Goal: Information Seeking & Learning: Compare options

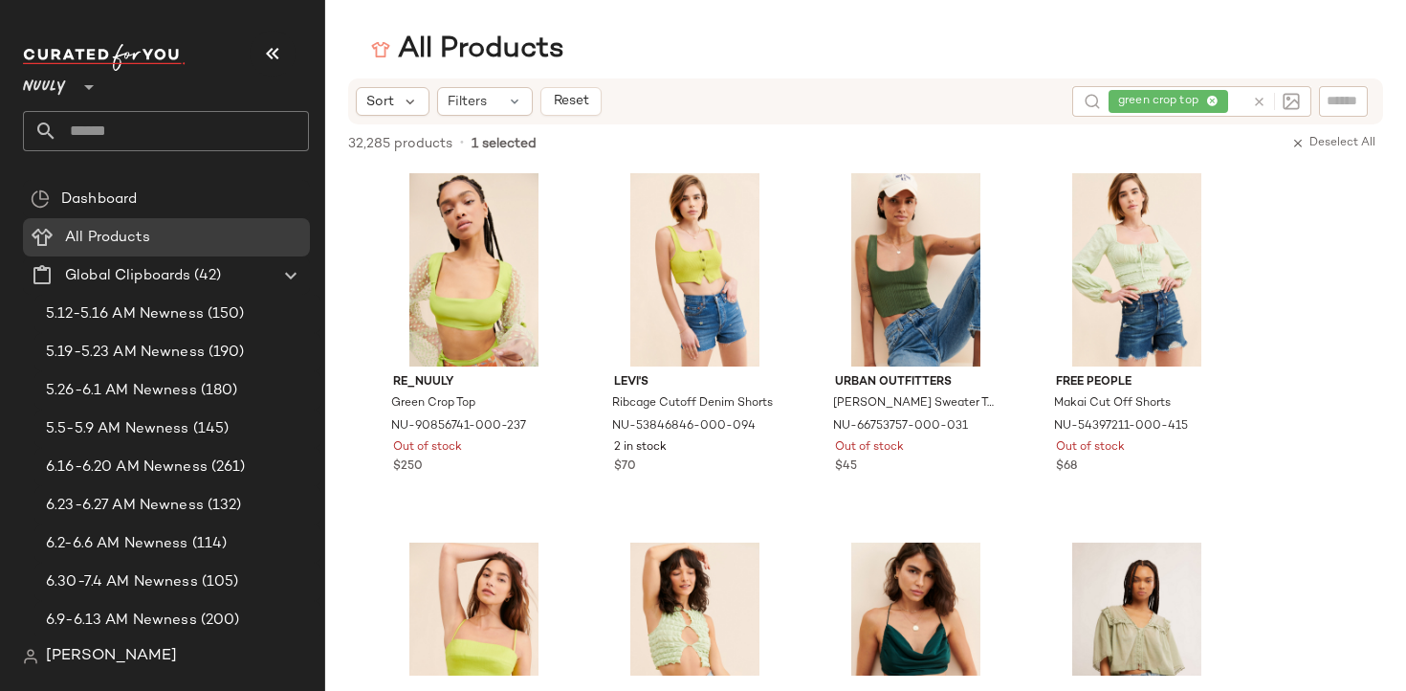
scroll to position [1789, 0]
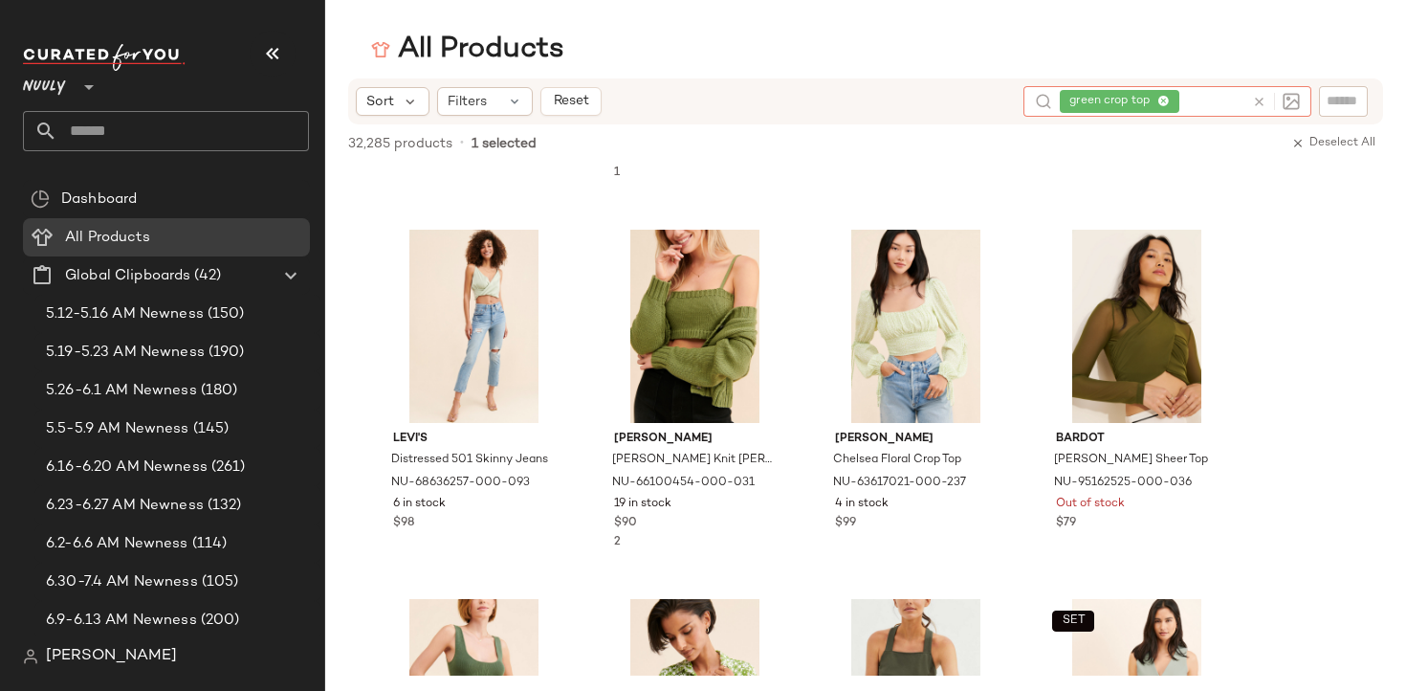
click at [1215, 107] on div "green crop top" at bounding box center [1152, 101] width 185 height 31
click at [1167, 102] on icon at bounding box center [1163, 102] width 12 height 12
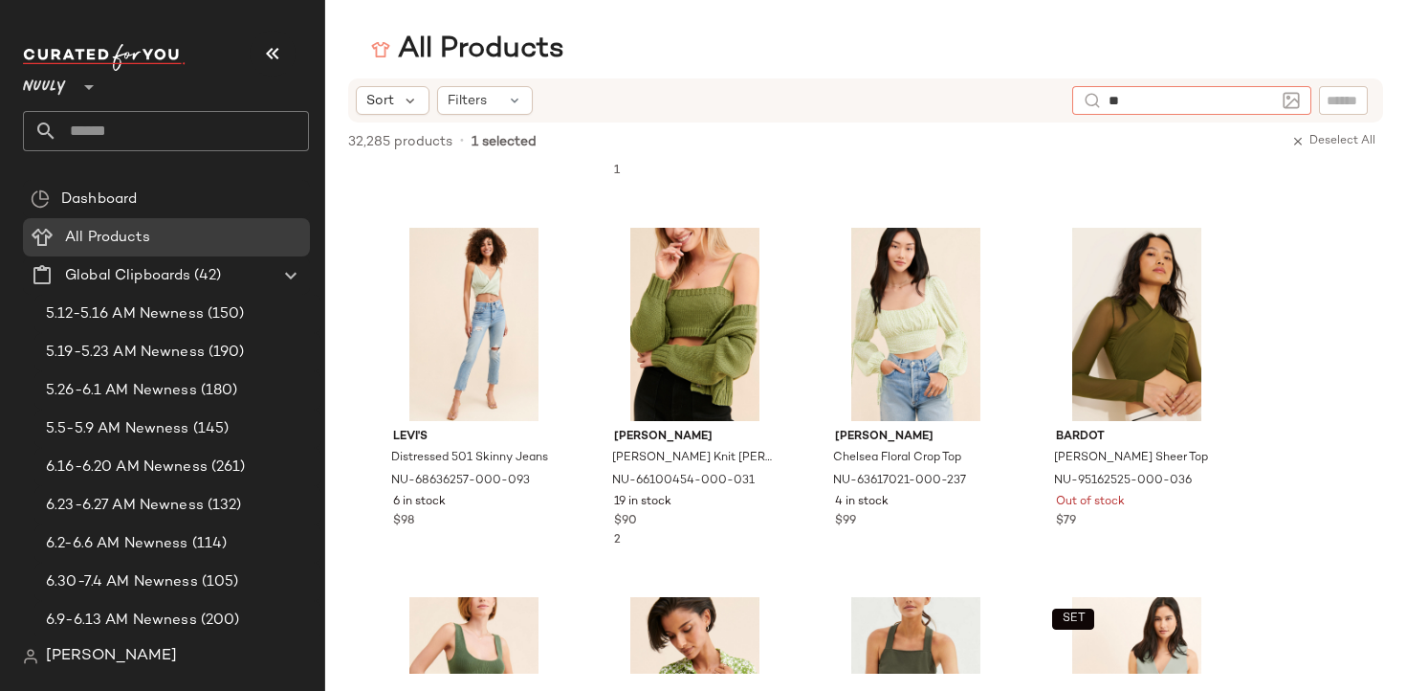
type input "*"
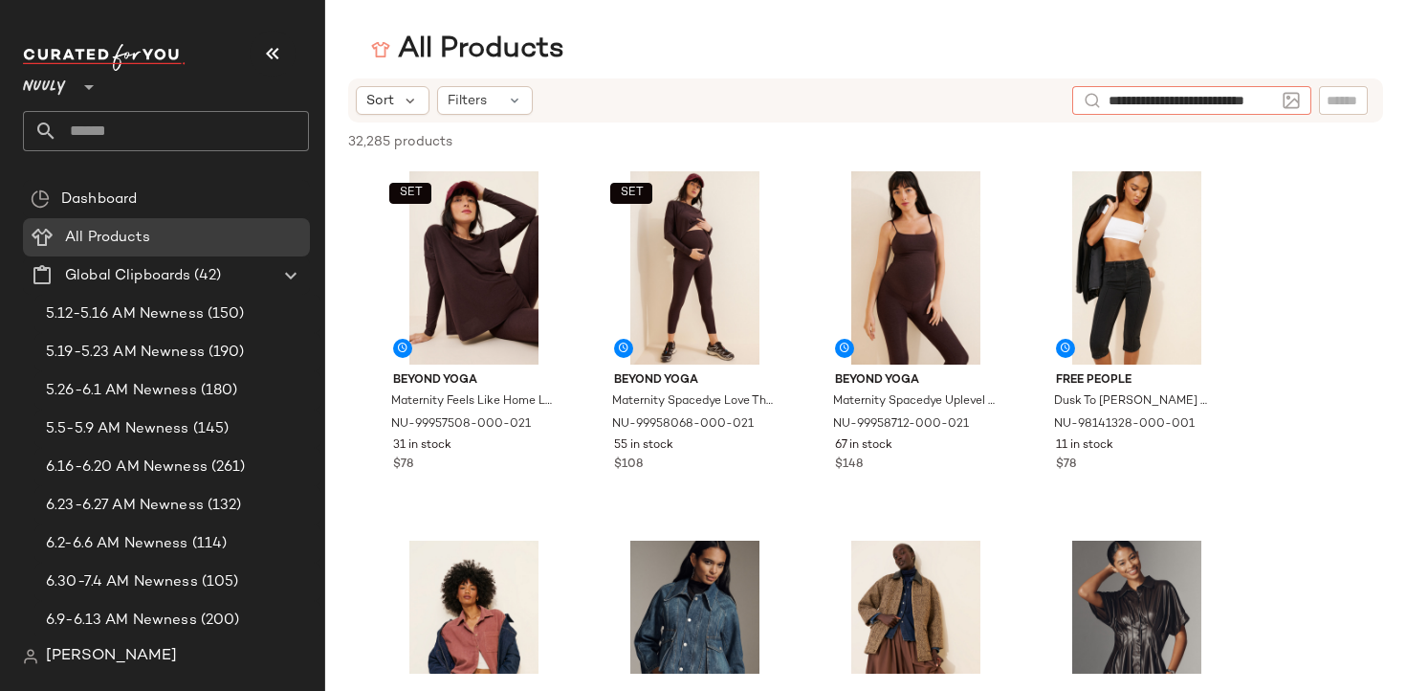
scroll to position [0, 25]
type input "**********"
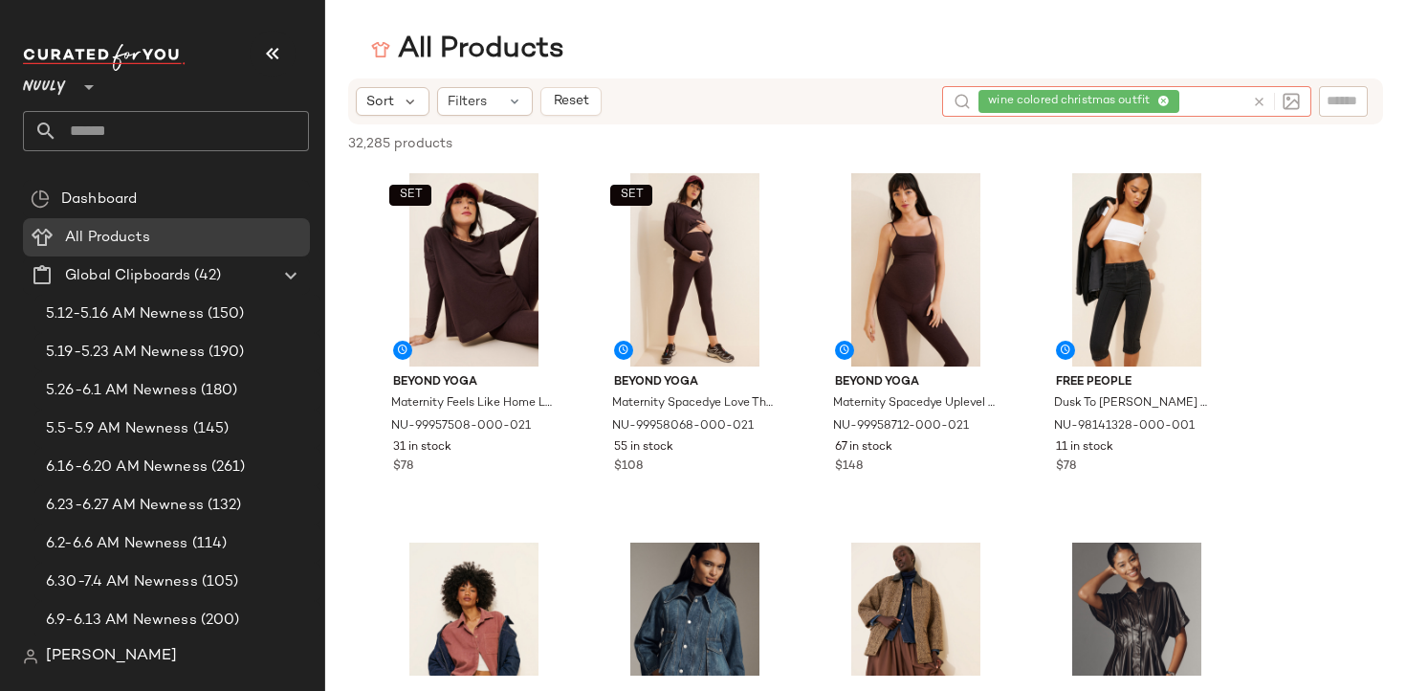
scroll to position [0, 0]
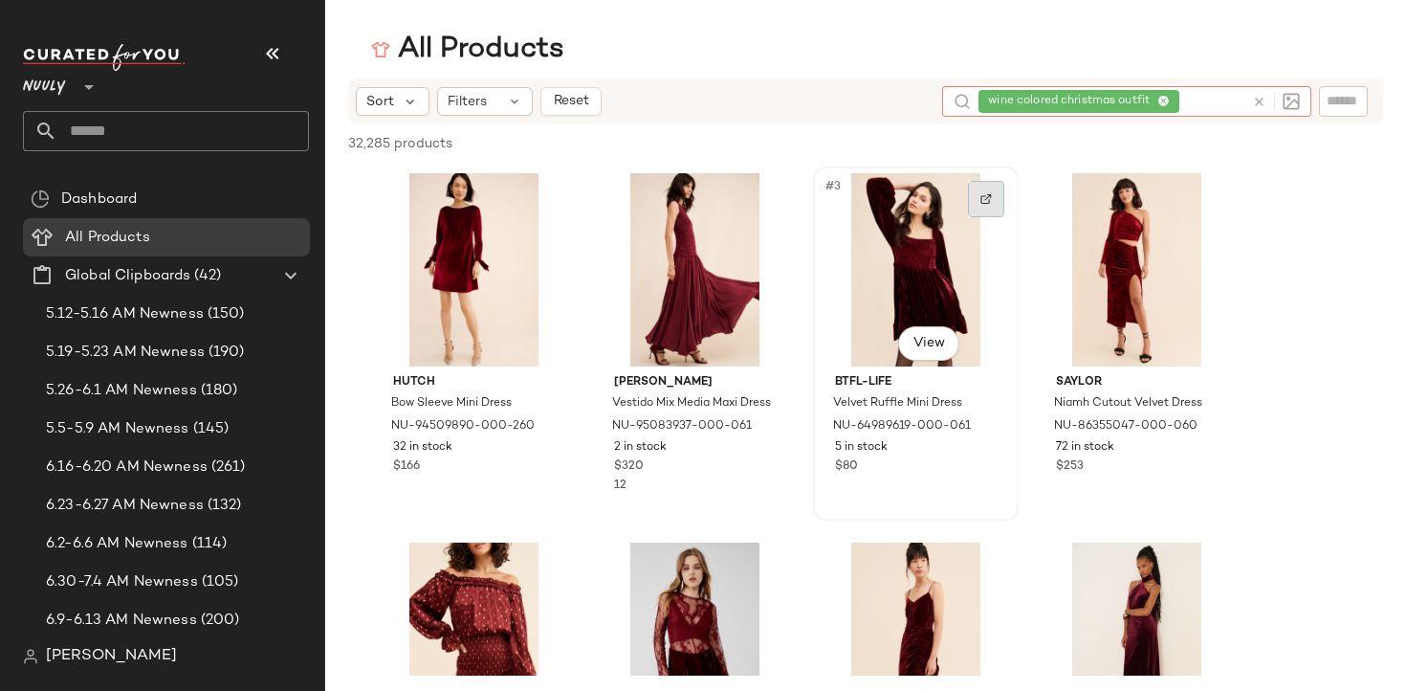
click at [985, 205] on div at bounding box center [986, 199] width 36 height 36
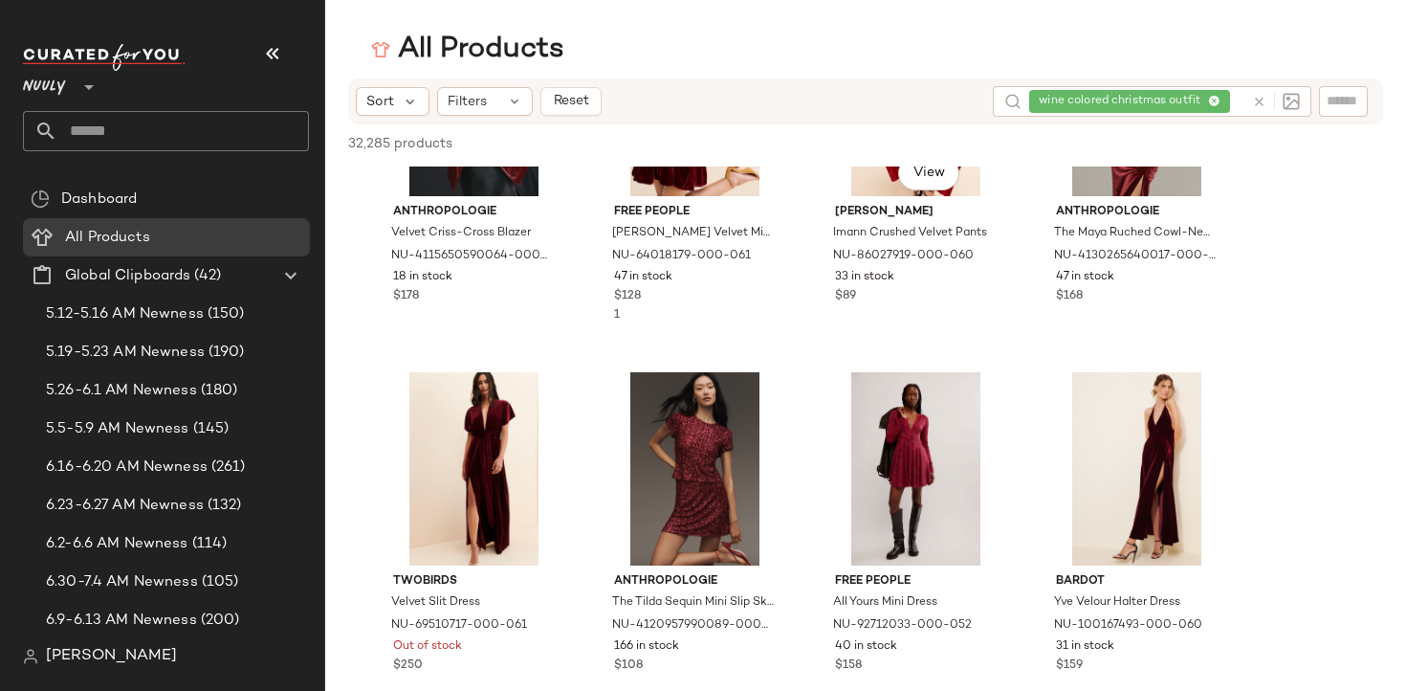
scroll to position [911, 0]
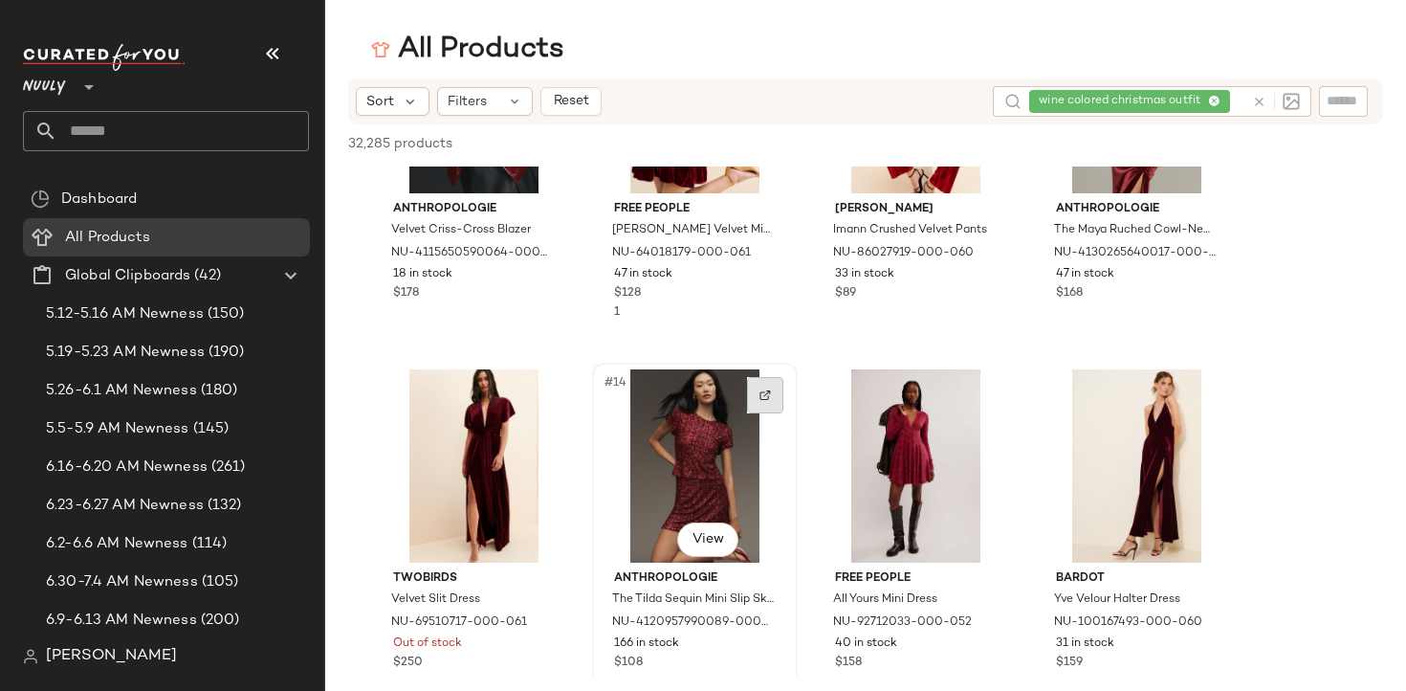
click at [768, 400] on img at bounding box center [764, 394] width 11 height 11
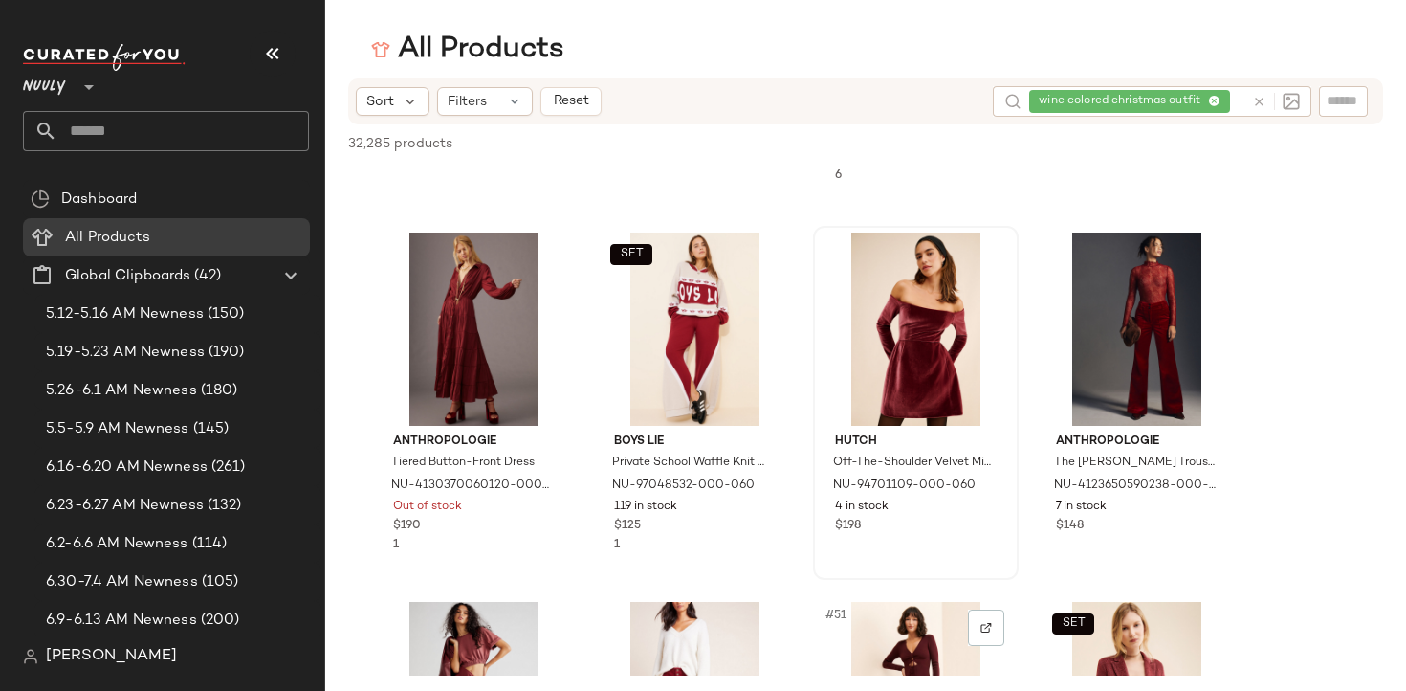
scroll to position [4000, 0]
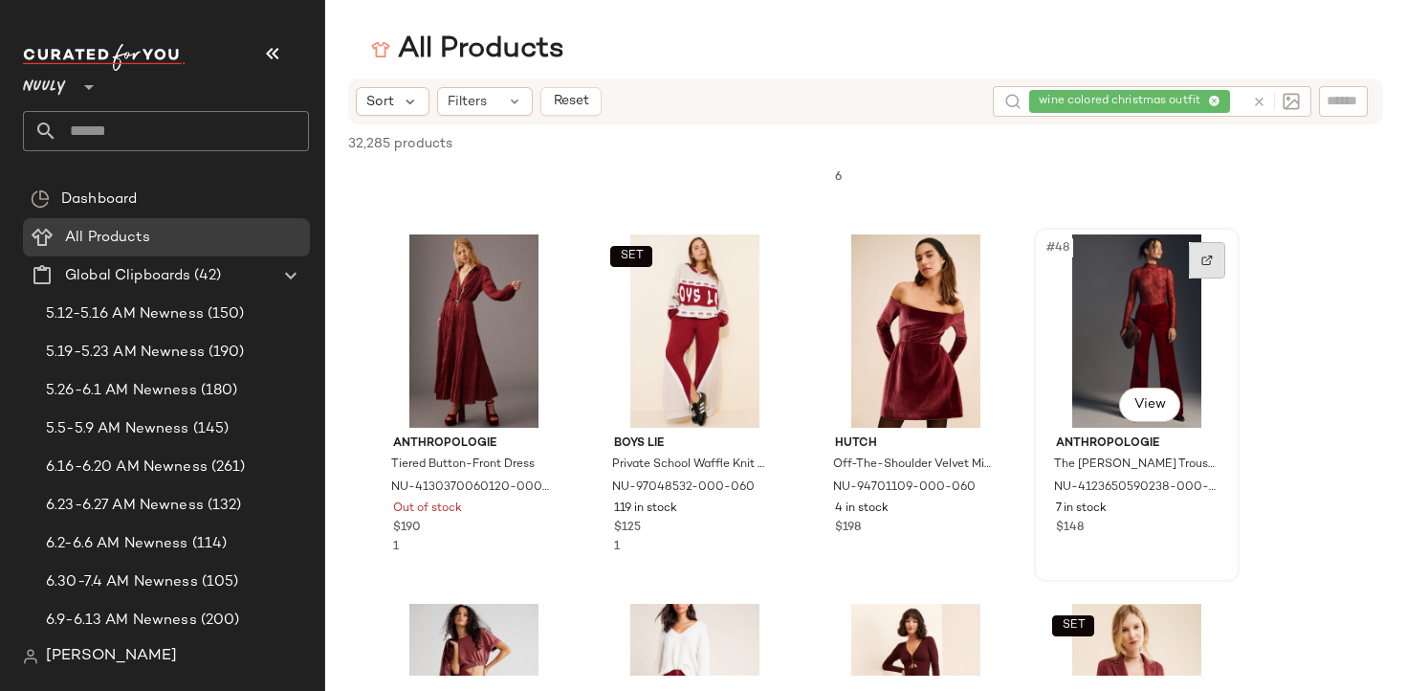
click at [1208, 269] on div at bounding box center [1207, 260] width 36 height 36
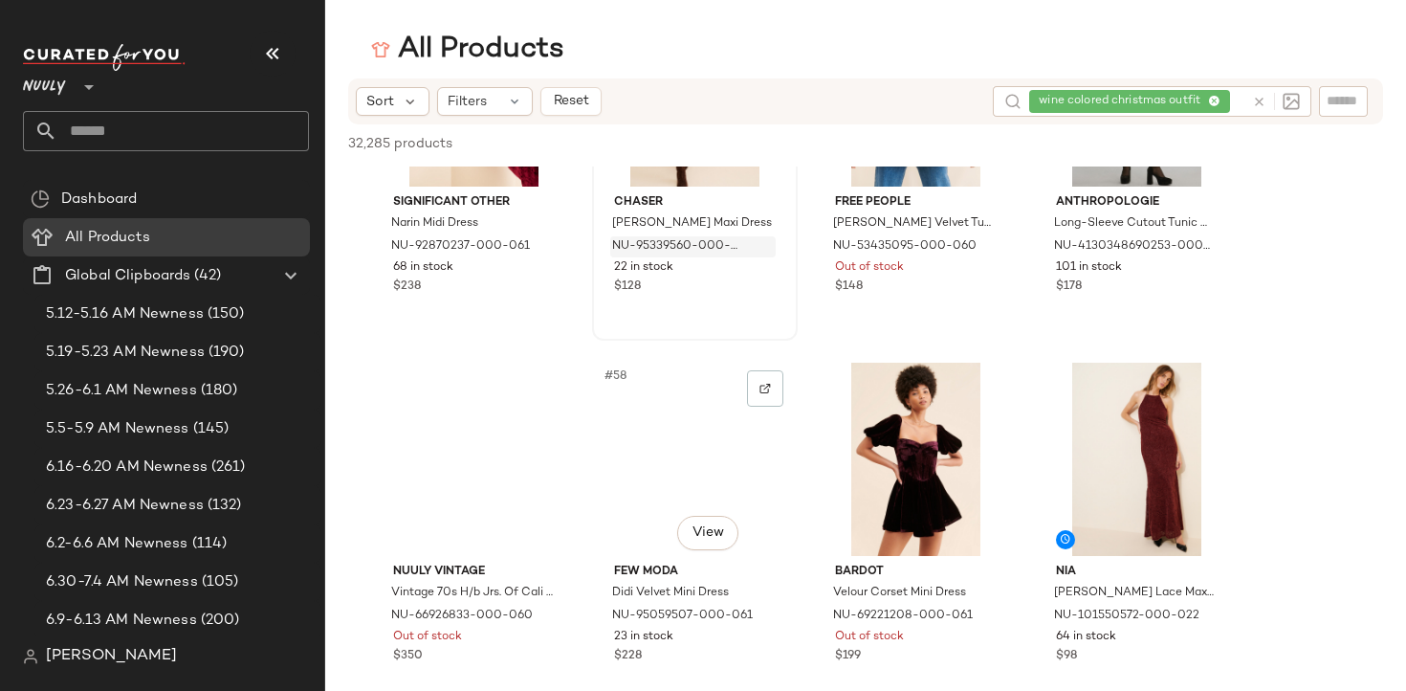
scroll to position [5012, 0]
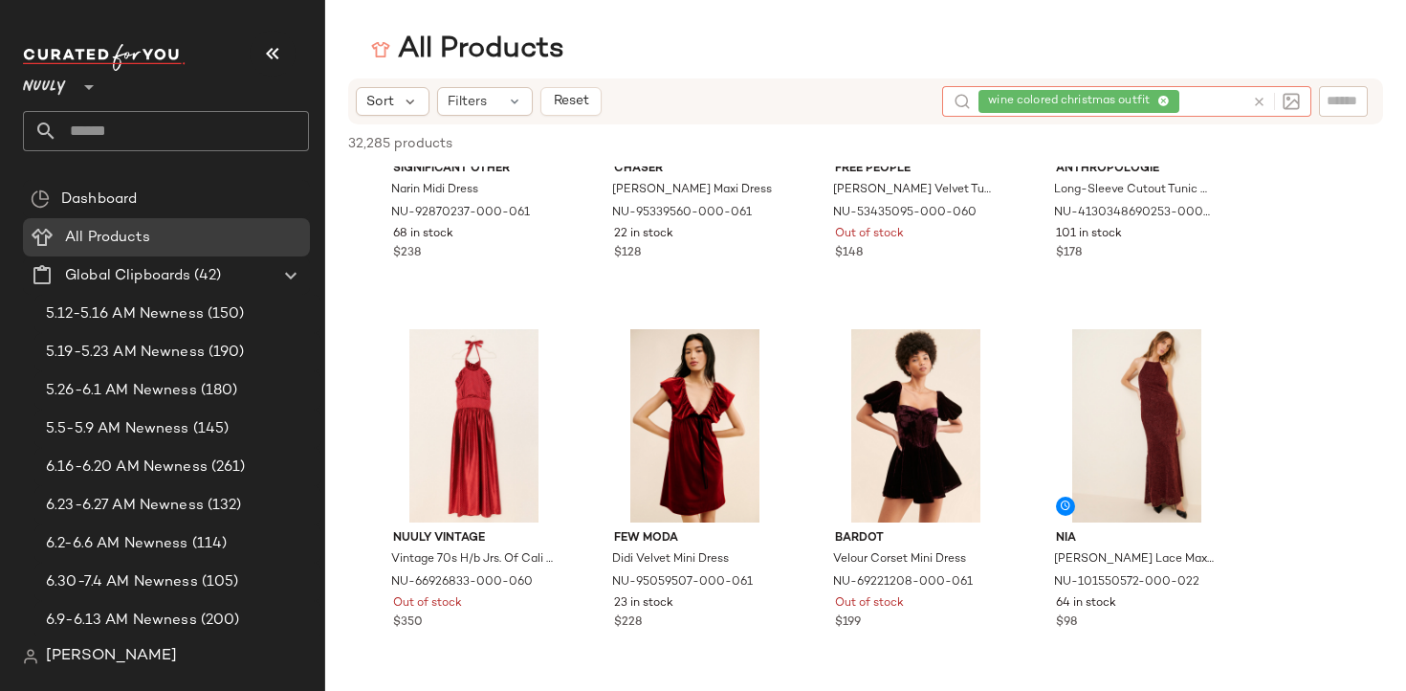
click at [1099, 95] on span "wine colored christmas outfit" at bounding box center [1072, 101] width 169 height 17
click at [1163, 101] on icon at bounding box center [1163, 102] width 12 height 12
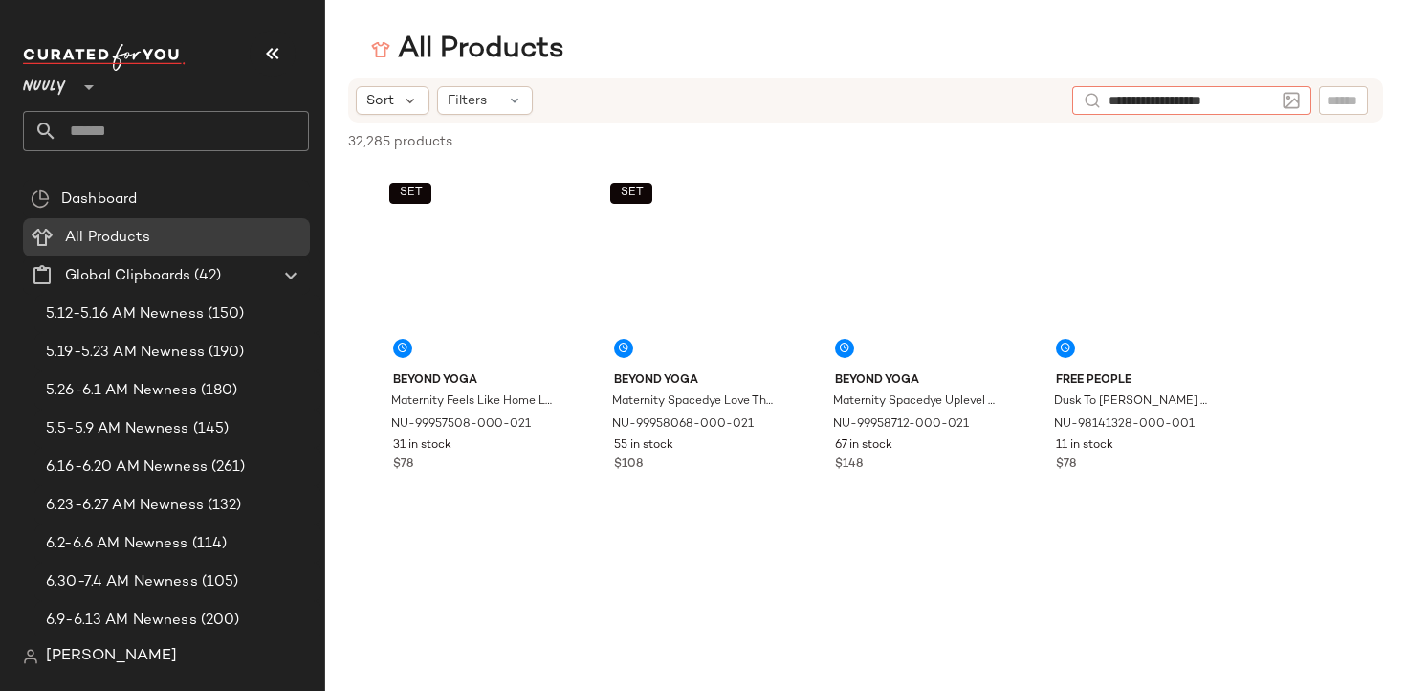
type input "**********"
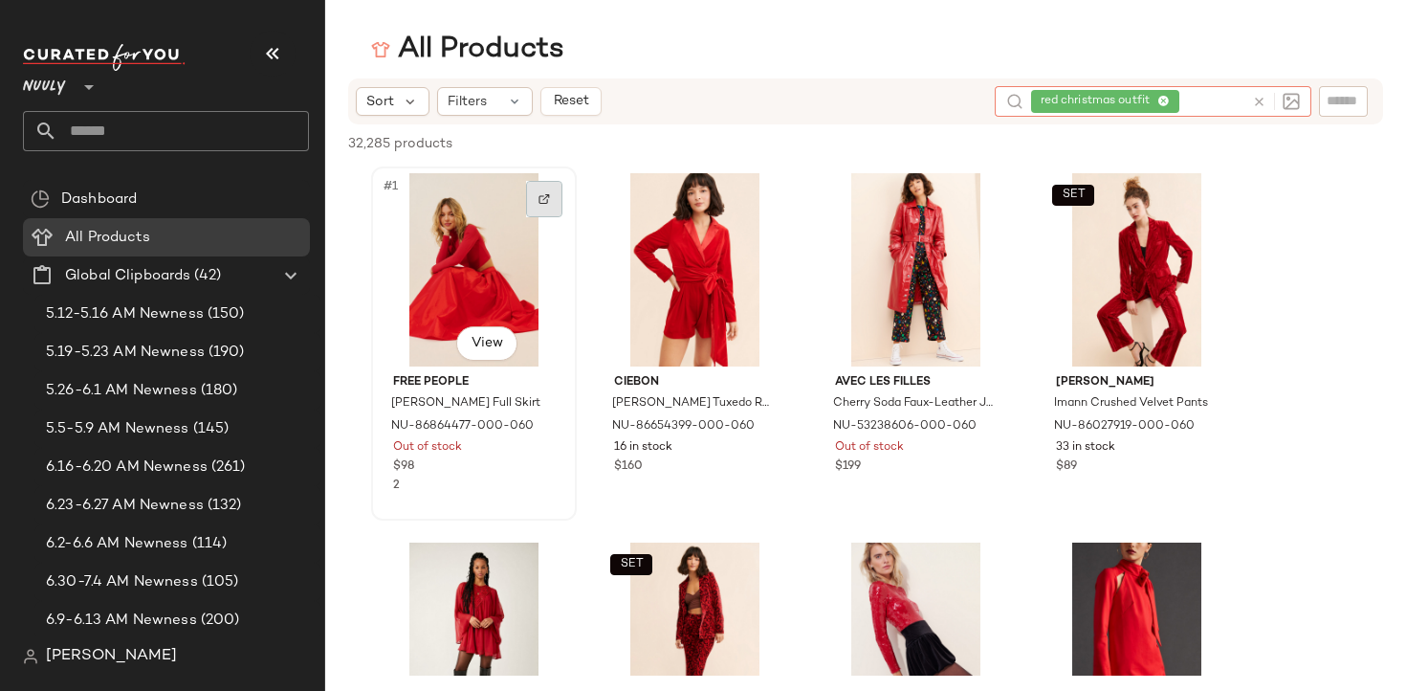
click at [552, 200] on div at bounding box center [544, 199] width 36 height 36
click at [1221, 99] on div "red christmas outfit" at bounding box center [1137, 101] width 213 height 31
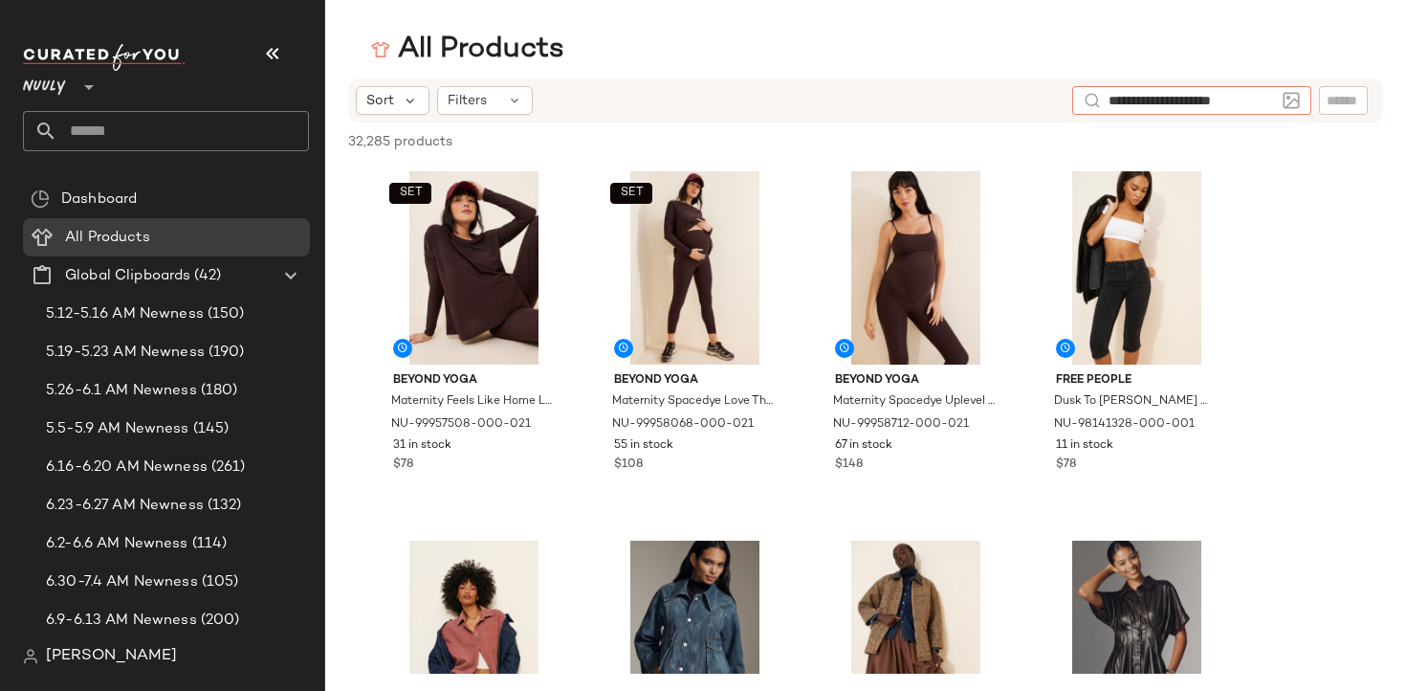
type input "**********"
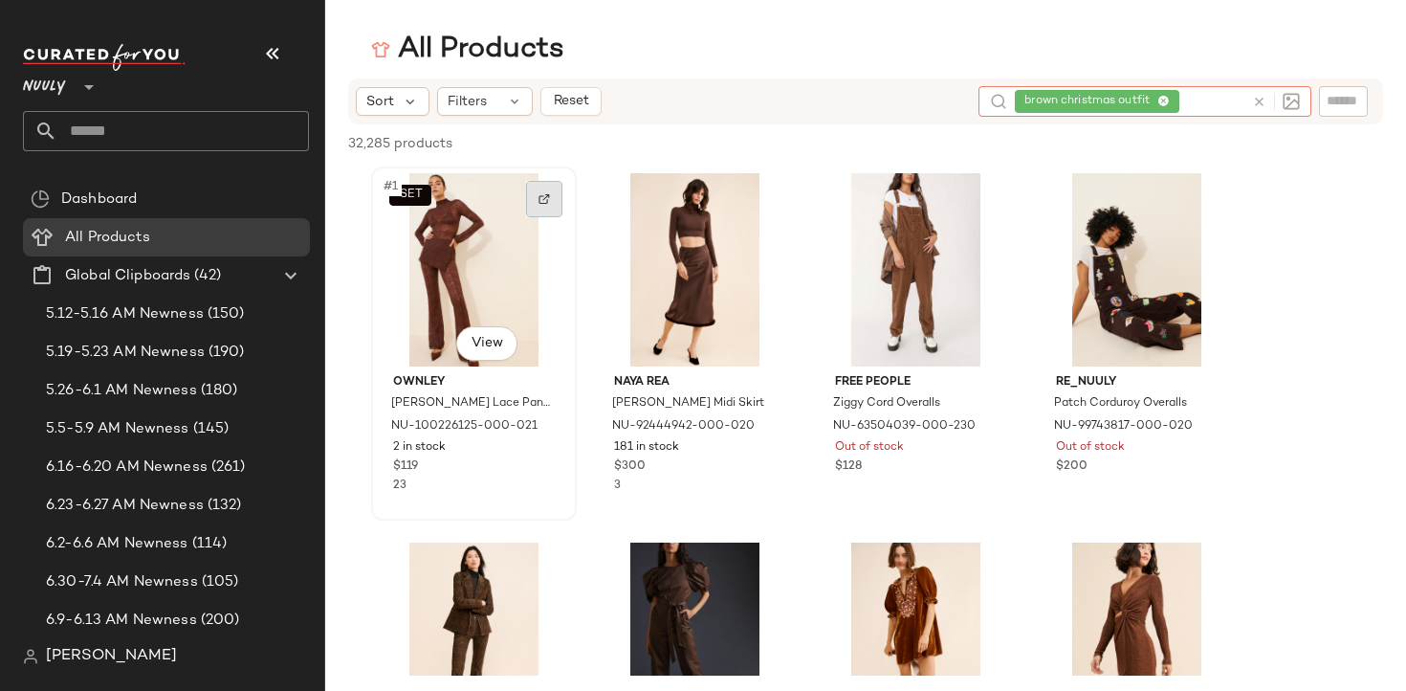
click at [540, 201] on img at bounding box center [543, 198] width 11 height 11
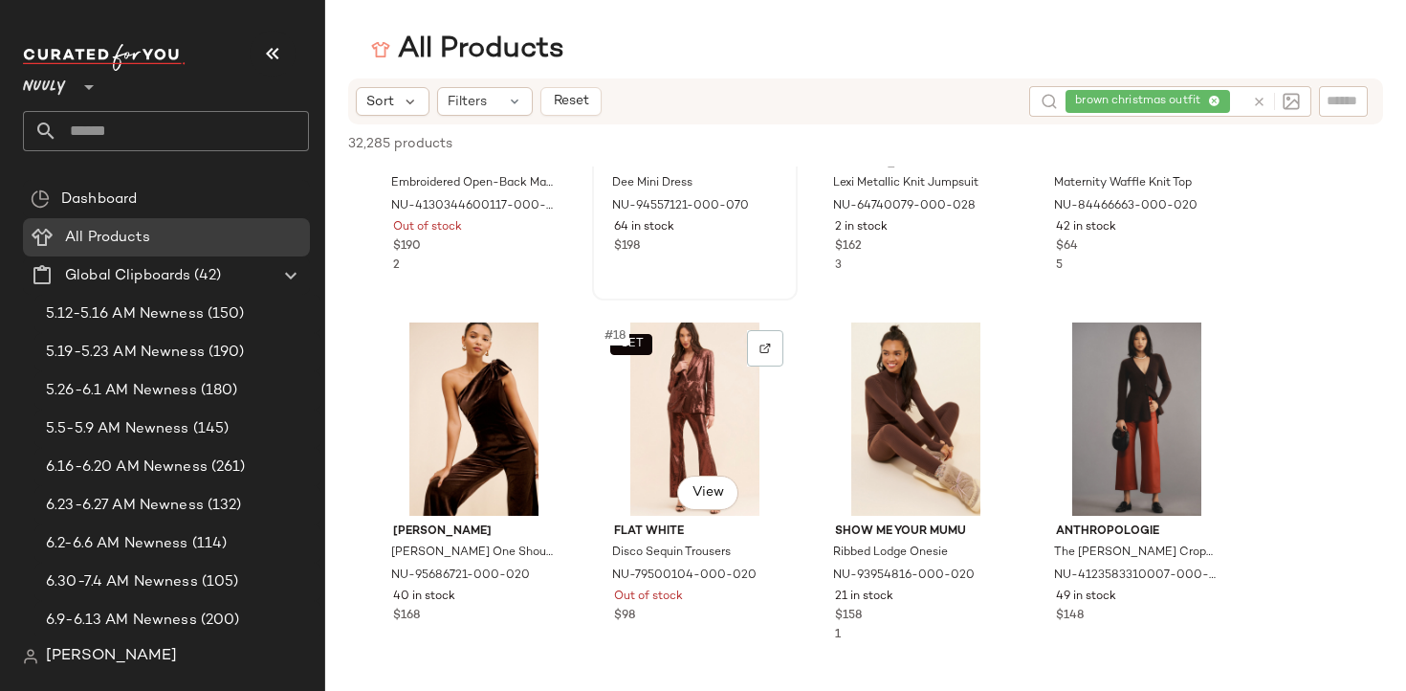
scroll to position [1360, 0]
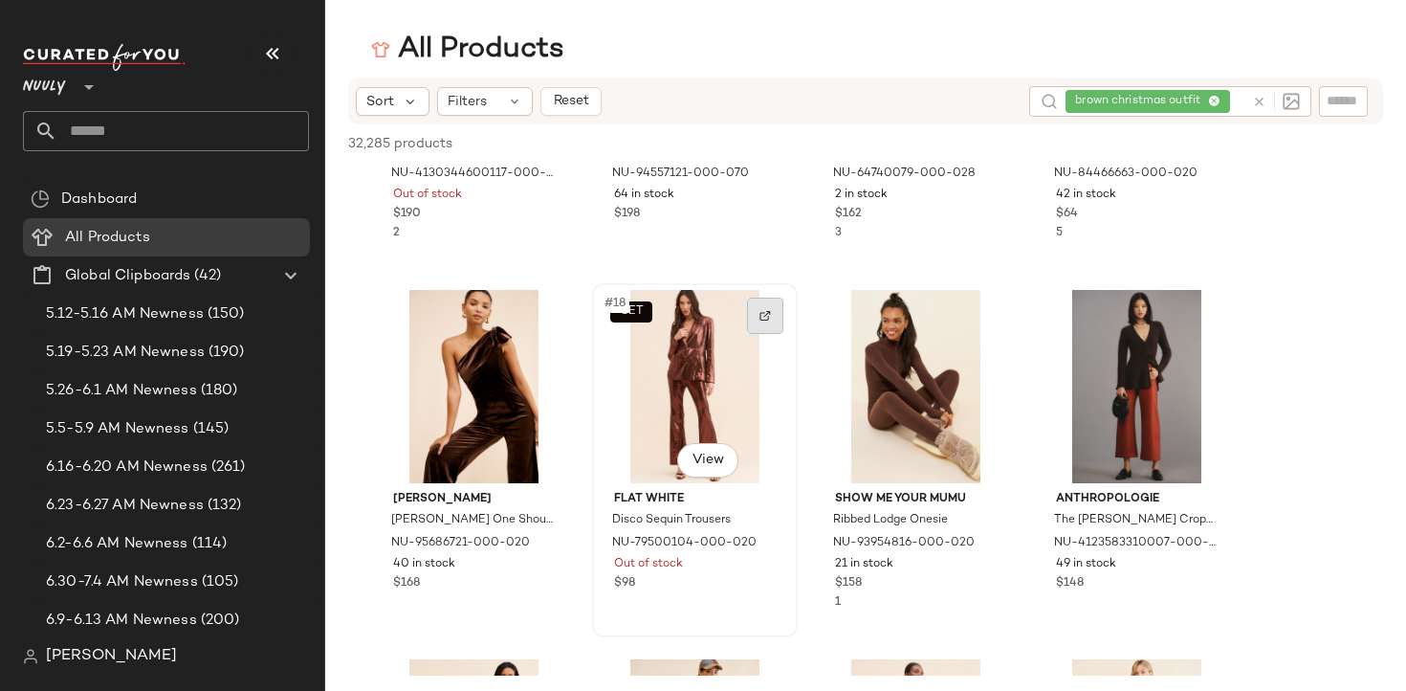
click at [769, 314] on img at bounding box center [764, 315] width 11 height 11
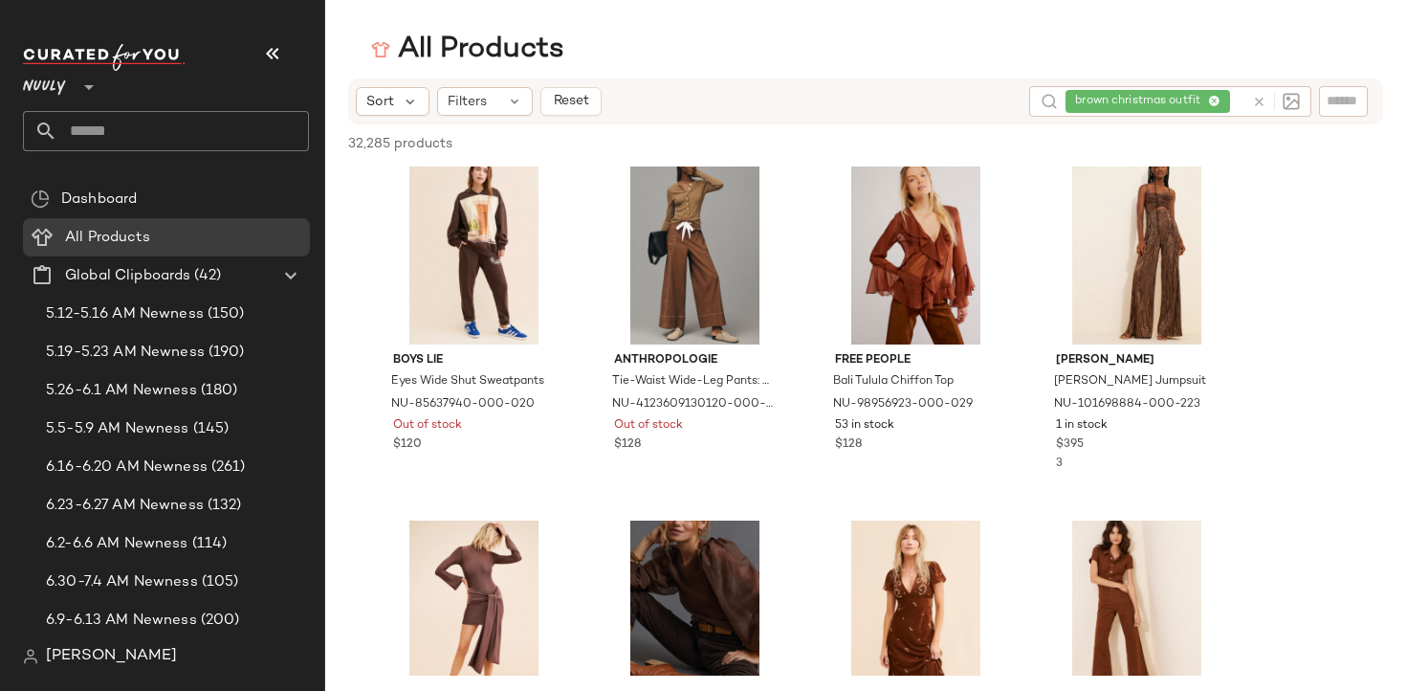
scroll to position [2216, 0]
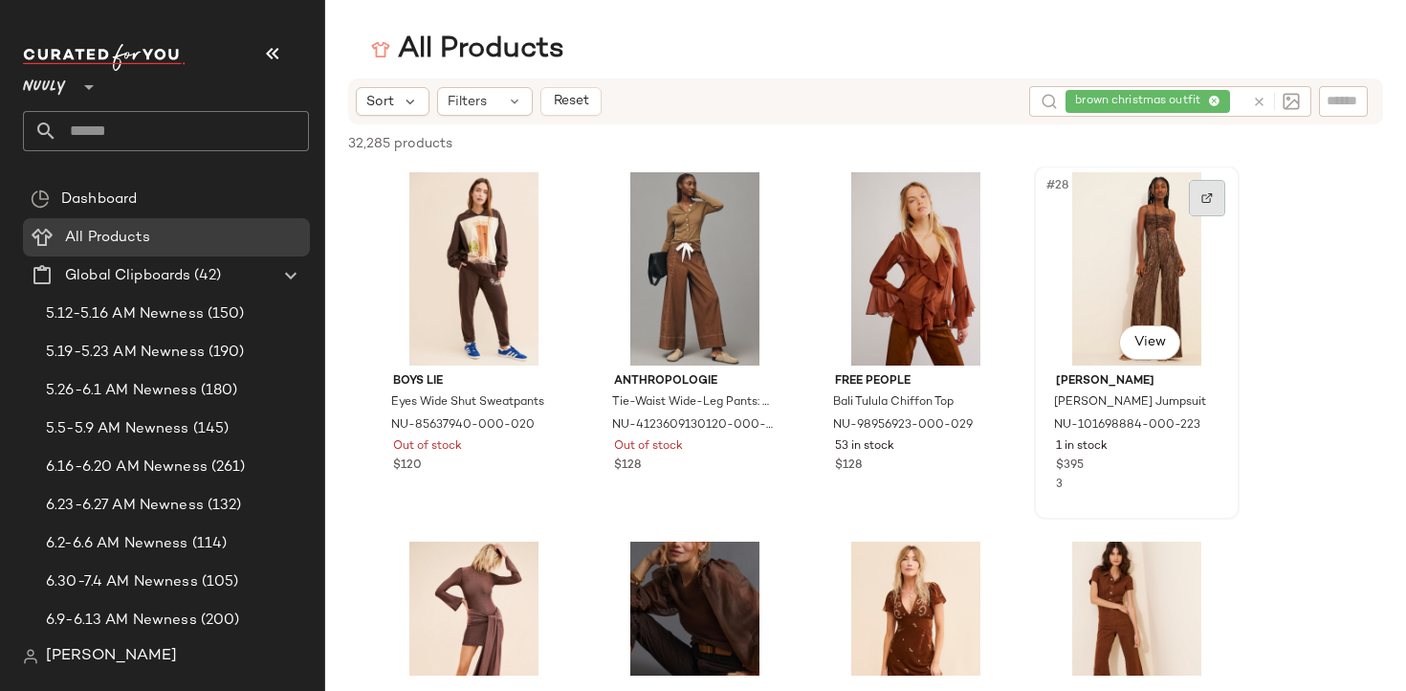
click at [1200, 191] on div at bounding box center [1207, 198] width 36 height 36
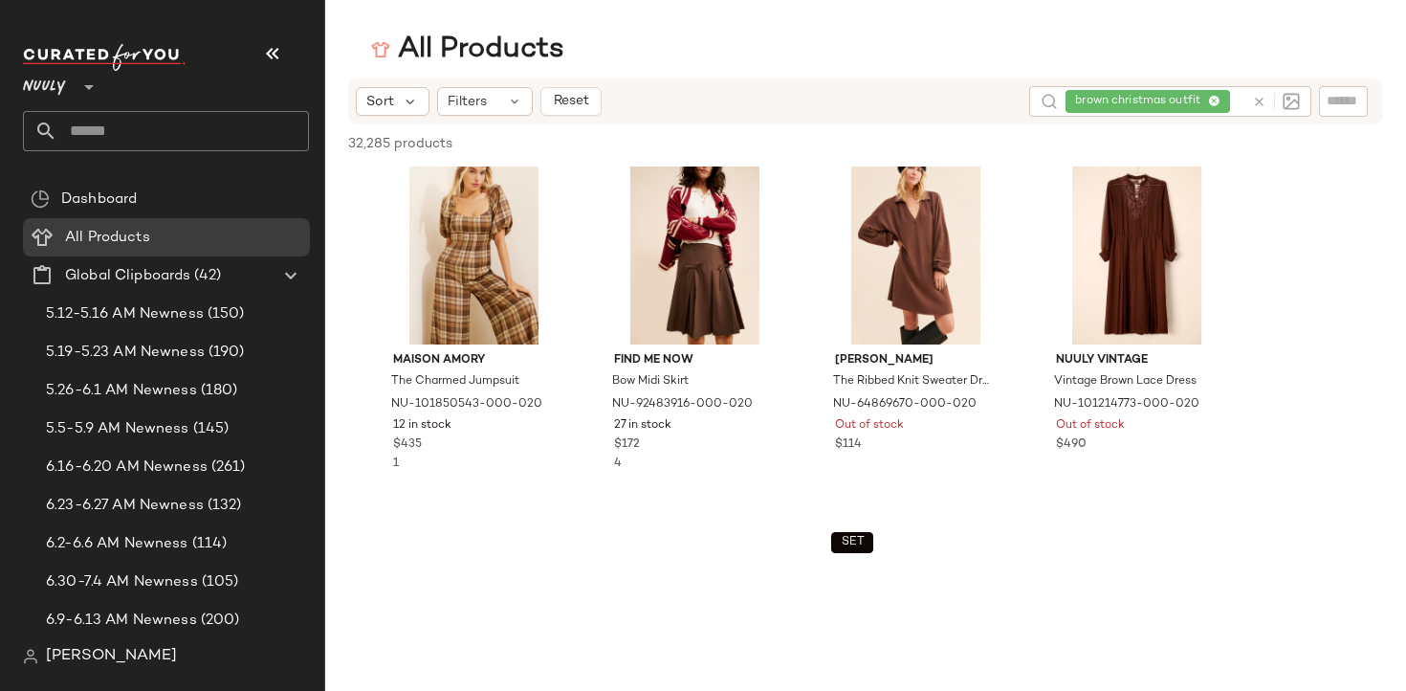
scroll to position [6796, 0]
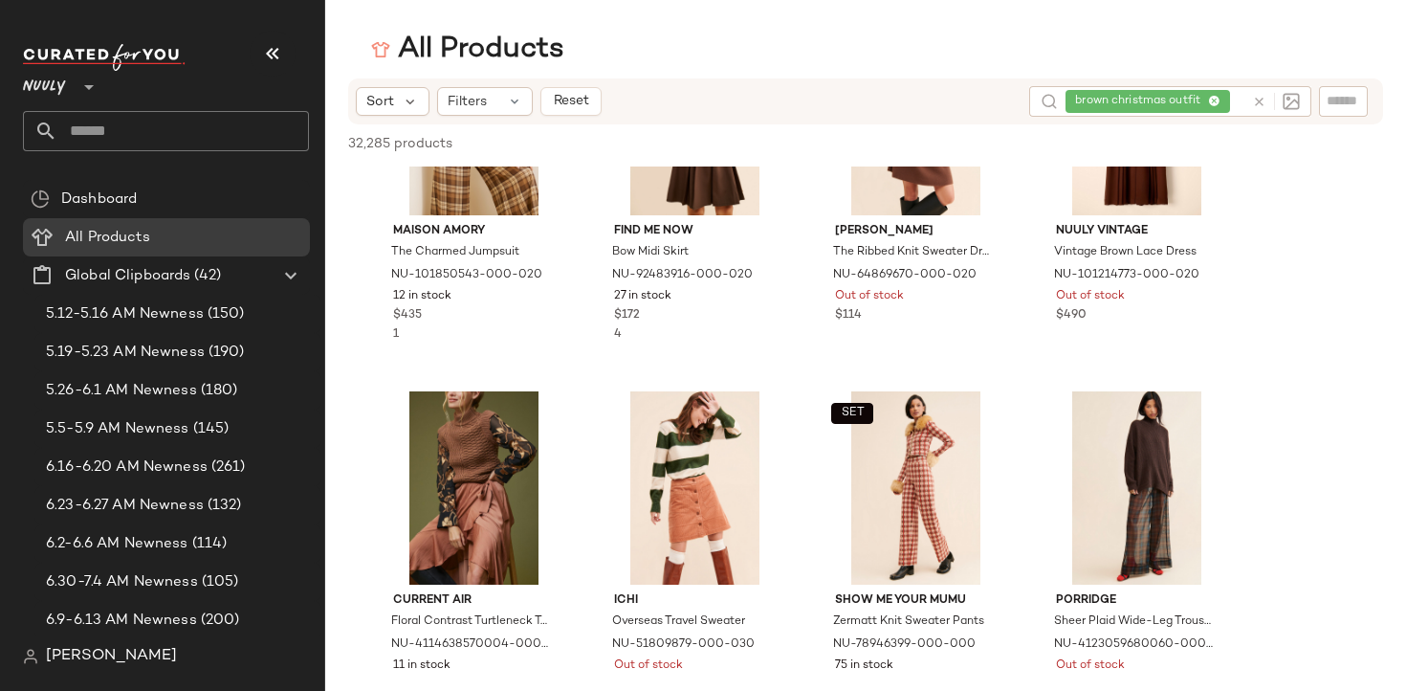
click at [1211, 100] on div "brown christmas outfit" at bounding box center [1154, 101] width 179 height 31
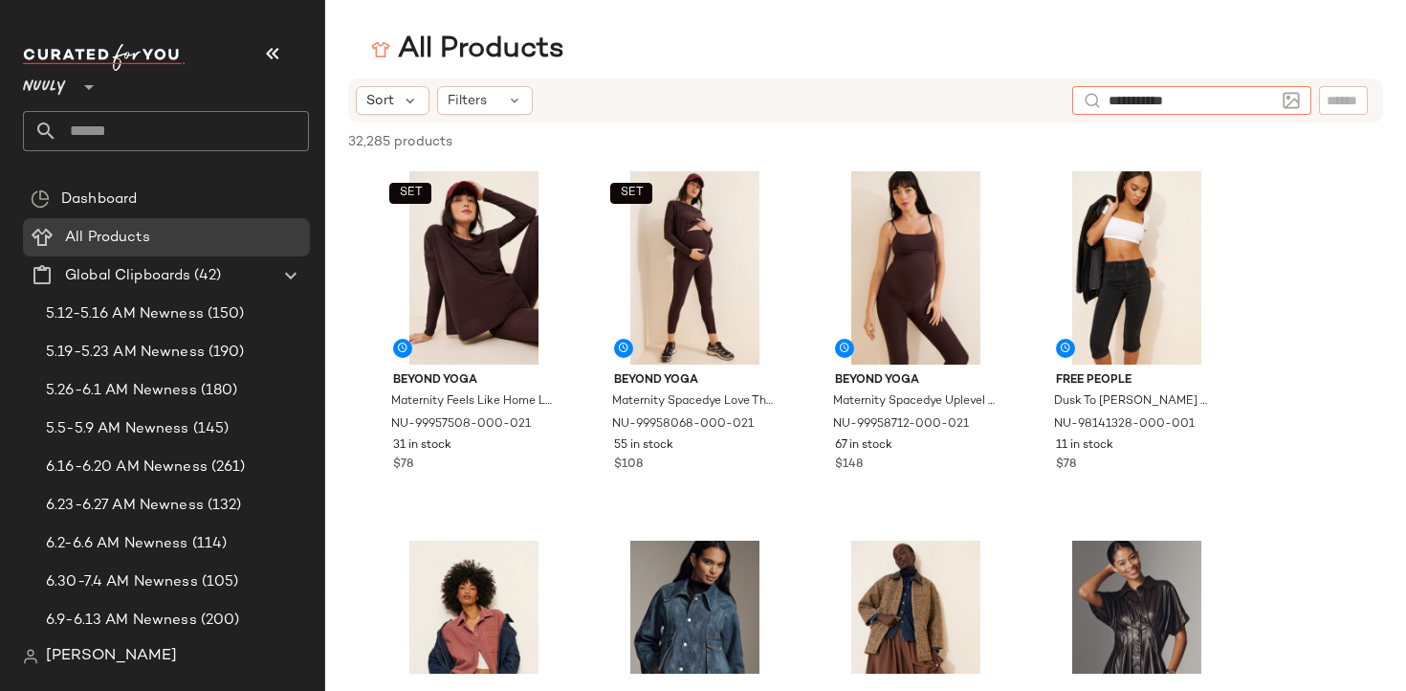
type input "**********"
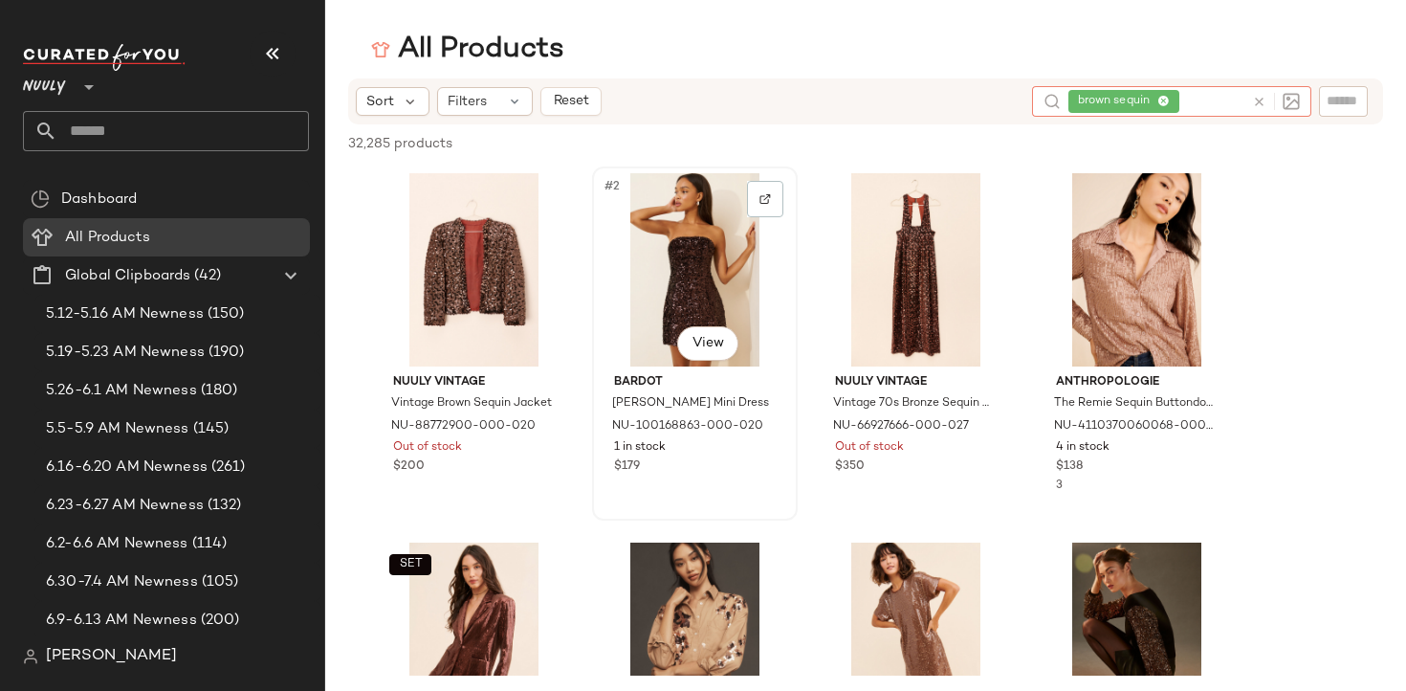
click at [665, 230] on div "#2 View" at bounding box center [695, 269] width 192 height 193
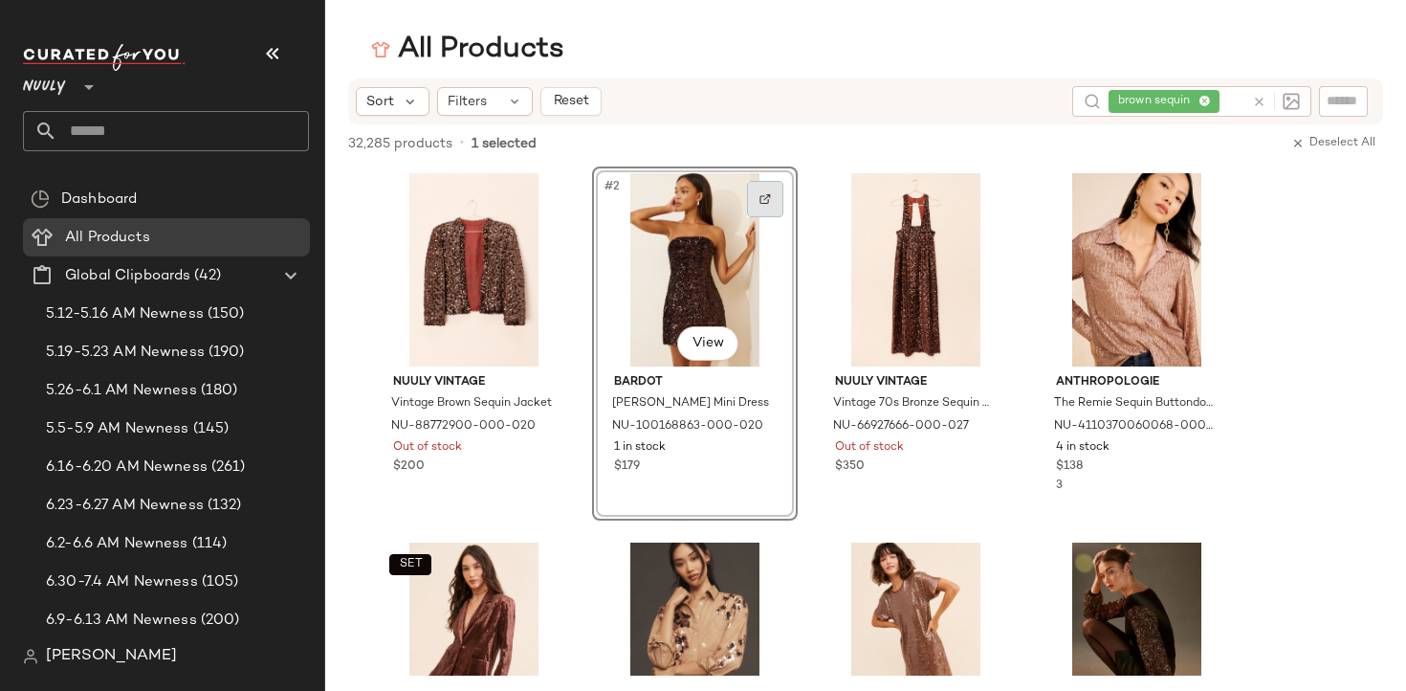
click at [762, 196] on img at bounding box center [764, 198] width 11 height 11
drag, startPoint x: 1179, startPoint y: 98, endPoint x: 1196, endPoint y: 98, distance: 17.2
click at [1179, 98] on div "brown sequin" at bounding box center [1176, 101] width 136 height 31
click at [1168, 101] on icon at bounding box center [1163, 102] width 12 height 12
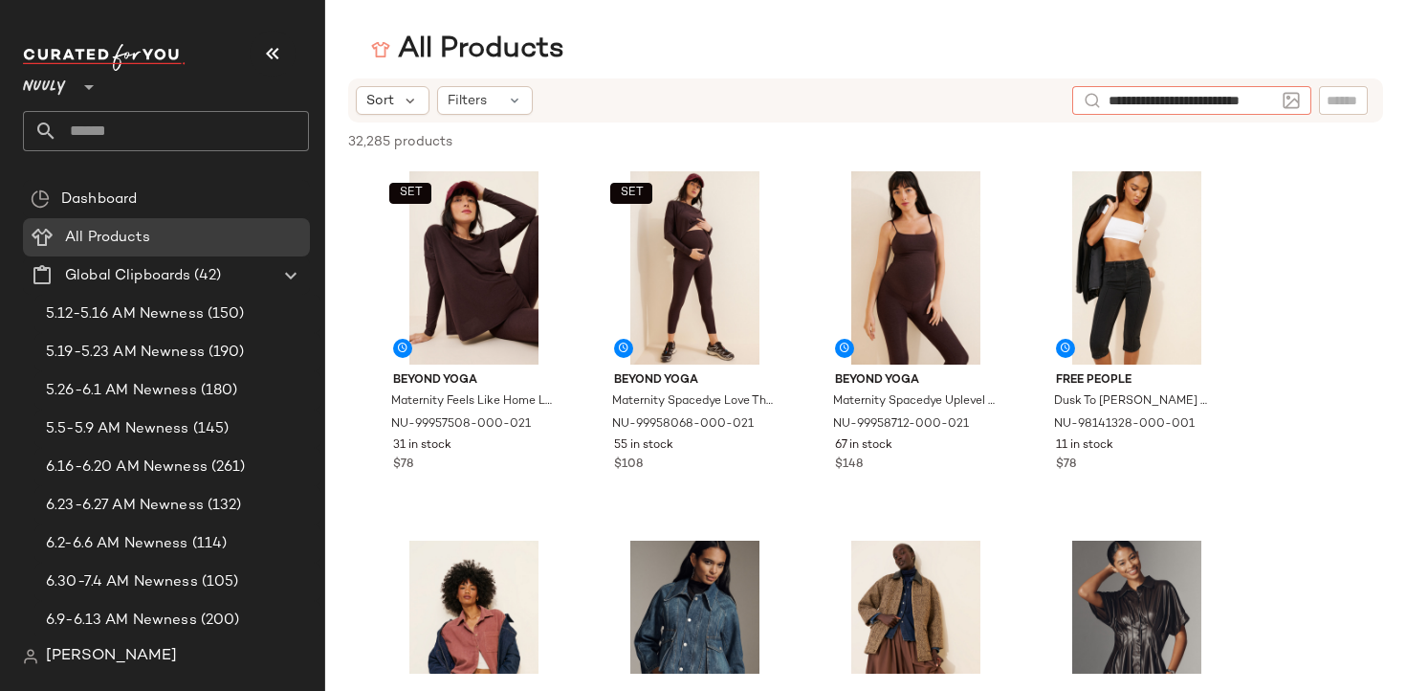
type input "**********"
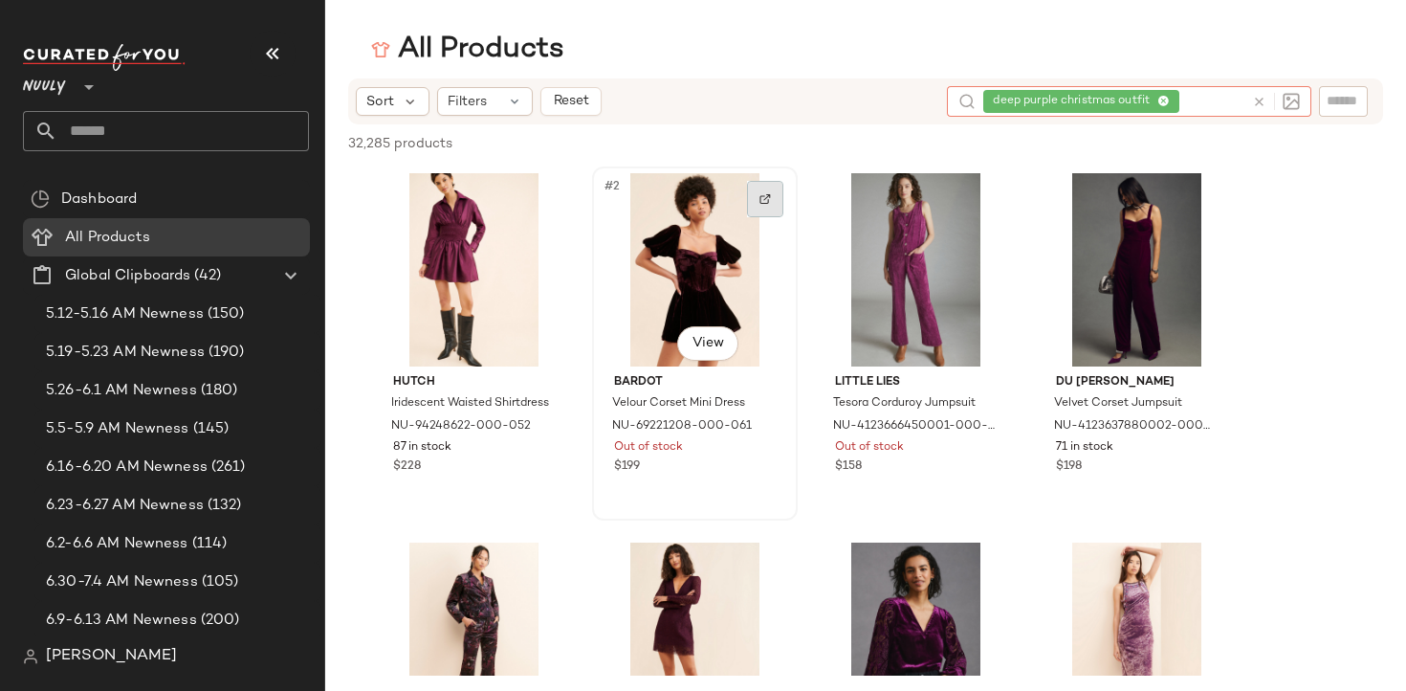
click at [757, 207] on div at bounding box center [765, 199] width 36 height 36
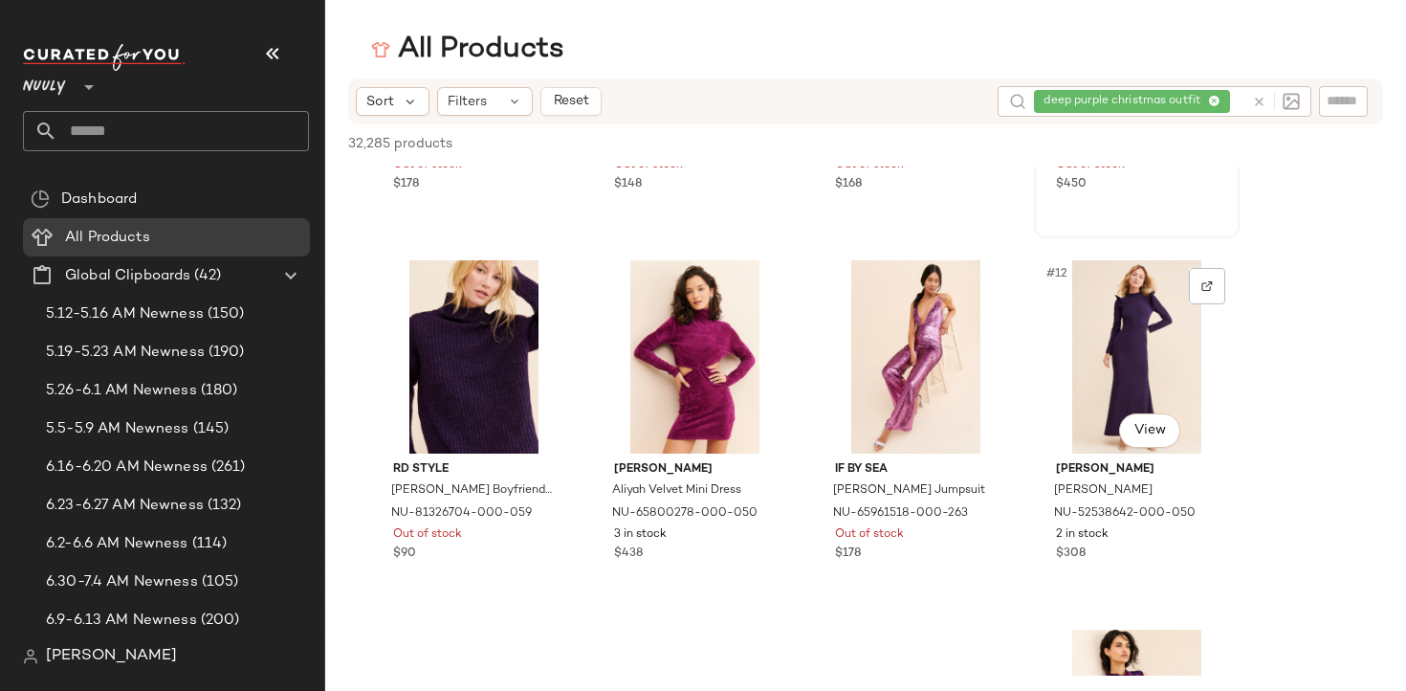
scroll to position [655, 0]
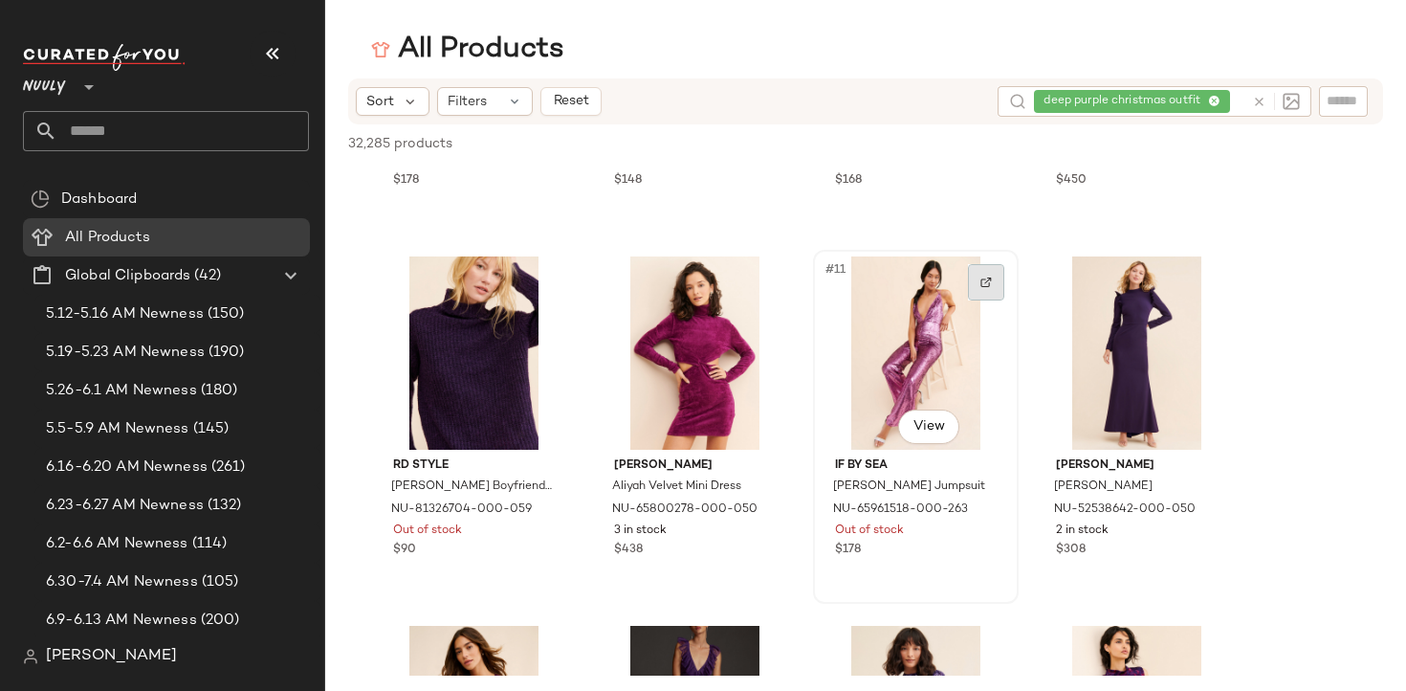
click at [989, 281] on img at bounding box center [985, 281] width 11 height 11
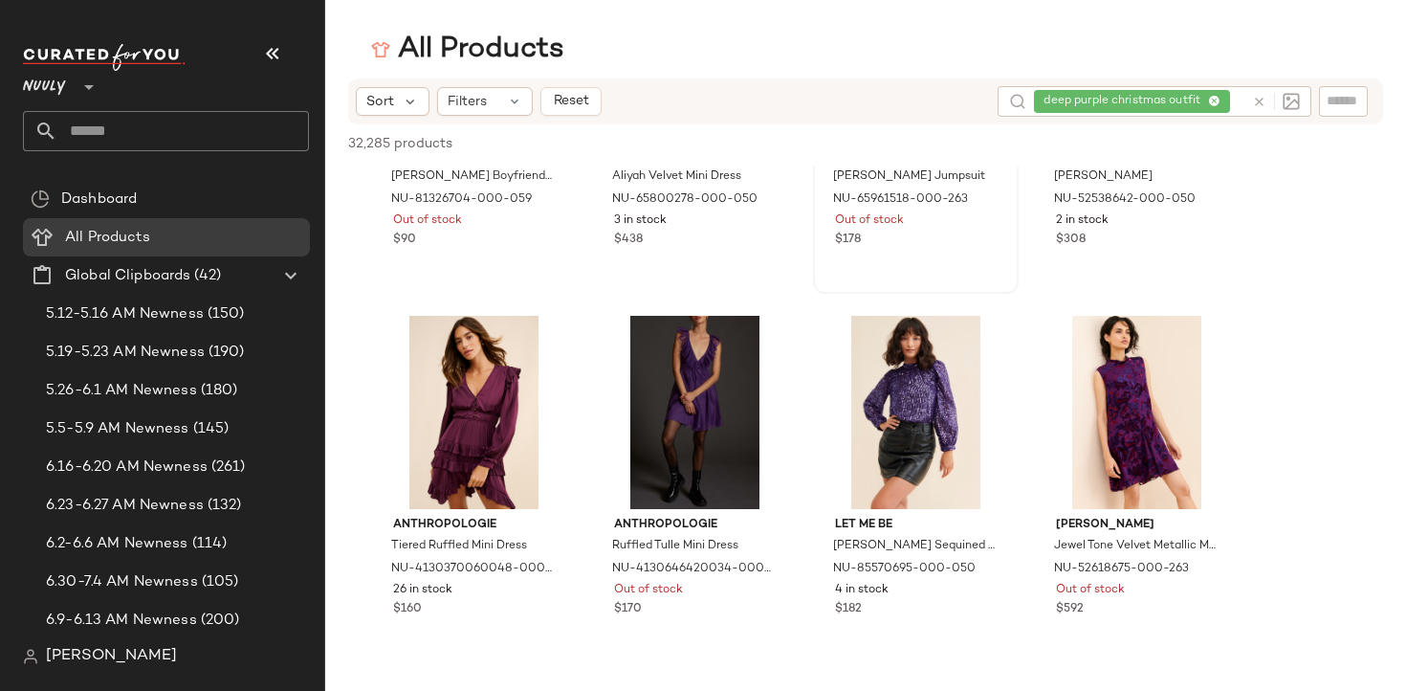
scroll to position [988, 0]
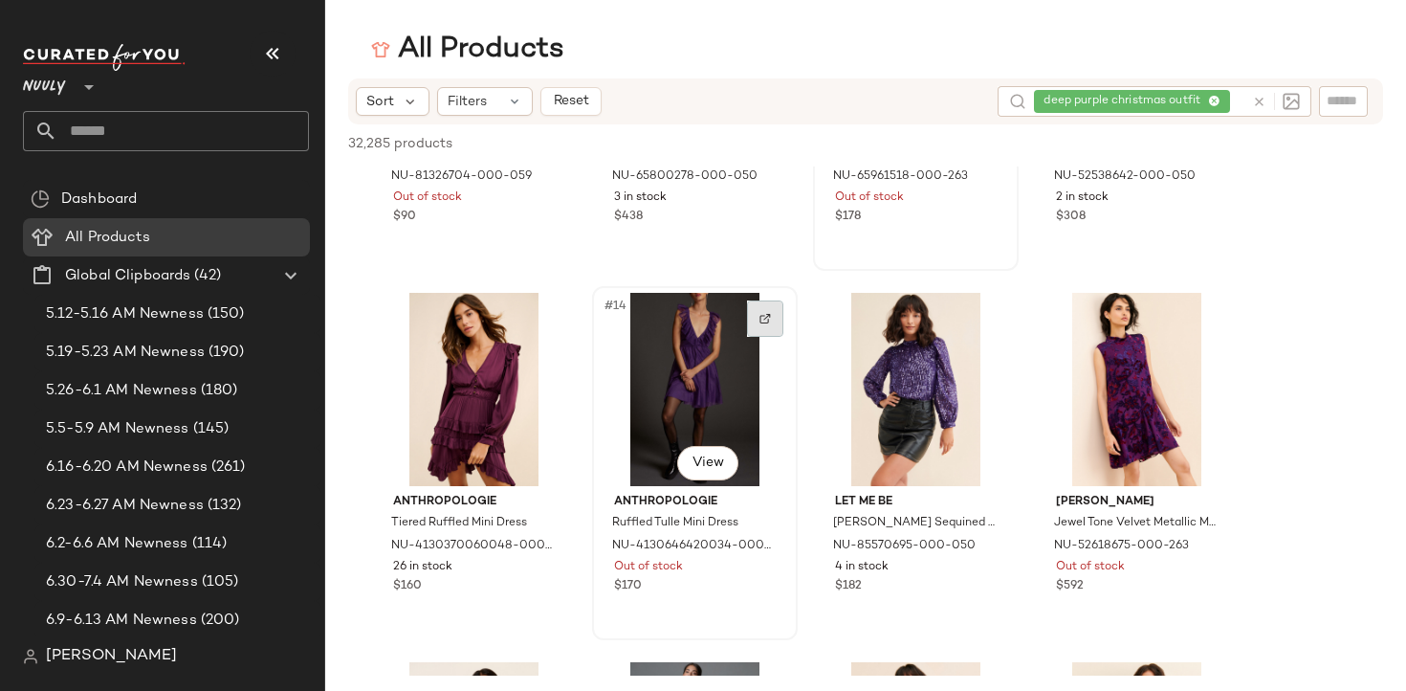
click at [762, 325] on div at bounding box center [765, 318] width 36 height 36
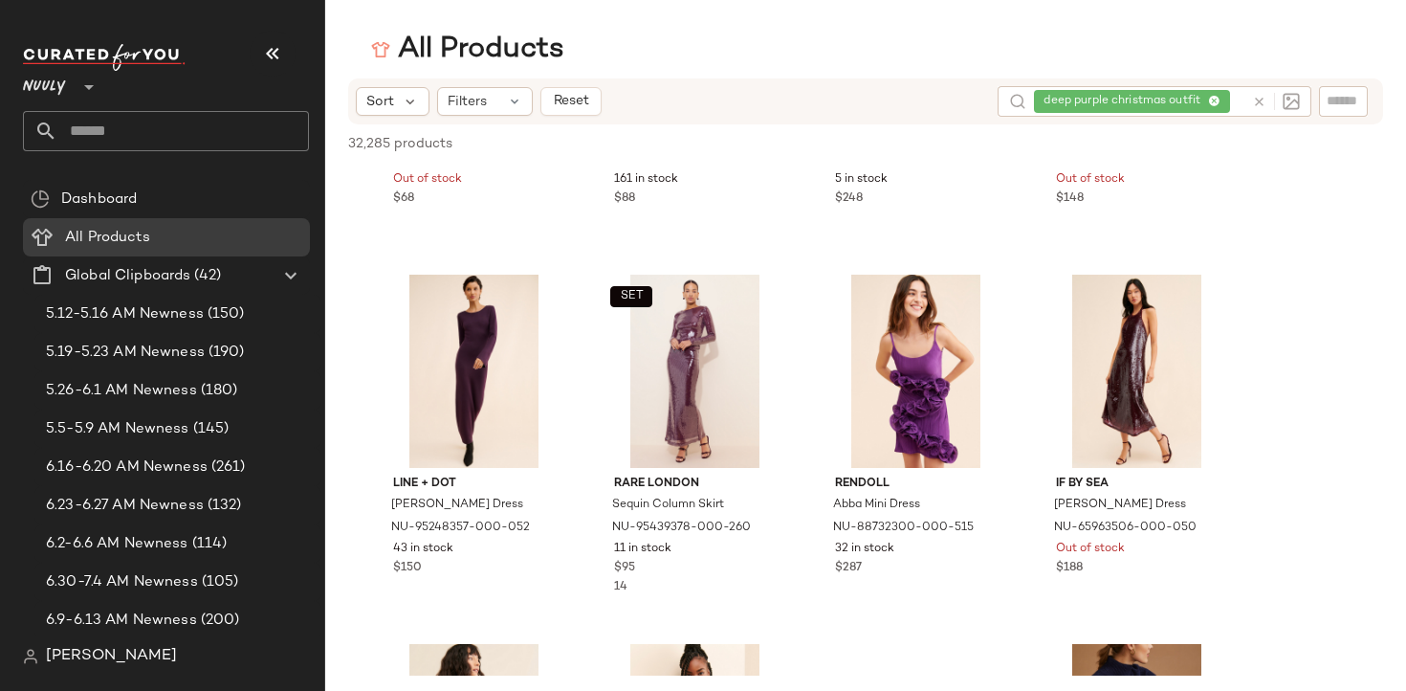
scroll to position [2117, 0]
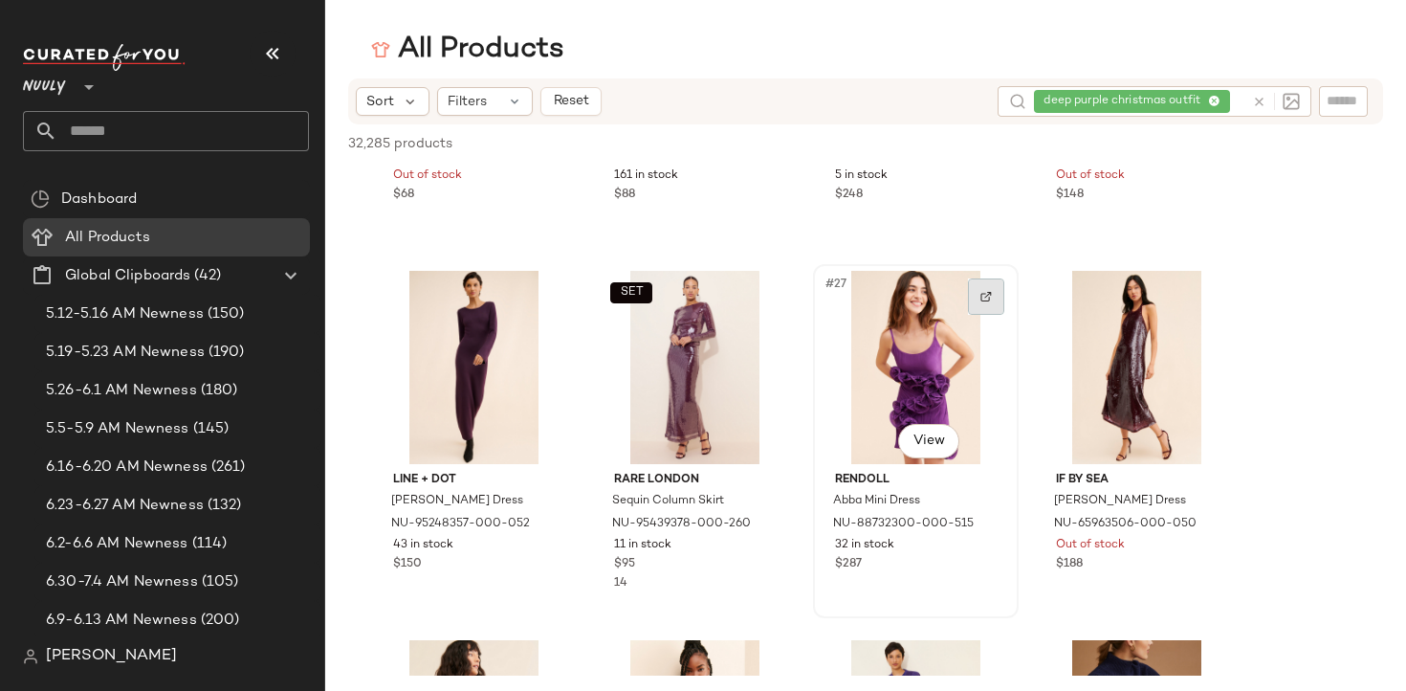
click at [981, 304] on div at bounding box center [986, 296] width 36 height 36
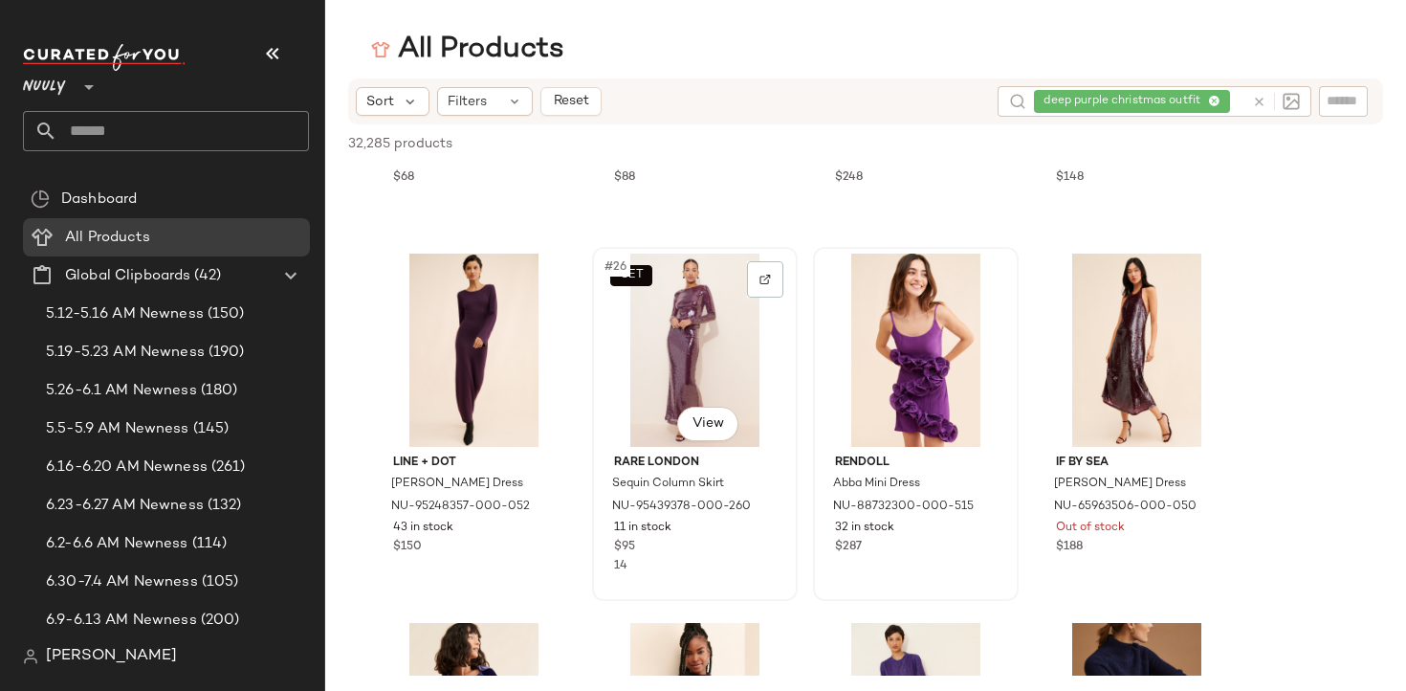
scroll to position [2132, 0]
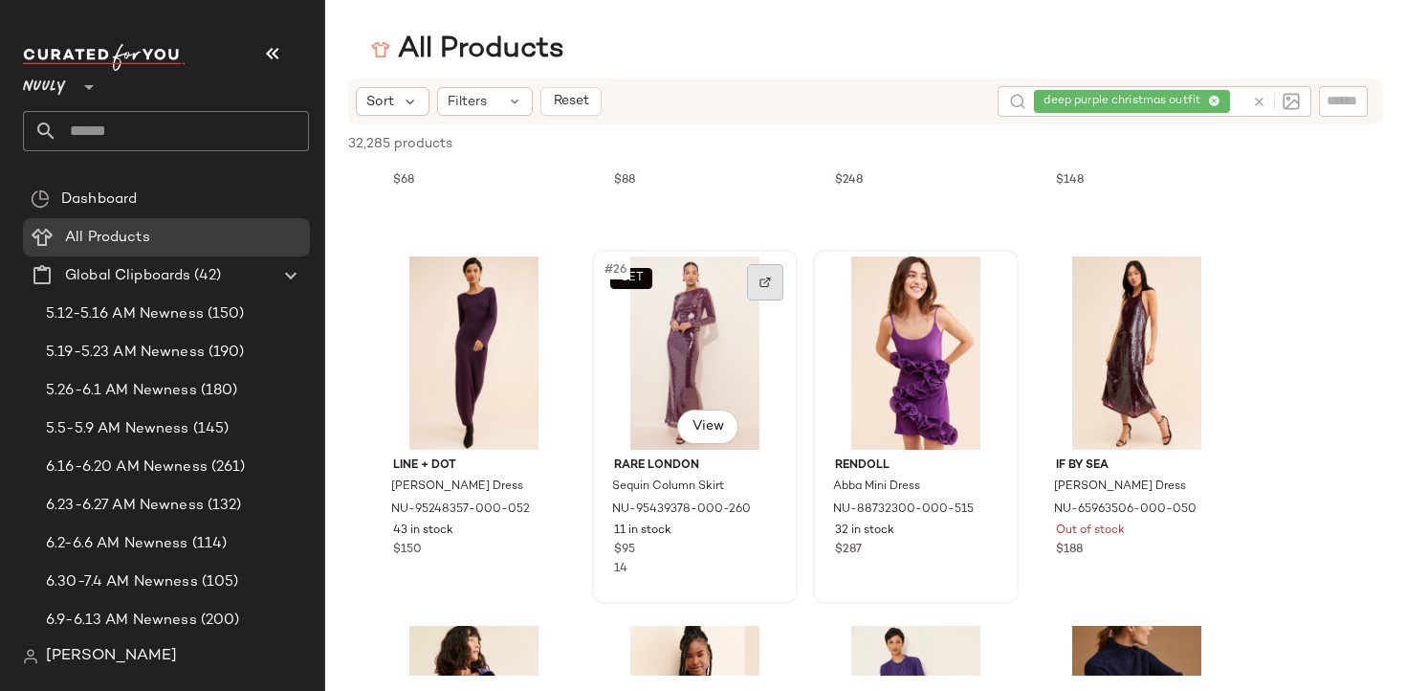
click at [757, 280] on div at bounding box center [765, 282] width 36 height 36
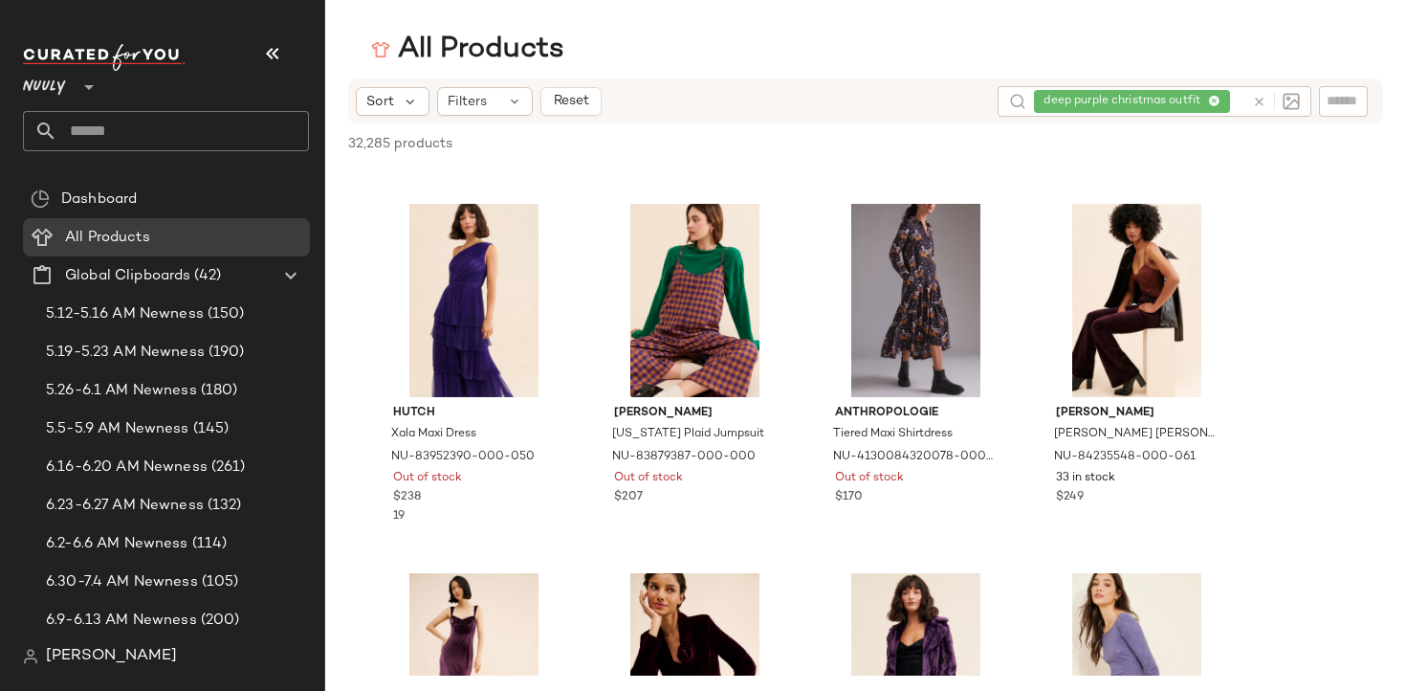
scroll to position [3653, 0]
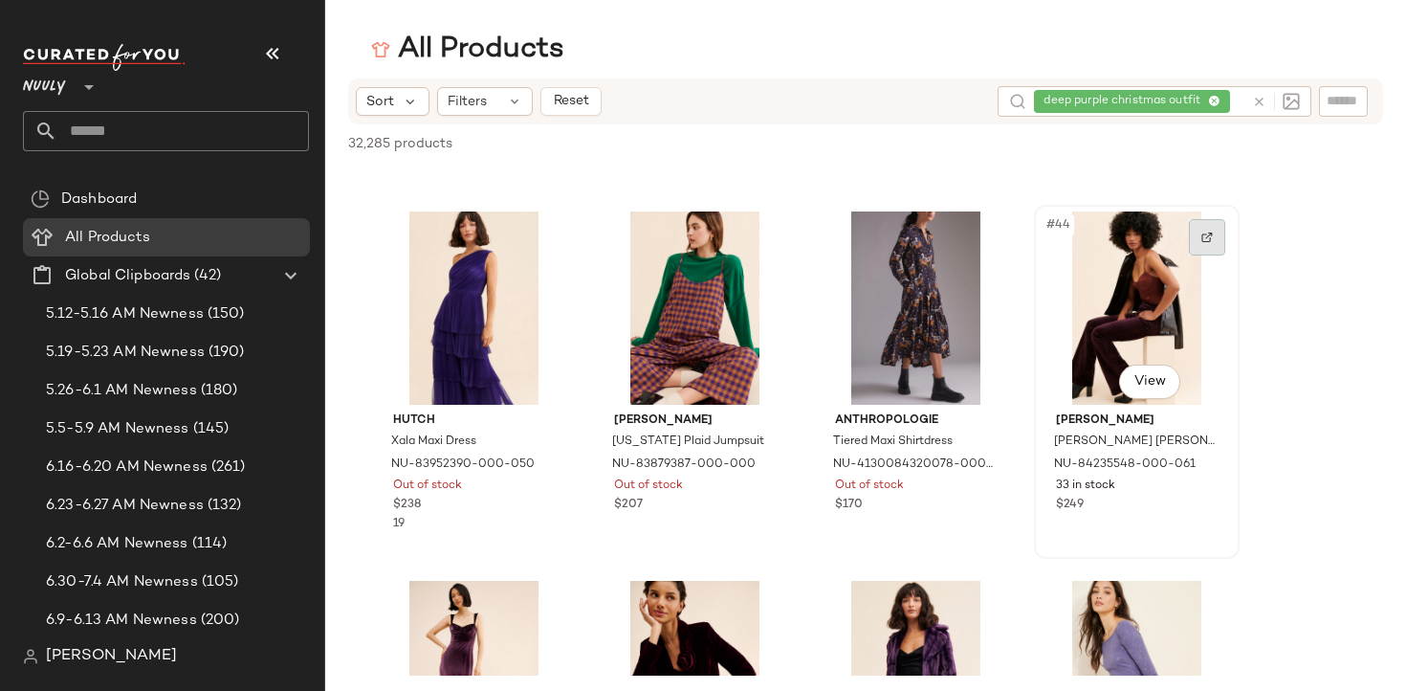
click at [1200, 230] on div at bounding box center [1207, 237] width 36 height 36
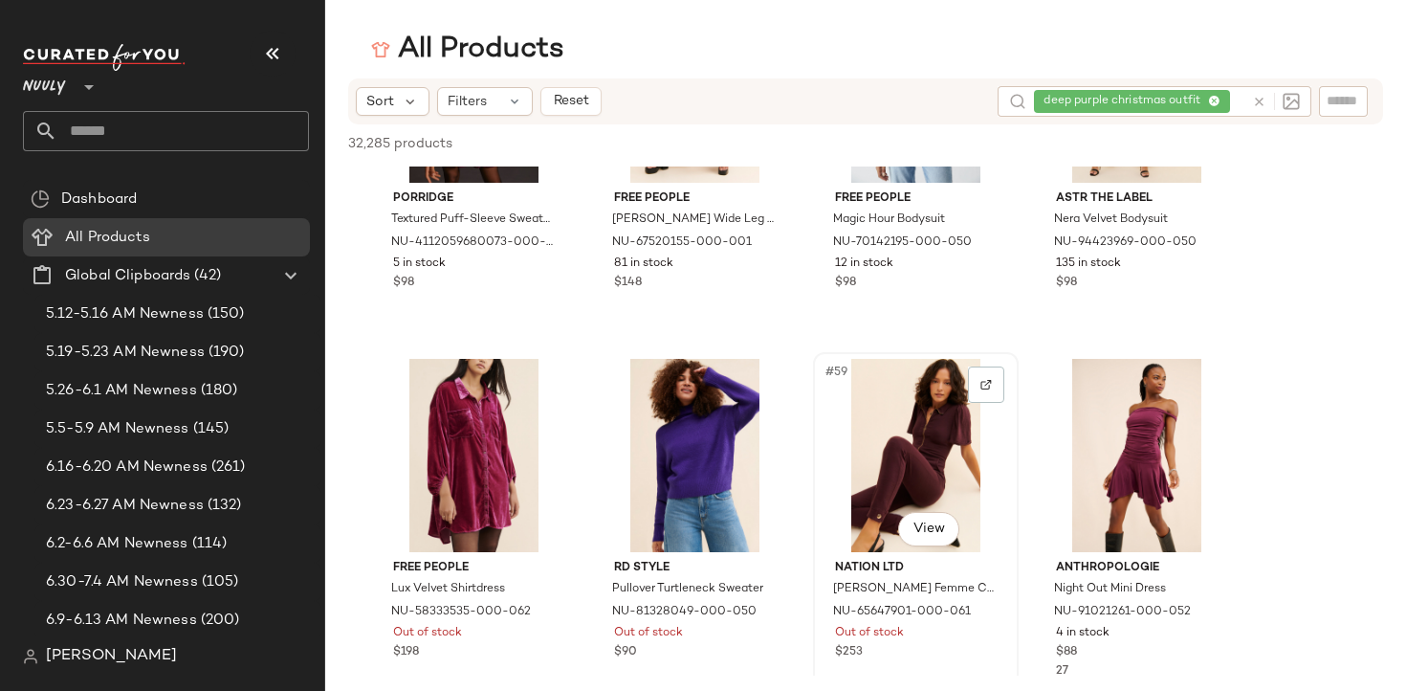
scroll to position [4653, 0]
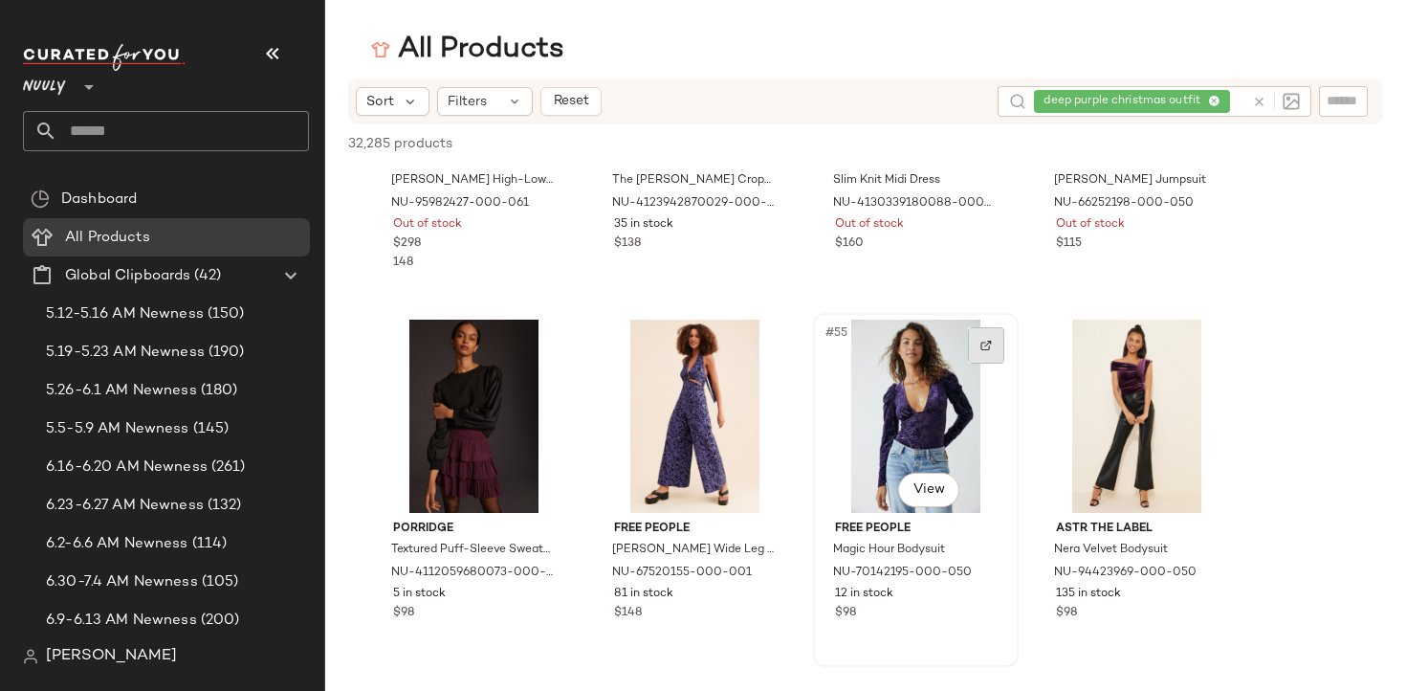
click at [974, 343] on div at bounding box center [986, 345] width 36 height 36
click at [1216, 103] on div "deep purple christmas outfit" at bounding box center [1139, 101] width 210 height 31
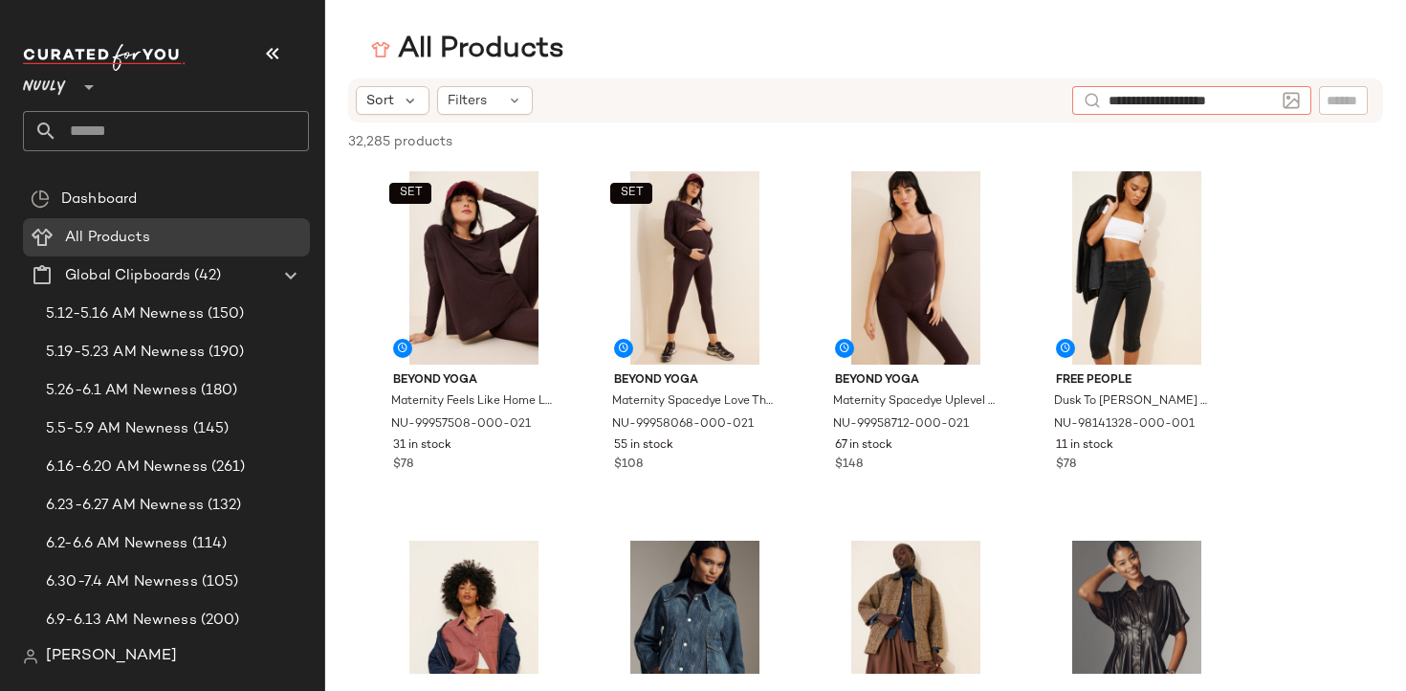
type input "**********"
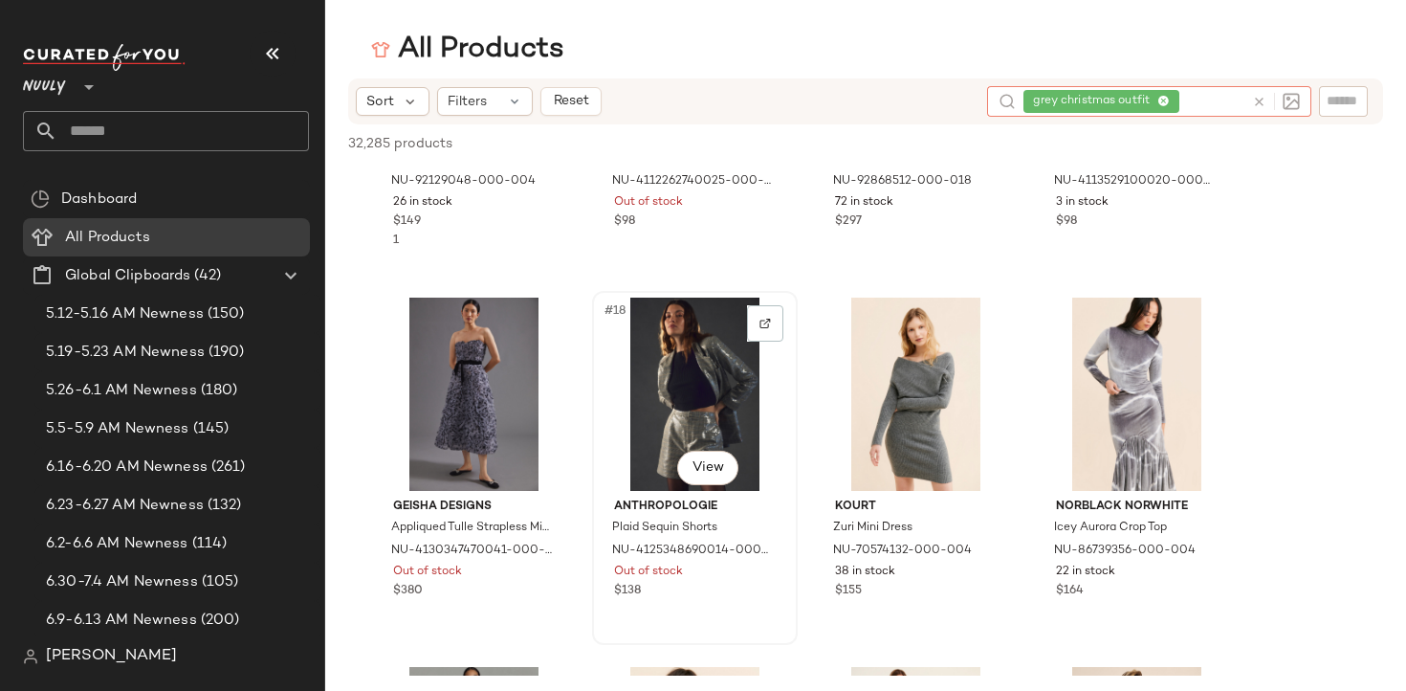
scroll to position [1801, 0]
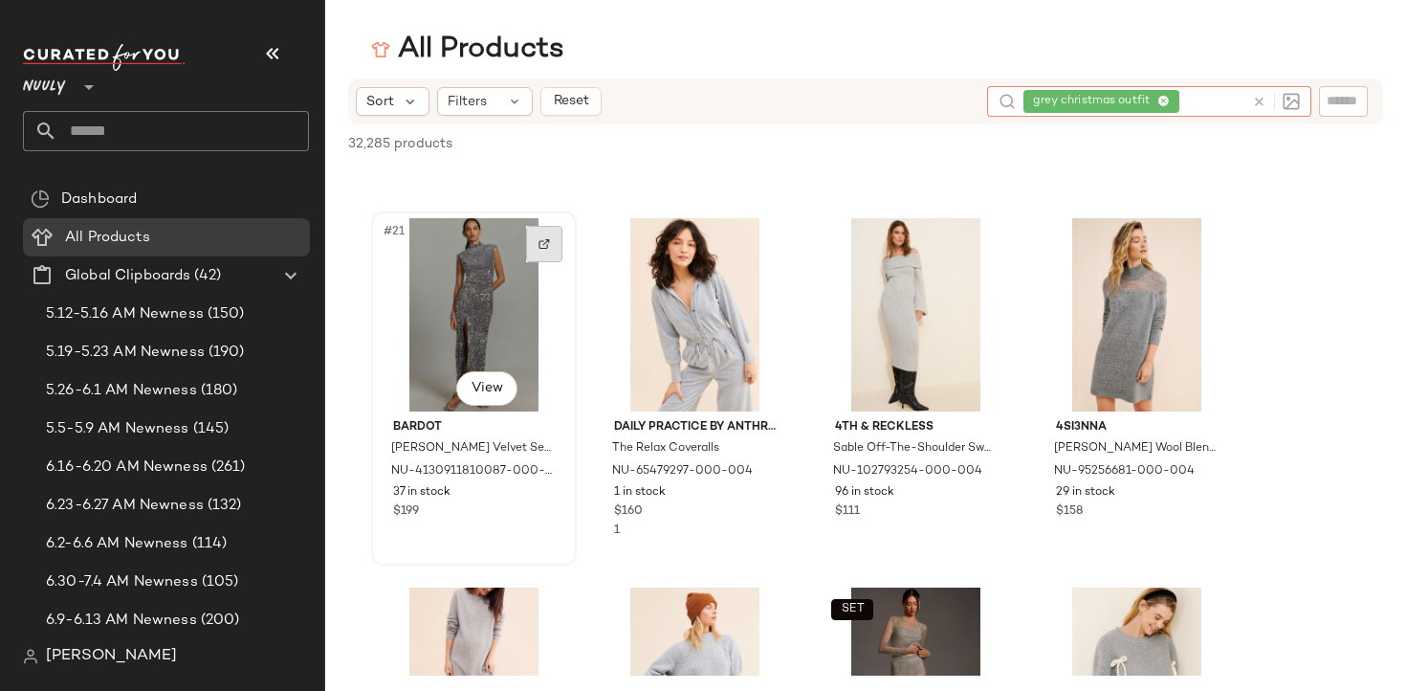
click at [538, 248] on img at bounding box center [543, 243] width 11 height 11
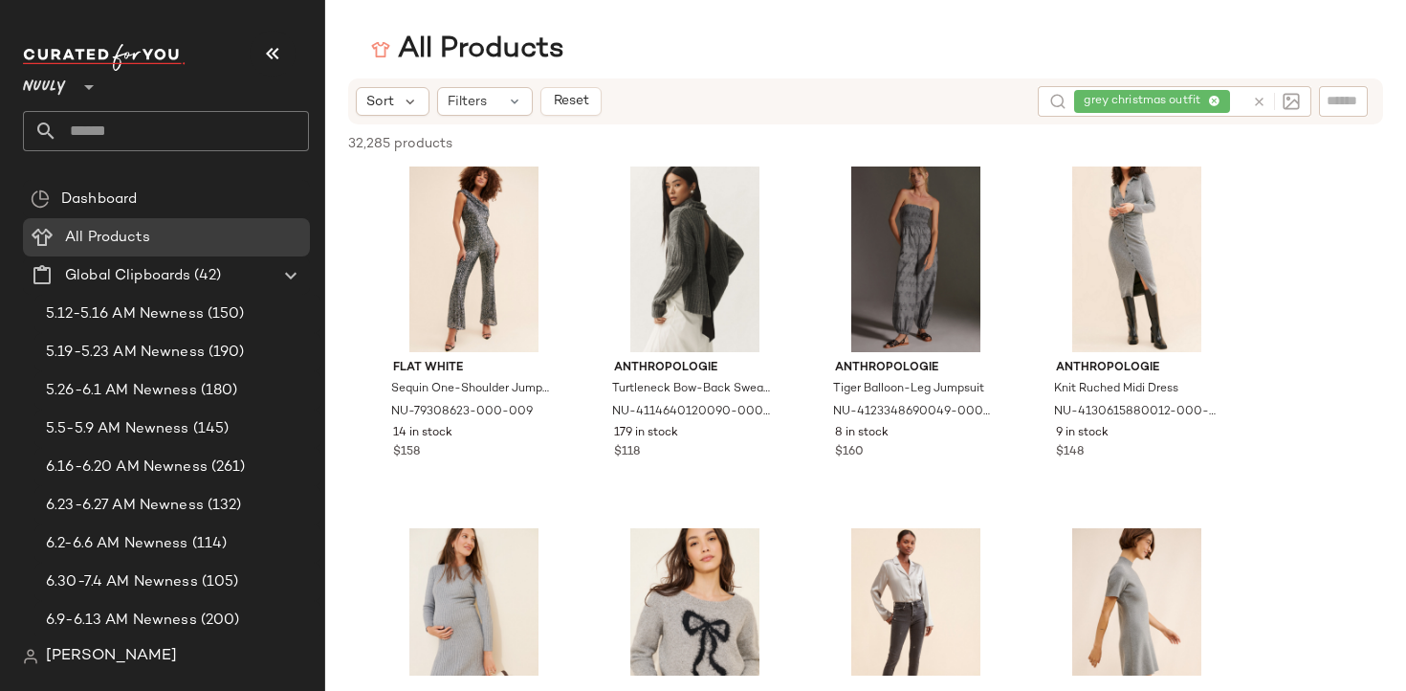
scroll to position [7747, 0]
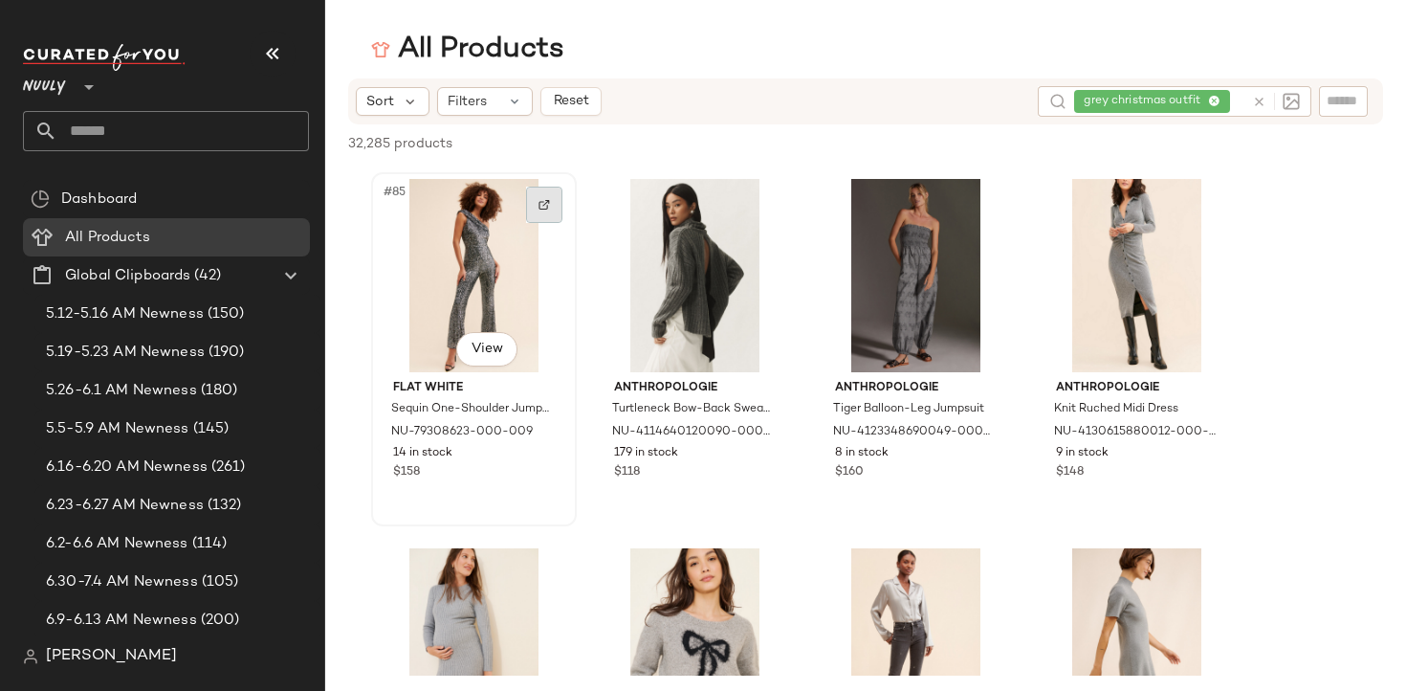
click at [541, 207] on img at bounding box center [543, 204] width 11 height 11
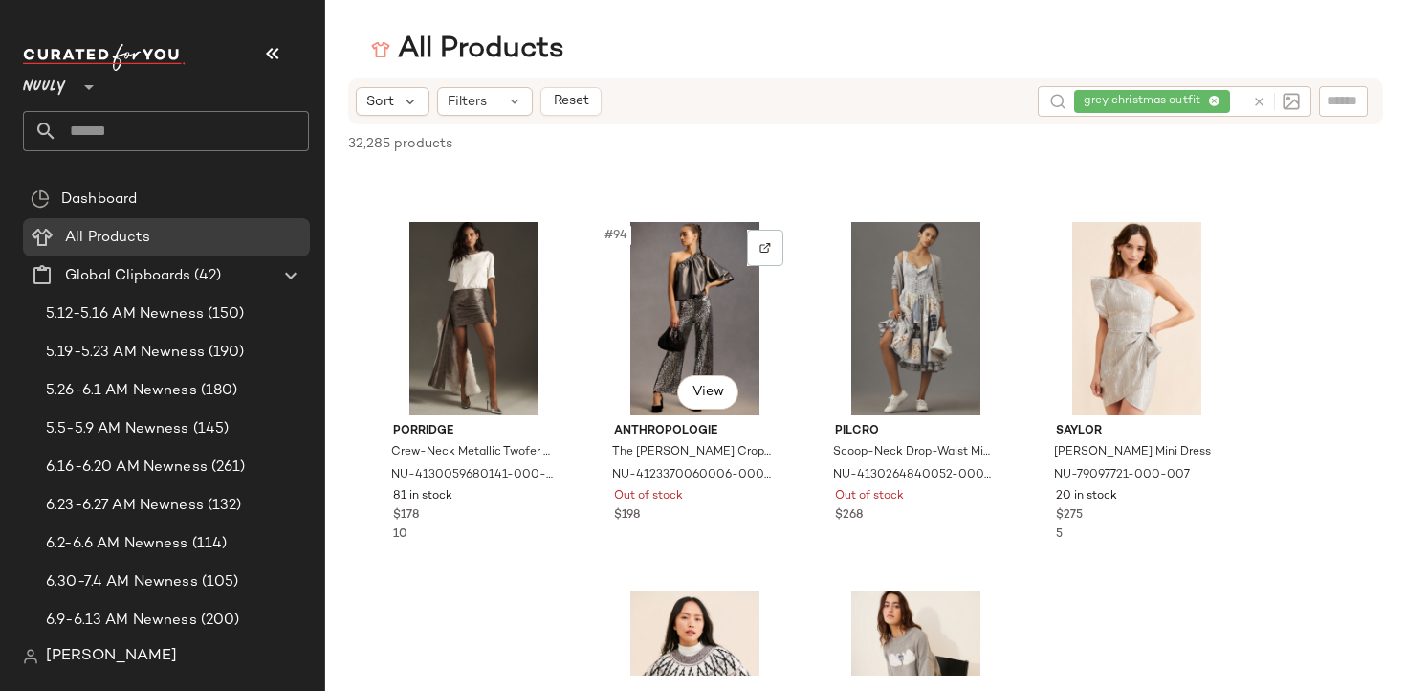
scroll to position [8444, 0]
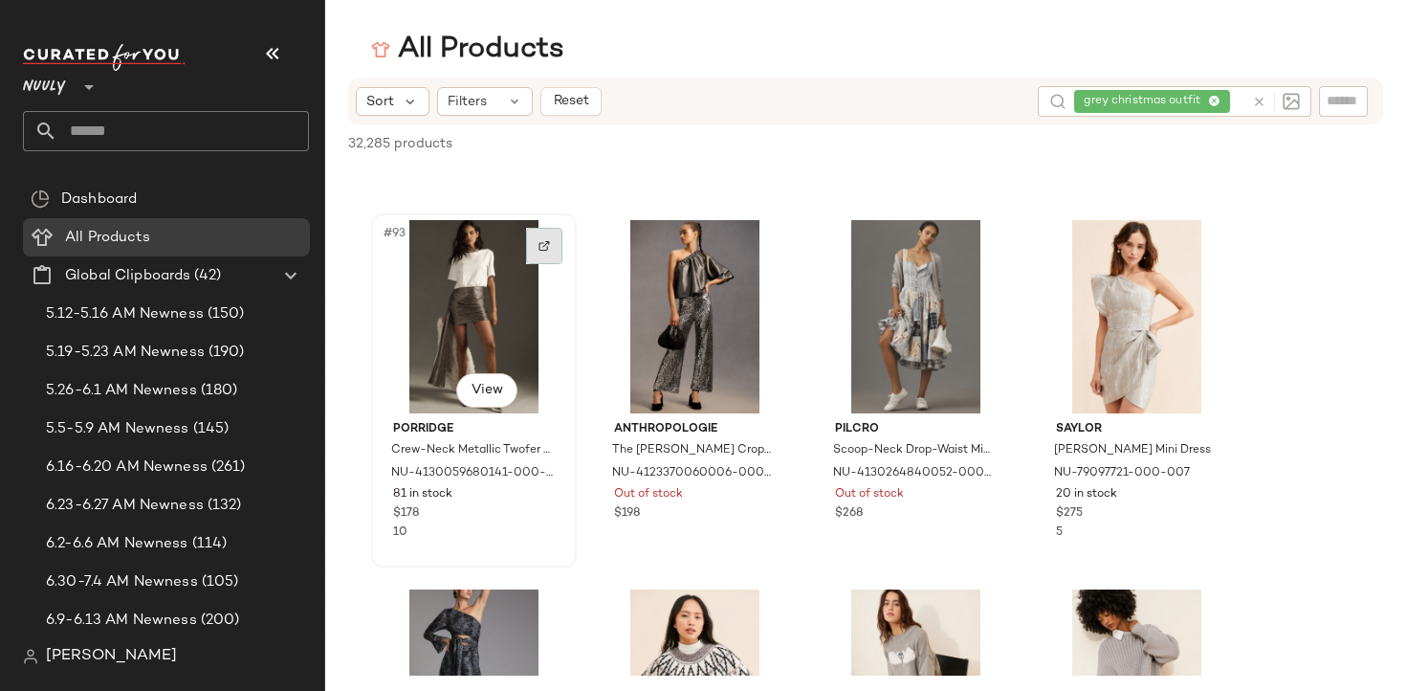
click at [538, 240] on img at bounding box center [543, 245] width 11 height 11
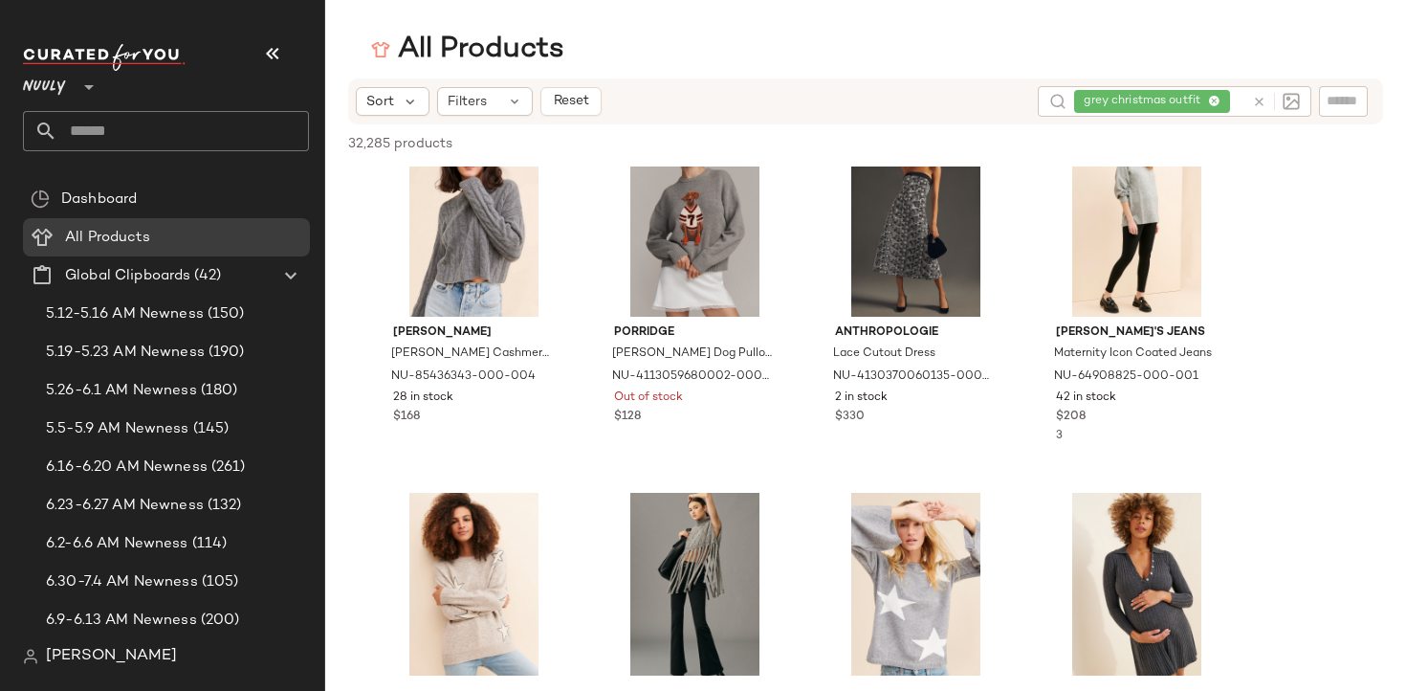
scroll to position [11784, 0]
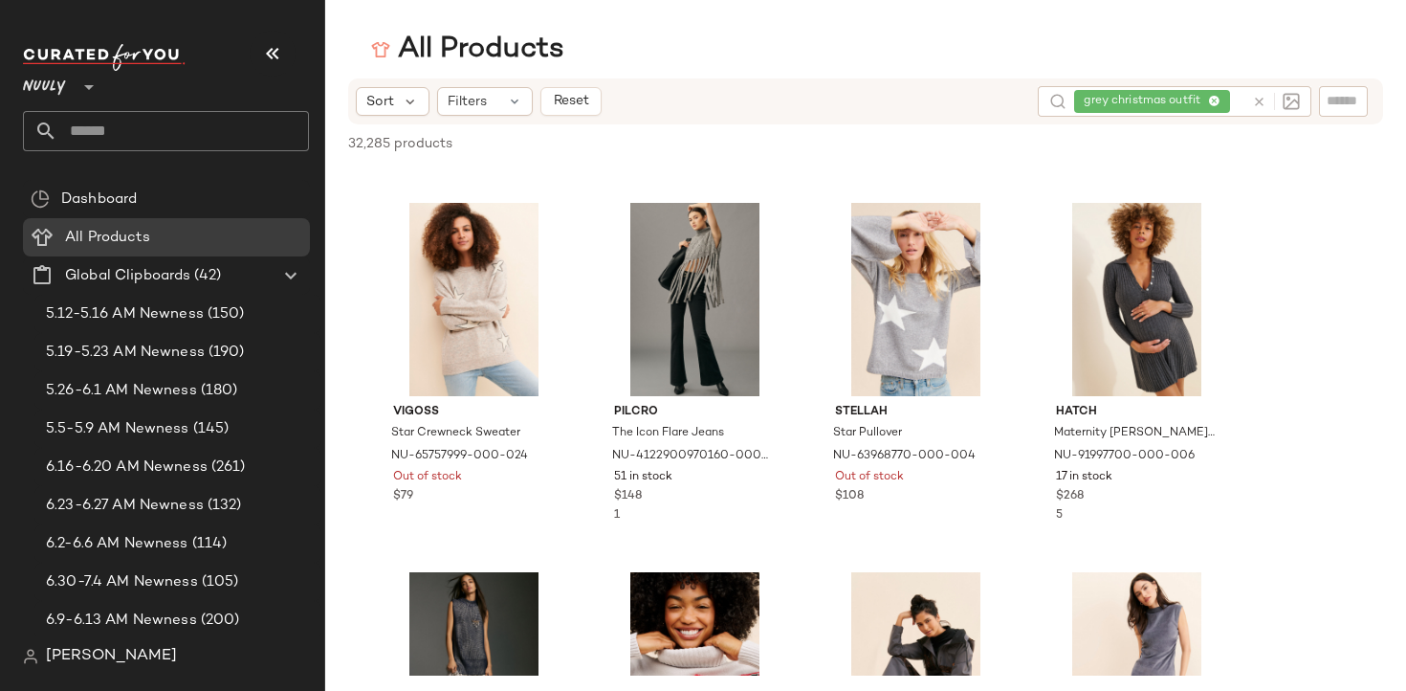
click at [1208, 108] on div "grey christmas outfit" at bounding box center [1159, 101] width 170 height 31
click at [1167, 99] on icon at bounding box center [1163, 102] width 12 height 12
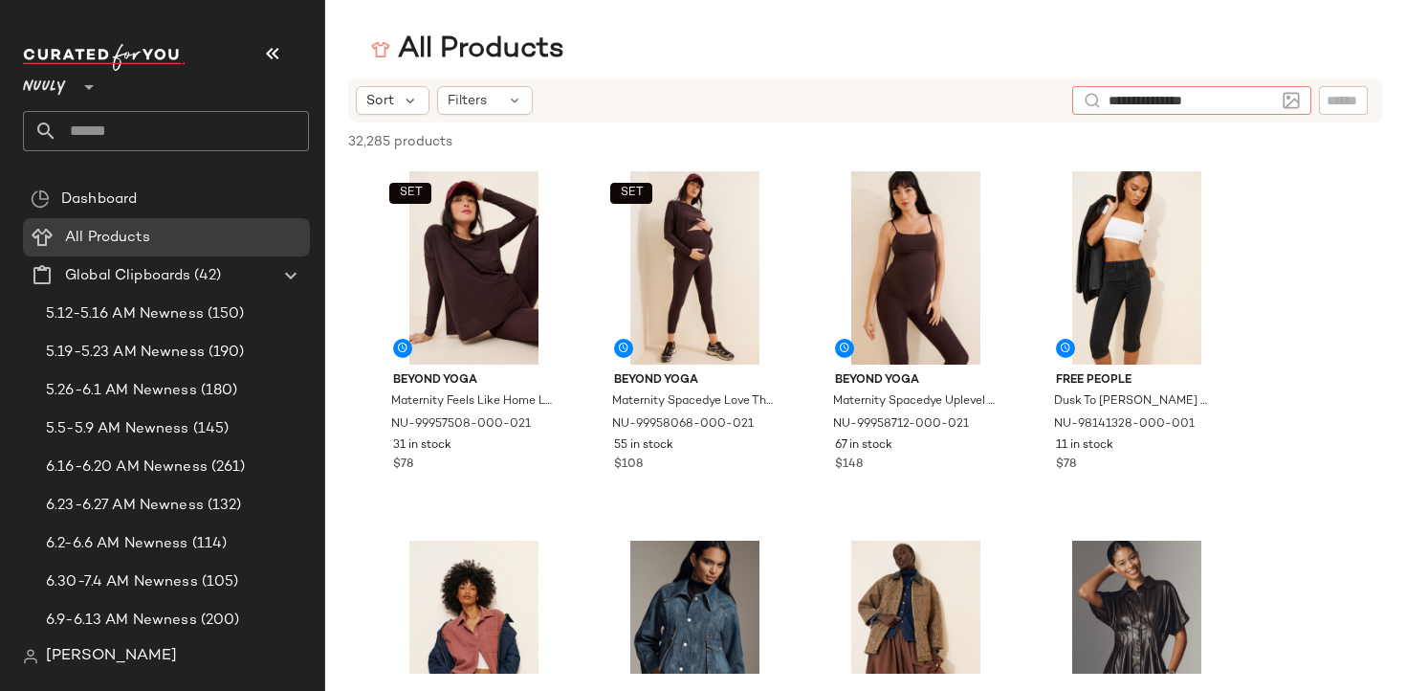
type input "**********"
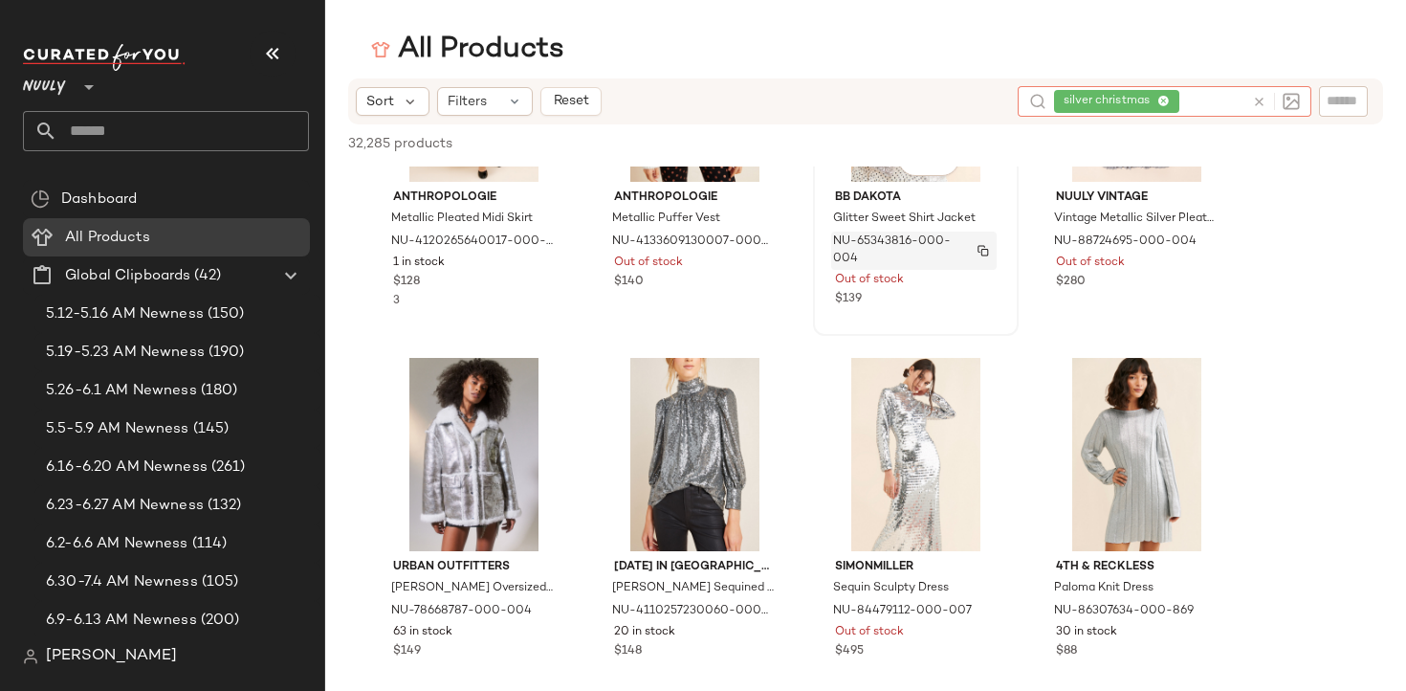
scroll to position [186, 0]
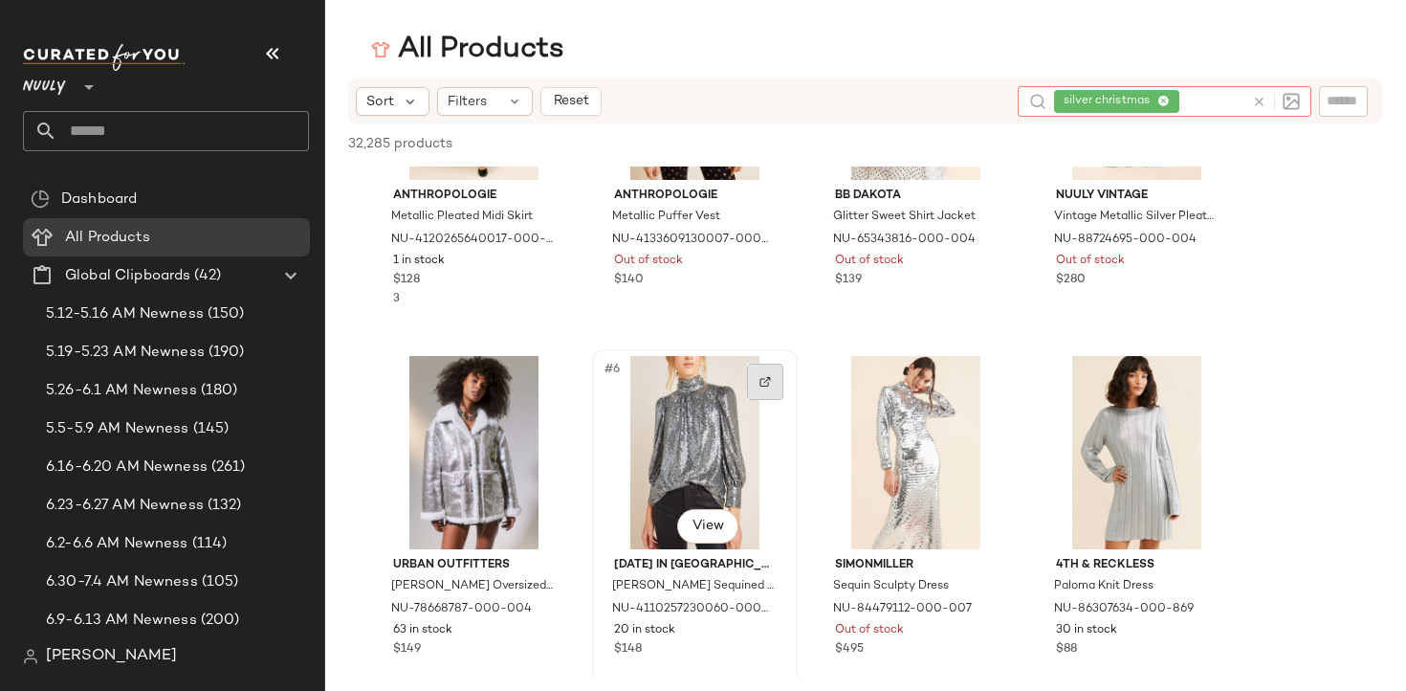
click at [772, 381] on div at bounding box center [765, 381] width 36 height 36
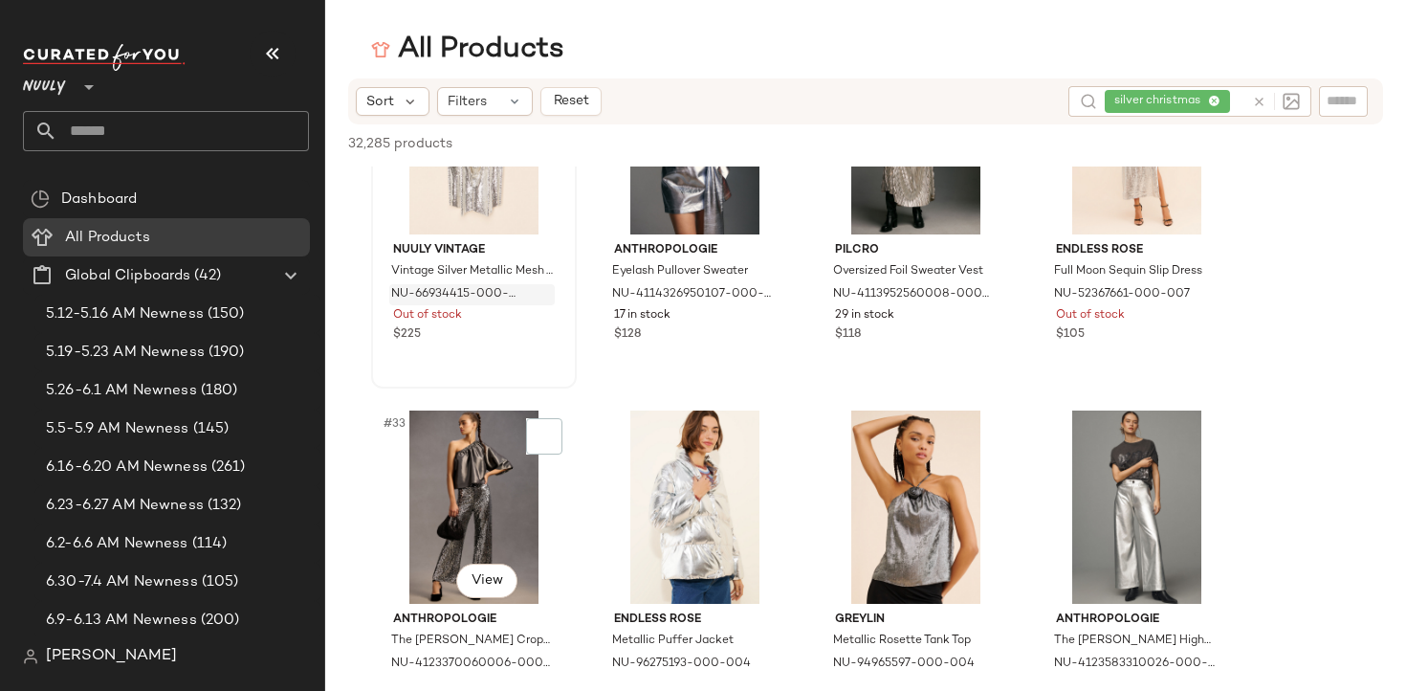
scroll to position [2824, 0]
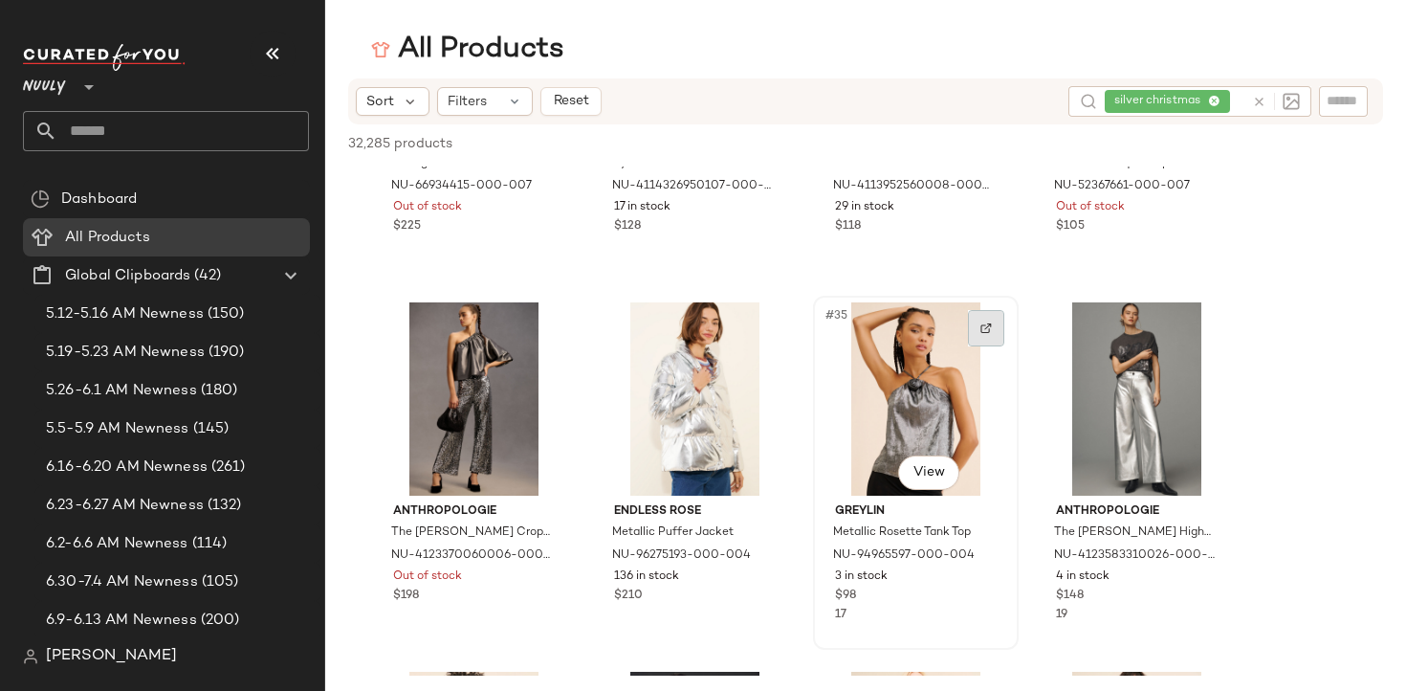
click at [985, 332] on img at bounding box center [985, 327] width 11 height 11
click at [1216, 100] on div "silver christmas" at bounding box center [1175, 101] width 140 height 31
type input "*"
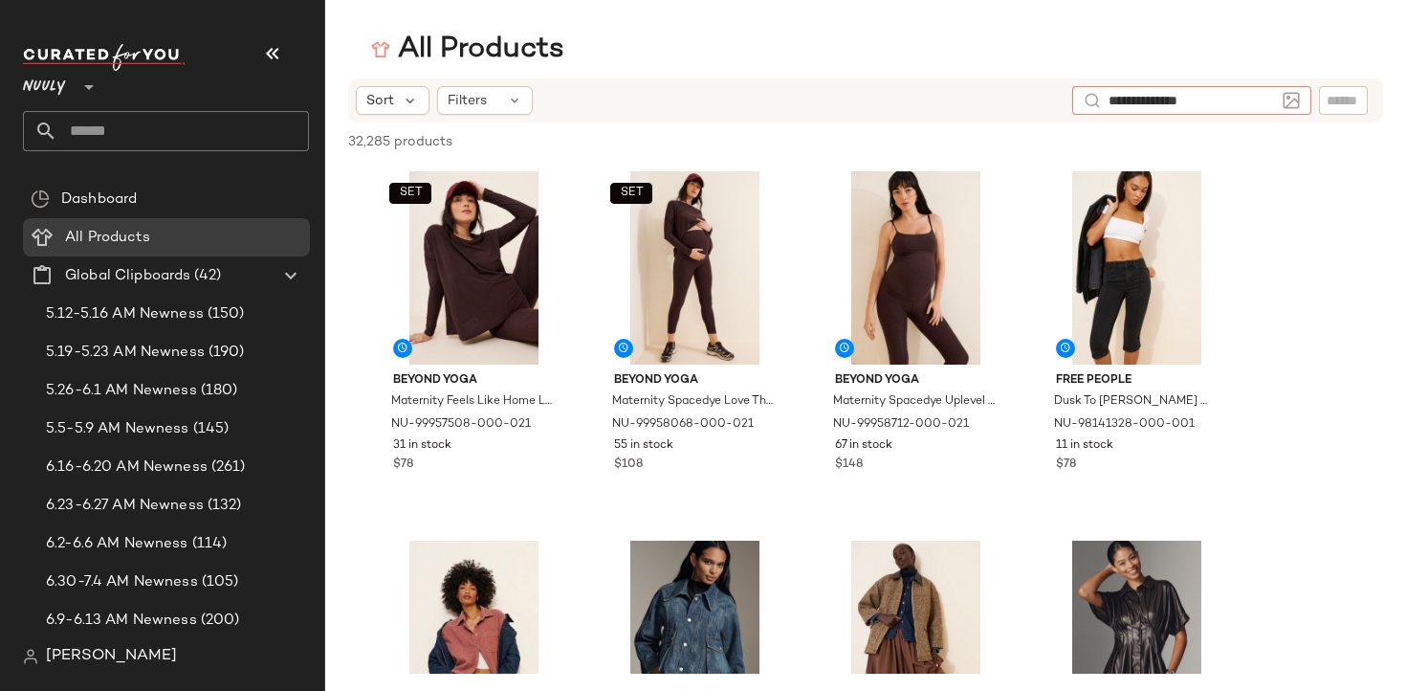
type input "**********"
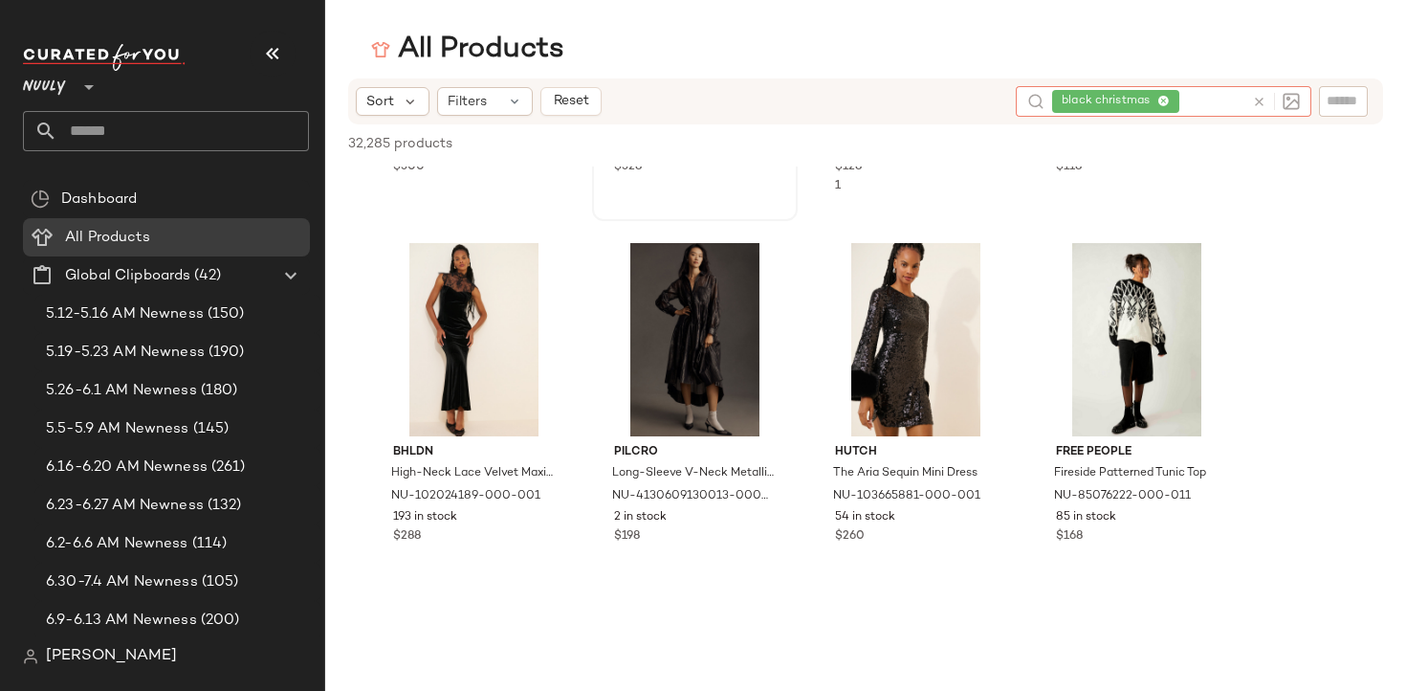
scroll to position [300, 0]
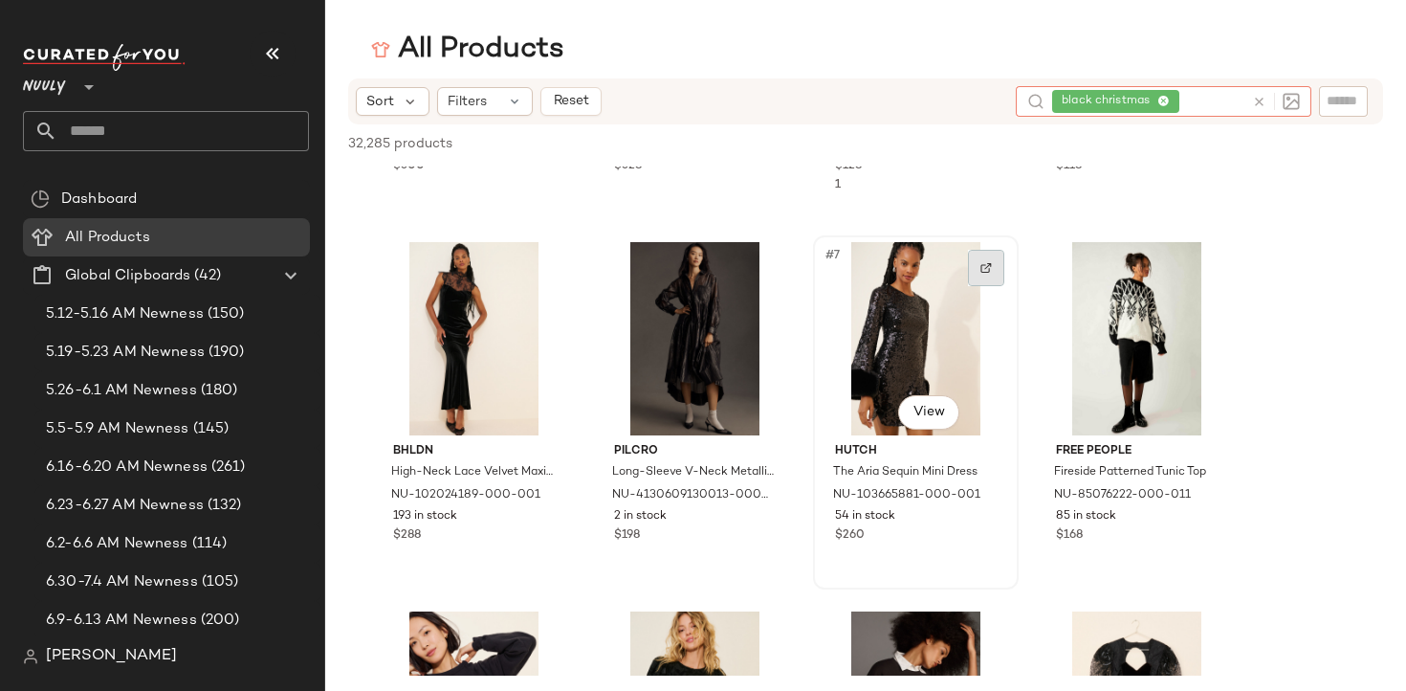
click at [993, 252] on div at bounding box center [986, 268] width 36 height 36
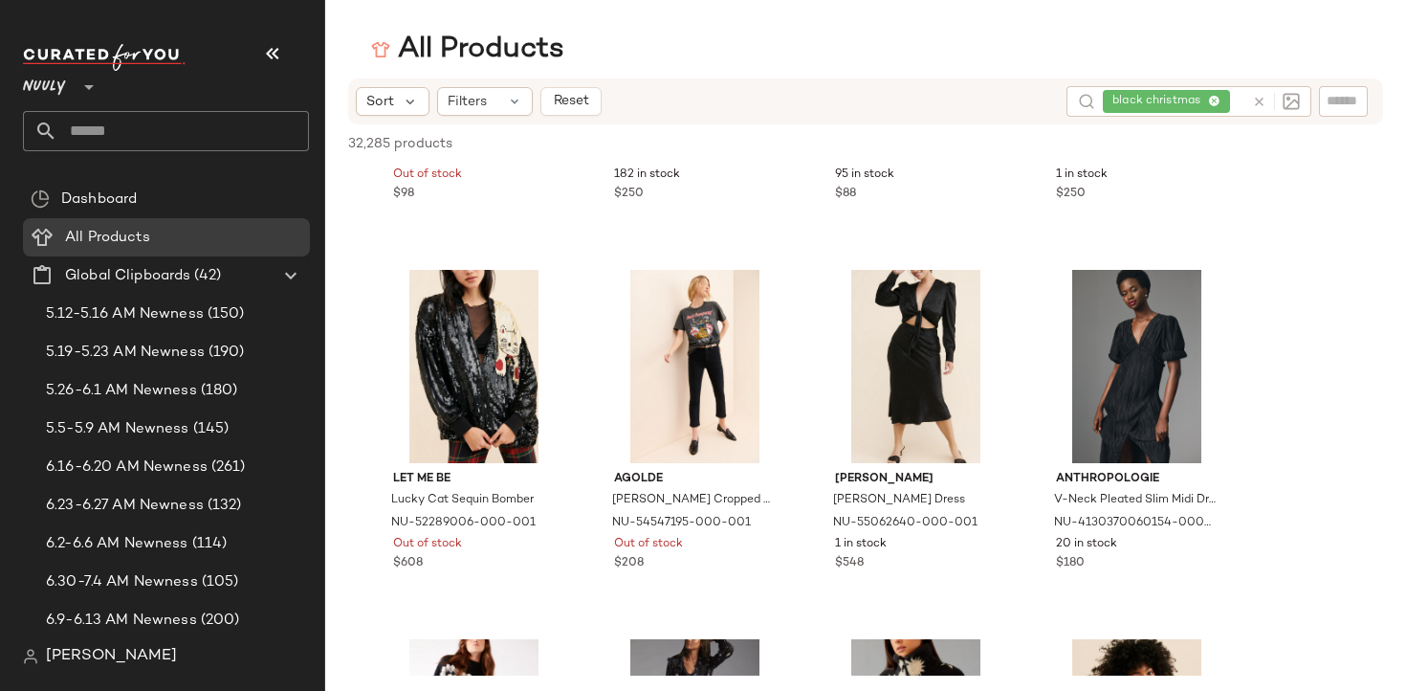
scroll to position [296, 0]
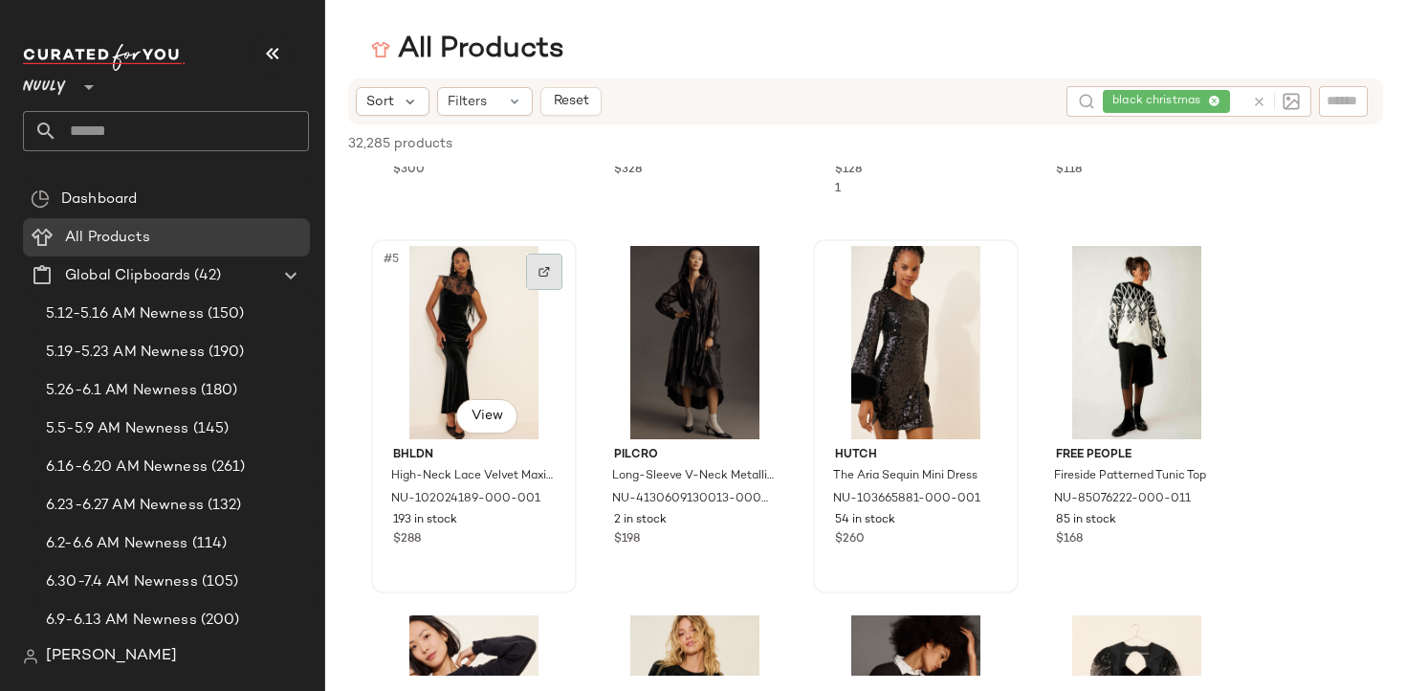
click at [547, 277] on div at bounding box center [544, 271] width 36 height 36
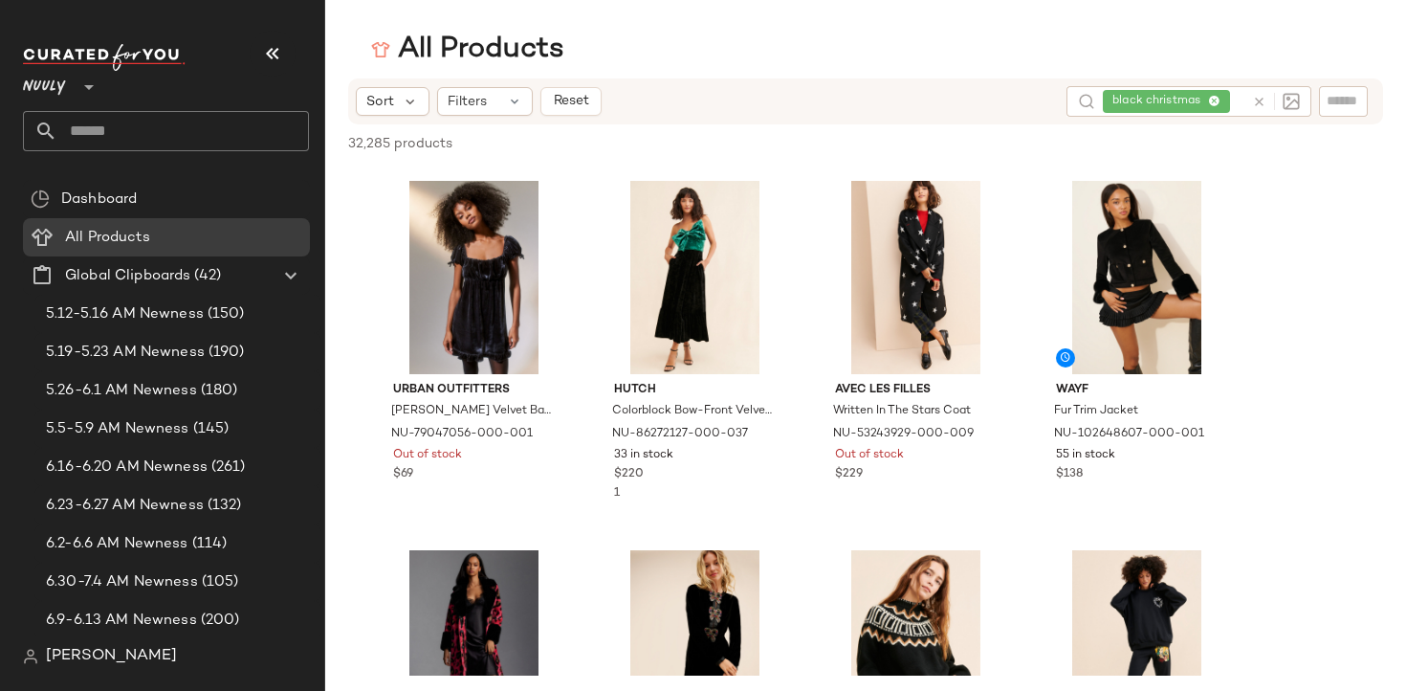
scroll to position [5528, 0]
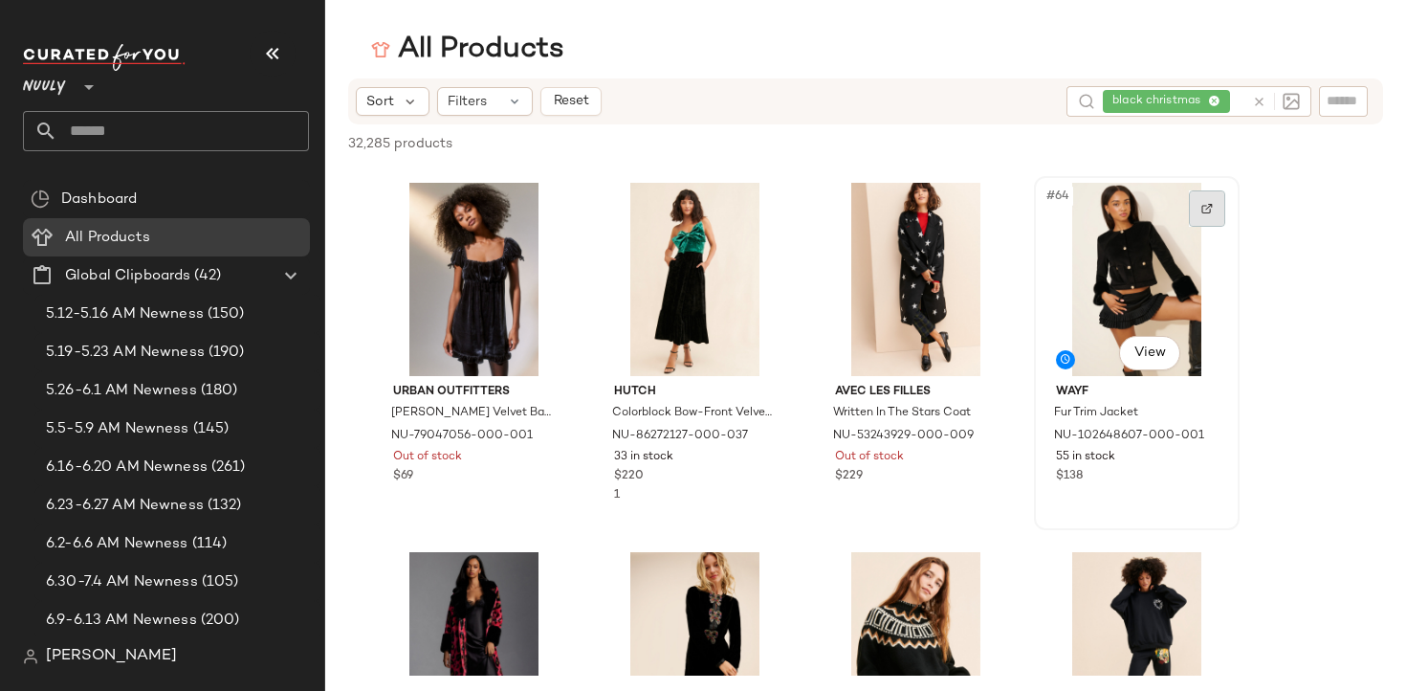
click at [1207, 206] on img at bounding box center [1206, 208] width 11 height 11
click at [1214, 98] on div "black christmas" at bounding box center [1174, 101] width 142 height 31
type input "*"
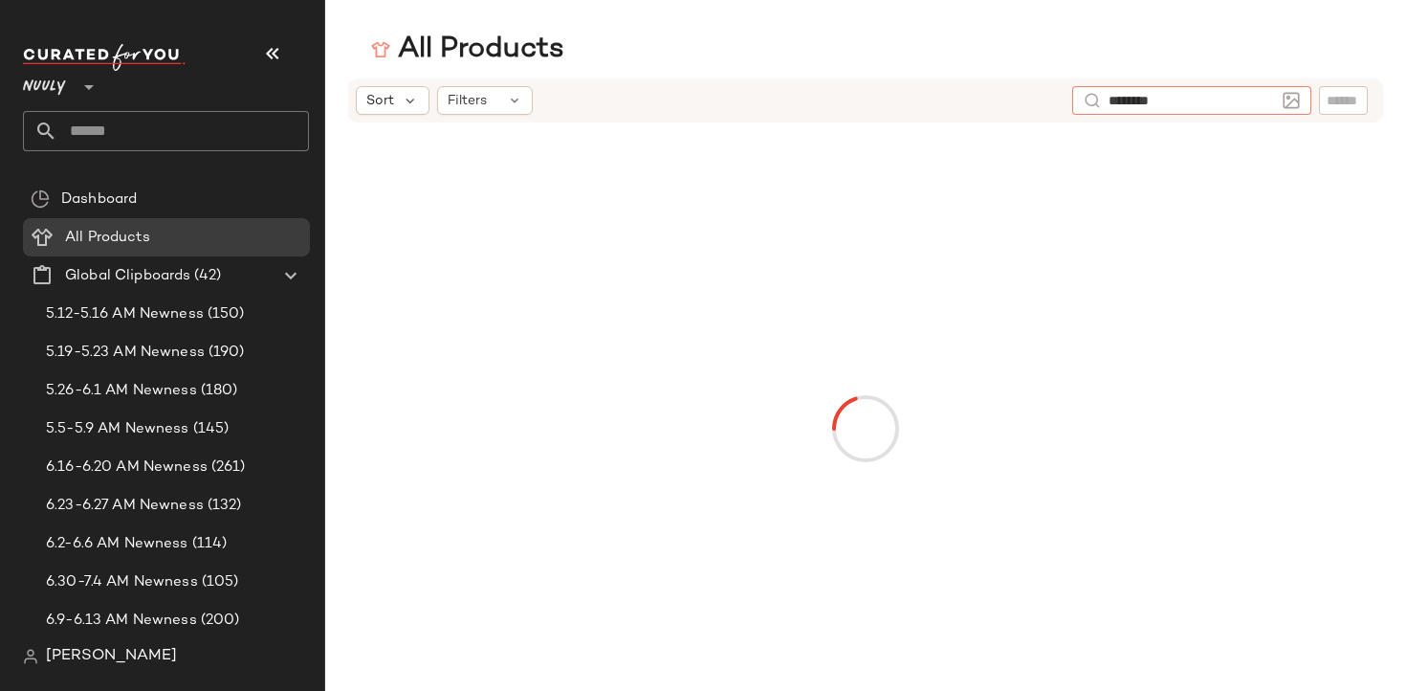
type input "*********"
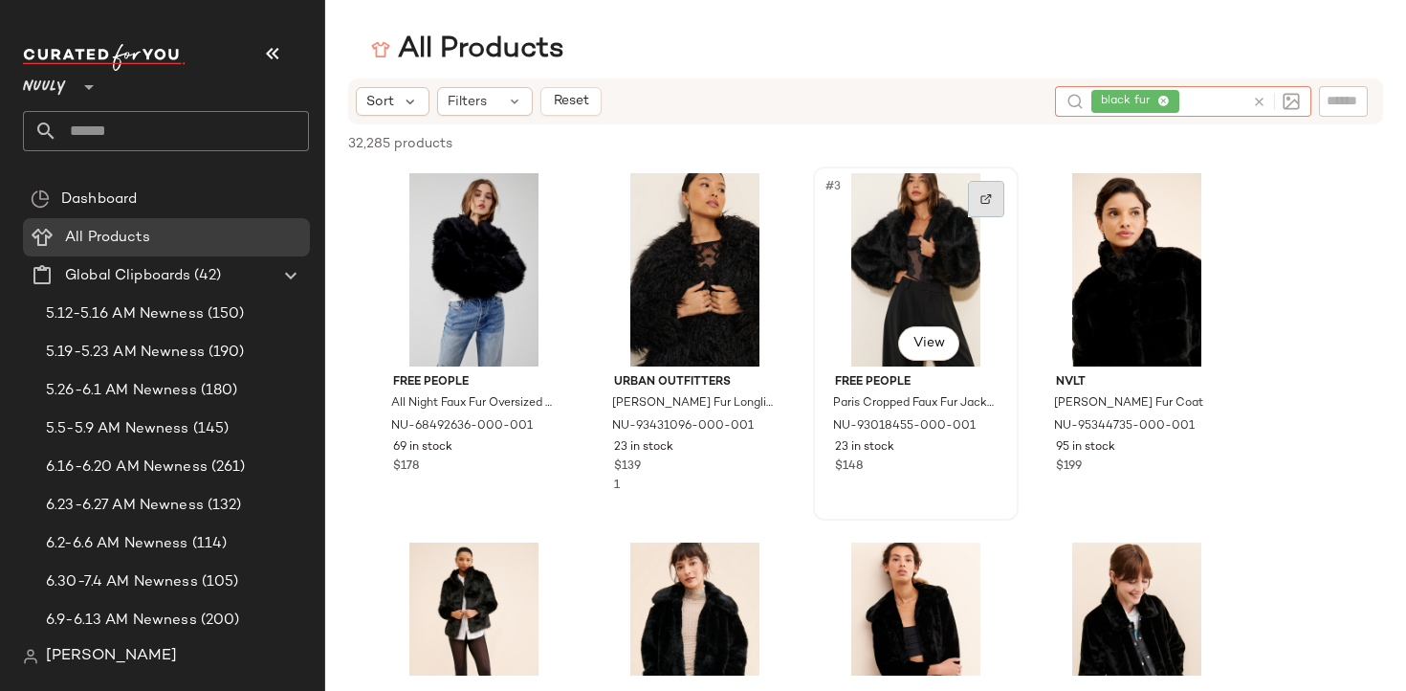
click at [985, 197] on img at bounding box center [985, 198] width 11 height 11
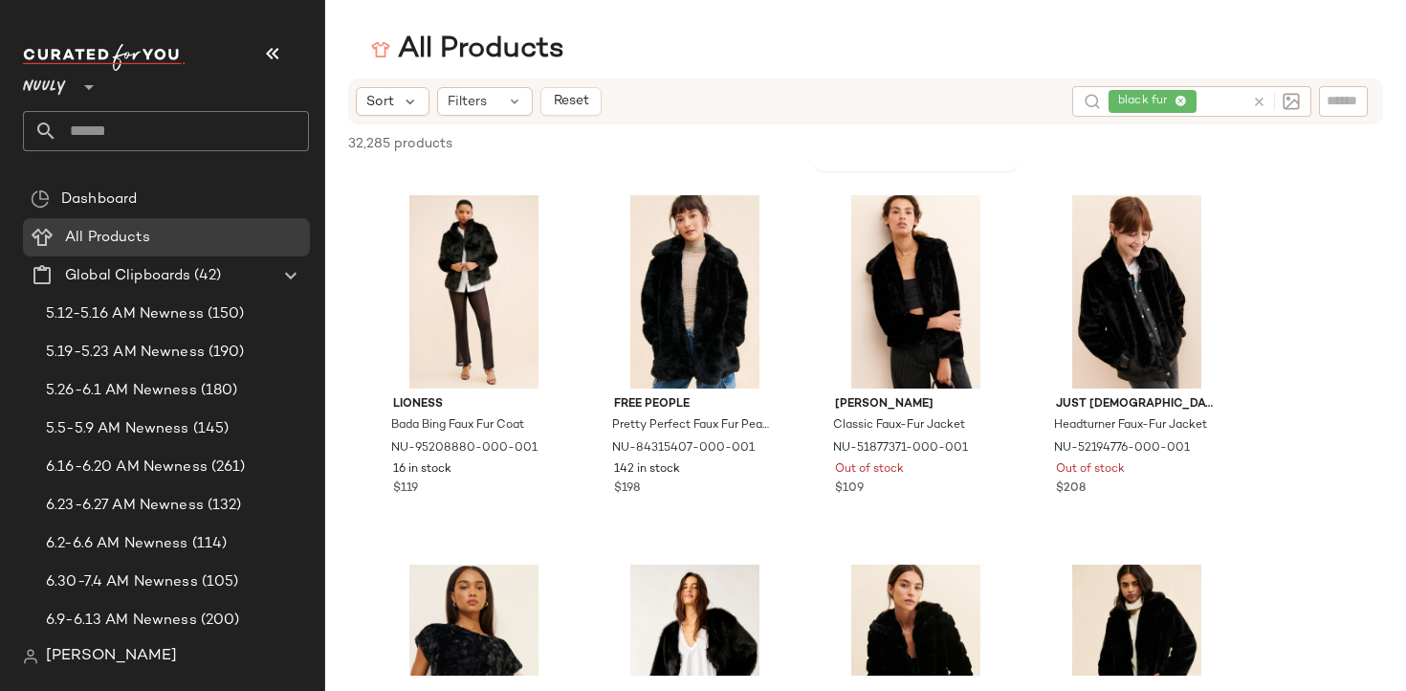
scroll to position [0, 0]
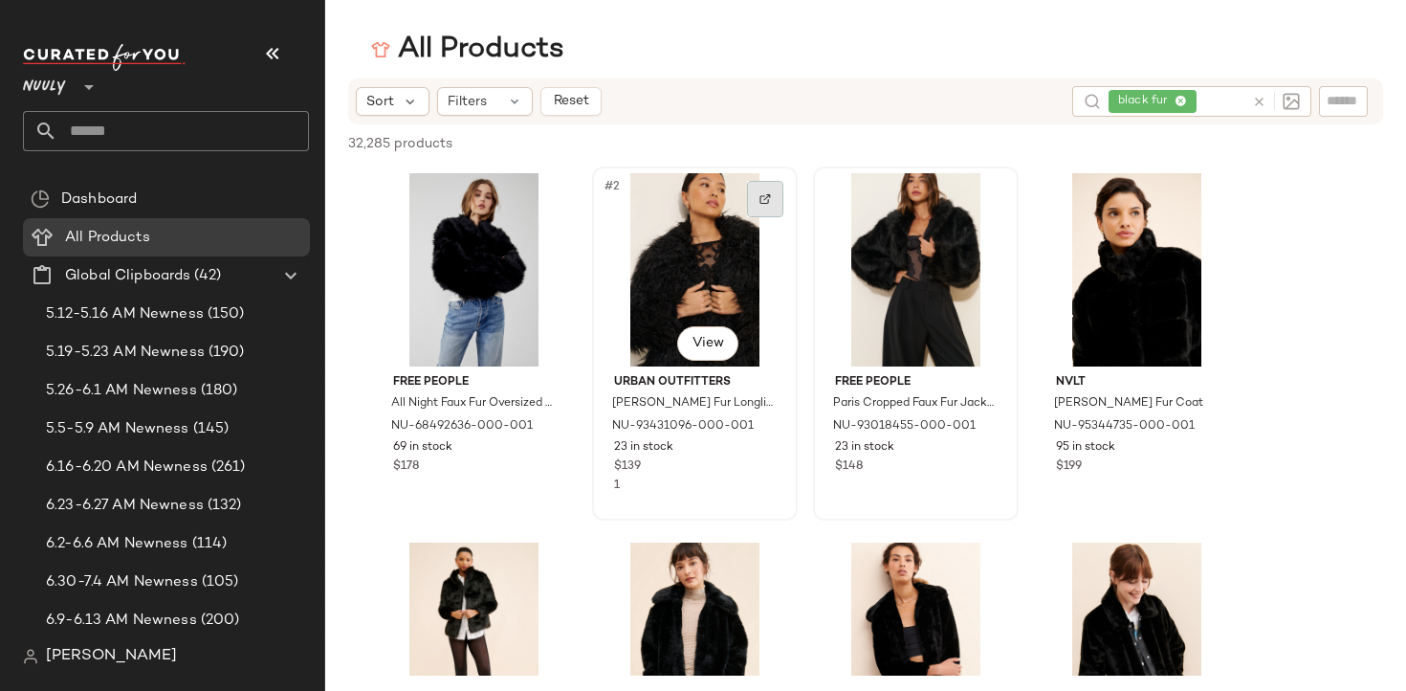
click at [756, 206] on div at bounding box center [765, 199] width 36 height 36
click at [1186, 93] on div "black fur" at bounding box center [1167, 101] width 153 height 31
click at [1173, 97] on span "black fur" at bounding box center [1135, 101] width 88 height 23
click at [1170, 97] on span "black fur" at bounding box center [1135, 101] width 88 height 23
click at [1165, 99] on icon at bounding box center [1163, 102] width 12 height 12
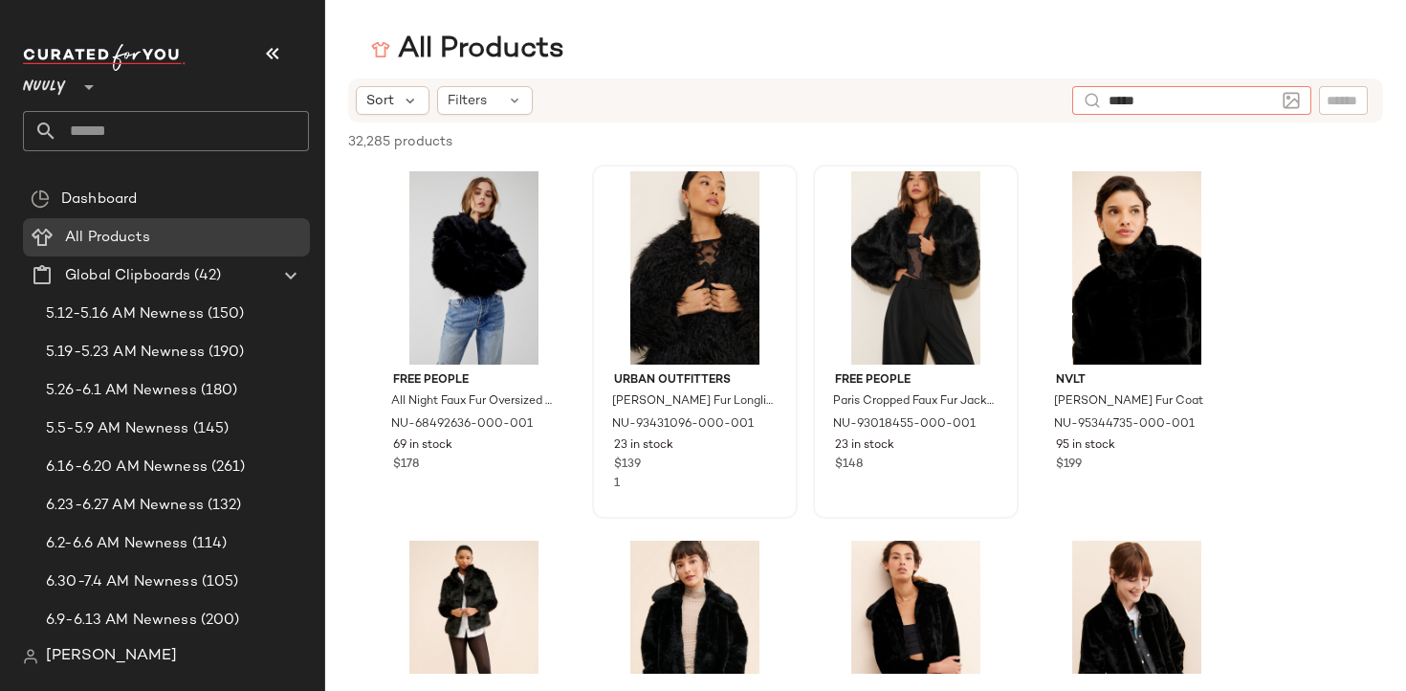
type input "******"
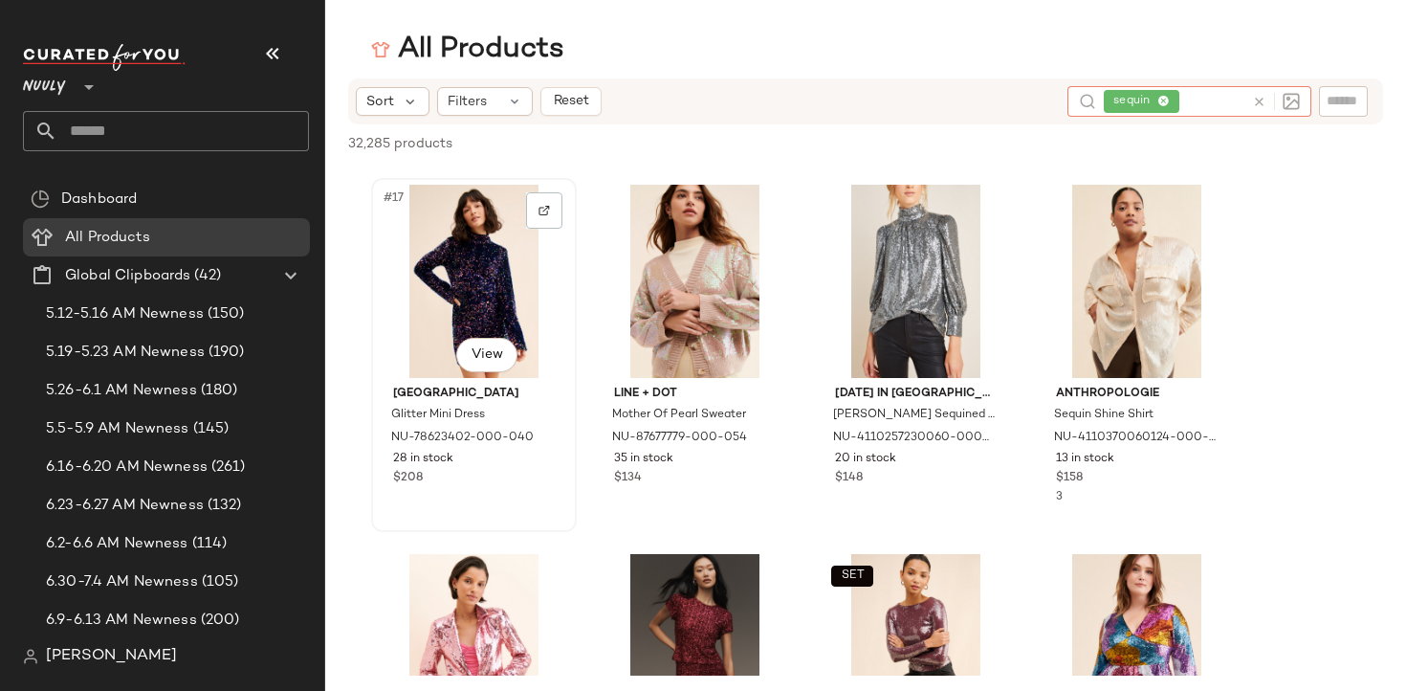
scroll to position [1454, 0]
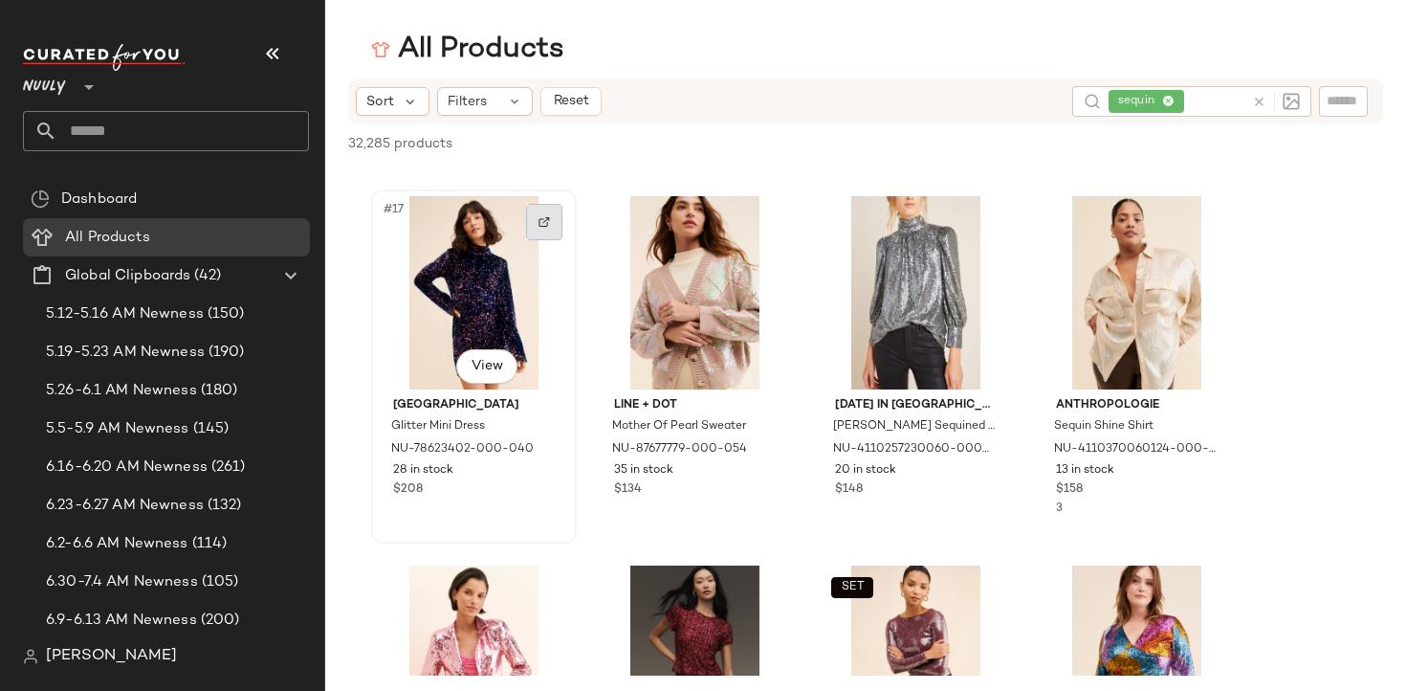
click at [552, 218] on div at bounding box center [544, 222] width 36 height 36
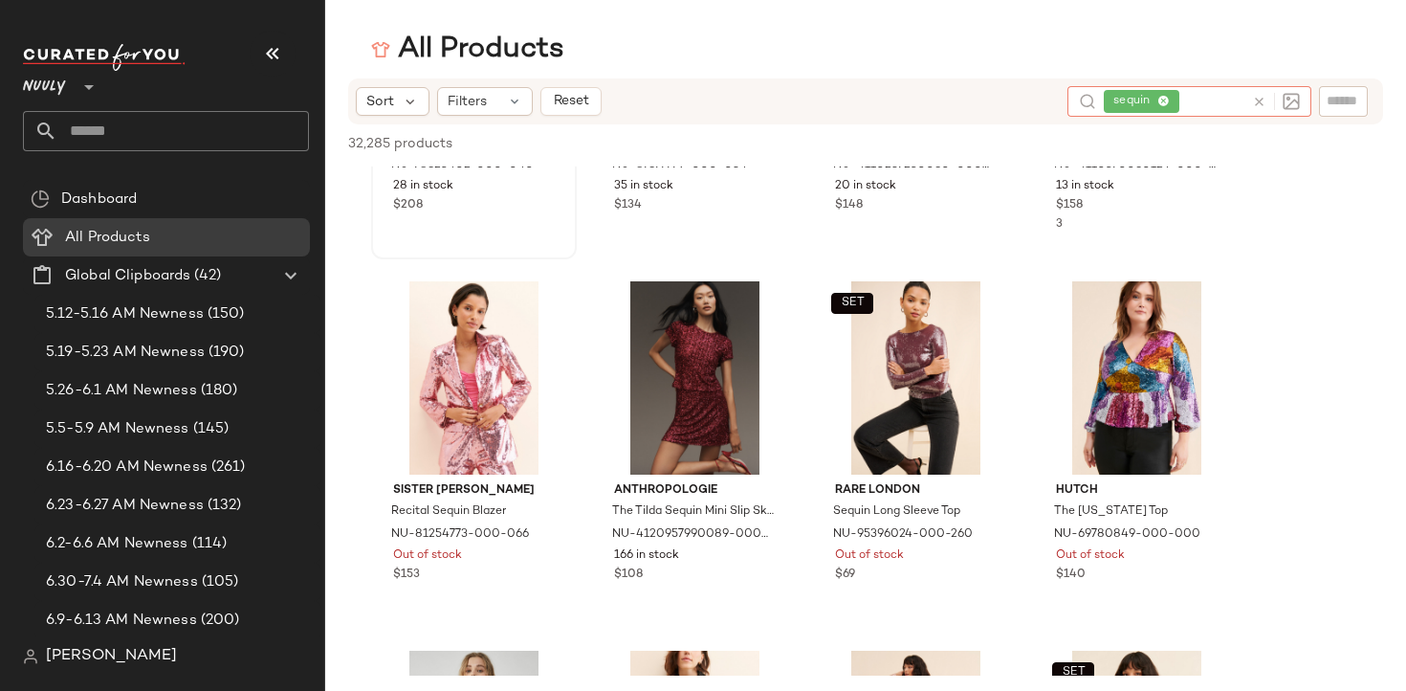
click at [1172, 103] on span "sequin" at bounding box center [1142, 101] width 76 height 23
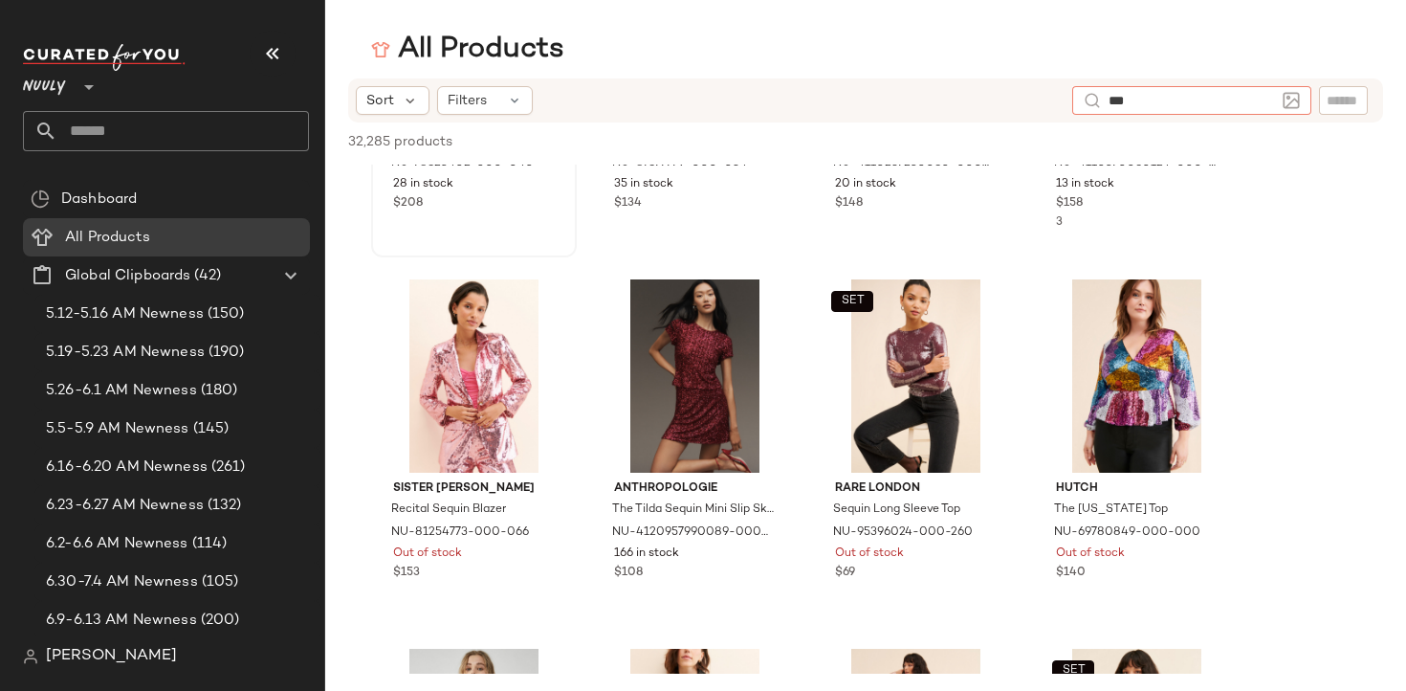
type input "****"
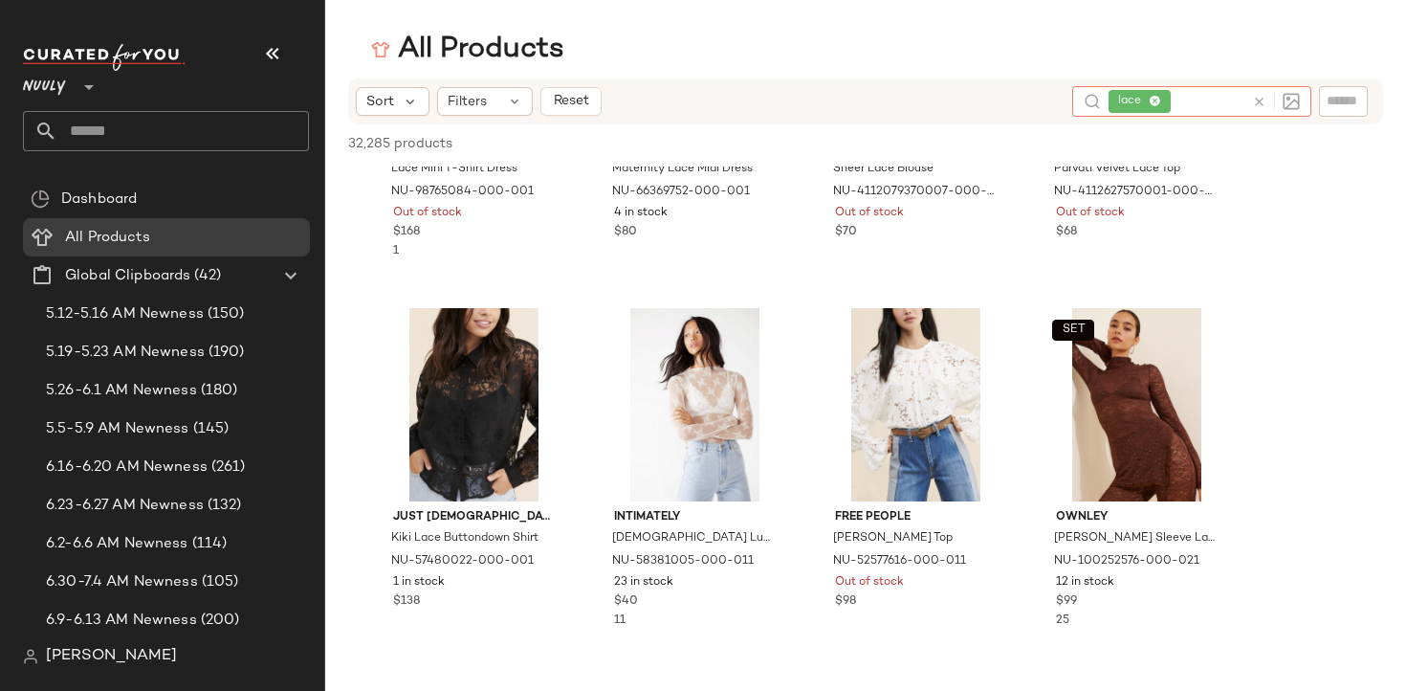
scroll to position [970, 0]
type input "******"
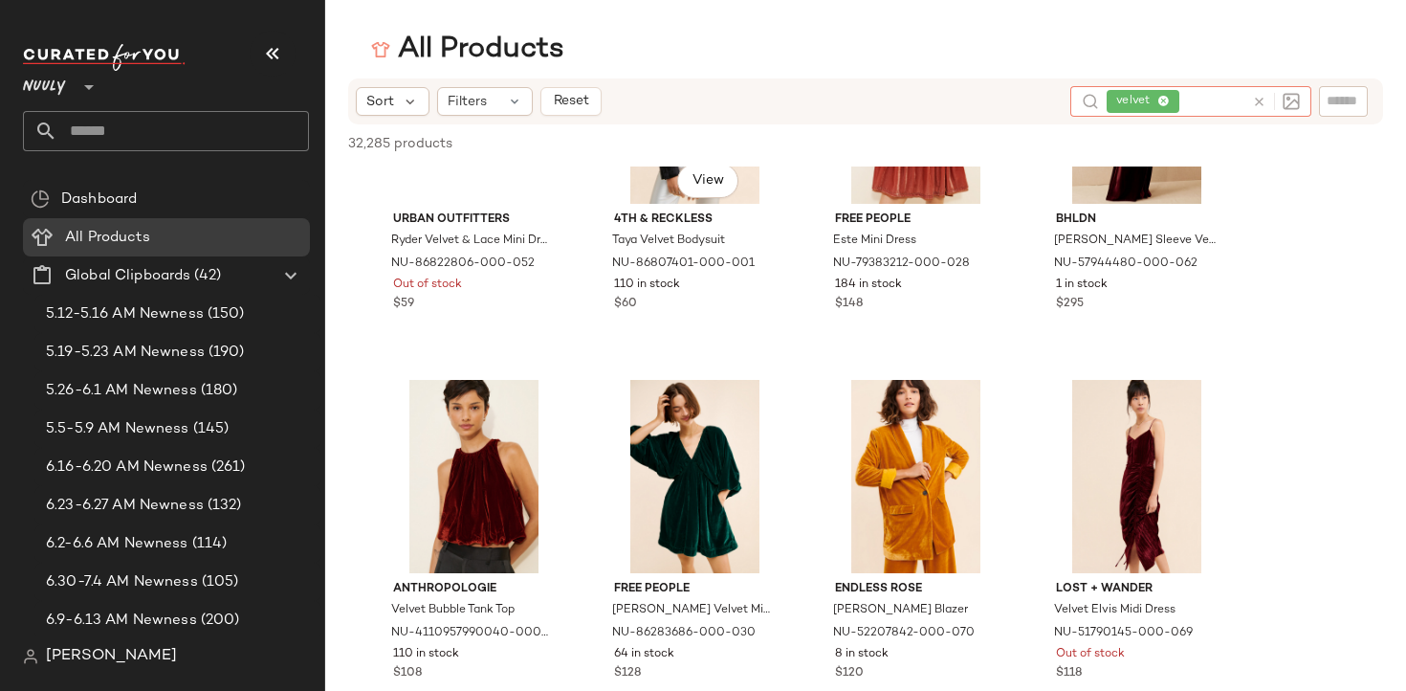
scroll to position [3528, 0]
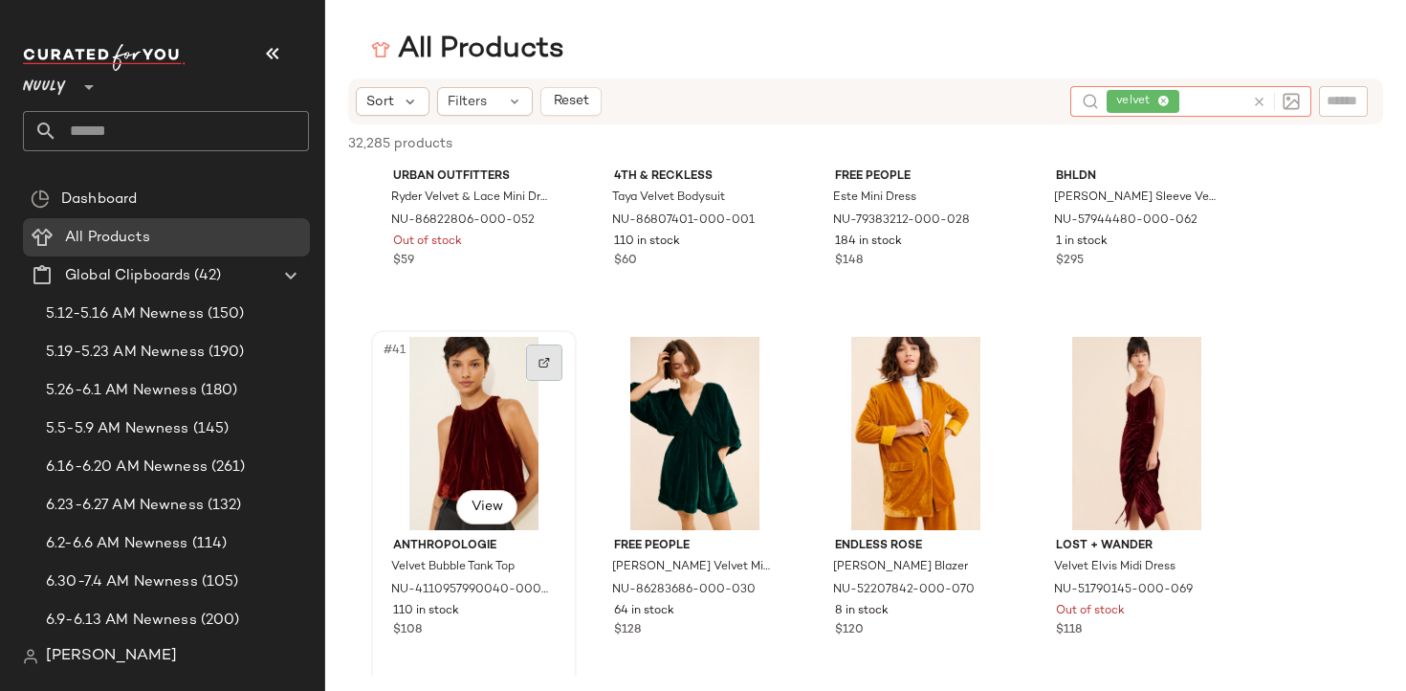
click at [543, 367] on img at bounding box center [543, 362] width 11 height 11
click at [1173, 101] on span "velvet" at bounding box center [1144, 101] width 73 height 23
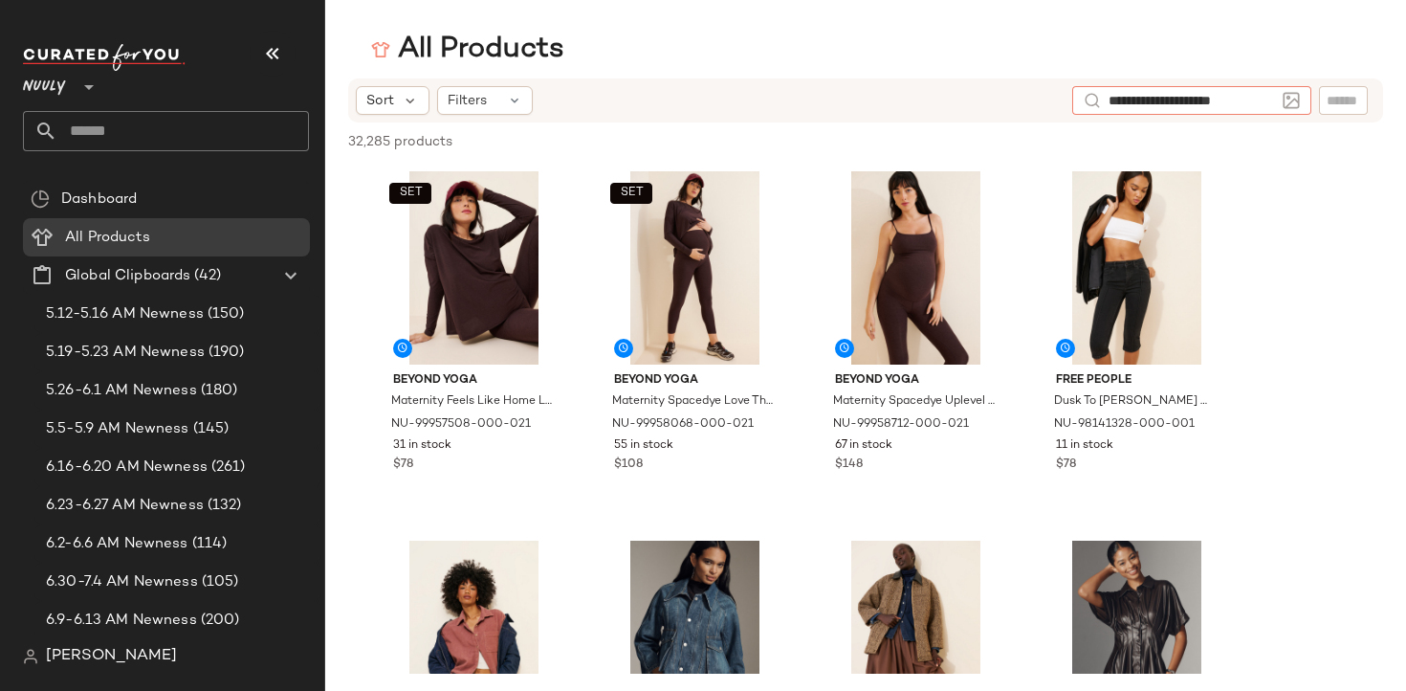
type input "**********"
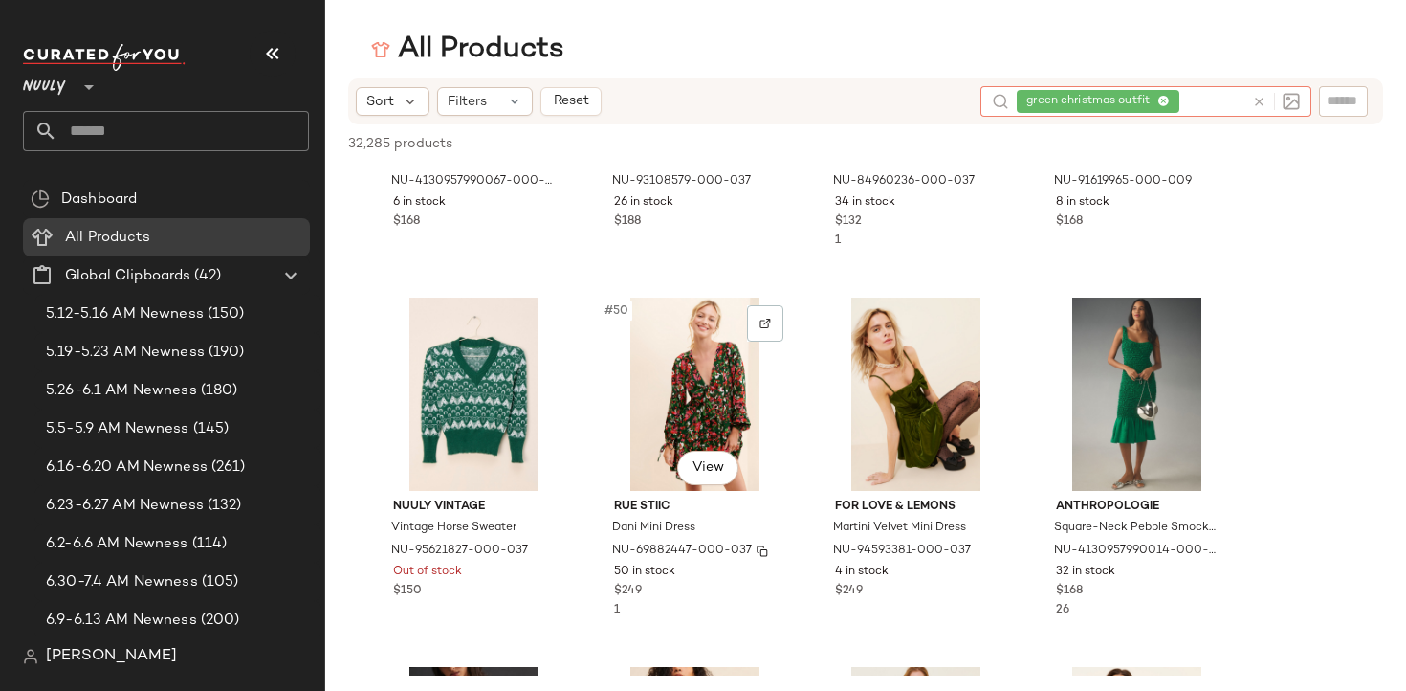
scroll to position [4331, 0]
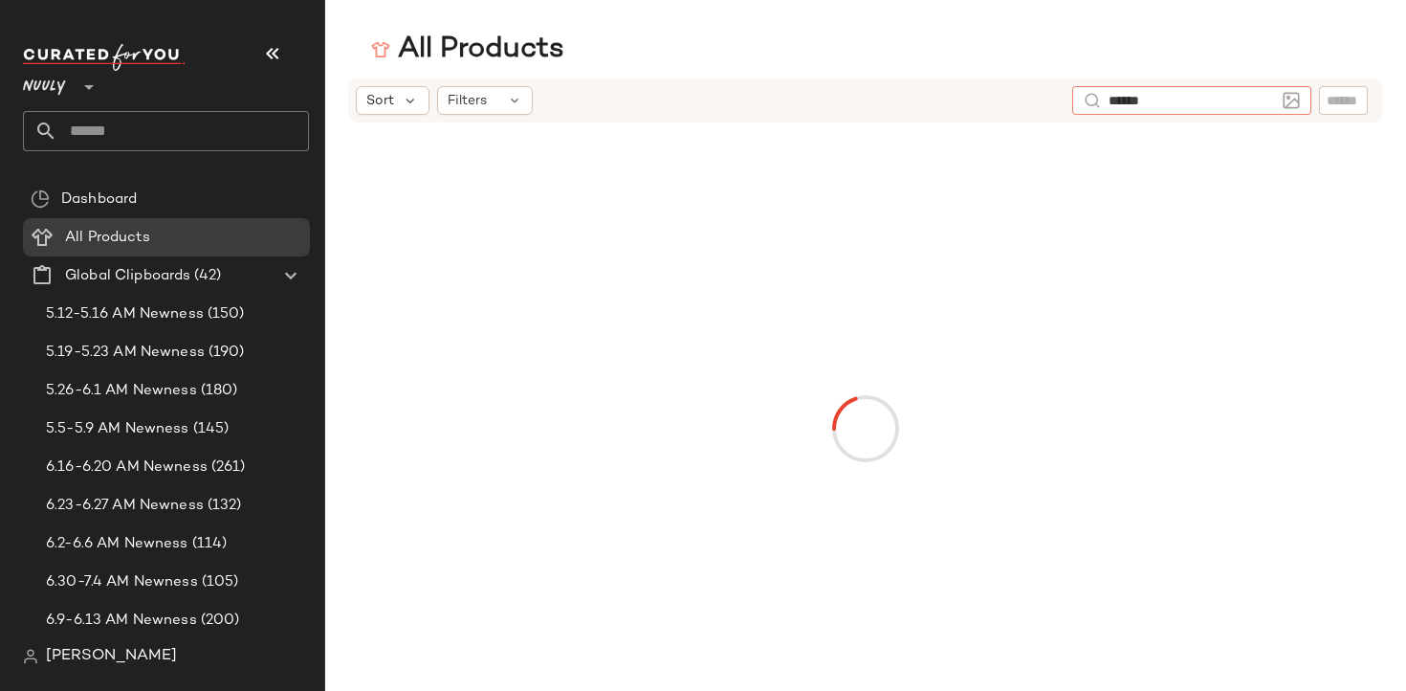
type input "*******"
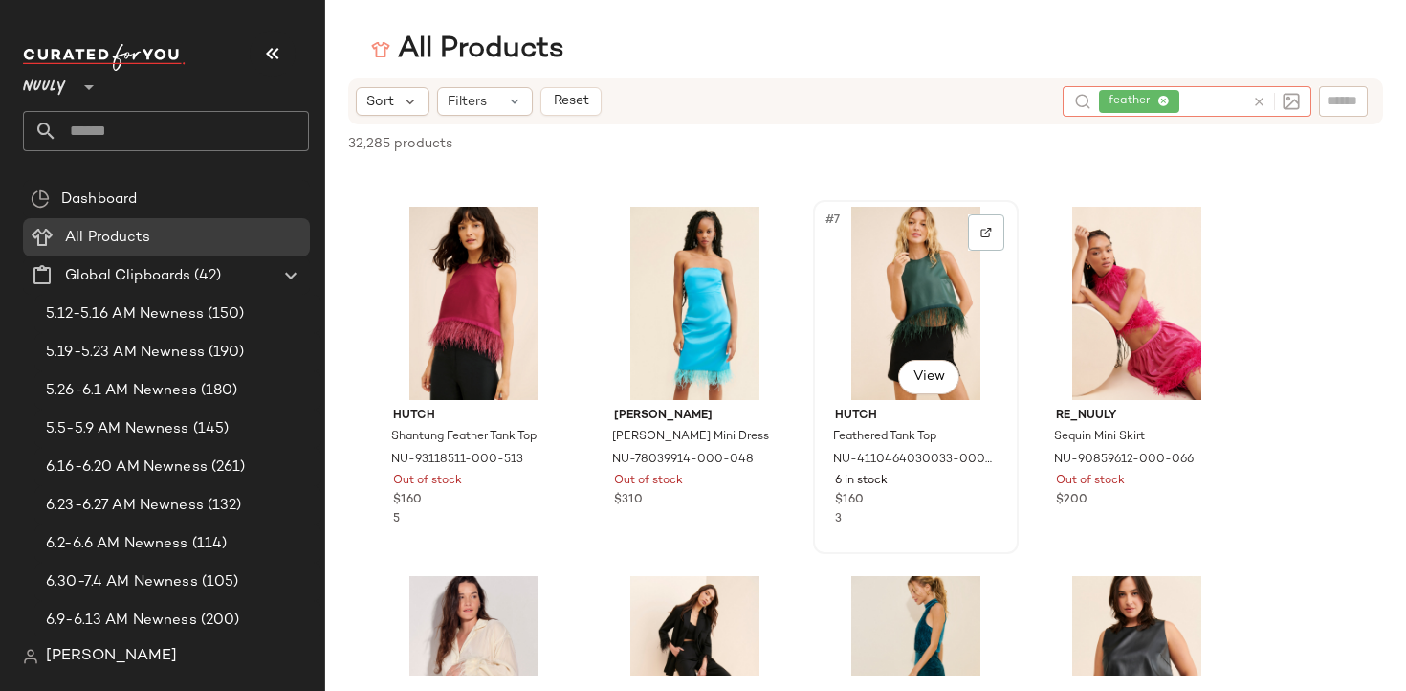
scroll to position [335, 0]
click at [990, 231] on img at bounding box center [985, 233] width 11 height 11
click at [1174, 98] on span "feather" at bounding box center [1139, 101] width 80 height 23
type input "*"
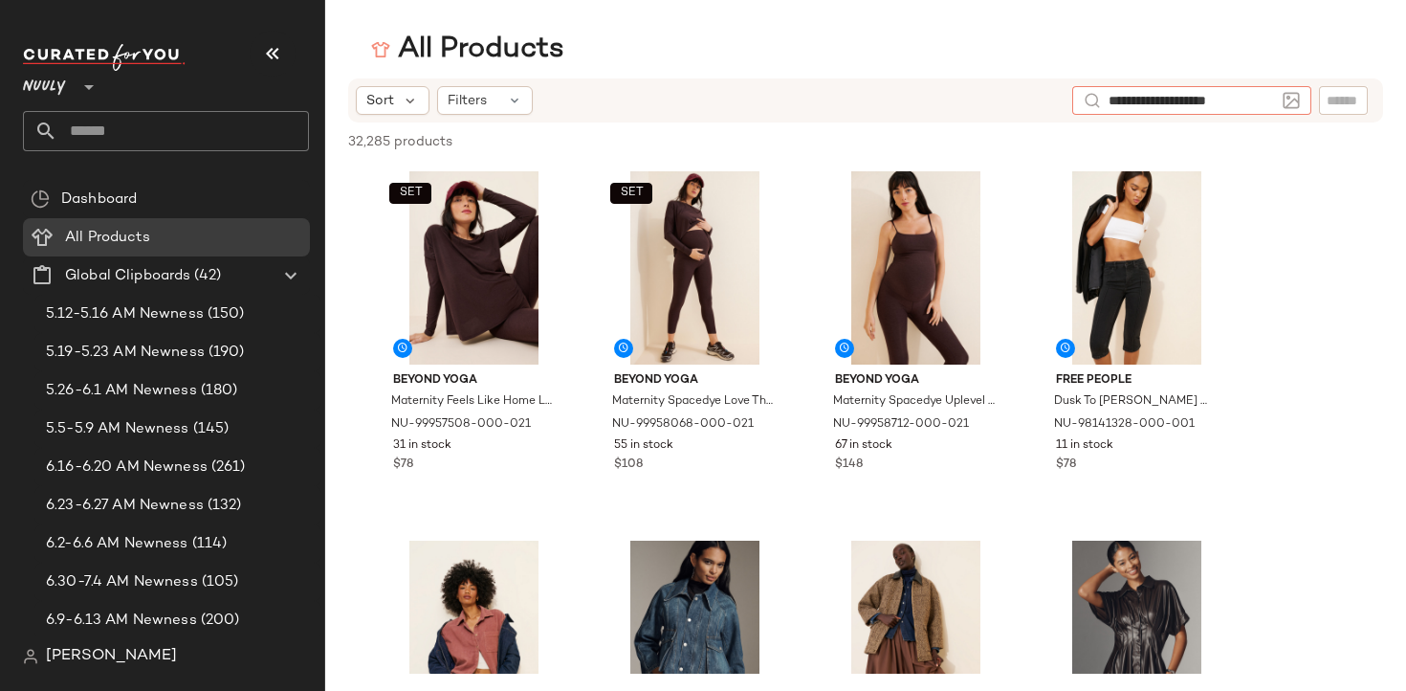
type input "**********"
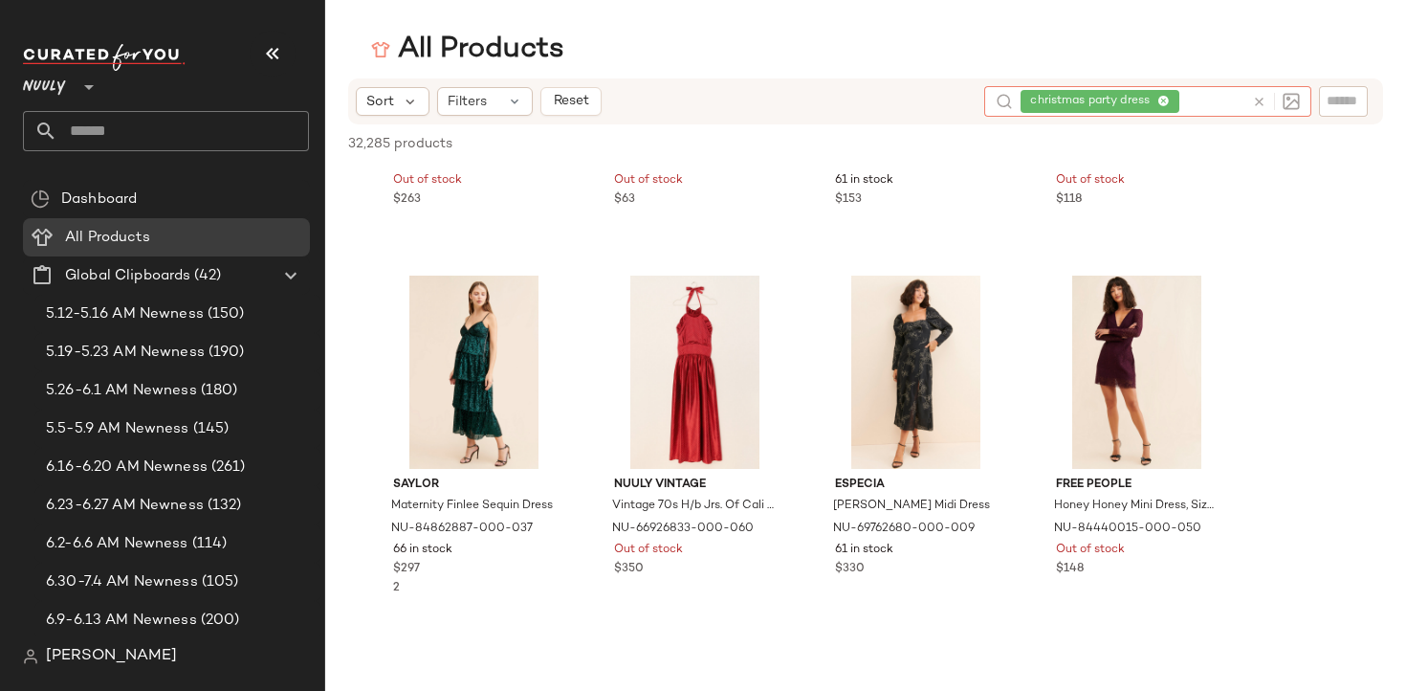
scroll to position [641, 0]
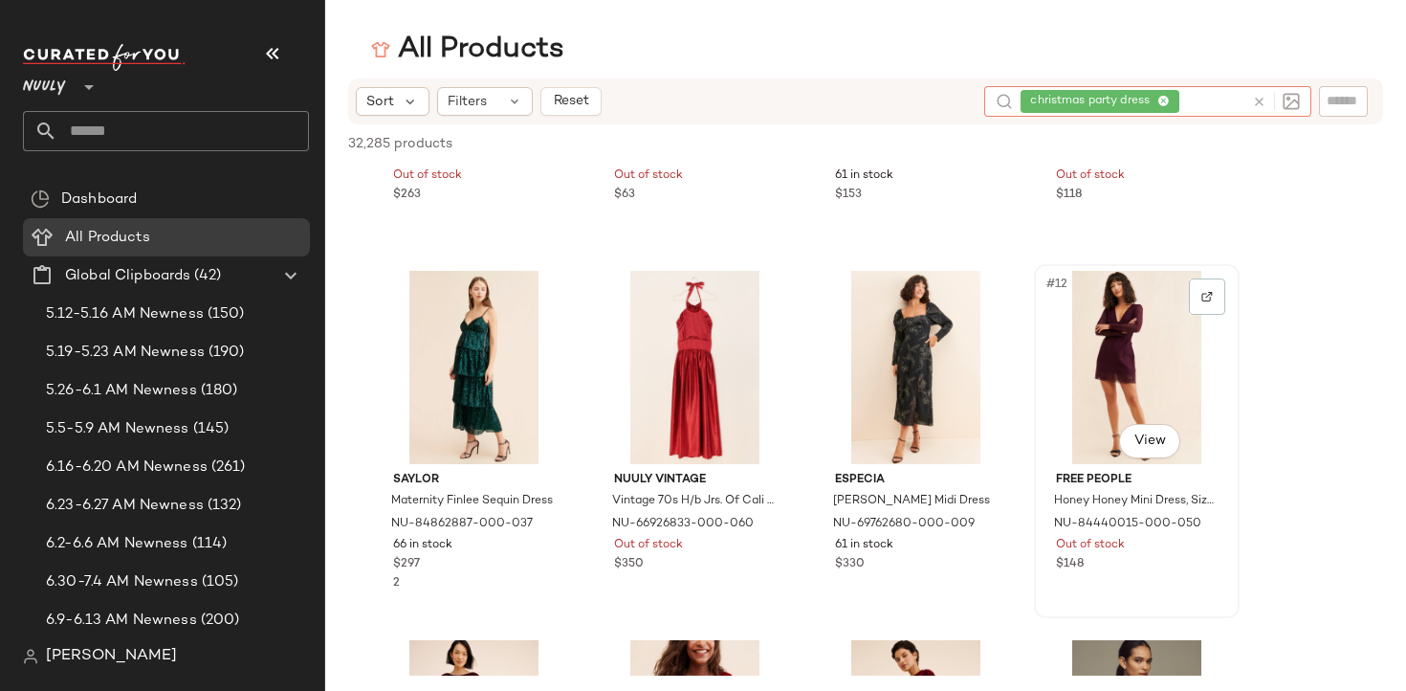
click at [1173, 305] on div "#12 View" at bounding box center [1137, 367] width 192 height 193
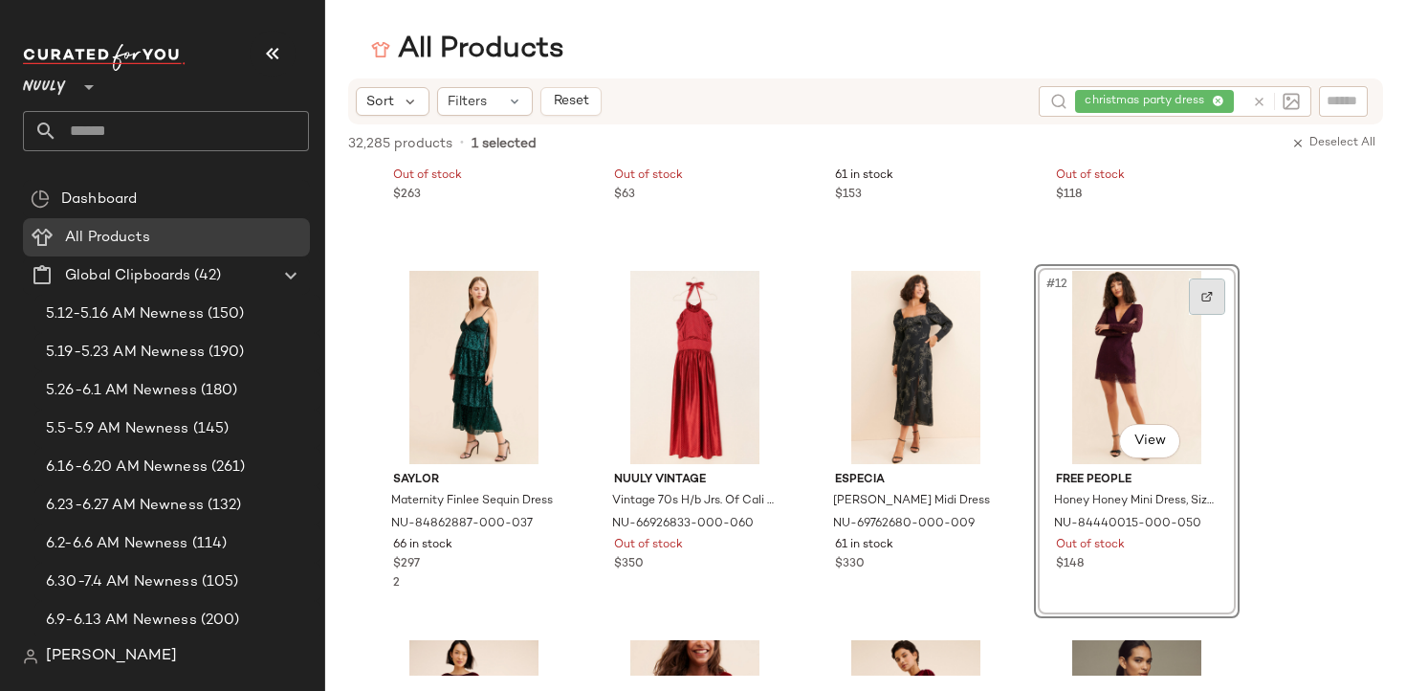
click at [1207, 302] on div at bounding box center [1207, 296] width 36 height 36
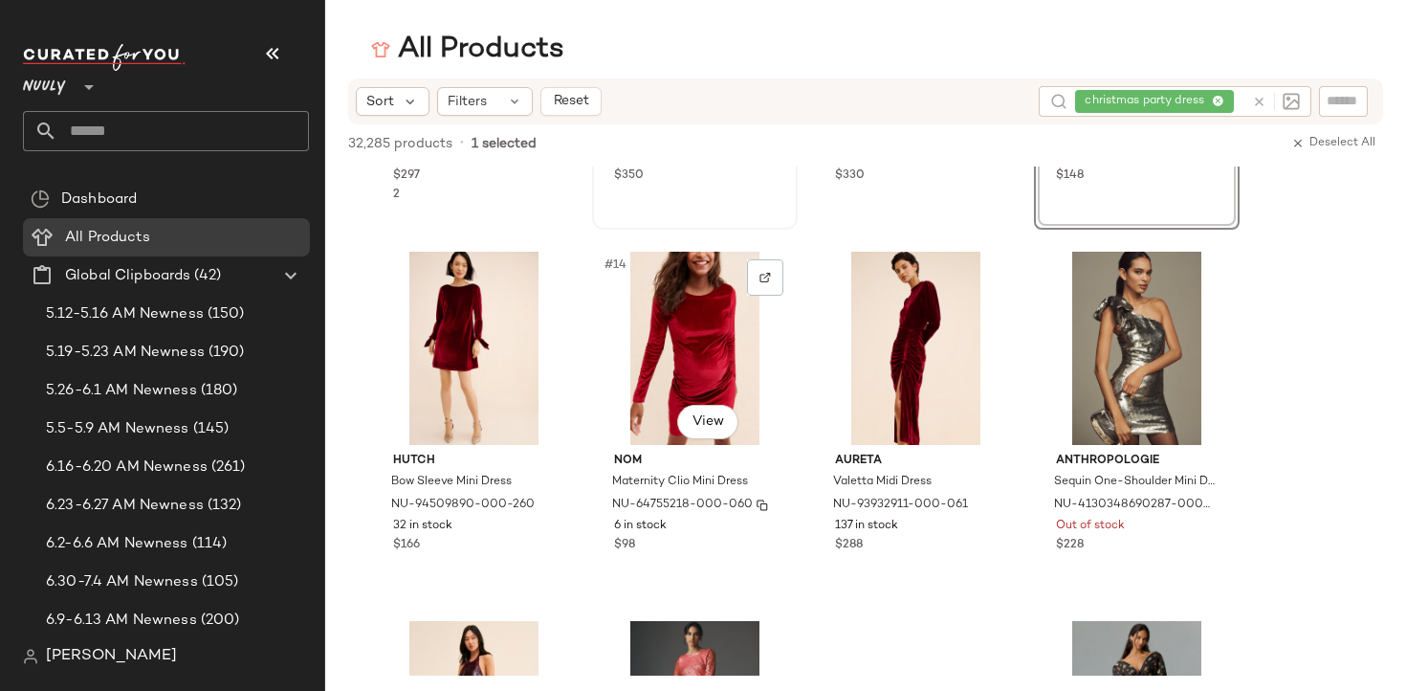
scroll to position [1089, 0]
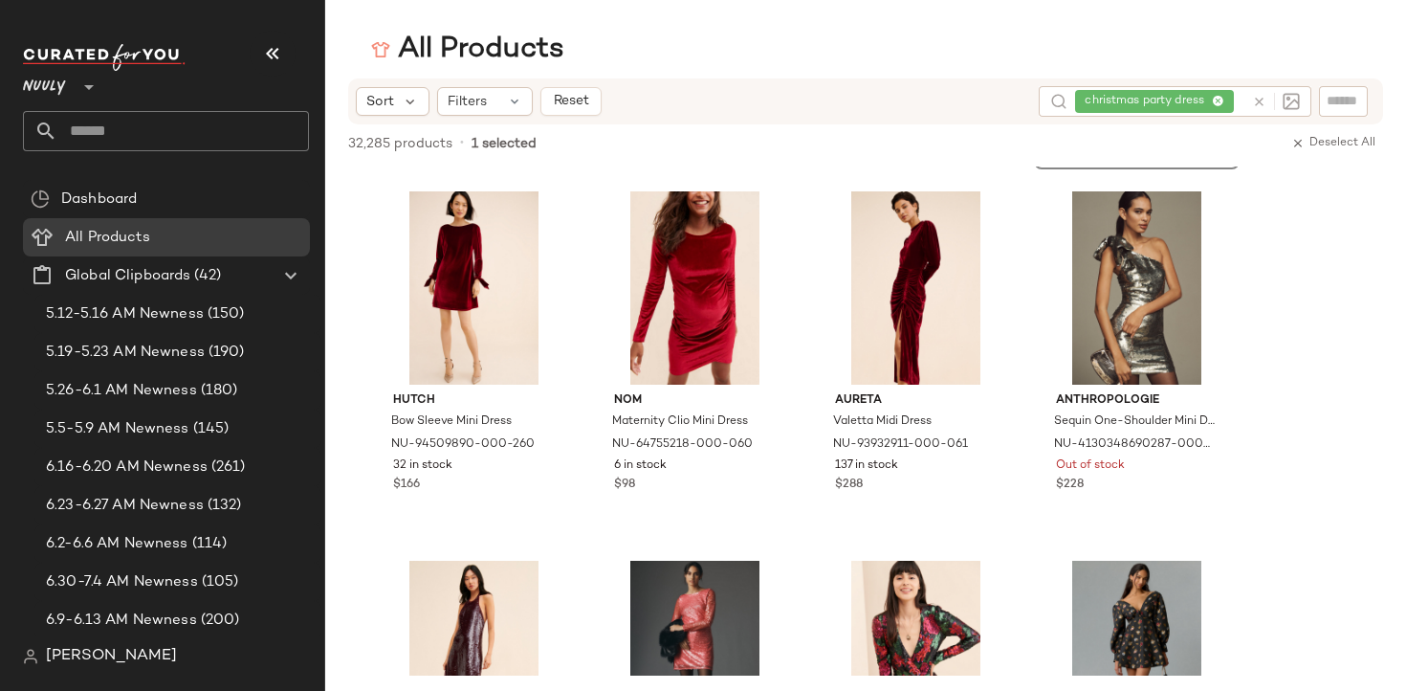
click at [1210, 212] on img at bounding box center [1206, 216] width 11 height 11
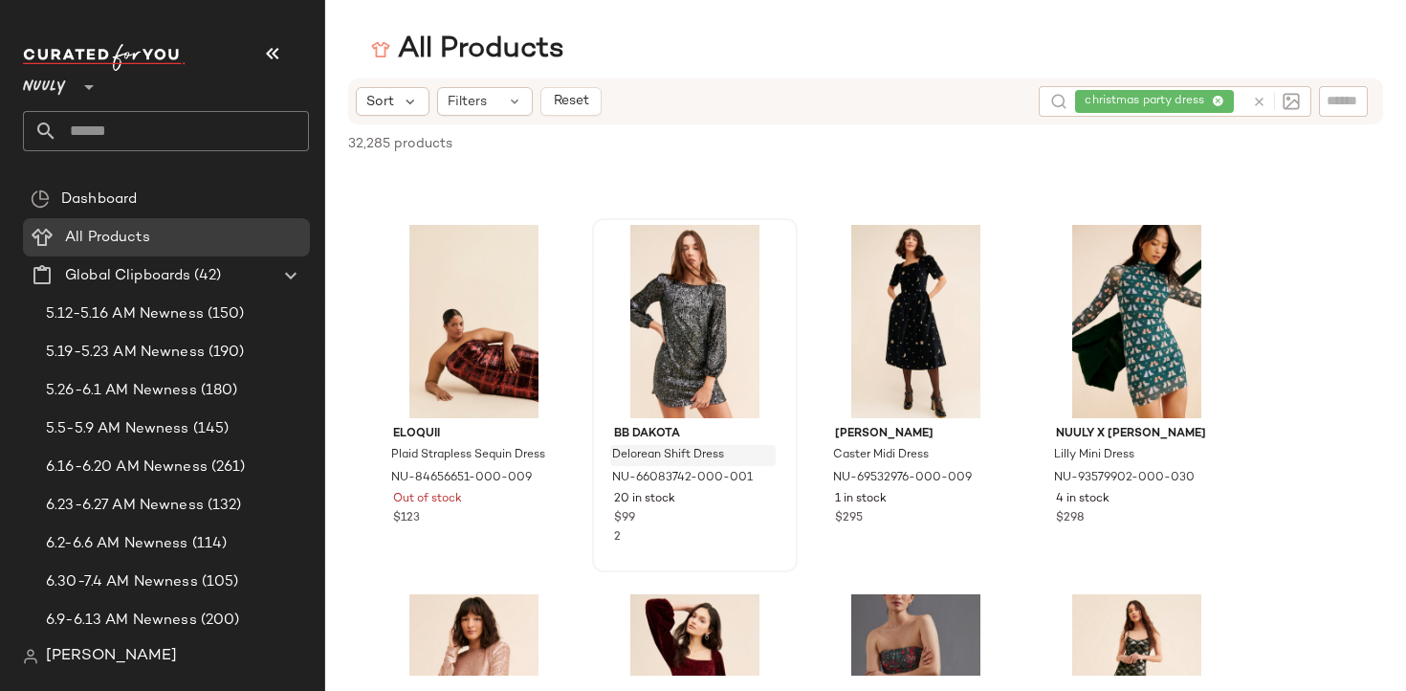
scroll to position [3272, 0]
click at [544, 248] on img at bounding box center [543, 249] width 11 height 11
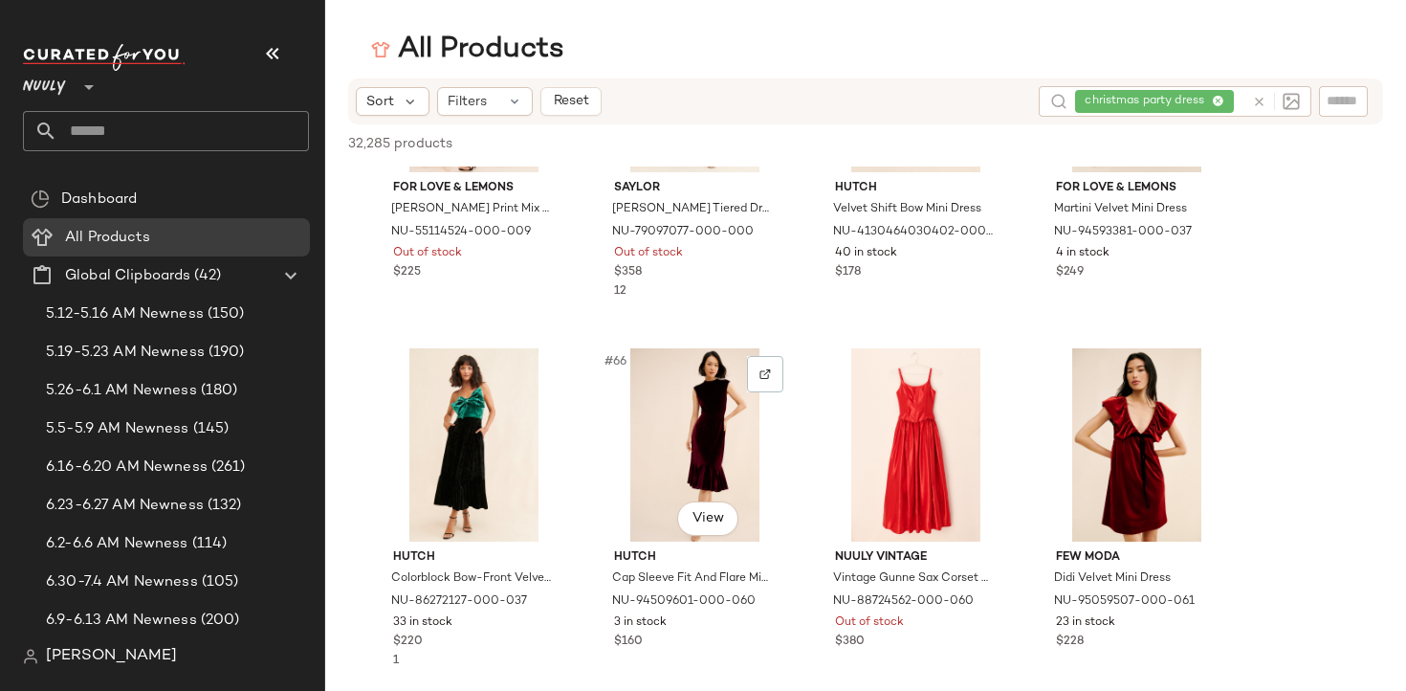
scroll to position [5456, 0]
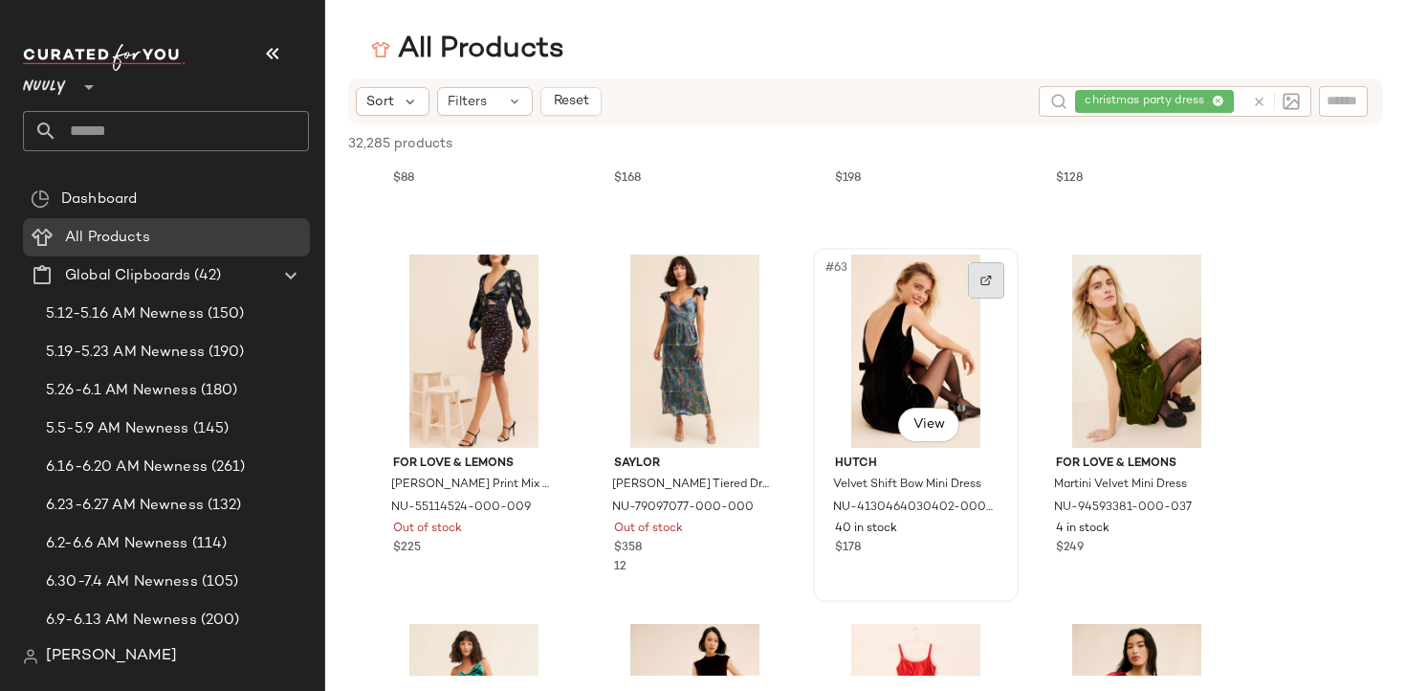
click at [980, 279] on img at bounding box center [985, 279] width 11 height 11
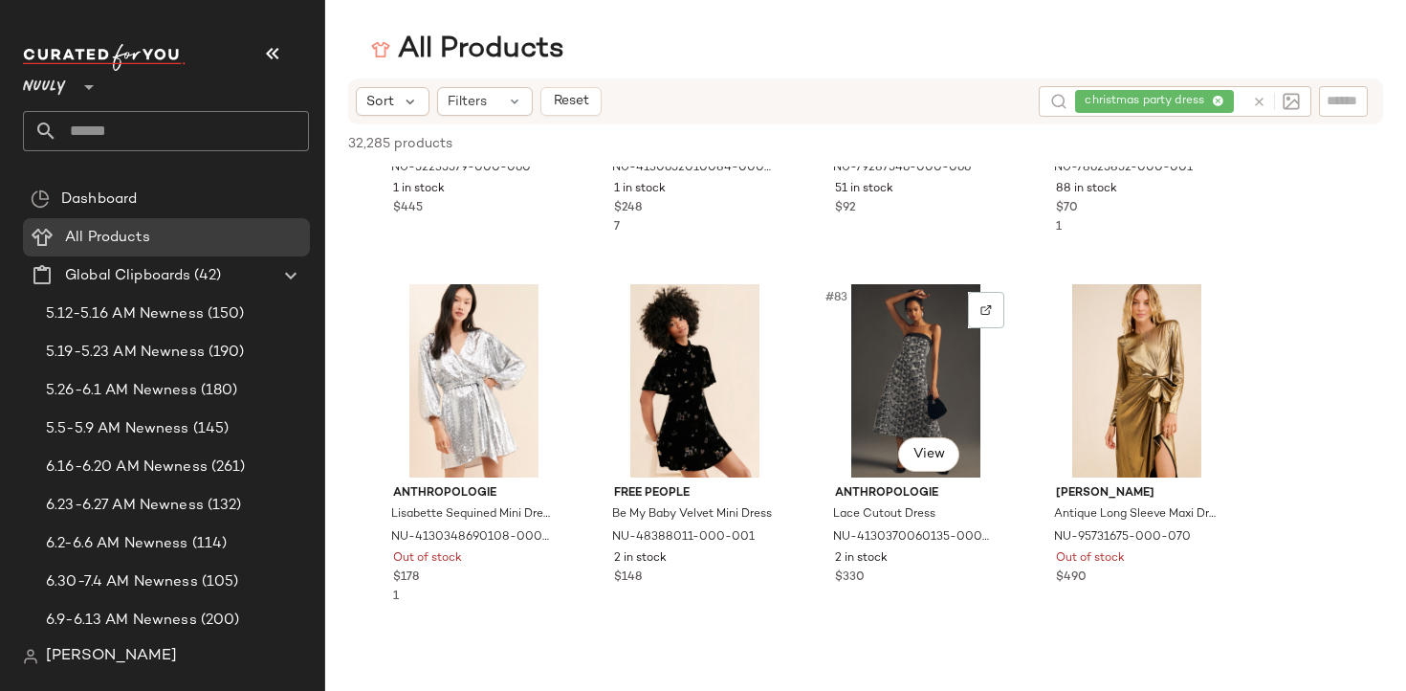
scroll to position [7383, 0]
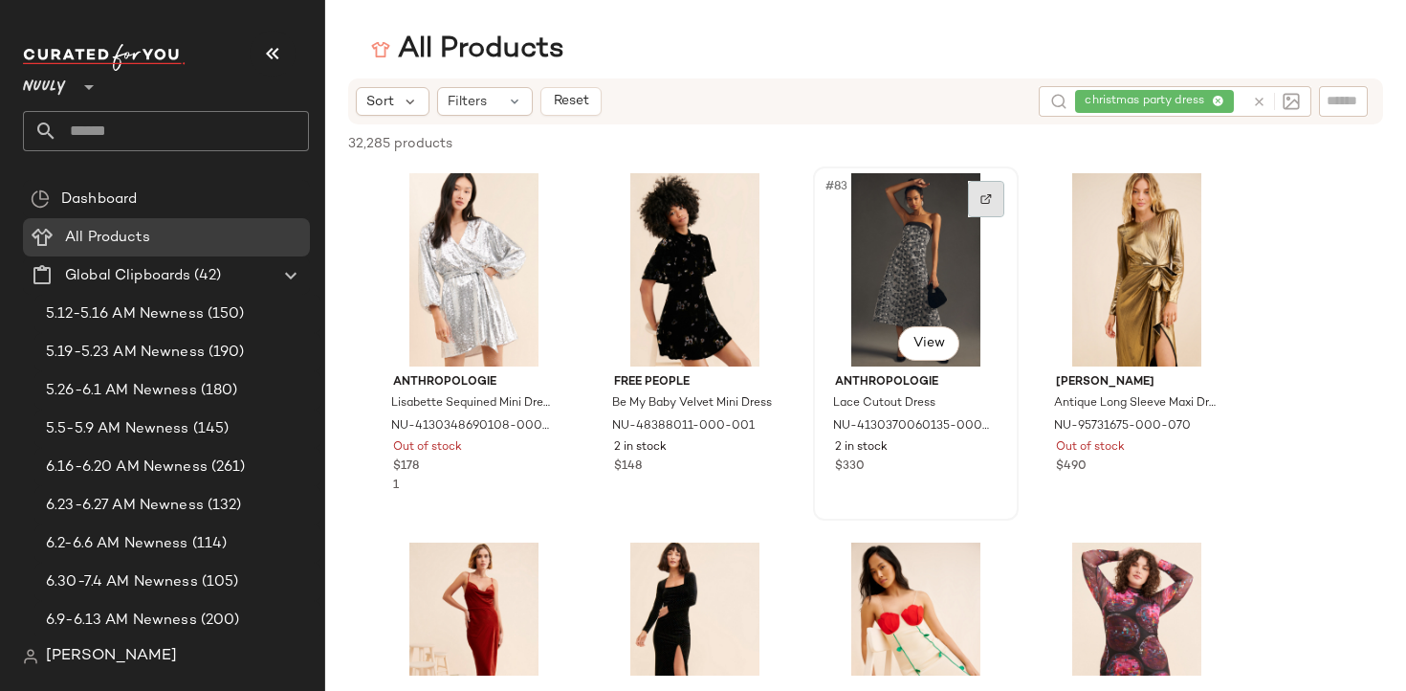
click at [972, 199] on div at bounding box center [986, 199] width 36 height 36
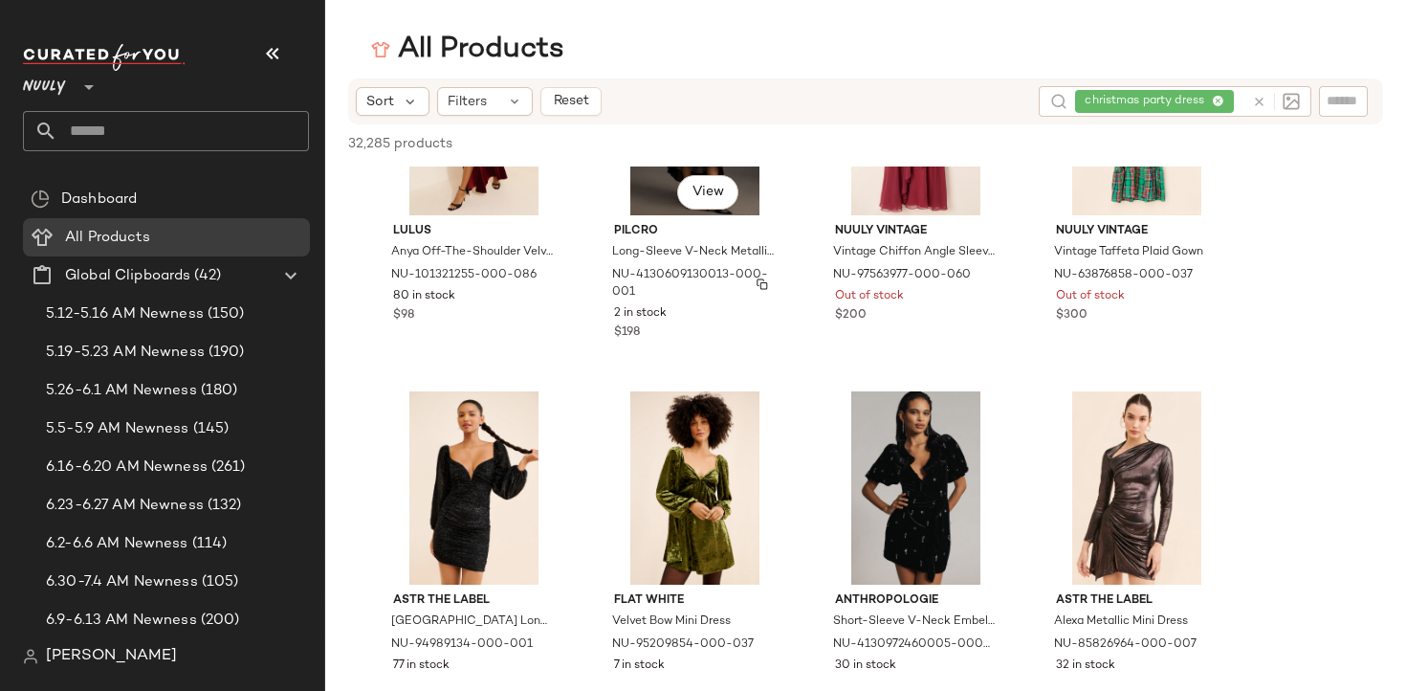
scroll to position [9113, 0]
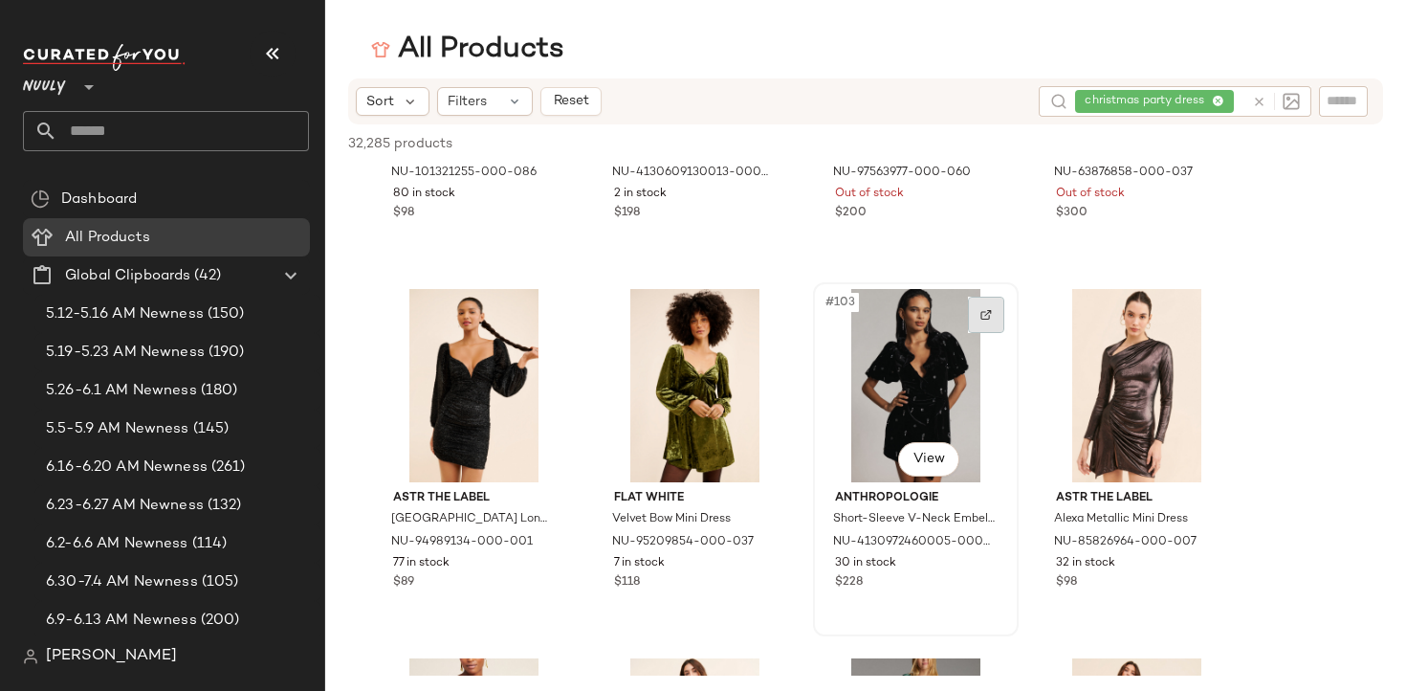
click at [986, 314] on img at bounding box center [985, 314] width 11 height 11
click at [1211, 97] on div "christmas party dress" at bounding box center [1132, 101] width 224 height 31
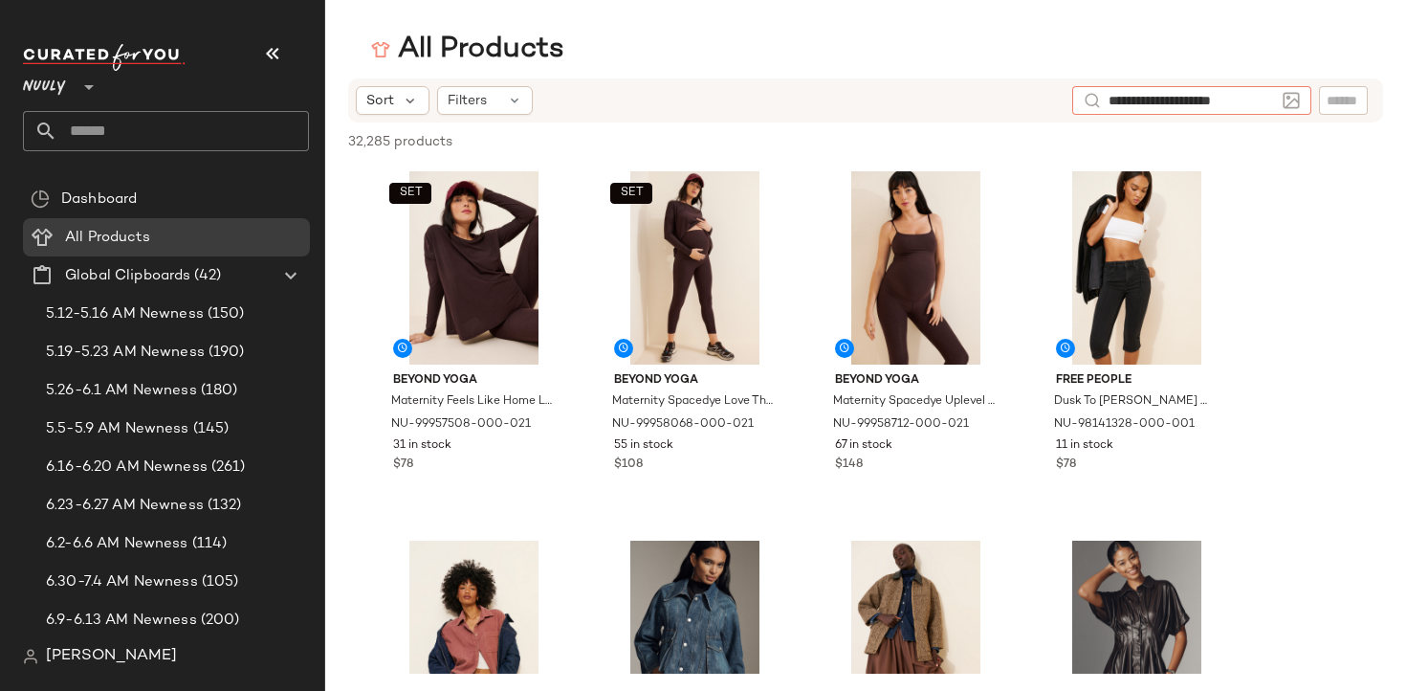
type input "**********"
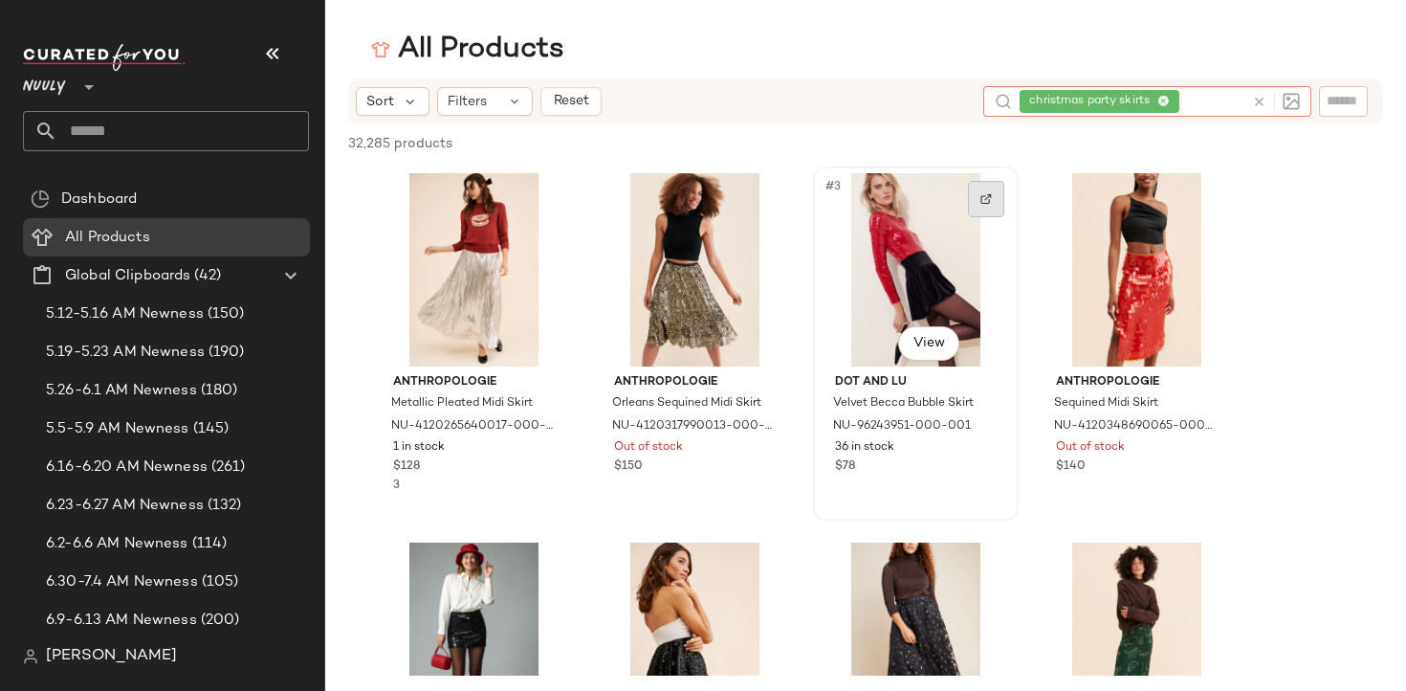
click at [993, 197] on div at bounding box center [986, 199] width 36 height 36
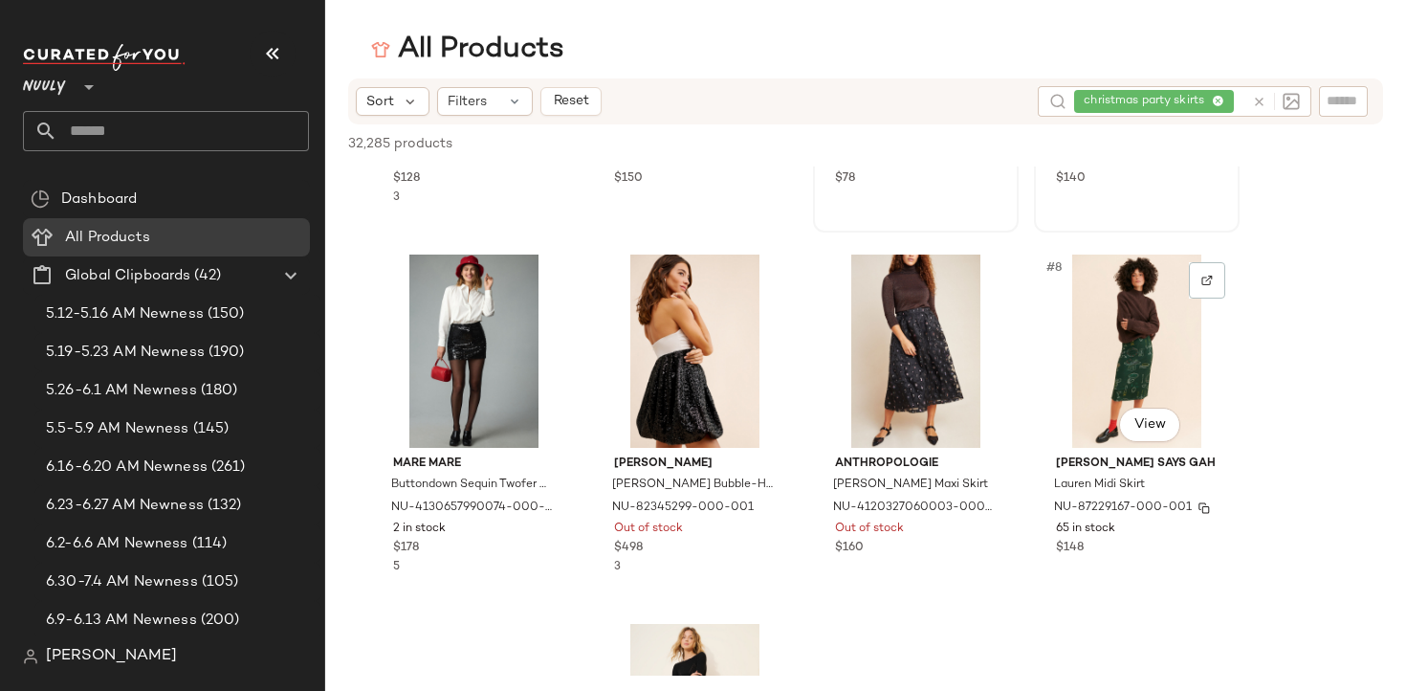
scroll to position [290, 0]
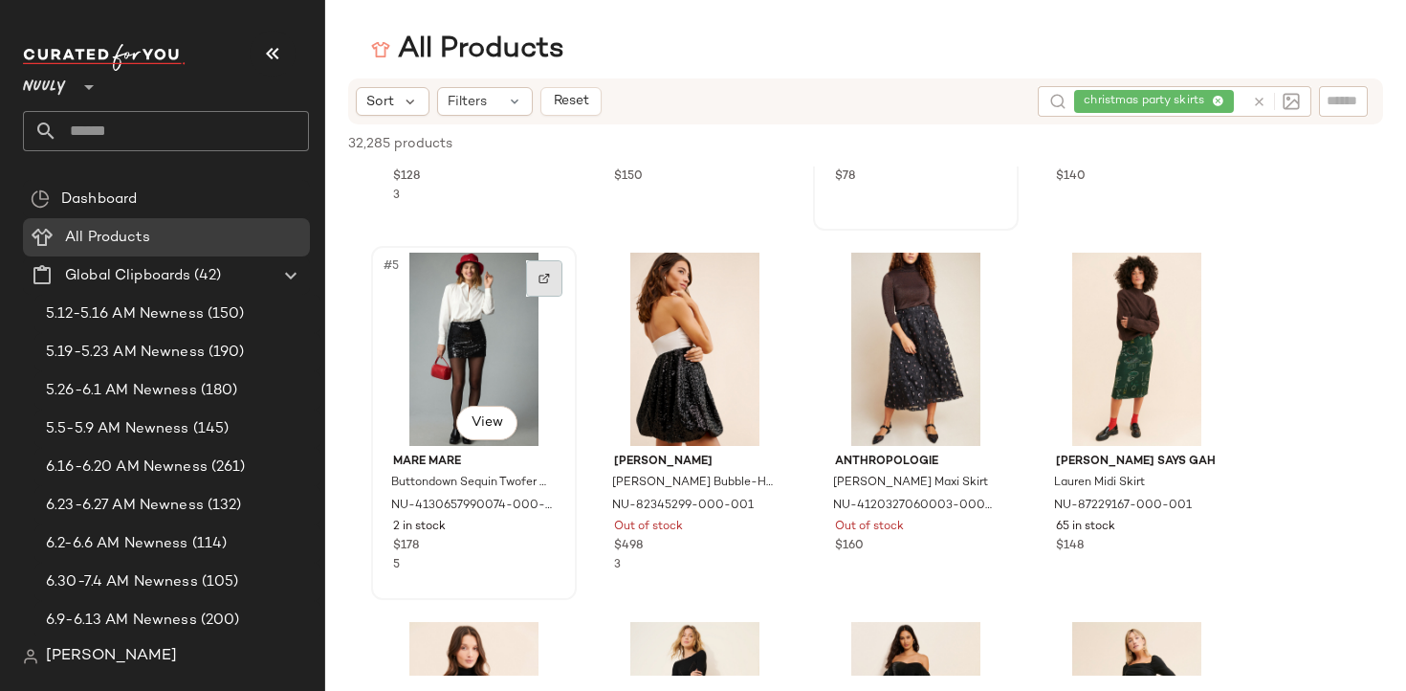
click at [543, 278] on img at bounding box center [543, 278] width 11 height 11
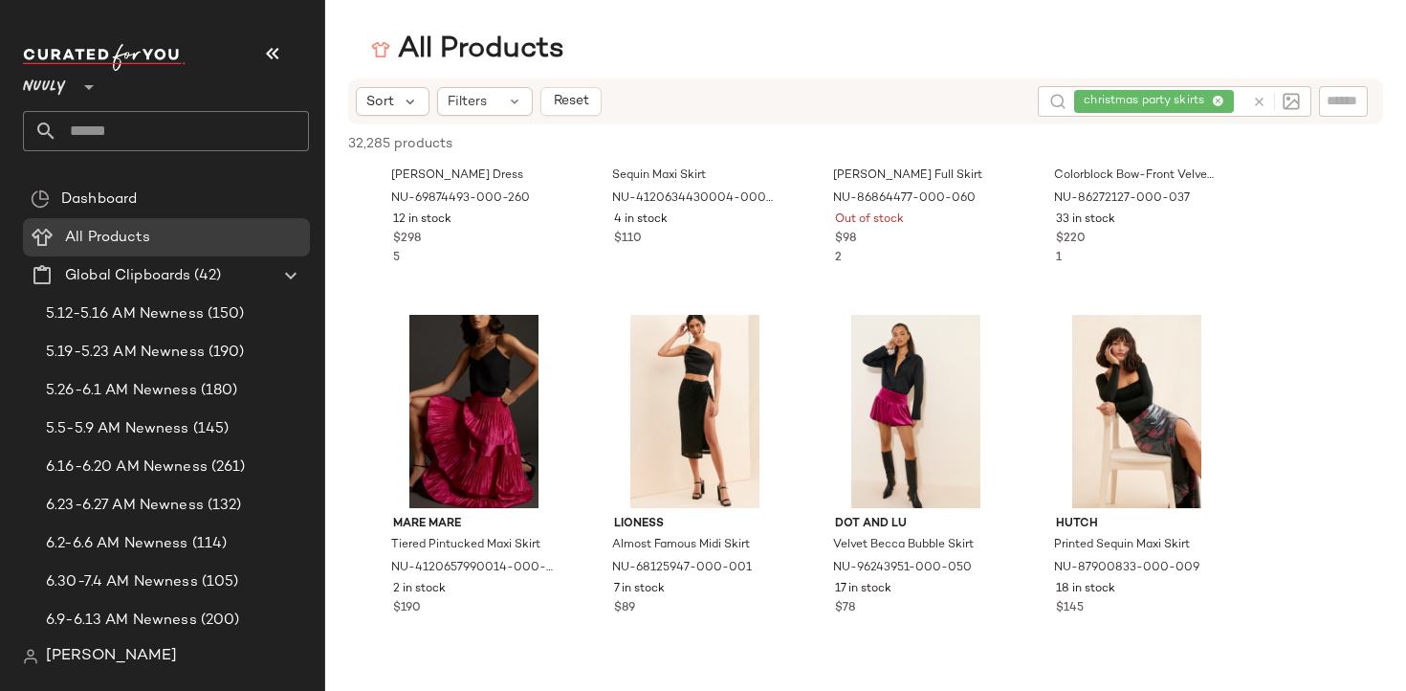
scroll to position [2445, 0]
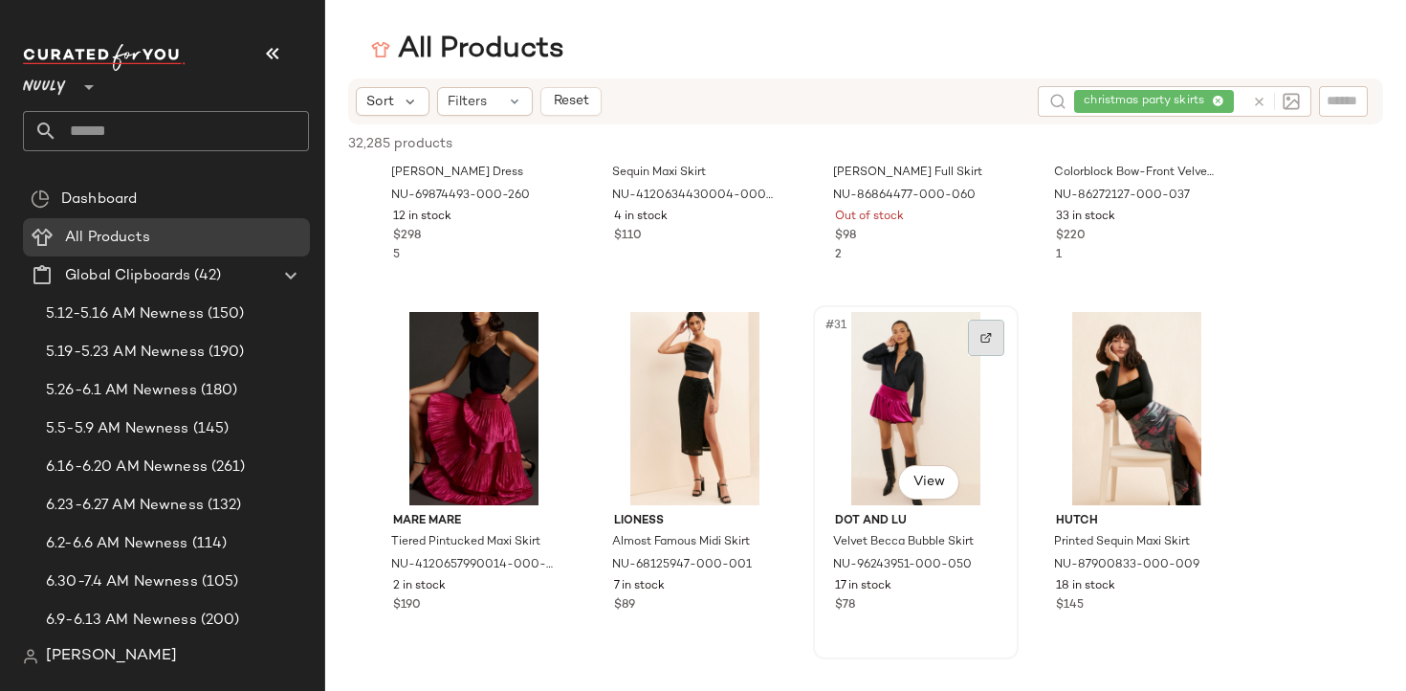
click at [982, 345] on div at bounding box center [986, 337] width 36 height 36
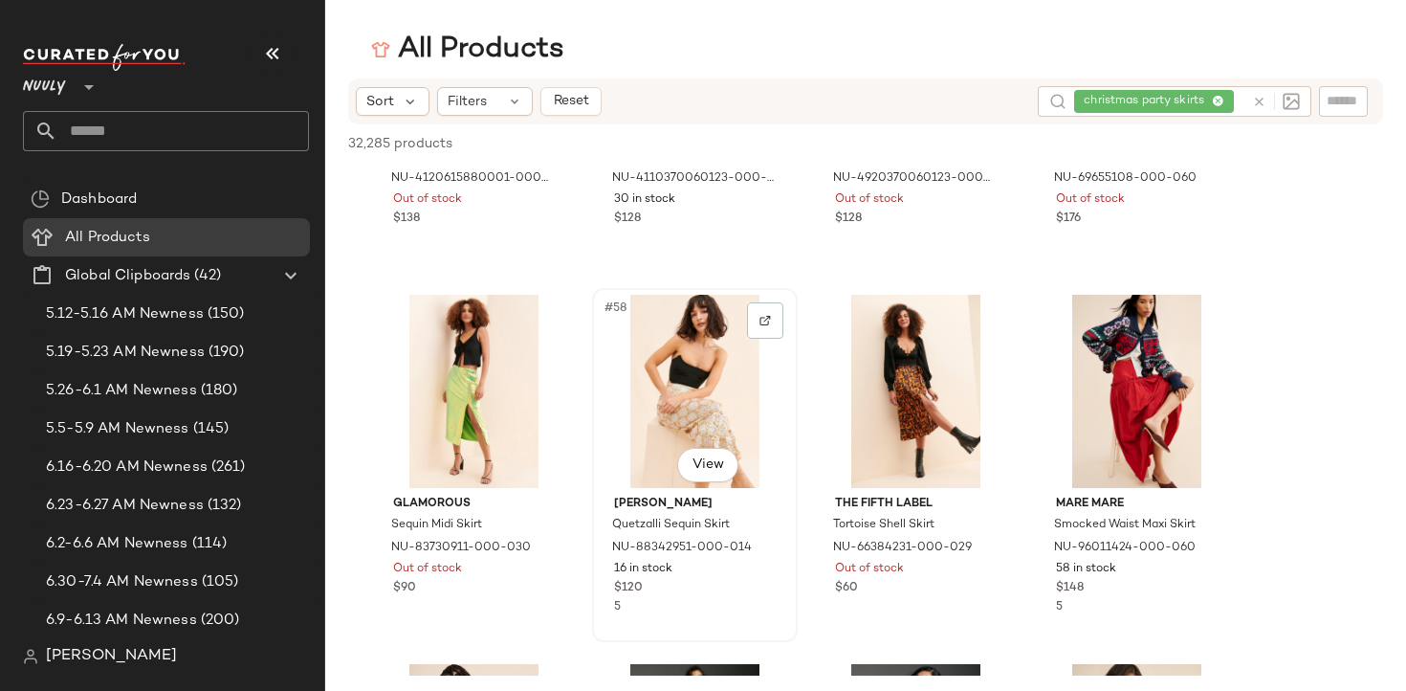
scroll to position [5403, 0]
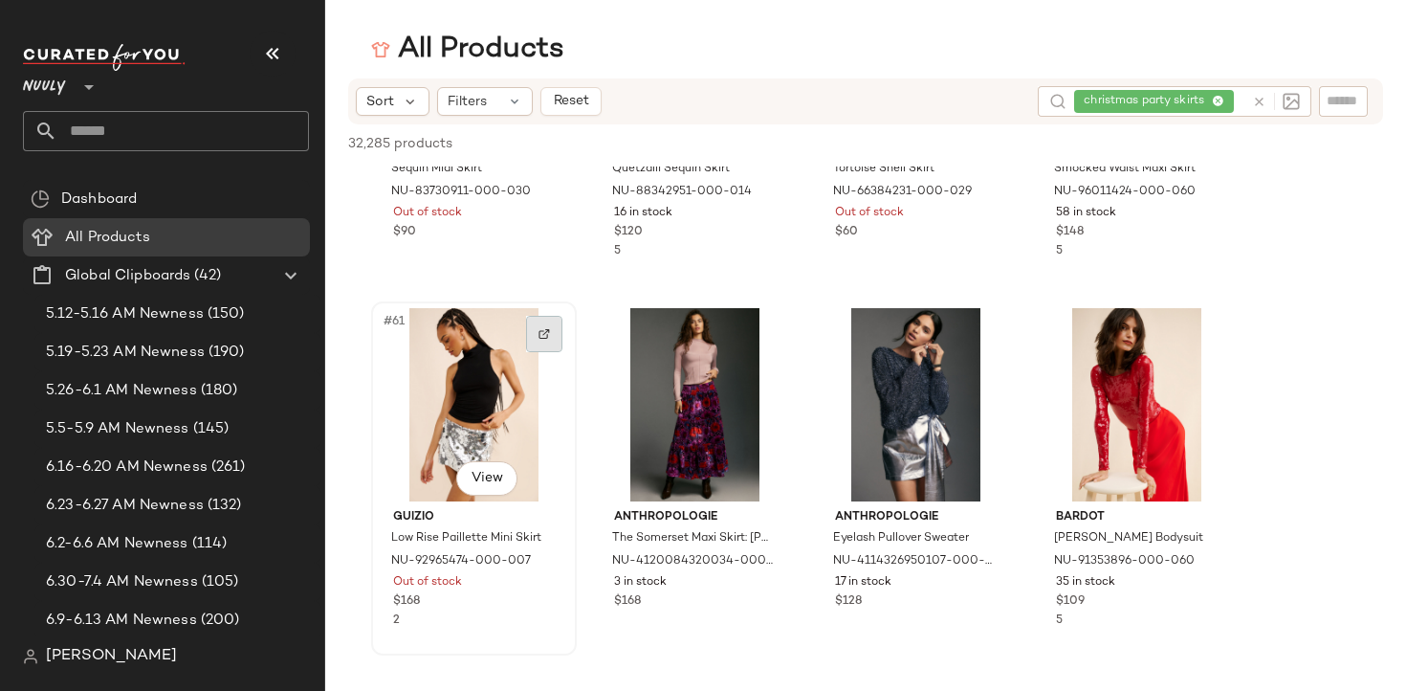
click at [544, 342] on div at bounding box center [544, 334] width 36 height 36
click at [1215, 99] on div "christmas party skirts" at bounding box center [1159, 101] width 170 height 31
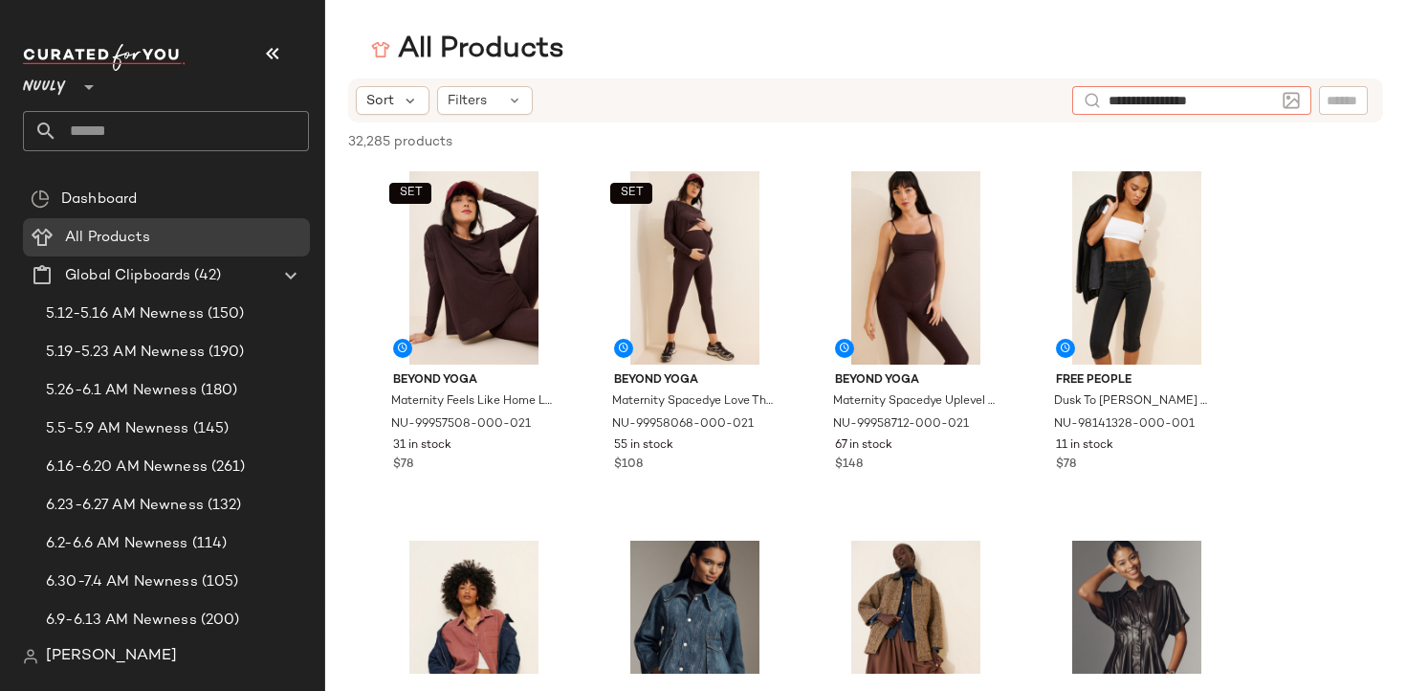
type input "**********"
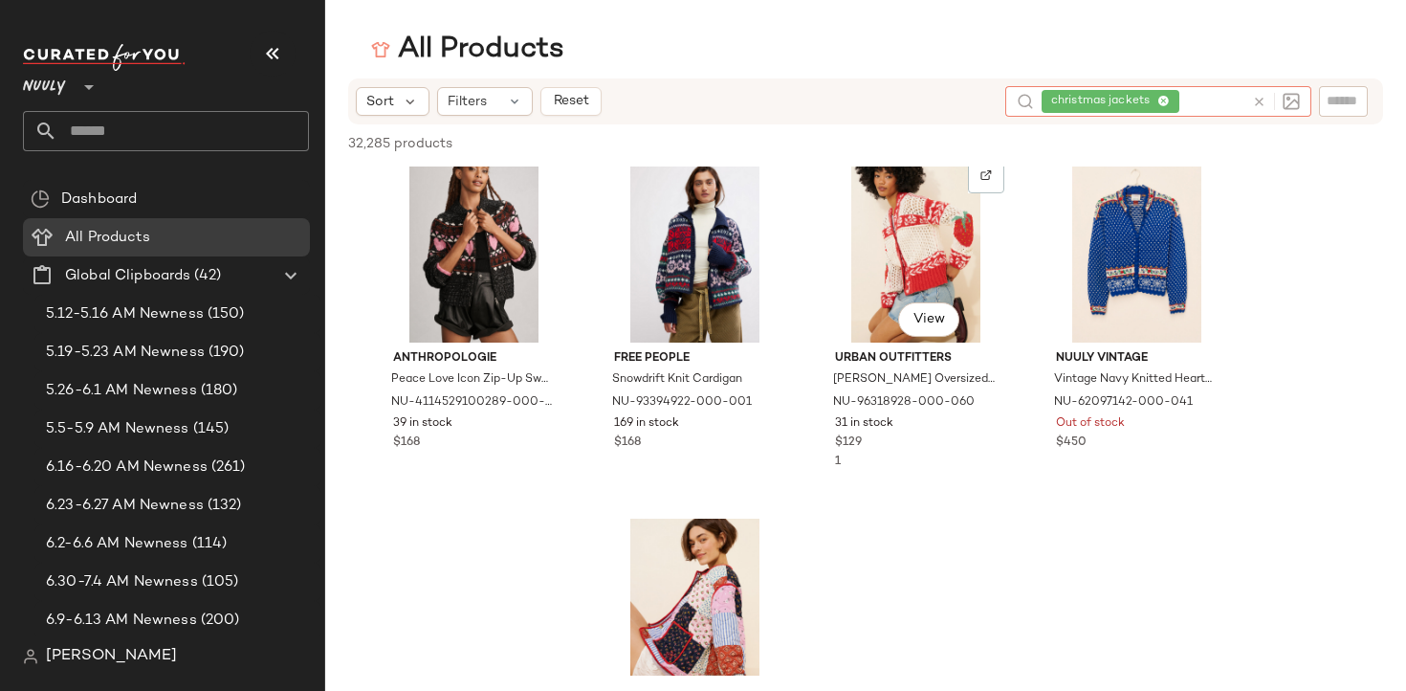
scroll to position [1871, 0]
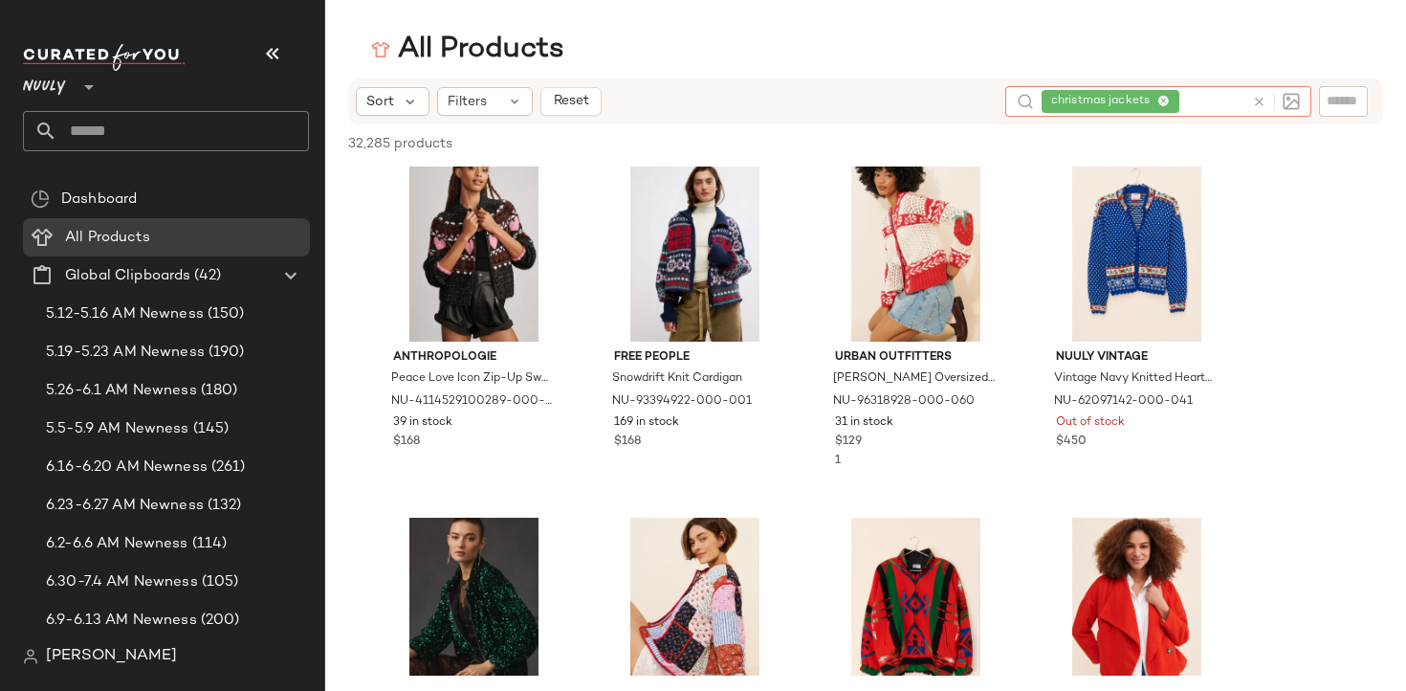
click at [1165, 103] on icon at bounding box center [1163, 102] width 12 height 12
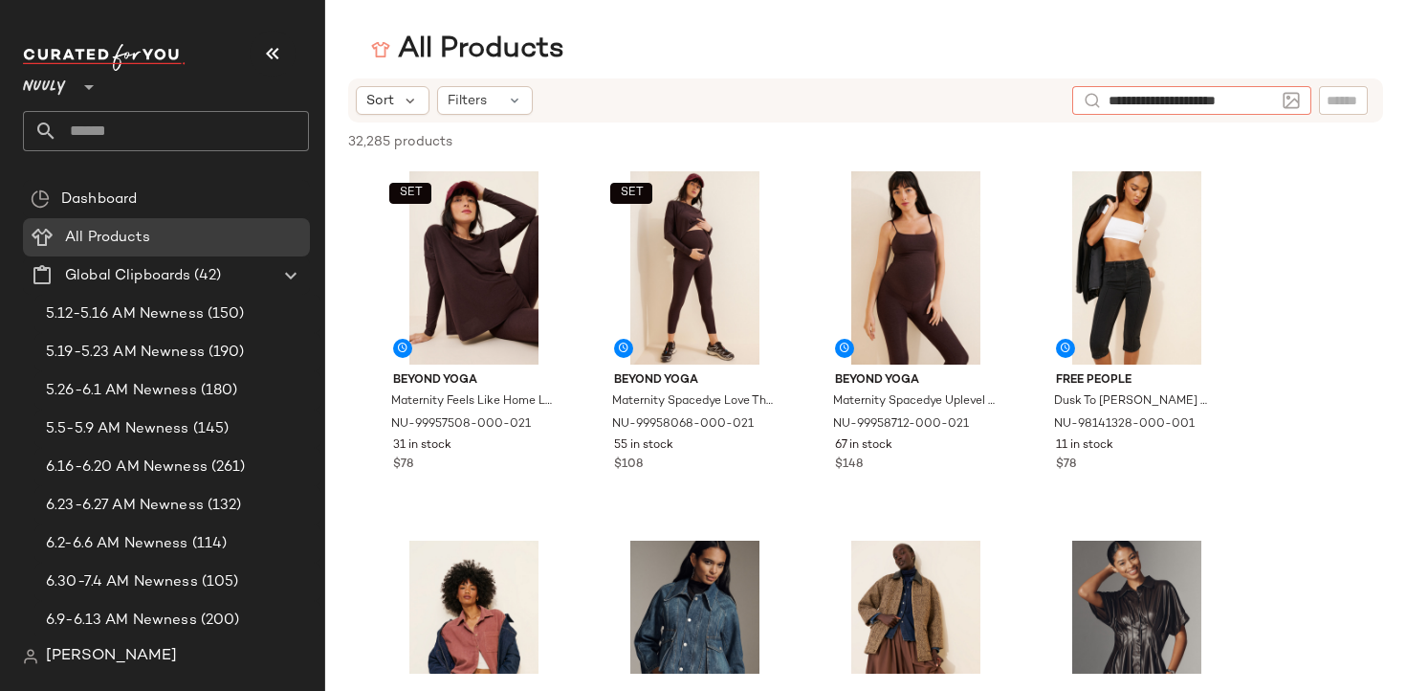
type input "**********"
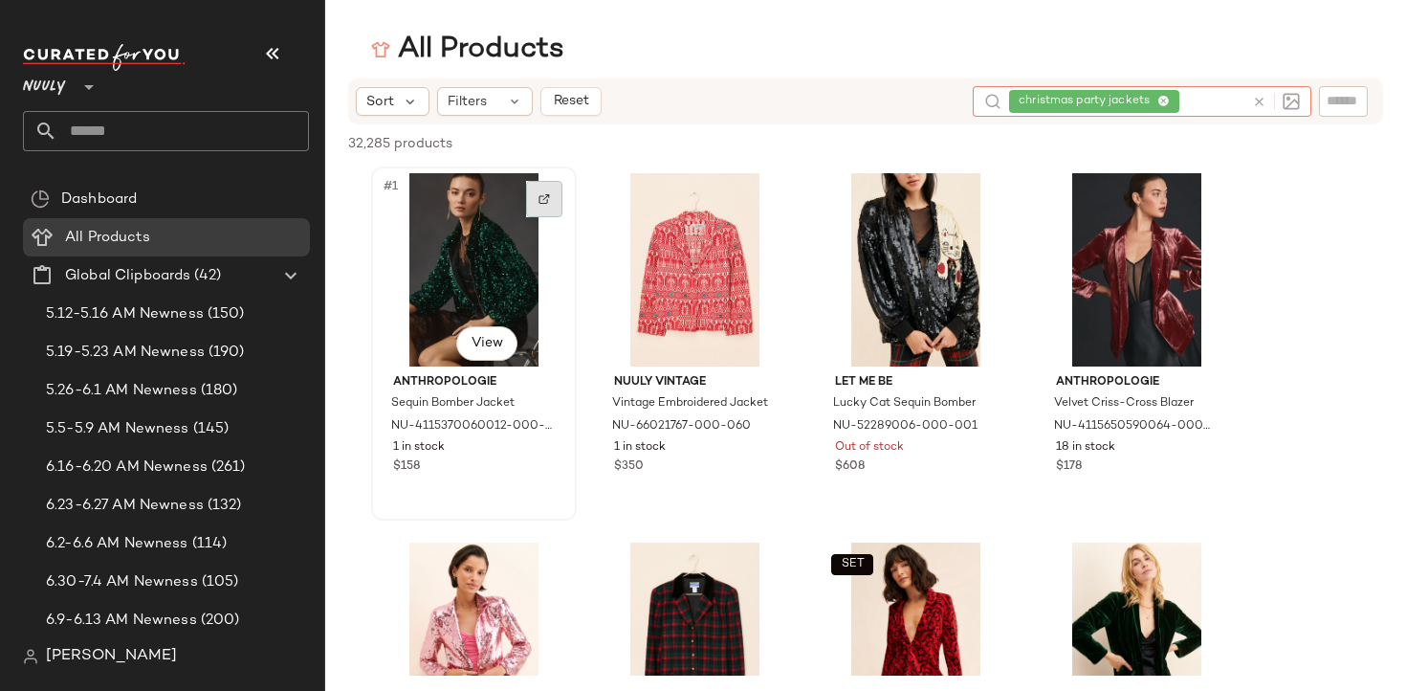
click at [539, 205] on div at bounding box center [544, 199] width 36 height 36
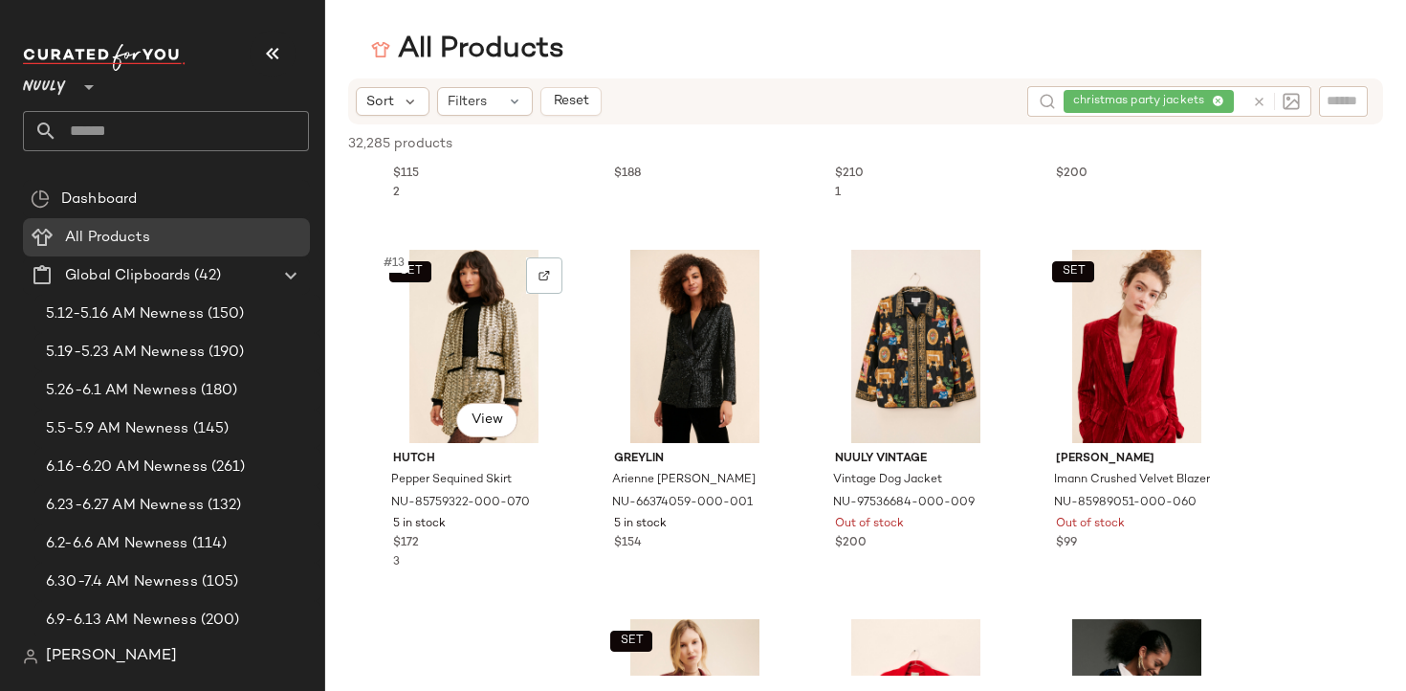
scroll to position [1035, 0]
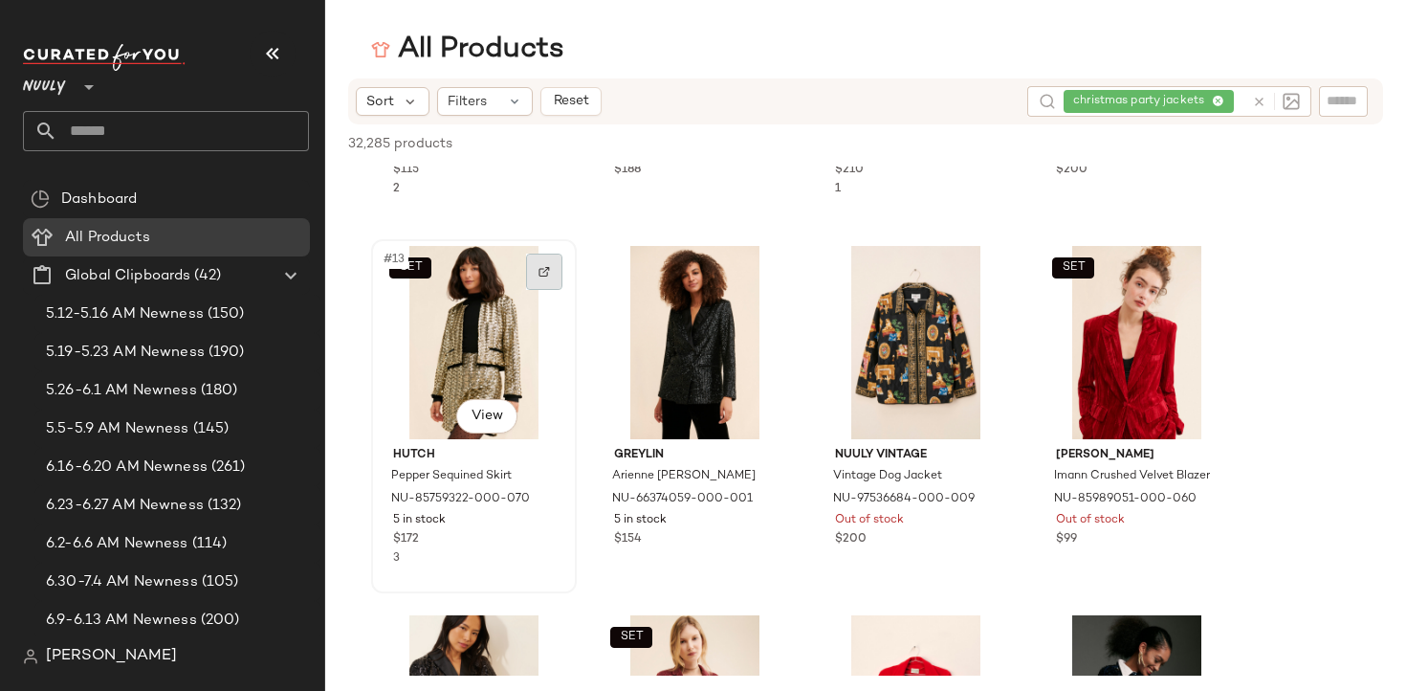
click at [549, 276] on img at bounding box center [543, 271] width 11 height 11
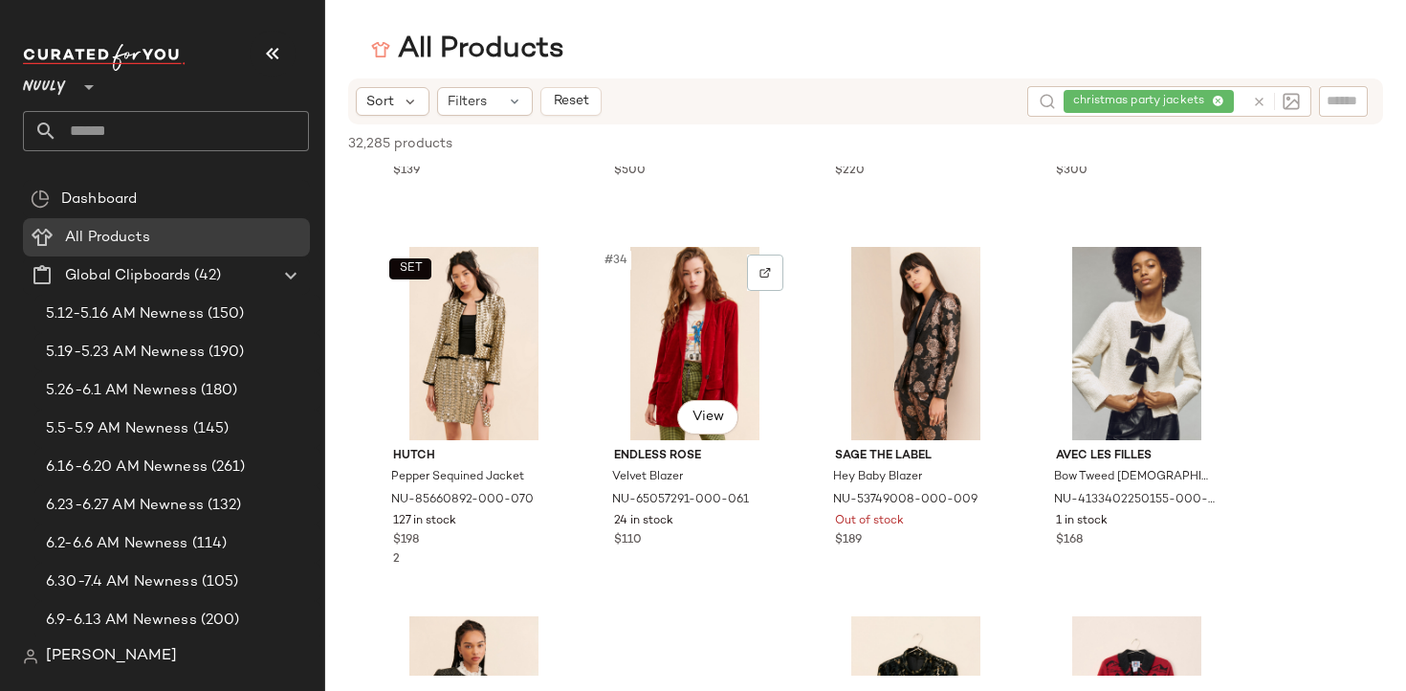
scroll to position [2882, 0]
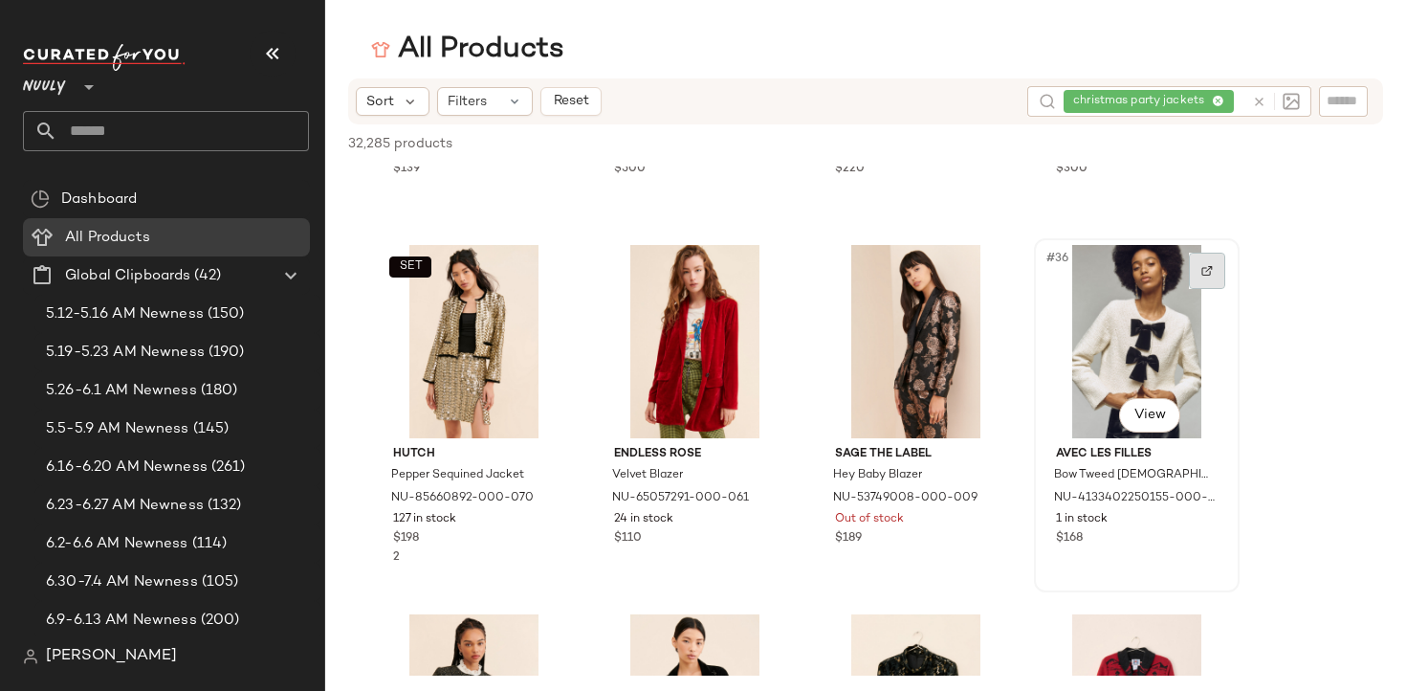
click at [1206, 265] on img at bounding box center [1206, 270] width 11 height 11
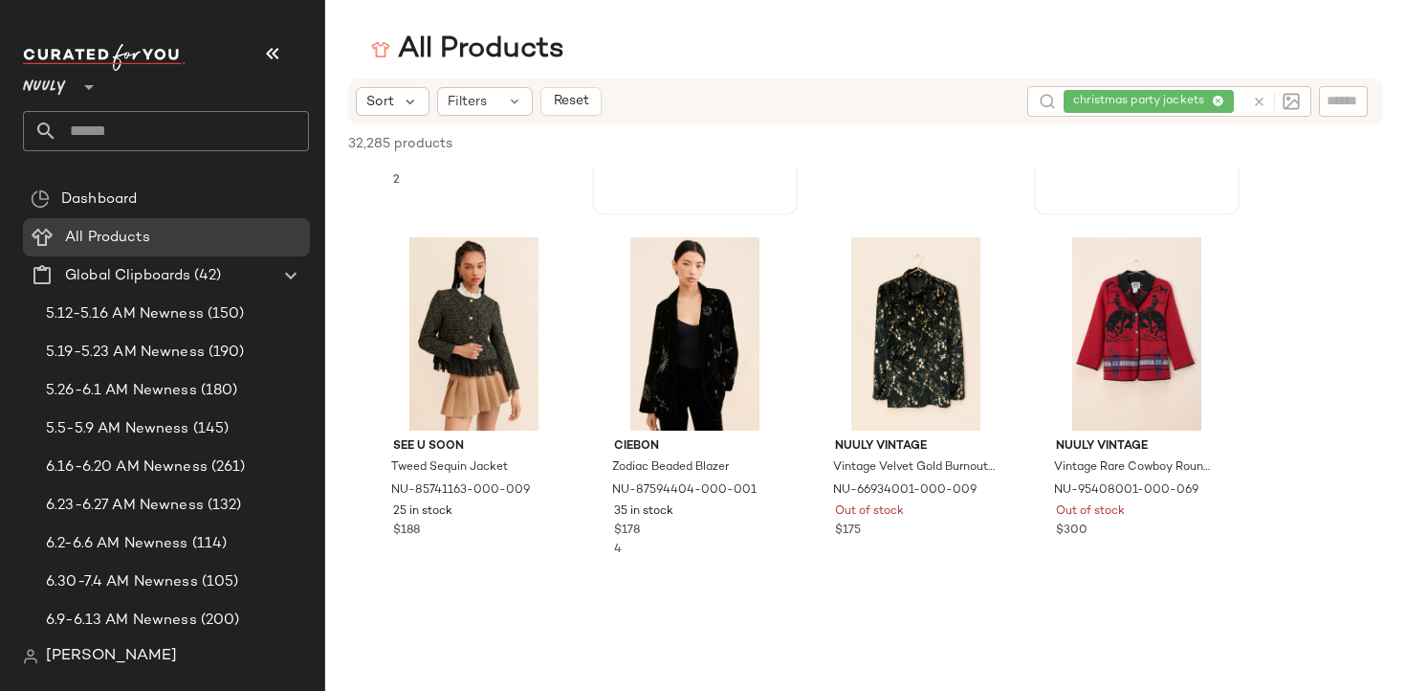
scroll to position [3259, 0]
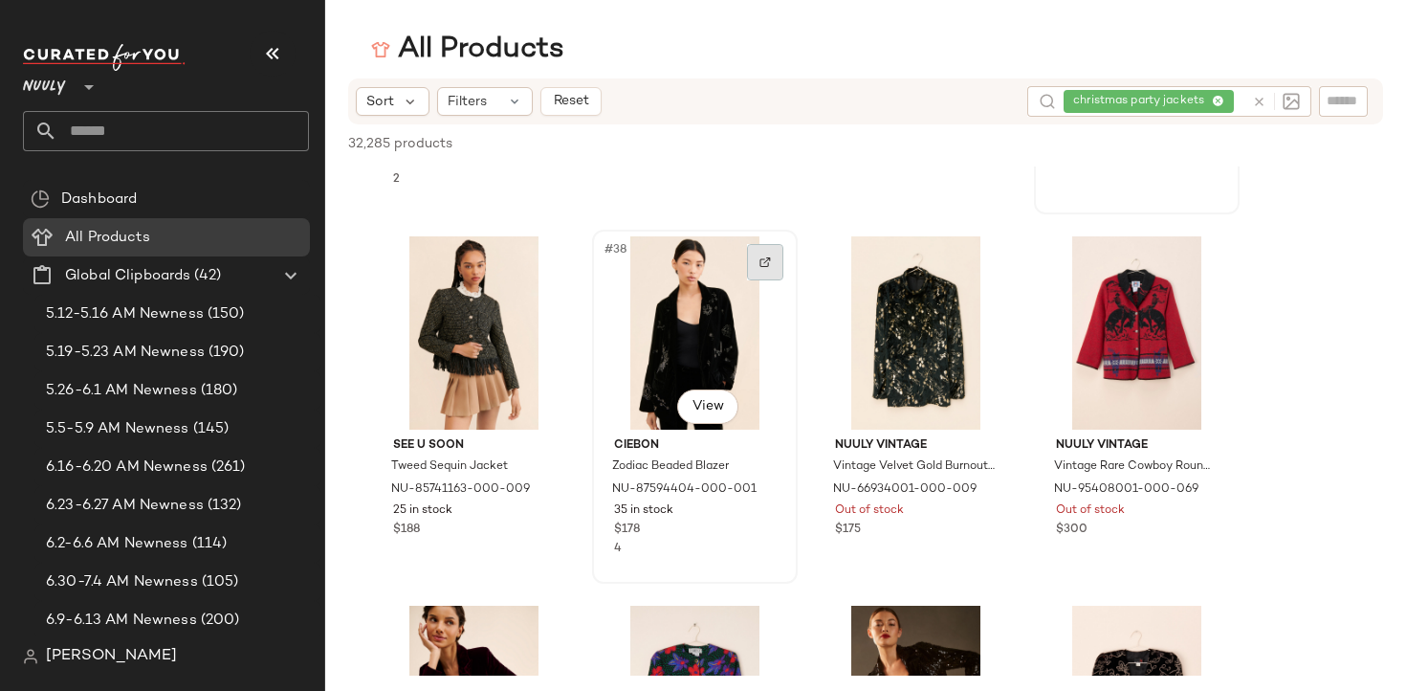
click at [762, 266] on img at bounding box center [764, 261] width 11 height 11
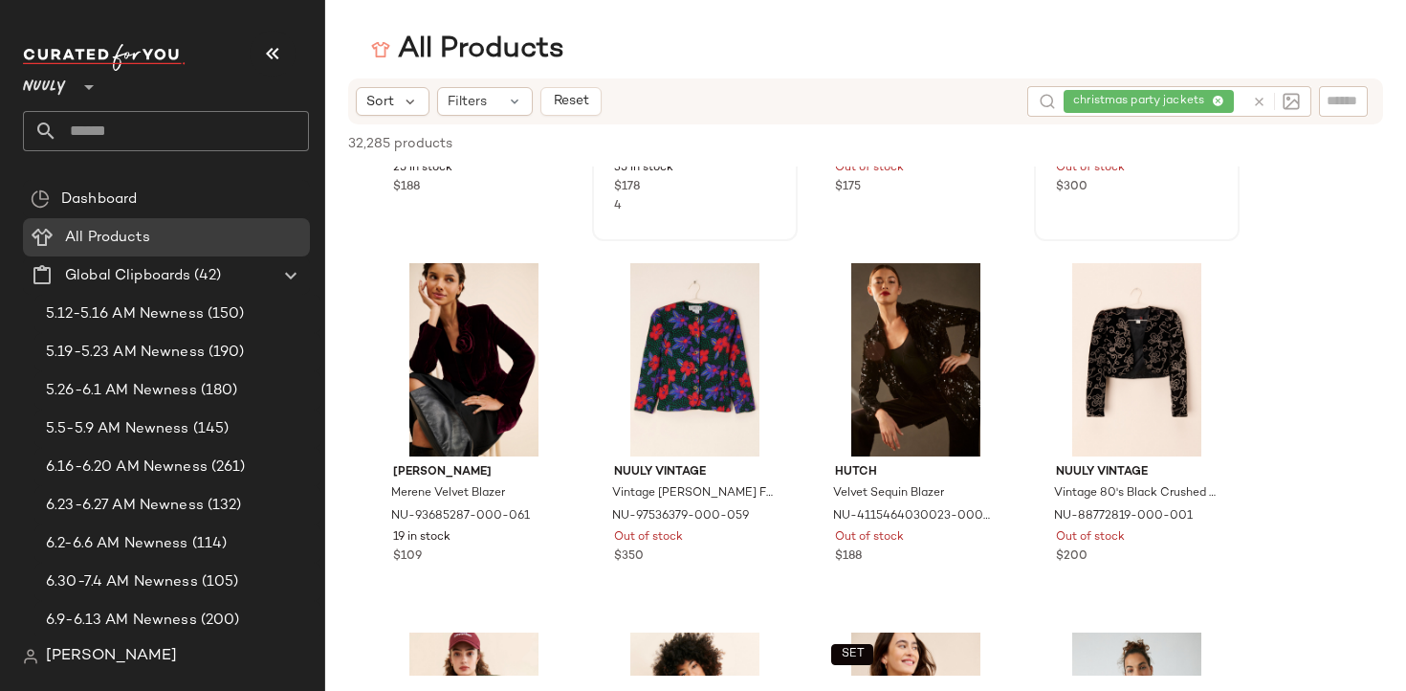
scroll to position [3600, 0]
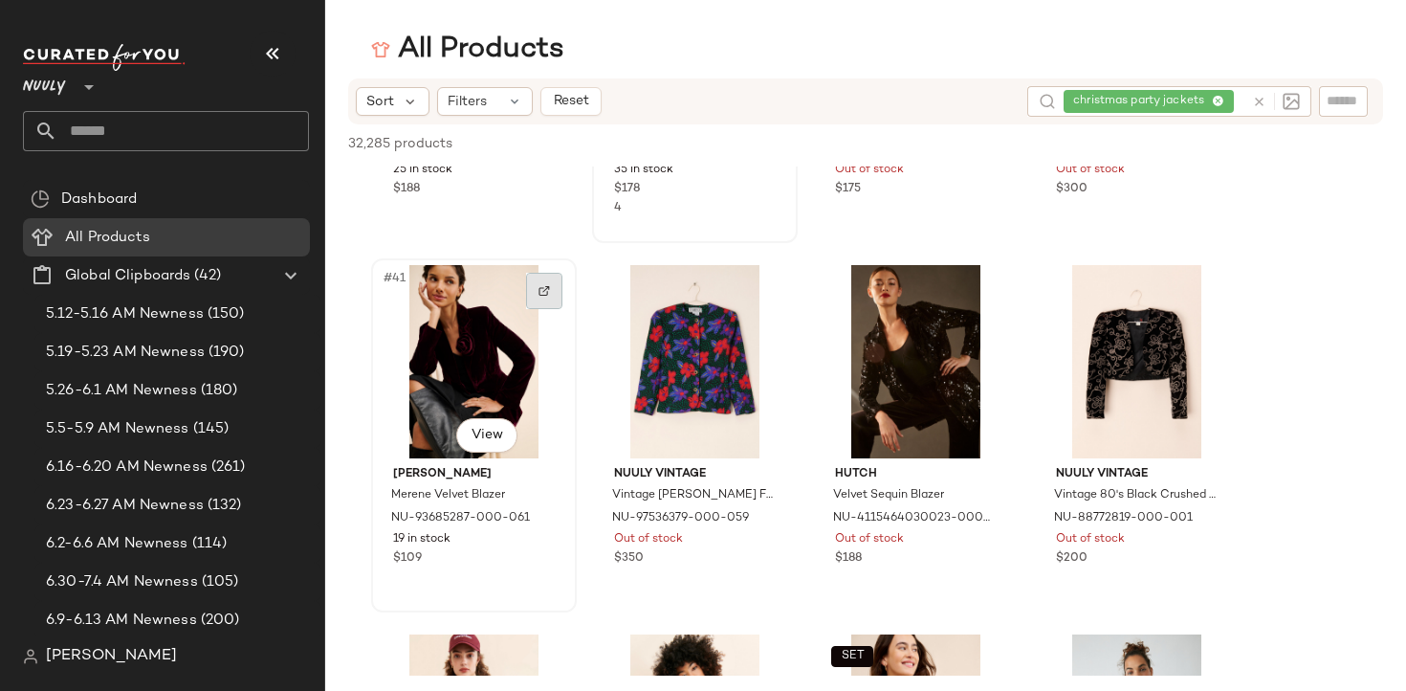
click at [548, 273] on div at bounding box center [544, 291] width 36 height 36
click at [1212, 102] on div "christmas party jackets" at bounding box center [1126, 101] width 235 height 31
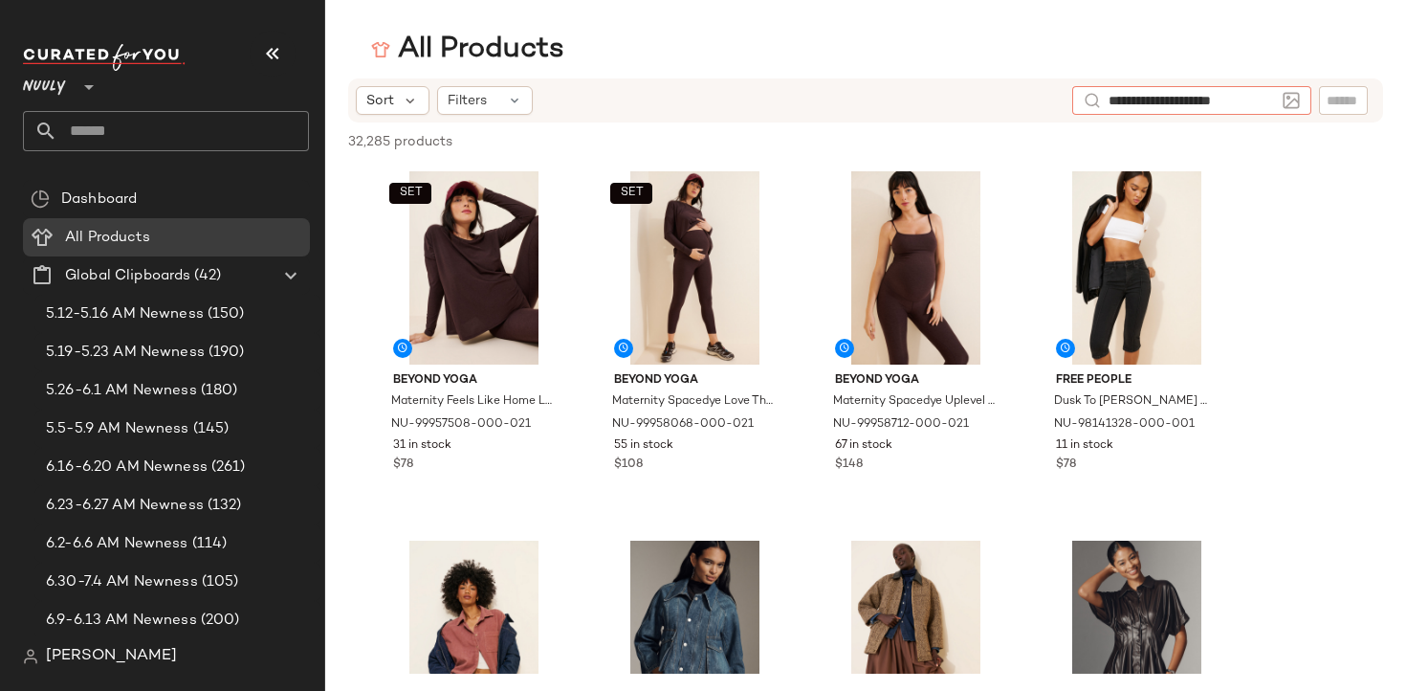
type input "**********"
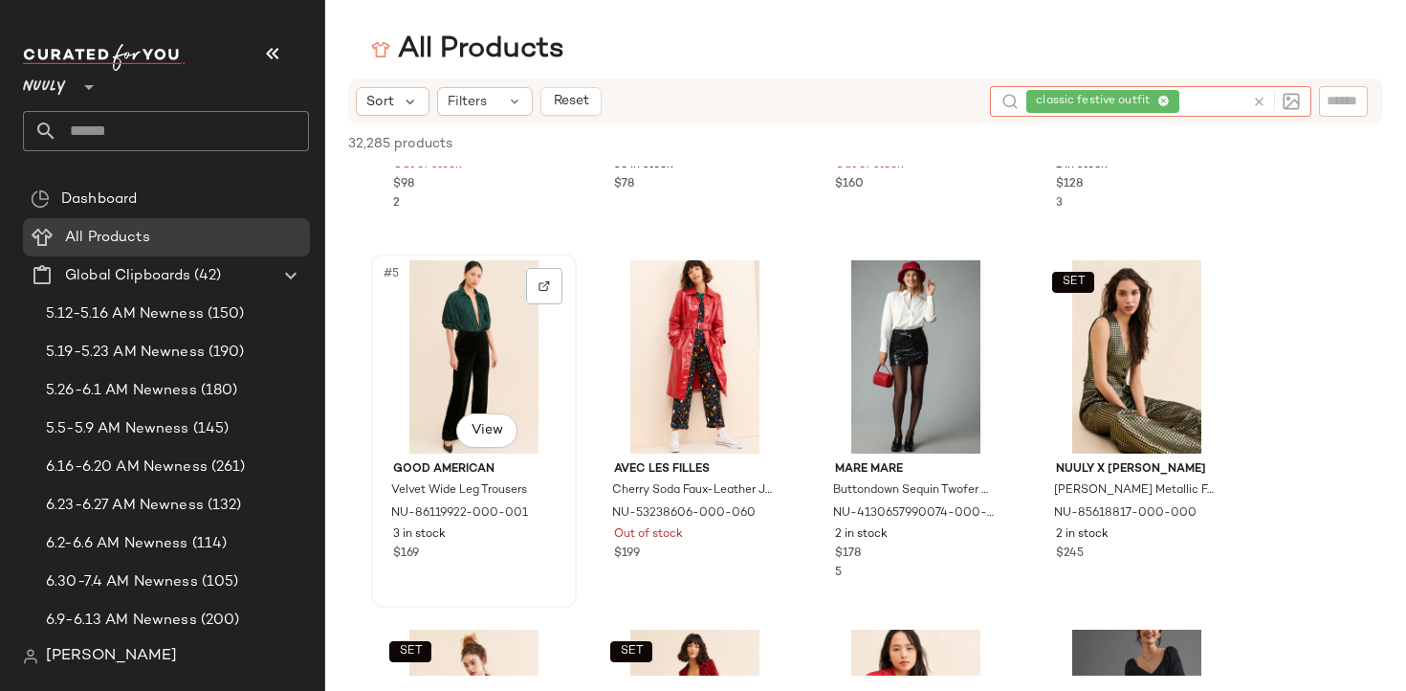
scroll to position [287, 0]
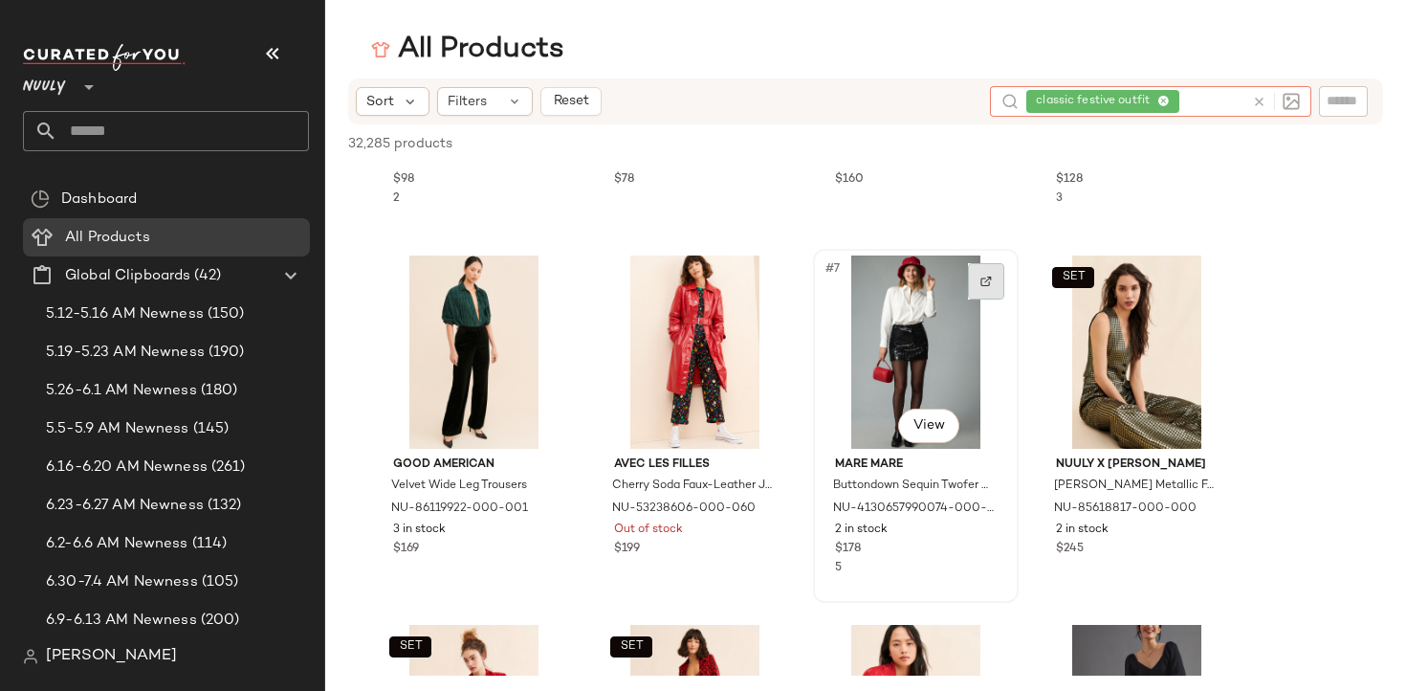
click at [989, 284] on img at bounding box center [985, 280] width 11 height 11
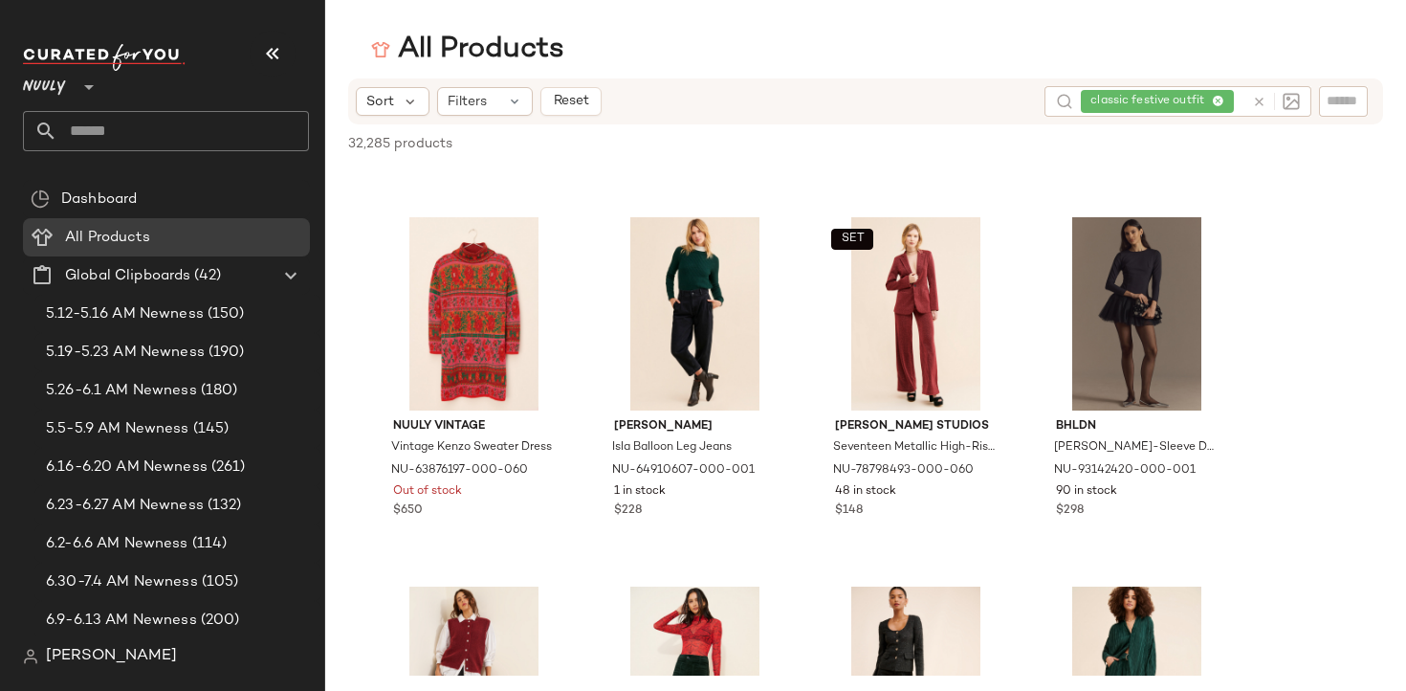
scroll to position [1040, 0]
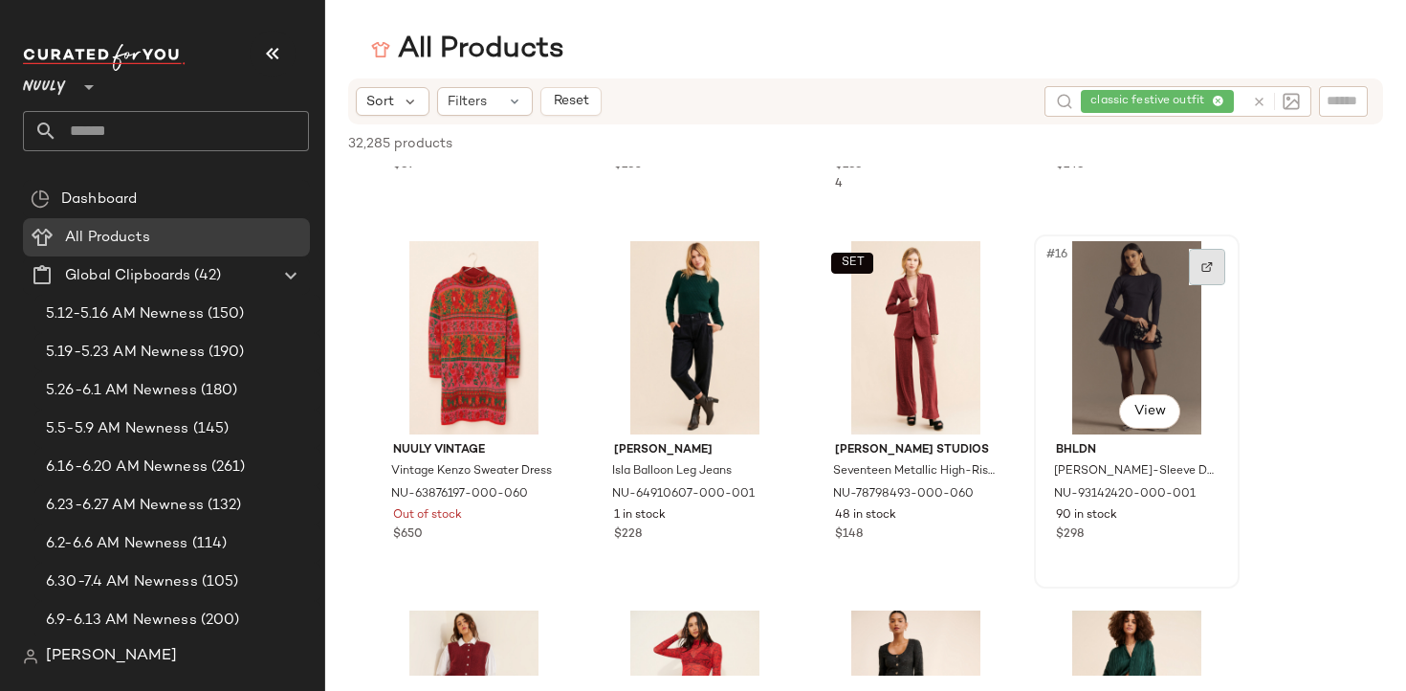
click at [1201, 268] on img at bounding box center [1206, 266] width 11 height 11
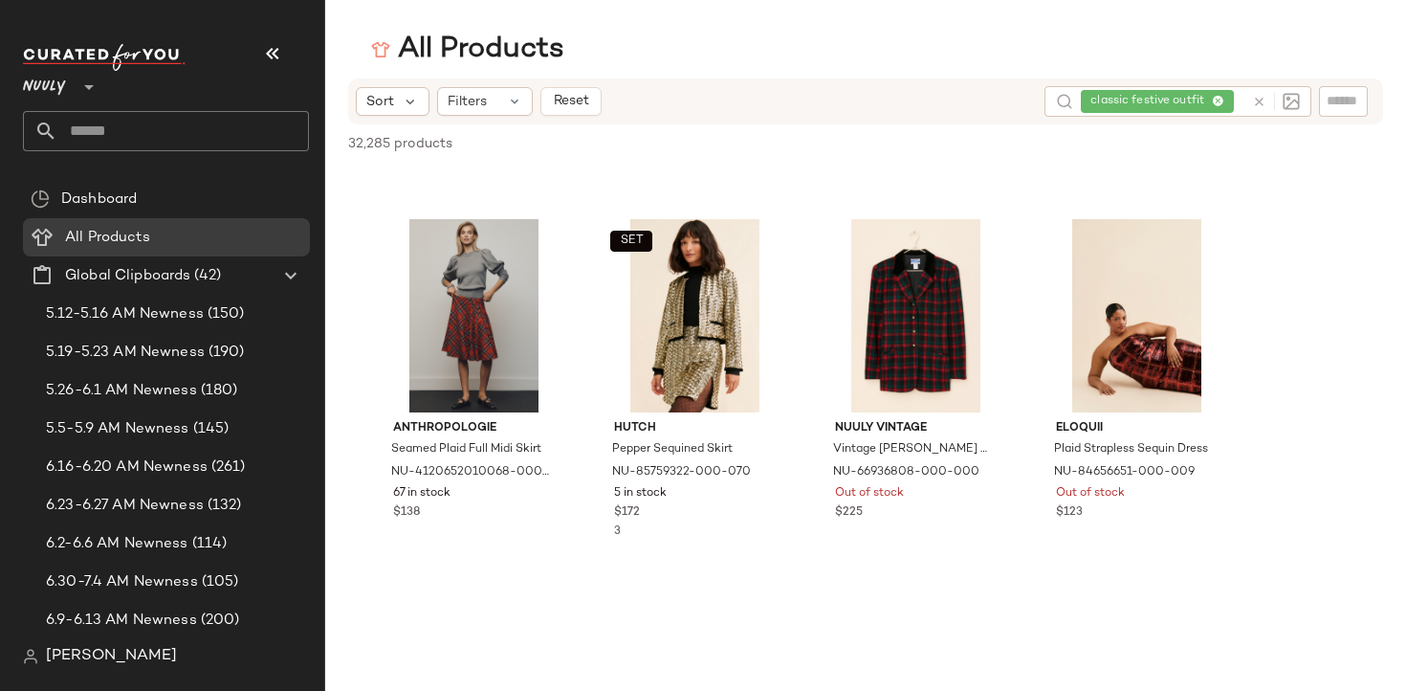
scroll to position [2170, 0]
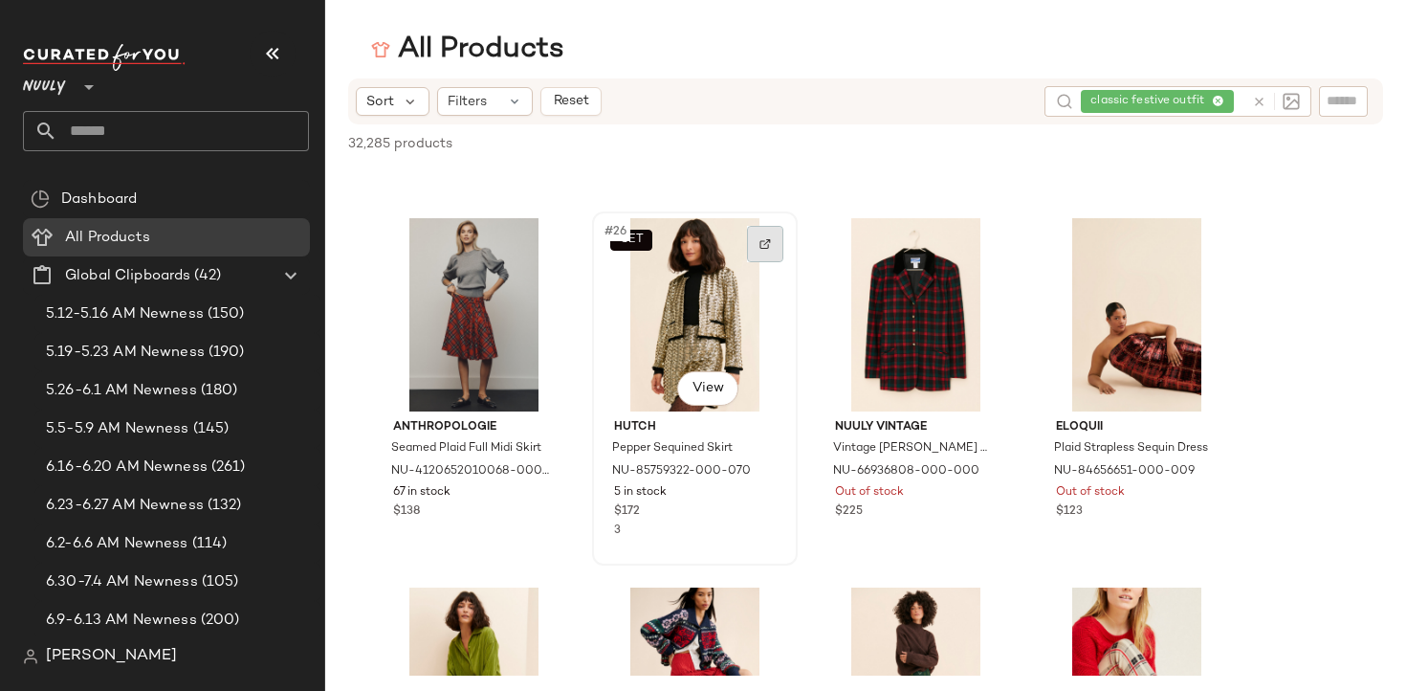
click at [773, 249] on div at bounding box center [765, 244] width 36 height 36
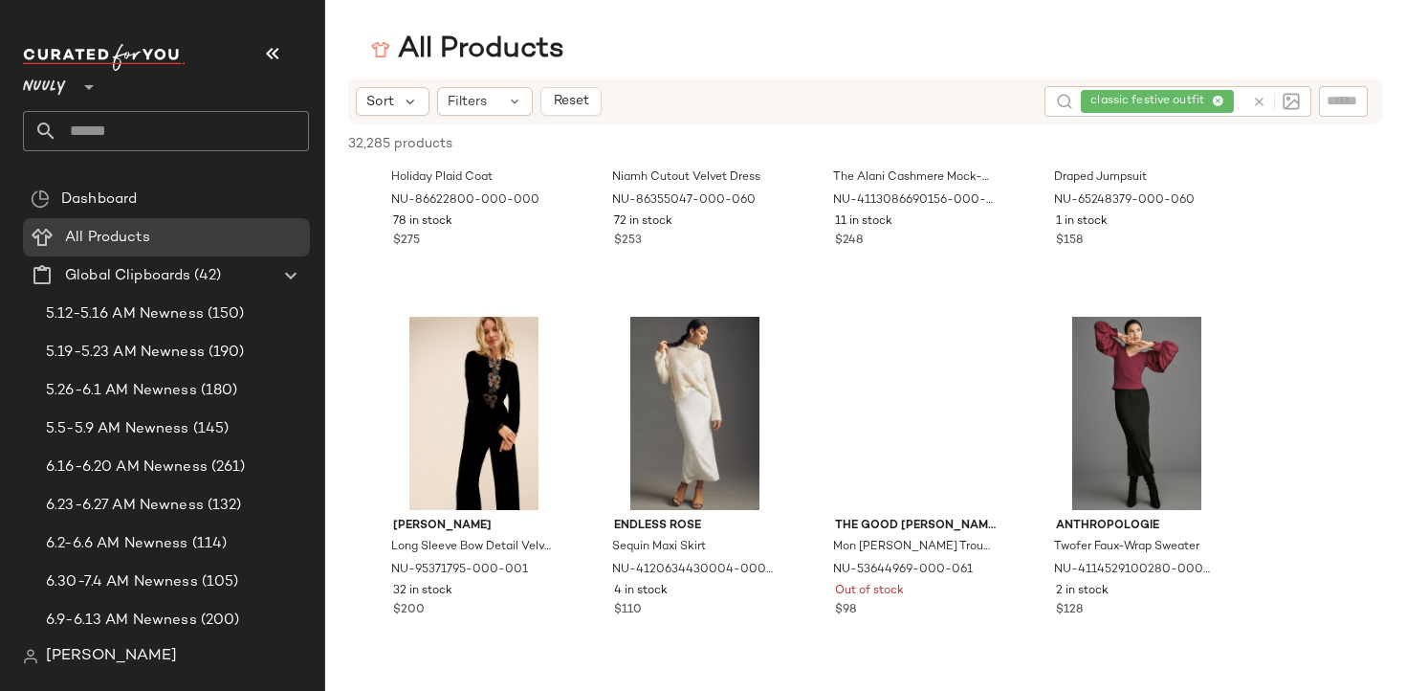
scroll to position [3552, 0]
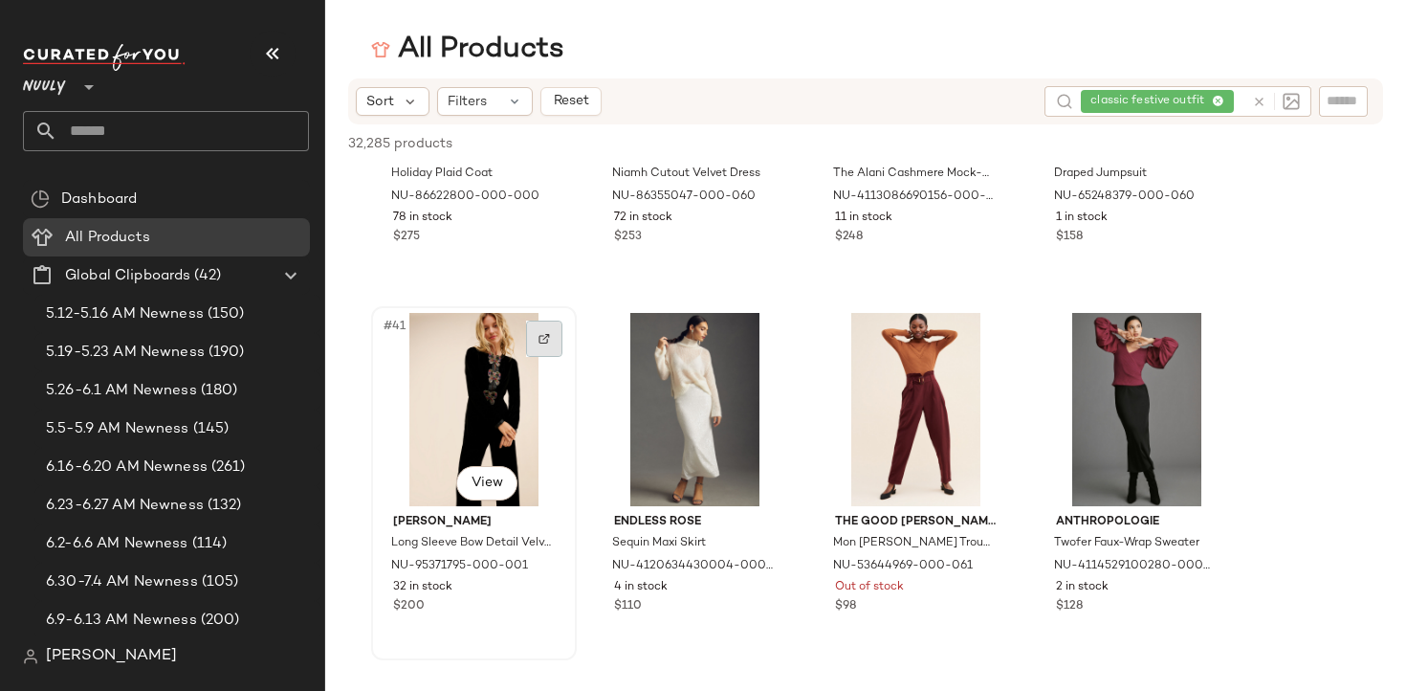
click at [554, 337] on div at bounding box center [544, 338] width 36 height 36
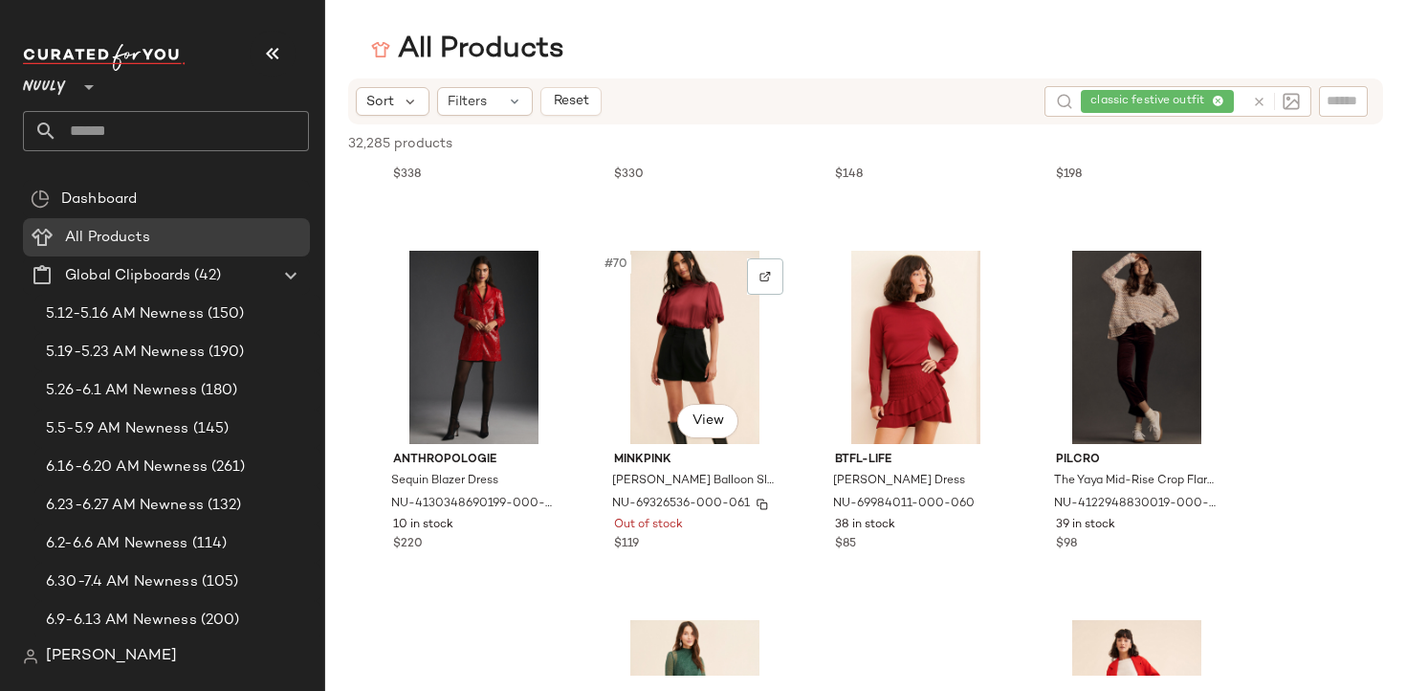
scroll to position [6239, 0]
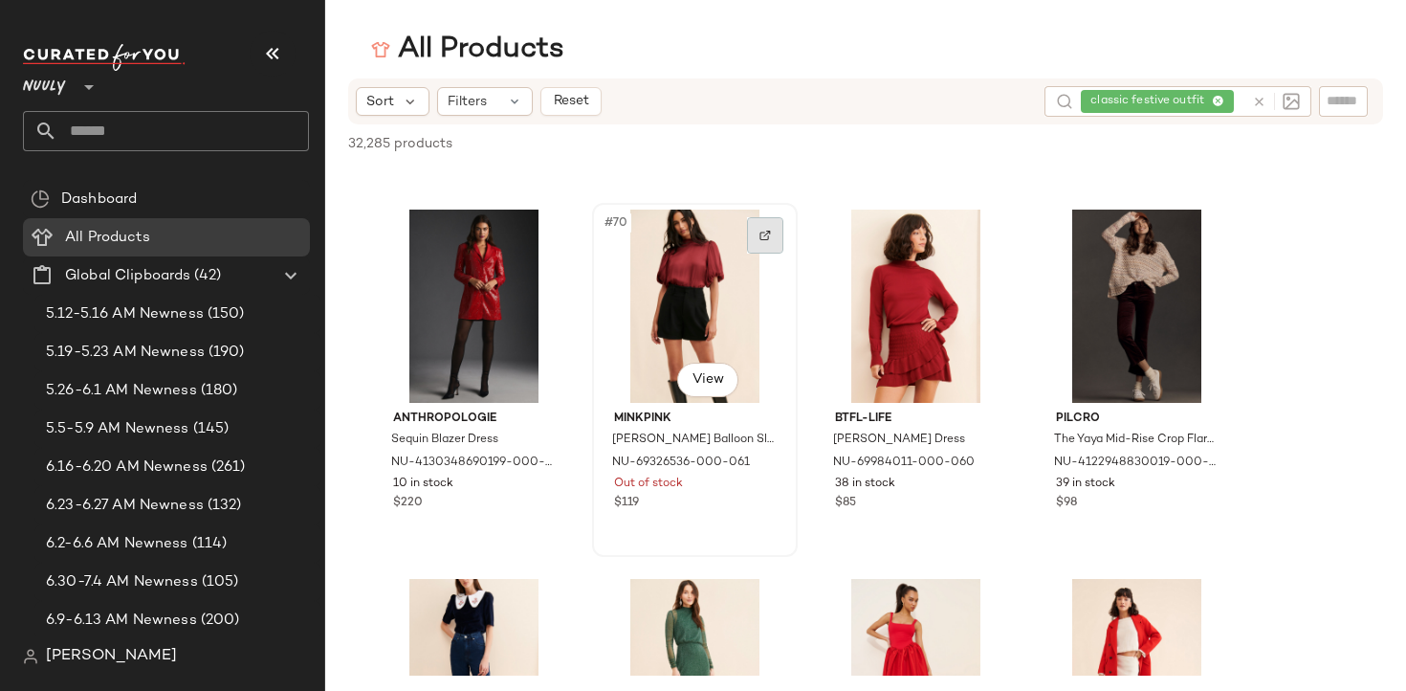
click at [765, 230] on img at bounding box center [764, 235] width 11 height 11
click at [1212, 102] on div "classic festive outfit" at bounding box center [1163, 101] width 164 height 31
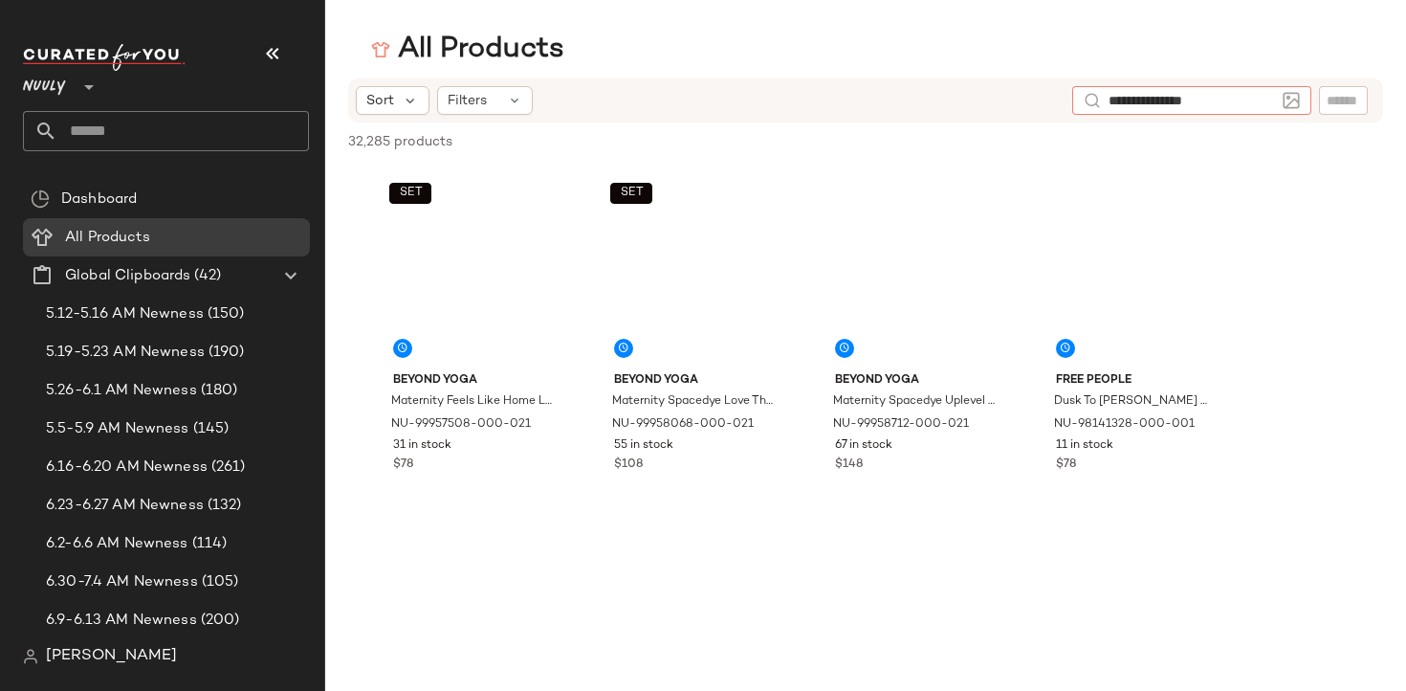
type input "**********"
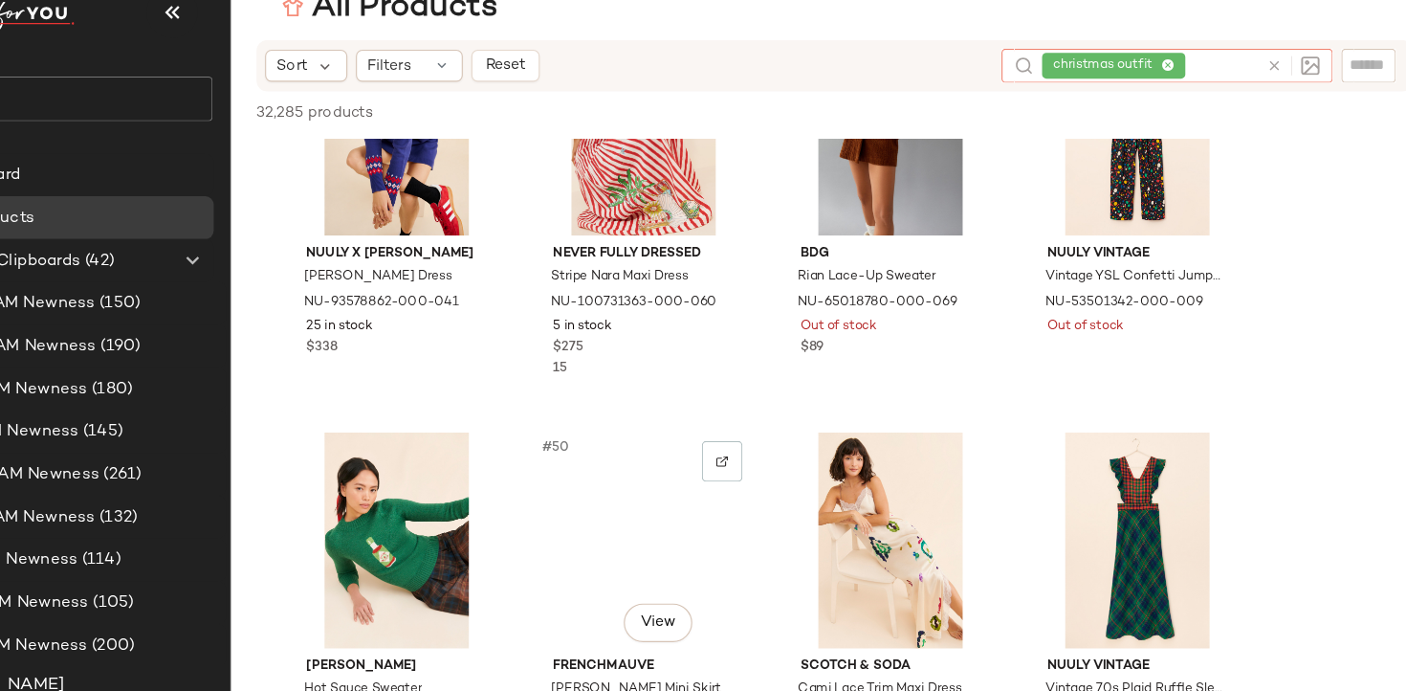
scroll to position [4206, 0]
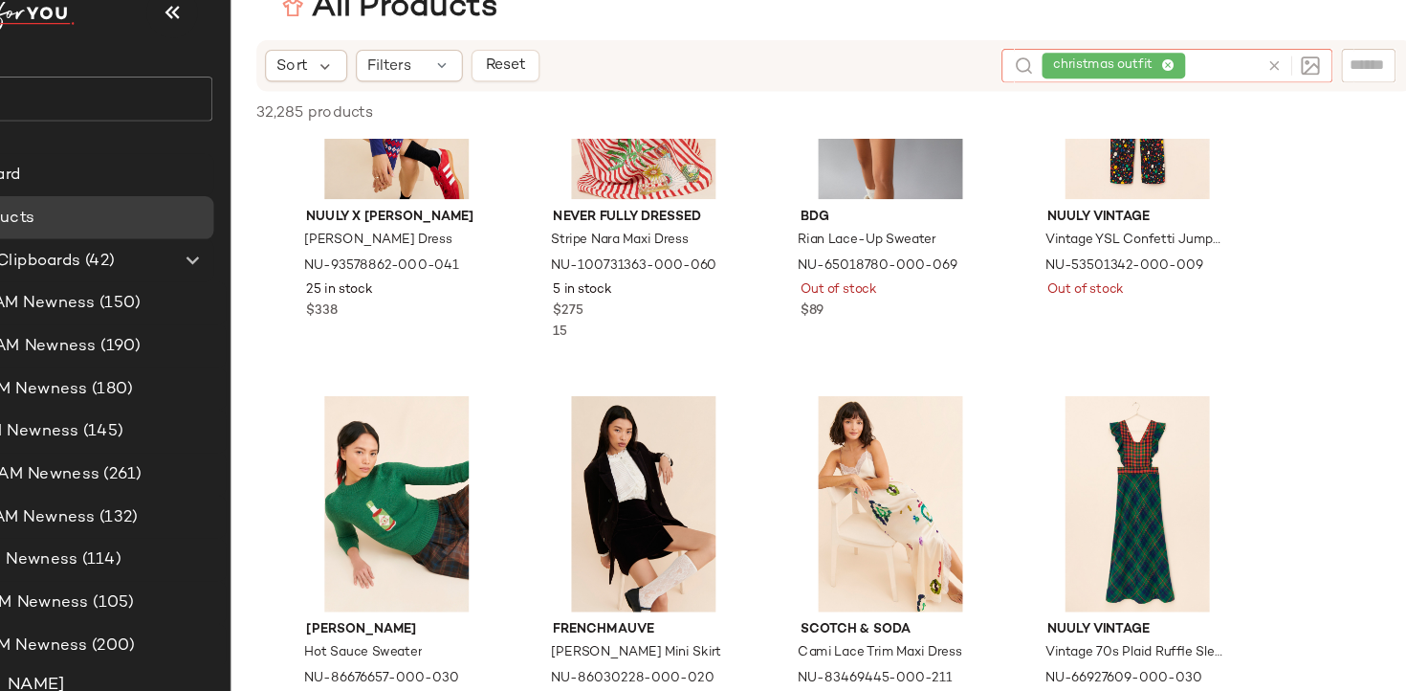
click at [1166, 100] on icon at bounding box center [1163, 102] width 12 height 12
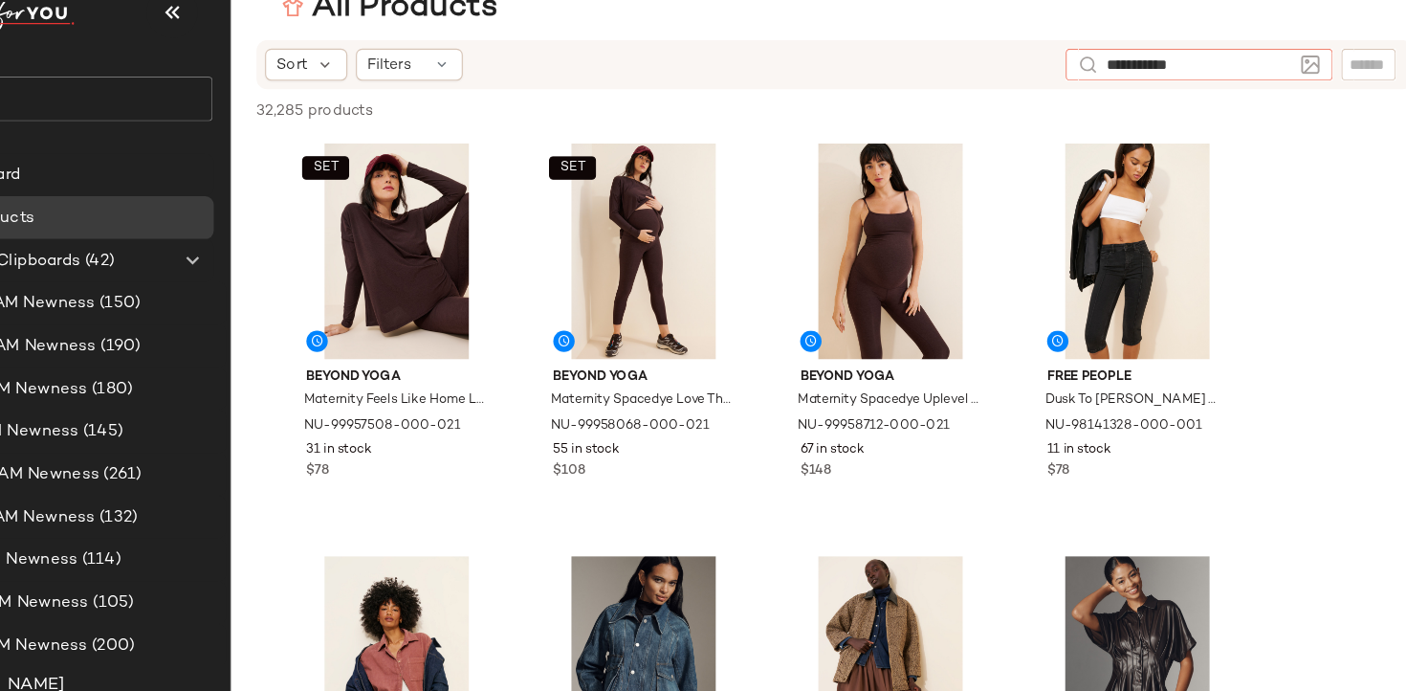
type input "**********"
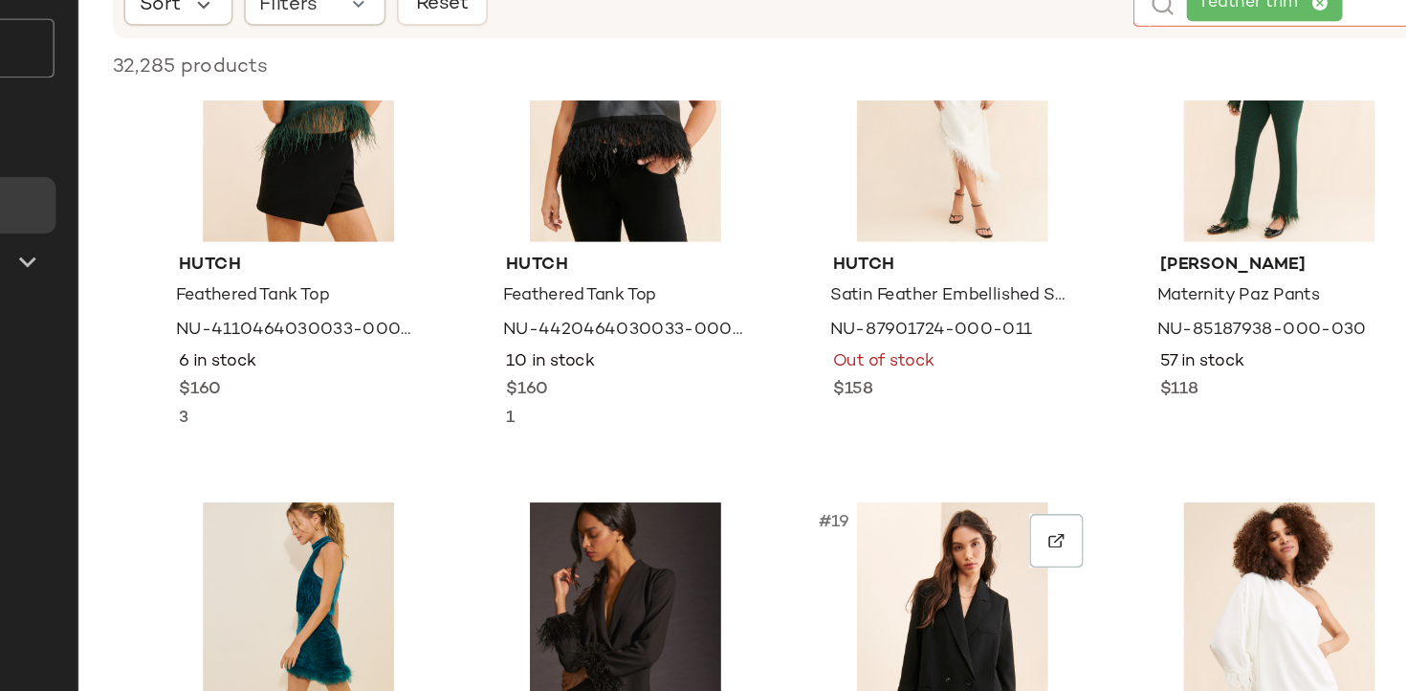
scroll to position [1419, 0]
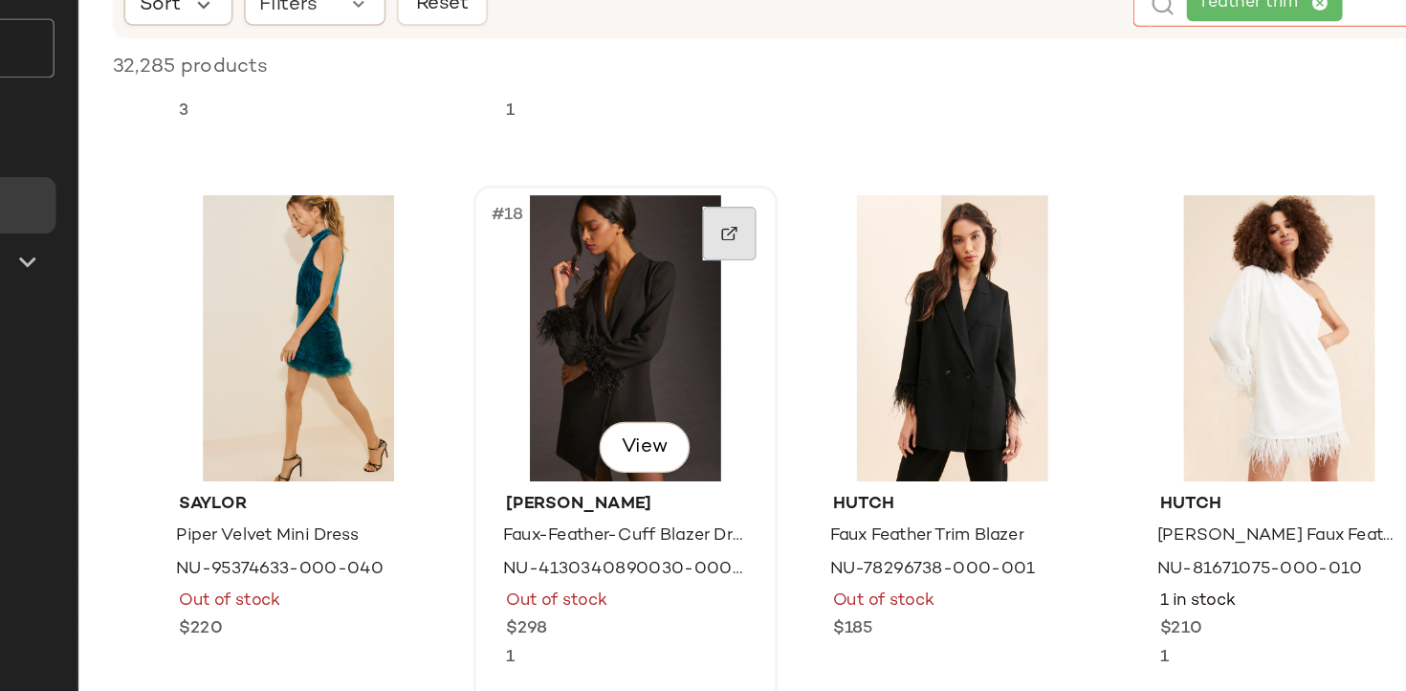
click at [762, 257] on img at bounding box center [764, 256] width 11 height 11
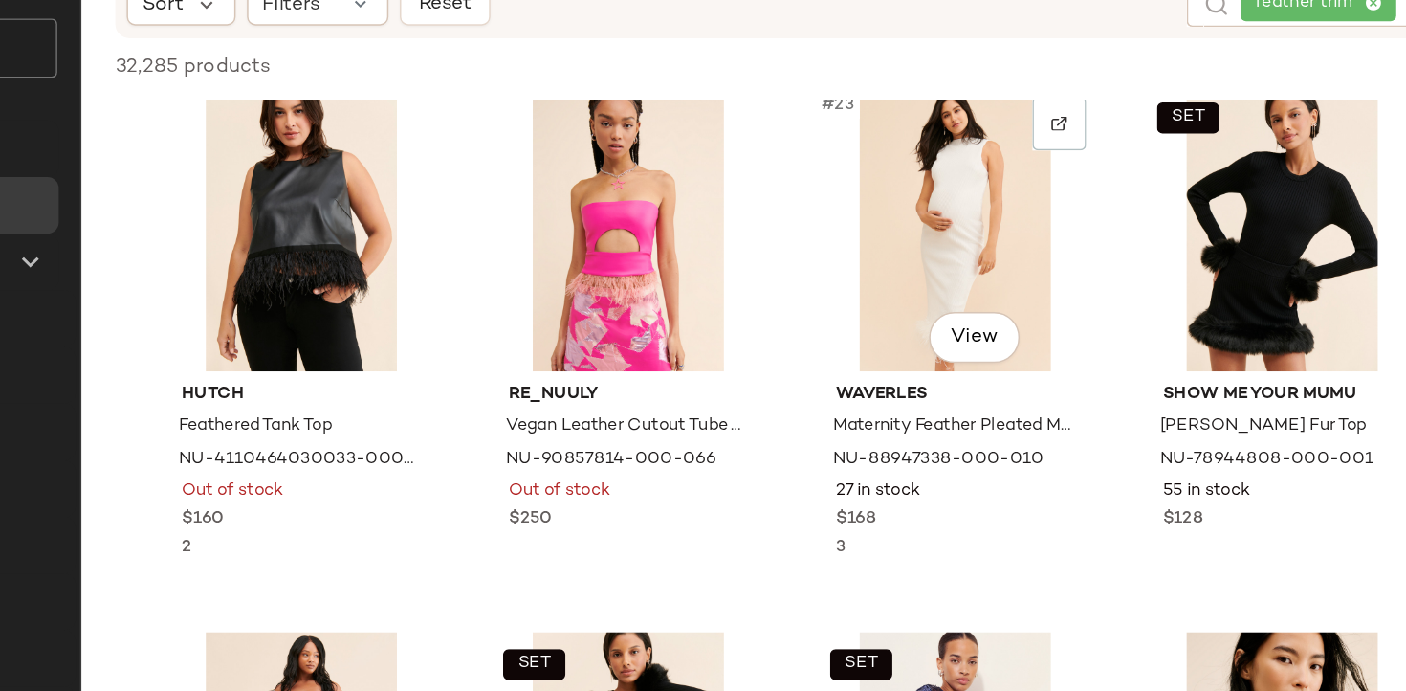
scroll to position [1827, 0]
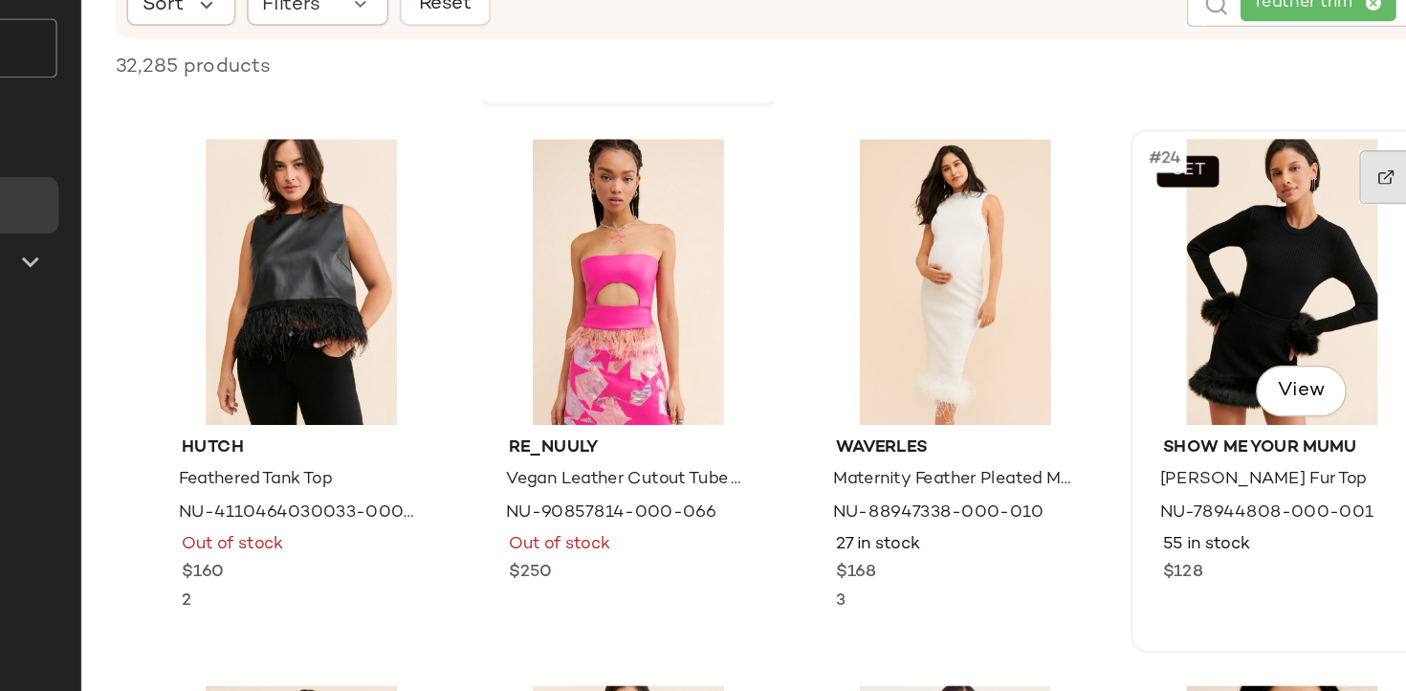
click at [1215, 219] on div at bounding box center [1207, 218] width 36 height 36
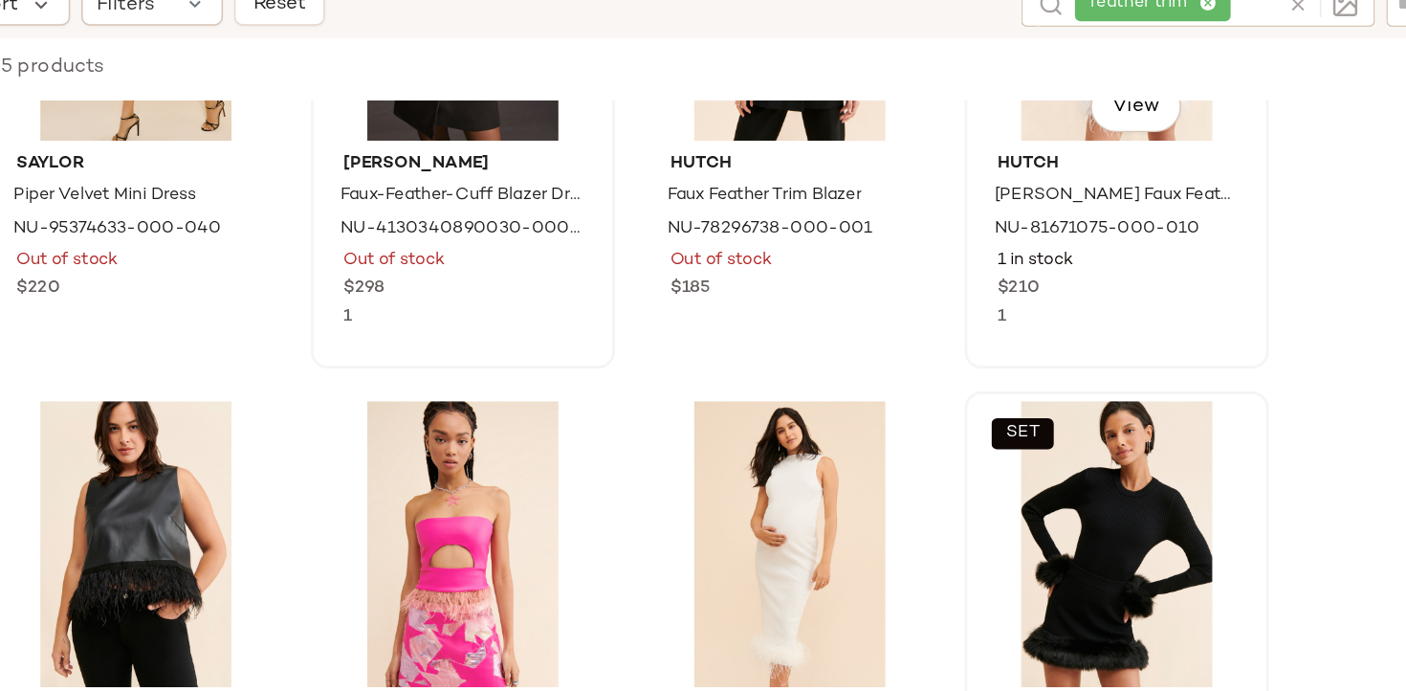
scroll to position [1518, 0]
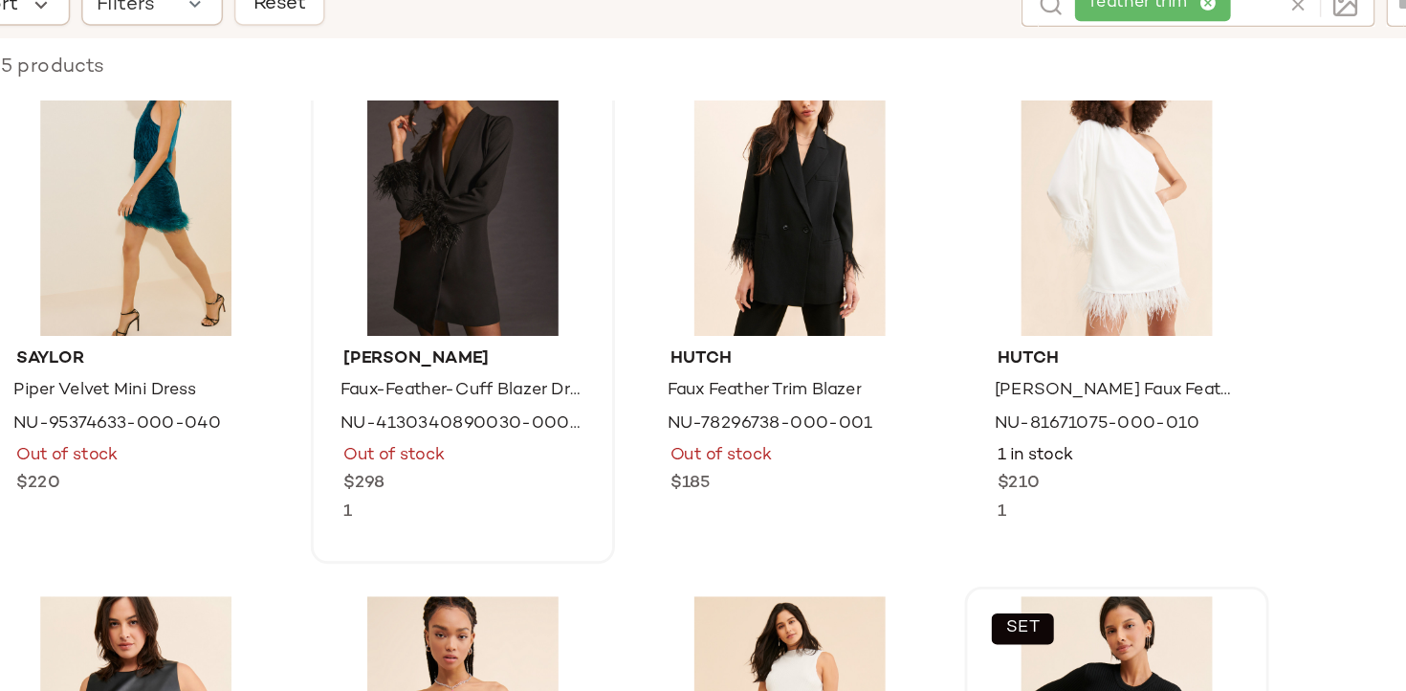
click at [1198, 95] on div "feather trim" at bounding box center [1176, 101] width 136 height 31
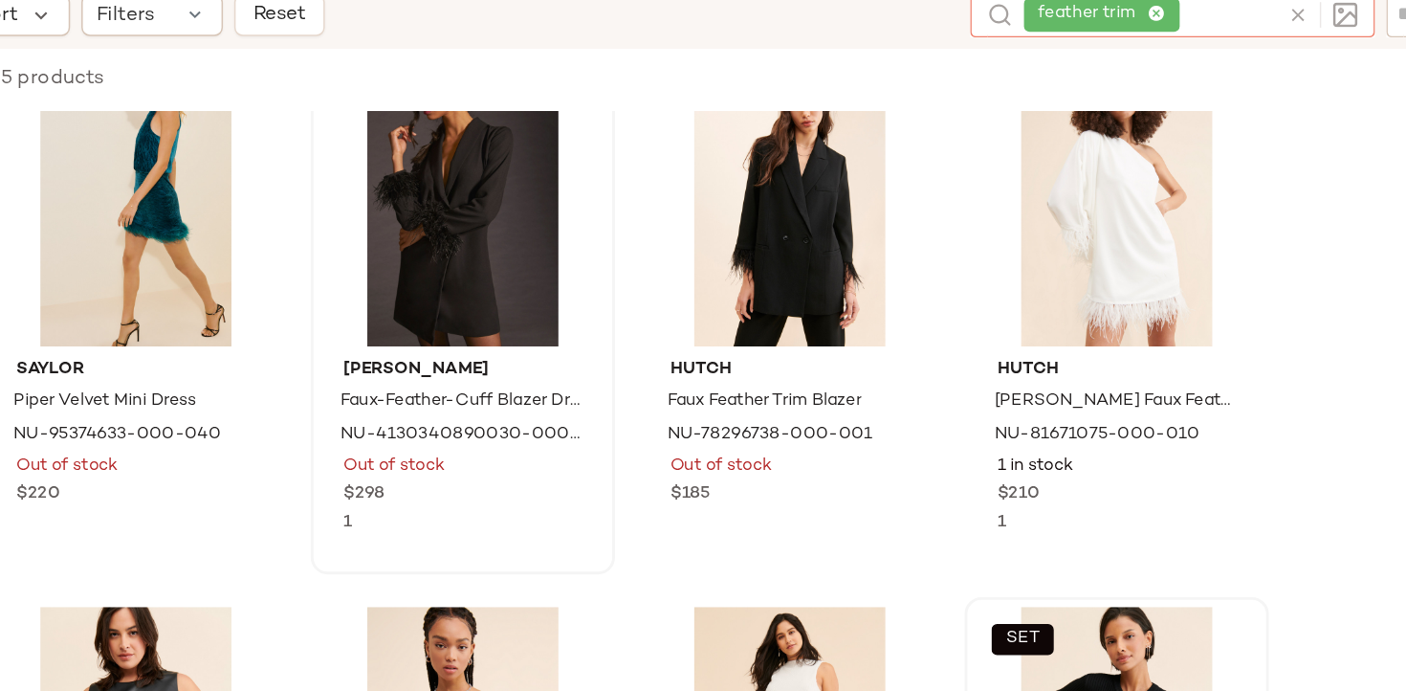
type input "*"
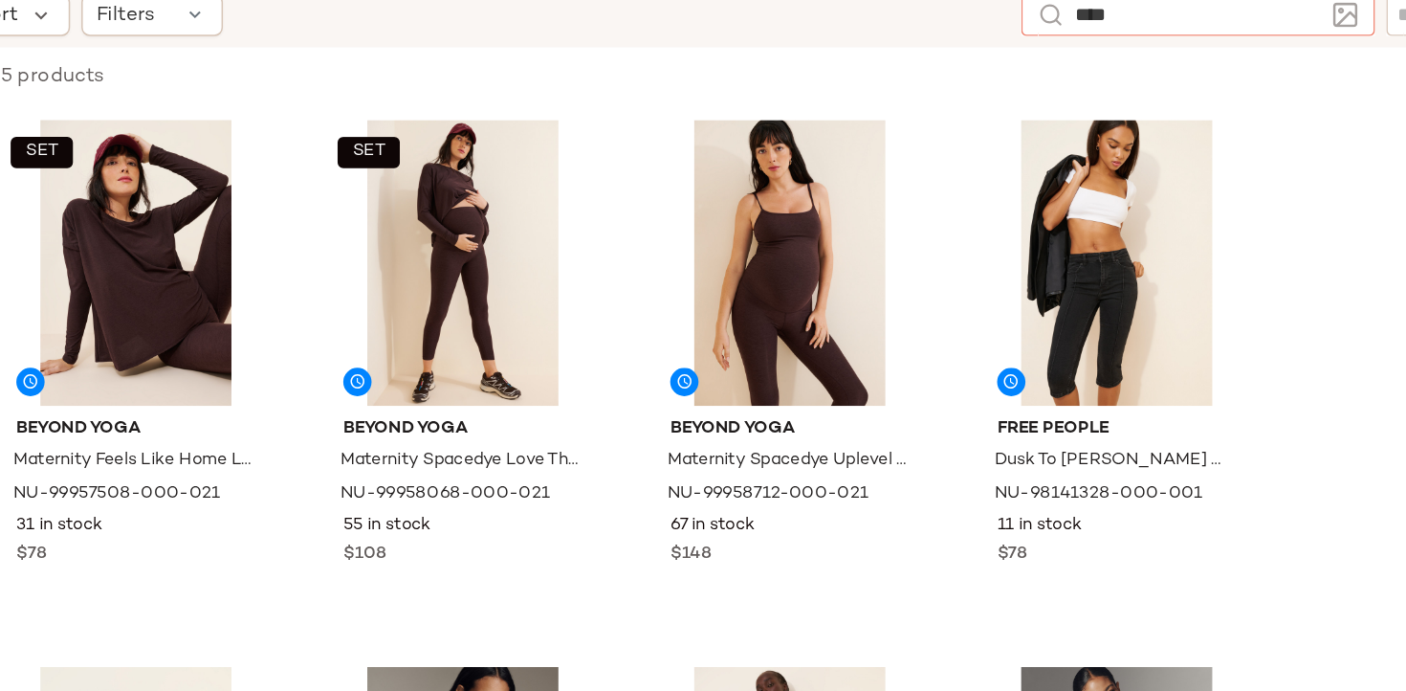
type input "***"
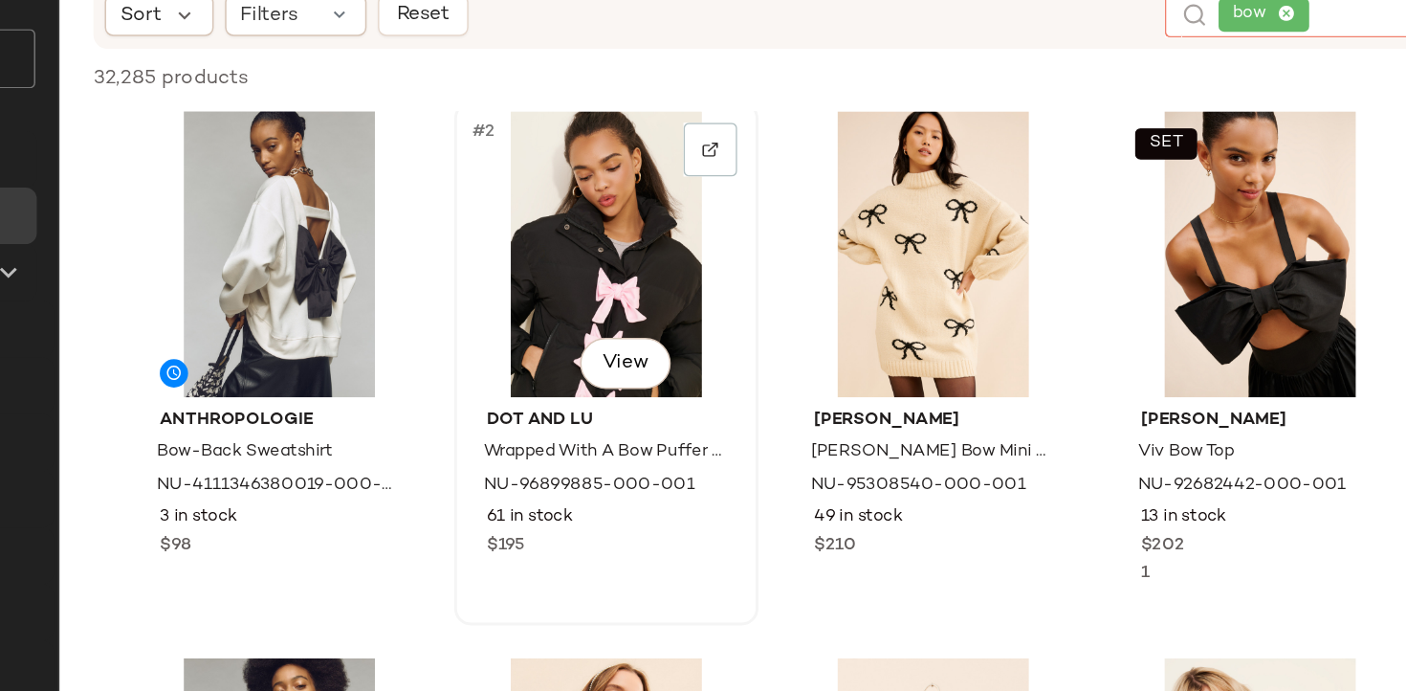
scroll to position [4, 0]
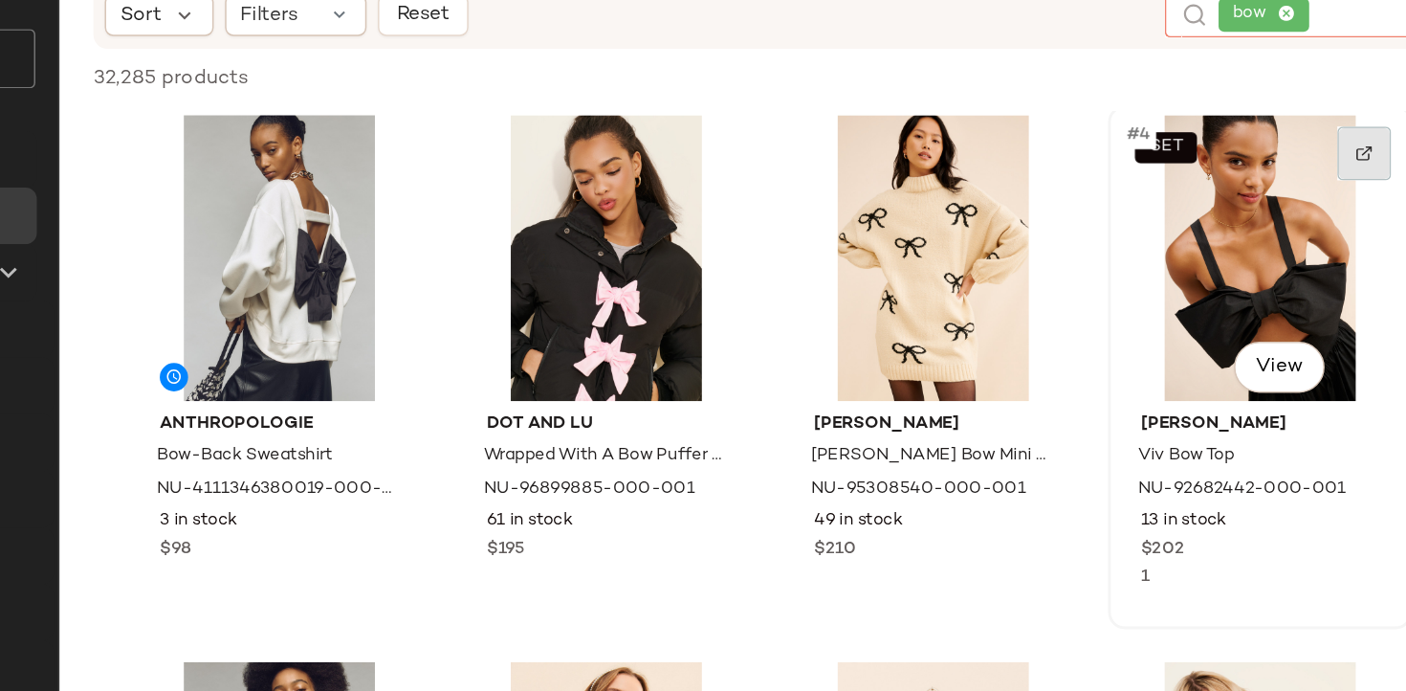
click at [1205, 194] on img at bounding box center [1206, 194] width 11 height 11
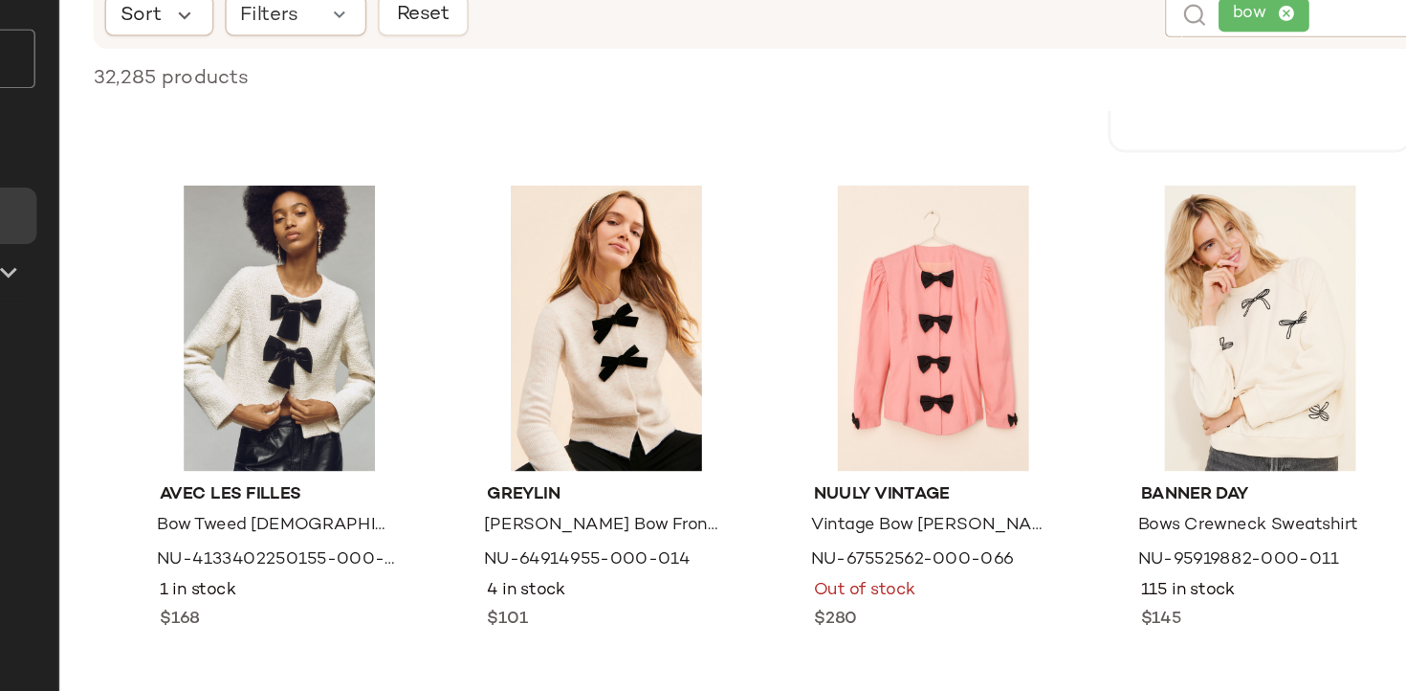
scroll to position [0, 0]
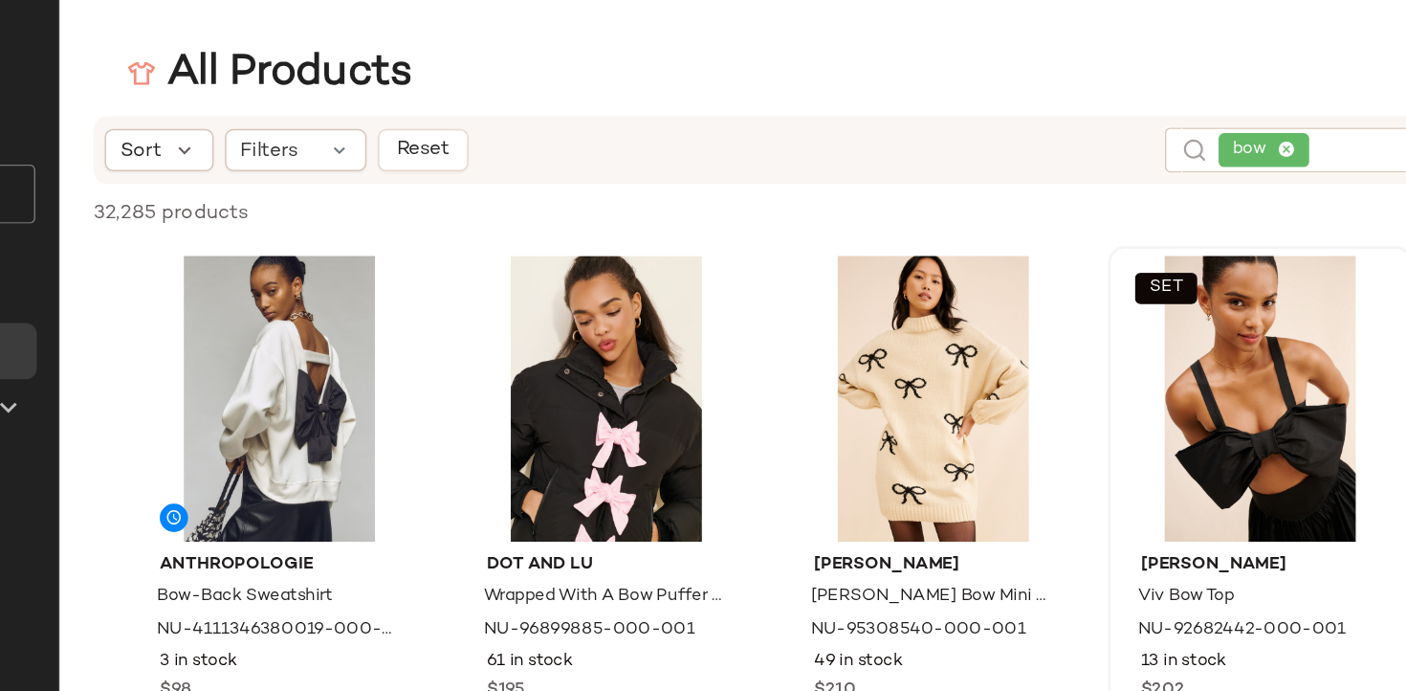
click at [1164, 99] on span "bow" at bounding box center [1138, 101] width 61 height 23
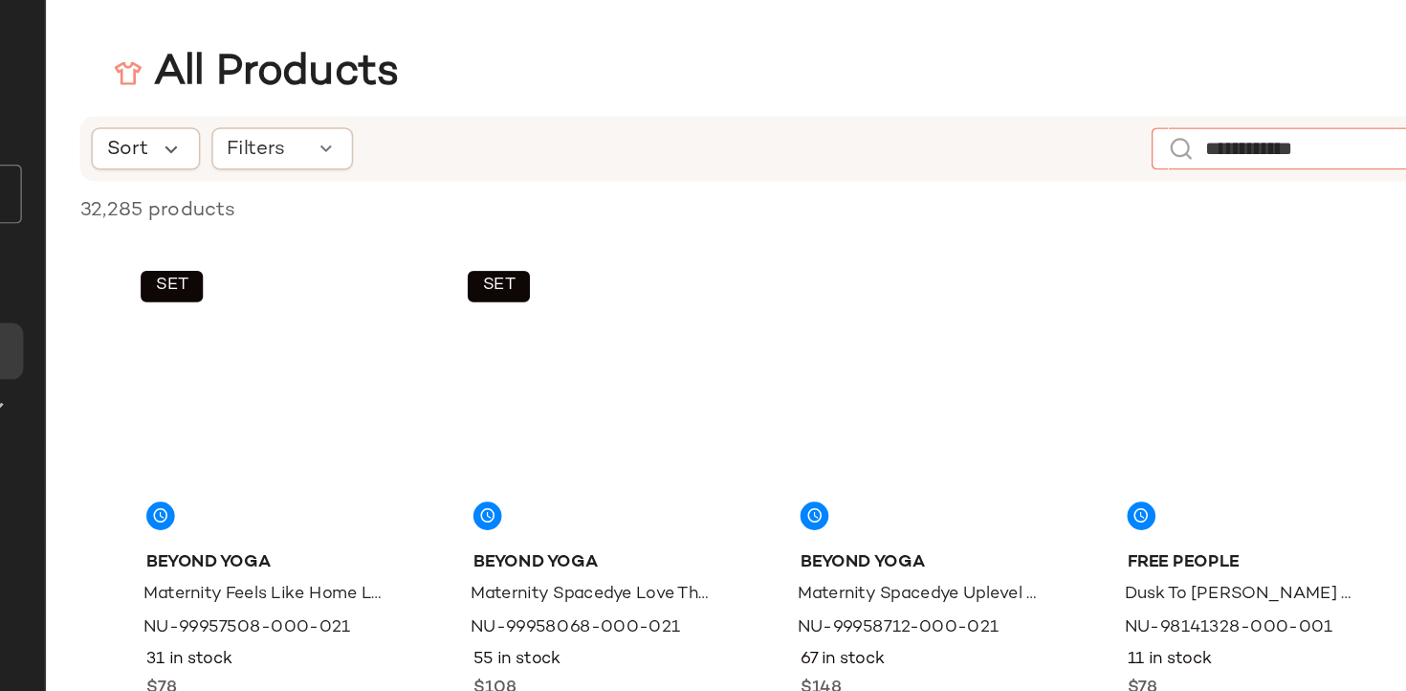
type input "**********"
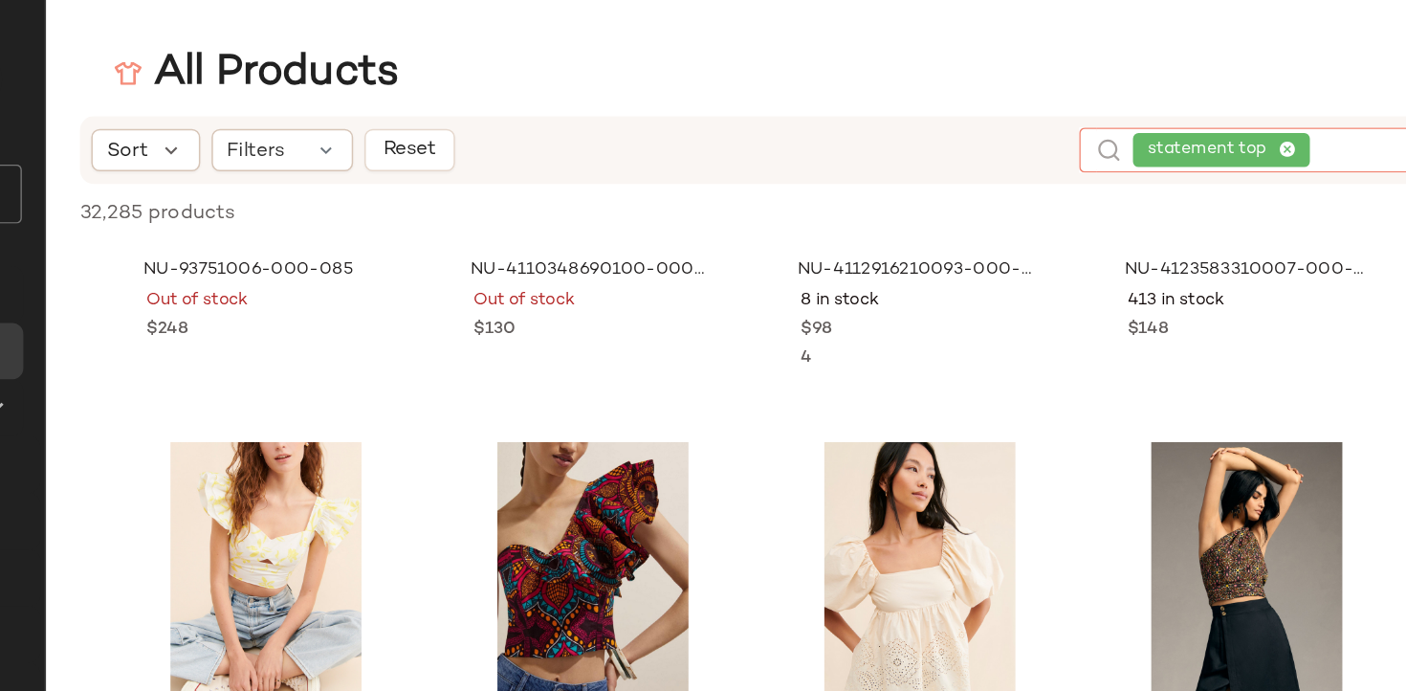
scroll to position [5287, 0]
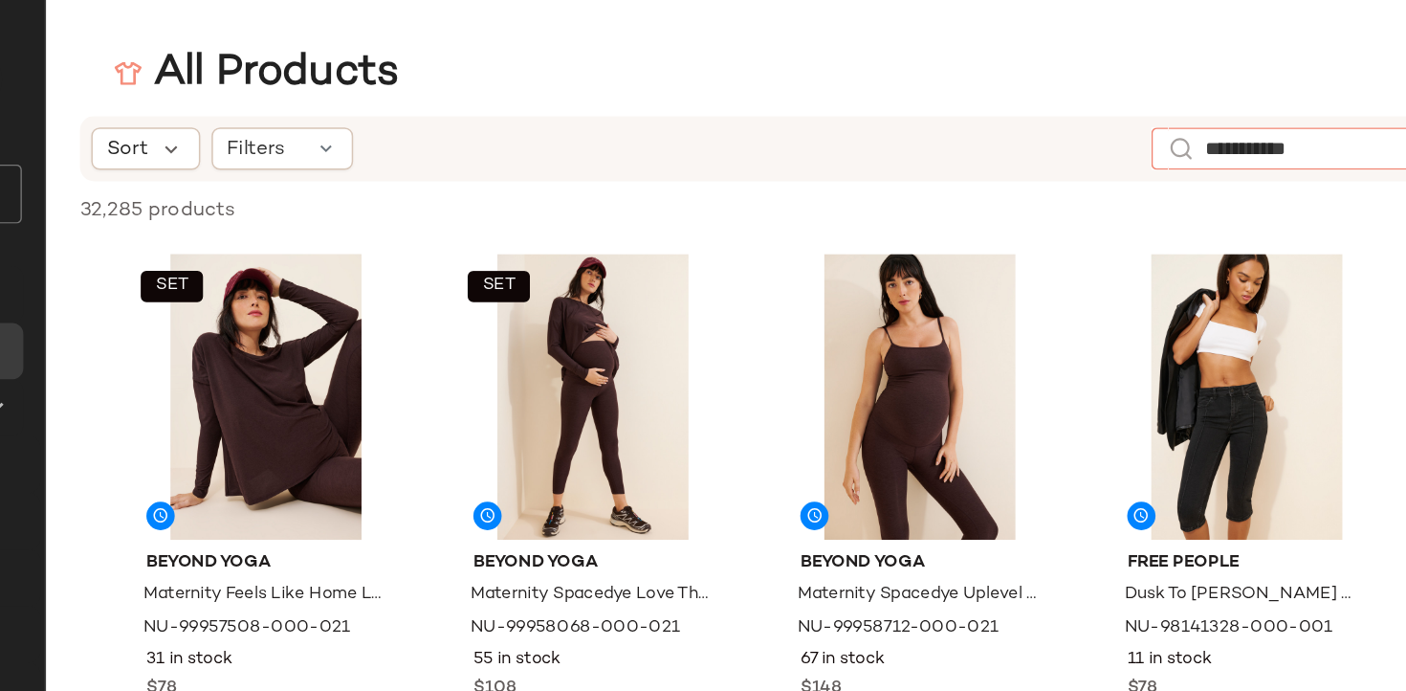
type input "**********"
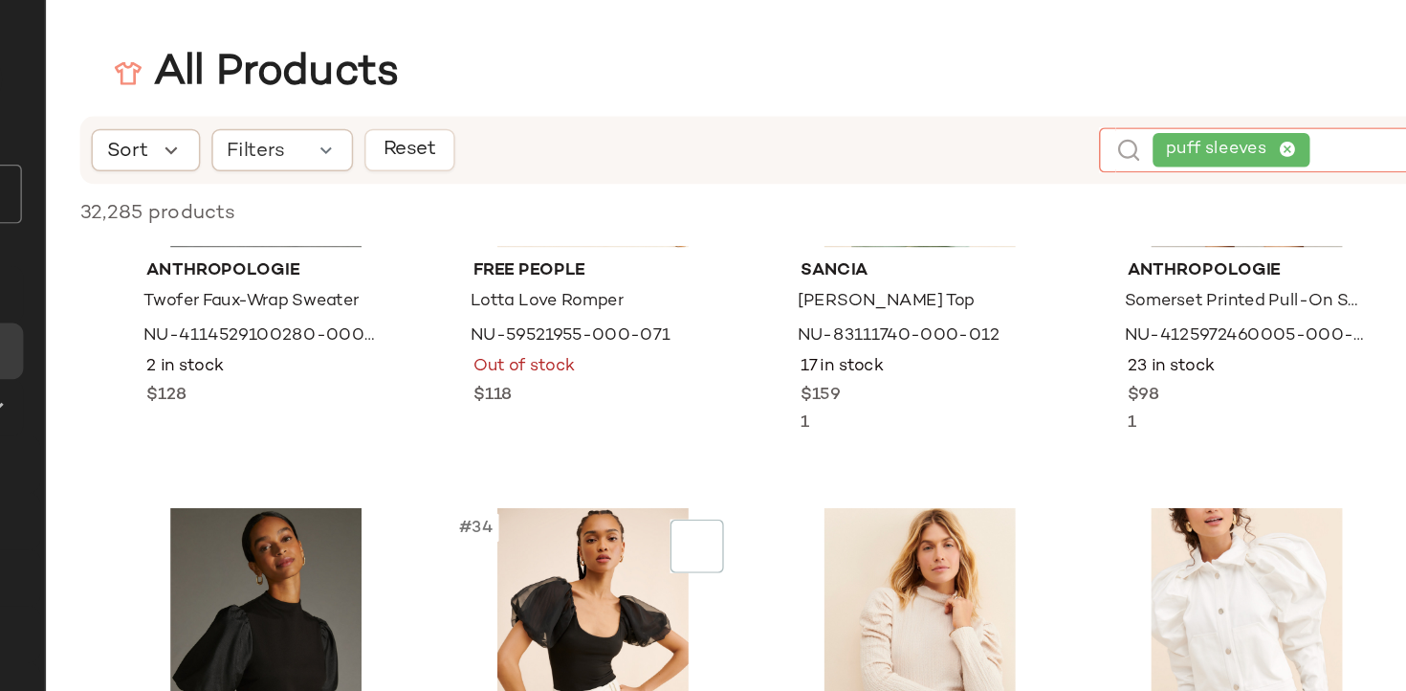
scroll to position [2888, 0]
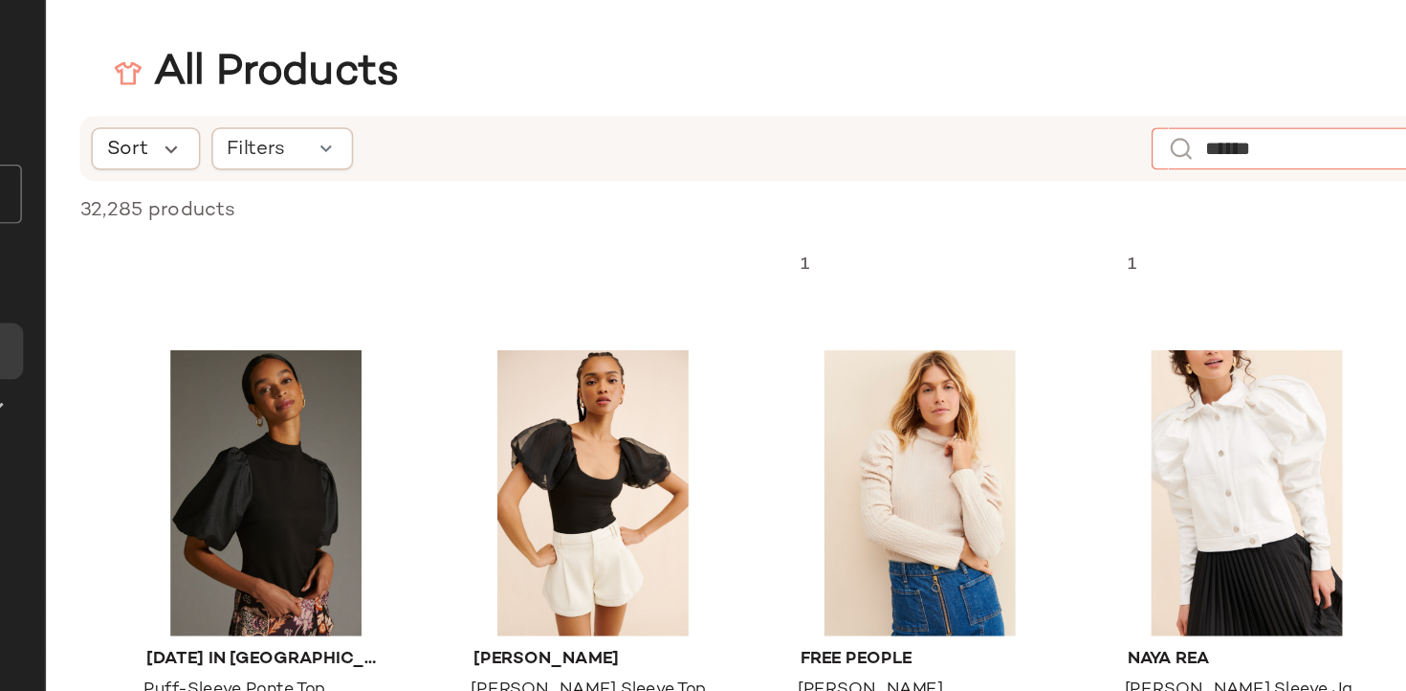
type input "*******"
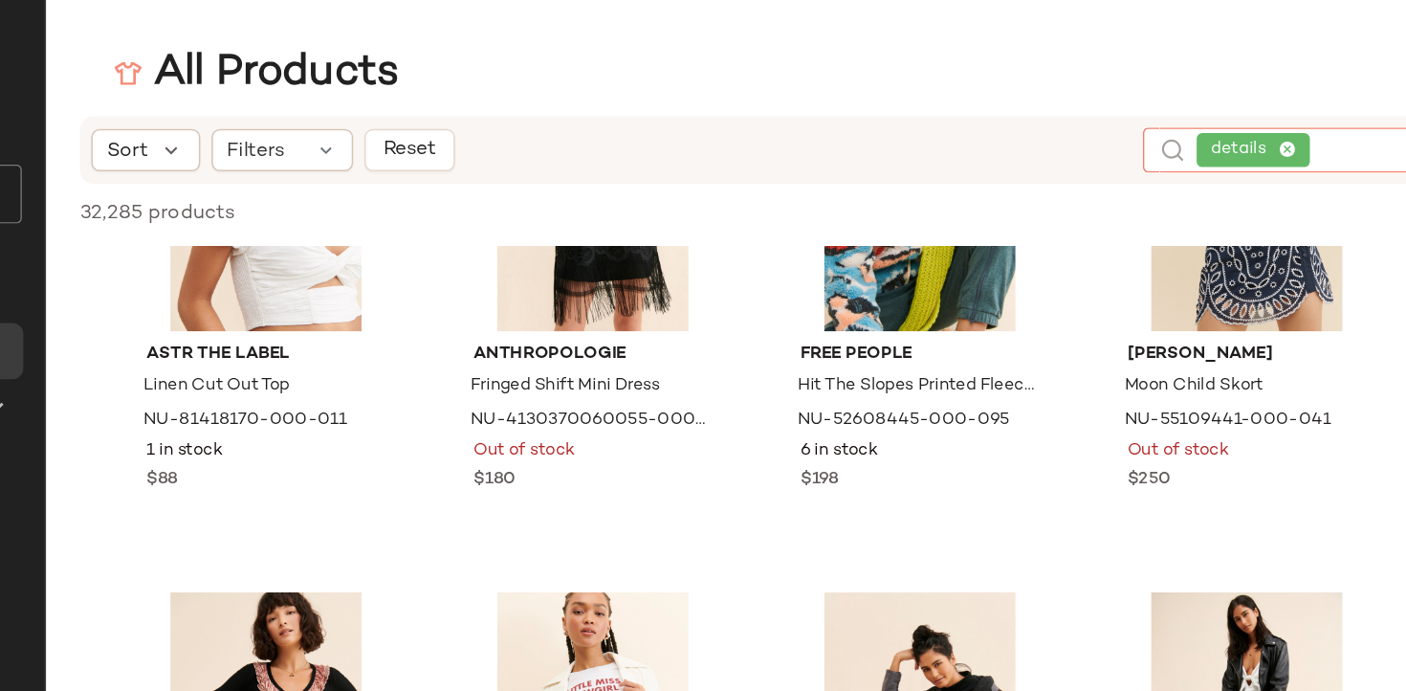
scroll to position [2367, 0]
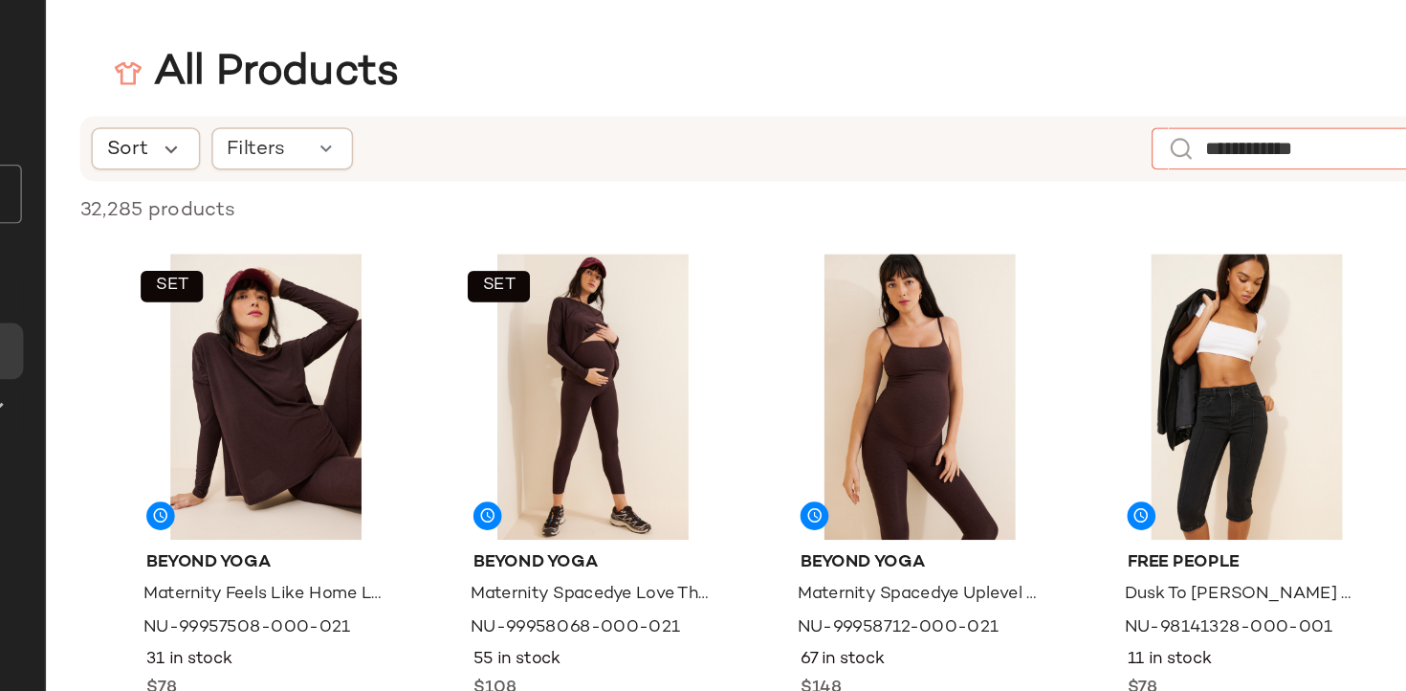
type input "**********"
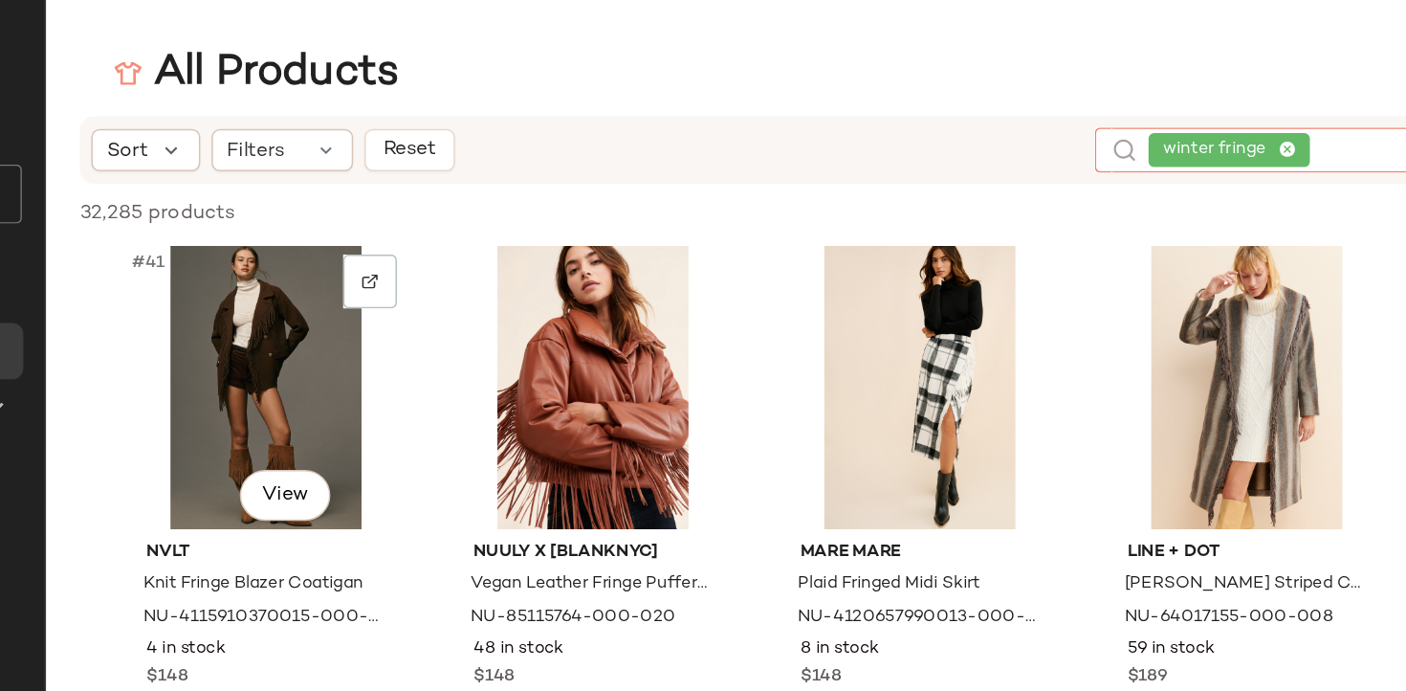
scroll to position [3702, 0]
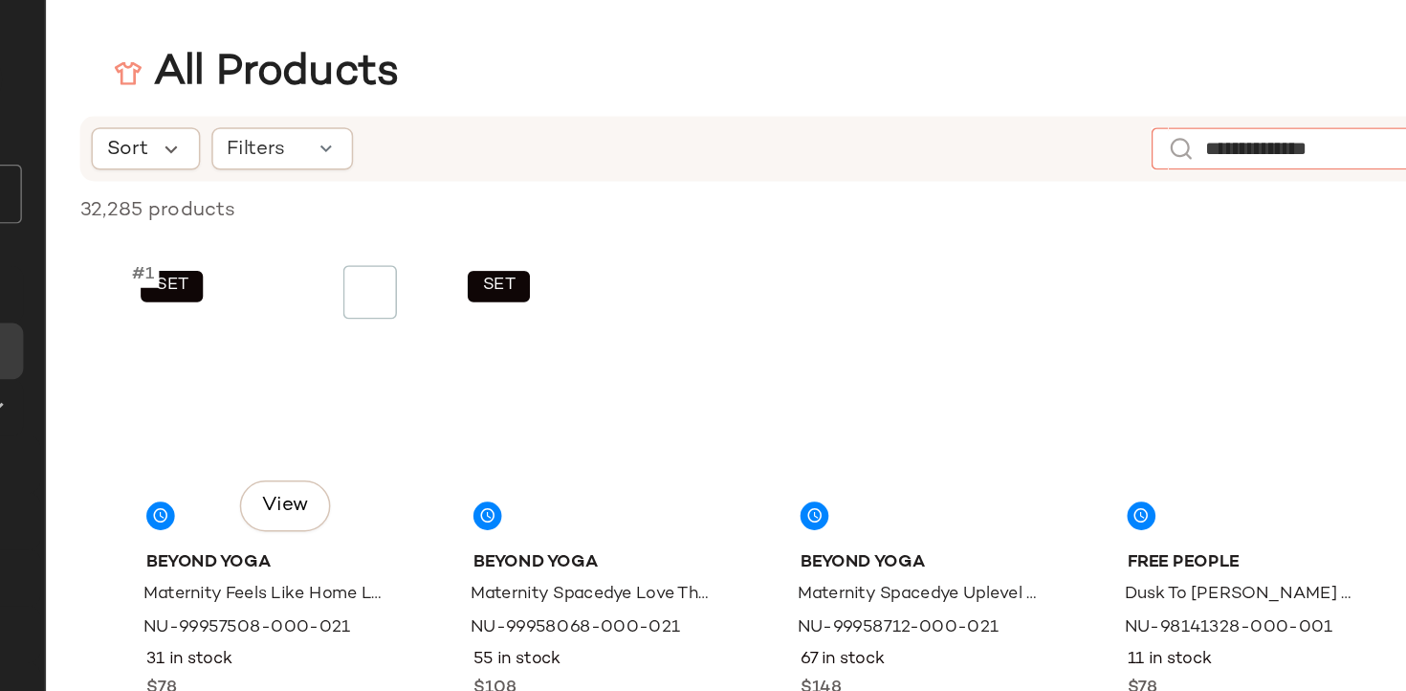
type input "**********"
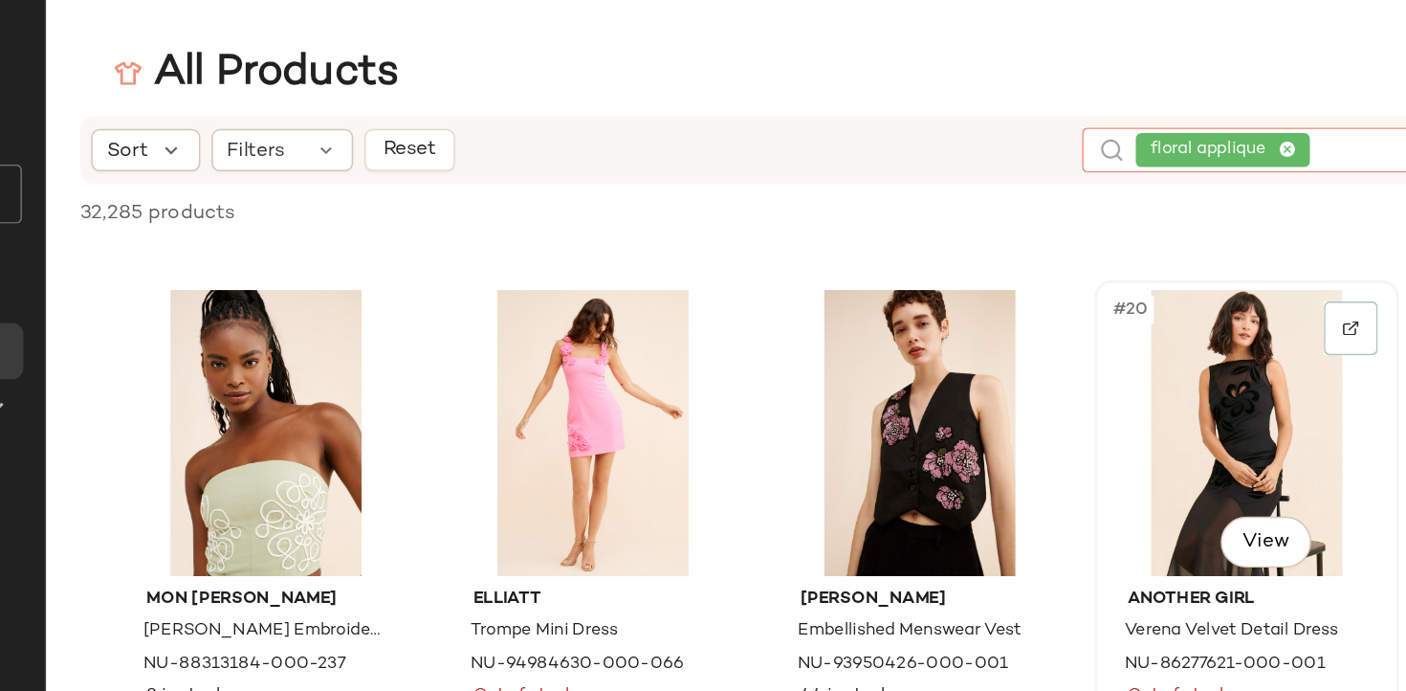
scroll to position [1449, 0]
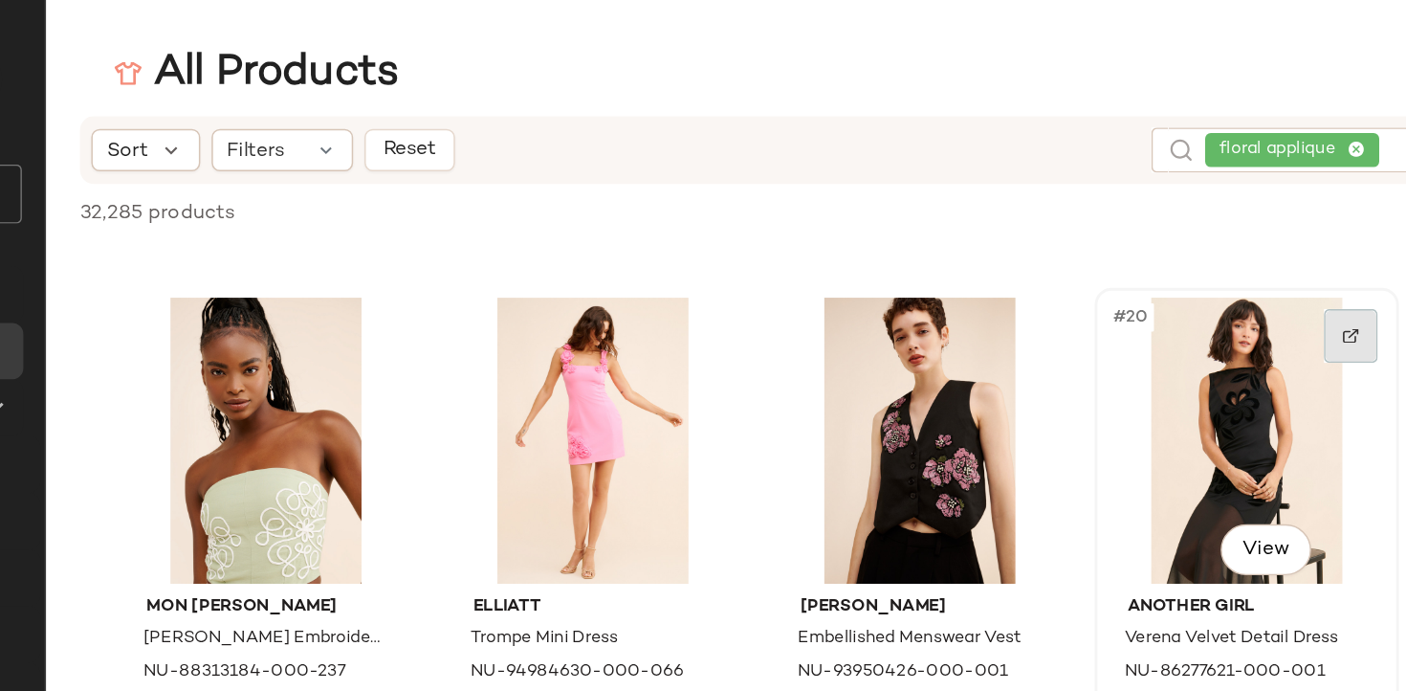
click at [1200, 228] on div at bounding box center [1207, 226] width 36 height 36
click at [1209, 98] on div "floral applique" at bounding box center [1176, 101] width 136 height 31
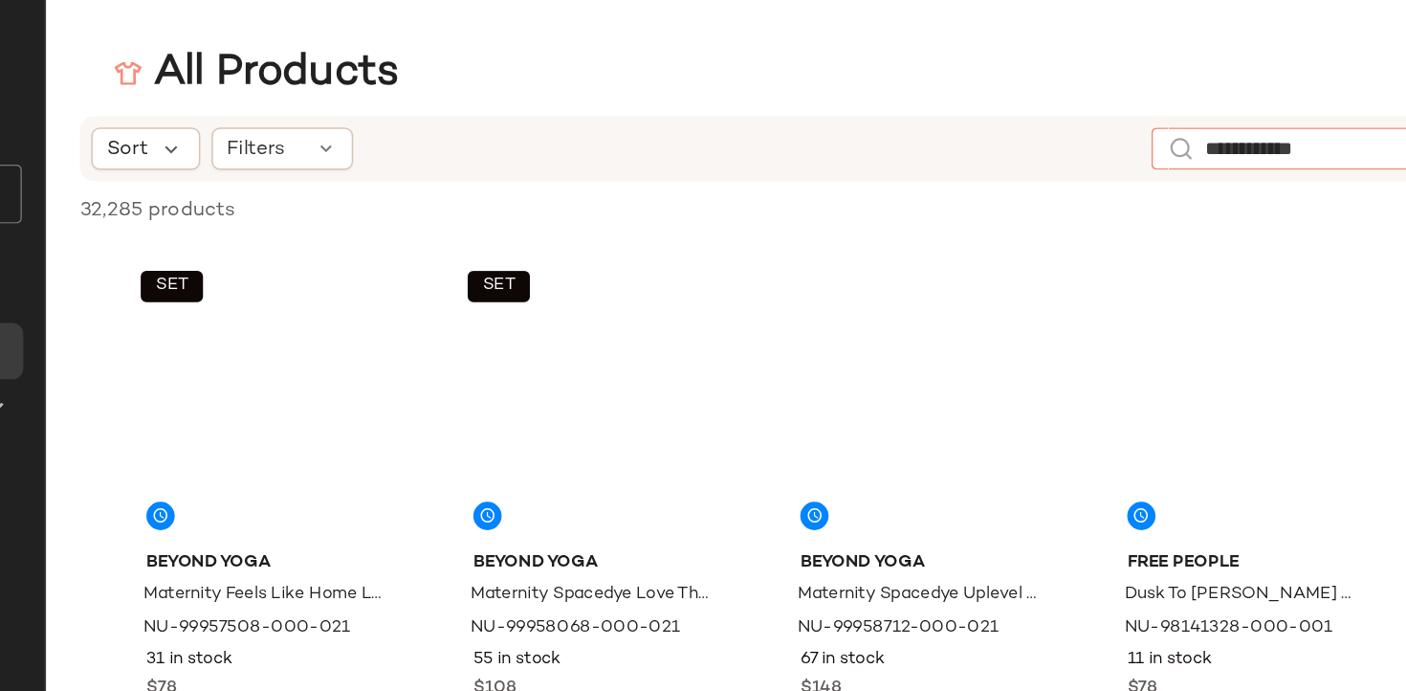
type input "**********"
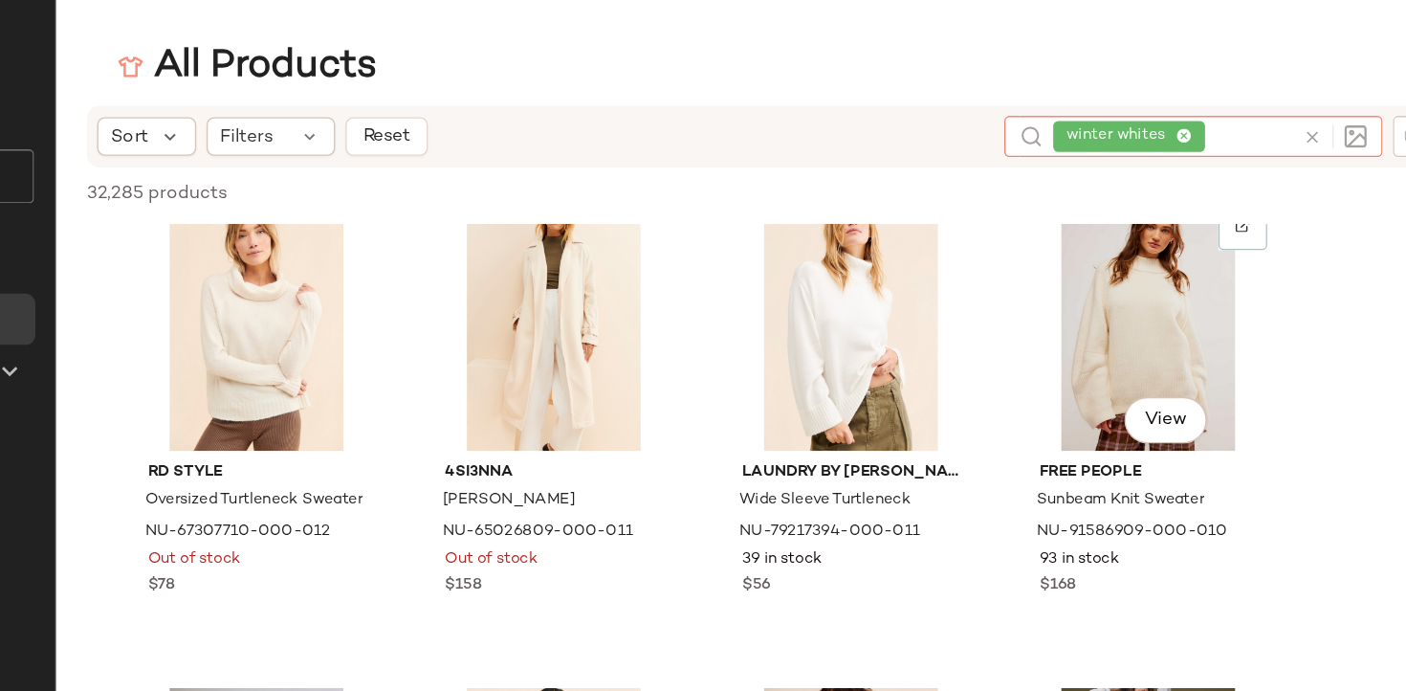
scroll to position [1509, 0]
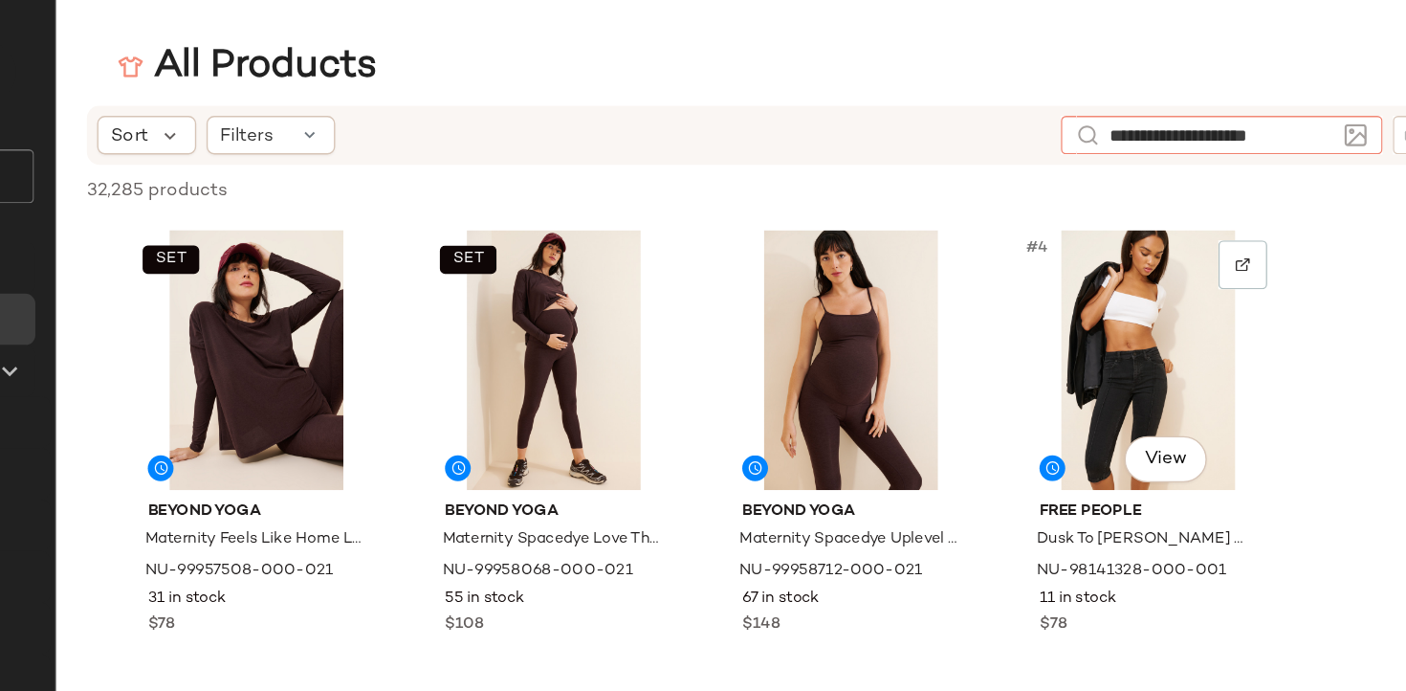
type input "**********"
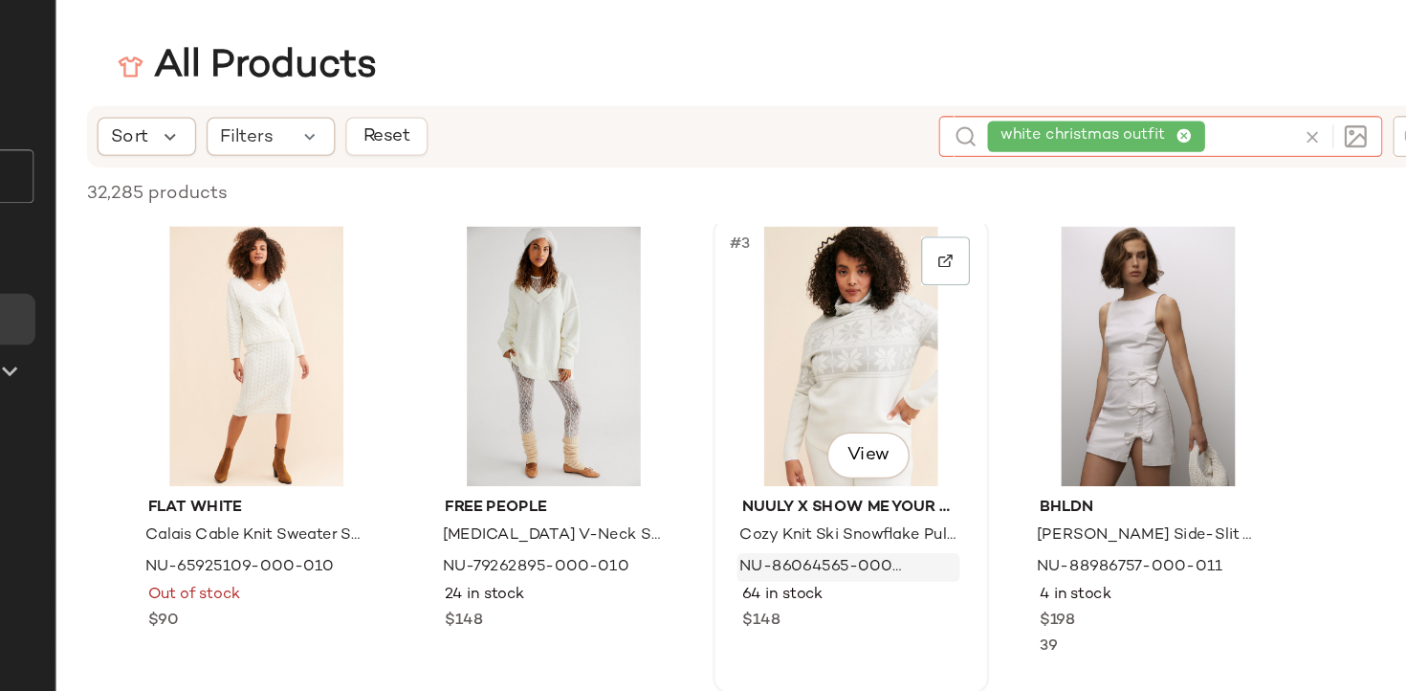
scroll to position [0, 0]
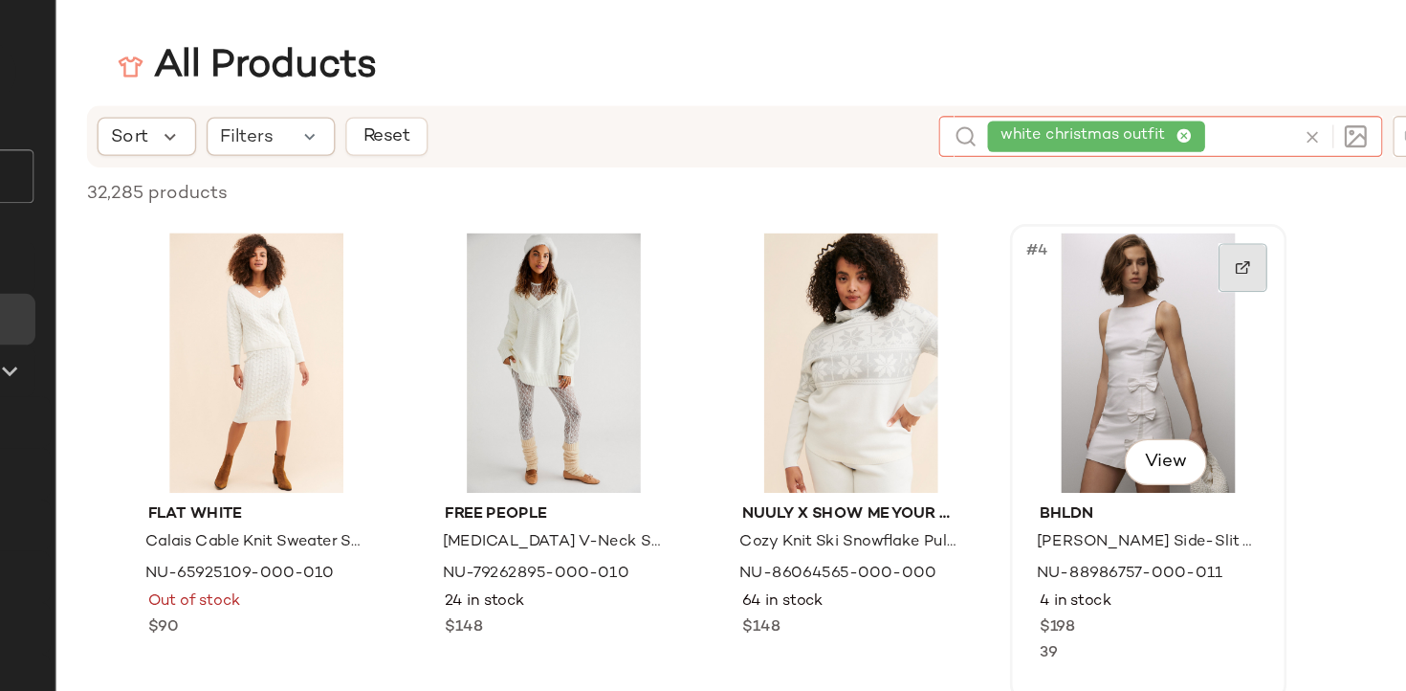
click at [1213, 199] on div at bounding box center [1207, 199] width 36 height 36
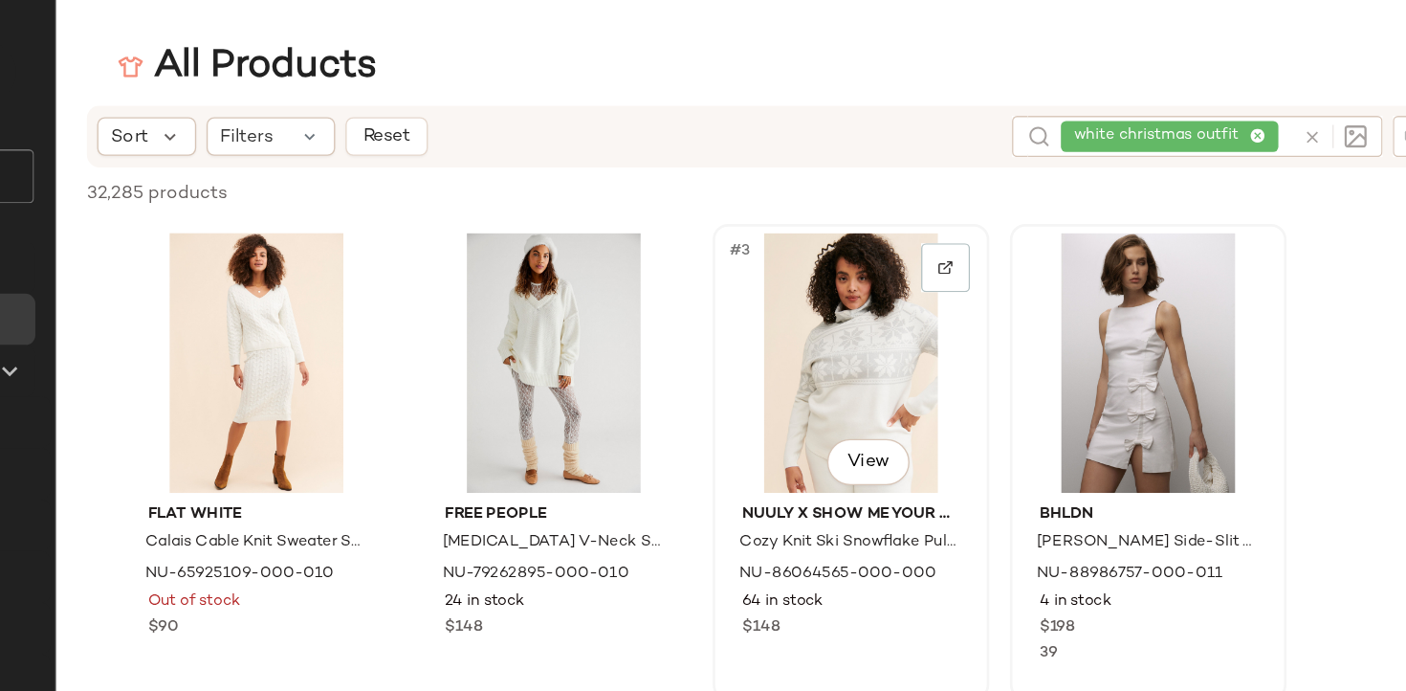
scroll to position [311, 0]
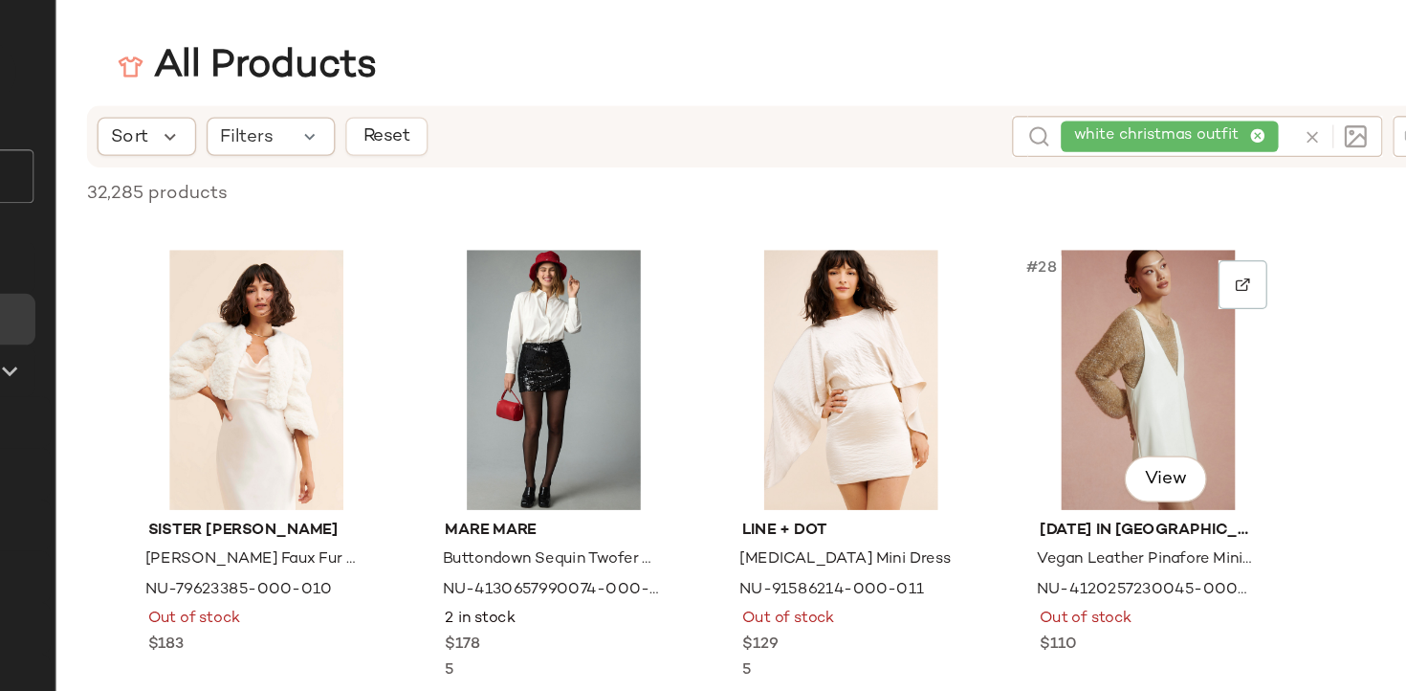
scroll to position [2203, 0]
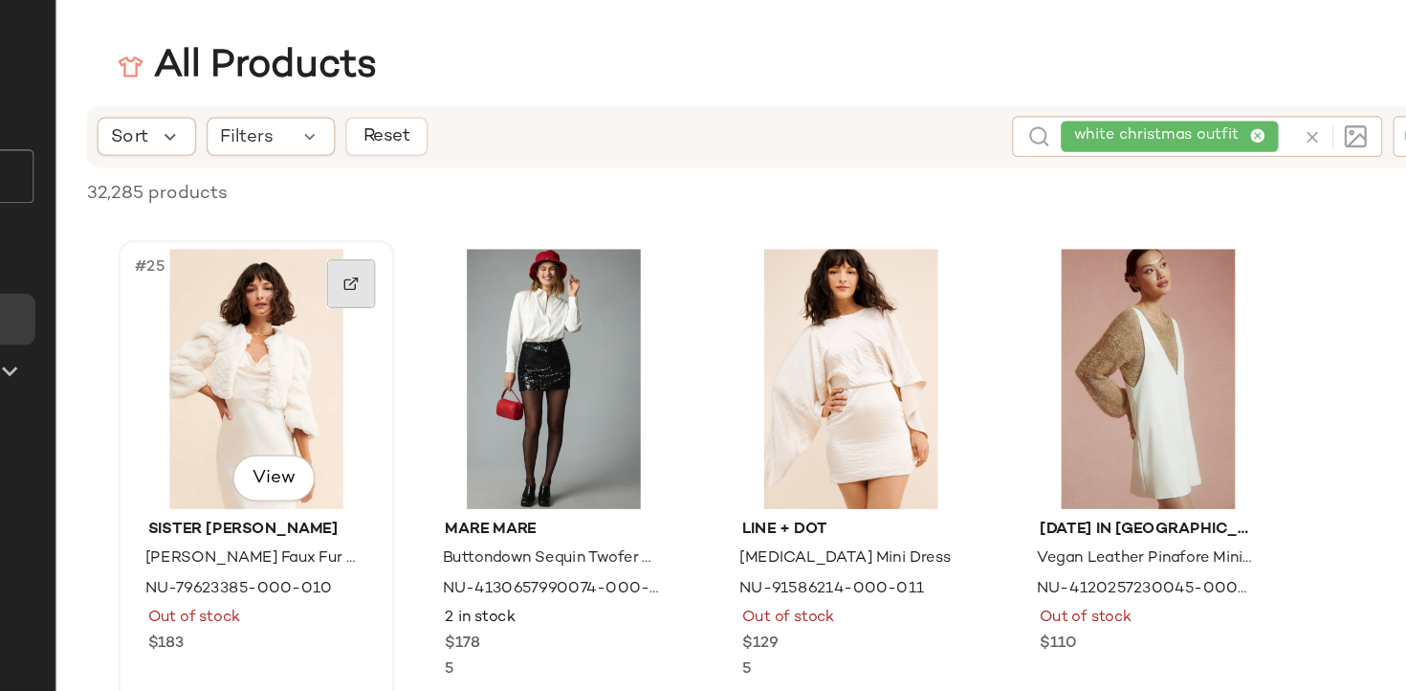
click at [538, 210] on img at bounding box center [543, 210] width 11 height 11
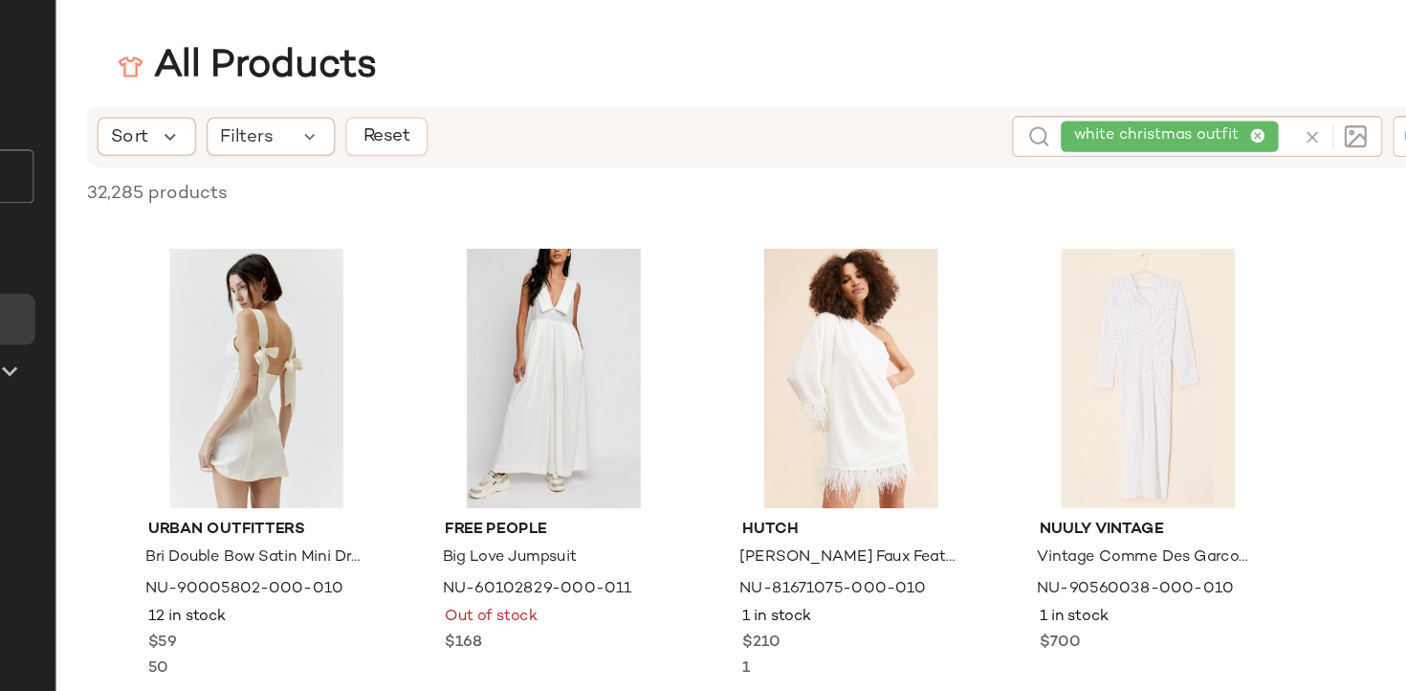
scroll to position [4050, 0]
click at [542, 212] on img at bounding box center [543, 209] width 11 height 11
click at [1208, 97] on div "white christmas outfit" at bounding box center [1158, 101] width 172 height 31
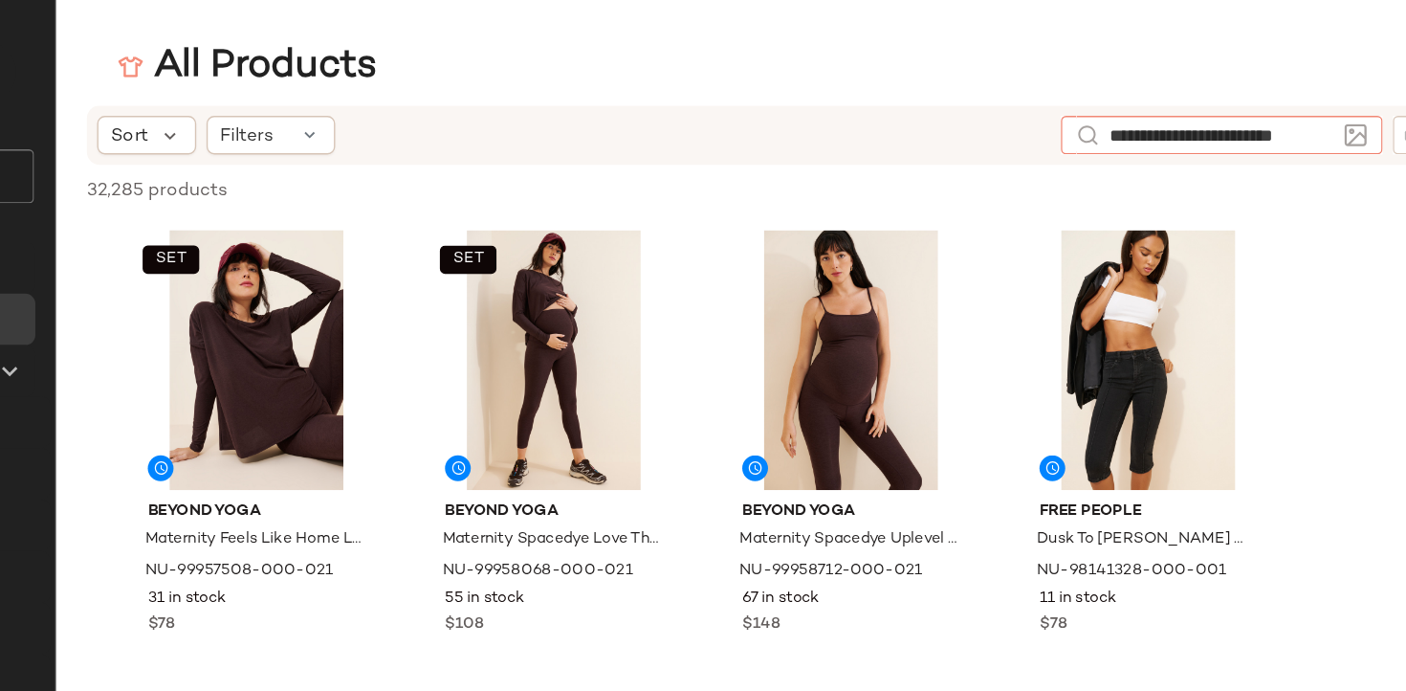
type input "**********"
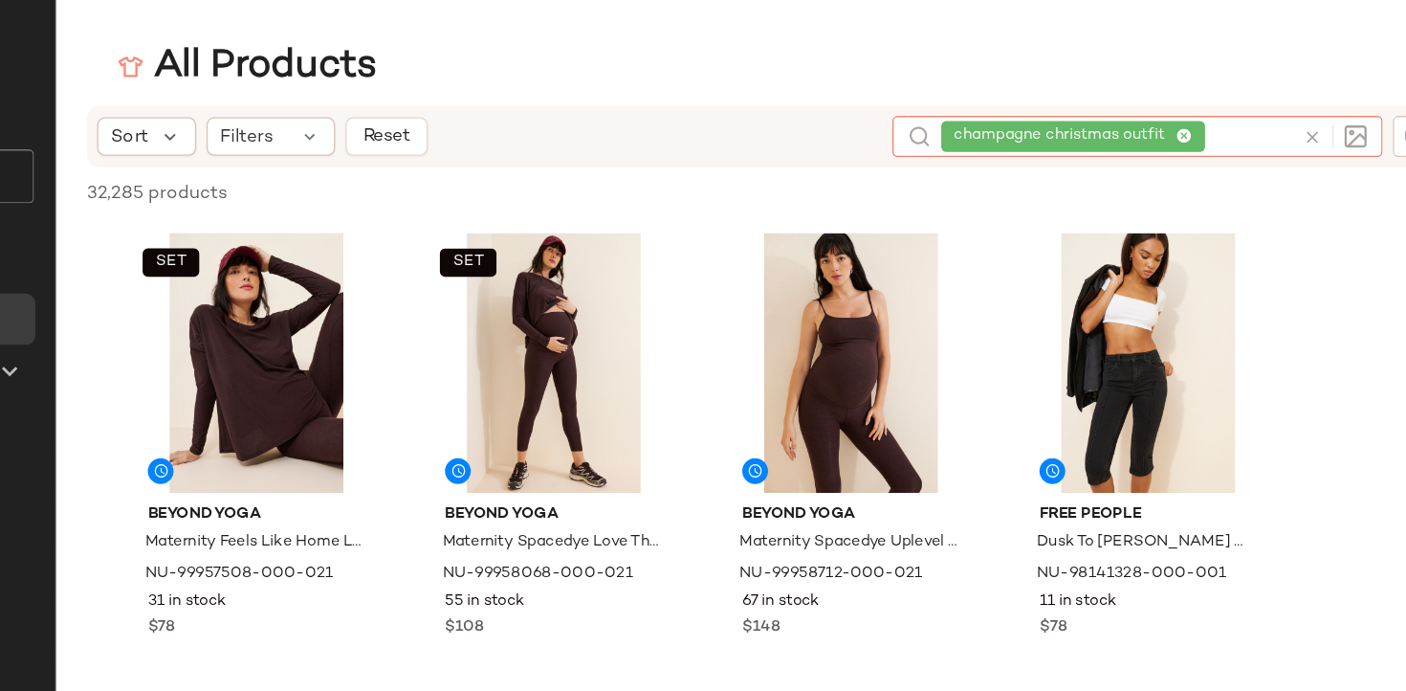
scroll to position [0, 0]
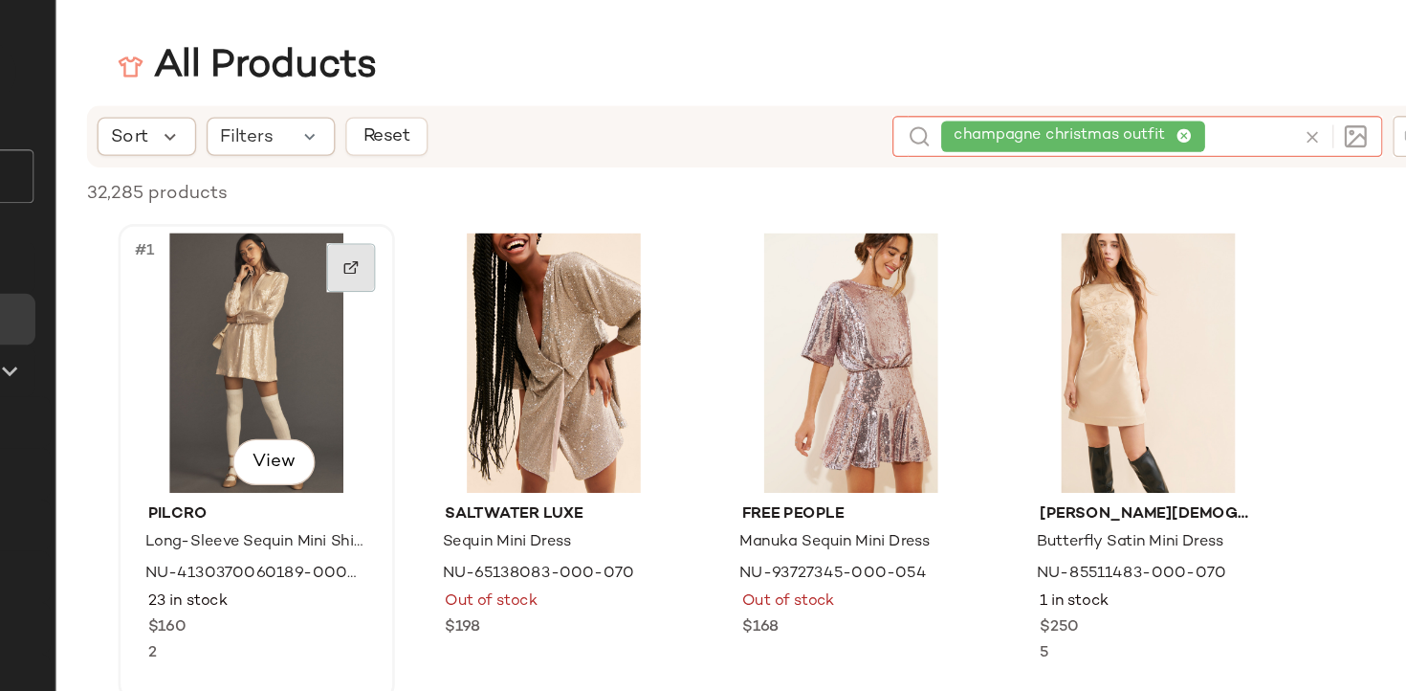
click at [550, 196] on div at bounding box center [544, 199] width 36 height 36
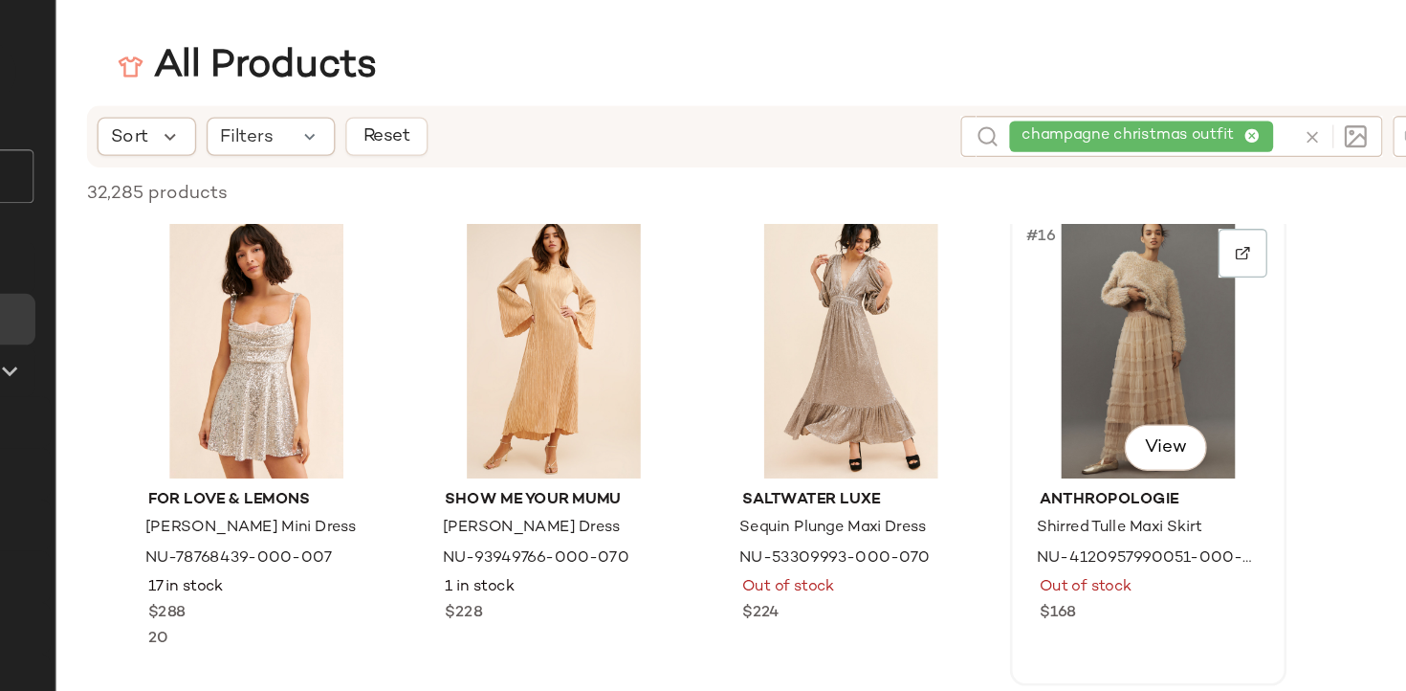
scroll to position [1105, 0]
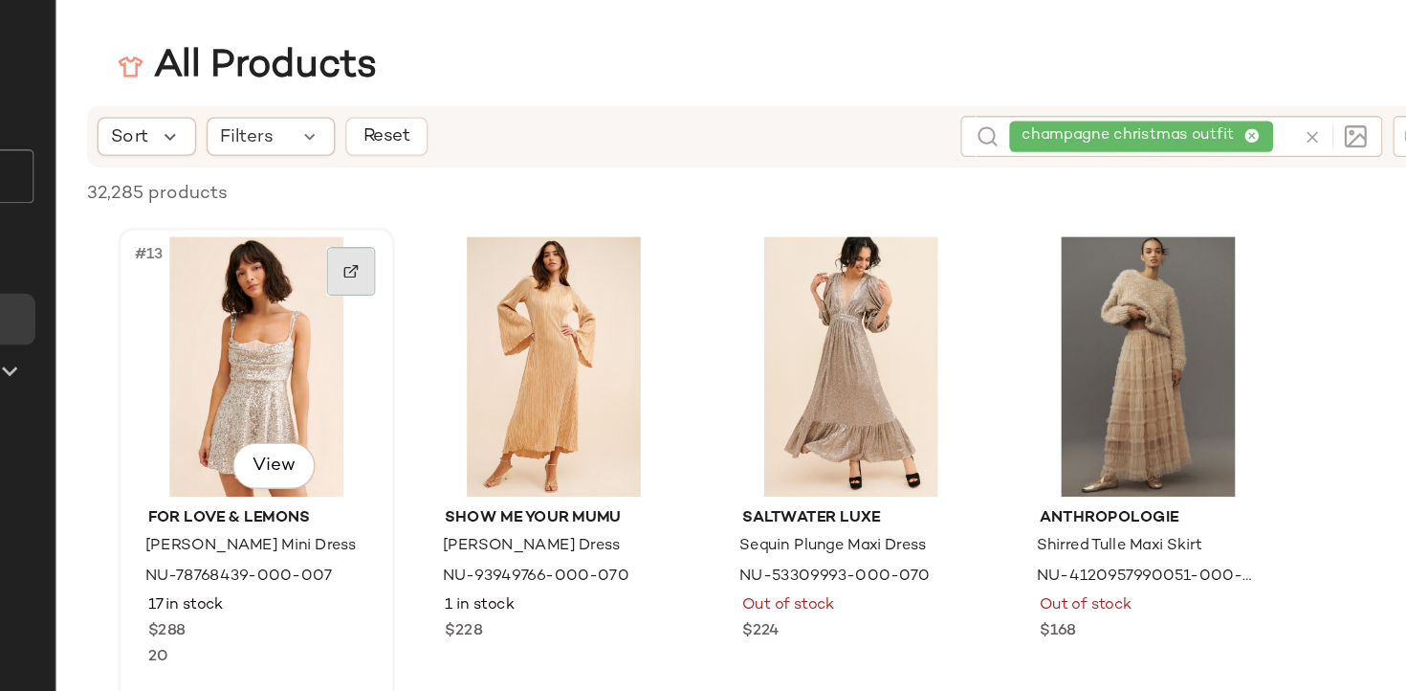
click at [538, 208] on div at bounding box center [544, 202] width 36 height 36
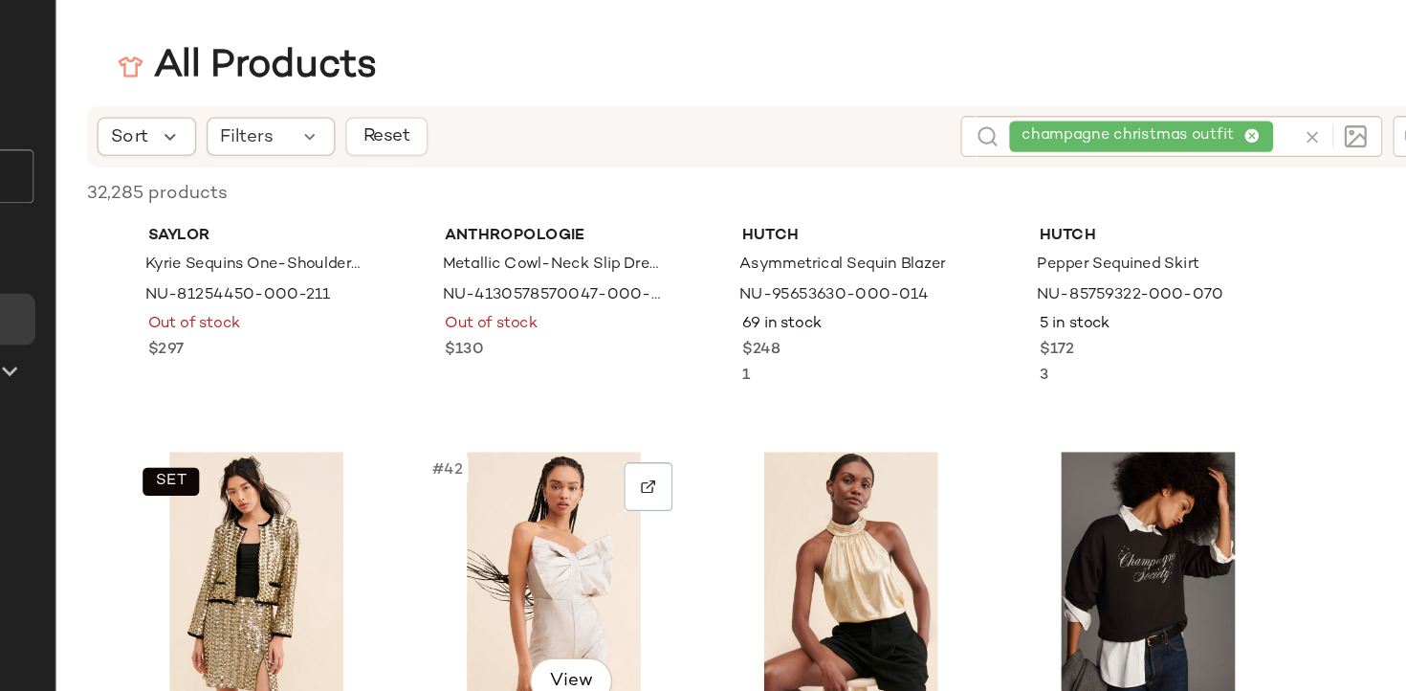
scroll to position [3671, 0]
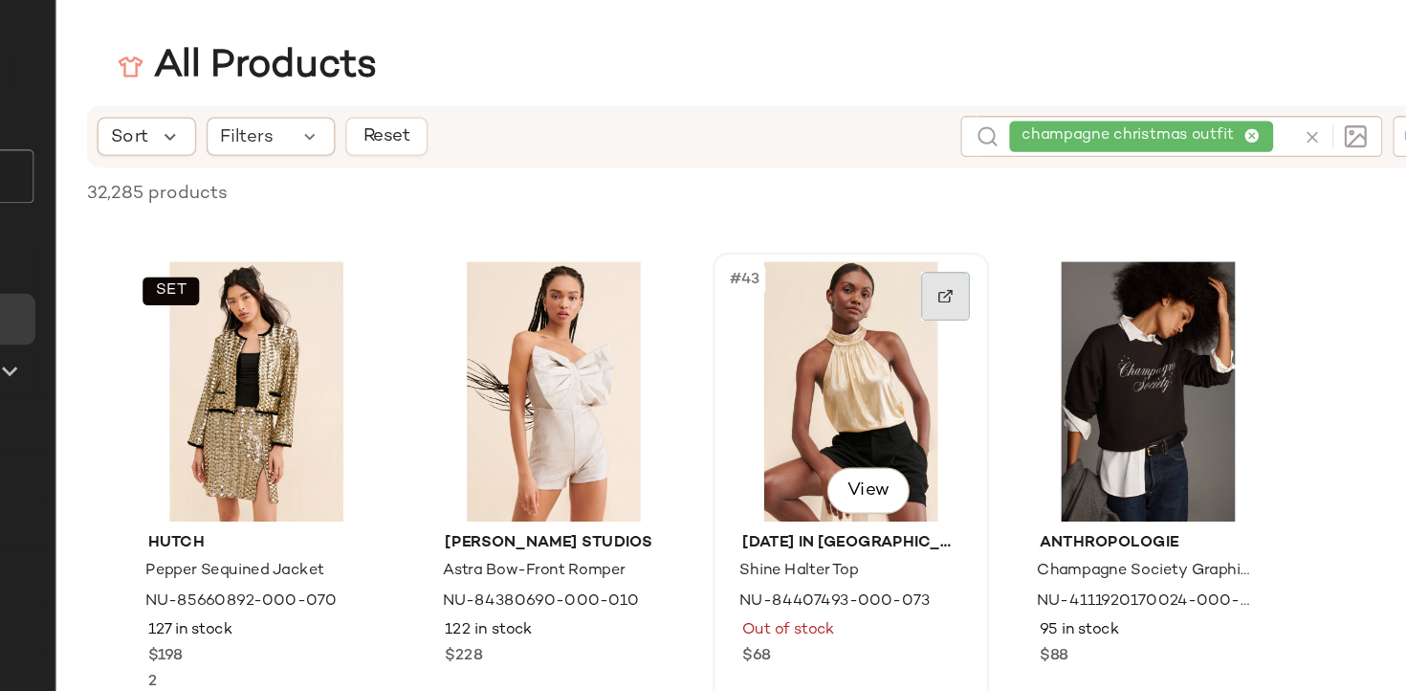
click at [995, 208] on div at bounding box center [986, 220] width 36 height 36
click at [1218, 105] on div "champagne christmas outfit" at bounding box center [1139, 101] width 210 height 31
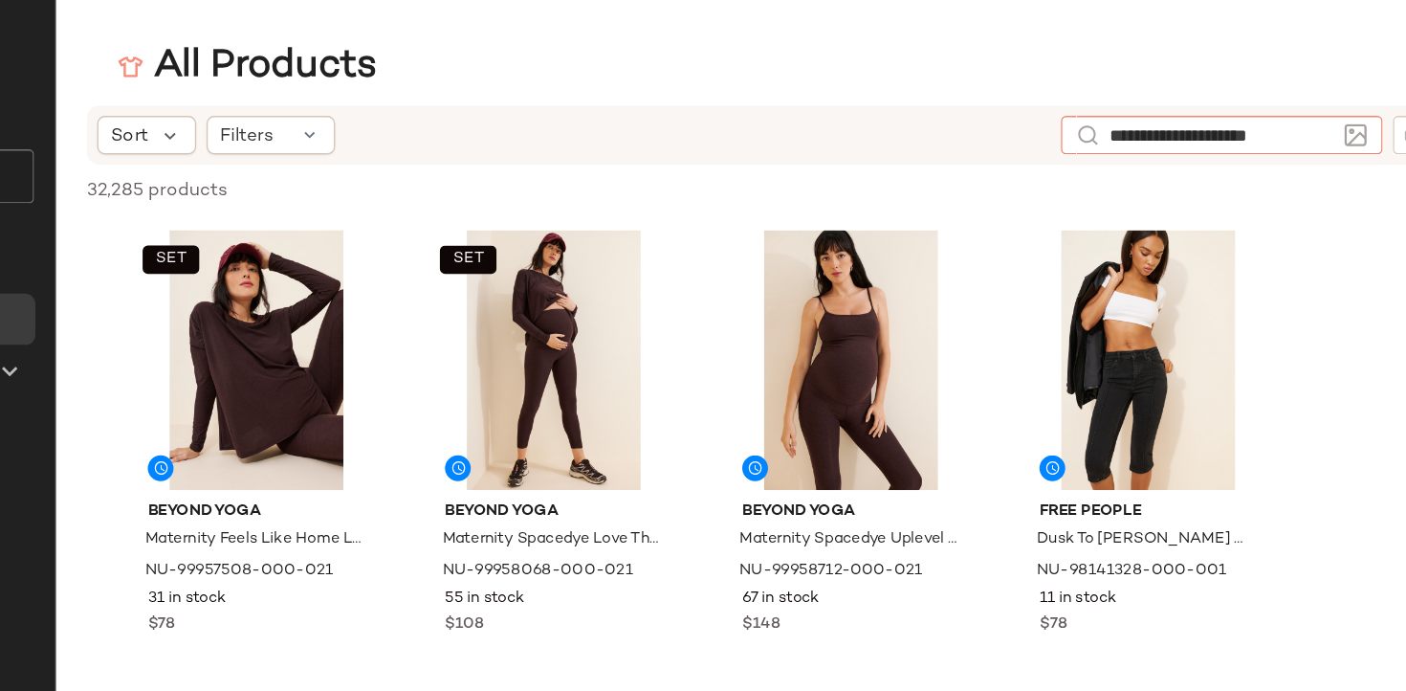
type input "**********"
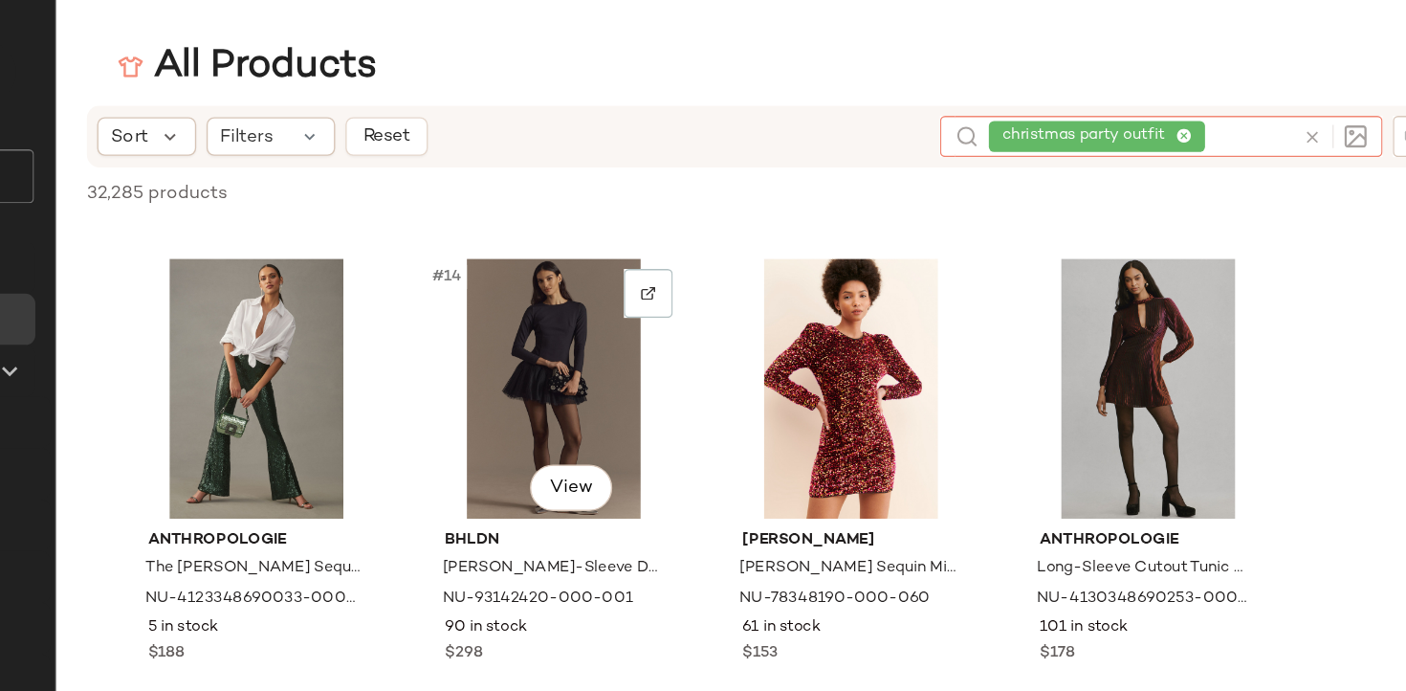
scroll to position [1091, 0]
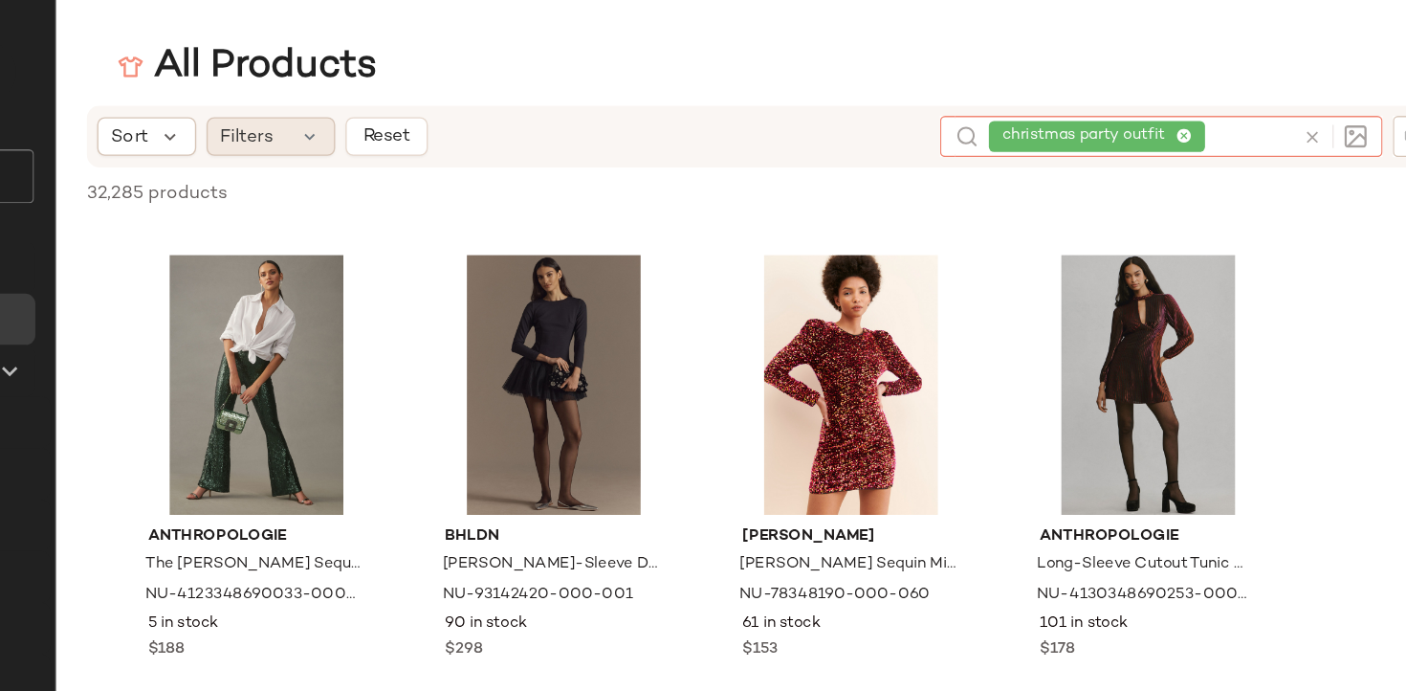
click at [485, 107] on span "Filters" at bounding box center [467, 102] width 39 height 20
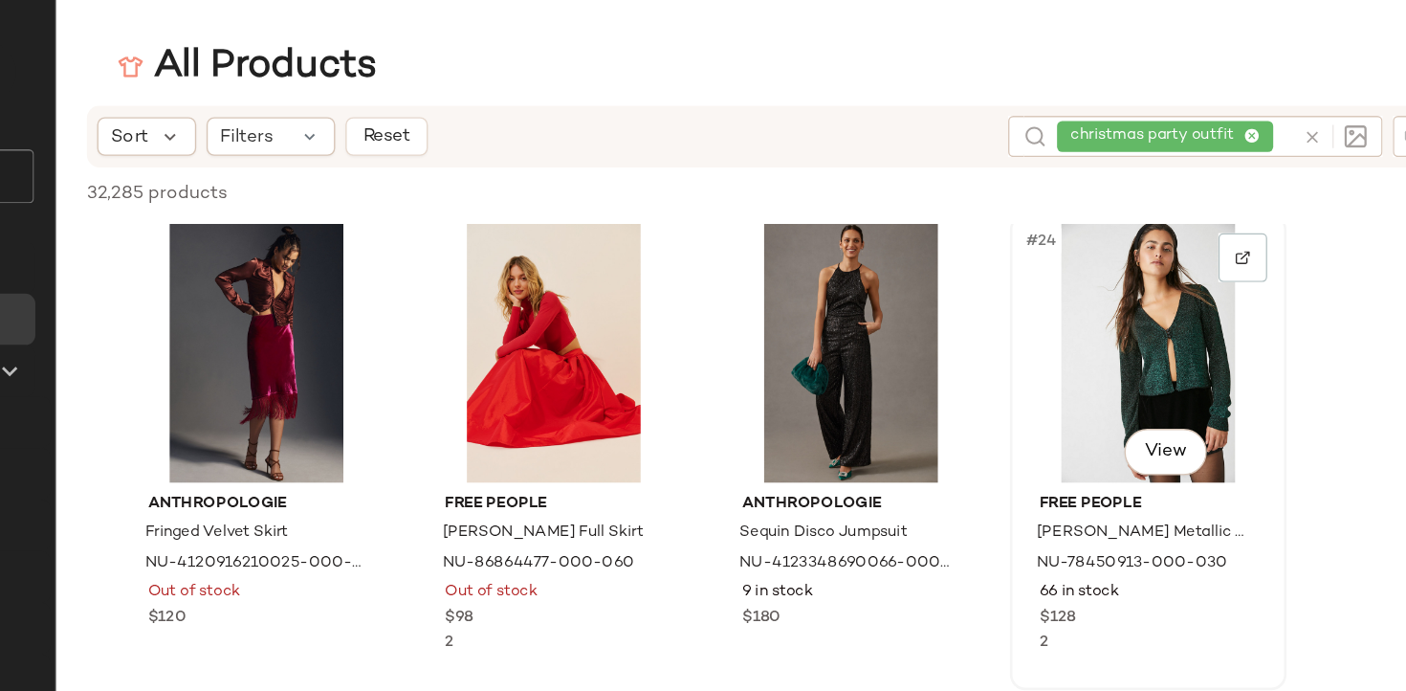
scroll to position [1729, 0]
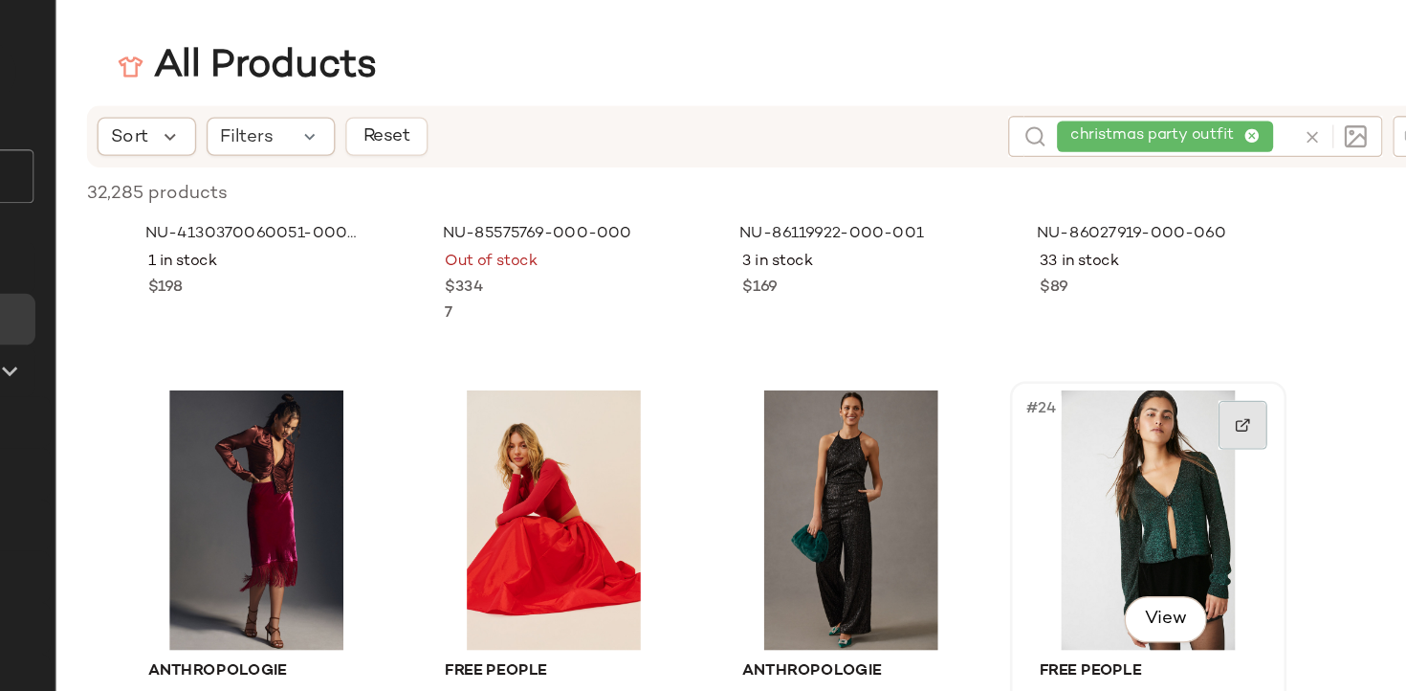
click at [1212, 321] on div at bounding box center [1207, 315] width 36 height 36
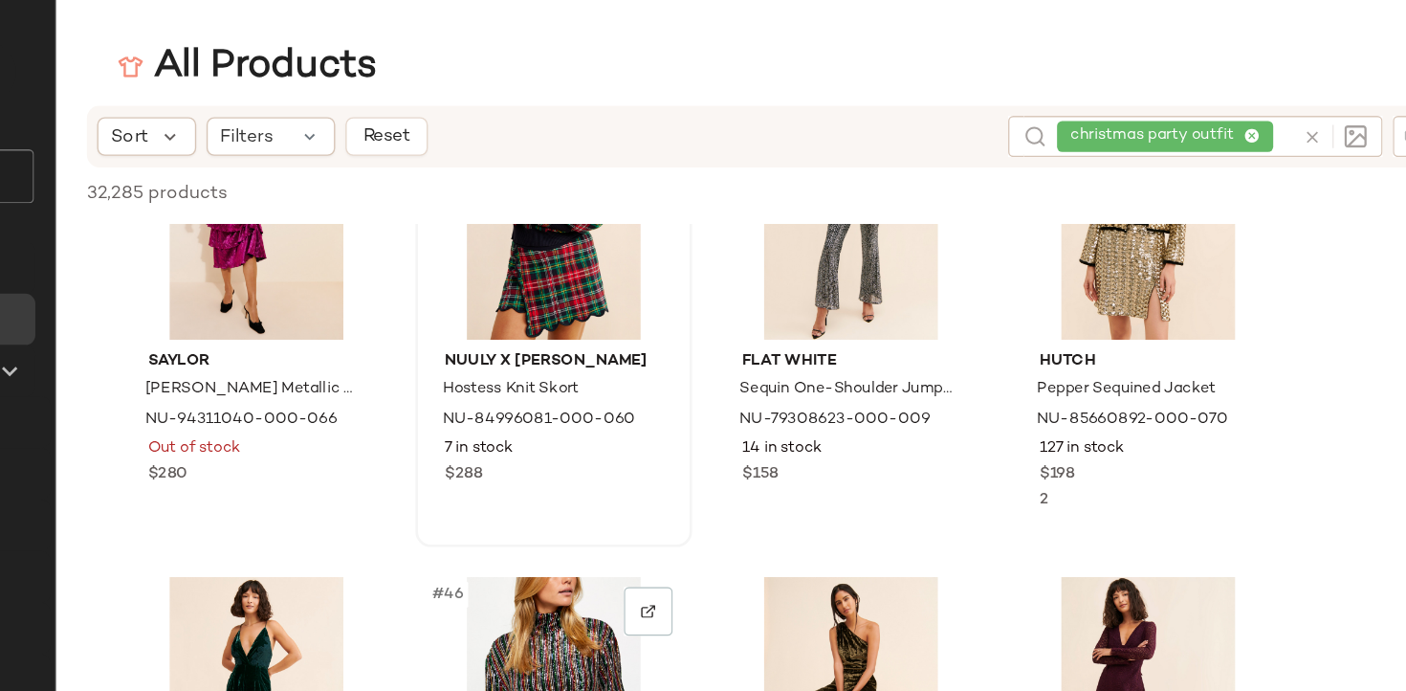
scroll to position [3479, 0]
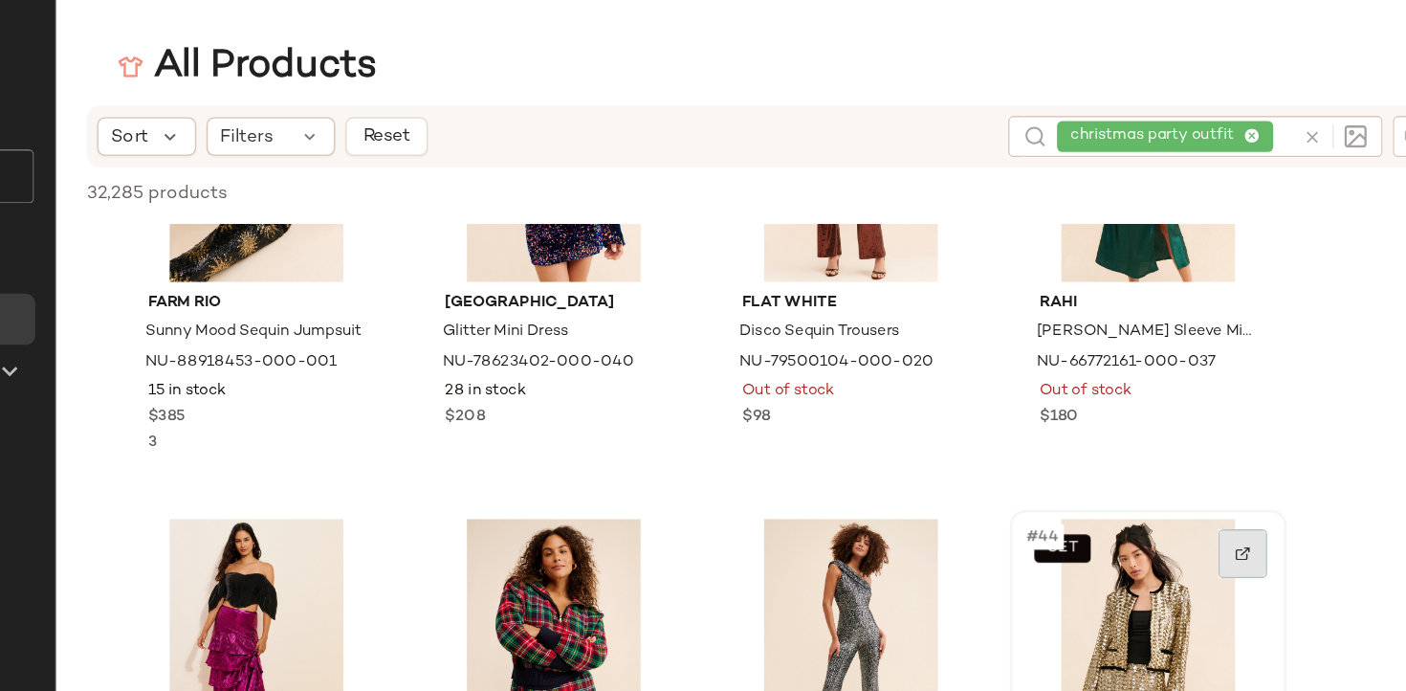
click at [1208, 411] on img at bounding box center [1206, 411] width 11 height 11
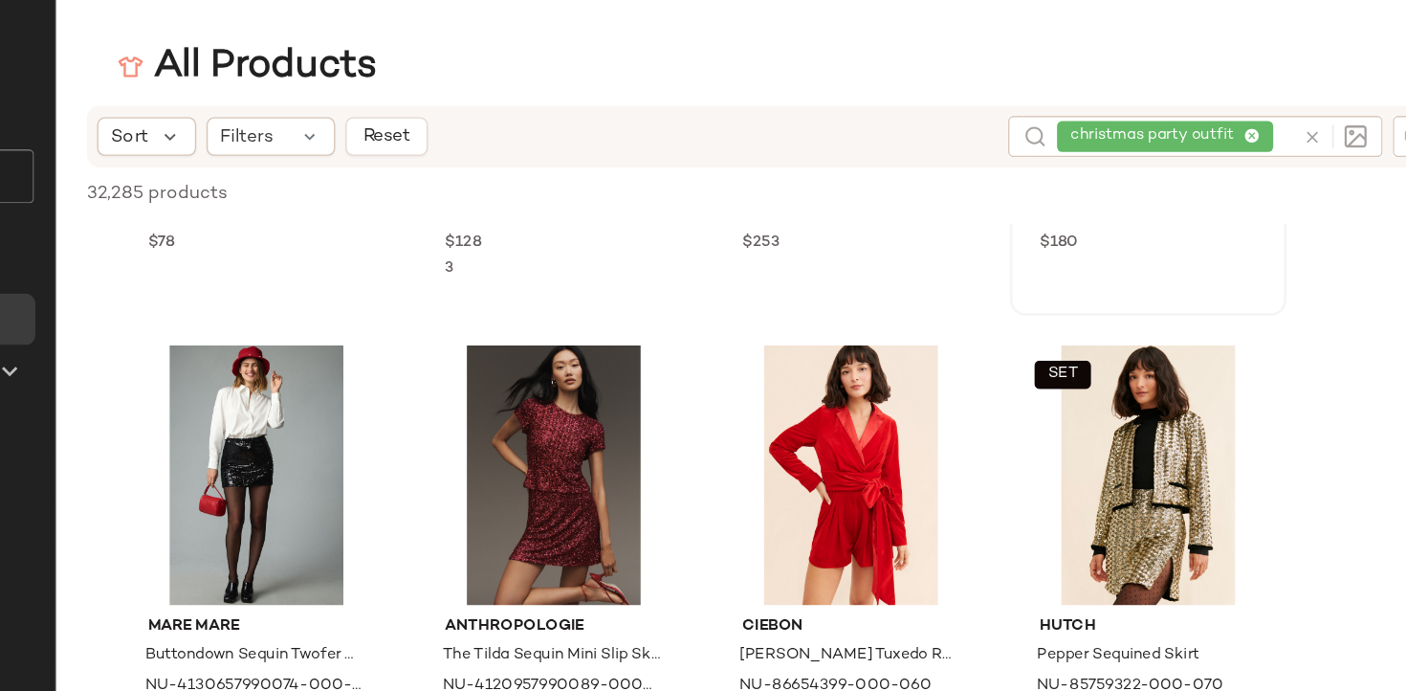
scroll to position [286, 0]
click at [1193, 288] on div at bounding box center [1207, 282] width 36 height 36
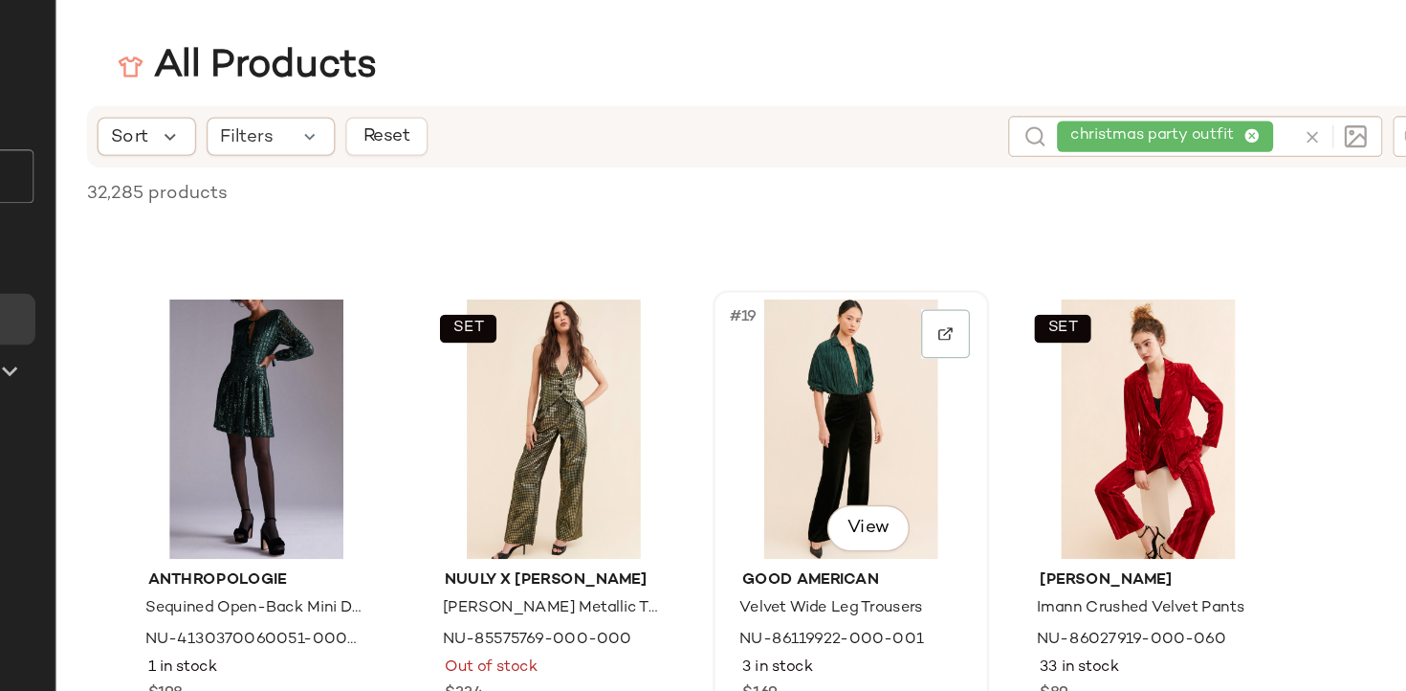
scroll to position [1430, 0]
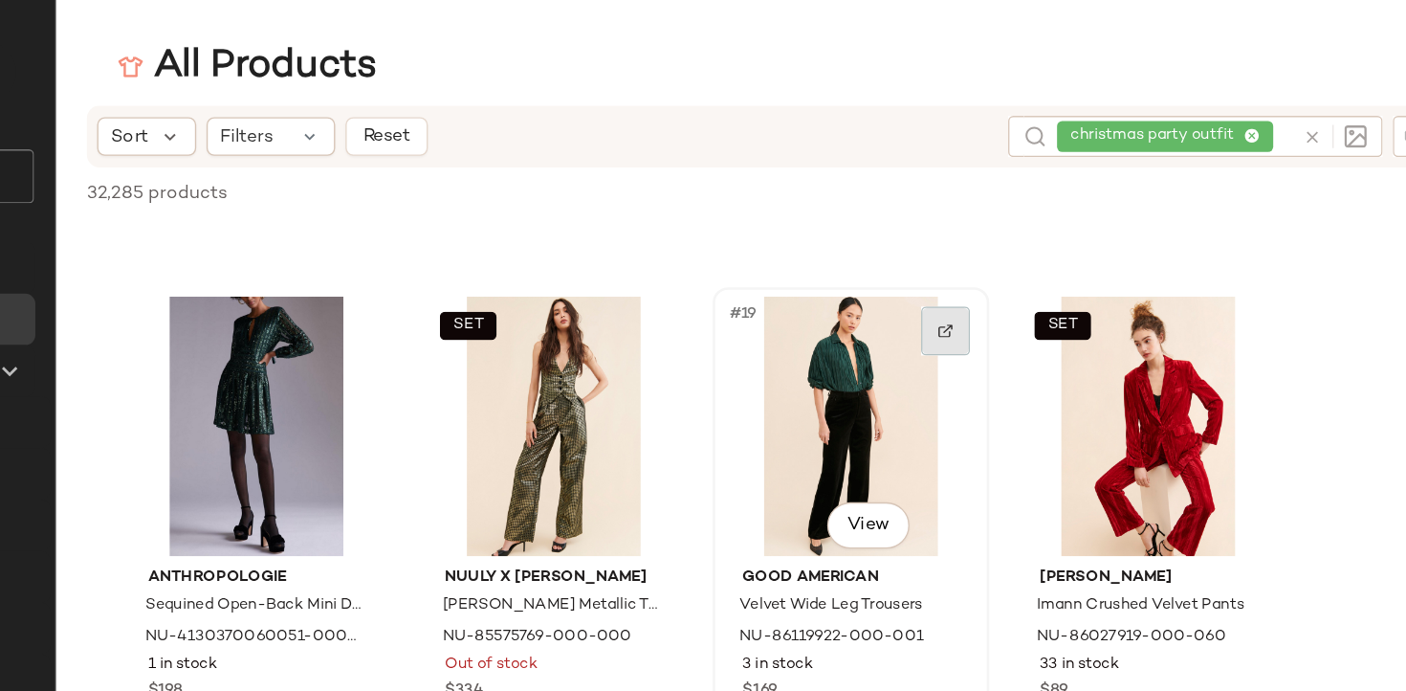
click at [994, 247] on div at bounding box center [986, 246] width 36 height 36
click at [1213, 99] on div "christmas party outfit" at bounding box center [1156, 101] width 175 height 31
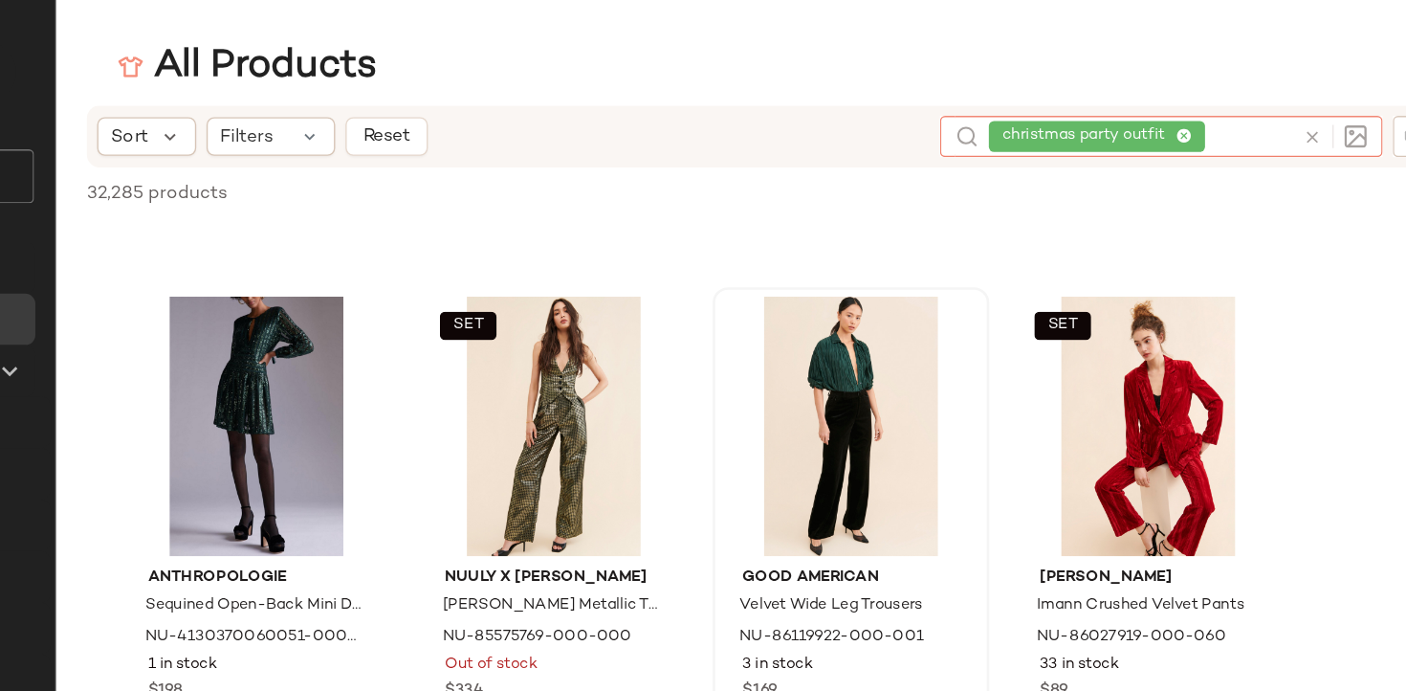
type input "*"
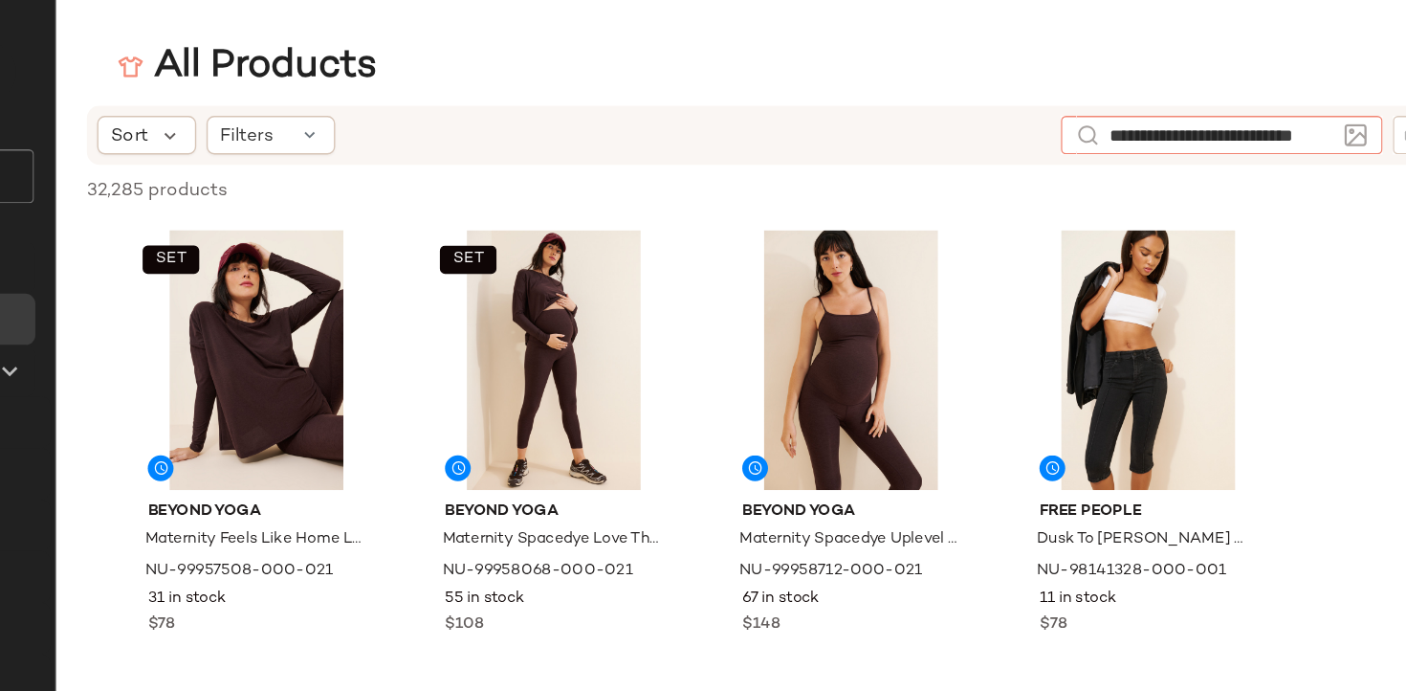
scroll to position [0, 25]
type input "**********"
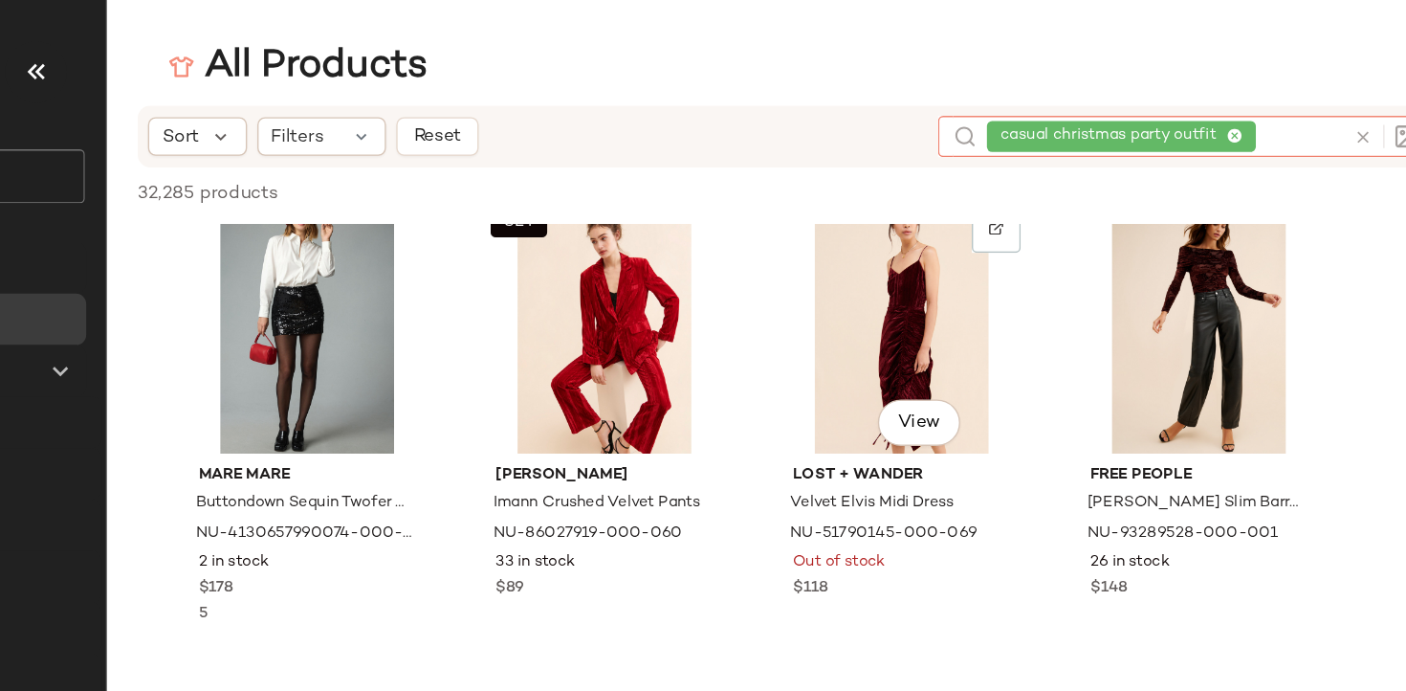
scroll to position [1335, 0]
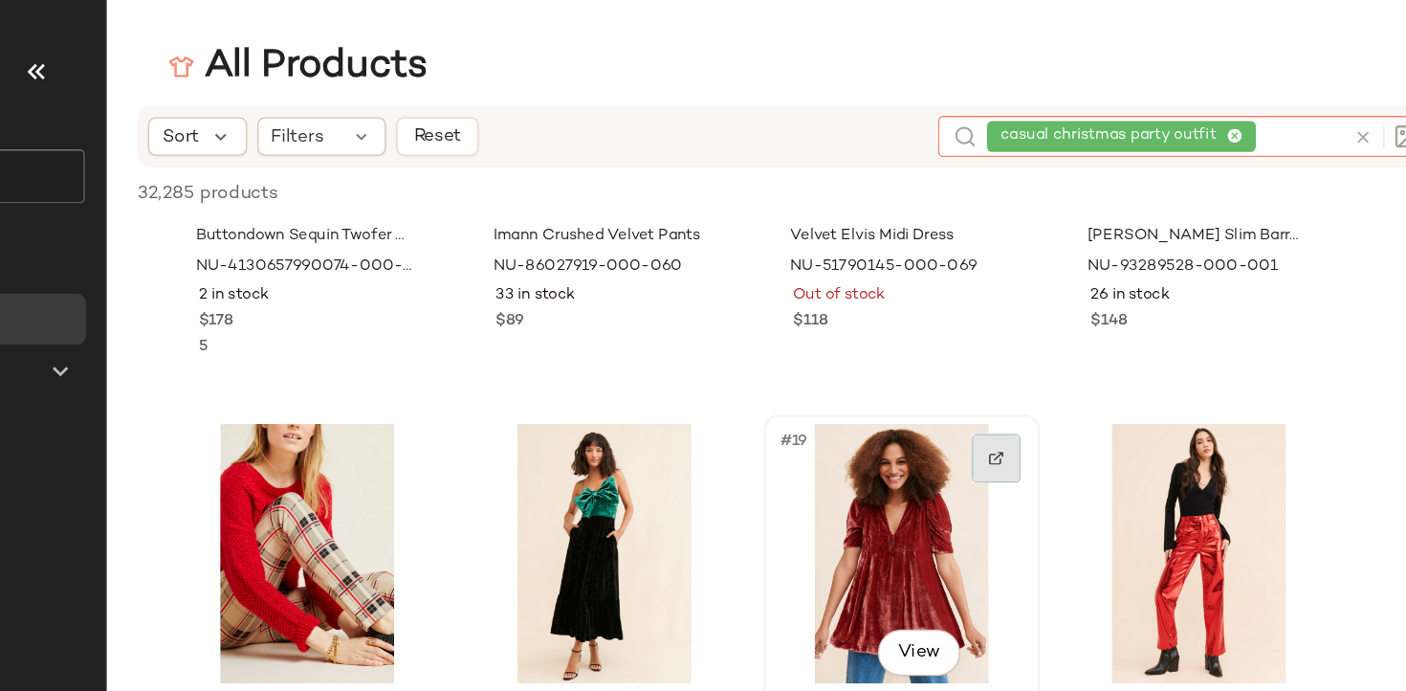
click at [982, 332] on div at bounding box center [986, 340] width 36 height 36
click at [1213, 102] on div "casual christmas party outfit" at bounding box center [1111, 101] width 265 height 31
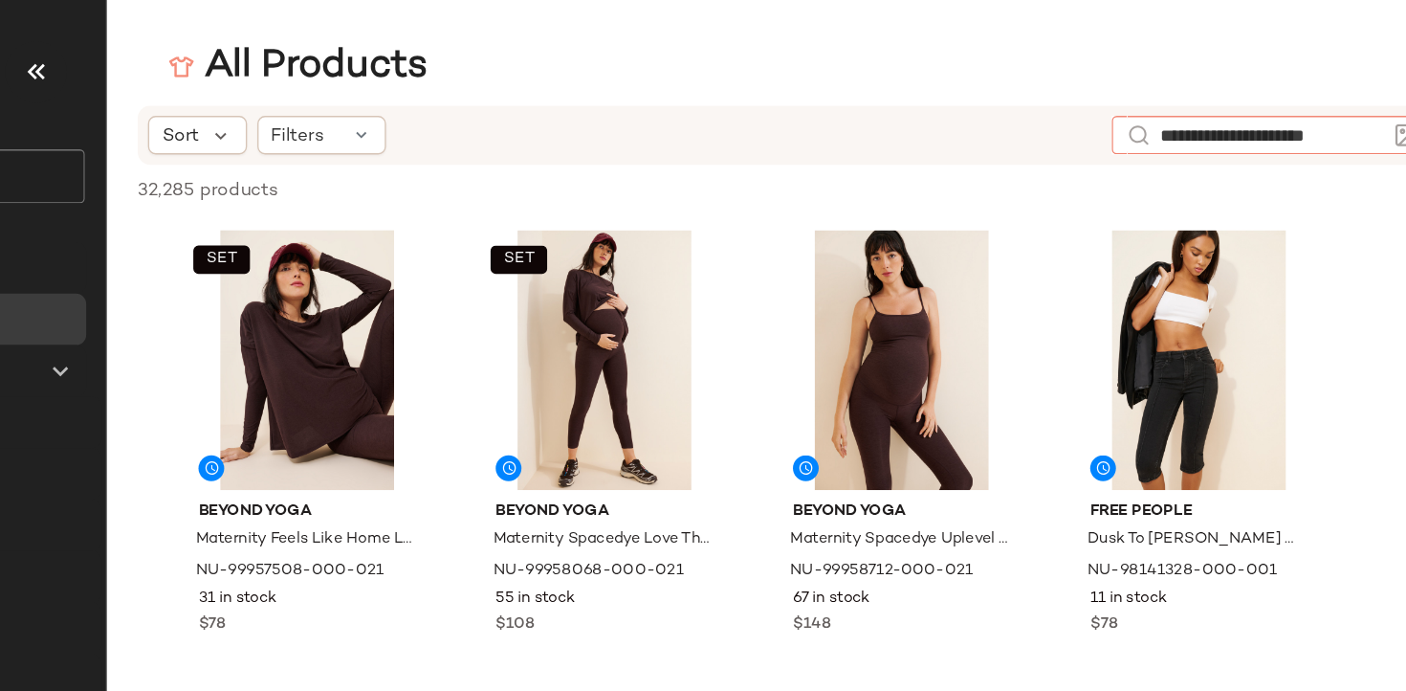
type input "**********"
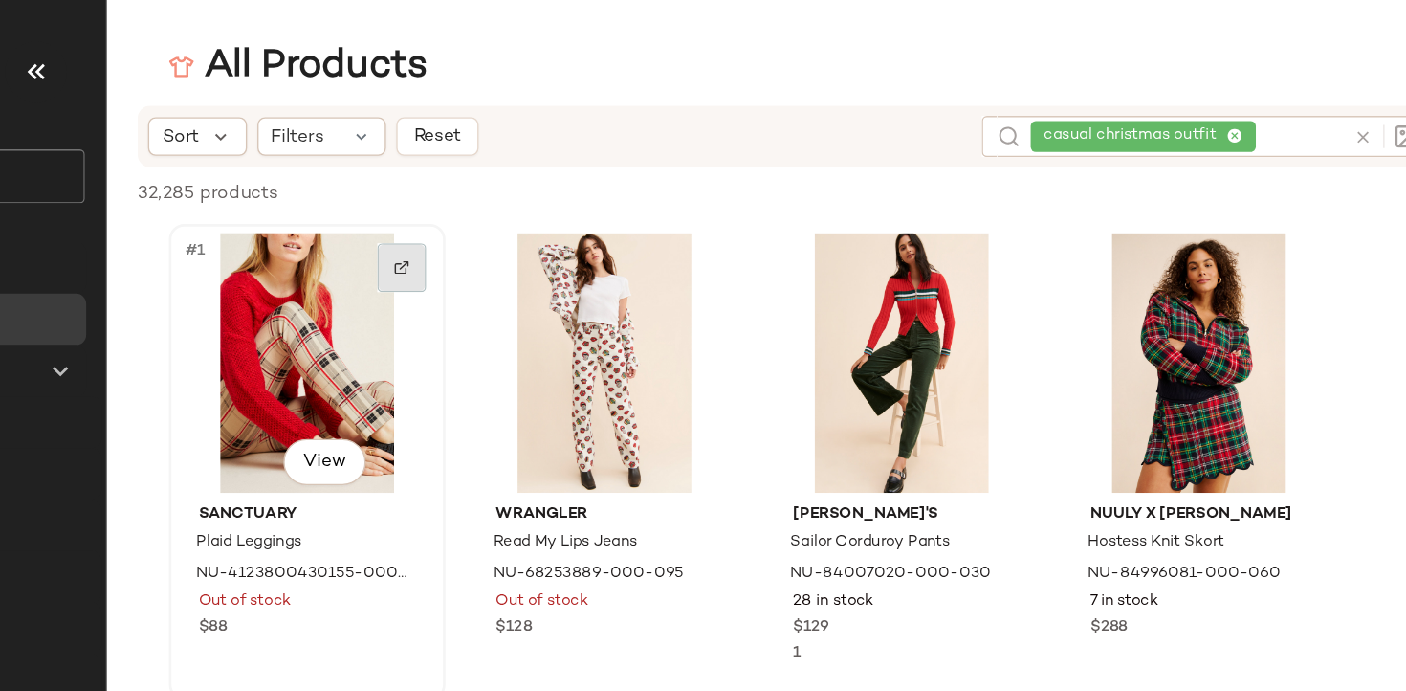
click at [545, 203] on img at bounding box center [543, 198] width 11 height 11
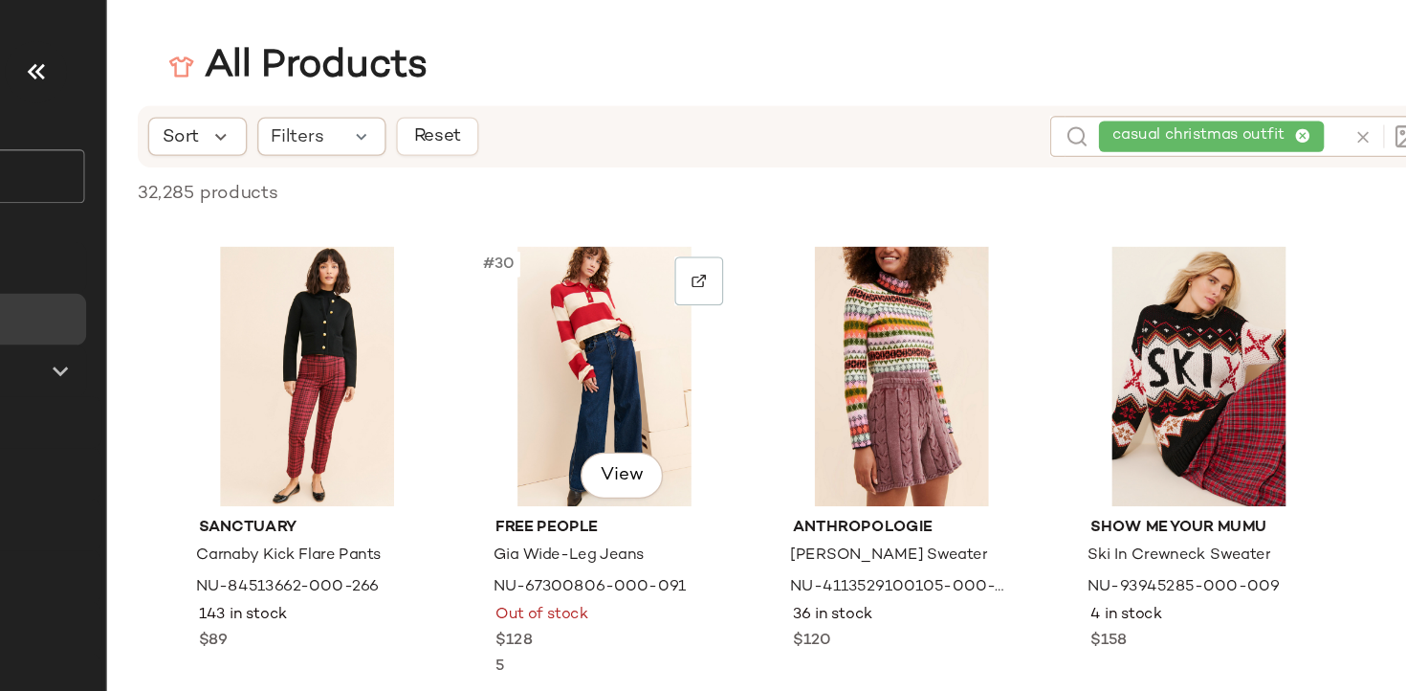
scroll to position [2608, 0]
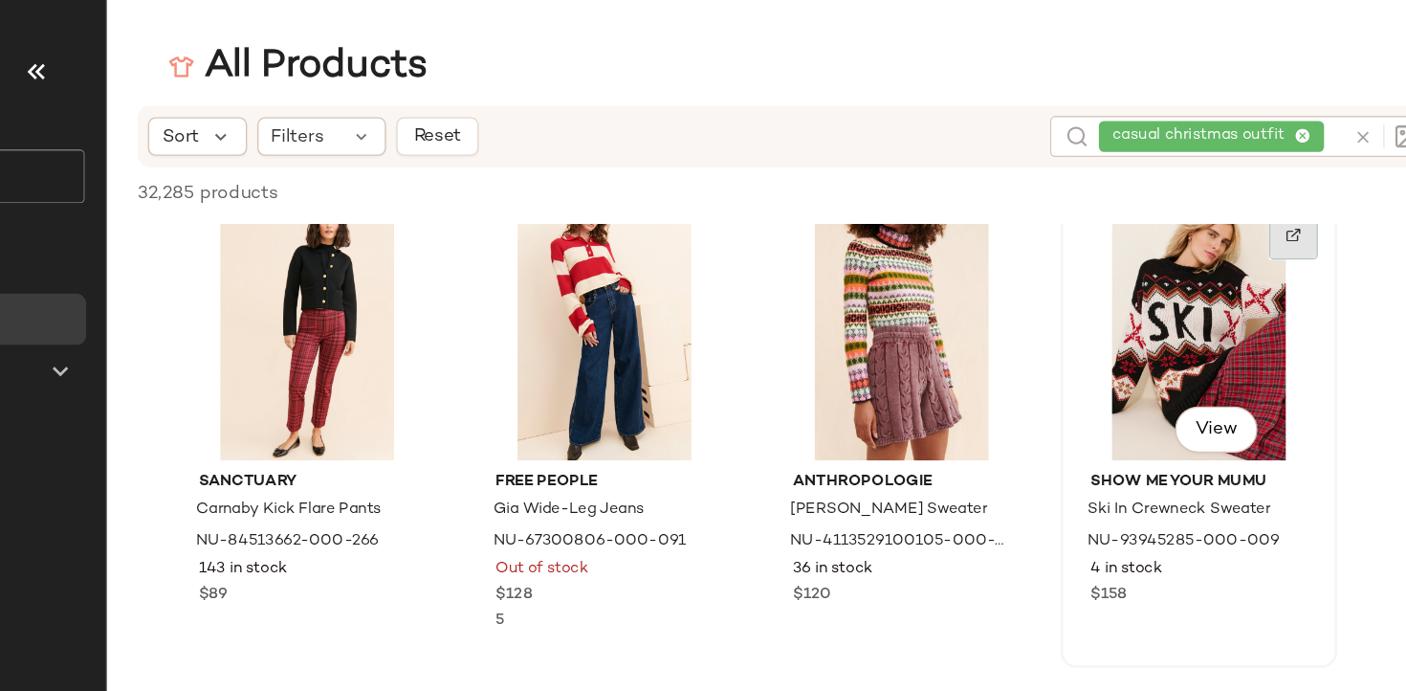
click at [1209, 175] on img at bounding box center [1206, 174] width 11 height 11
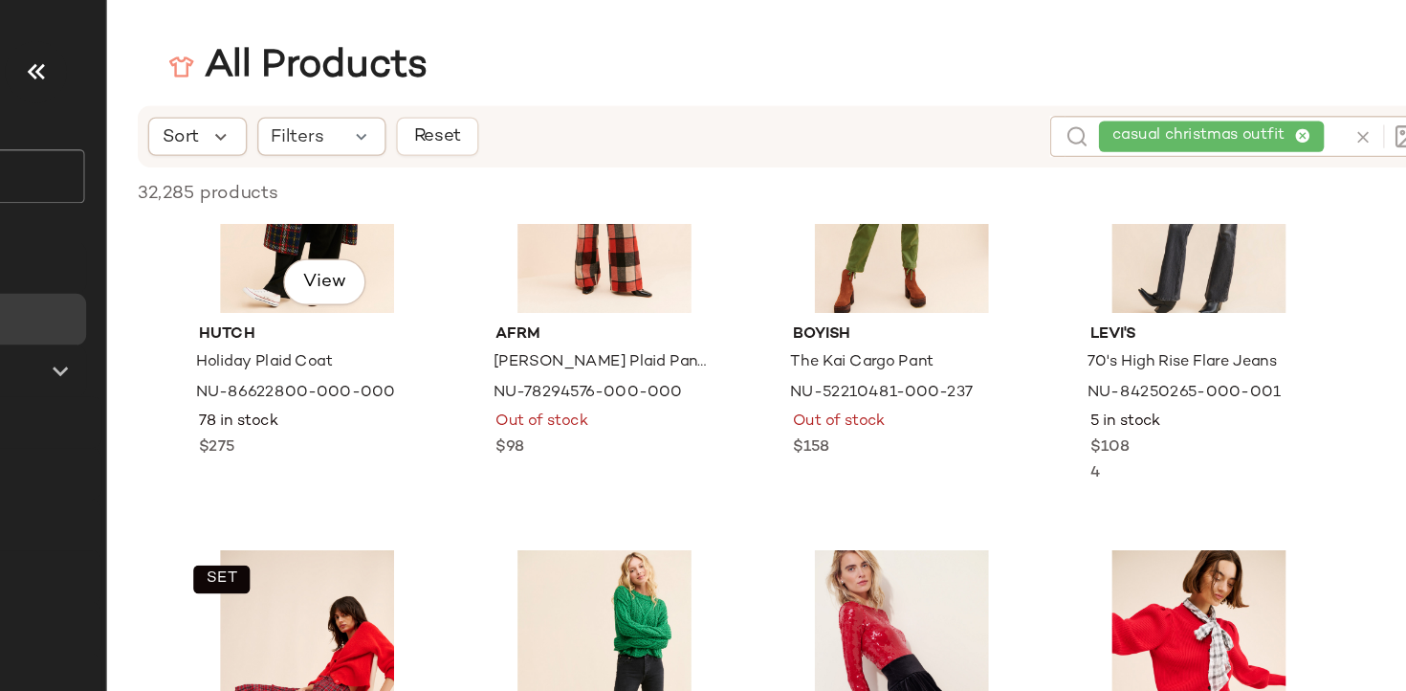
scroll to position [4086, 0]
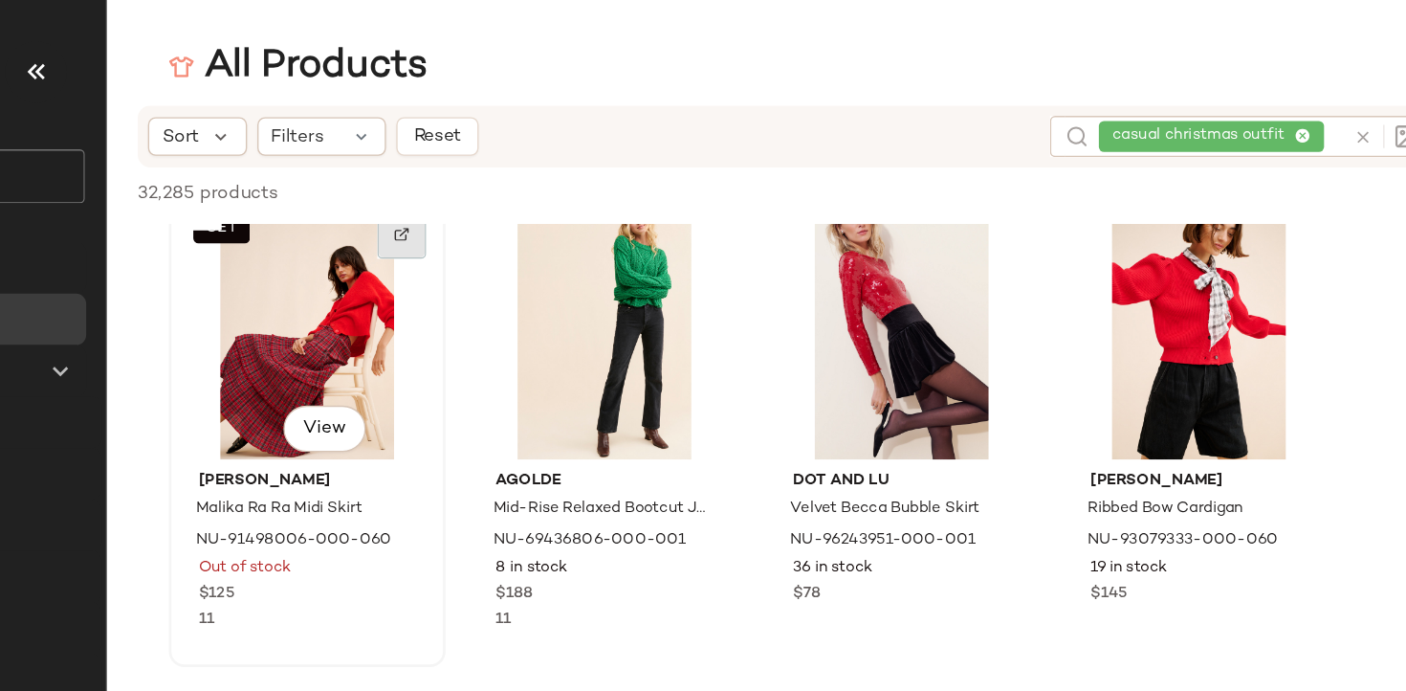
click at [551, 176] on div at bounding box center [544, 174] width 36 height 36
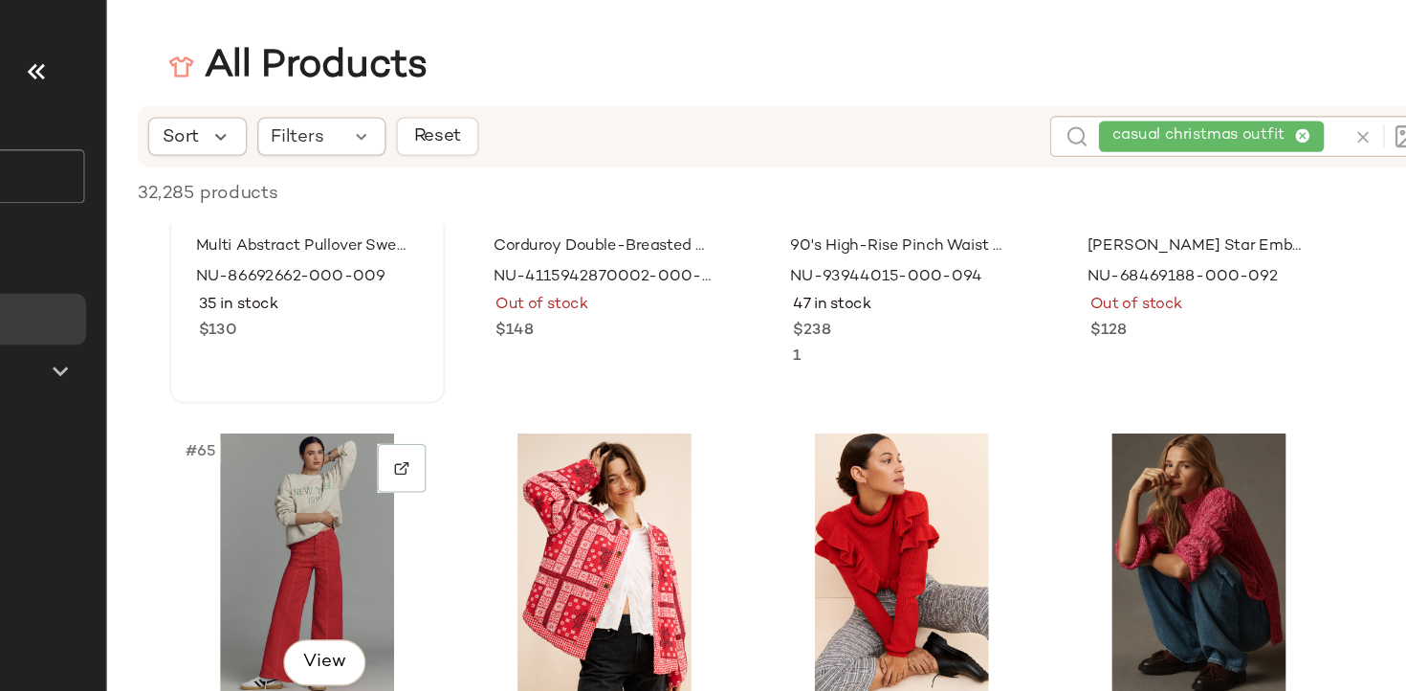
scroll to position [5855, 0]
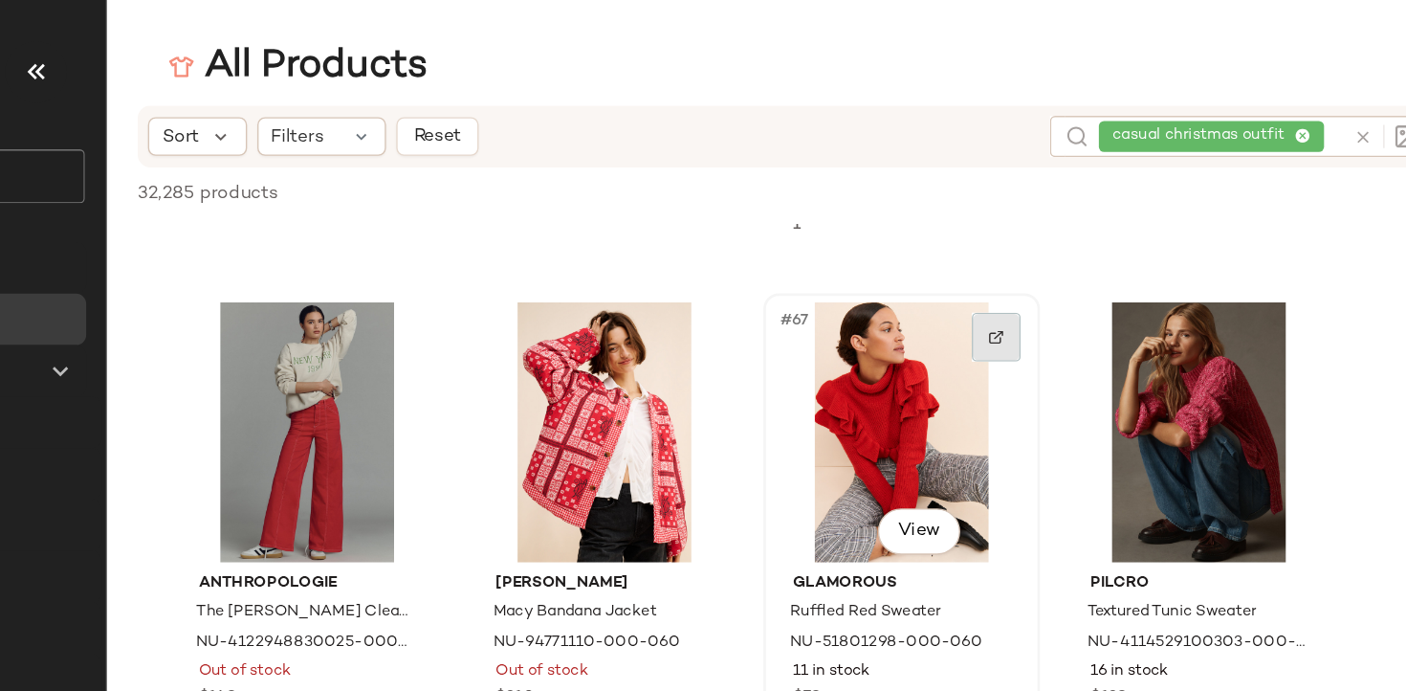
click at [994, 256] on div at bounding box center [986, 250] width 36 height 36
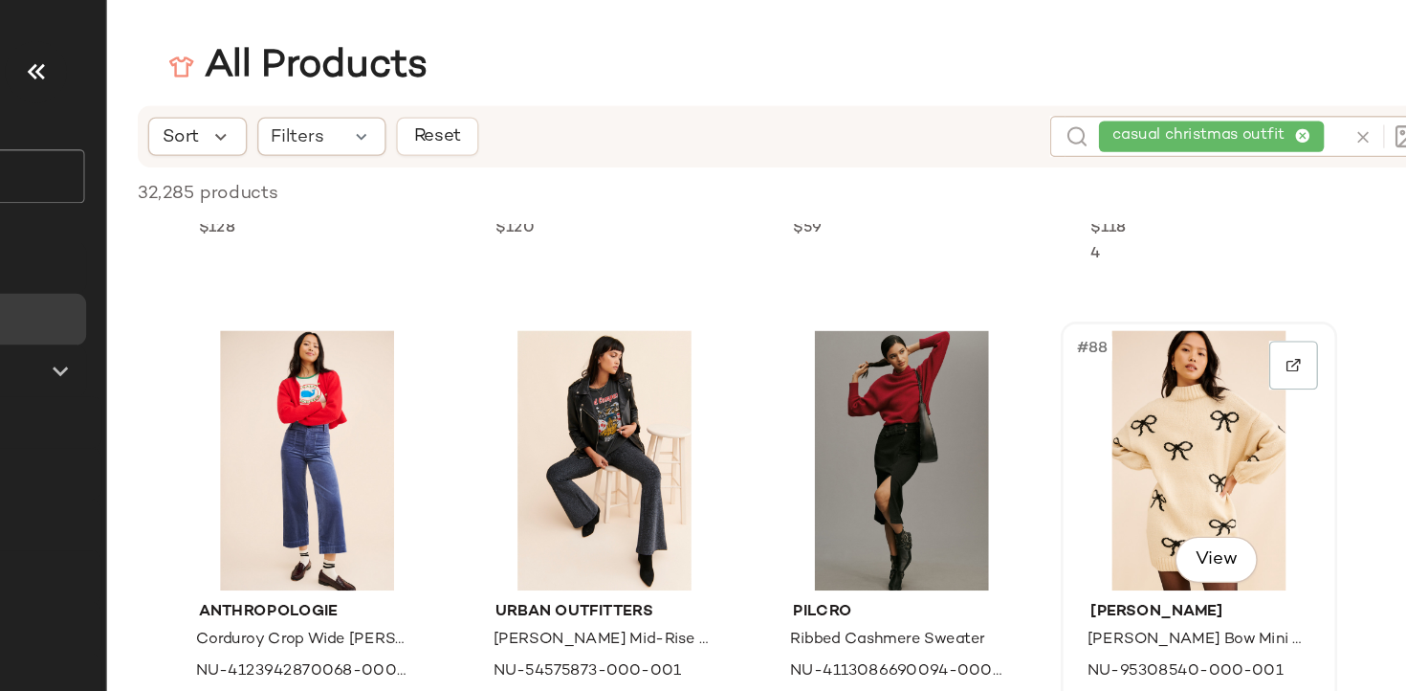
scroll to position [7679, 0]
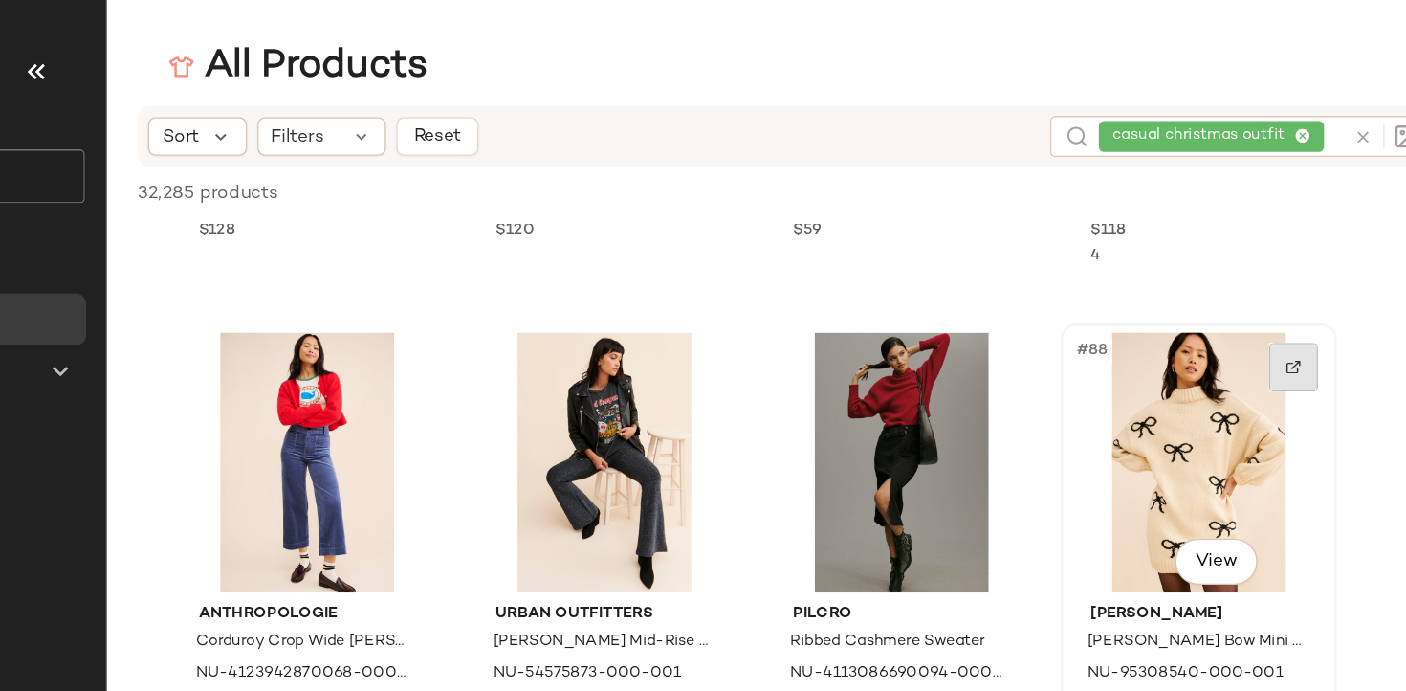
click at [1206, 289] on div at bounding box center [1207, 272] width 36 height 36
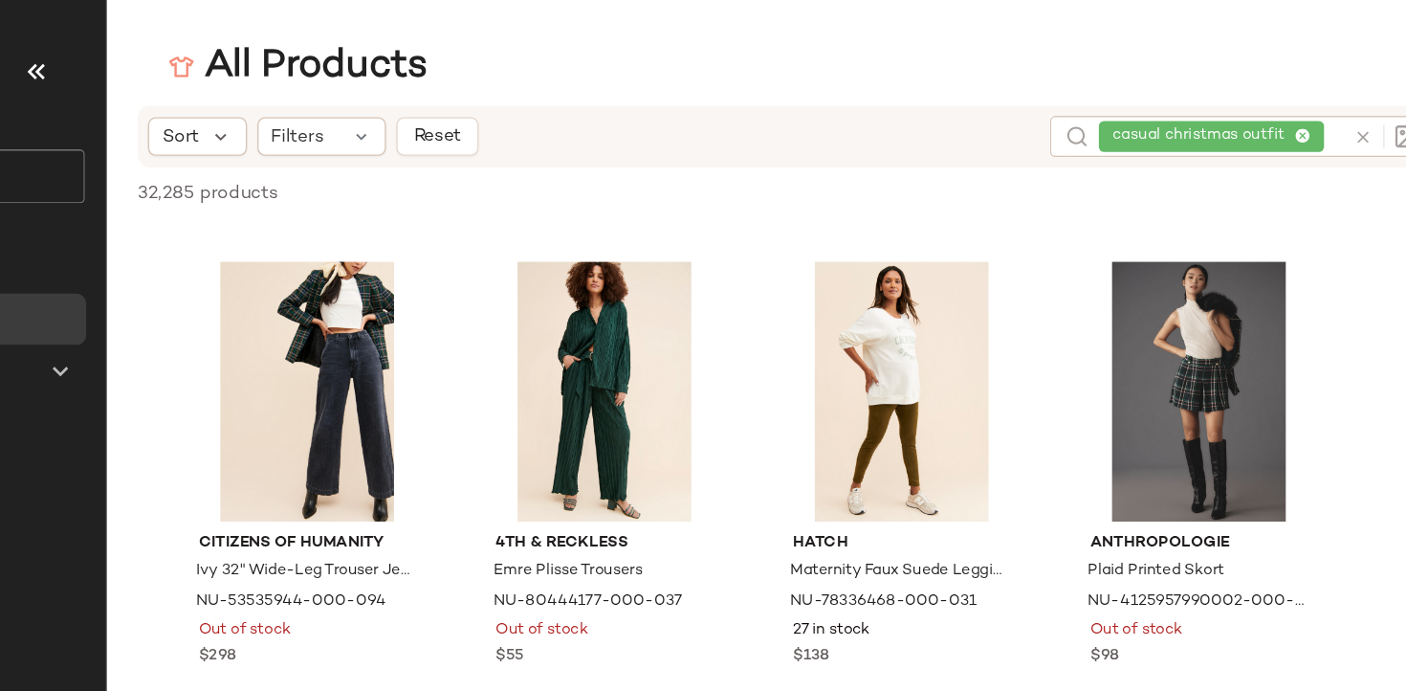
scroll to position [11817, 0]
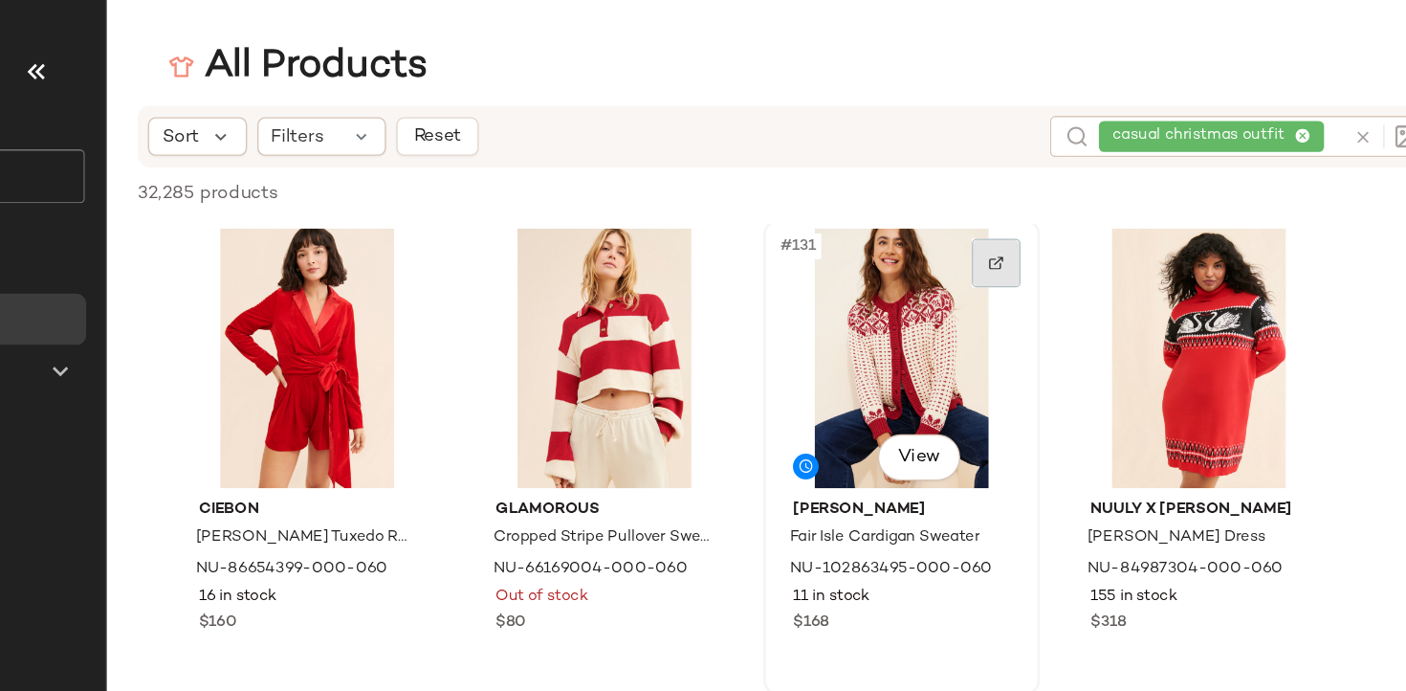
click at [980, 194] on img at bounding box center [985, 194] width 11 height 11
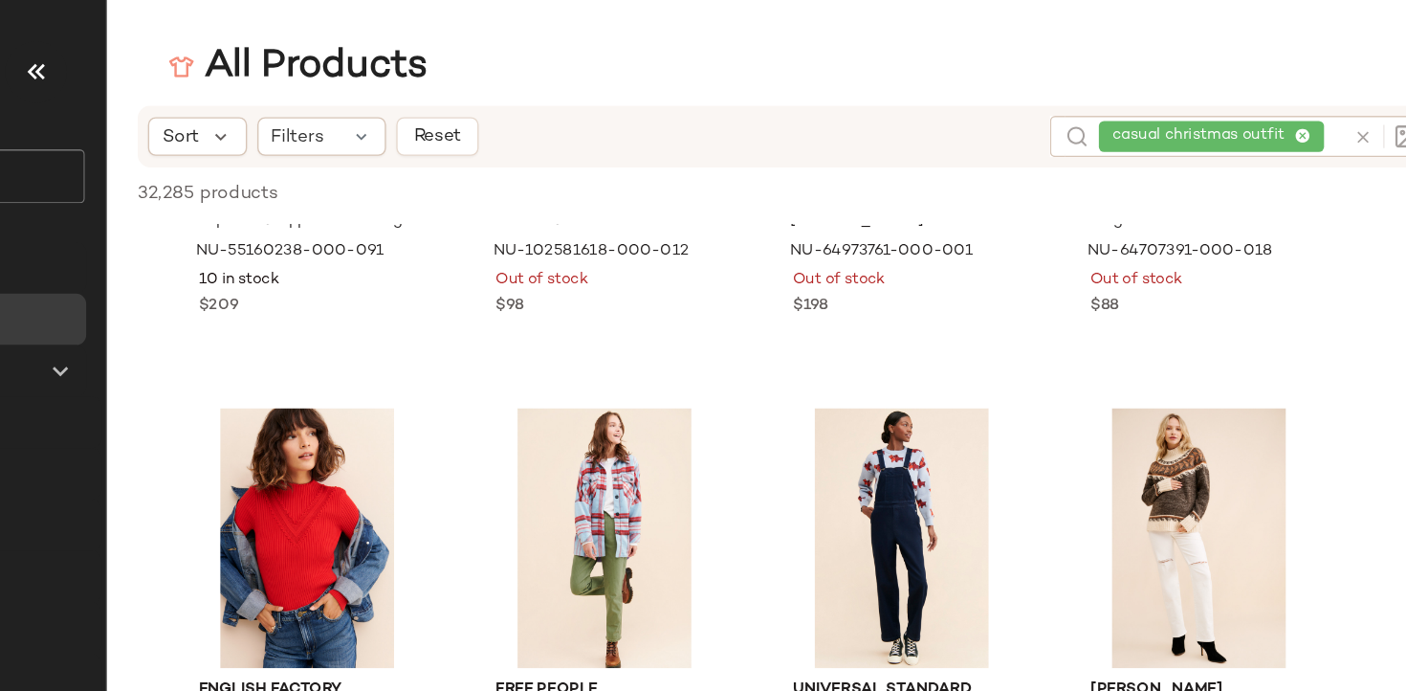
scroll to position [14456, 0]
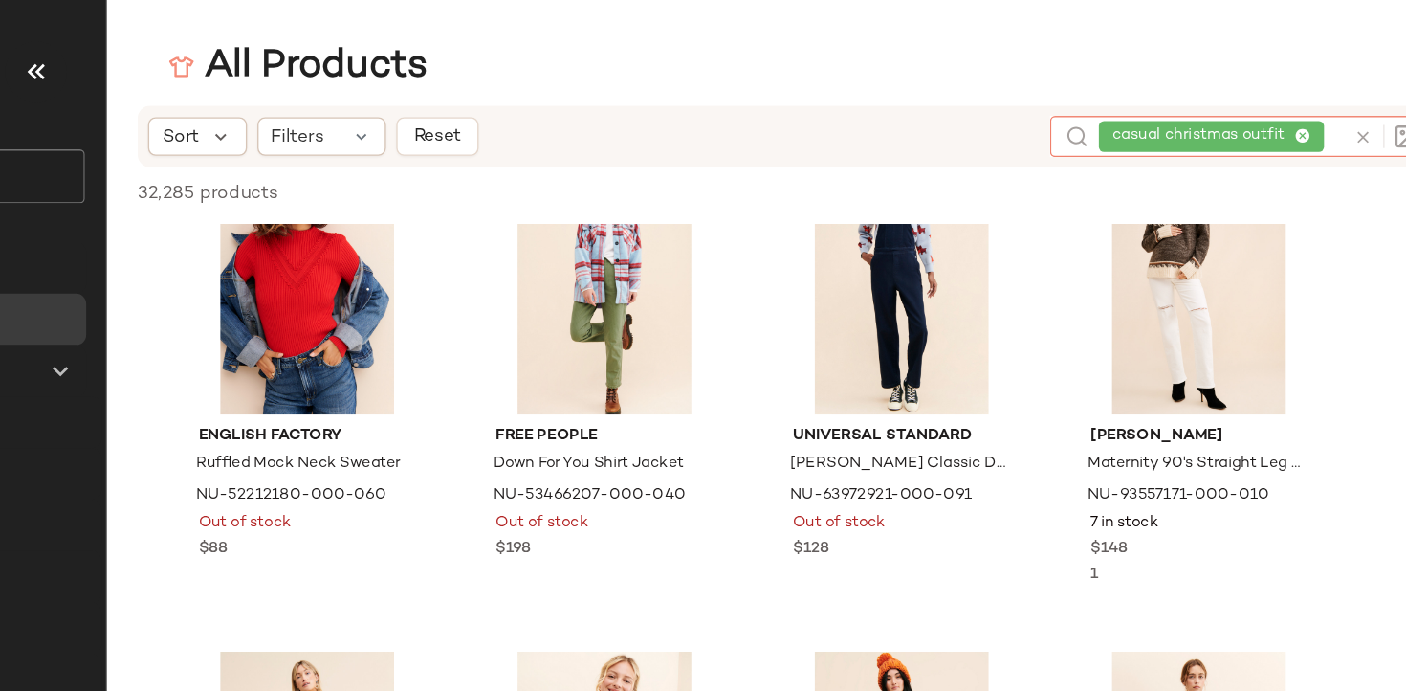
click at [1213, 99] on div "casual christmas outfit" at bounding box center [1154, 101] width 182 height 31
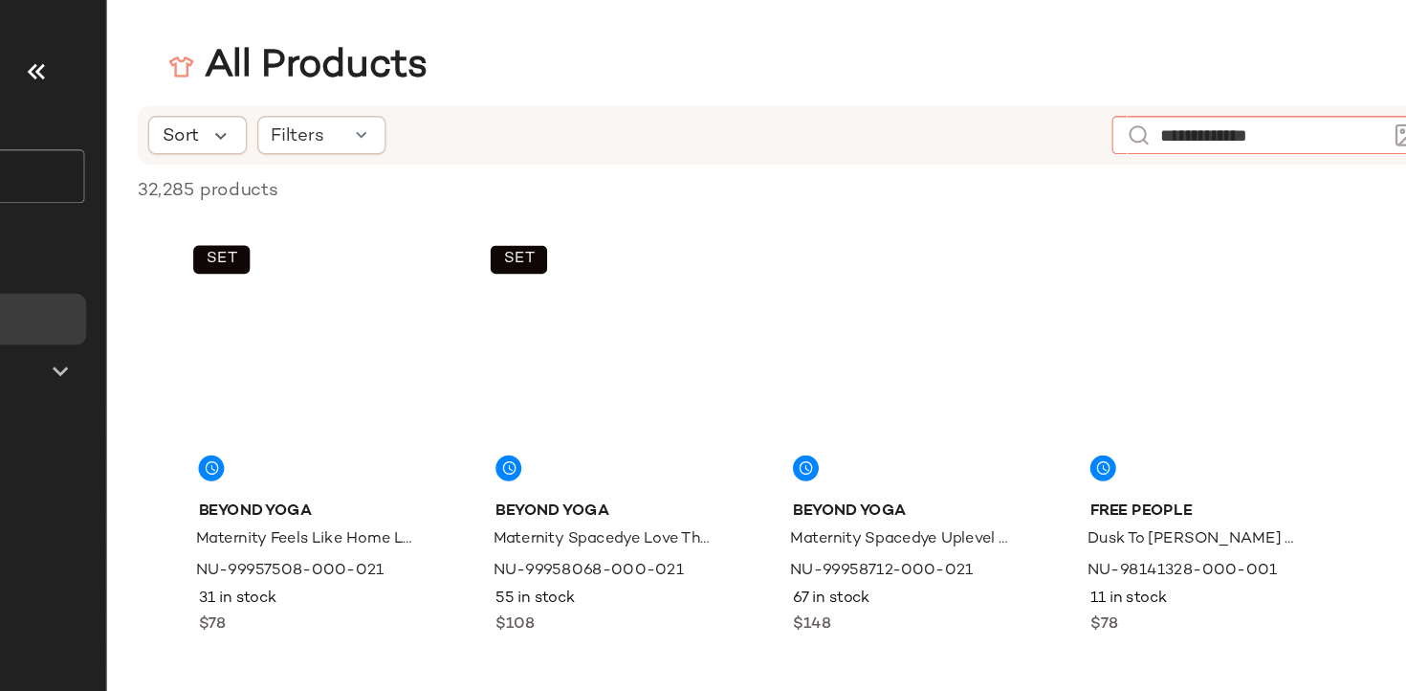
type input "**********"
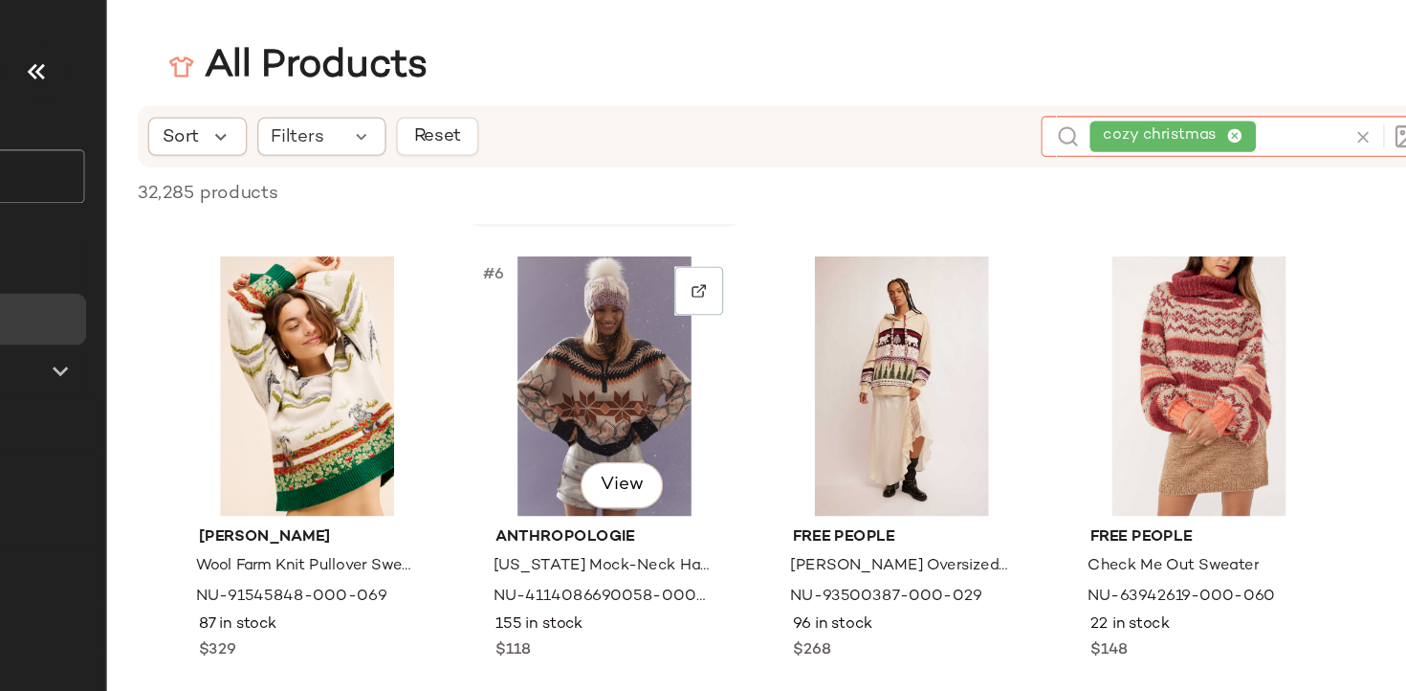
scroll to position [353, 0]
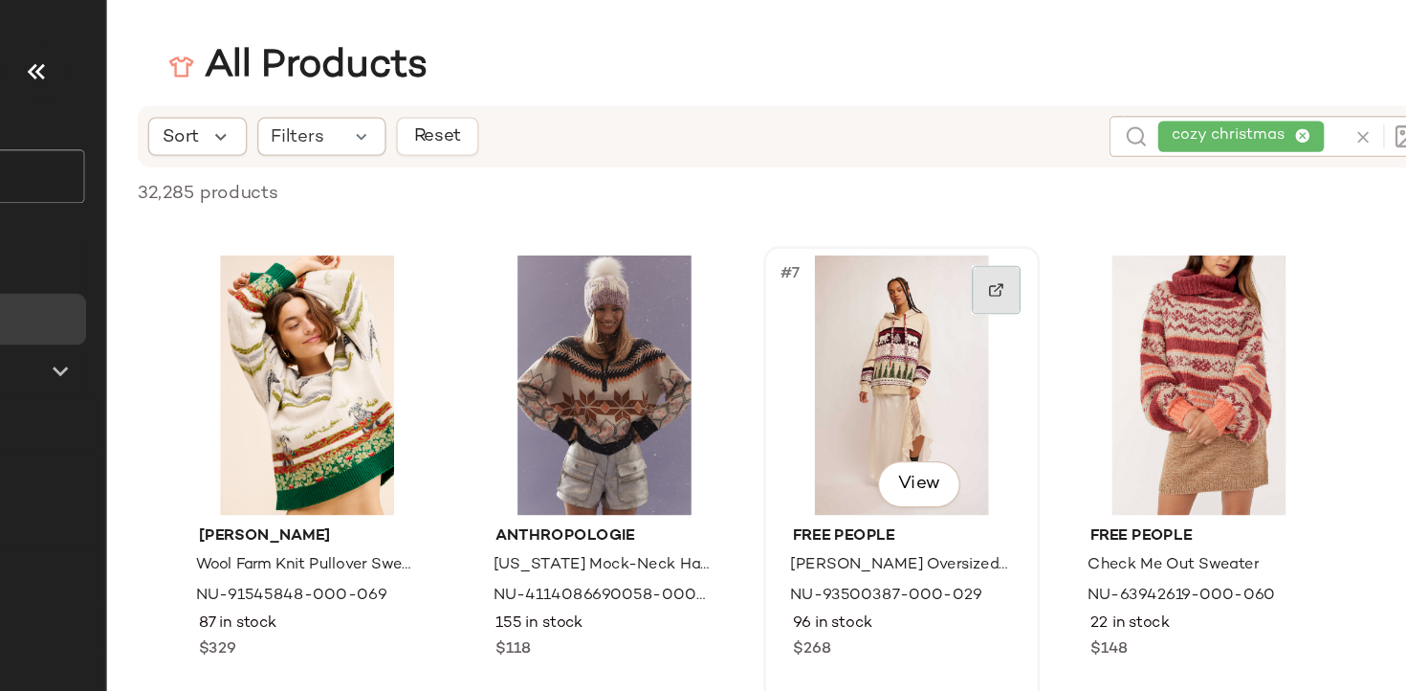
click at [992, 210] on div at bounding box center [986, 215] width 36 height 36
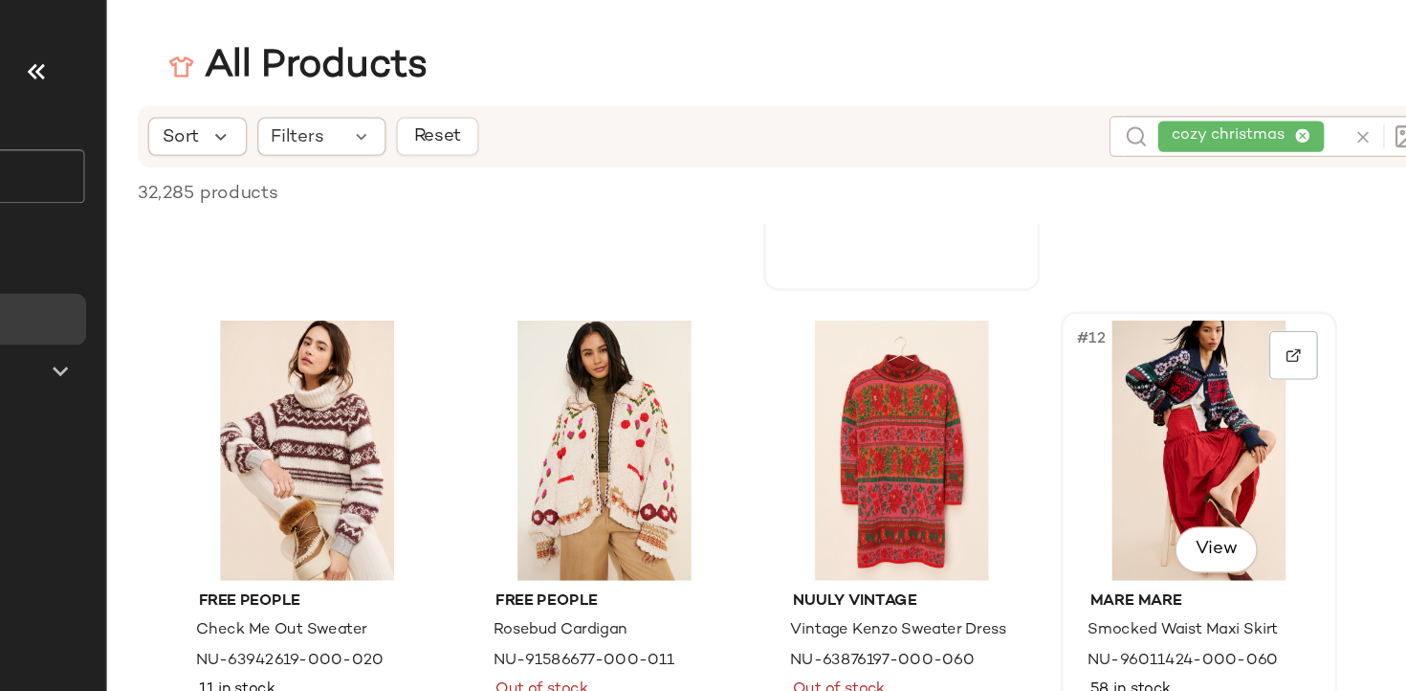
scroll to position [684, 0]
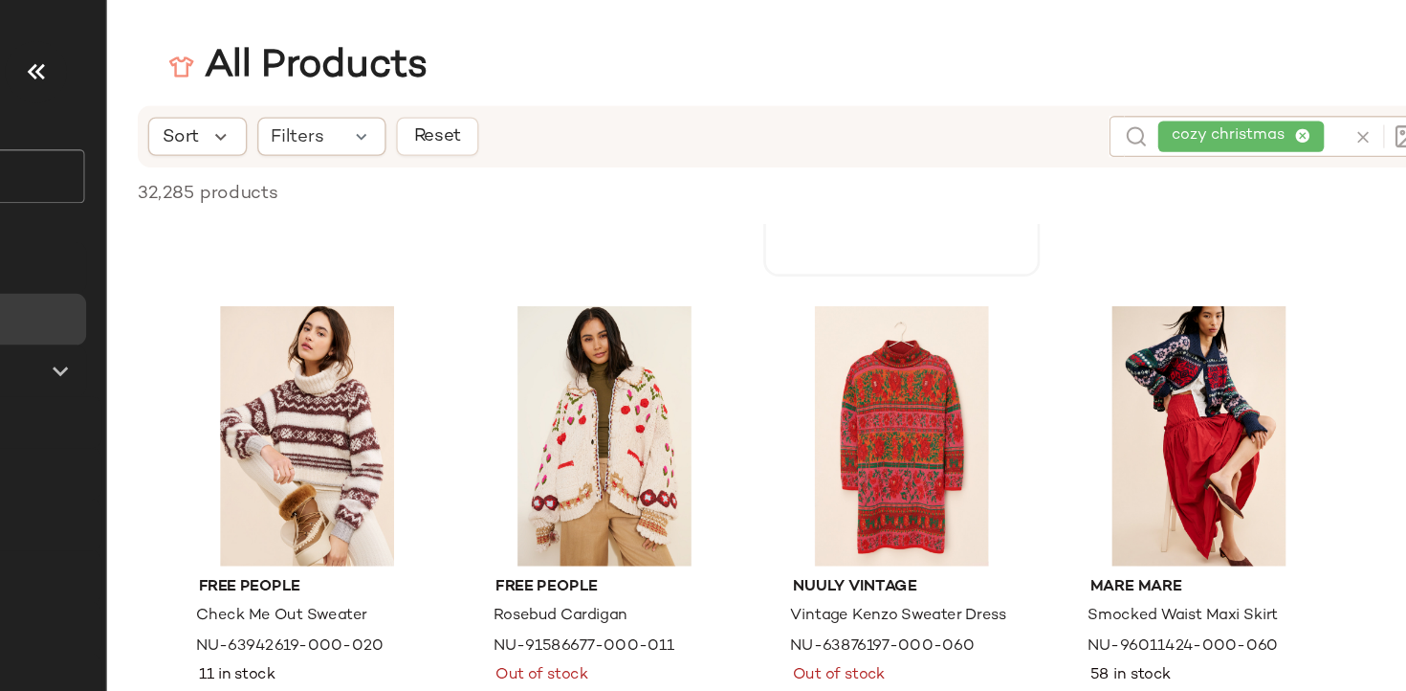
click at [1216, 102] on div "cozy christmas" at bounding box center [1176, 101] width 138 height 31
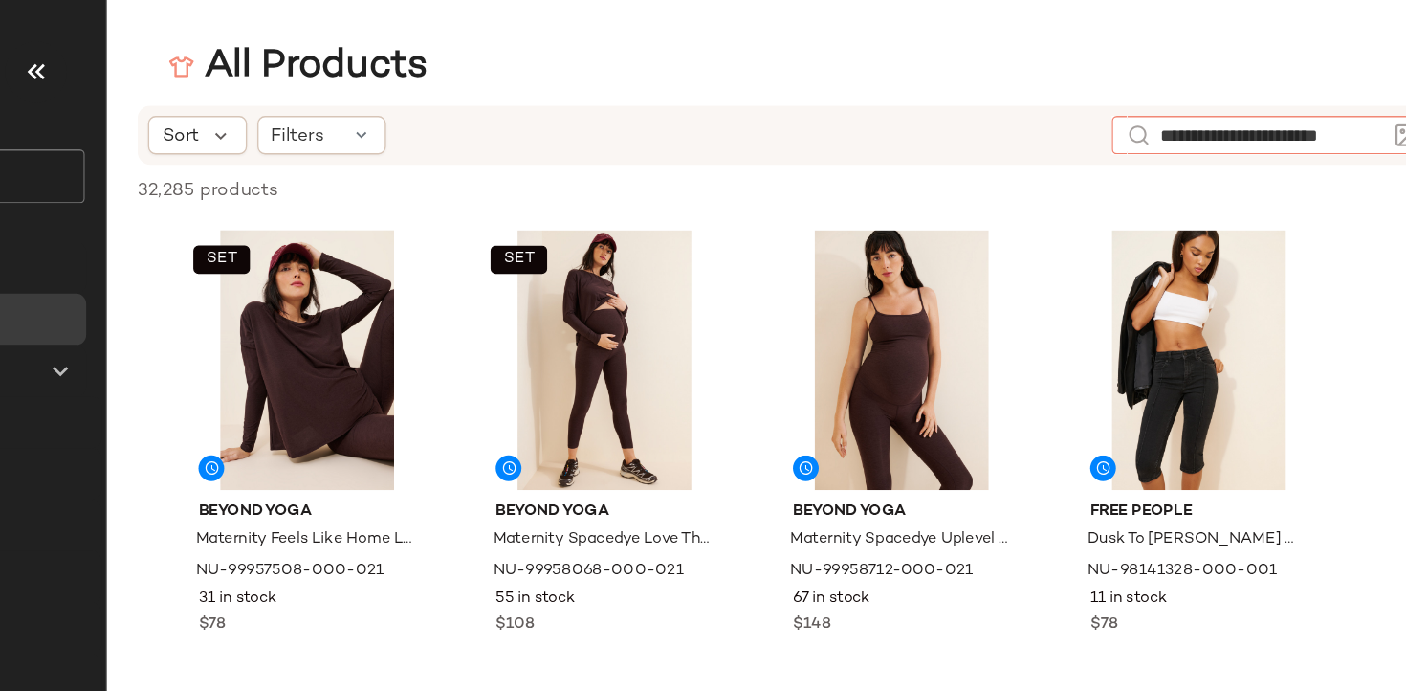
type input "**********"
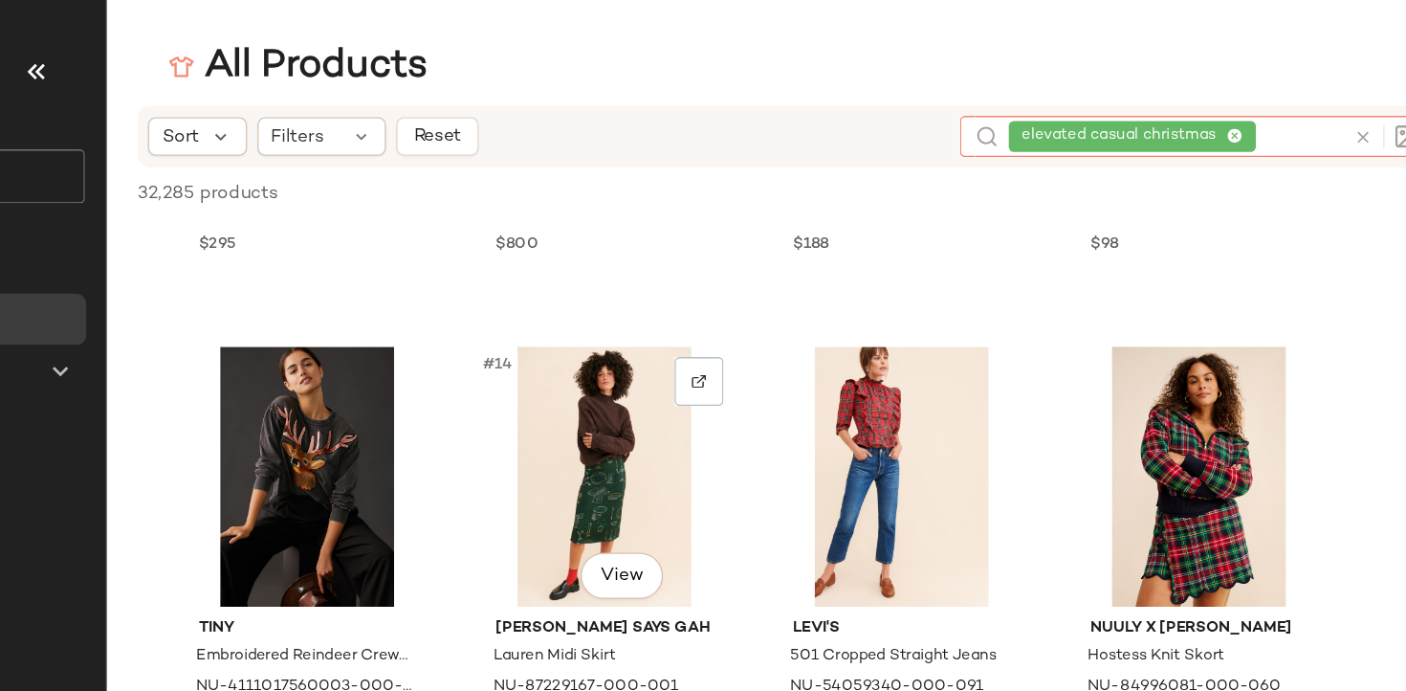
scroll to position [1022, 0]
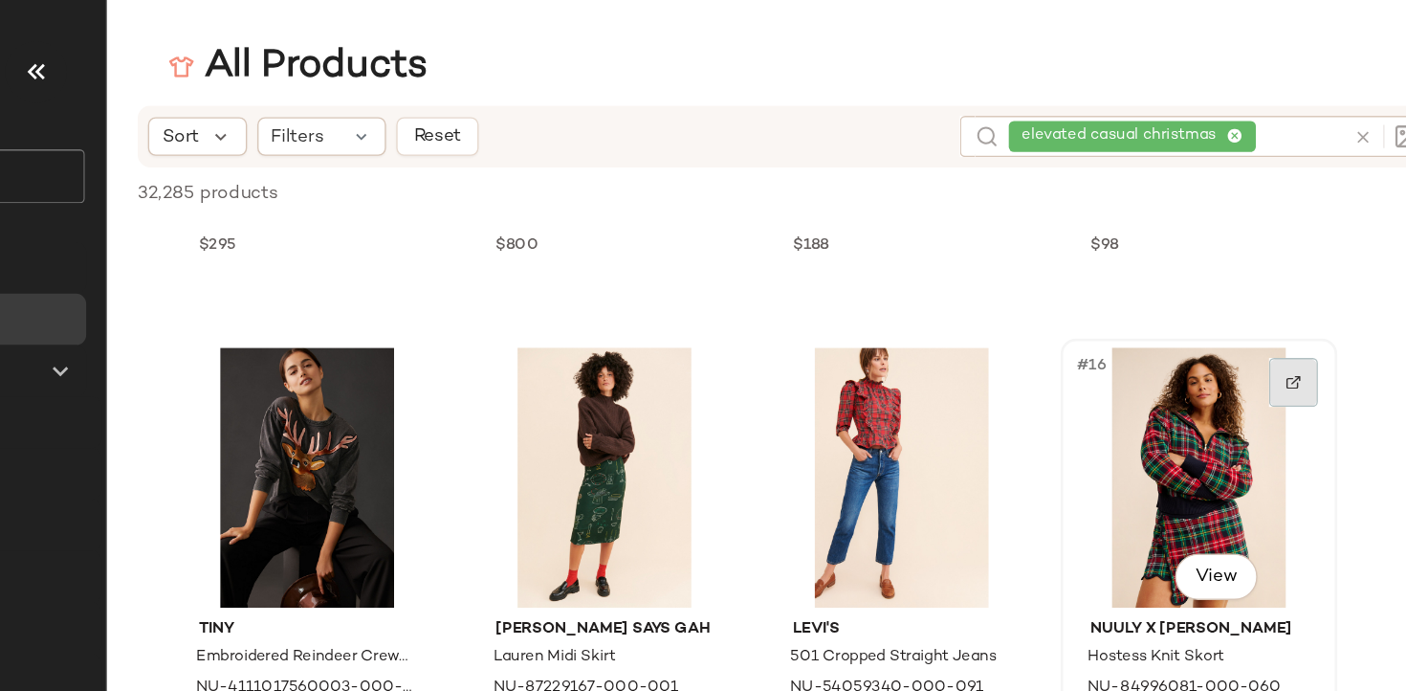
click at [1212, 284] on img at bounding box center [1206, 283] width 11 height 11
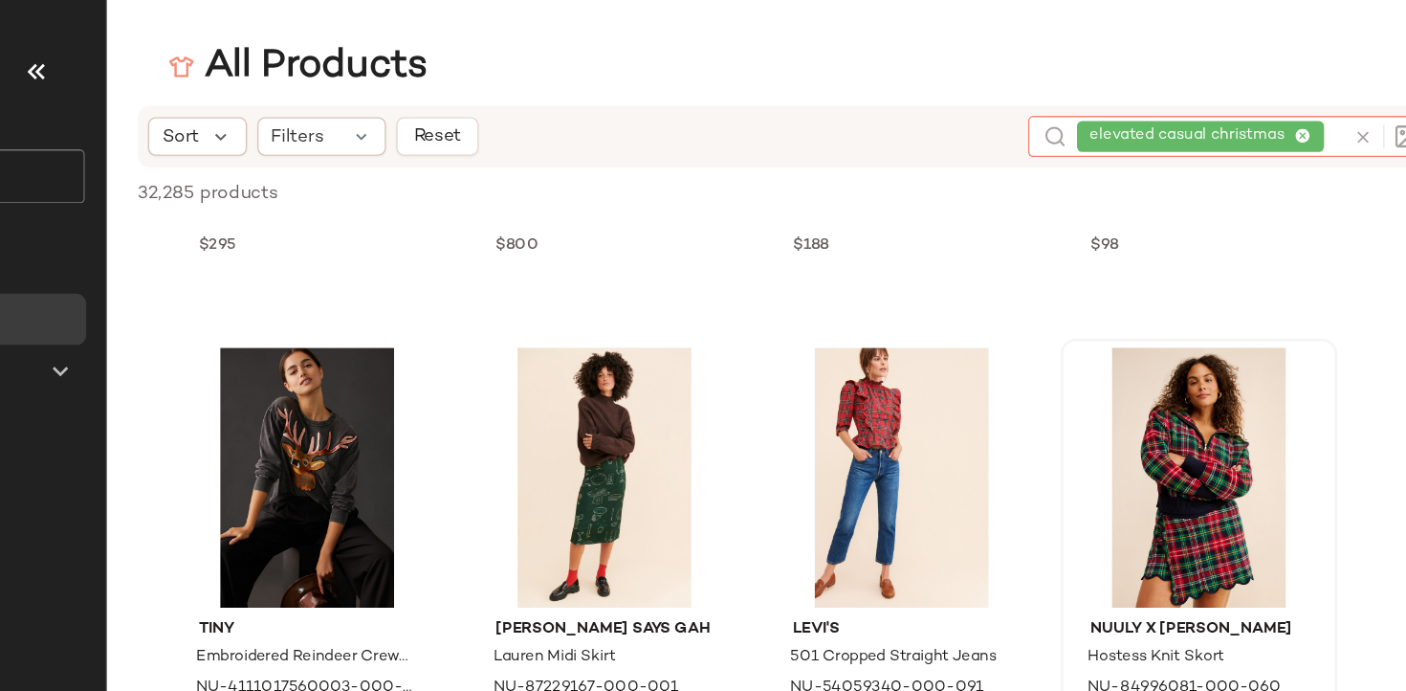
click at [1215, 99] on div "elevated casual christmas" at bounding box center [1145, 101] width 198 height 31
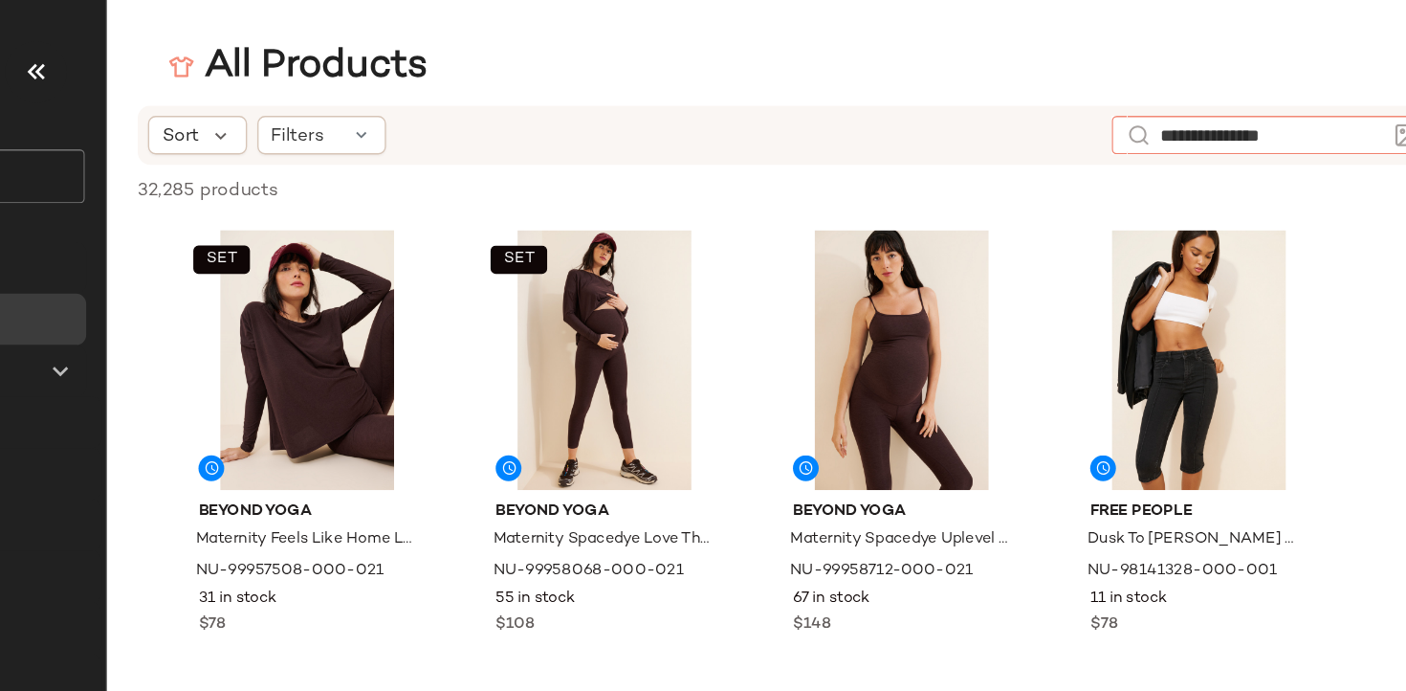
type input "**********"
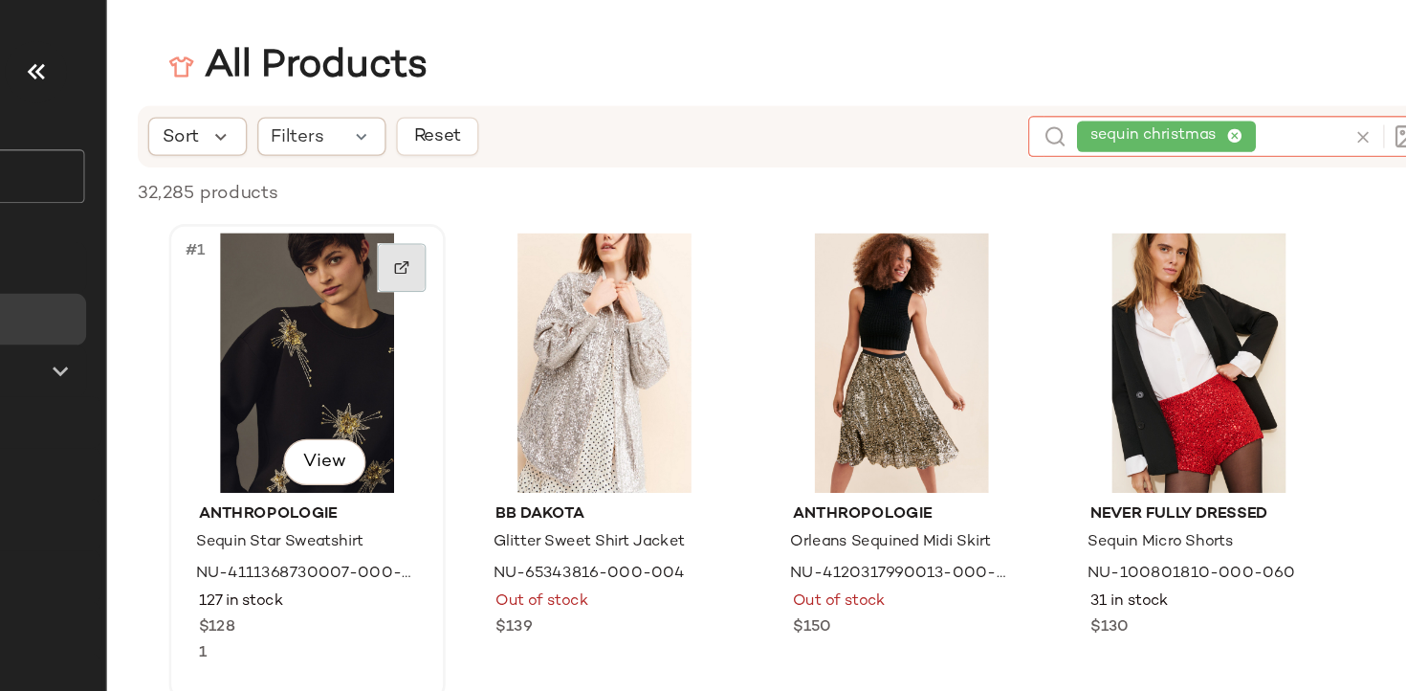
click at [535, 202] on div at bounding box center [544, 199] width 36 height 36
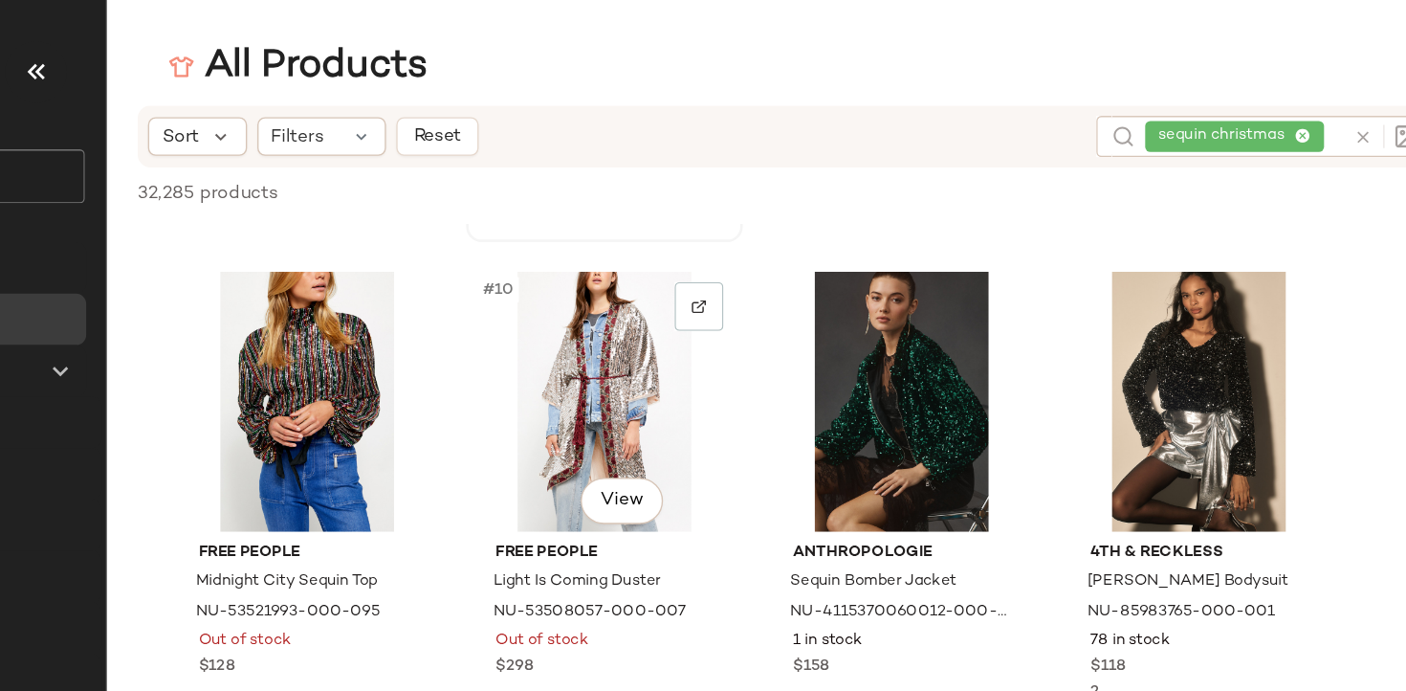
scroll to position [709, 0]
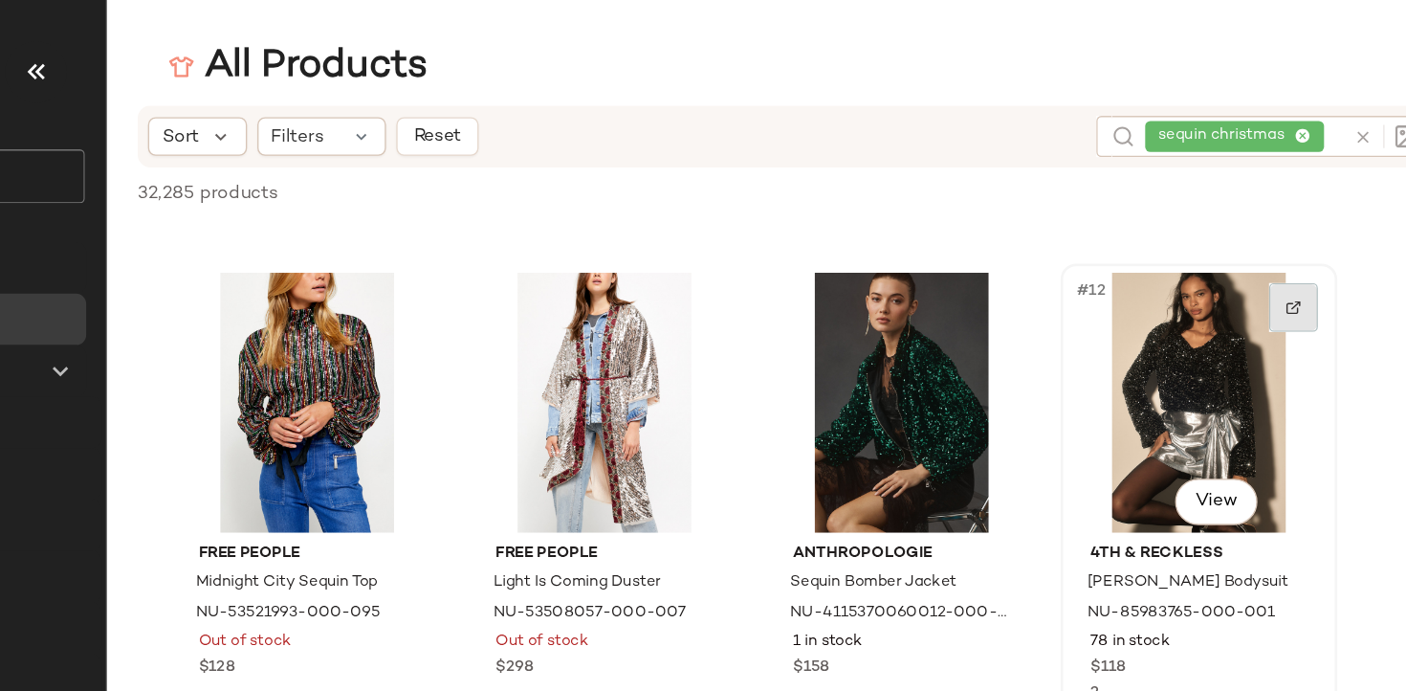
click at [1205, 214] on div at bounding box center [1207, 228] width 36 height 36
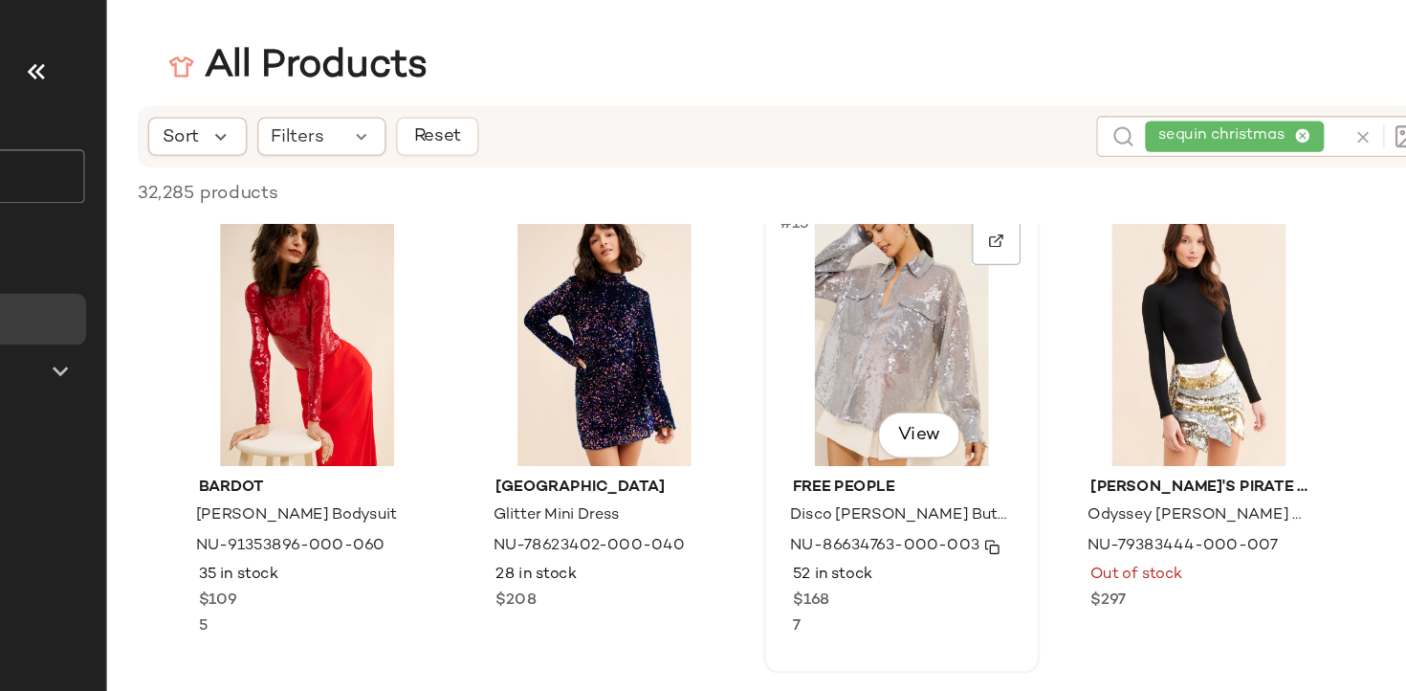
scroll to position [1100, 0]
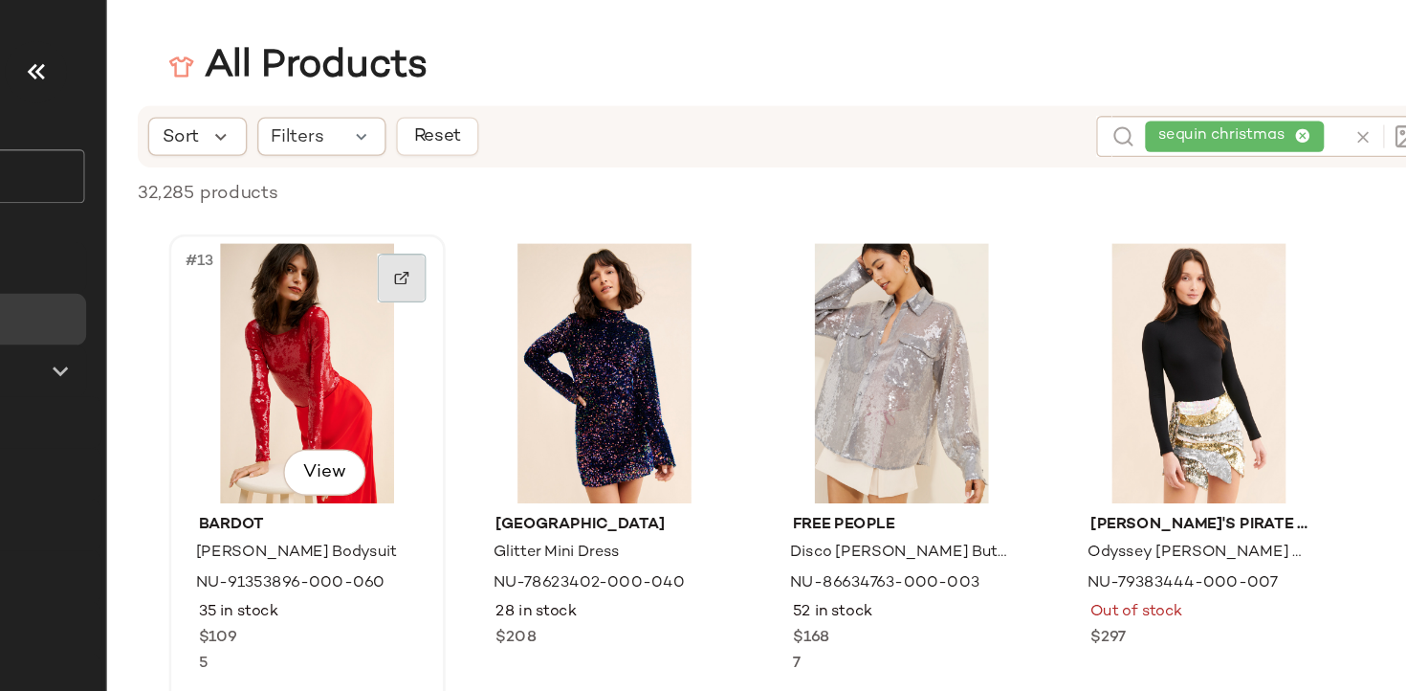
click at [542, 202] on img at bounding box center [543, 206] width 11 height 11
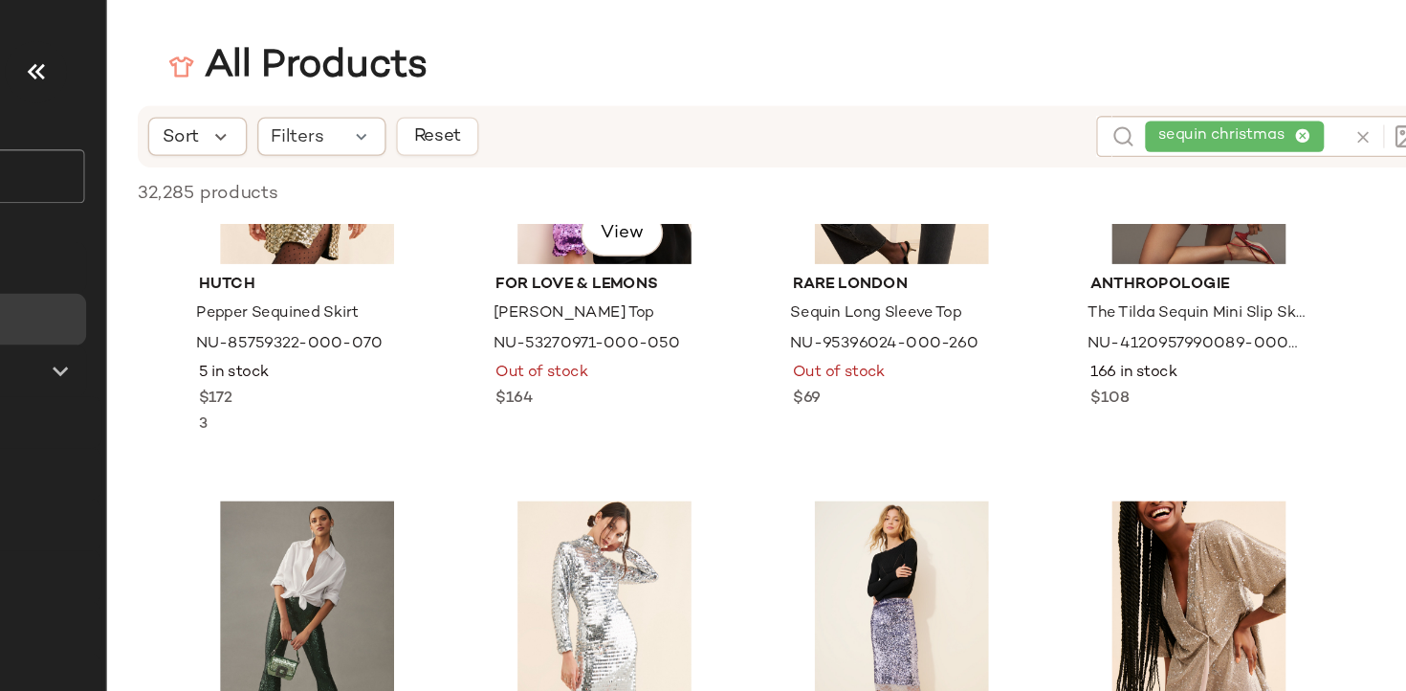
scroll to position [2485, 0]
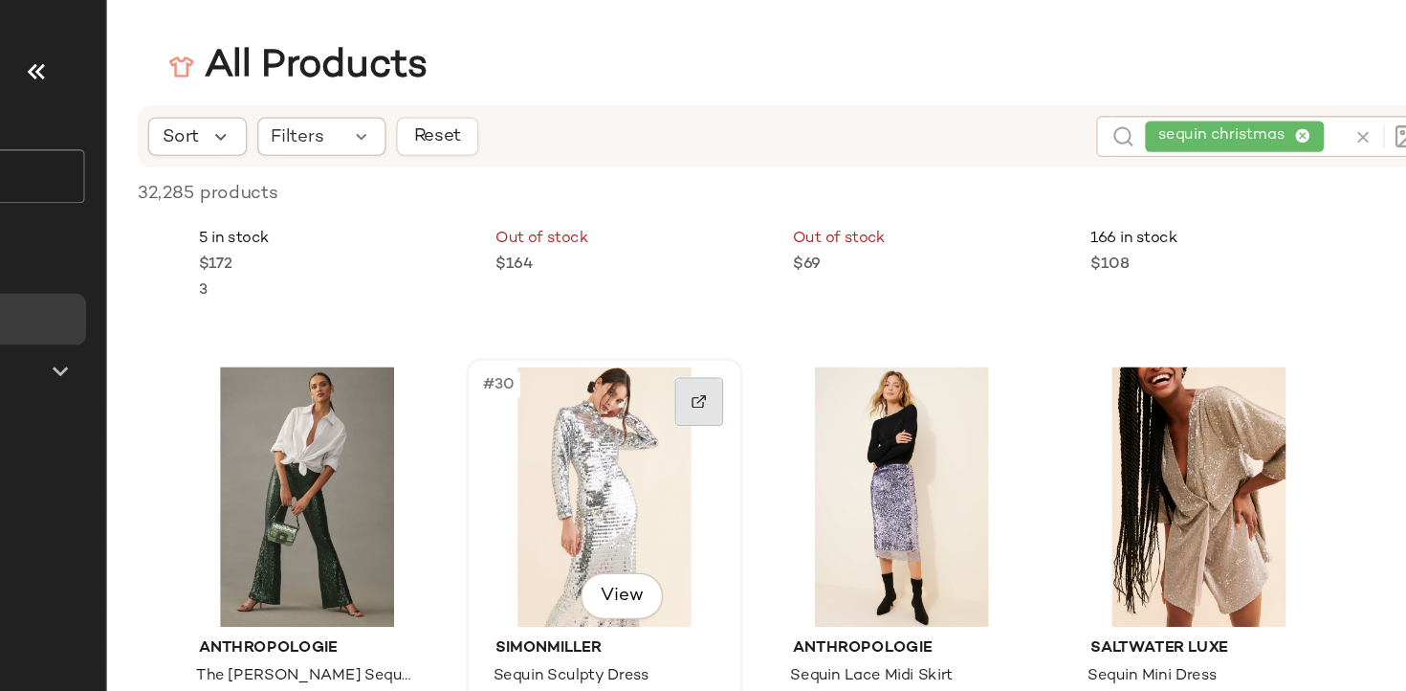
click at [773, 296] on div at bounding box center [765, 298] width 36 height 36
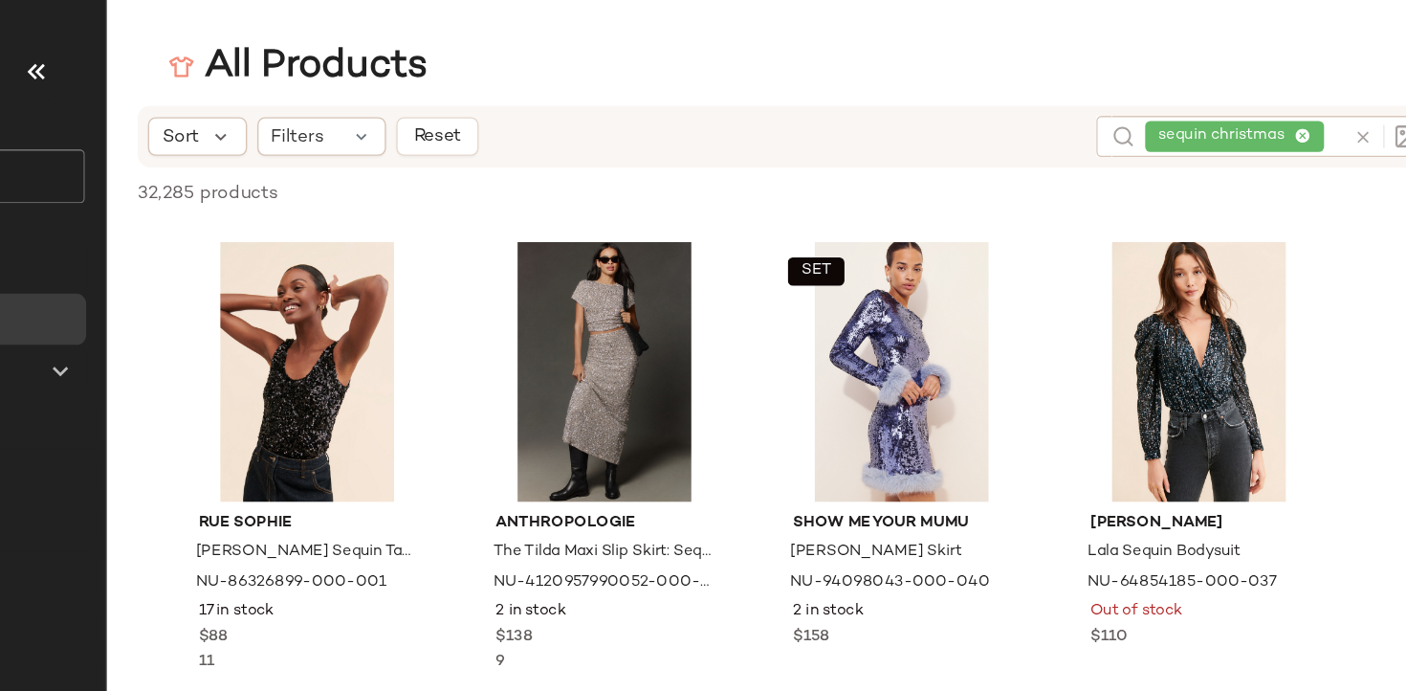
scroll to position [9606, 0]
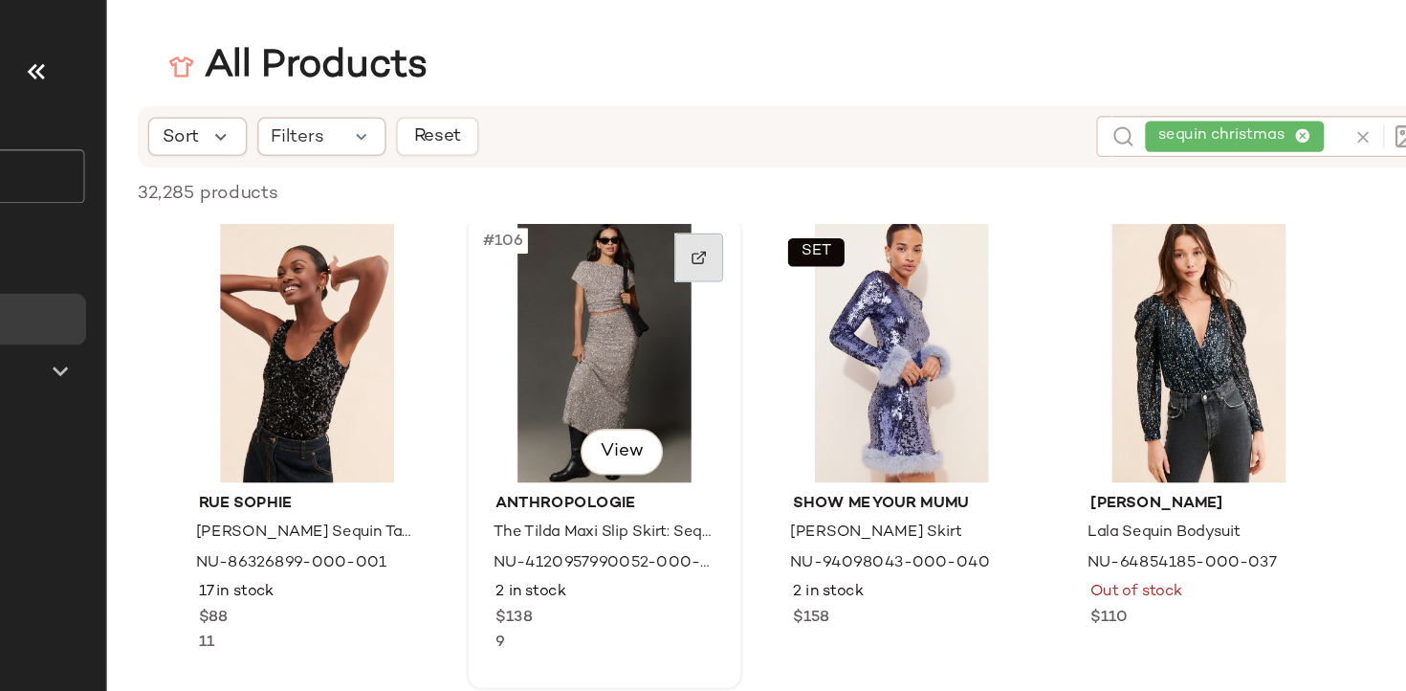
click at [777, 201] on div at bounding box center [765, 191] width 36 height 36
click at [1212, 102] on div "sequin christmas" at bounding box center [1170, 101] width 147 height 31
type input "*"
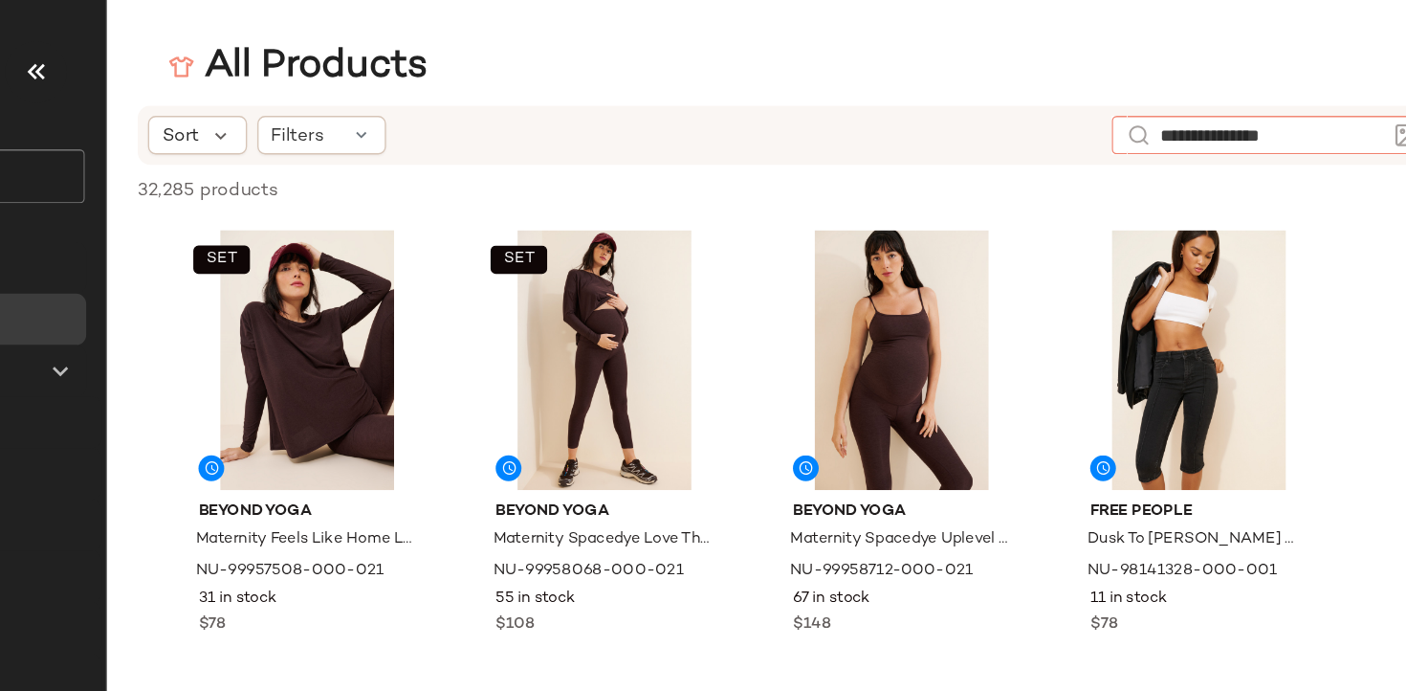
type input "**********"
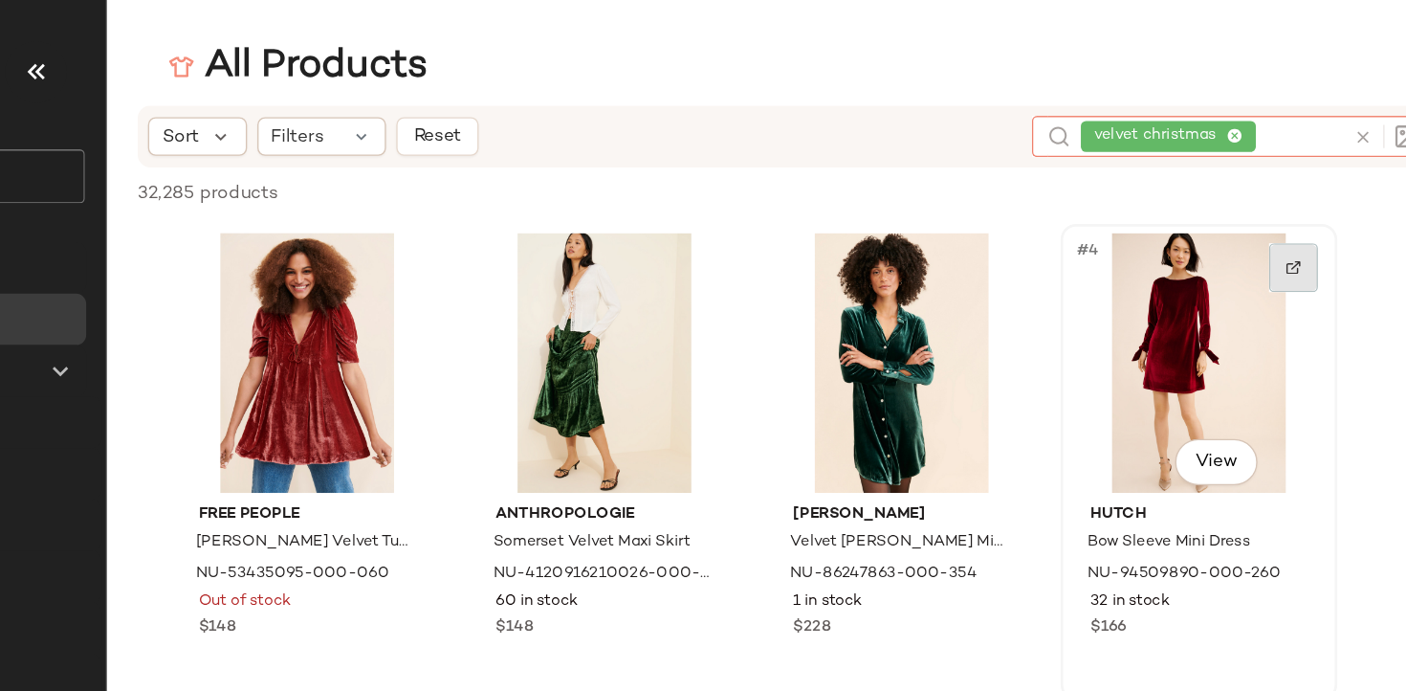
click at [1204, 196] on img at bounding box center [1206, 198] width 11 height 11
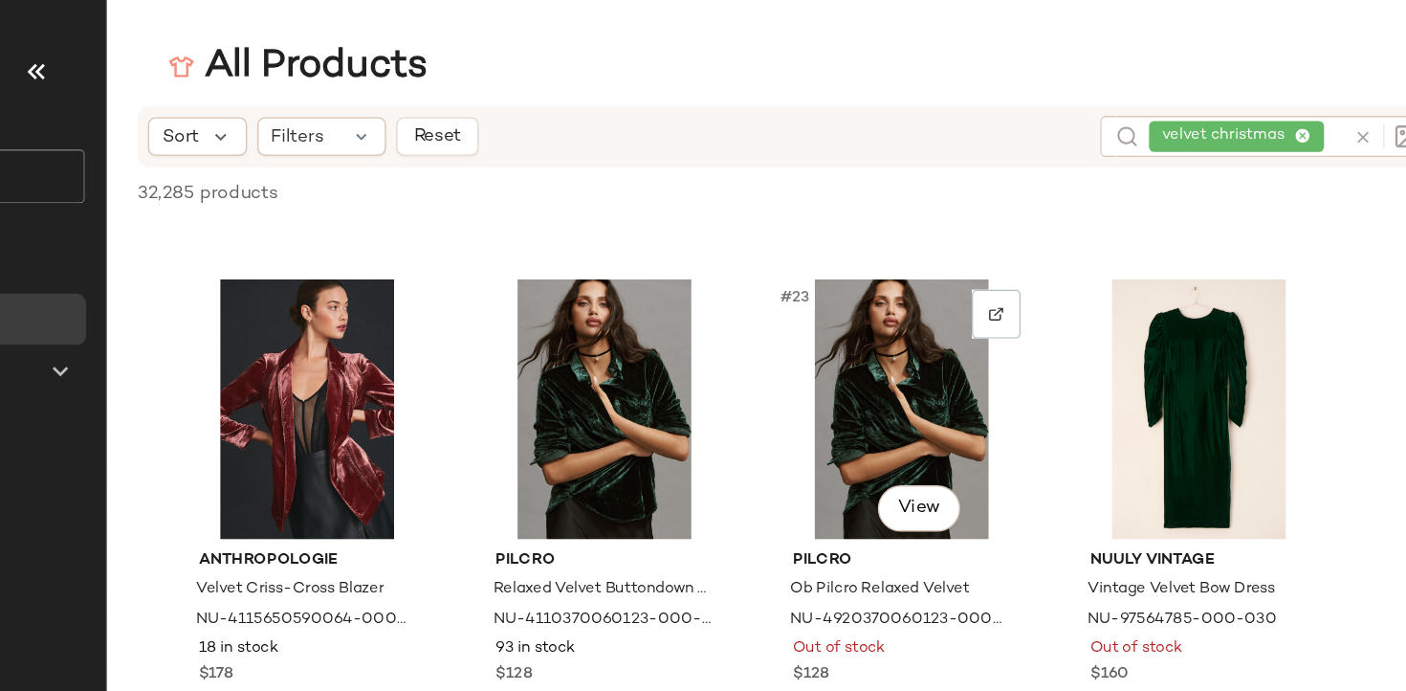
scroll to position [2172, 0]
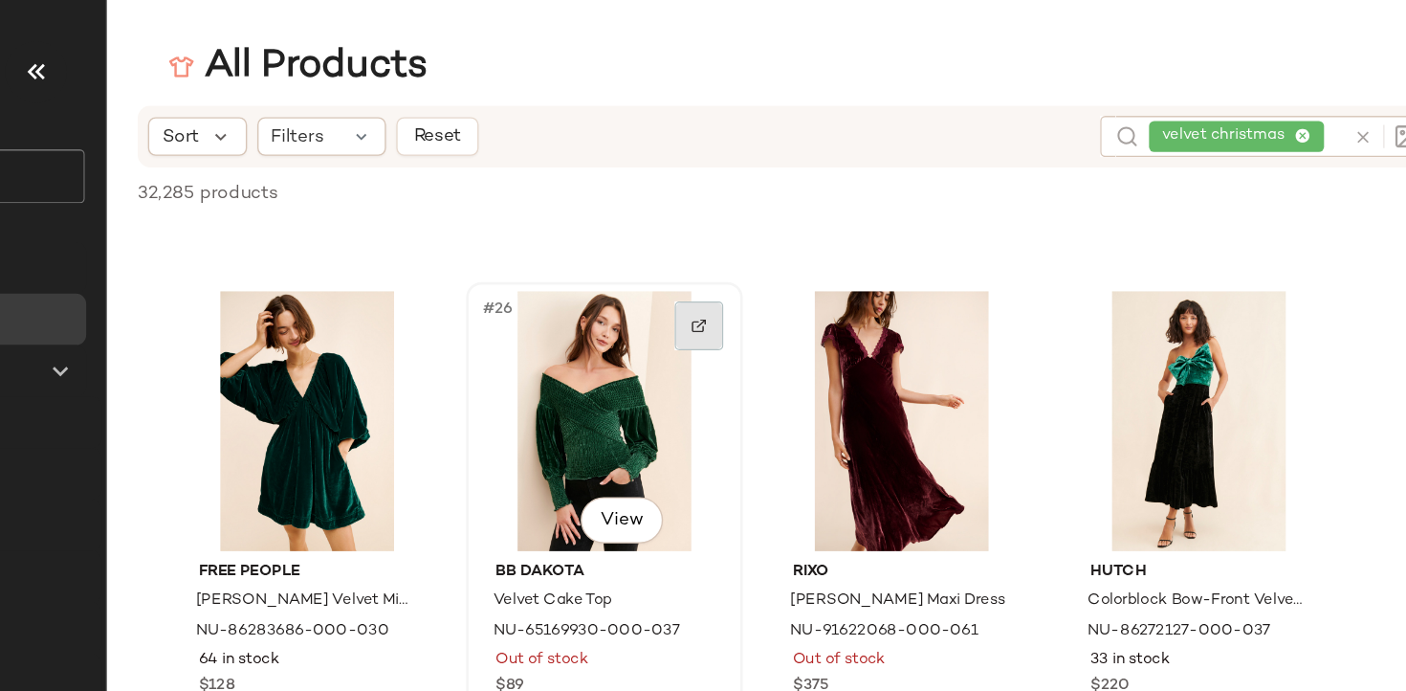
click at [768, 243] on img at bounding box center [764, 241] width 11 height 11
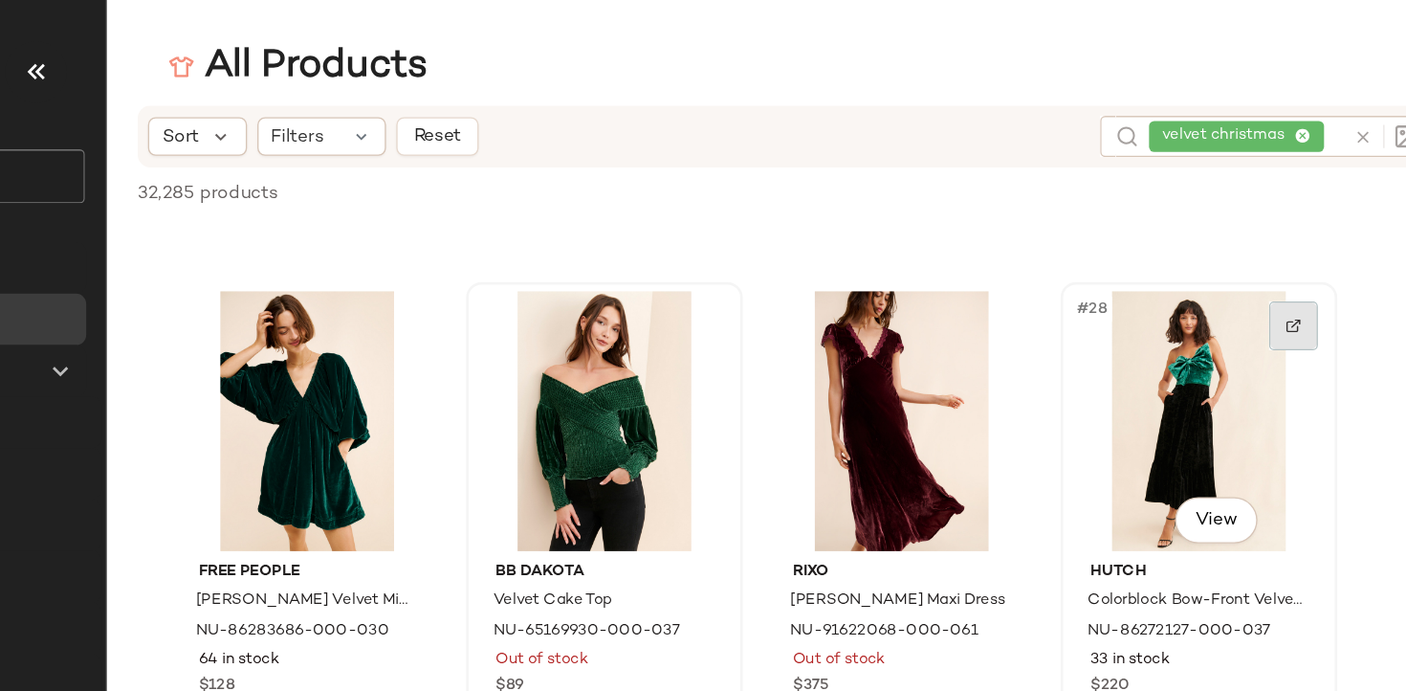
click at [1196, 252] on div at bounding box center [1207, 242] width 36 height 36
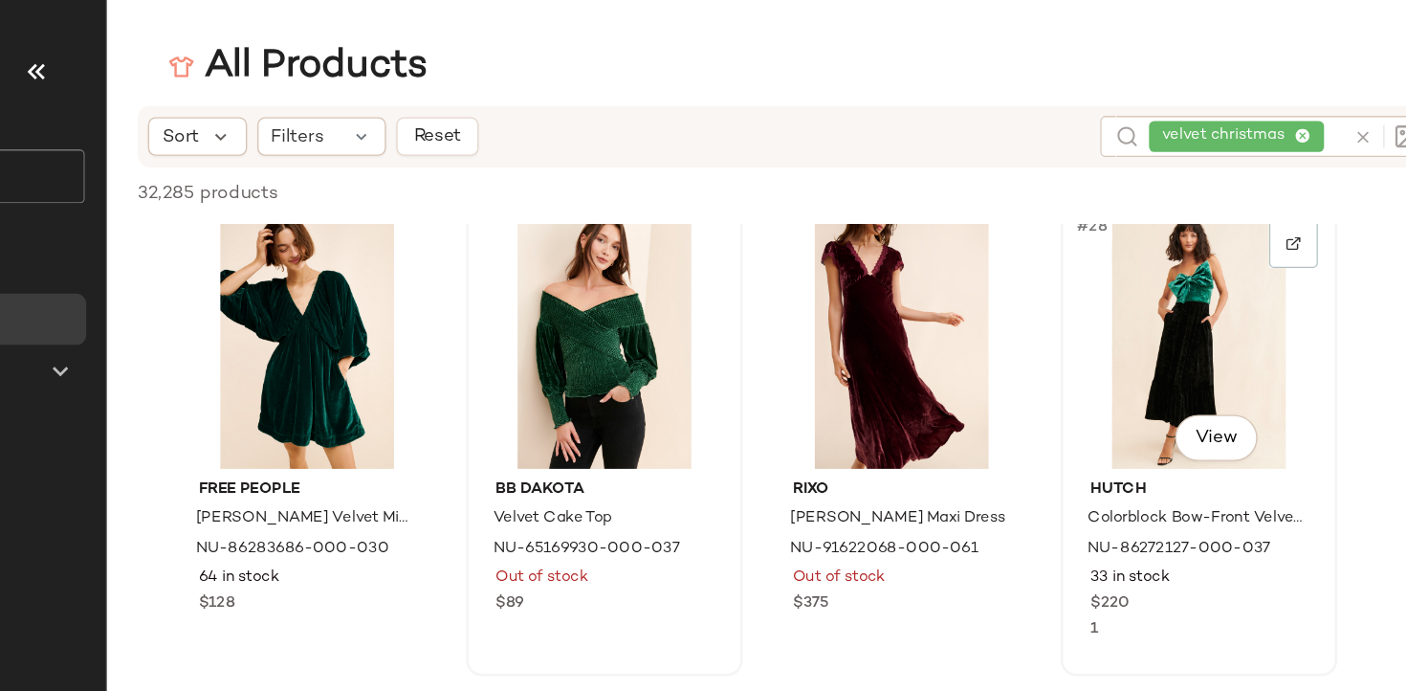
scroll to position [2219, 0]
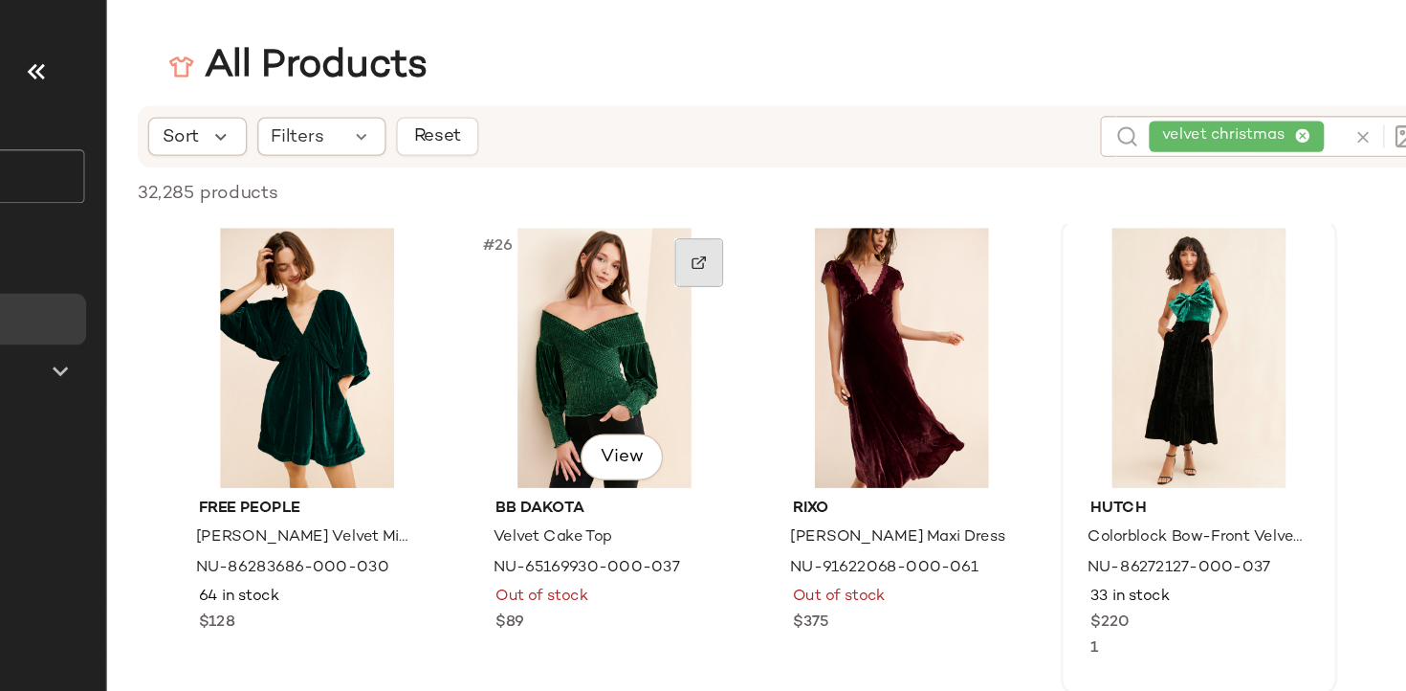
click at [775, 190] on div at bounding box center [765, 195] width 36 height 36
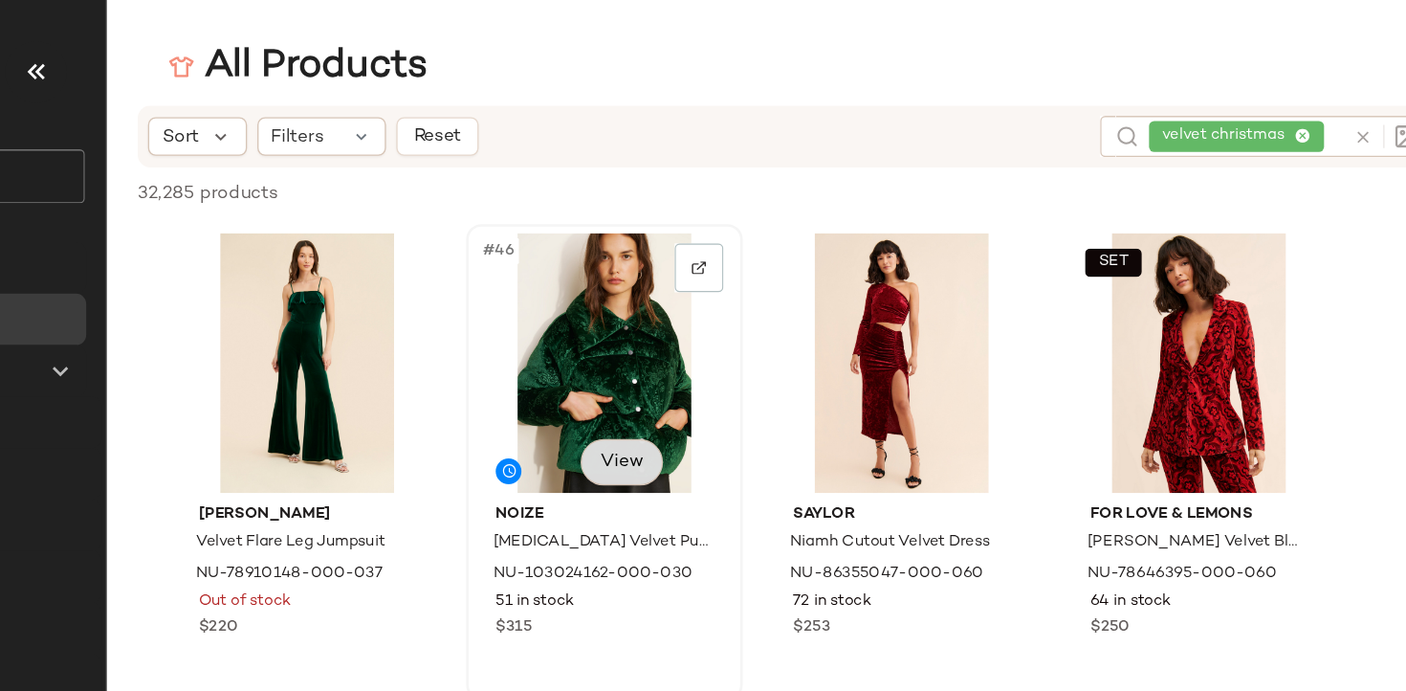
scroll to position [4059, 0]
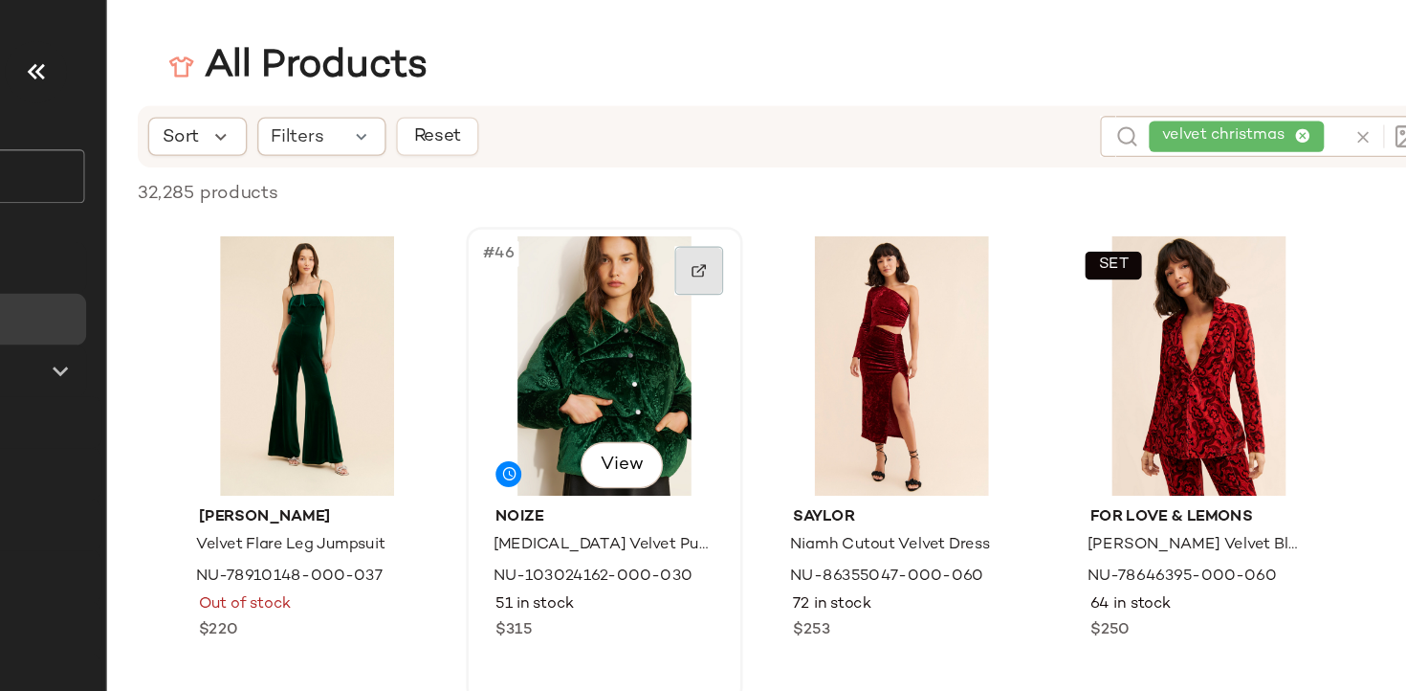
click at [760, 199] on img at bounding box center [764, 200] width 11 height 11
click at [1211, 104] on div "velvet christmas" at bounding box center [1172, 101] width 144 height 31
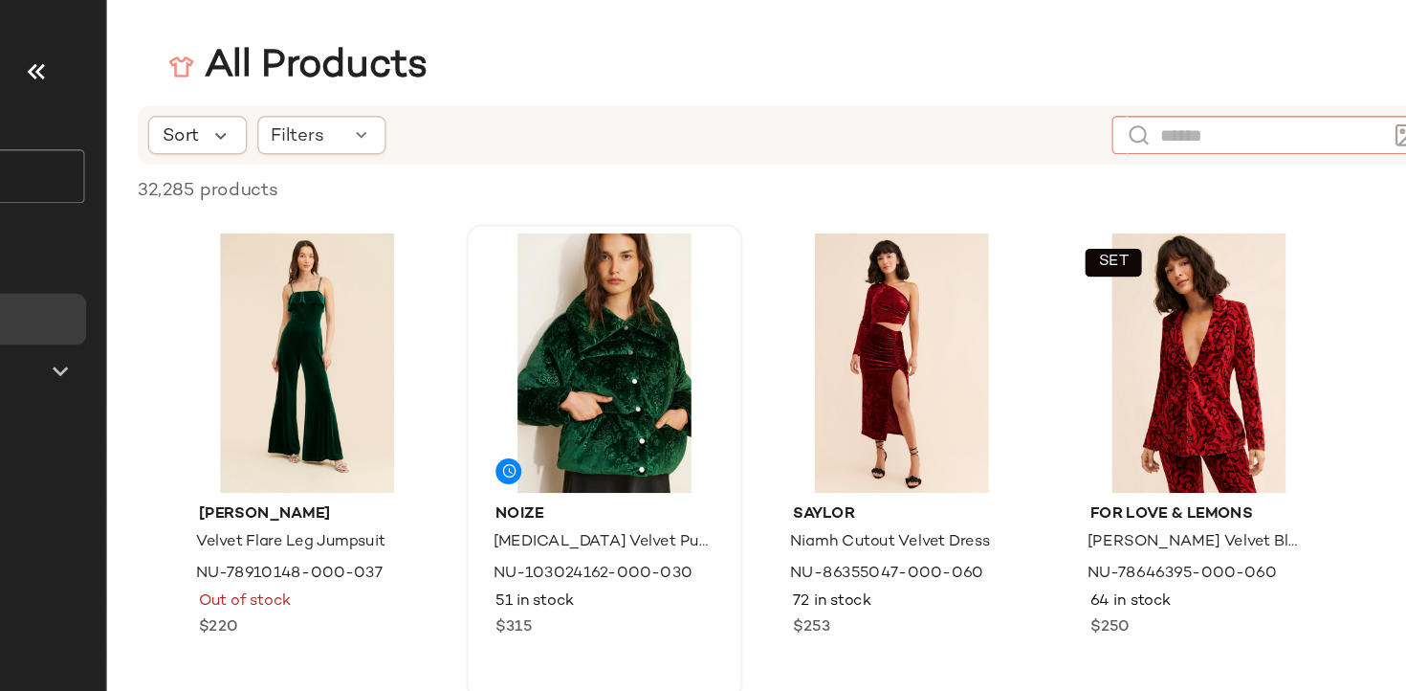
paste input "*******"
type input "*******"
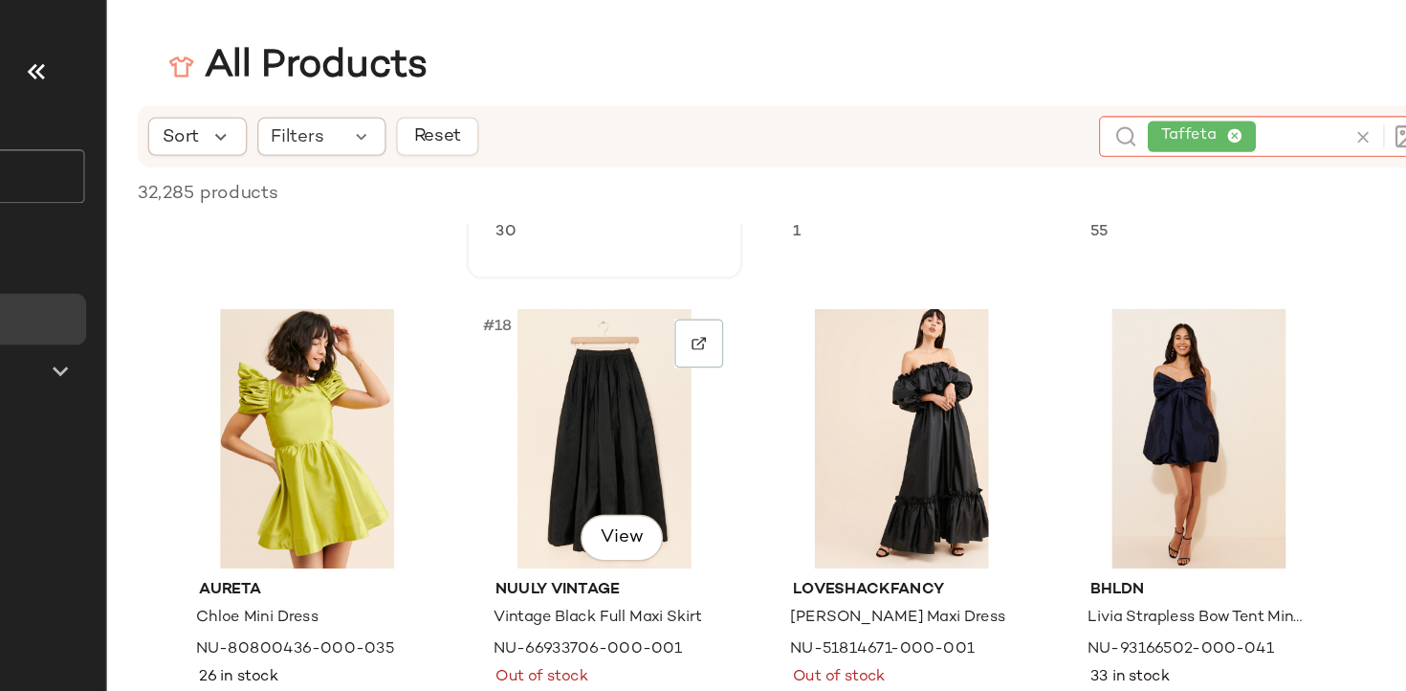
scroll to position [1419, 0]
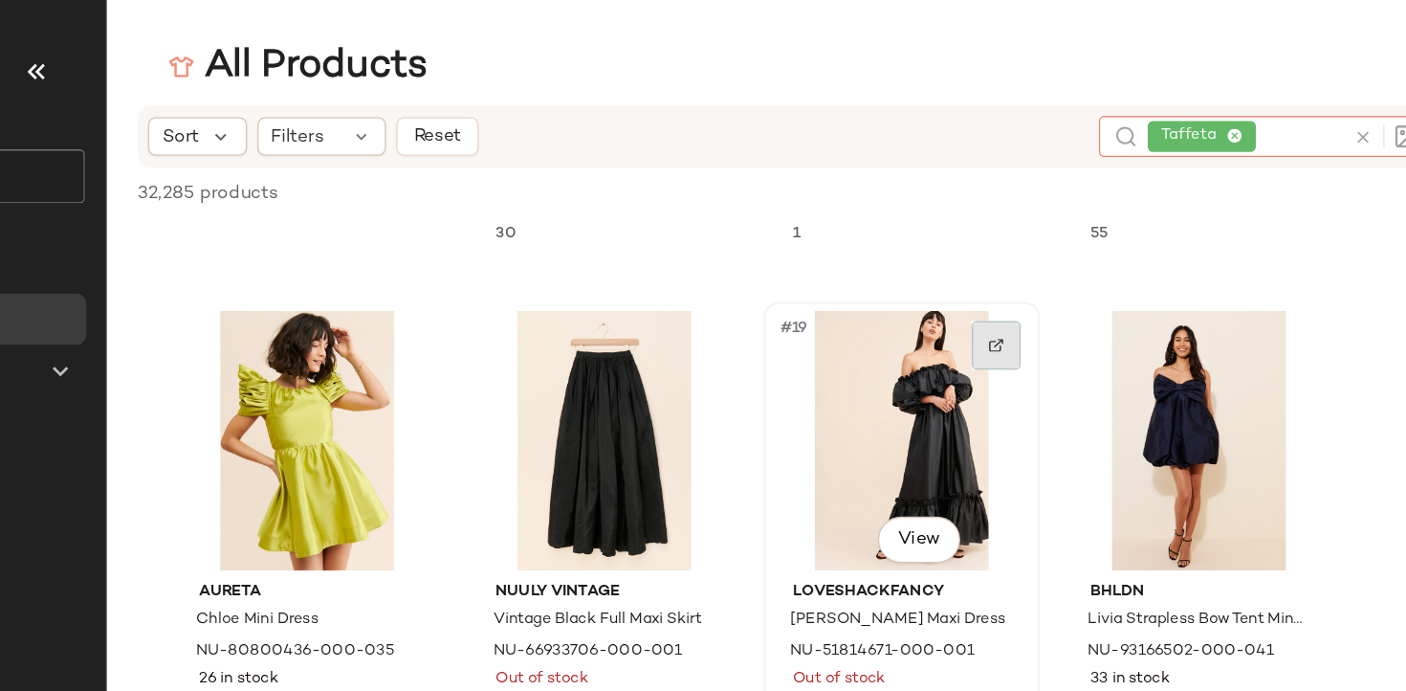
click at [995, 248] on div at bounding box center [986, 256] width 36 height 36
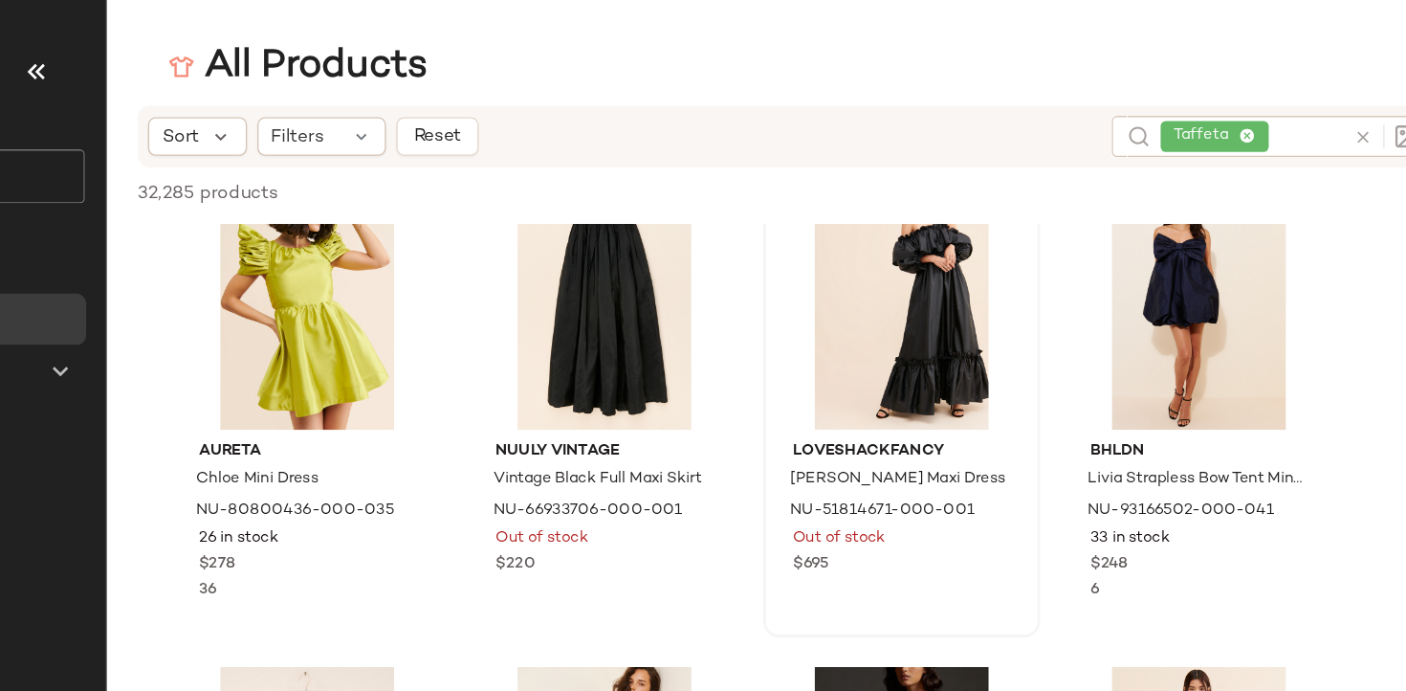
scroll to position [1502, 0]
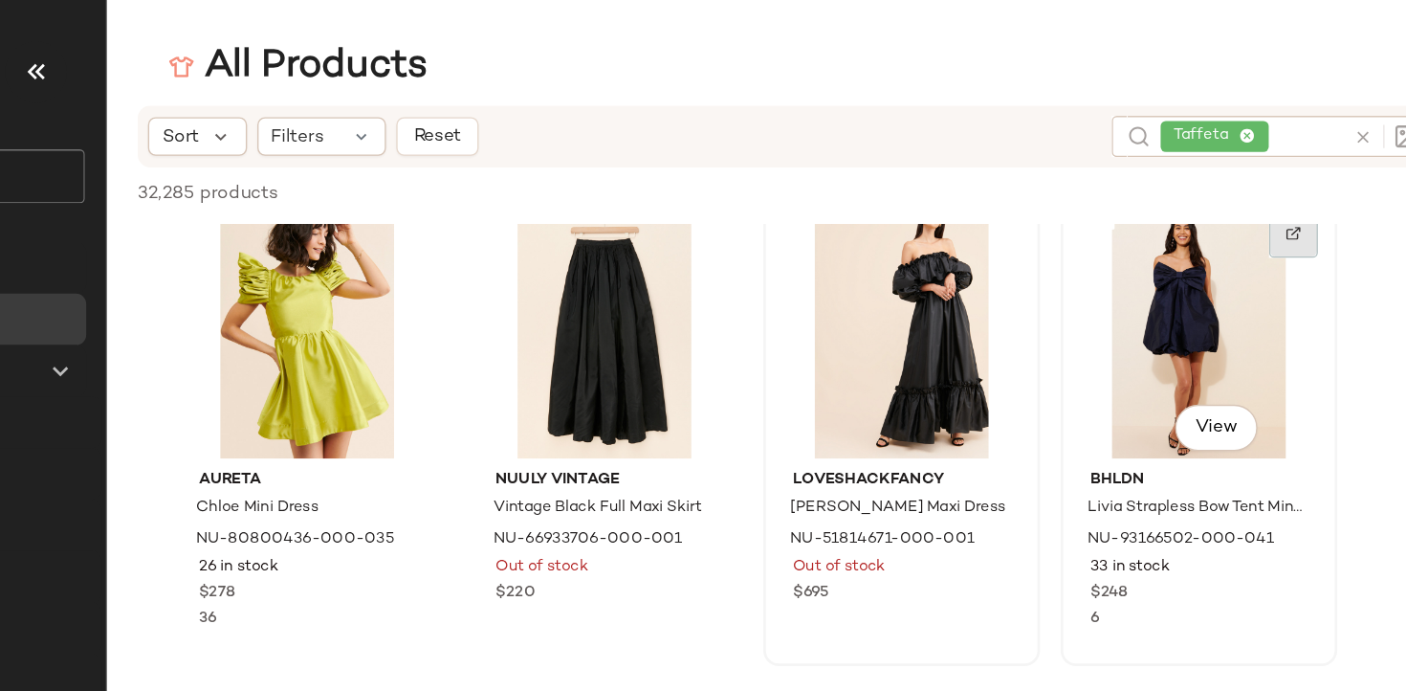
click at [1211, 179] on div at bounding box center [1207, 173] width 36 height 36
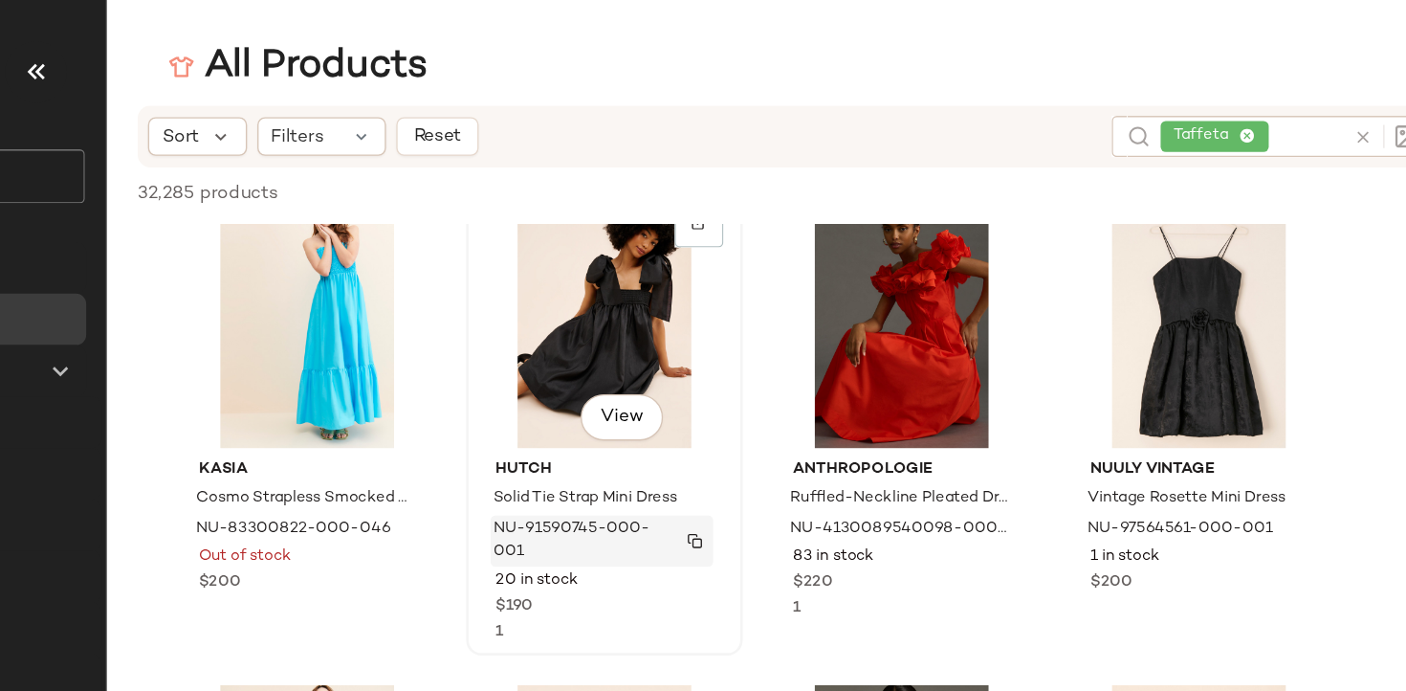
scroll to position [3272, 0]
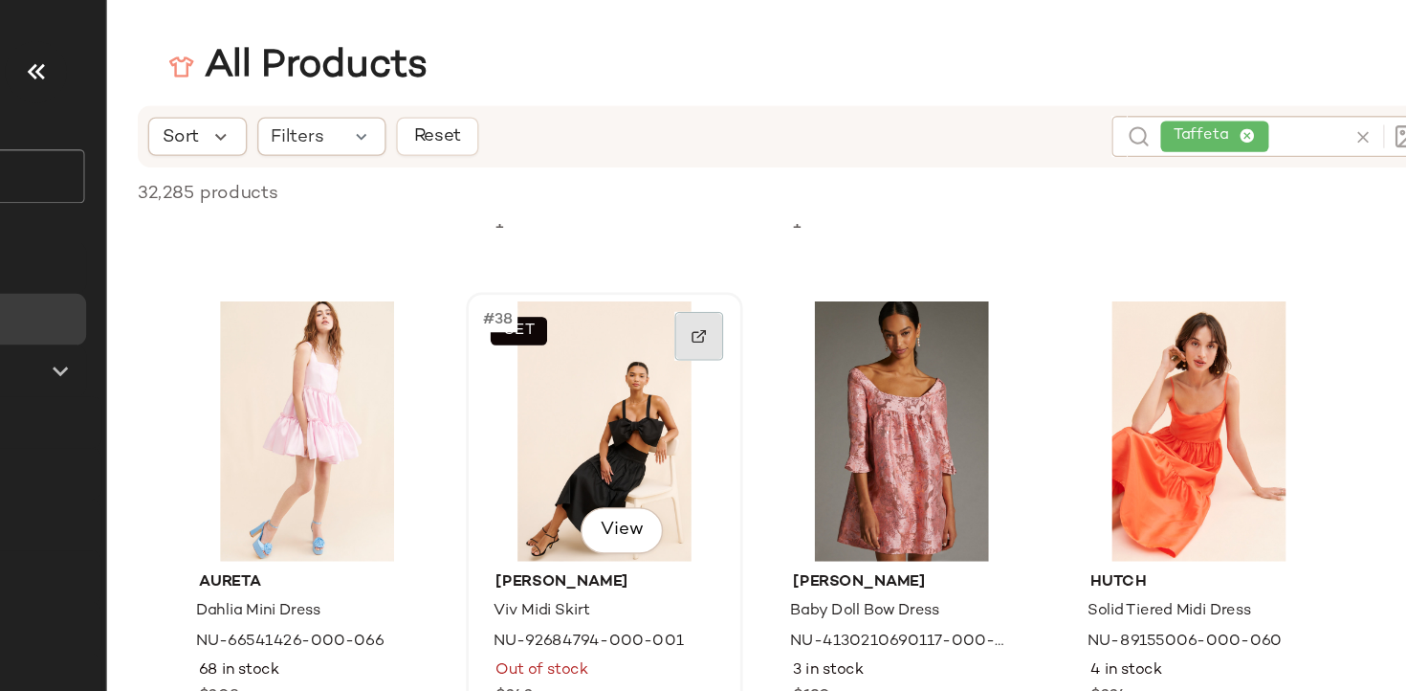
click at [780, 243] on div at bounding box center [765, 249] width 36 height 36
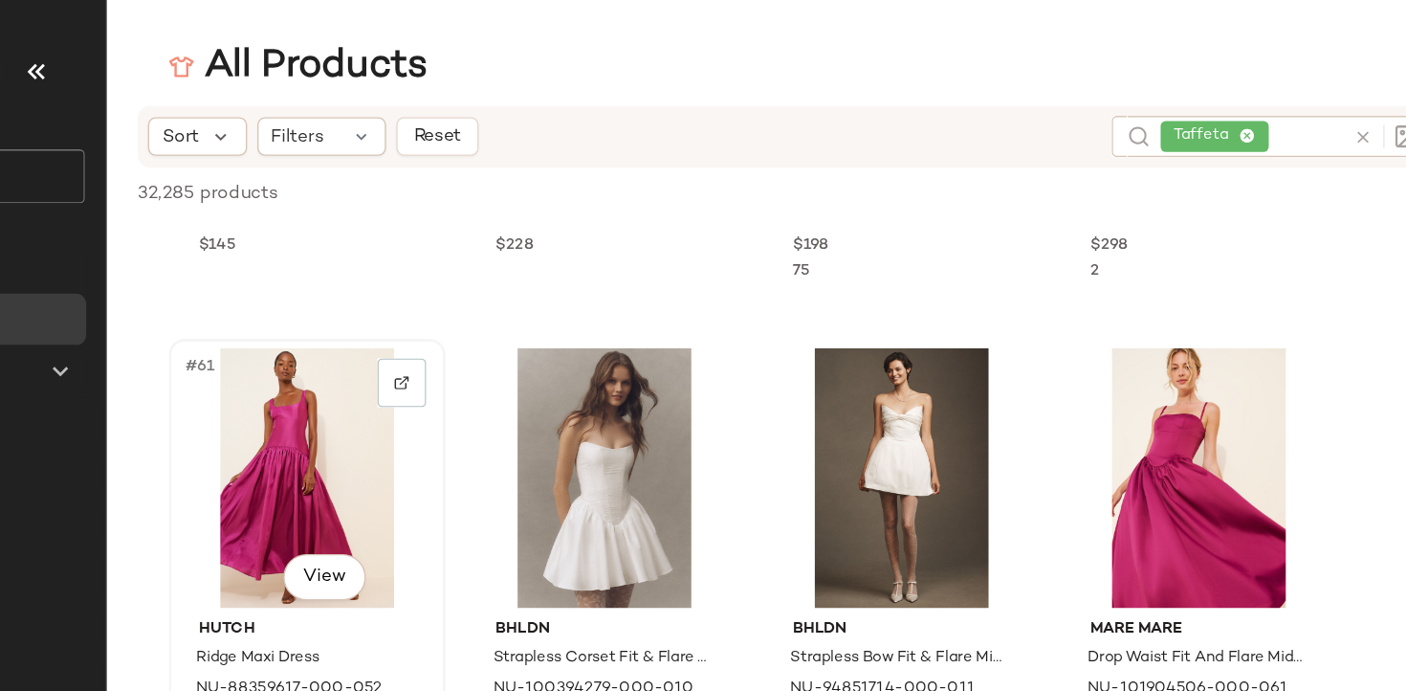
scroll to position [5460, 0]
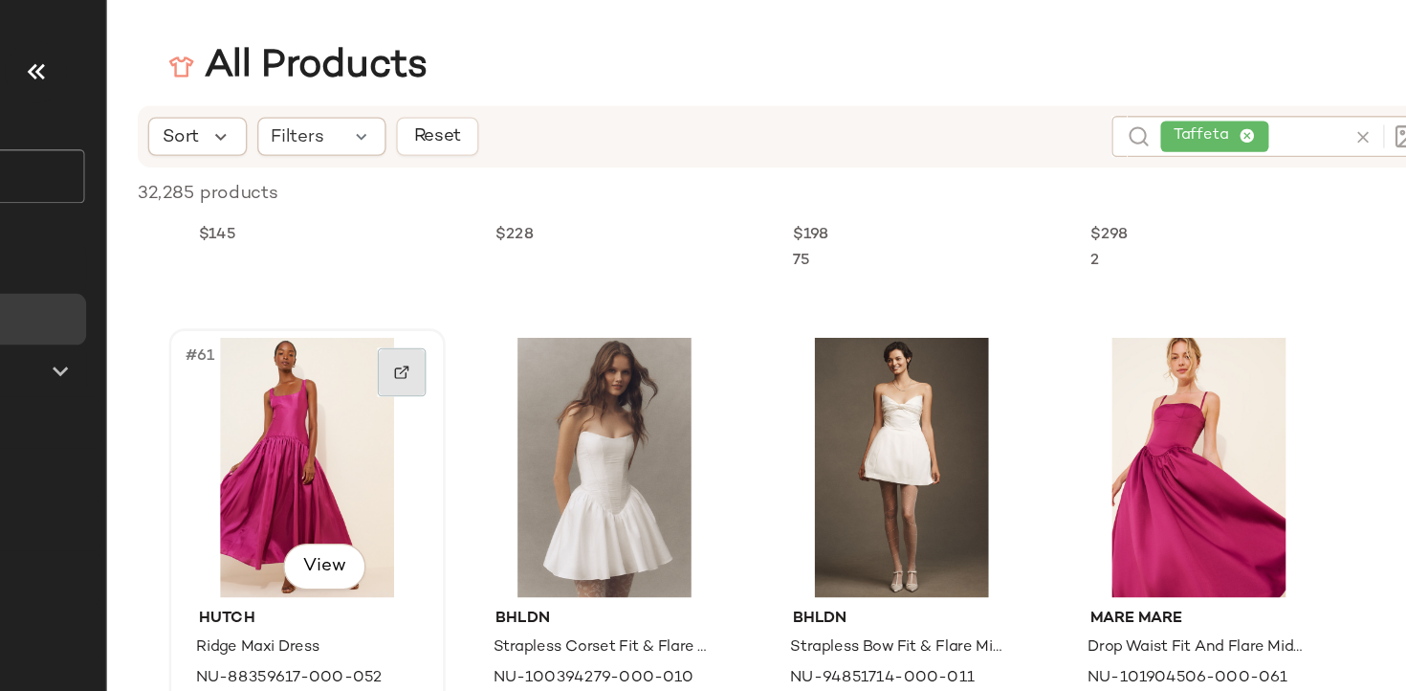
click at [548, 274] on img at bounding box center [543, 276] width 11 height 11
click at [1172, 100] on span "Taffeta" at bounding box center [1148, 101] width 80 height 23
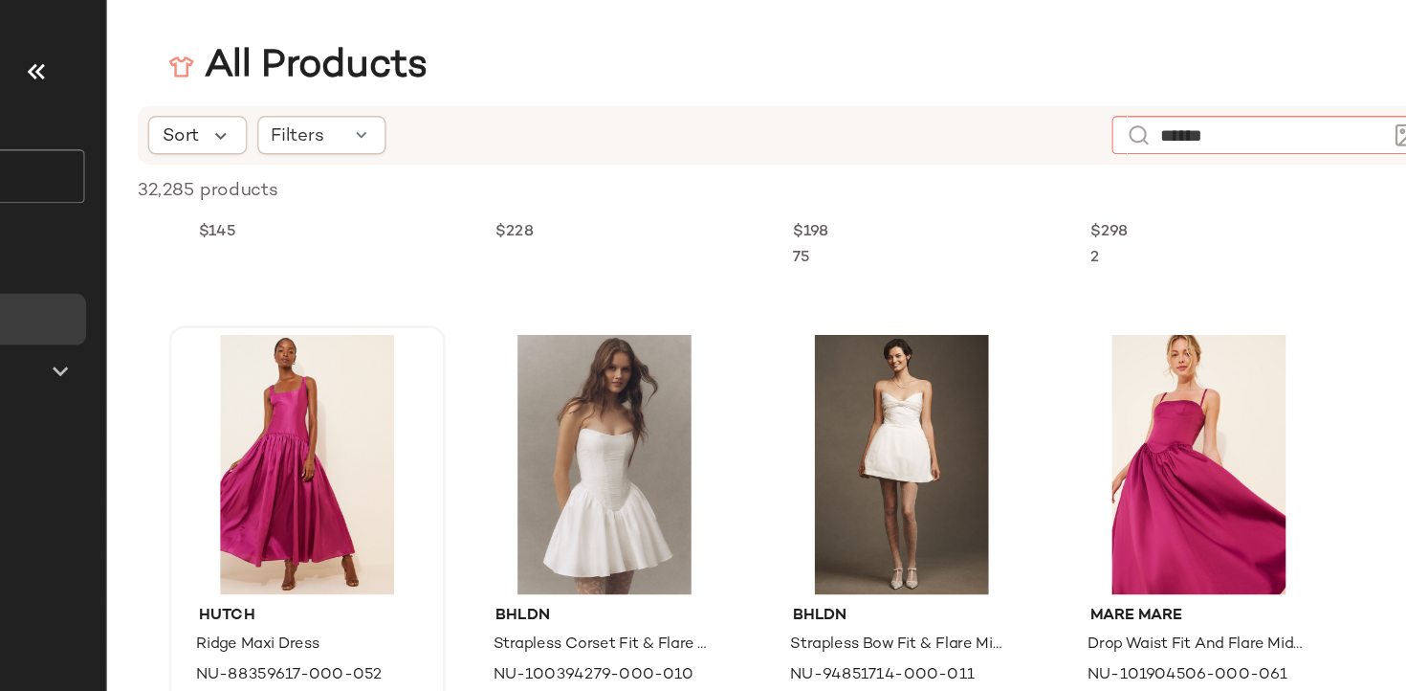
type input "*******"
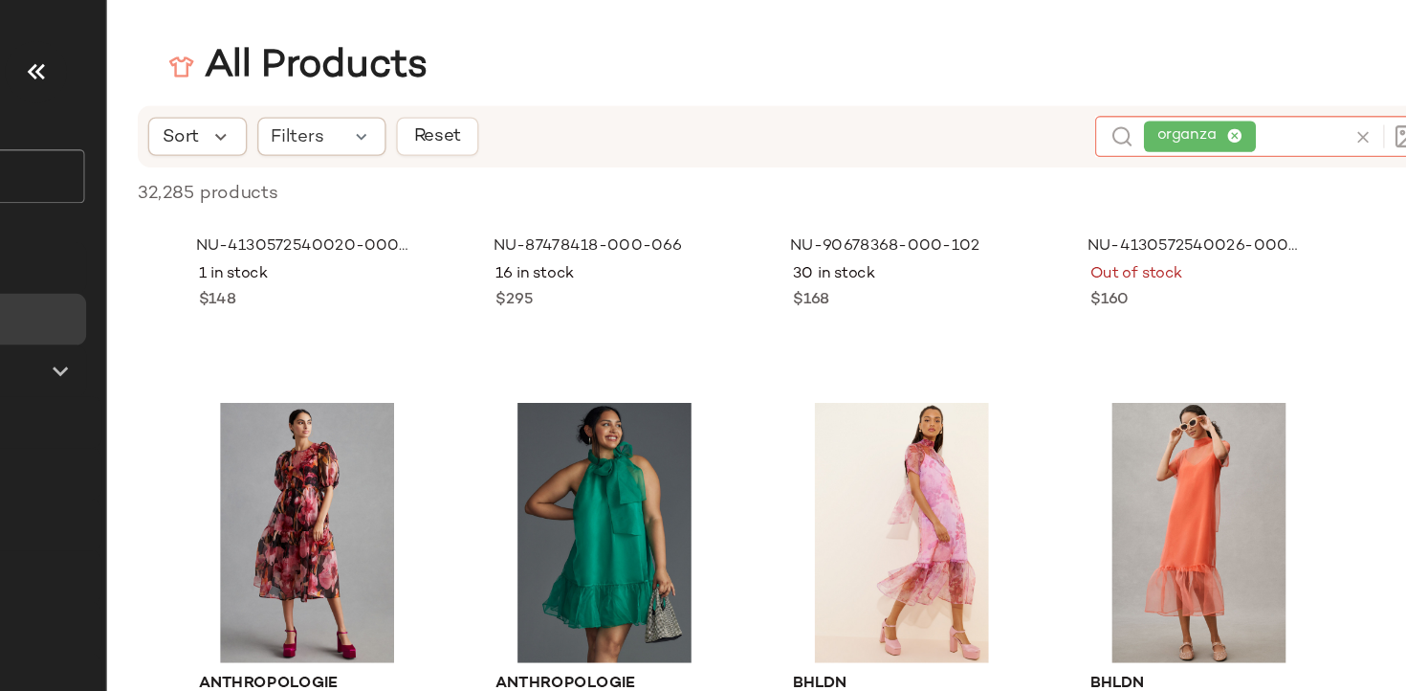
scroll to position [714, 0]
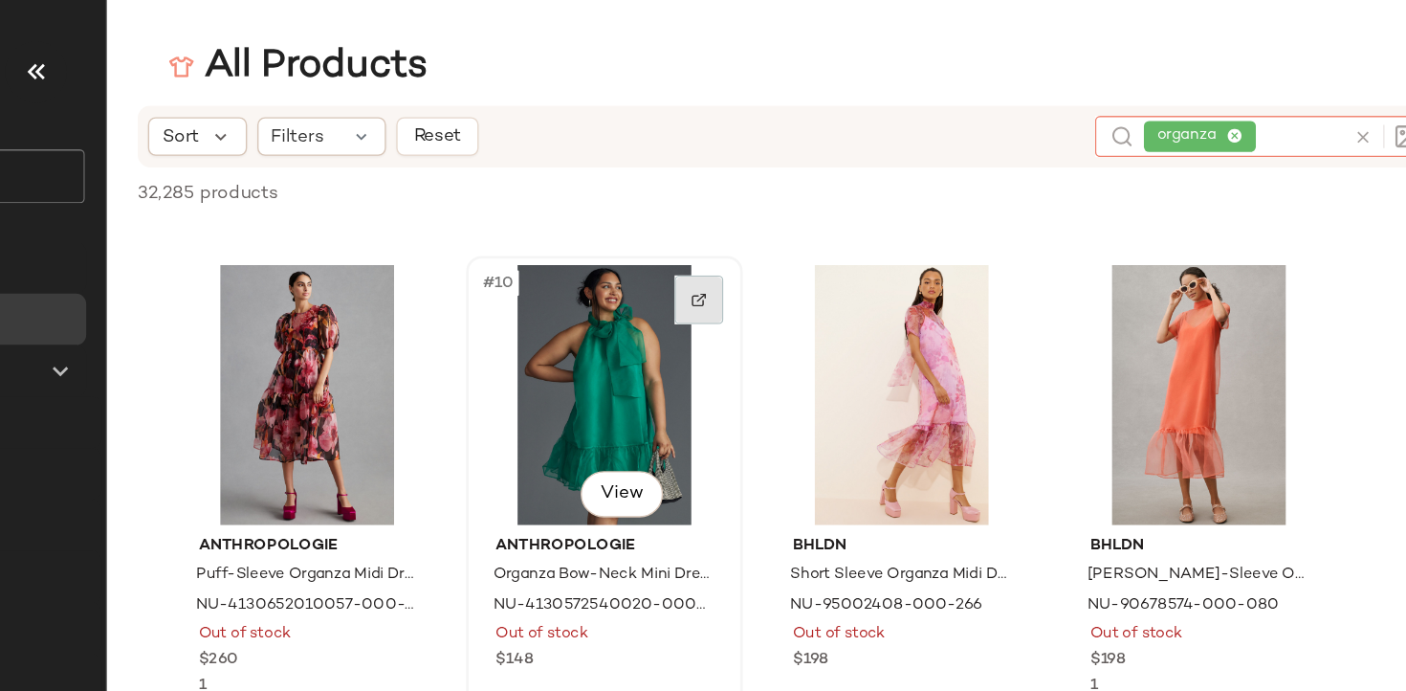
click at [760, 233] on div at bounding box center [765, 223] width 36 height 36
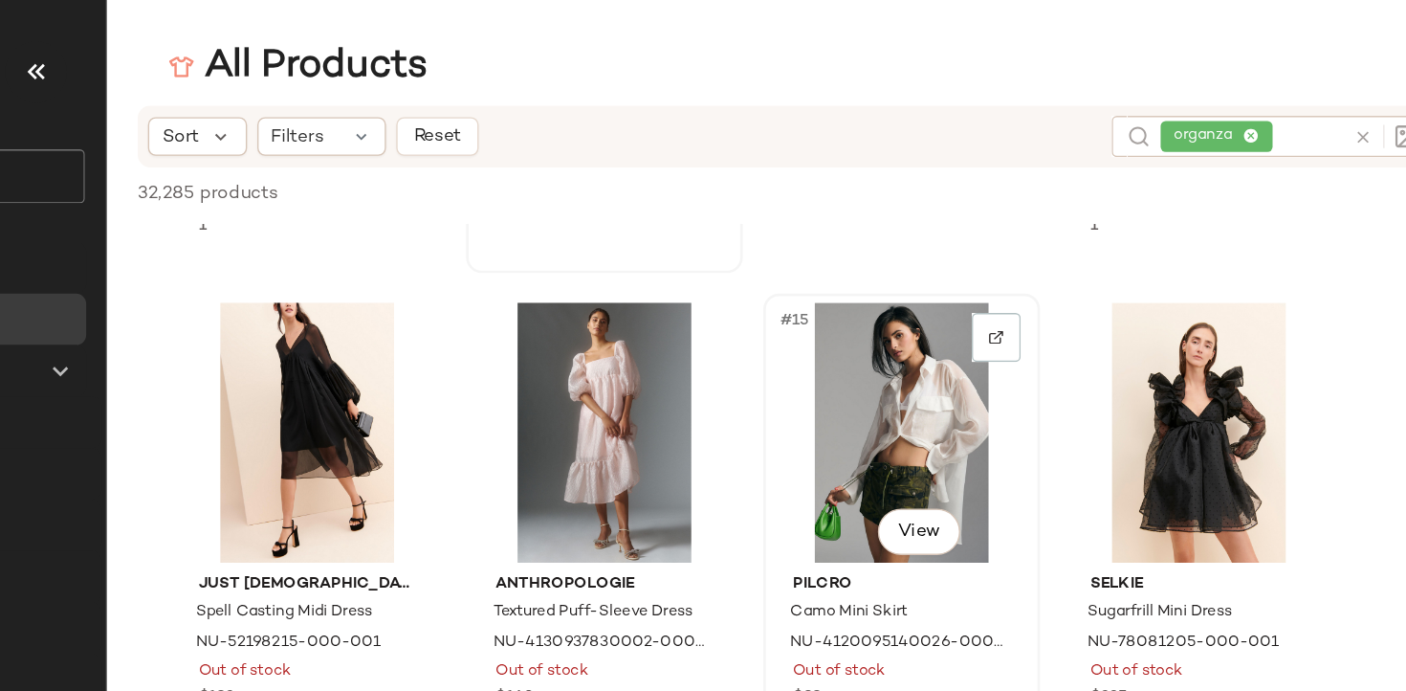
scroll to position [1056, 0]
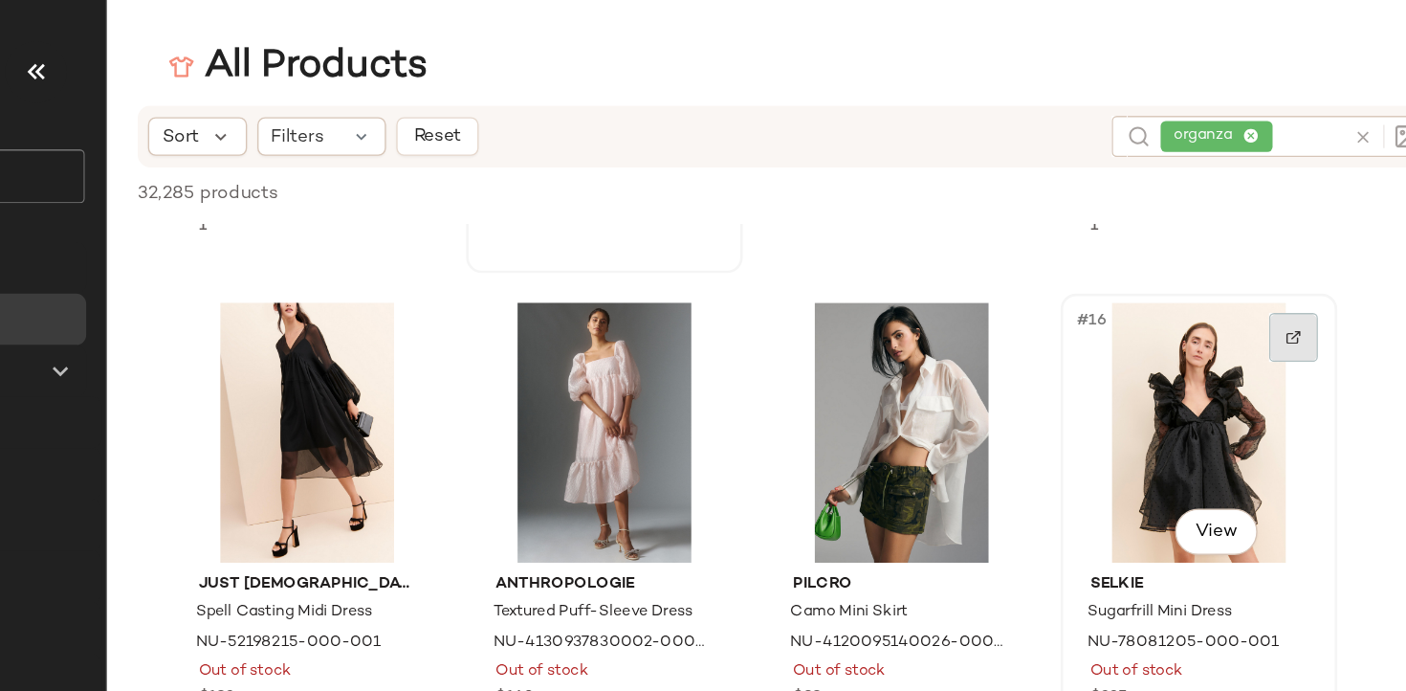
click at [1199, 261] on div at bounding box center [1207, 250] width 36 height 36
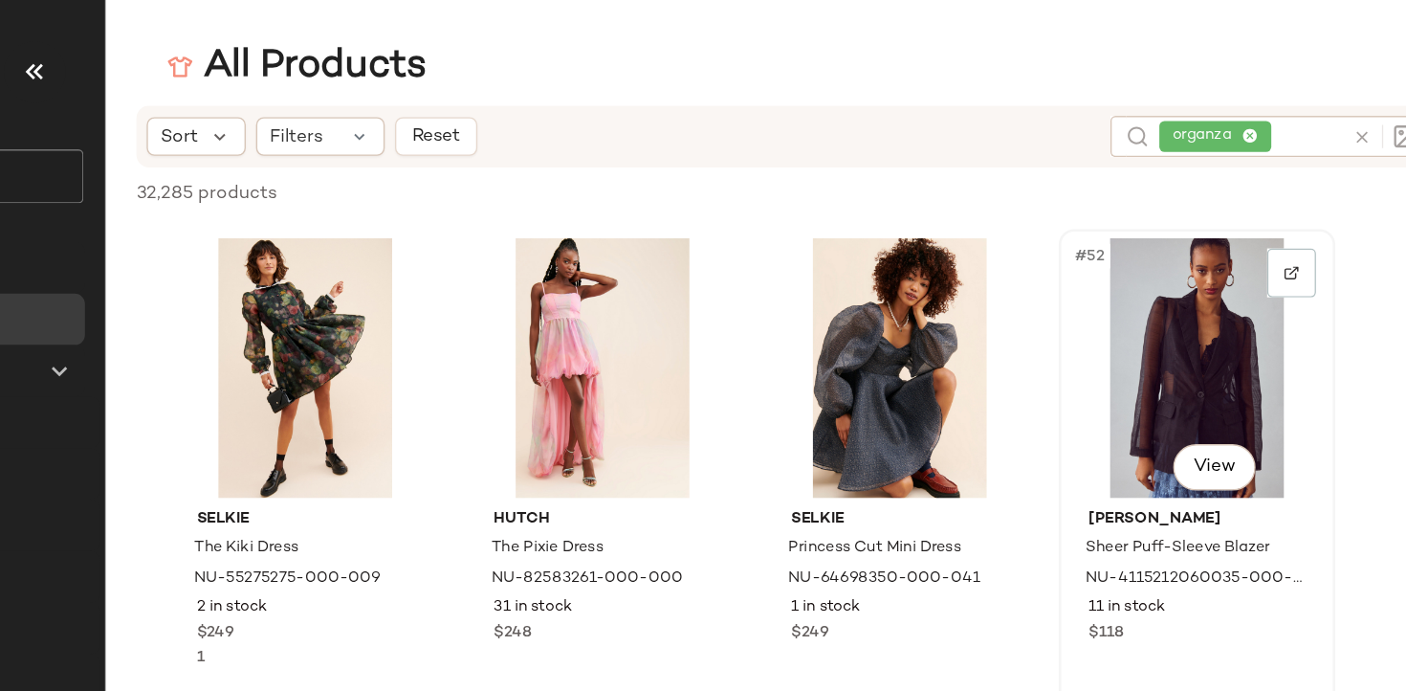
scroll to position [4427, 0]
click at [1209, 208] on div at bounding box center [1207, 202] width 36 height 36
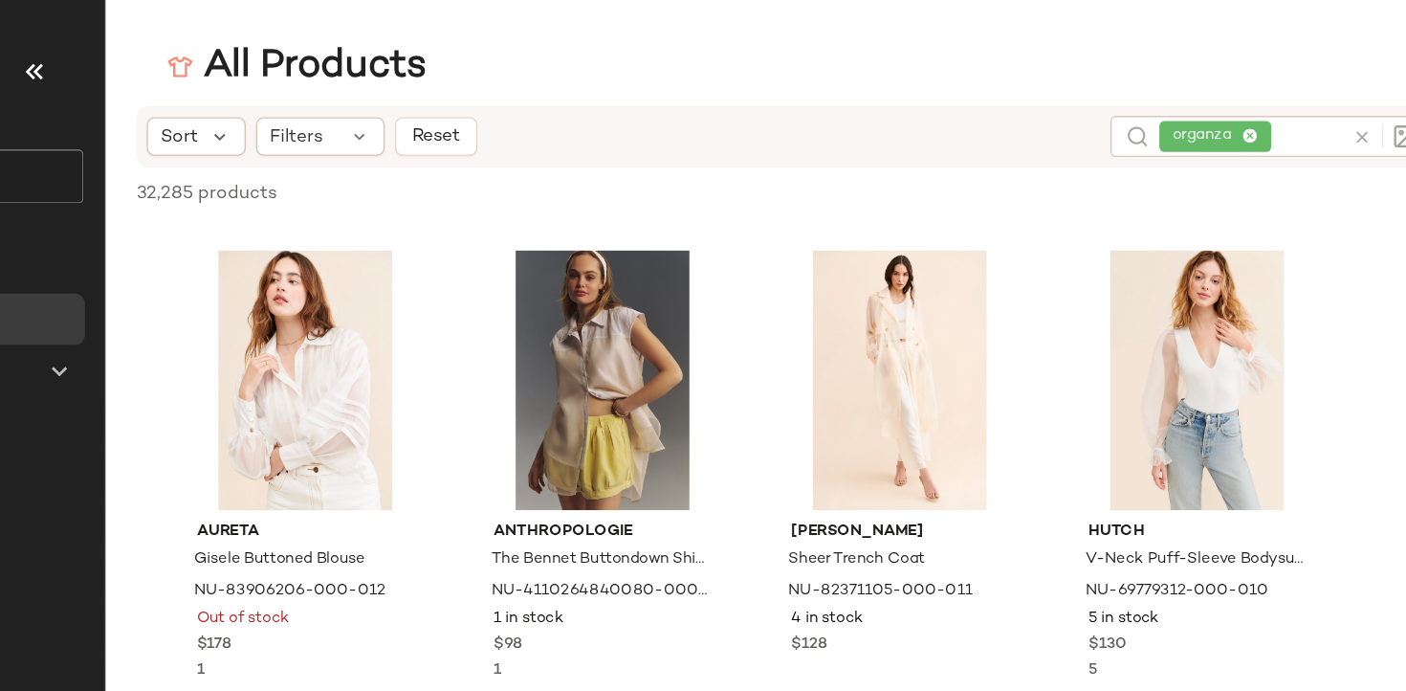
scroll to position [5492, 0]
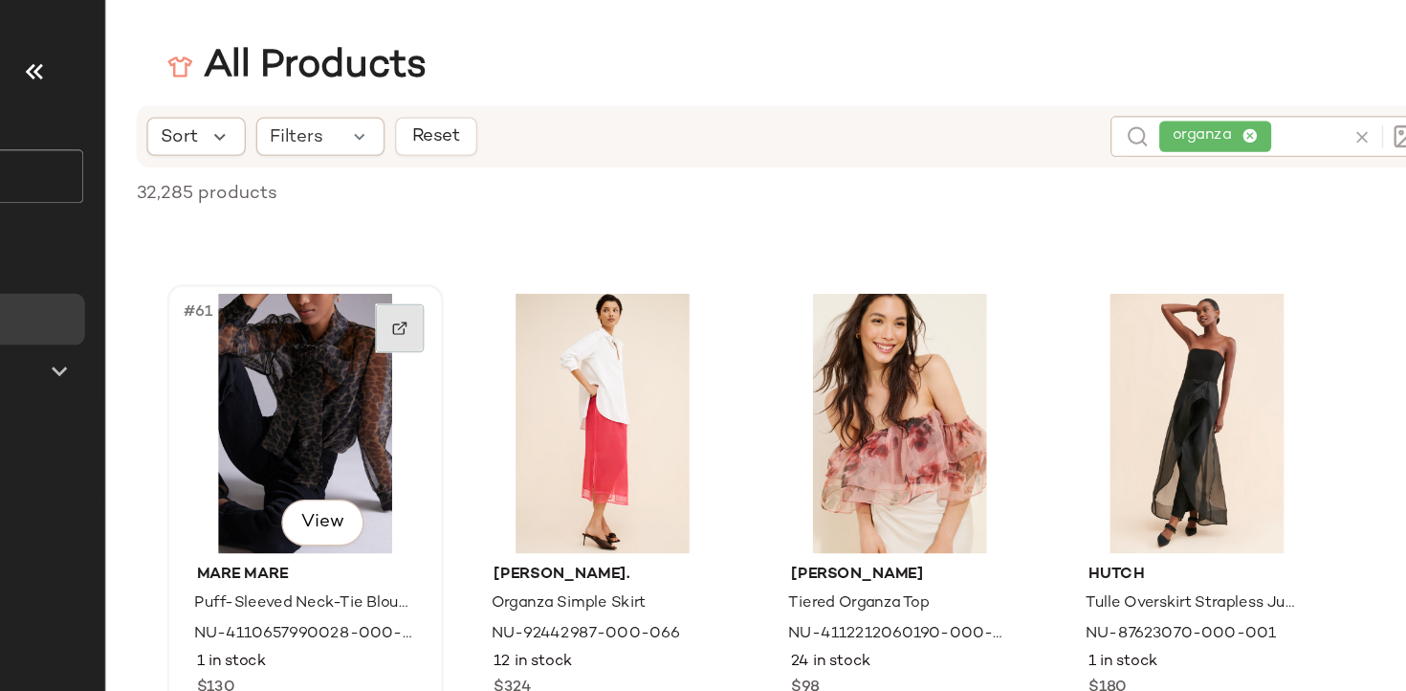
click at [533, 247] on div at bounding box center [544, 244] width 36 height 36
click at [1179, 95] on div "organza" at bounding box center [1176, 101] width 136 height 31
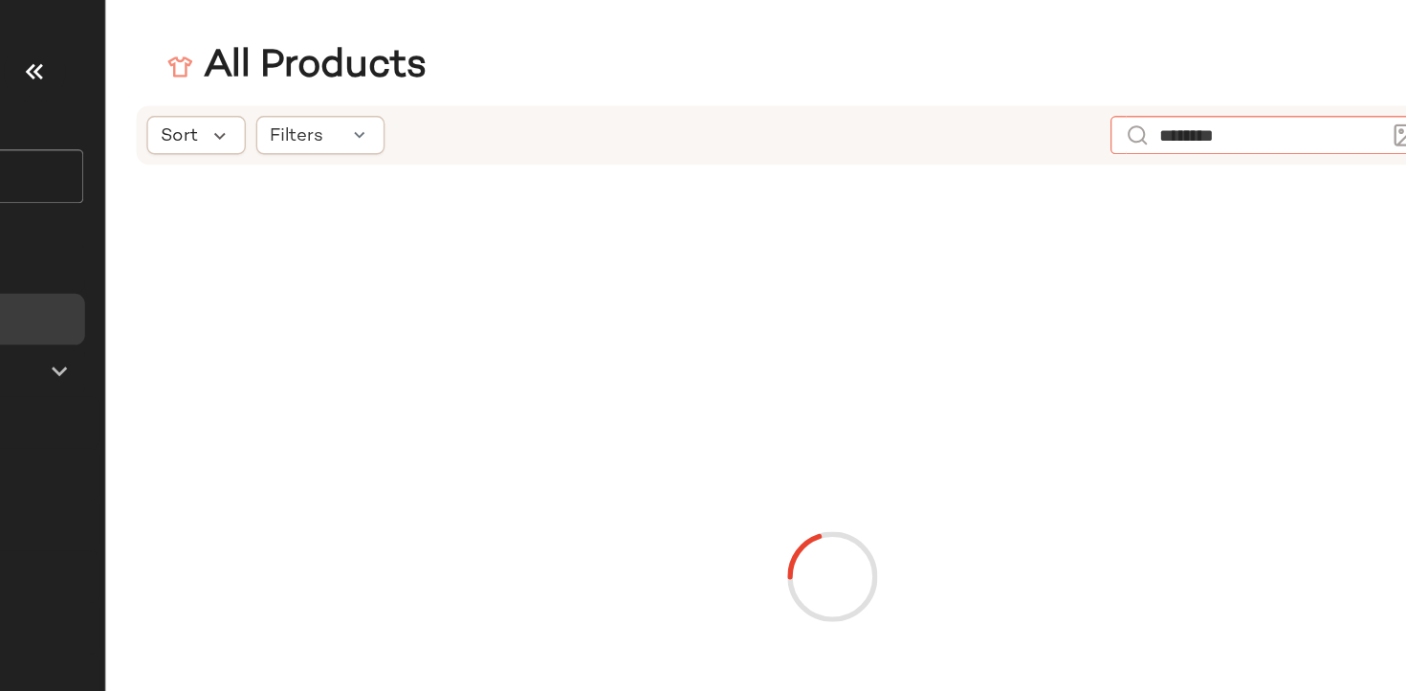
type input "*********"
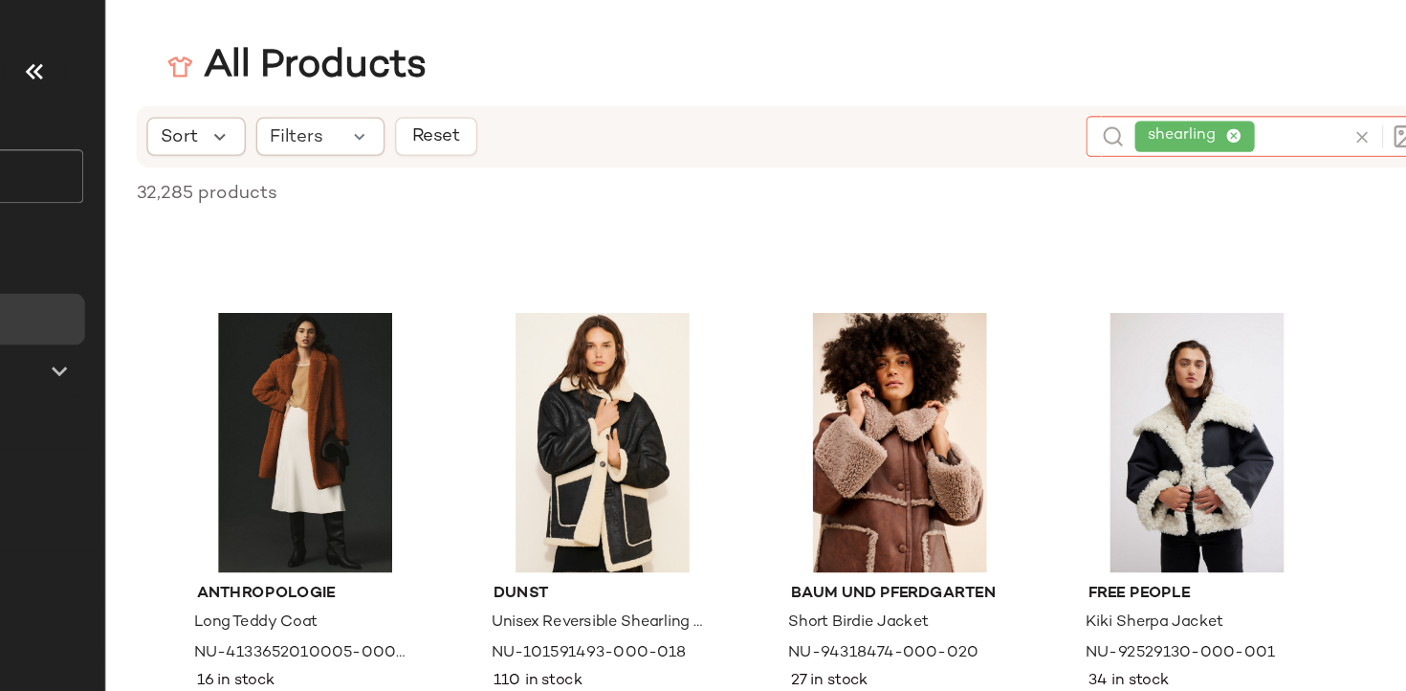
scroll to position [314, 0]
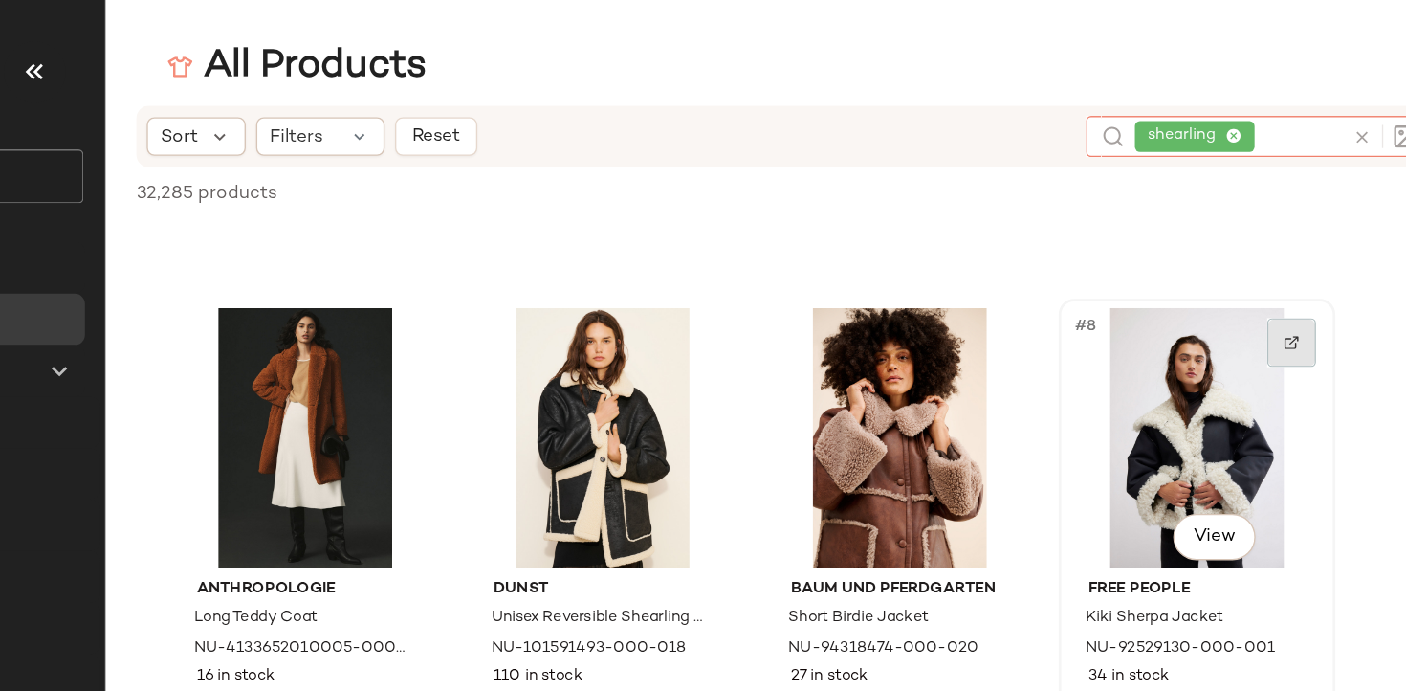
click at [1195, 252] on div at bounding box center [1207, 254] width 36 height 36
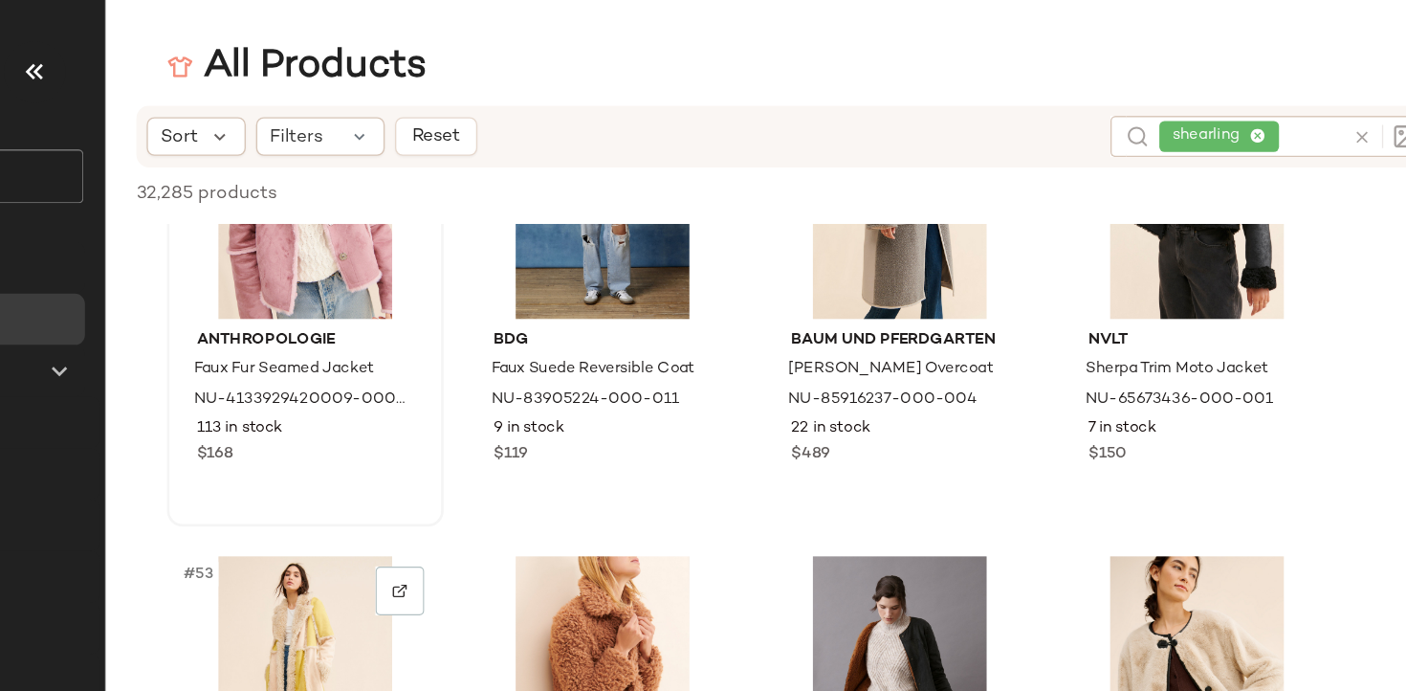
scroll to position [4417, 0]
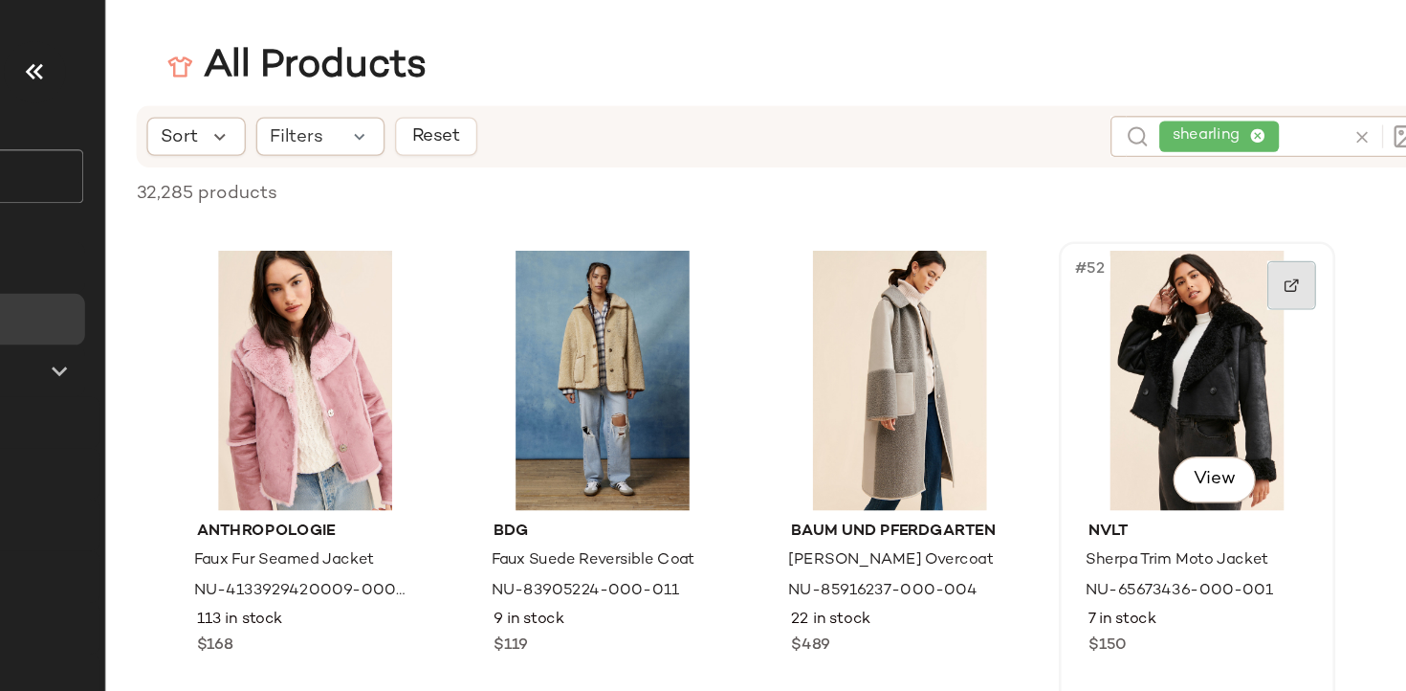
click at [1206, 206] on div at bounding box center [1207, 212] width 36 height 36
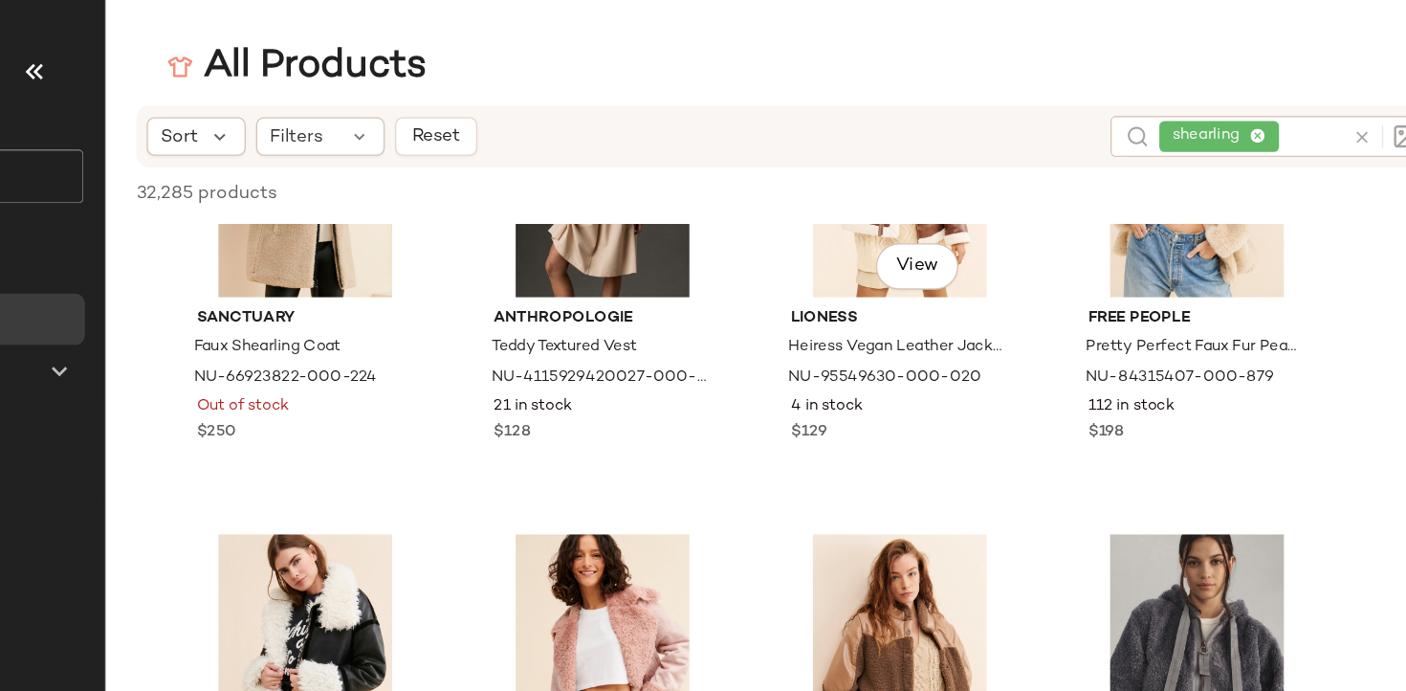
scroll to position [6172, 0]
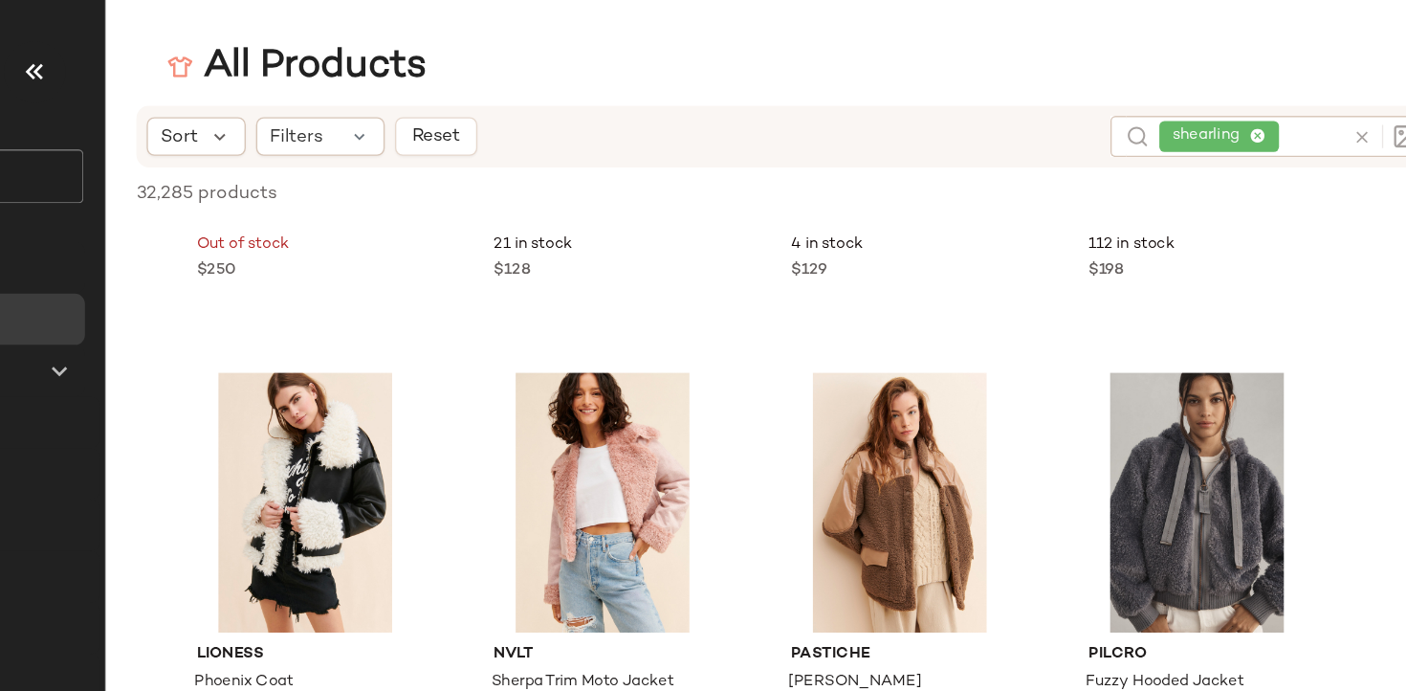
click at [1182, 102] on div "shearling" at bounding box center [1176, 101] width 136 height 31
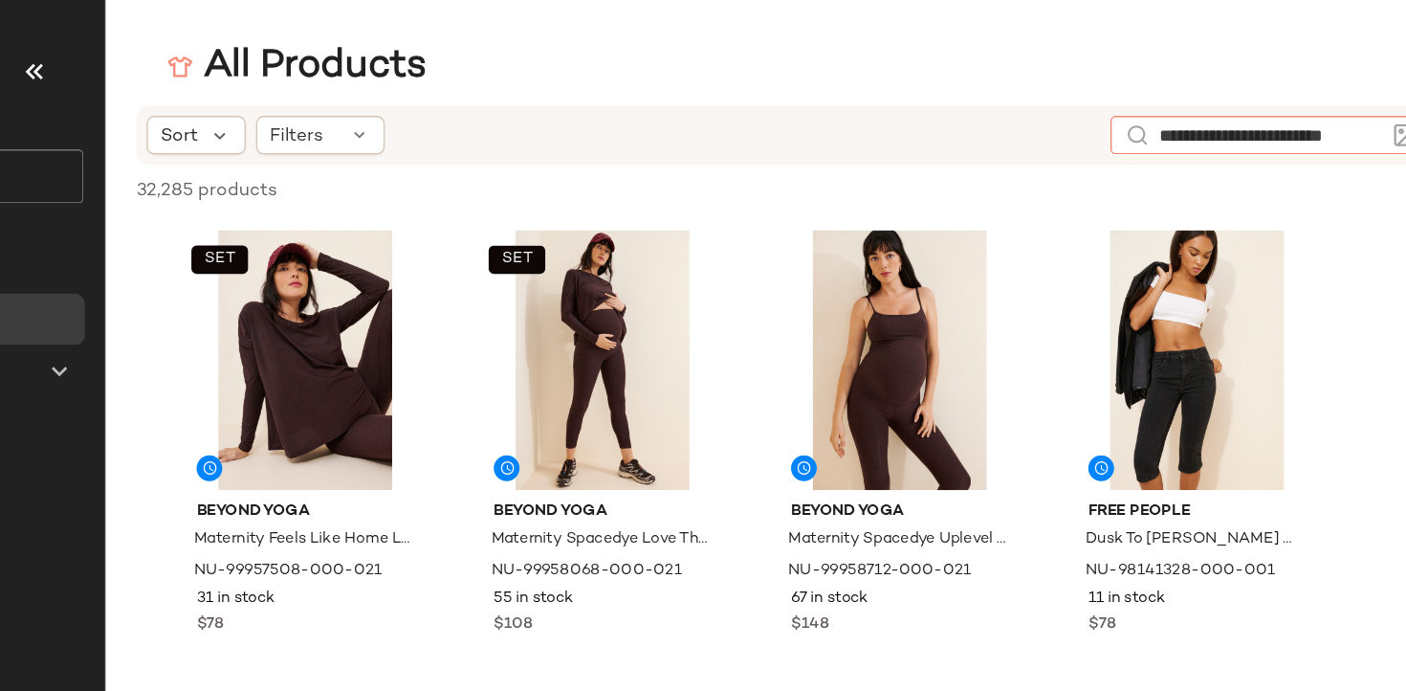
type input "**********"
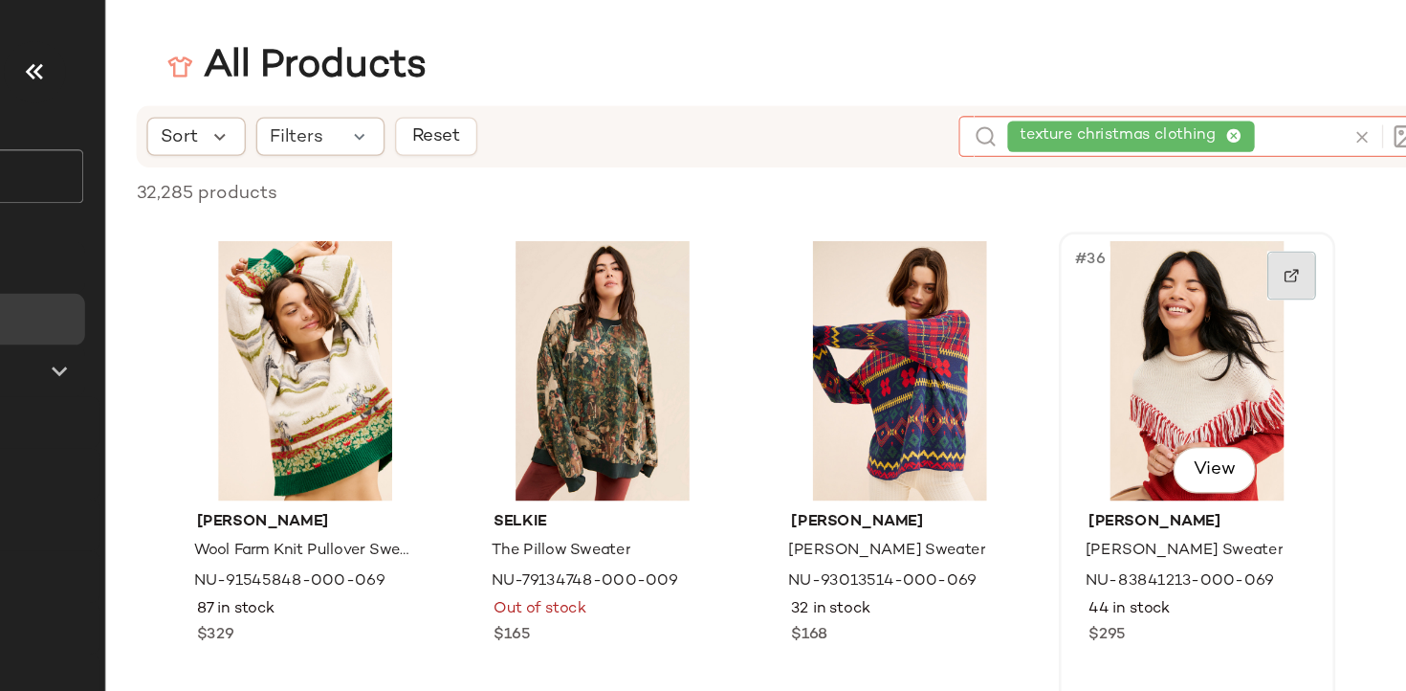
scroll to position [2949, 0]
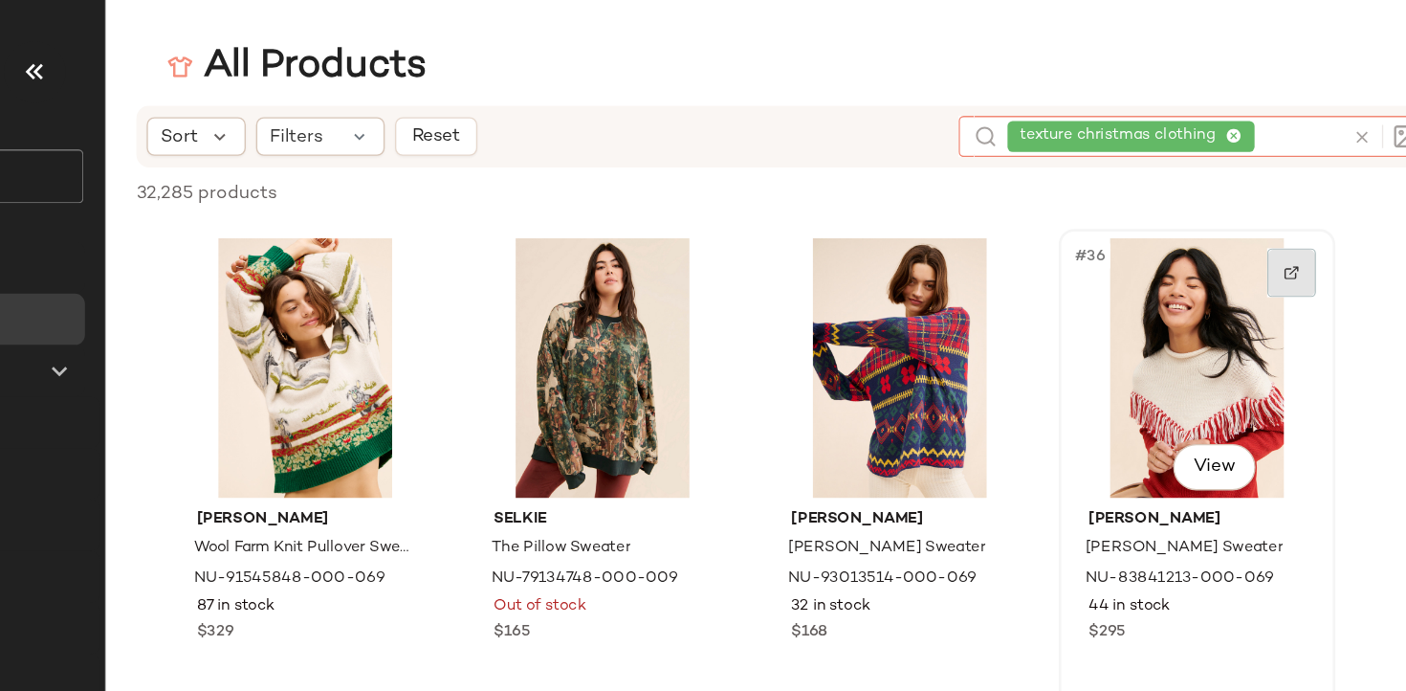
click at [1206, 210] on div at bounding box center [1207, 203] width 36 height 36
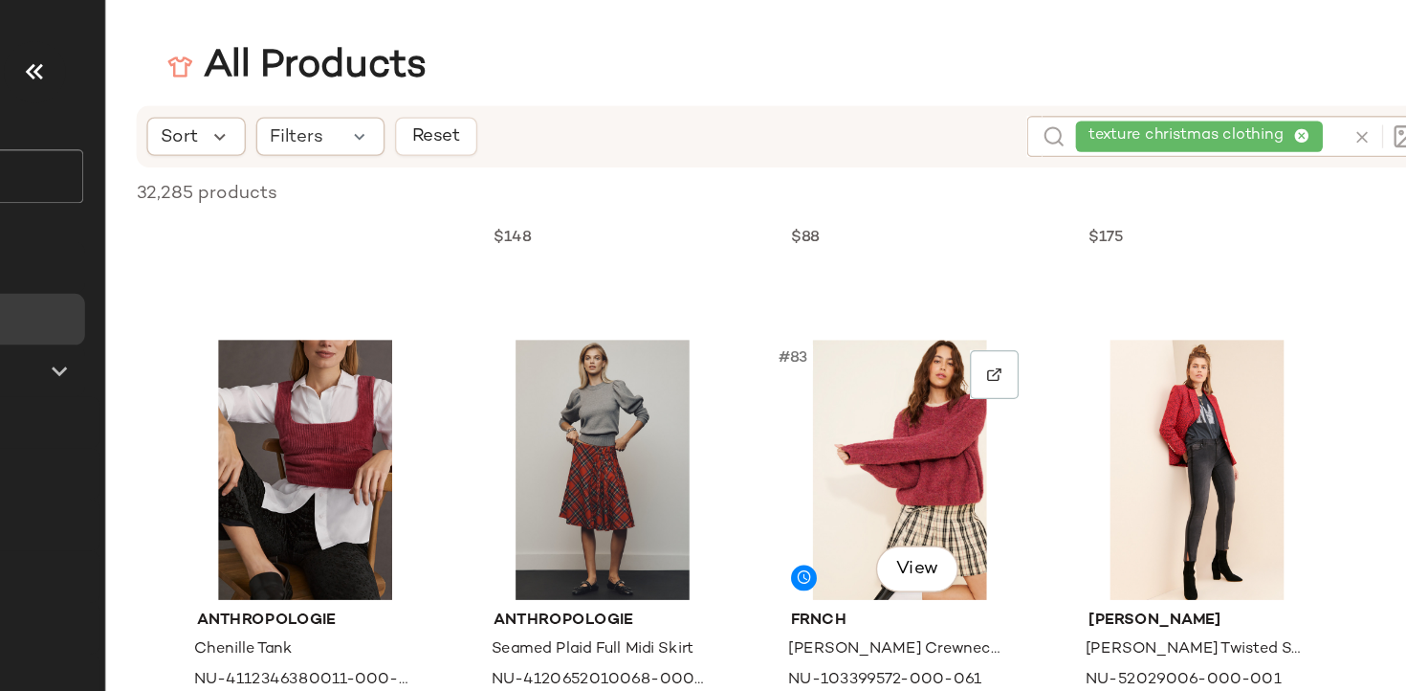
scroll to position [7365, 0]
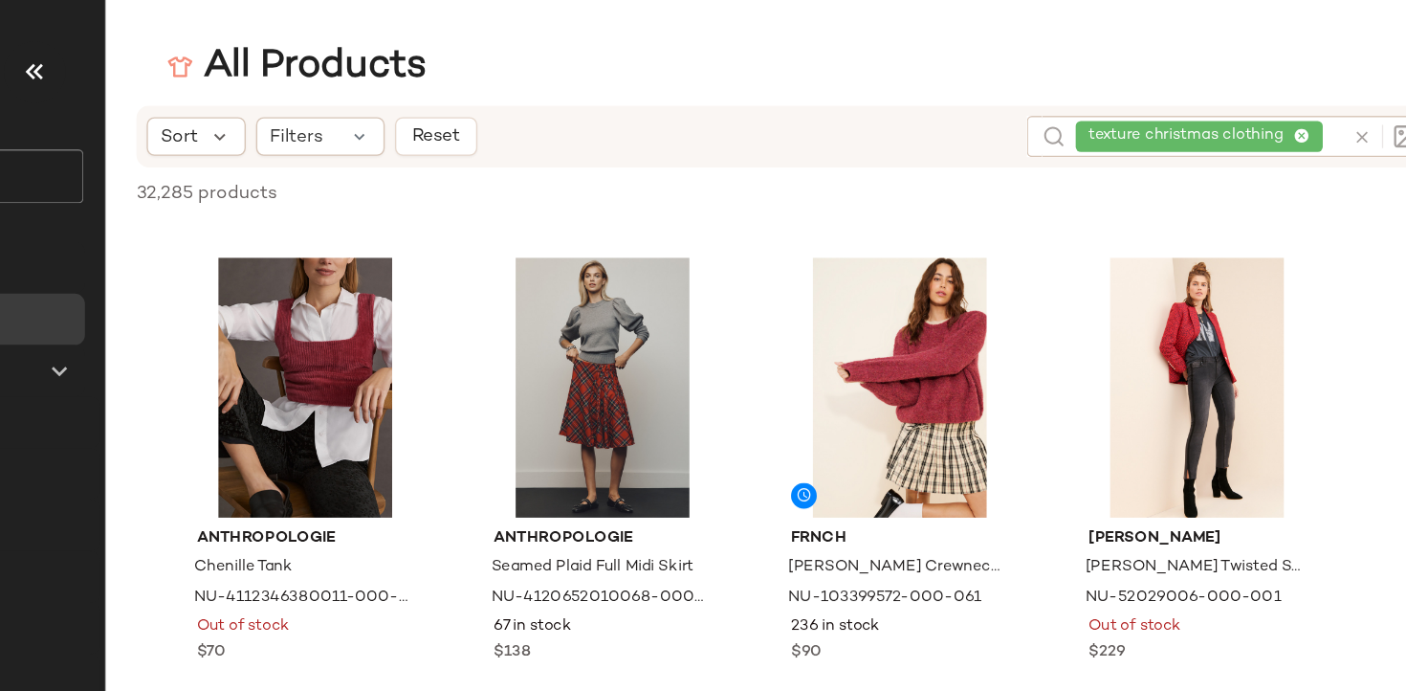
click at [1212, 102] on div "texture christmas clothing" at bounding box center [1145, 101] width 198 height 31
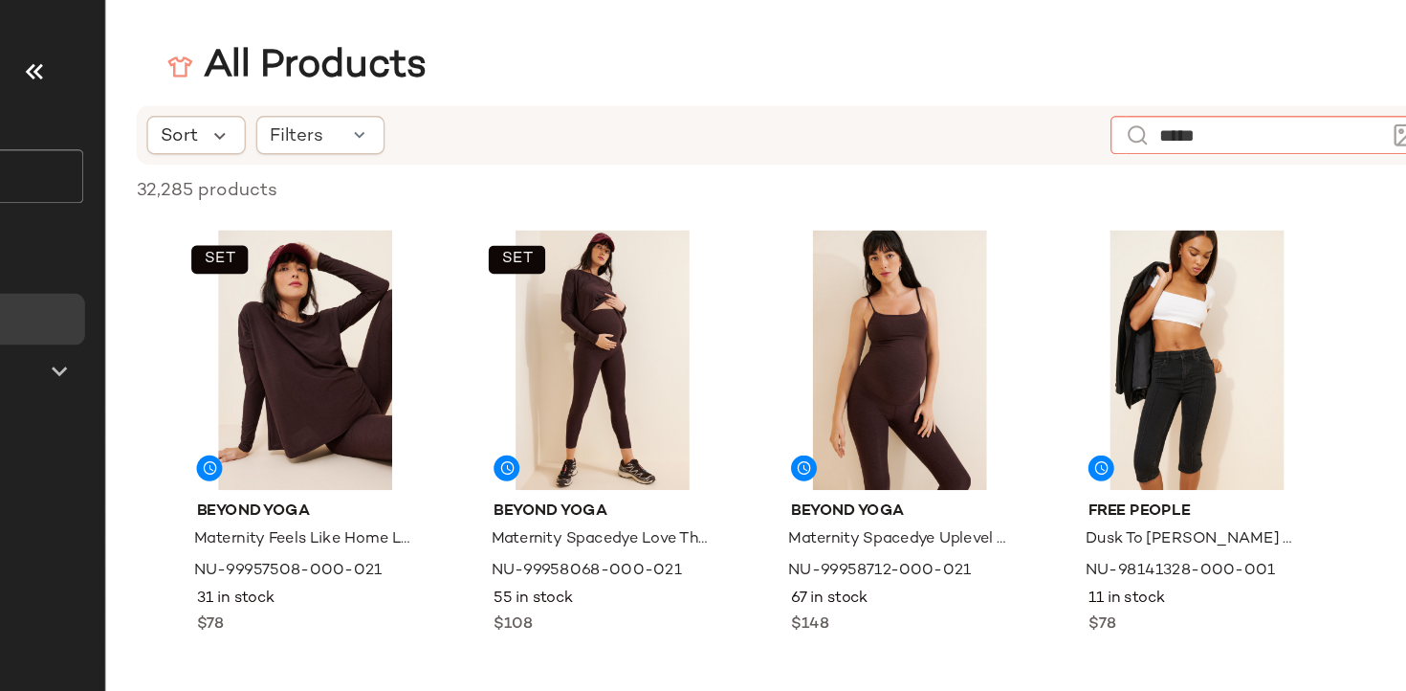
type input "******"
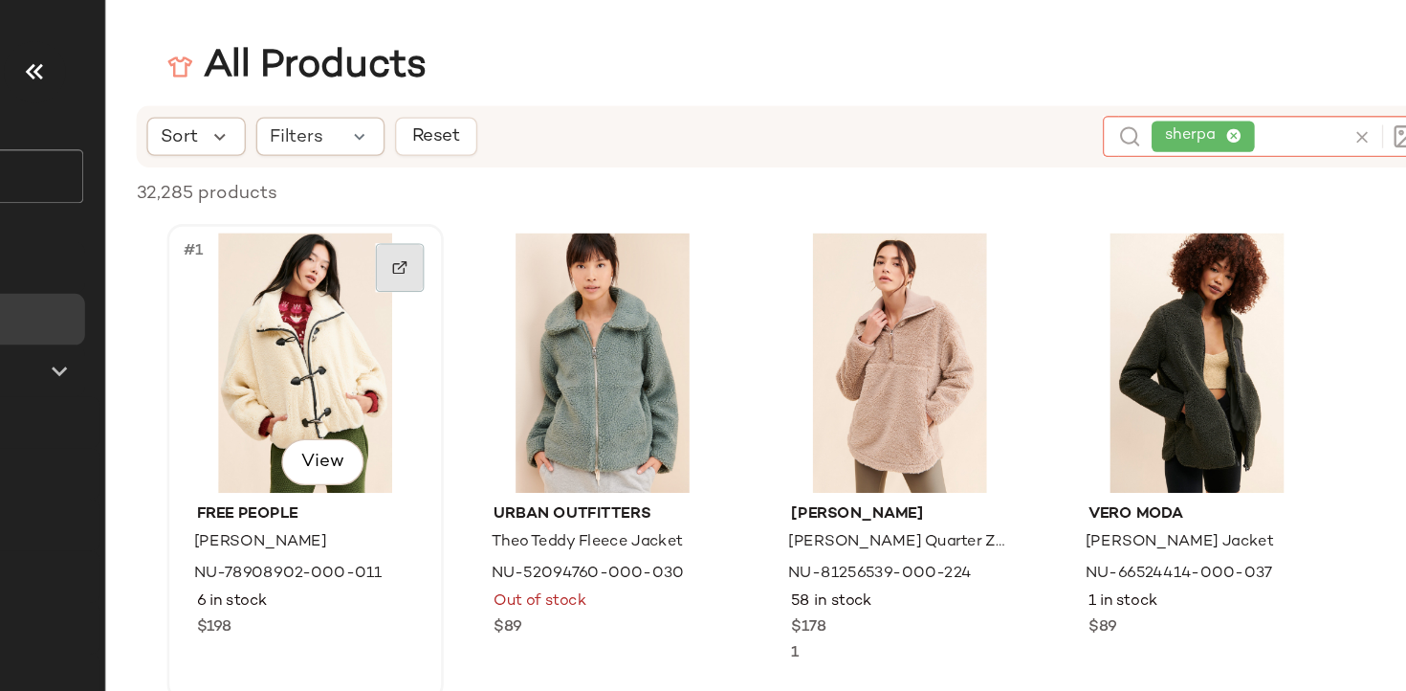
click at [533, 195] on div at bounding box center [544, 199] width 36 height 36
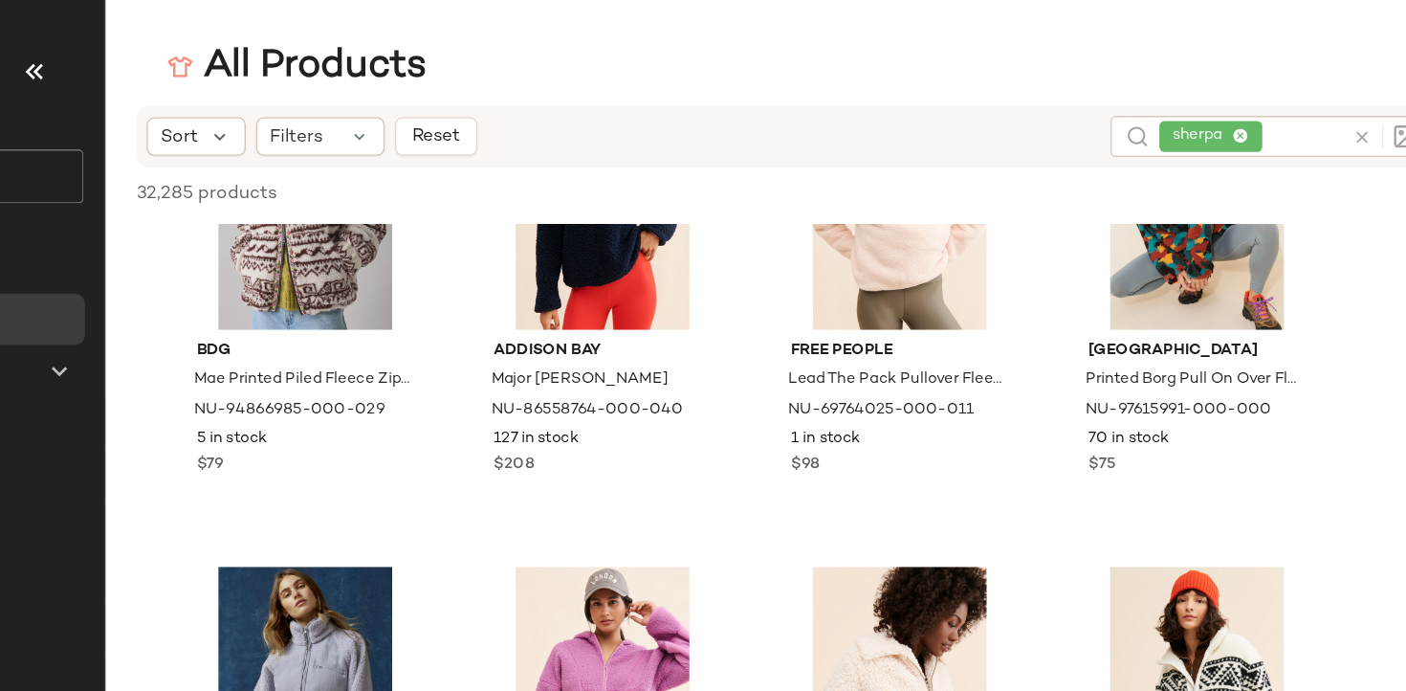
scroll to position [3472, 0]
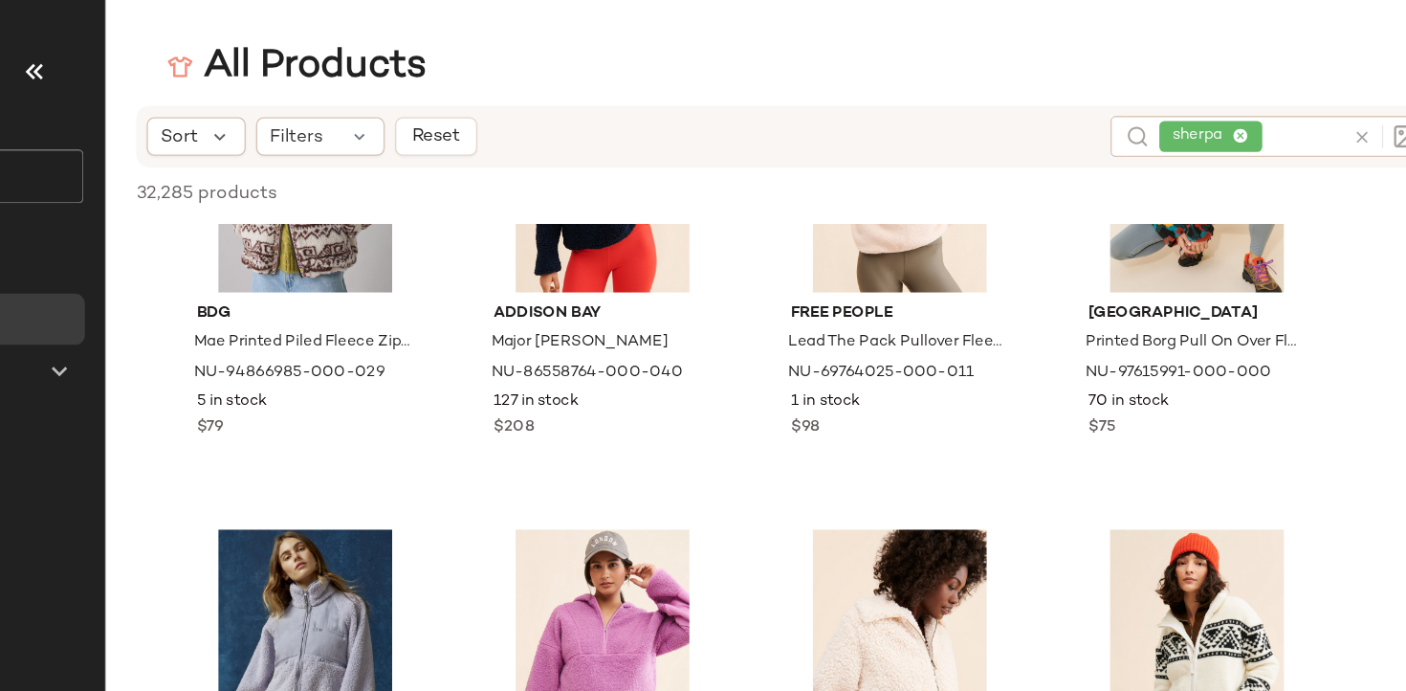
click at [1164, 100] on icon at bounding box center [1169, 102] width 12 height 12
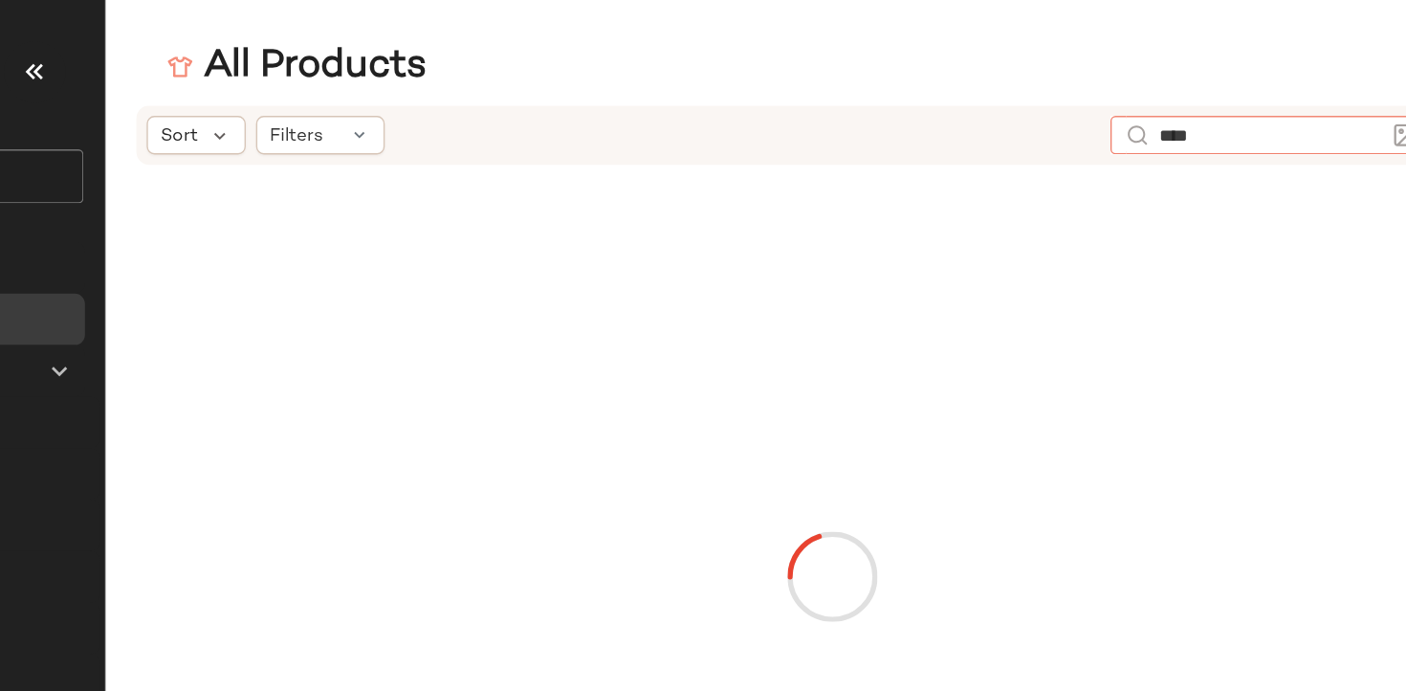
type input "*****"
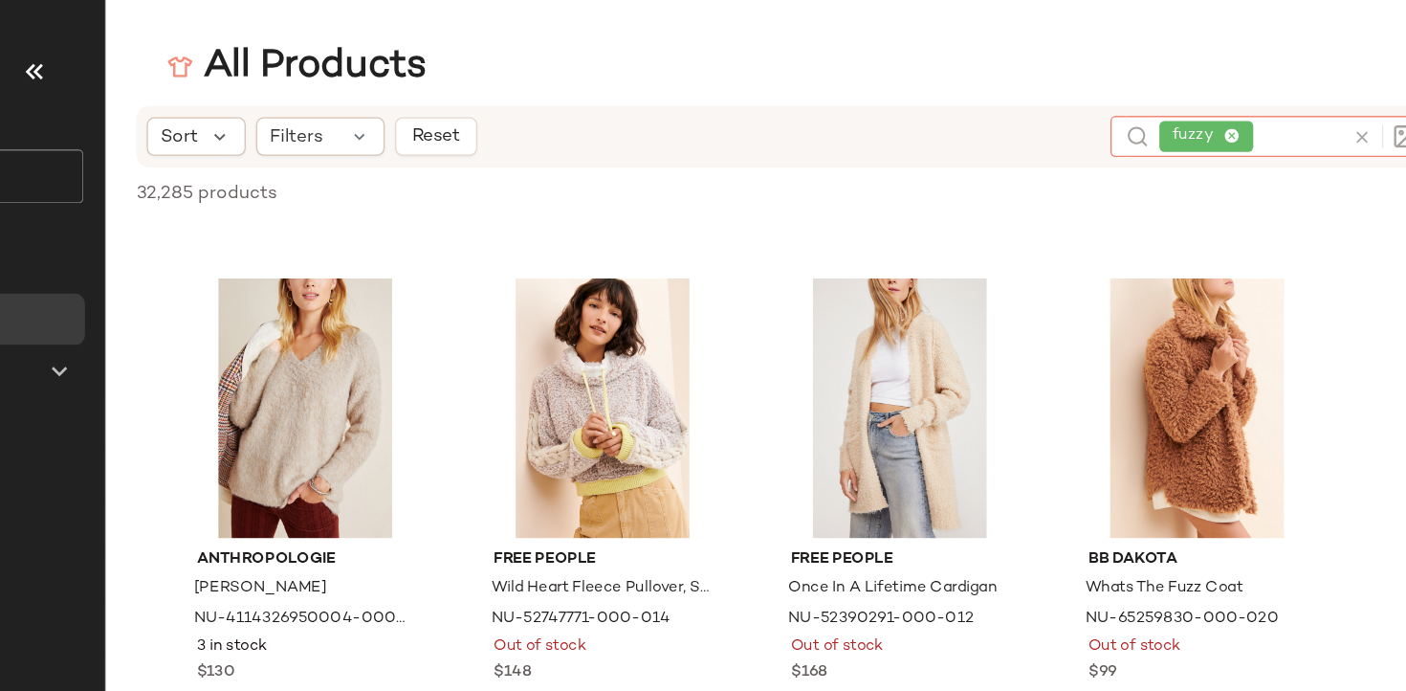
scroll to position [485, 0]
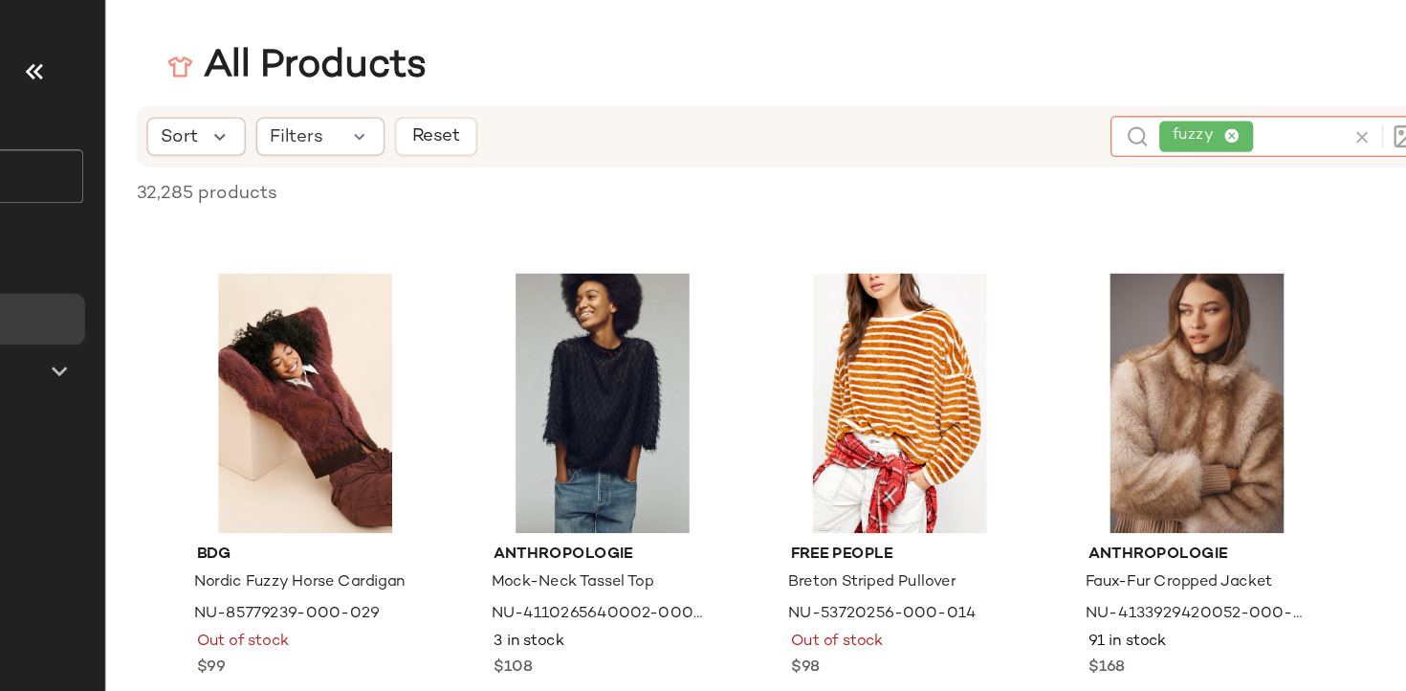
scroll to position [2564, 0]
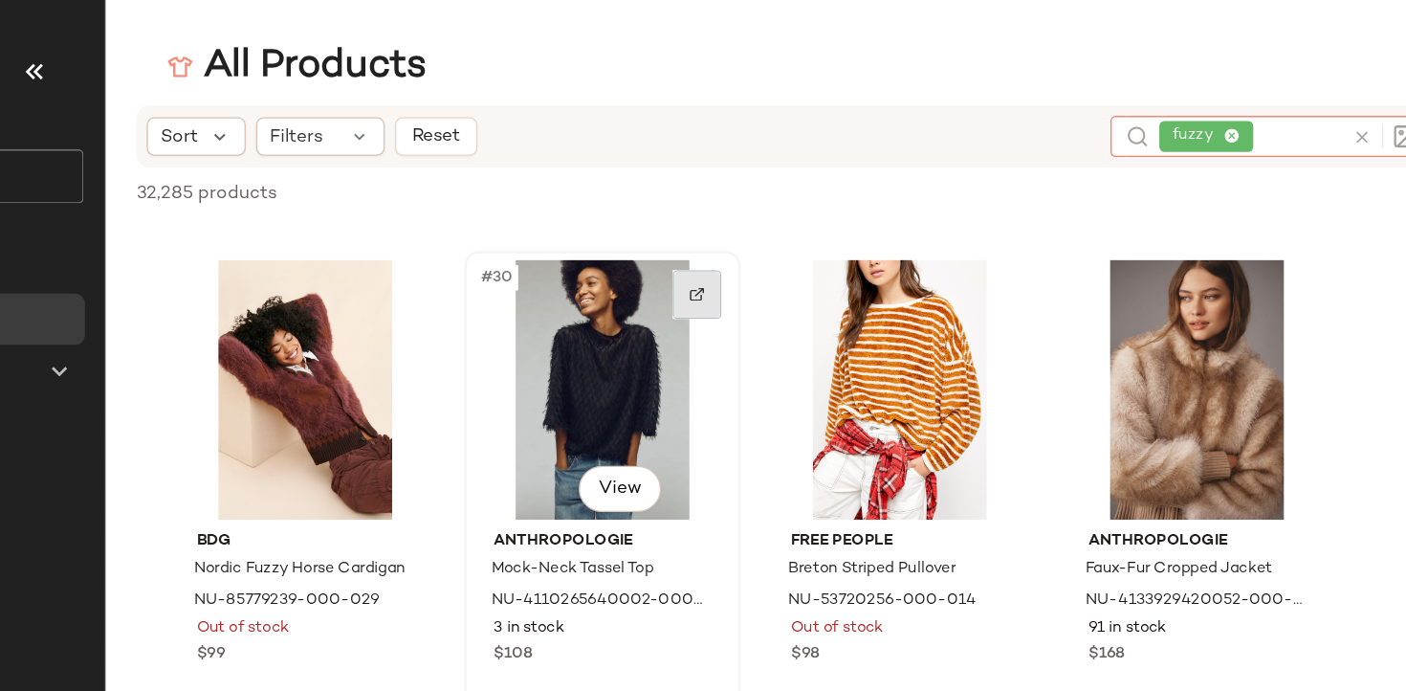
click at [769, 222] on img at bounding box center [764, 218] width 11 height 11
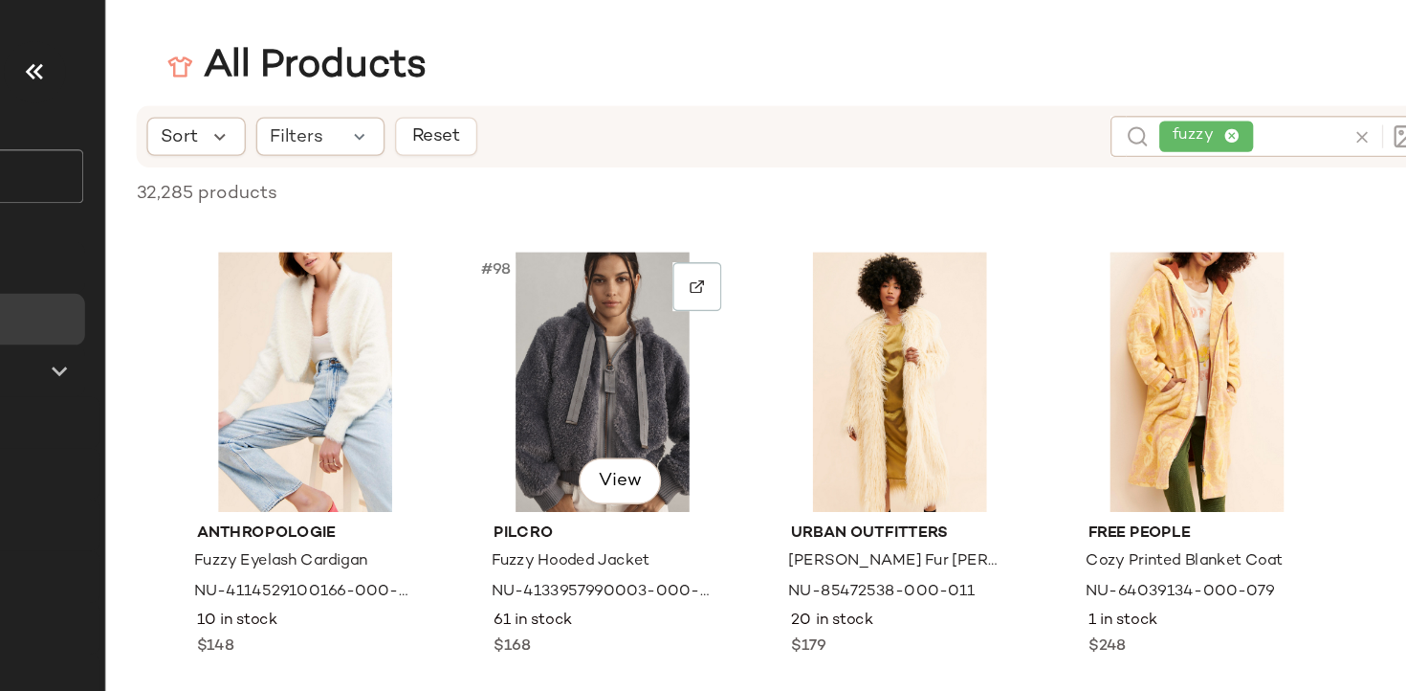
scroll to position [8839, 0]
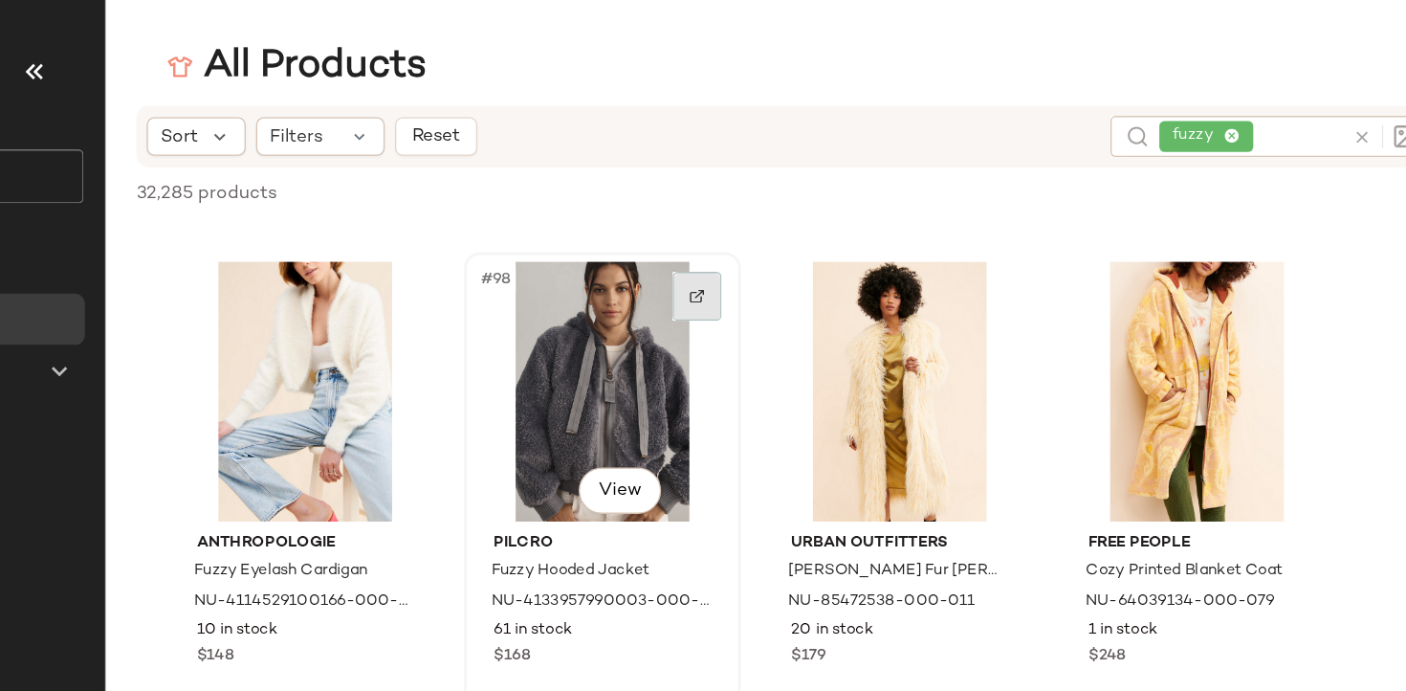
click at [770, 212] on div at bounding box center [765, 220] width 36 height 36
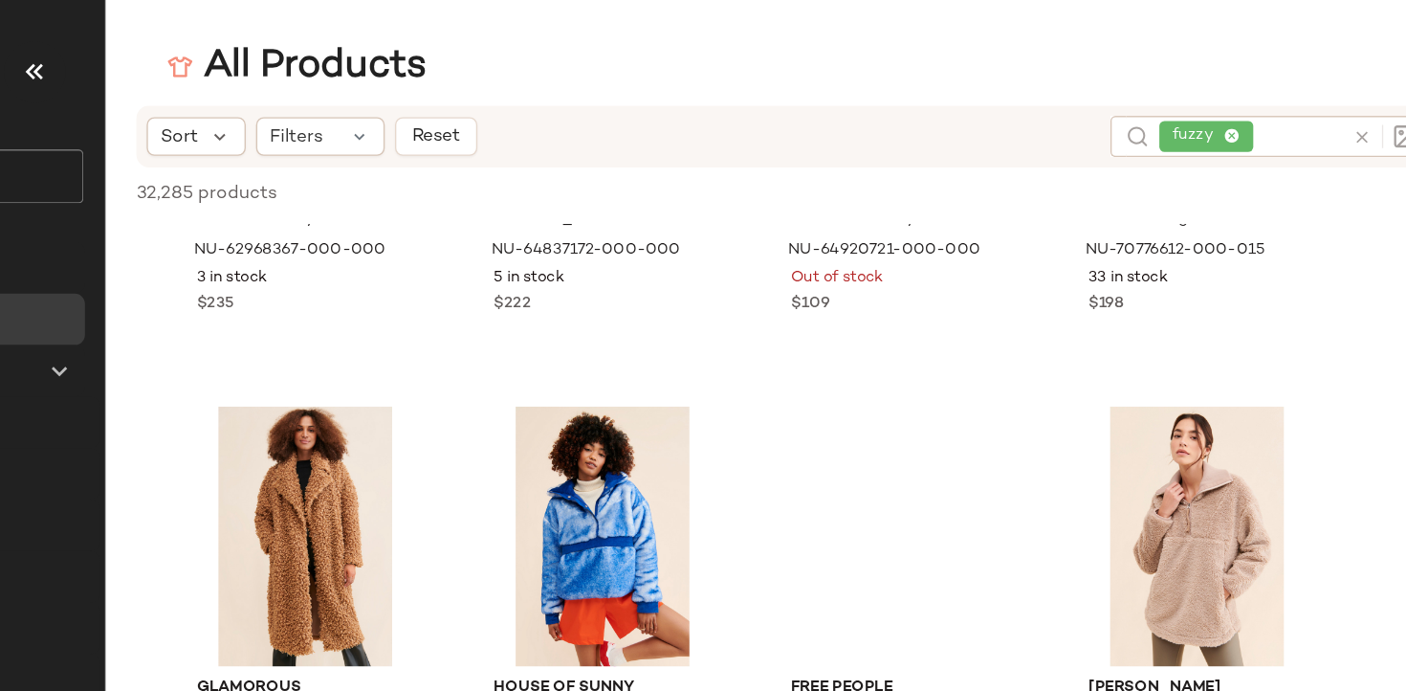
scroll to position [10723, 0]
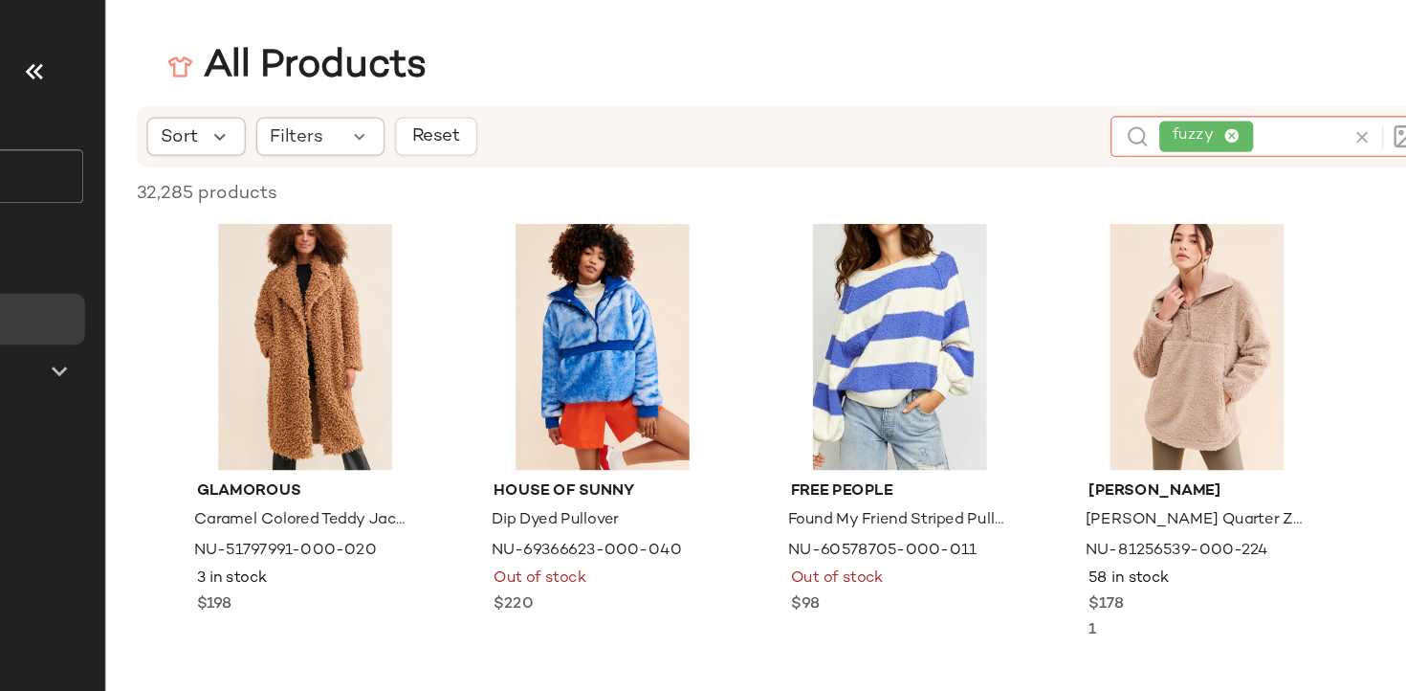
click at [1164, 99] on icon at bounding box center [1162, 102] width 12 height 12
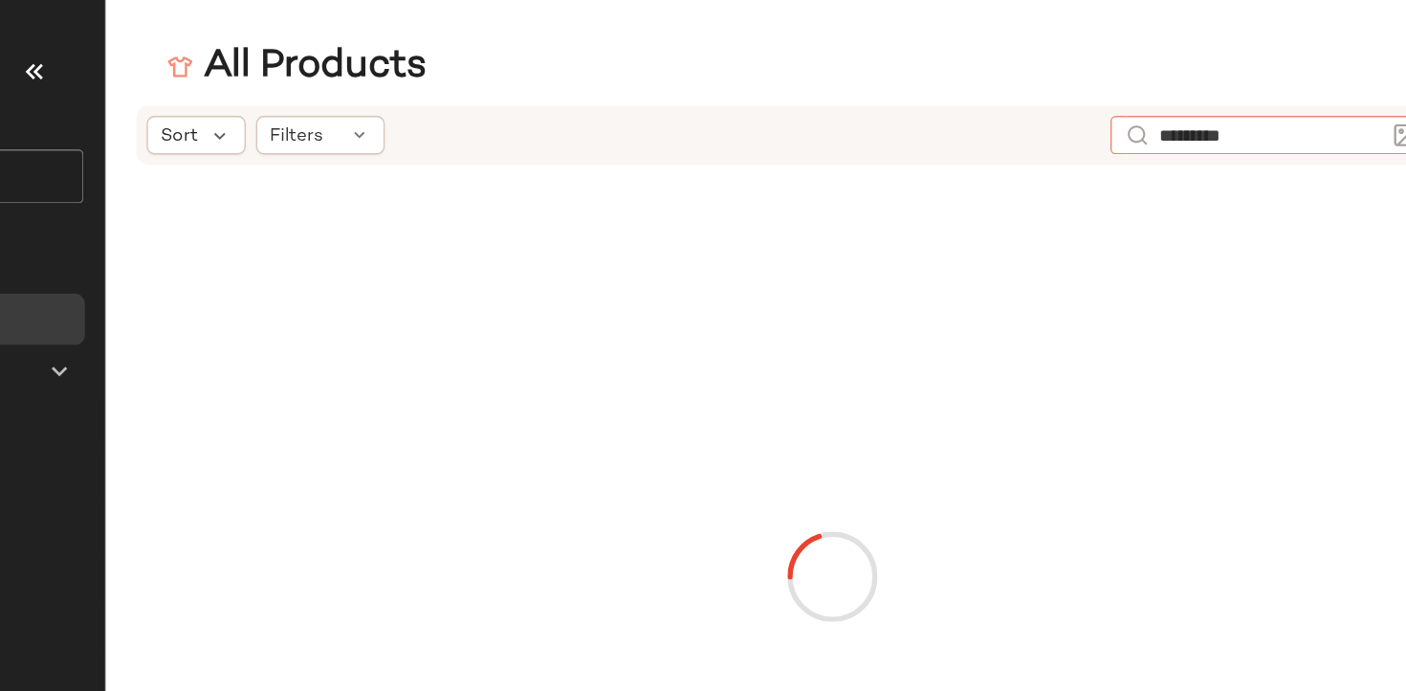
type input "**********"
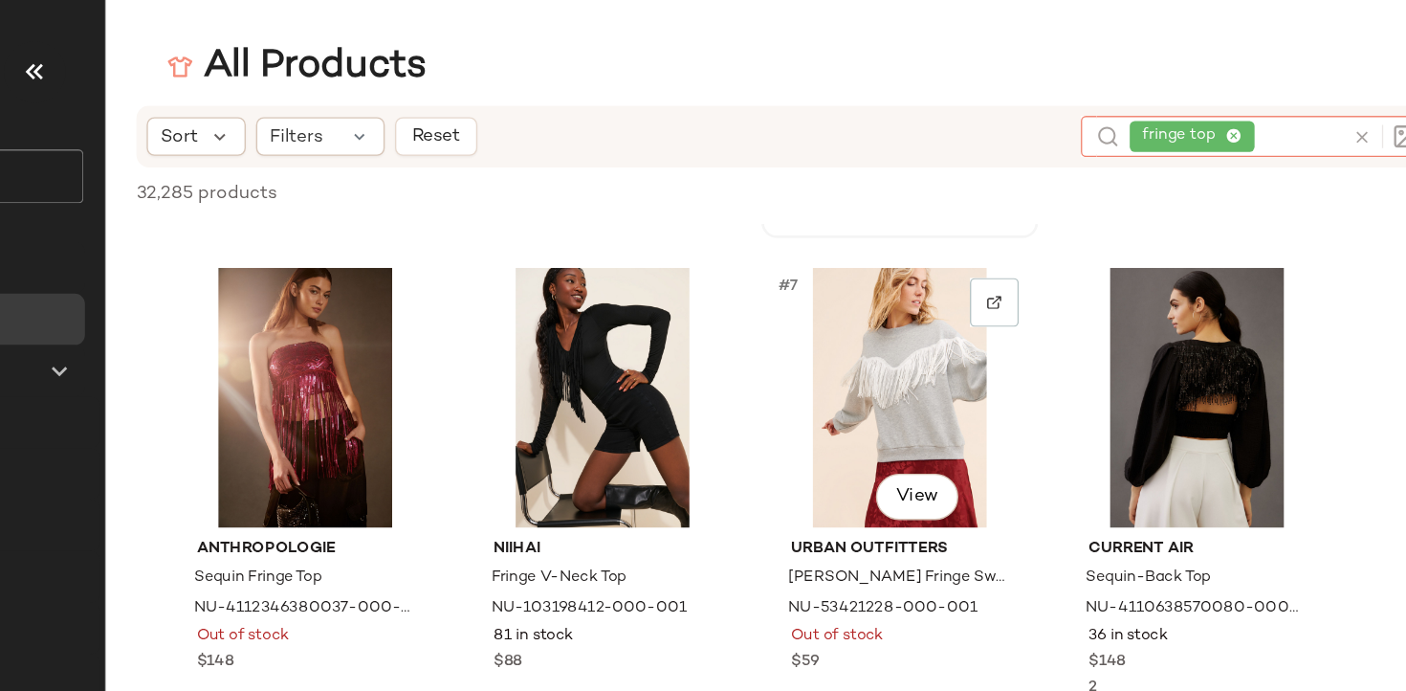
scroll to position [340, 0]
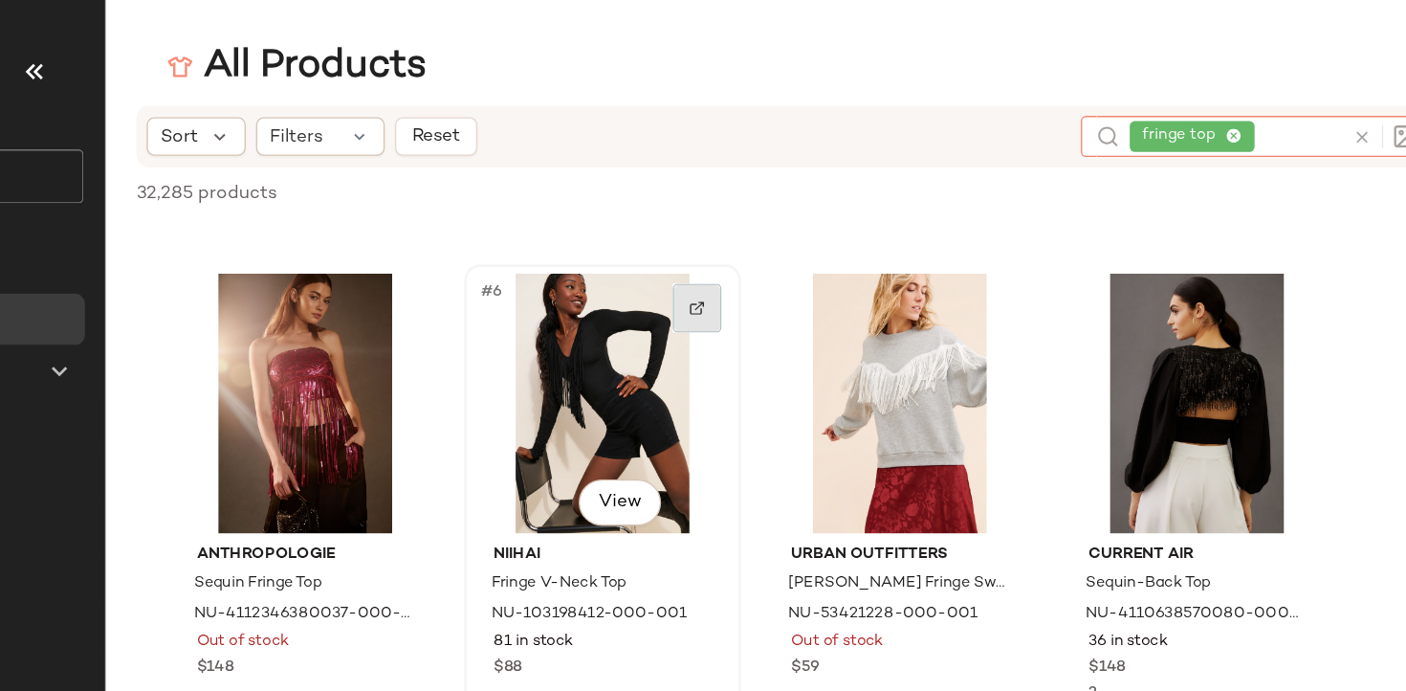
click at [774, 230] on div at bounding box center [765, 228] width 36 height 36
click at [1187, 97] on div "fringe top" at bounding box center [1176, 101] width 136 height 31
type input "*"
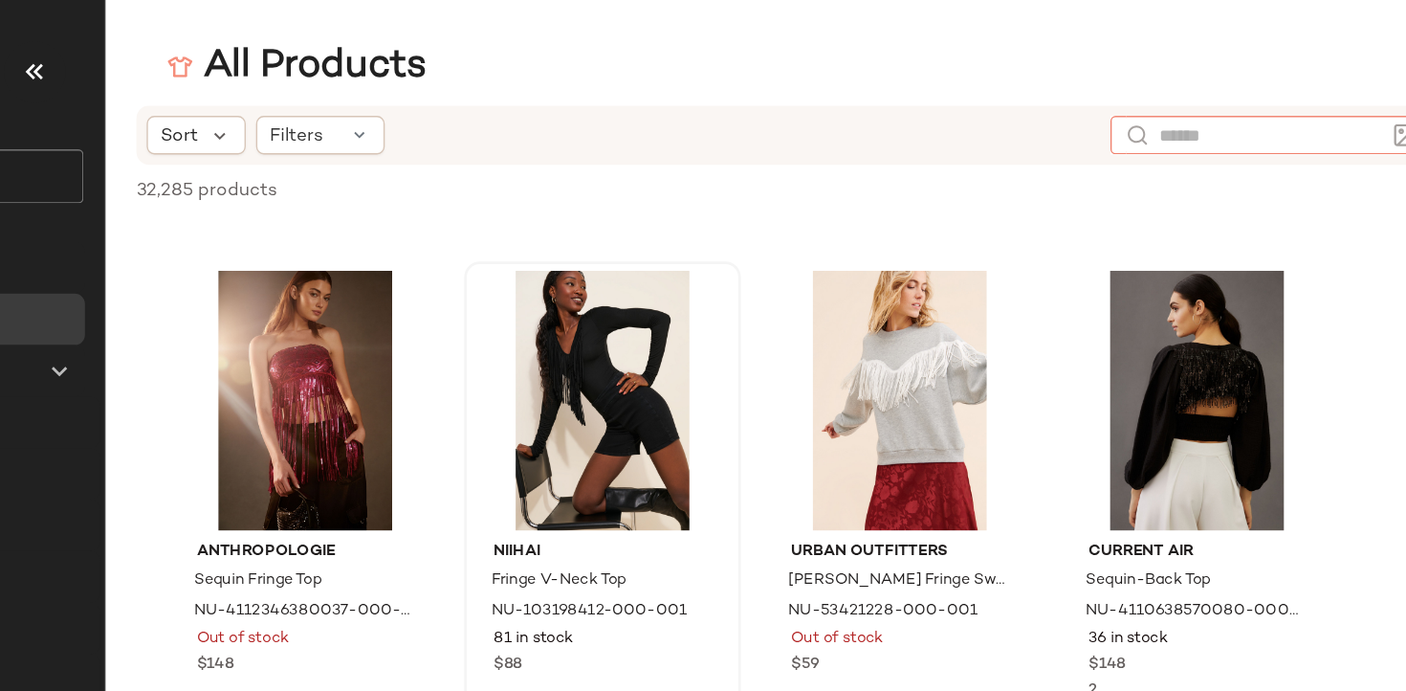
type input "*"
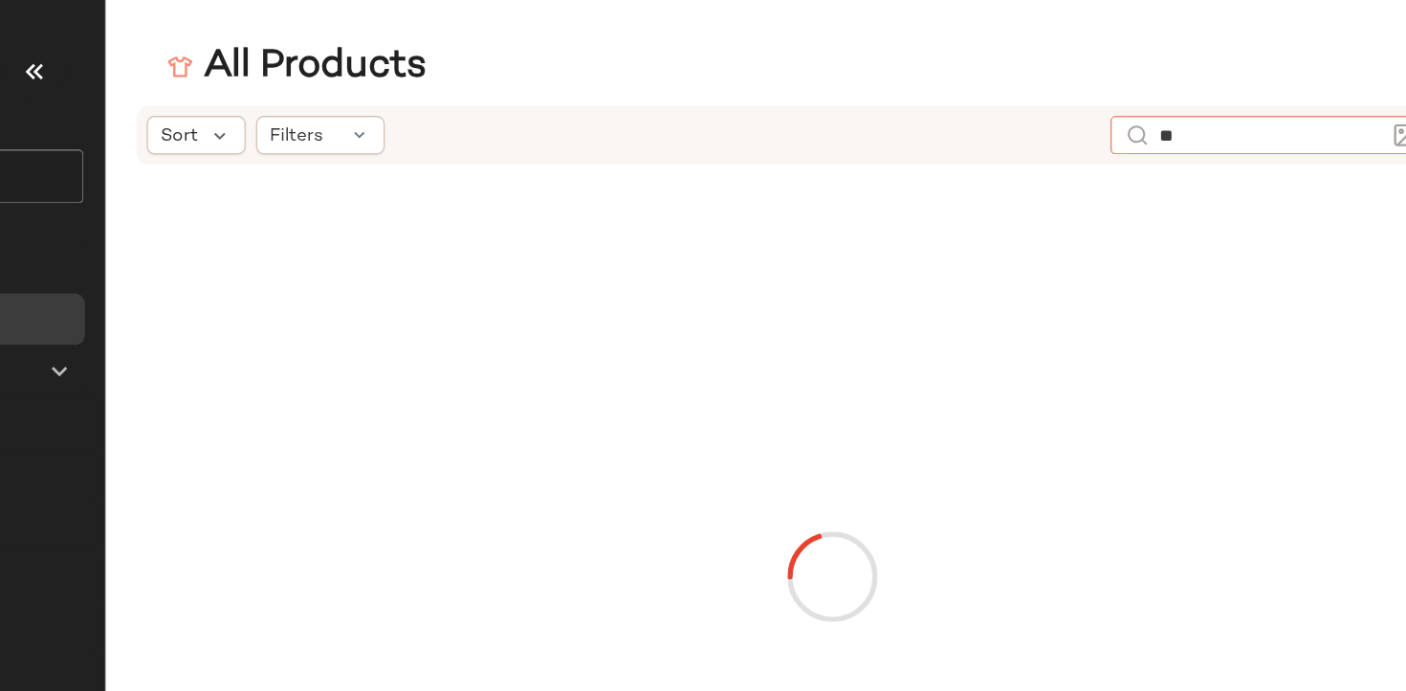
type input "***"
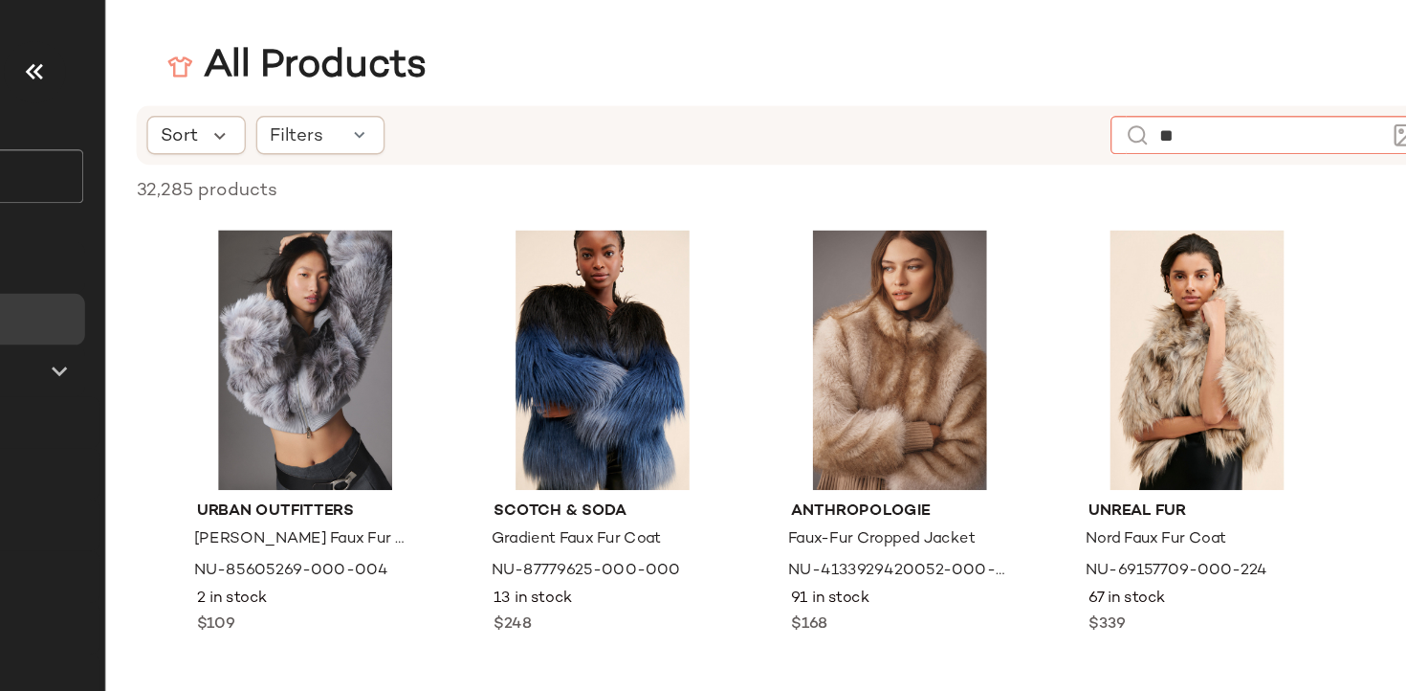
type input "*"
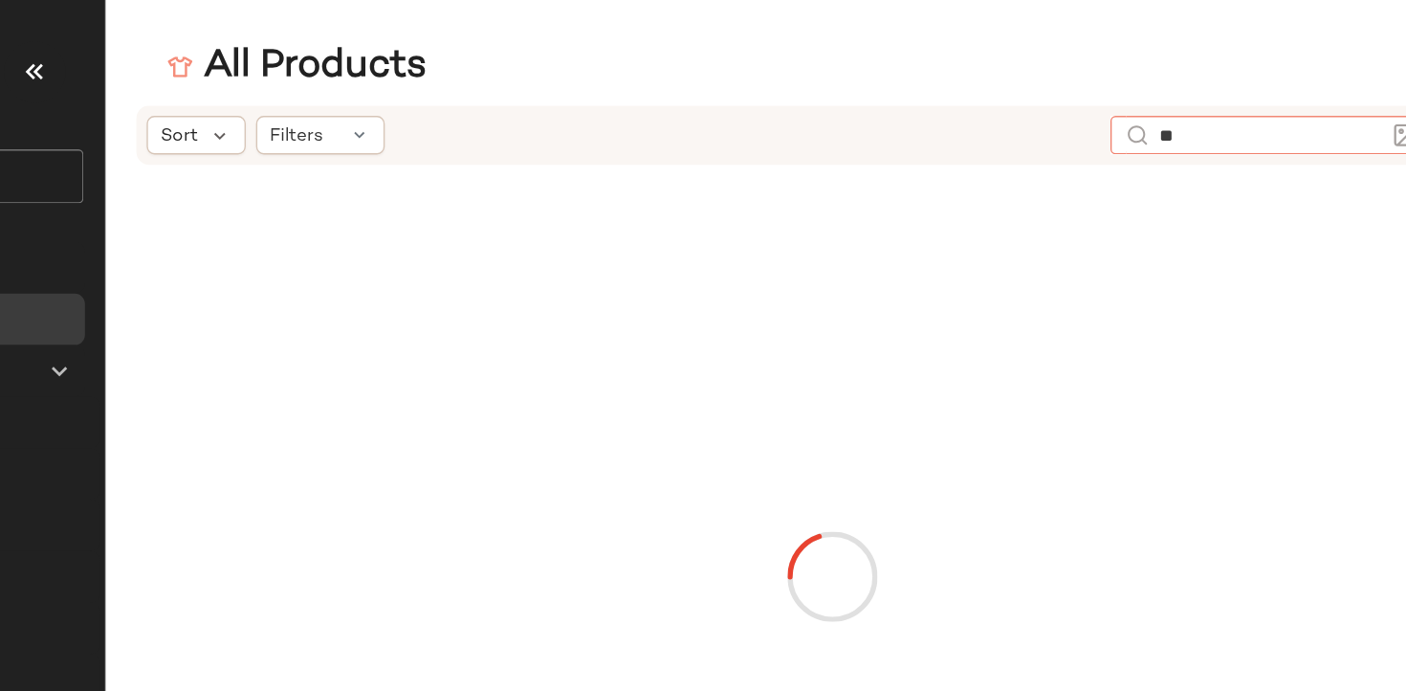
type input "*"
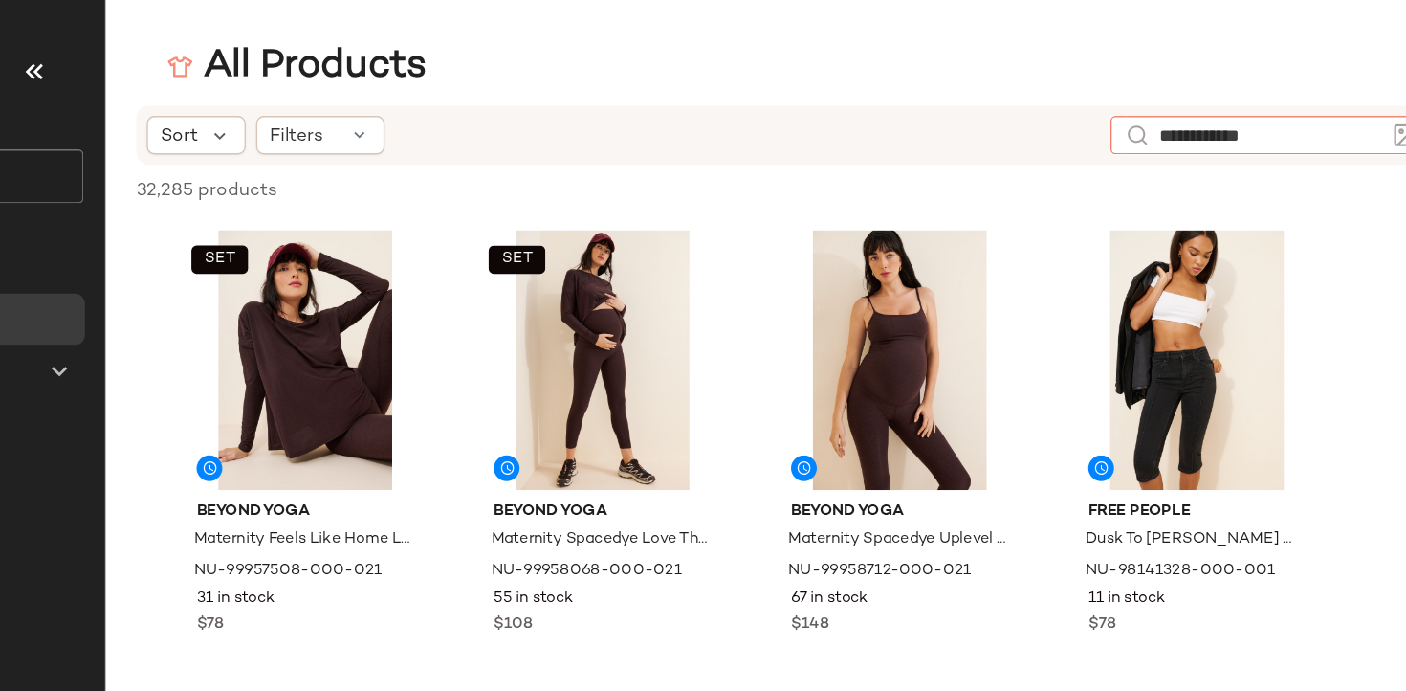
type input "**********"
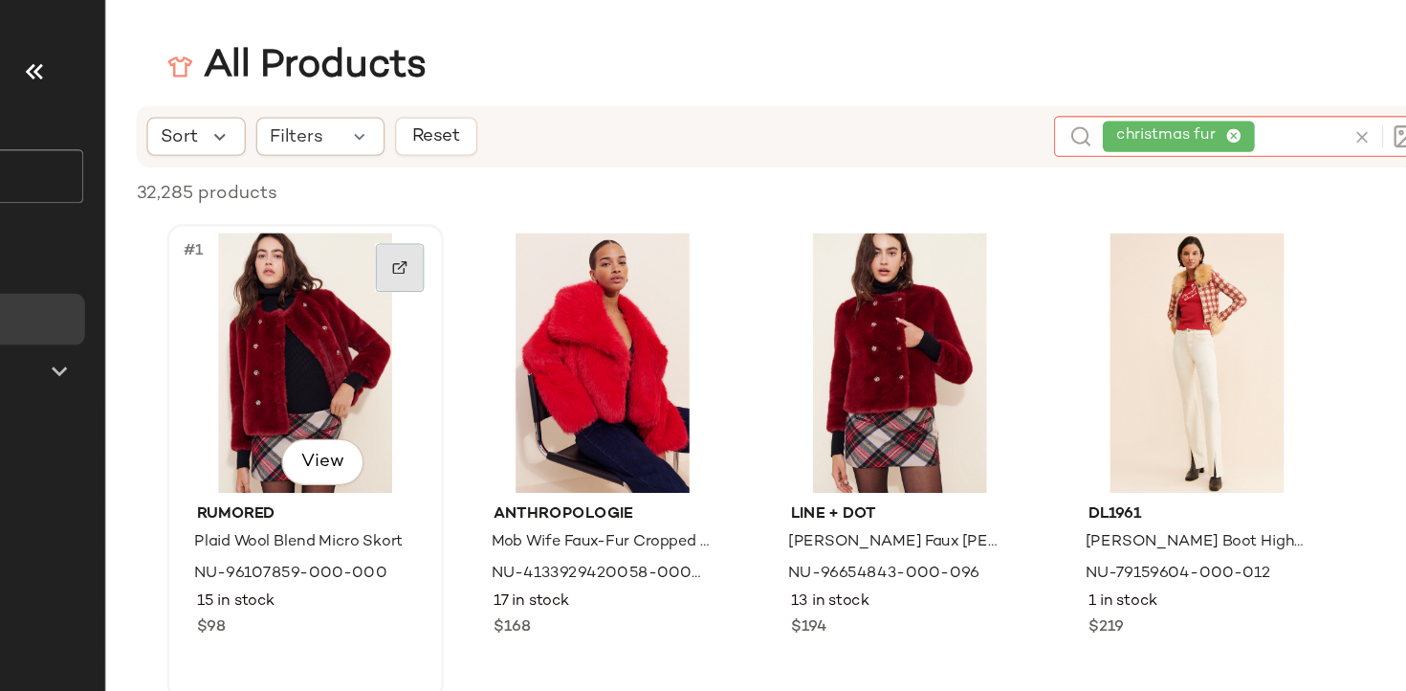
click at [554, 193] on div at bounding box center [544, 199] width 36 height 36
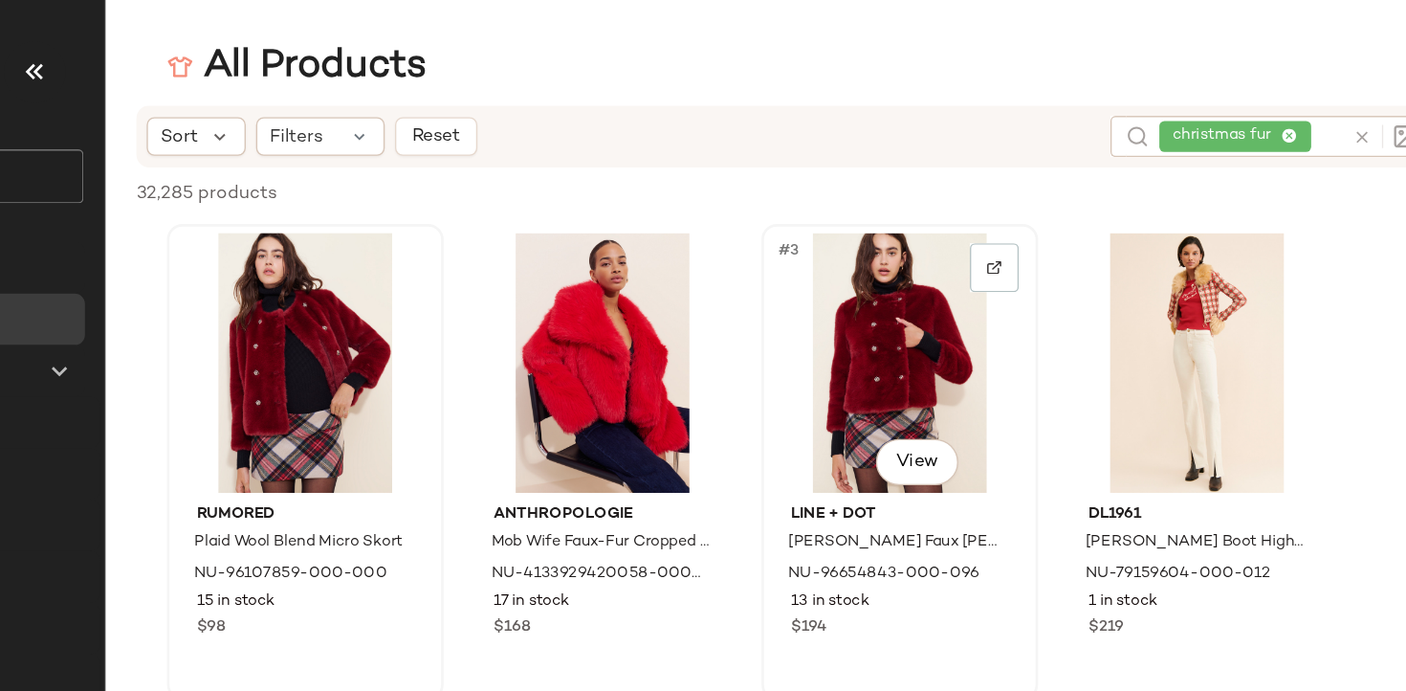
click at [904, 252] on div "#3 View" at bounding box center [916, 269] width 192 height 193
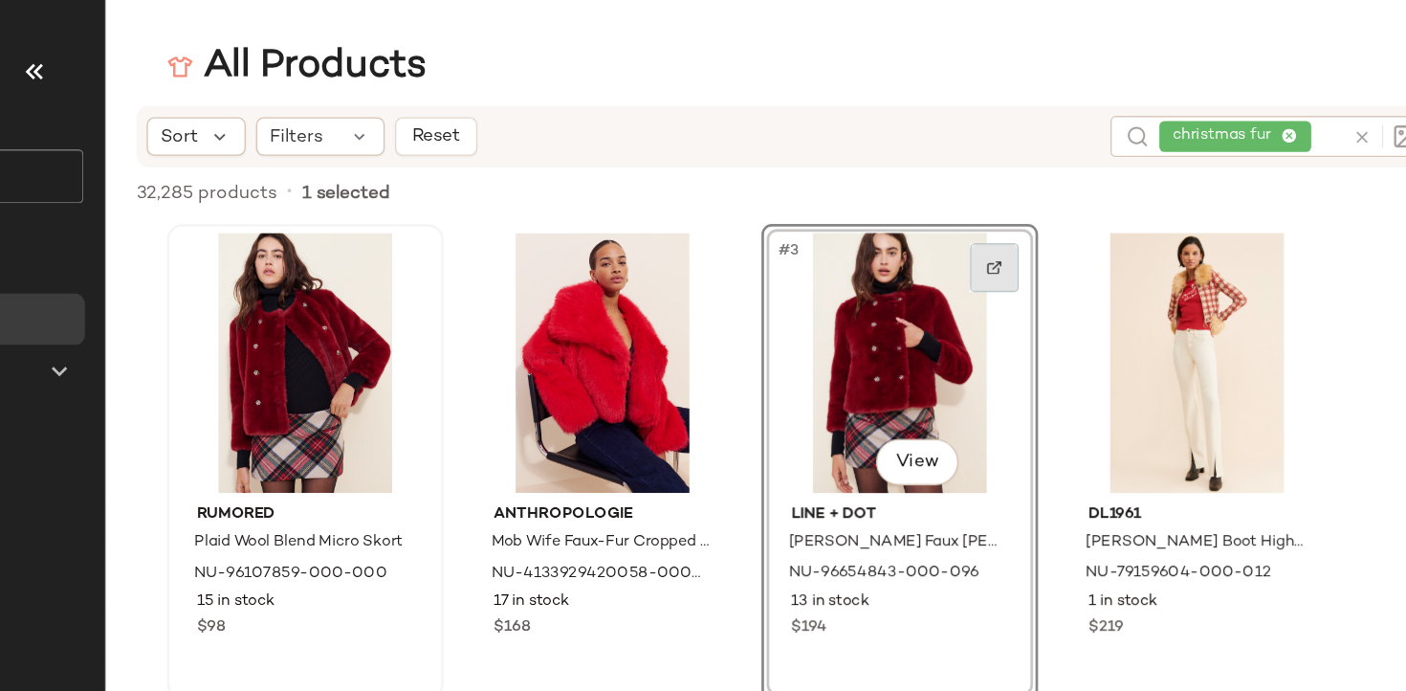
click at [987, 200] on img at bounding box center [985, 198] width 11 height 11
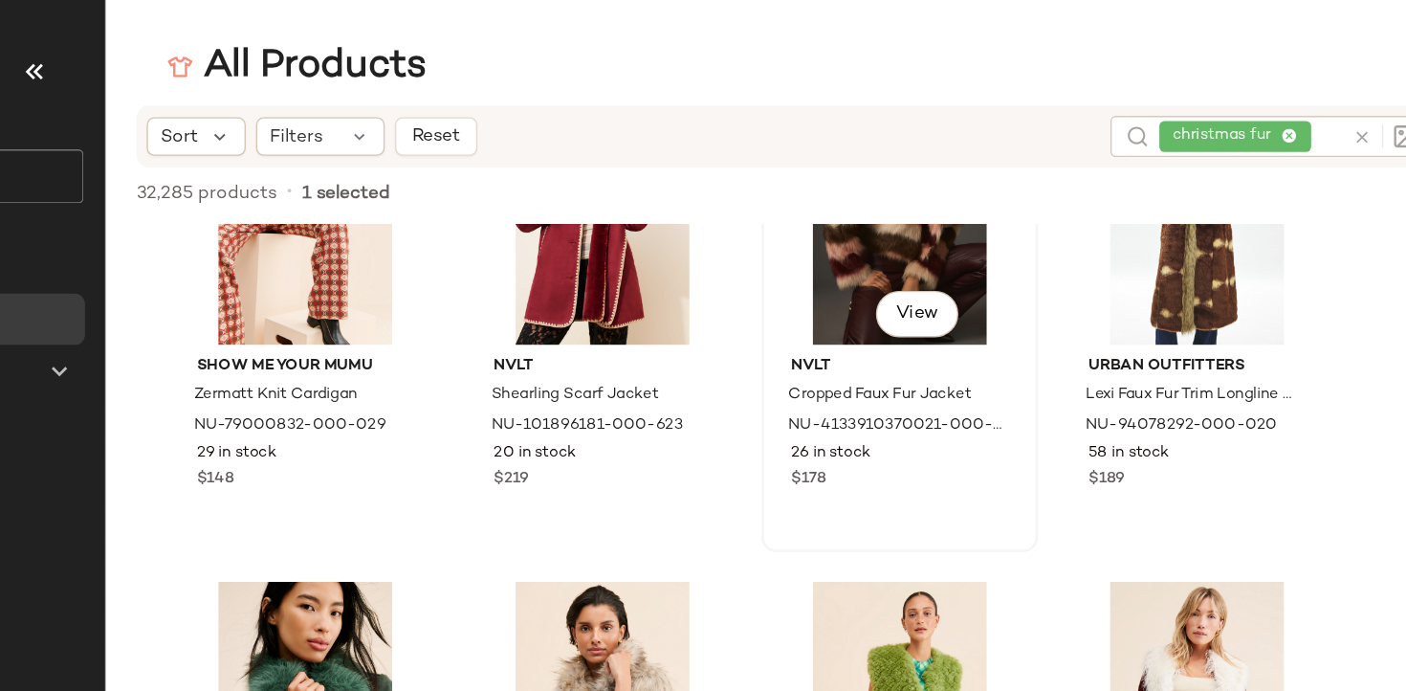
scroll to position [732, 0]
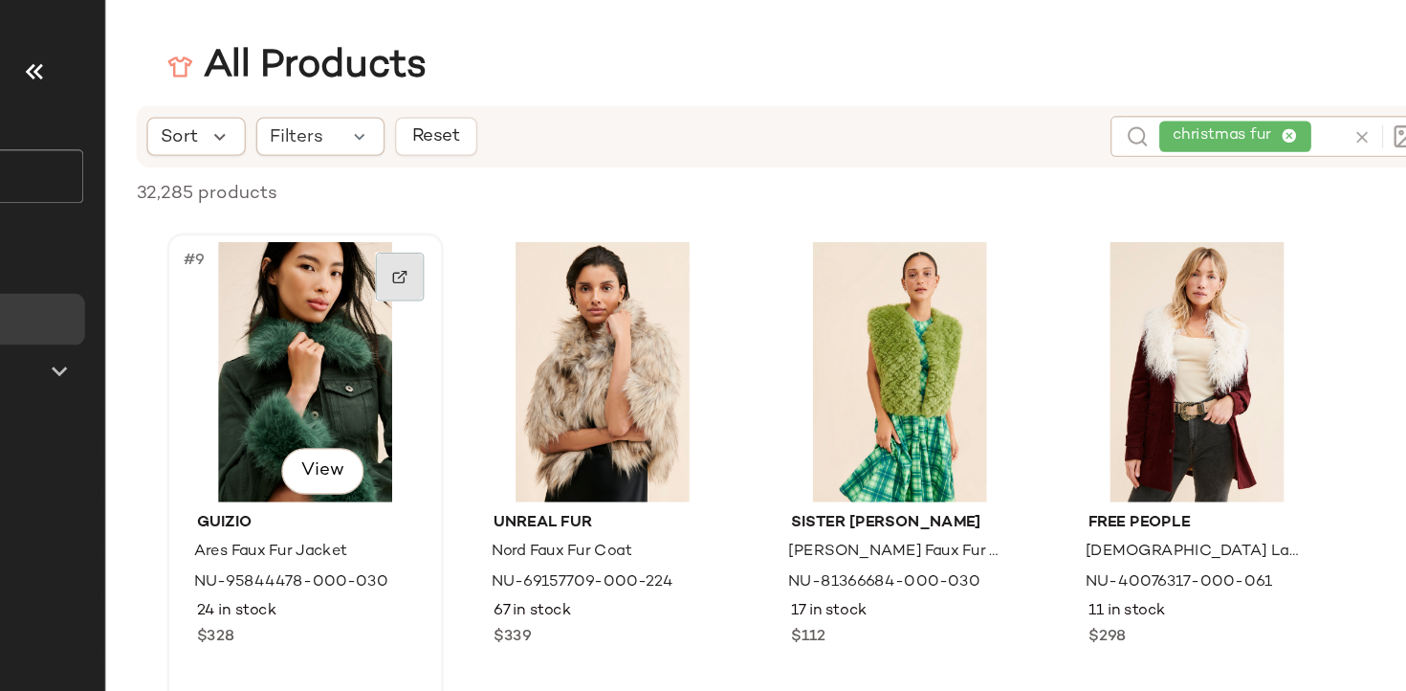
click at [547, 202] on img at bounding box center [543, 205] width 11 height 11
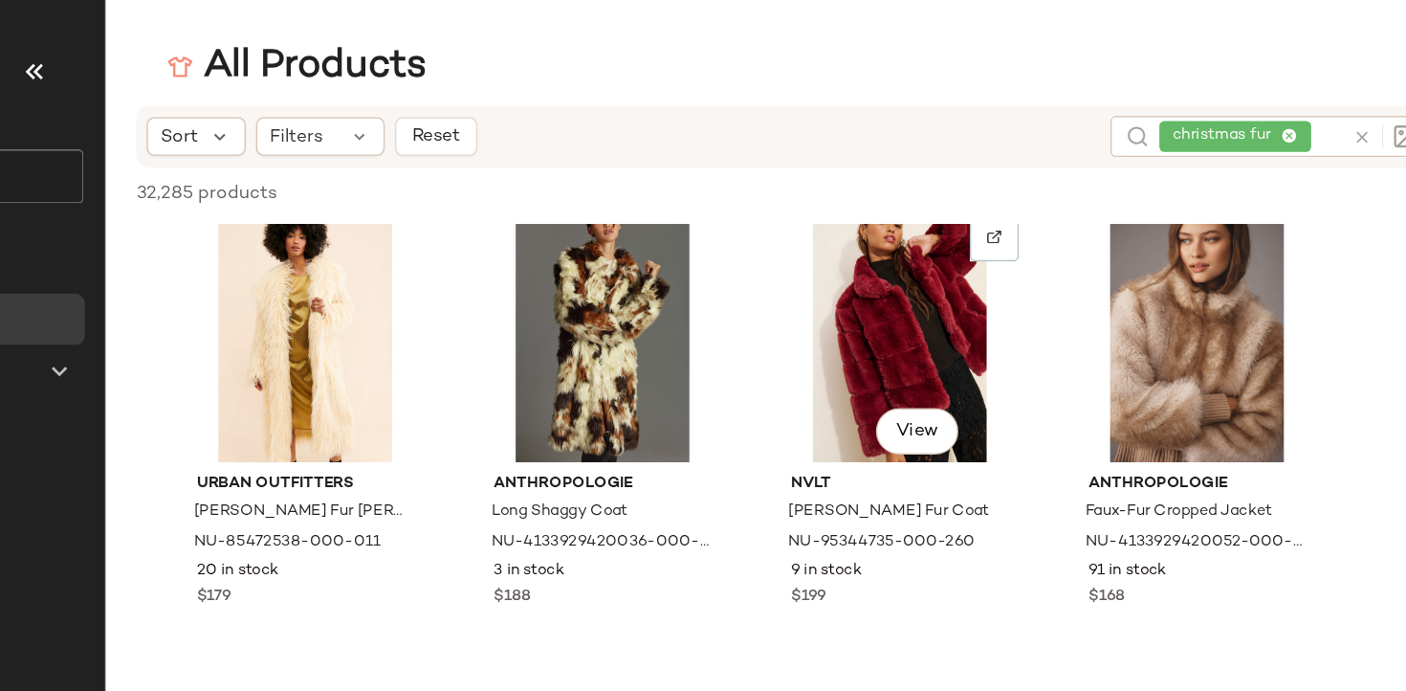
scroll to position [1130, 0]
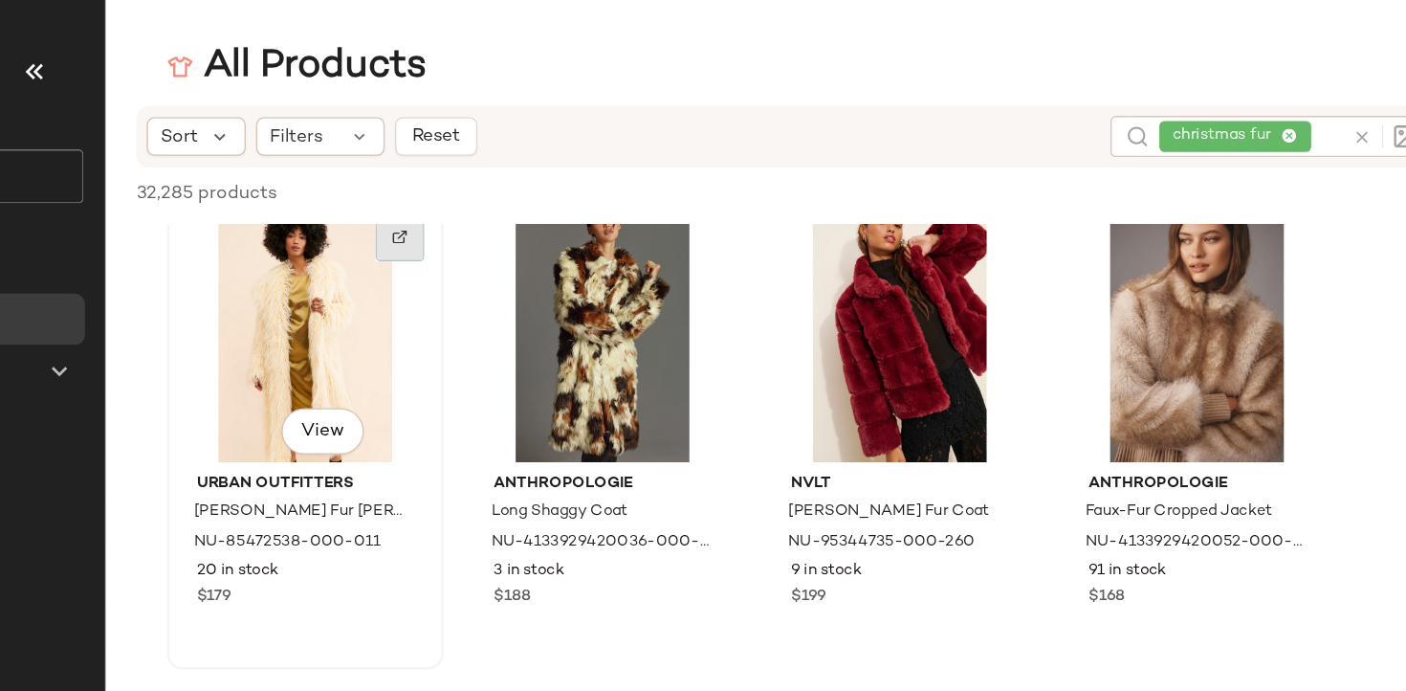
click at [542, 184] on div at bounding box center [544, 176] width 36 height 36
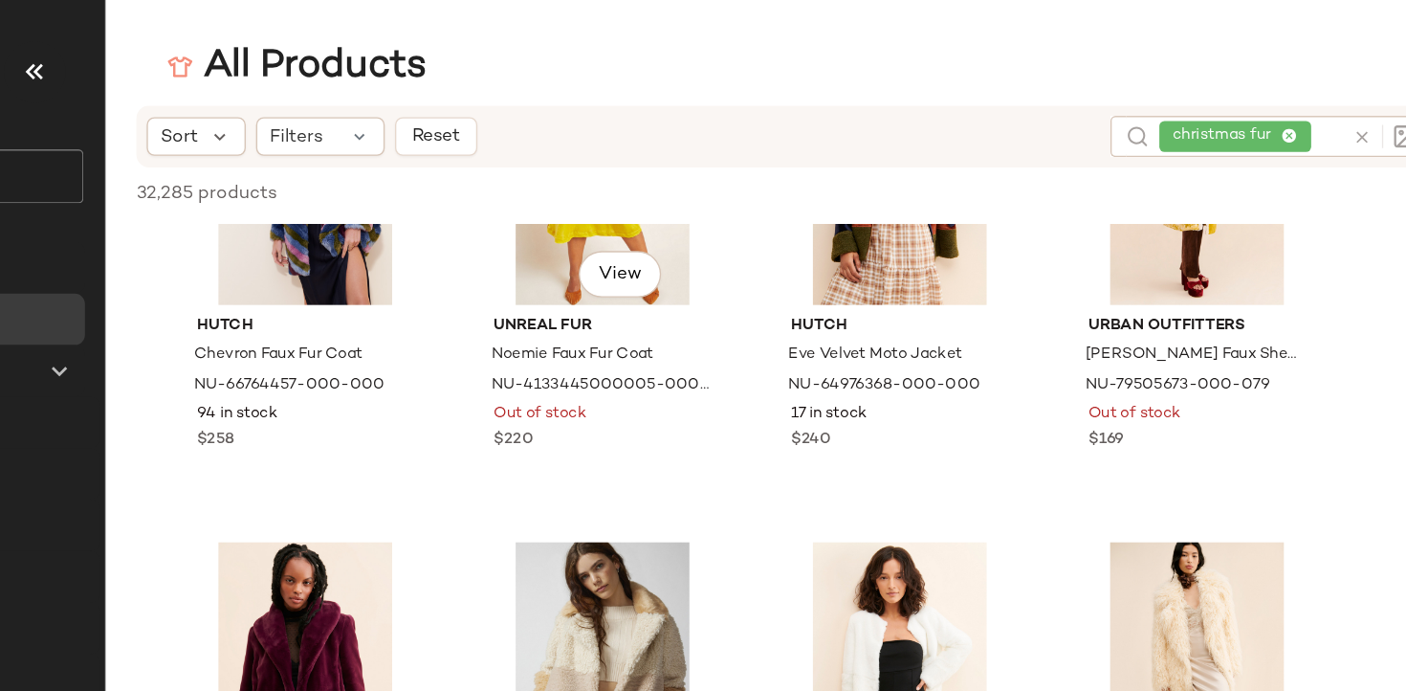
scroll to position [12858, 0]
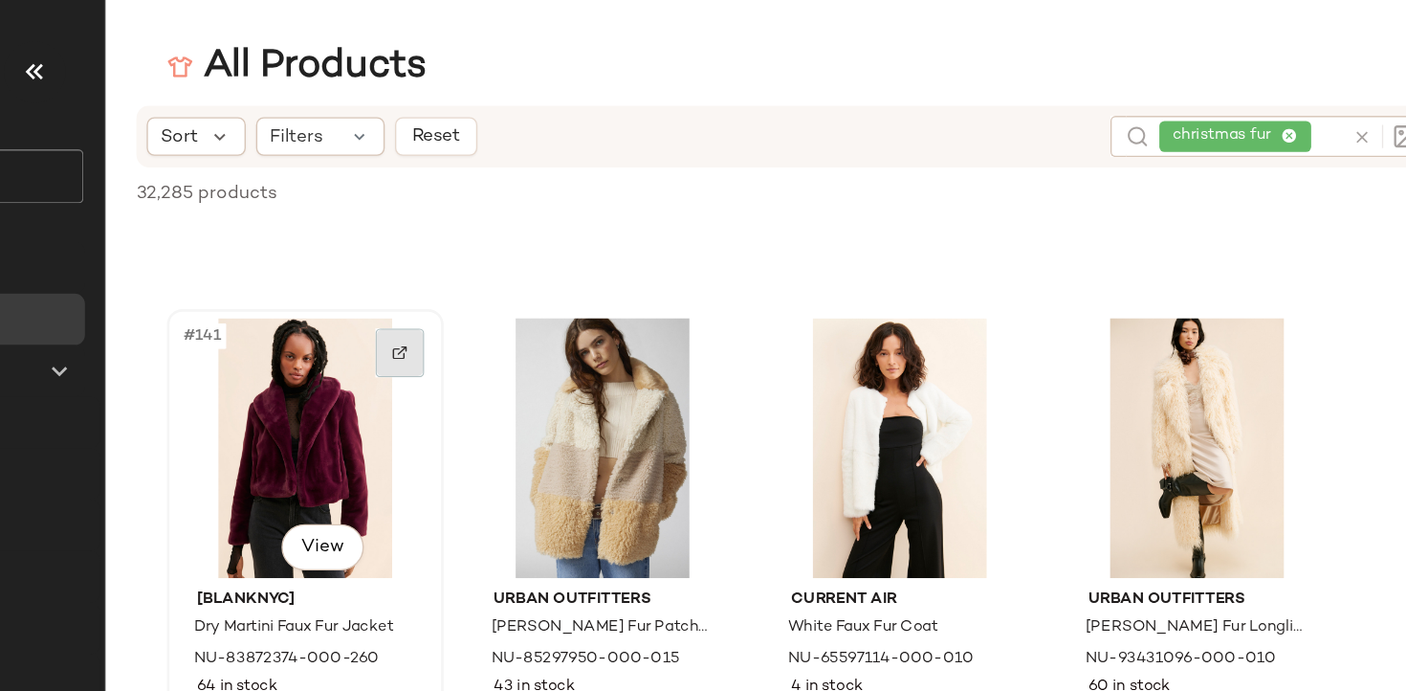
click at [538, 258] on img at bounding box center [543, 261] width 11 height 11
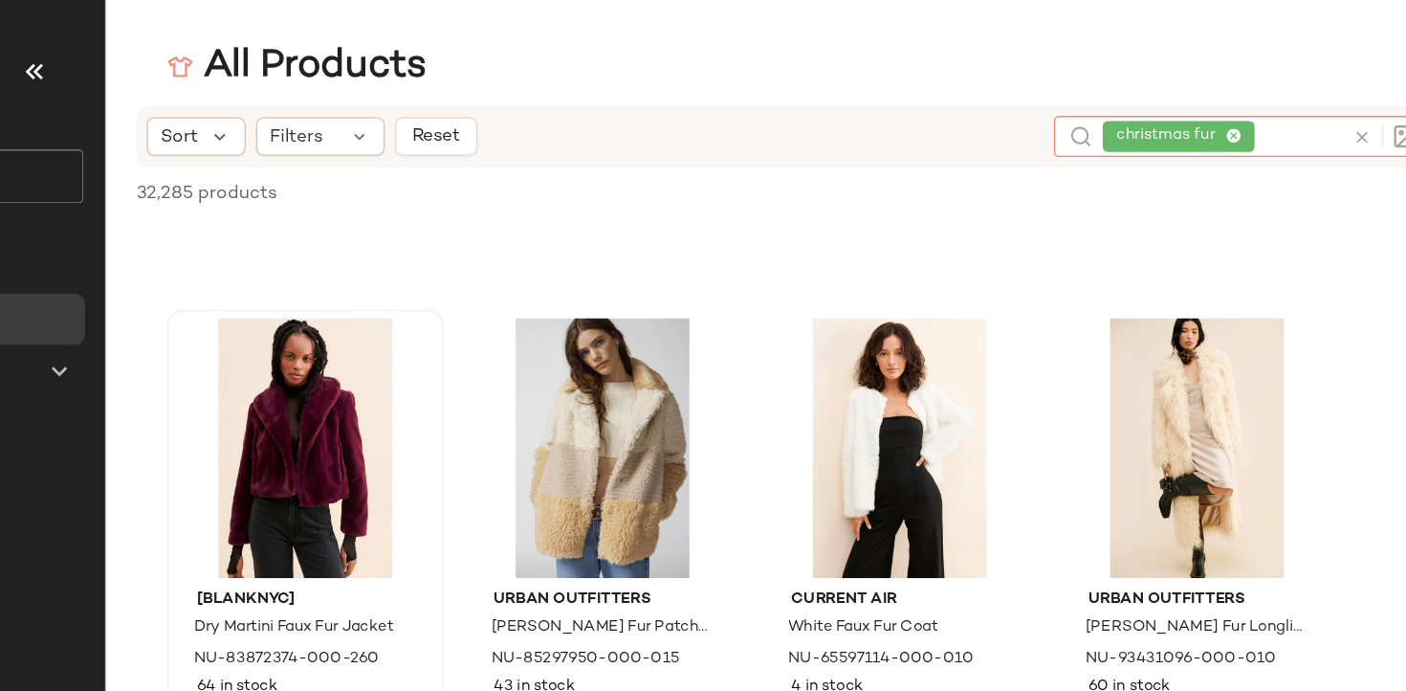
click at [1203, 98] on div "christmas fur" at bounding box center [1155, 101] width 178 height 31
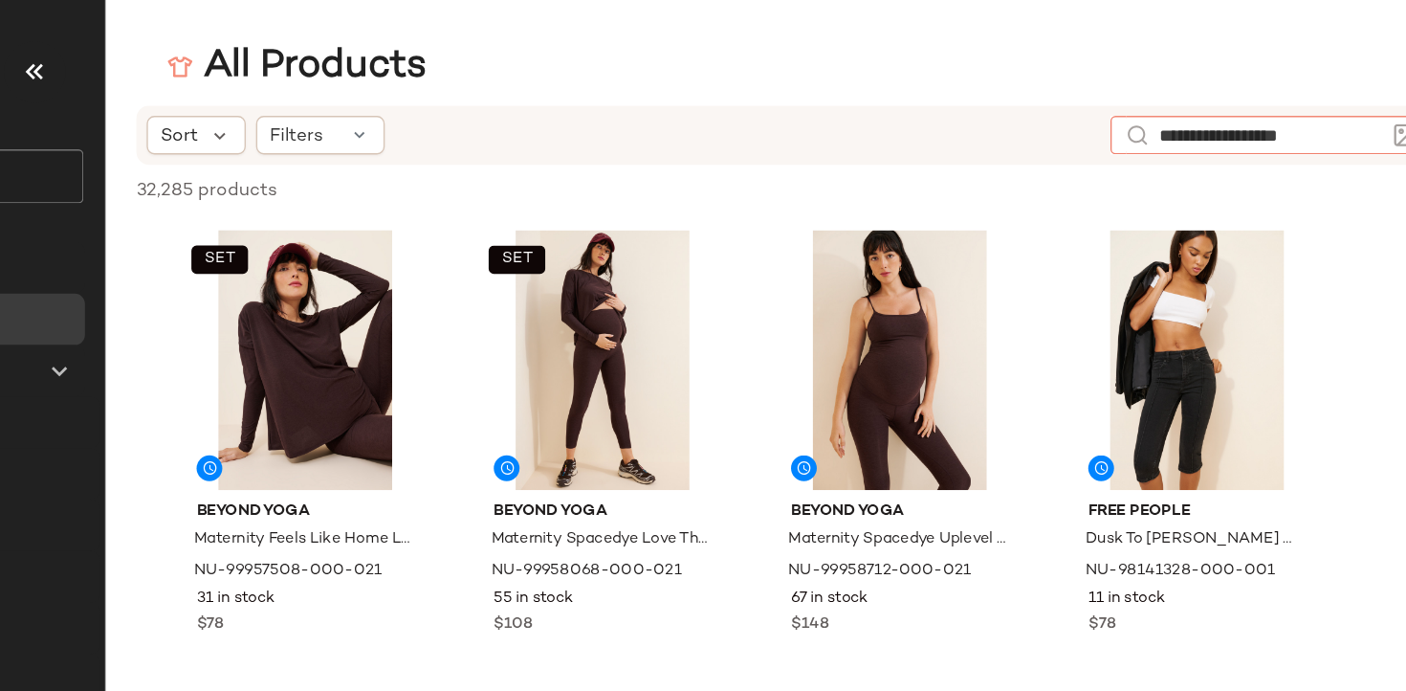
type input "**********"
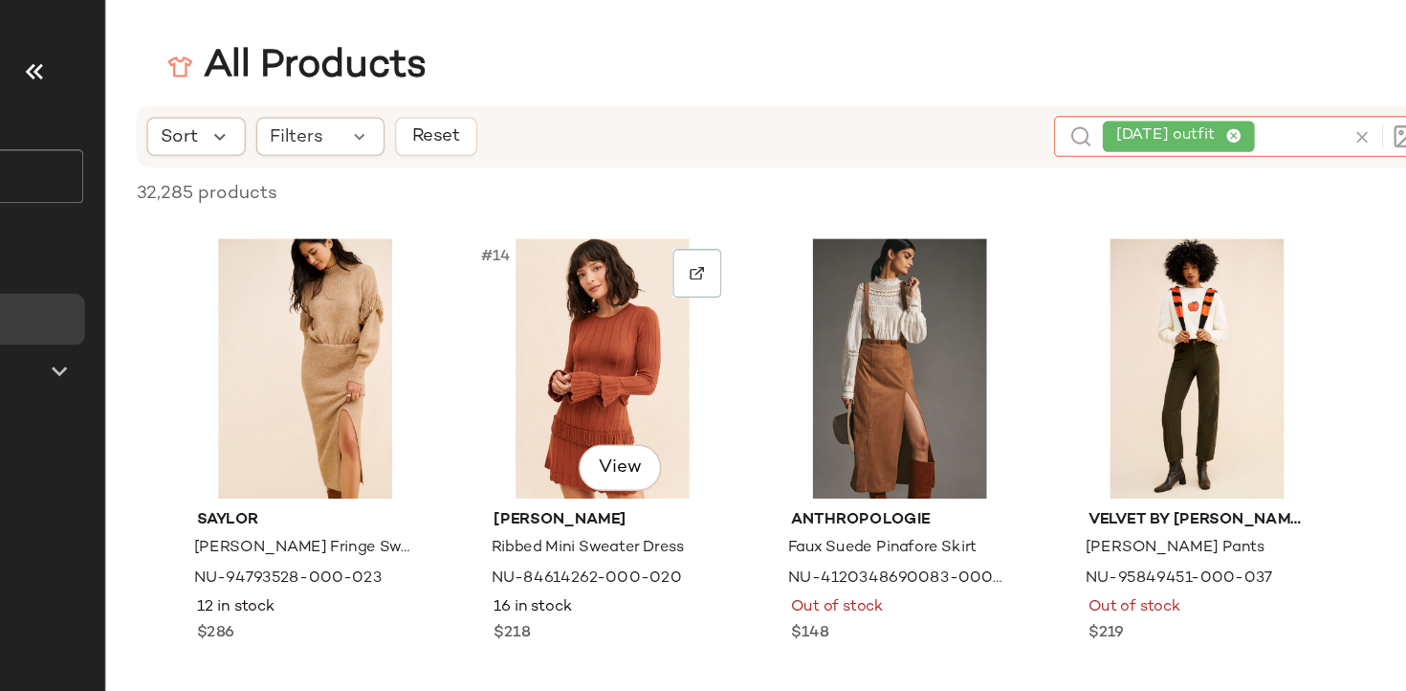
scroll to position [1107, 0]
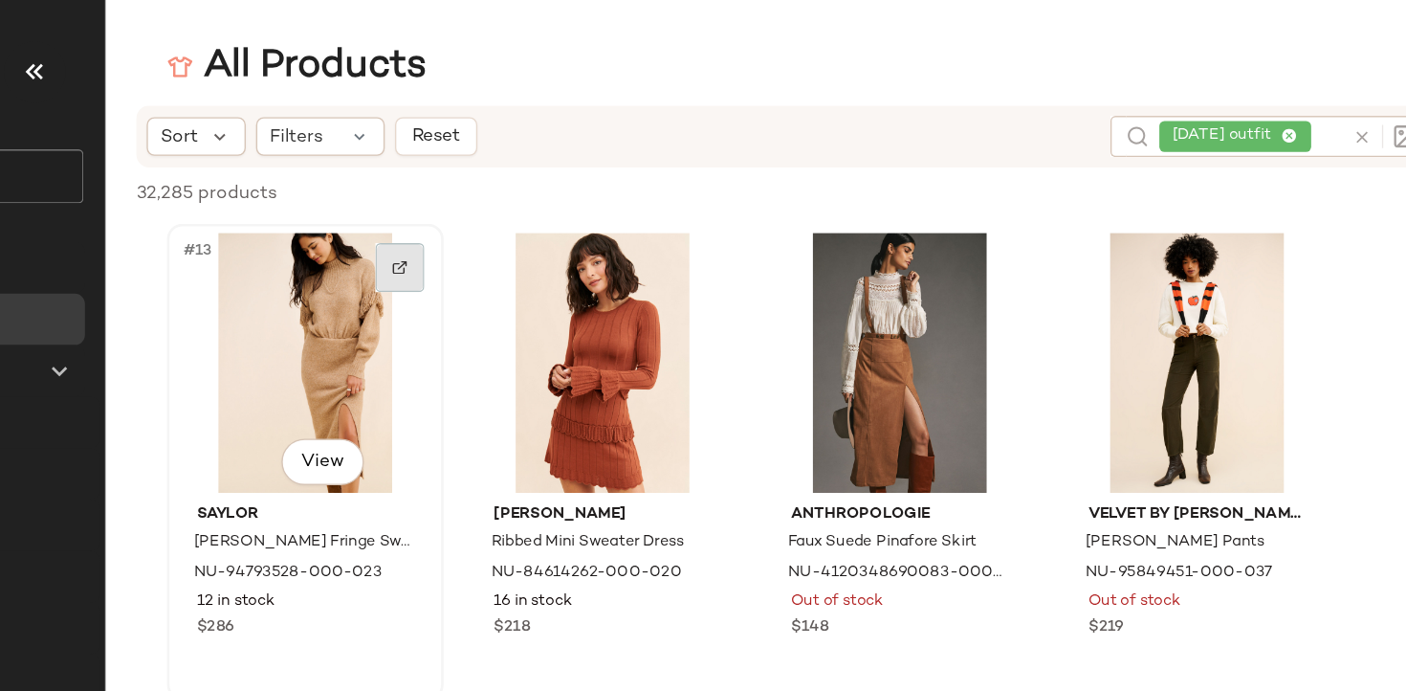
click at [536, 198] on div at bounding box center [544, 199] width 36 height 36
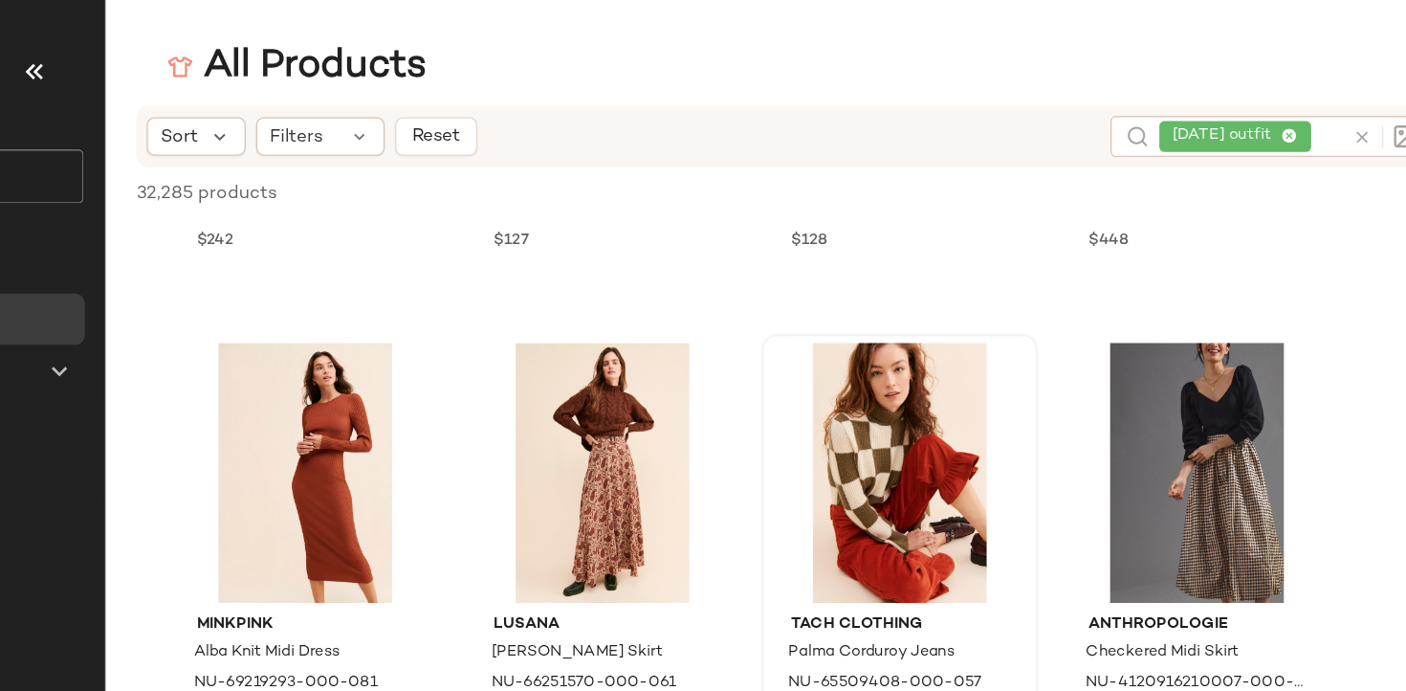
scroll to position [3538, 0]
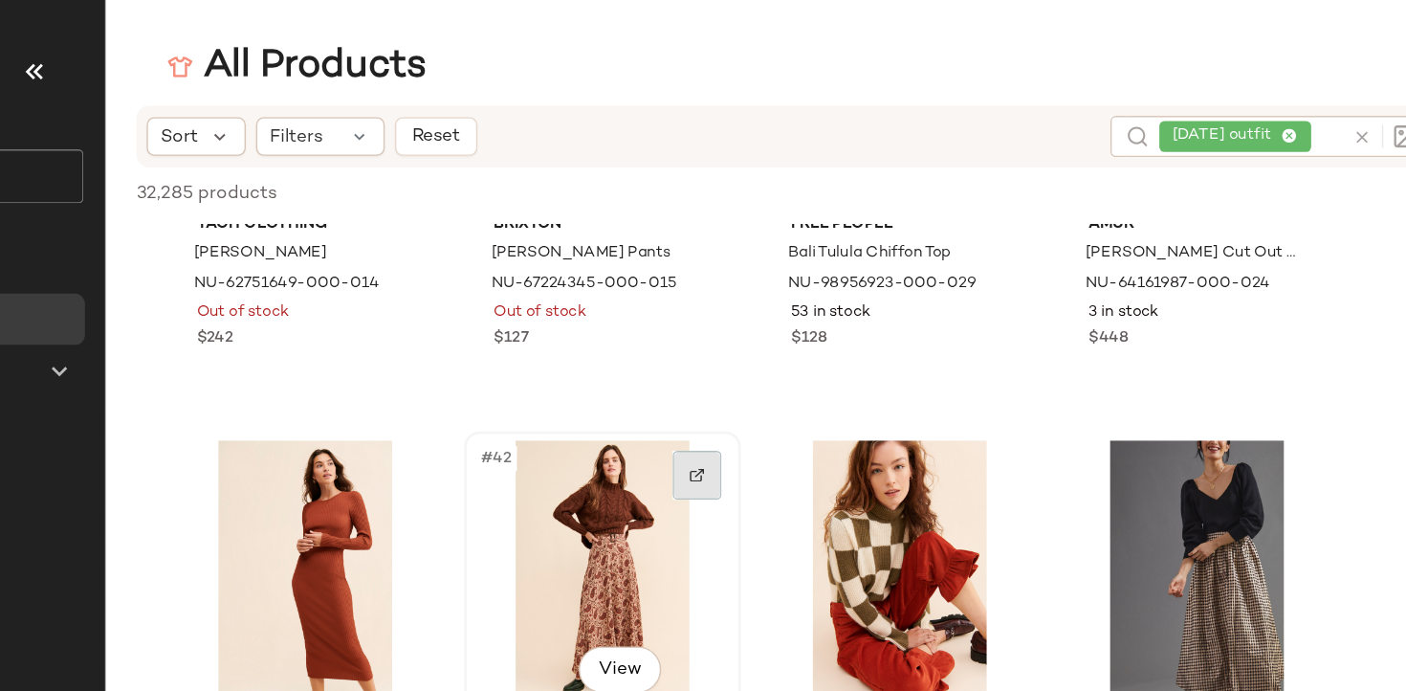
click at [768, 361] on div at bounding box center [765, 353] width 36 height 36
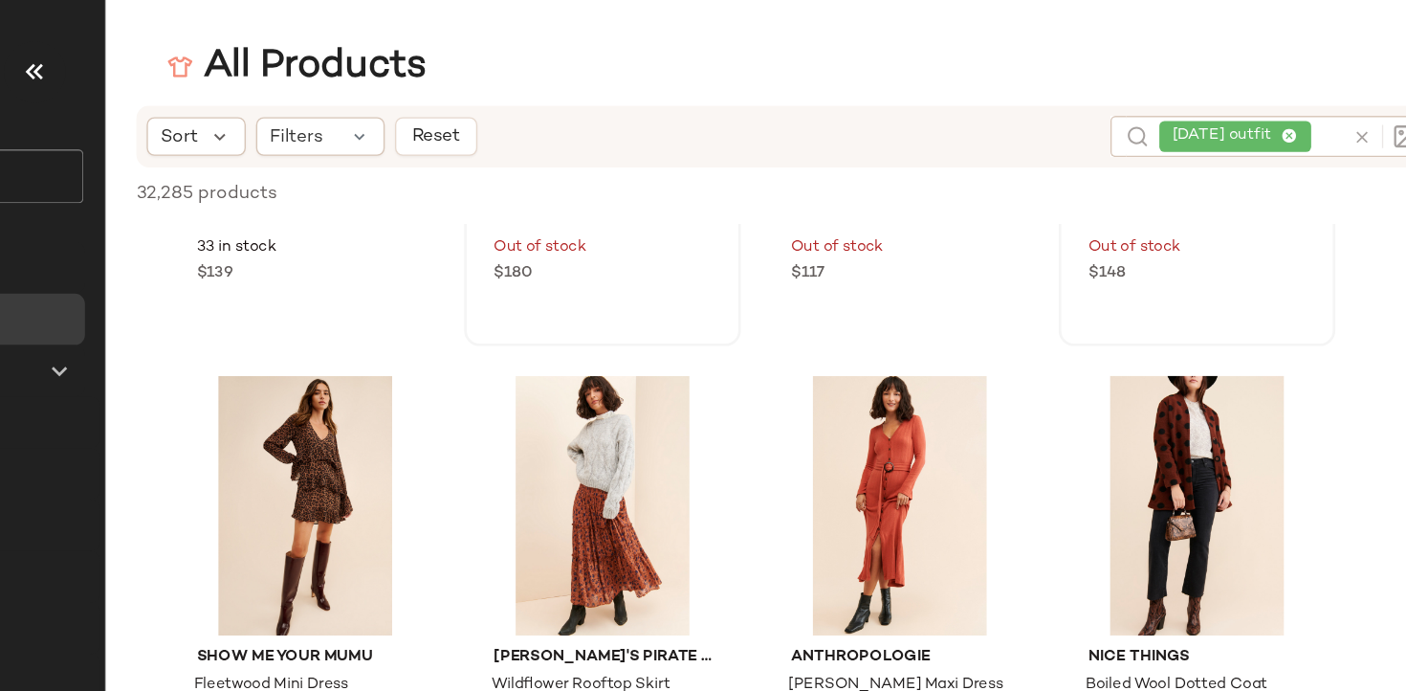
scroll to position [4394, 0]
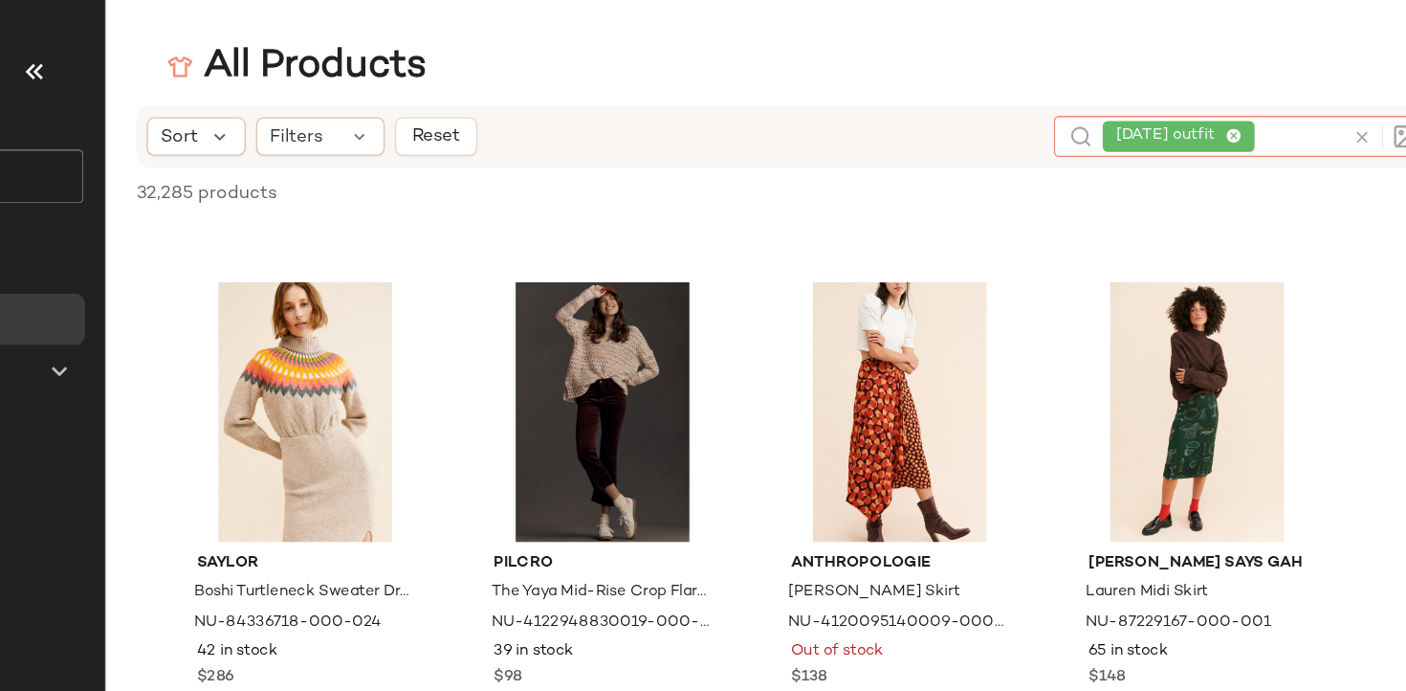
click at [1211, 98] on div "thanksgiving outfit" at bounding box center [1155, 101] width 178 height 31
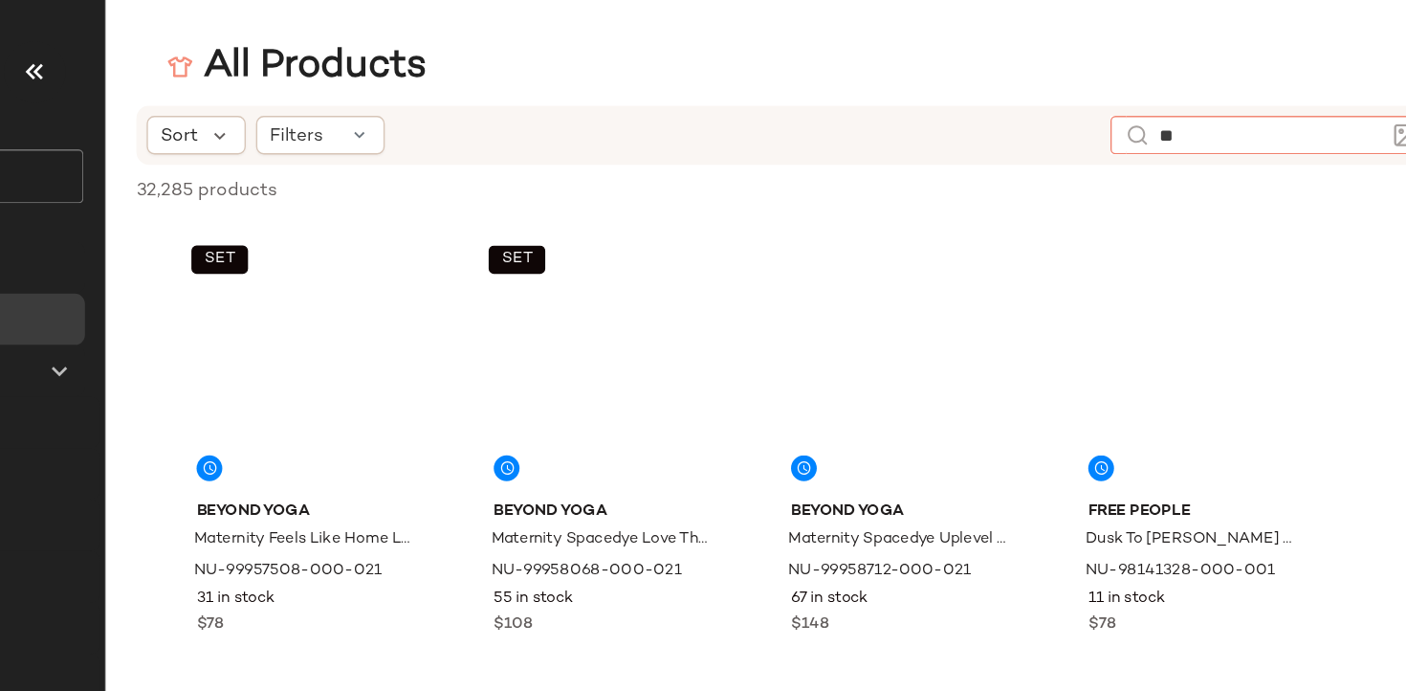
type input "*"
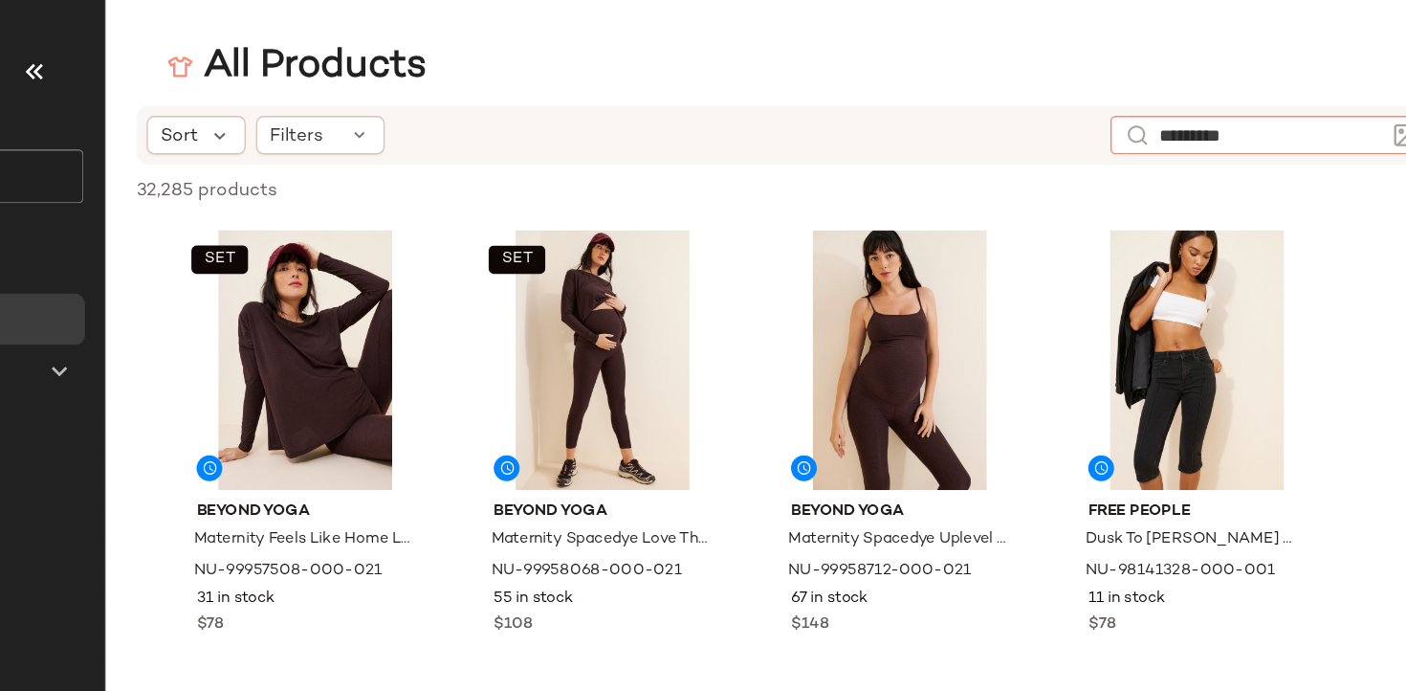
type input "**********"
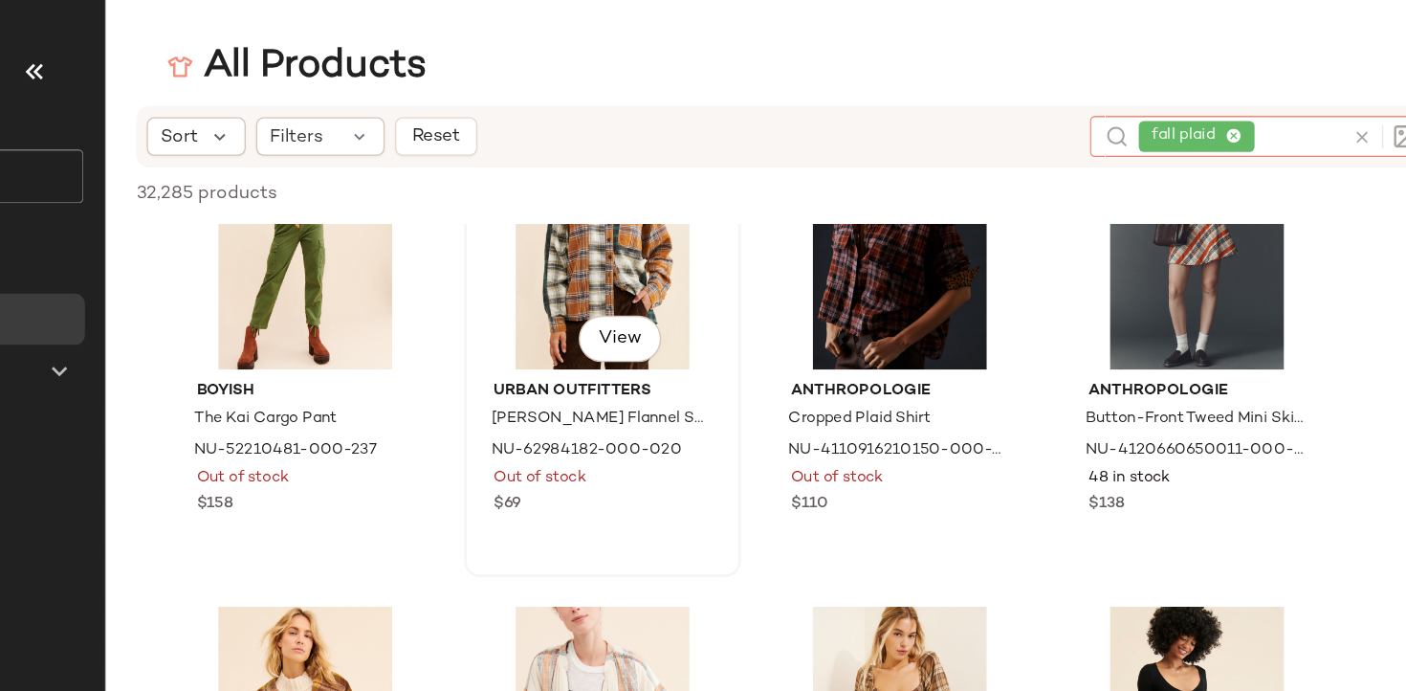
scroll to position [1779, 0]
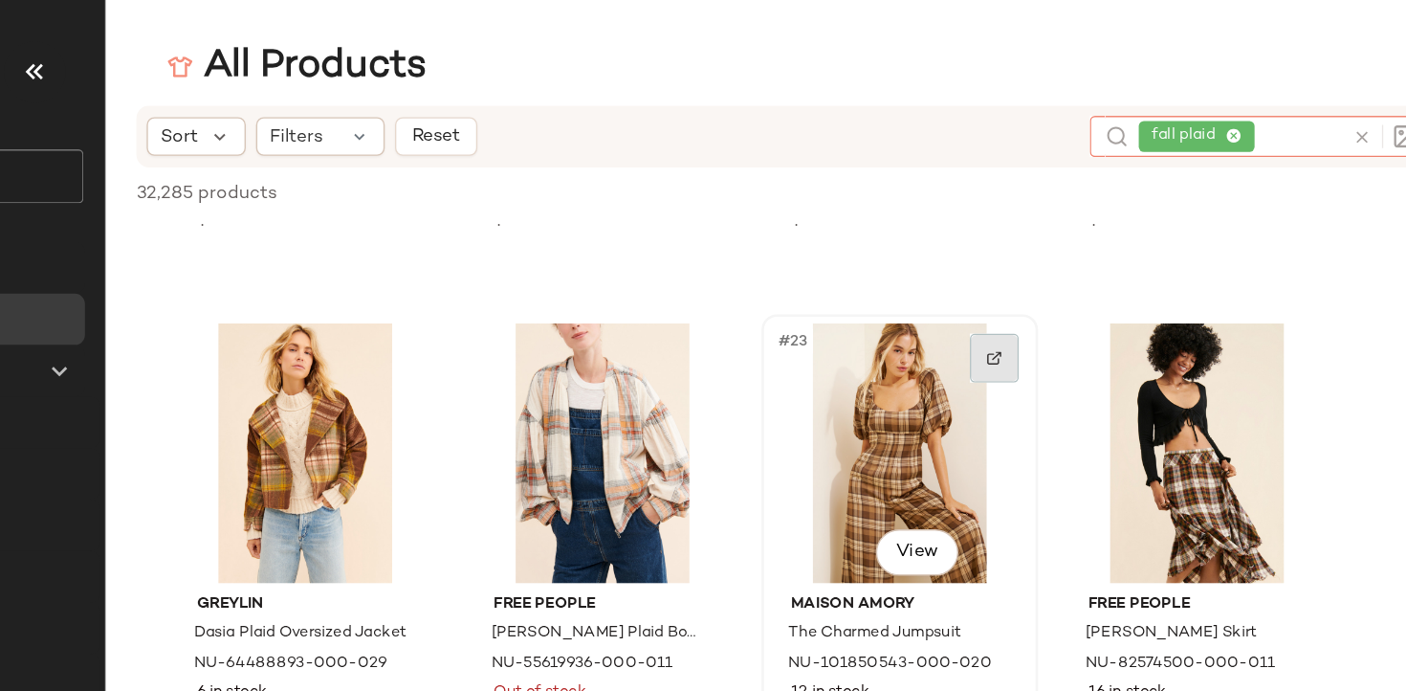
click at [979, 273] on div at bounding box center [986, 266] width 36 height 36
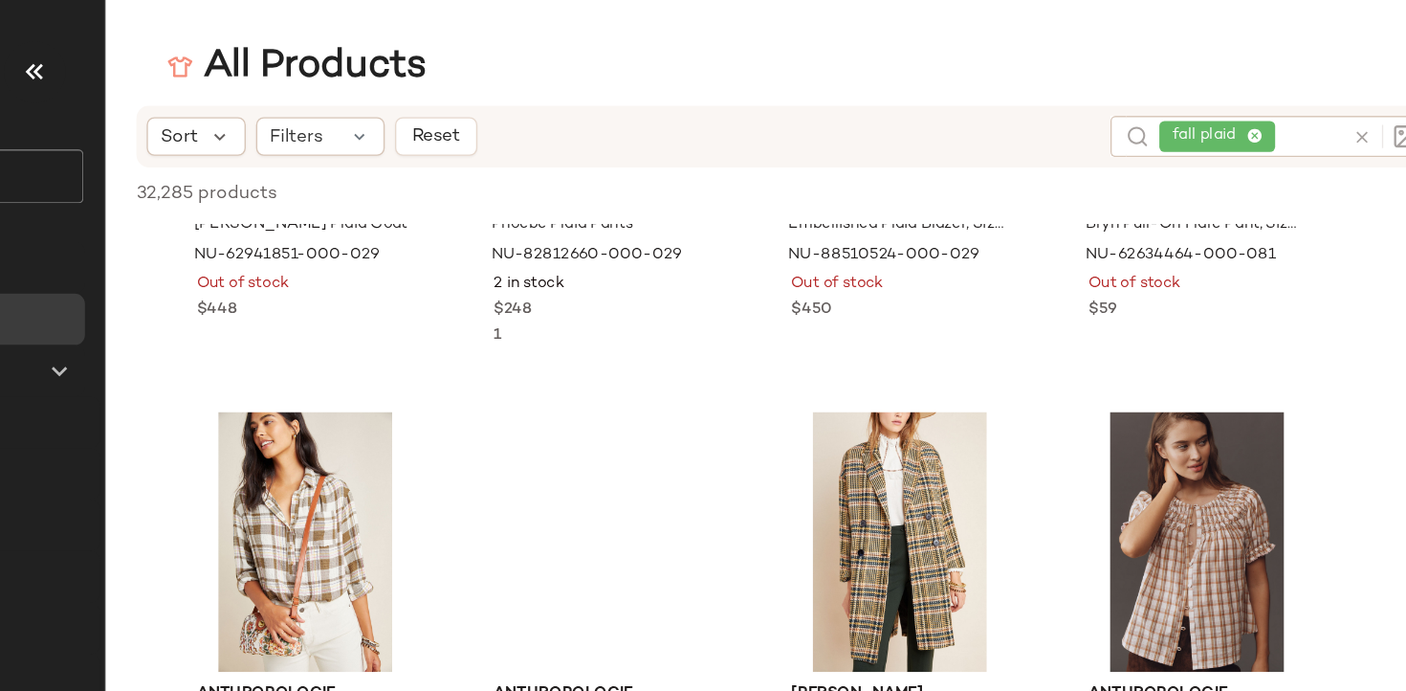
scroll to position [4046, 0]
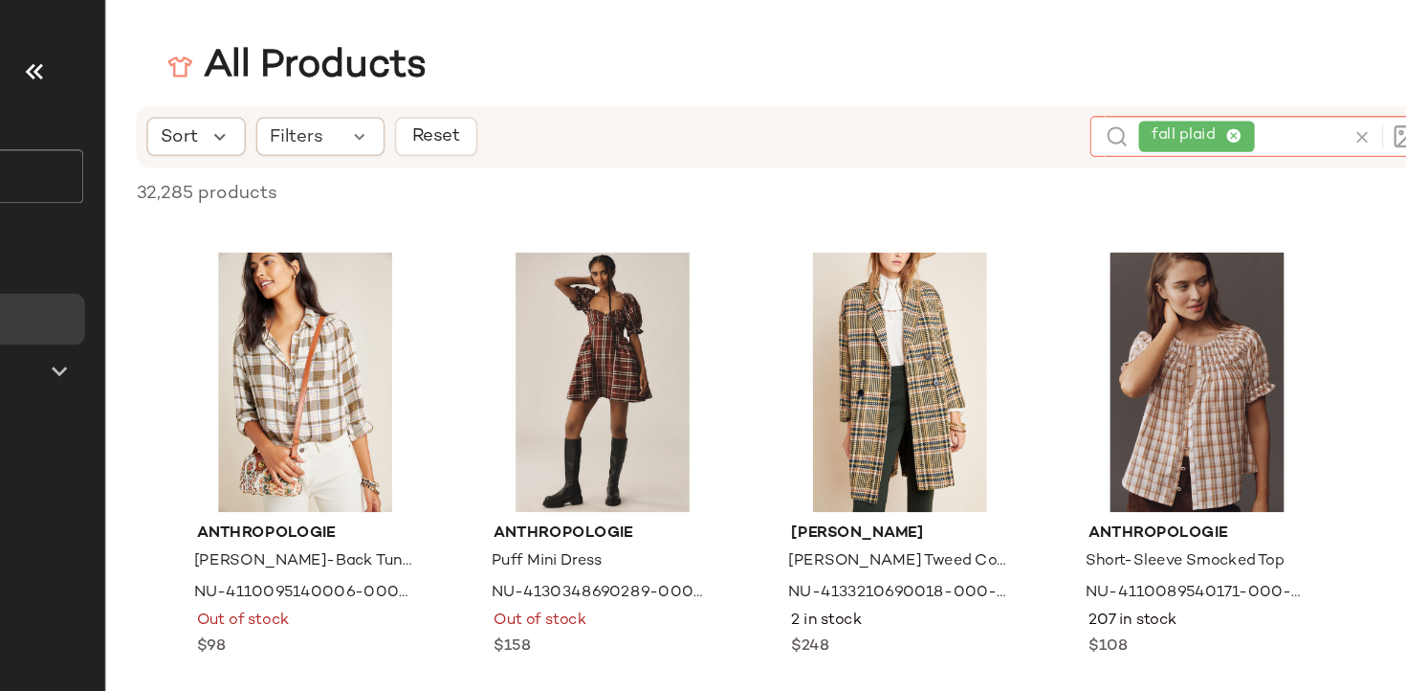
click at [1182, 99] on div "fall plaid" at bounding box center [1168, 101] width 151 height 31
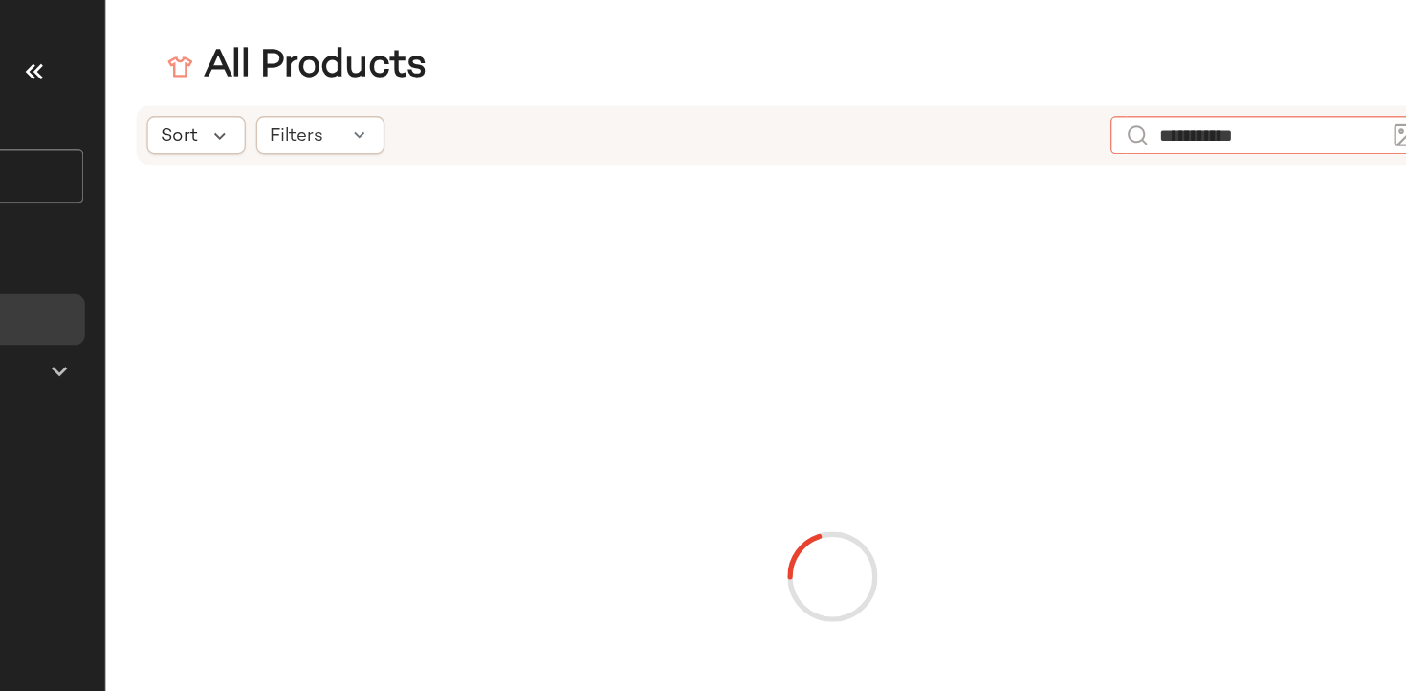
type input "**********"
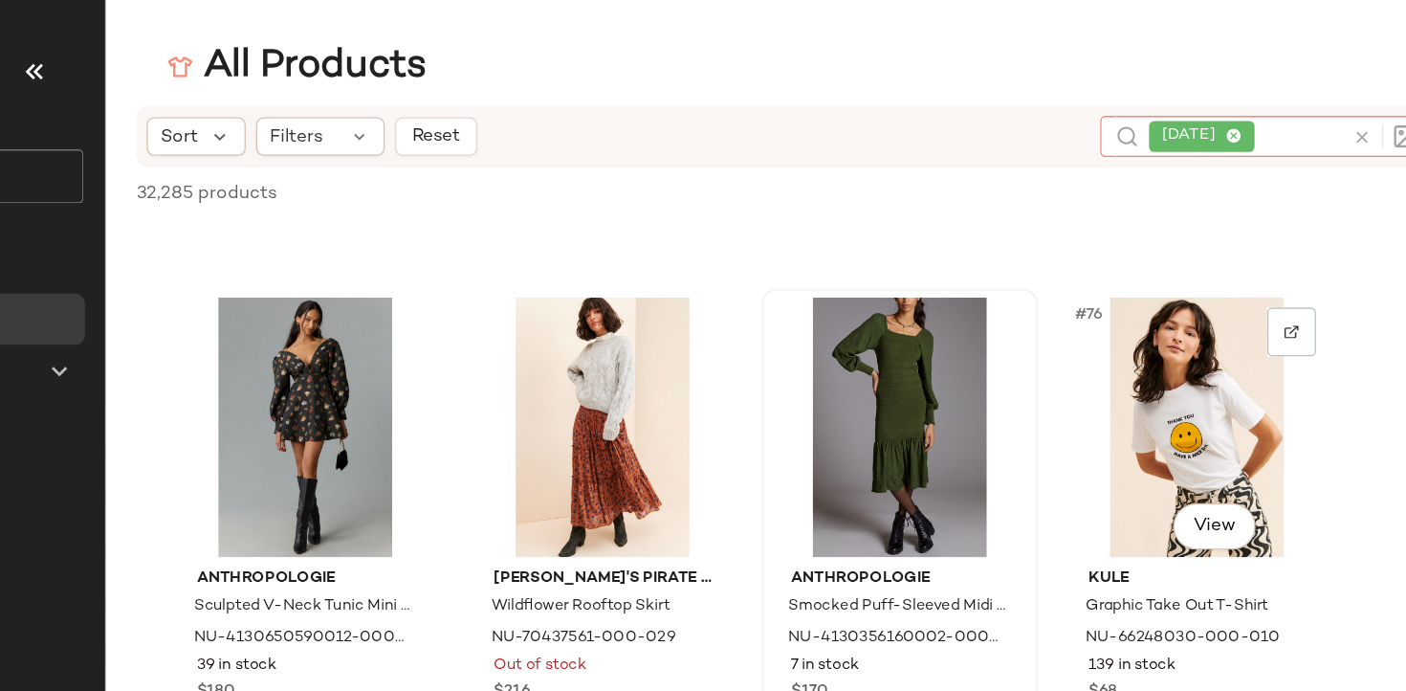
scroll to position [6590, 0]
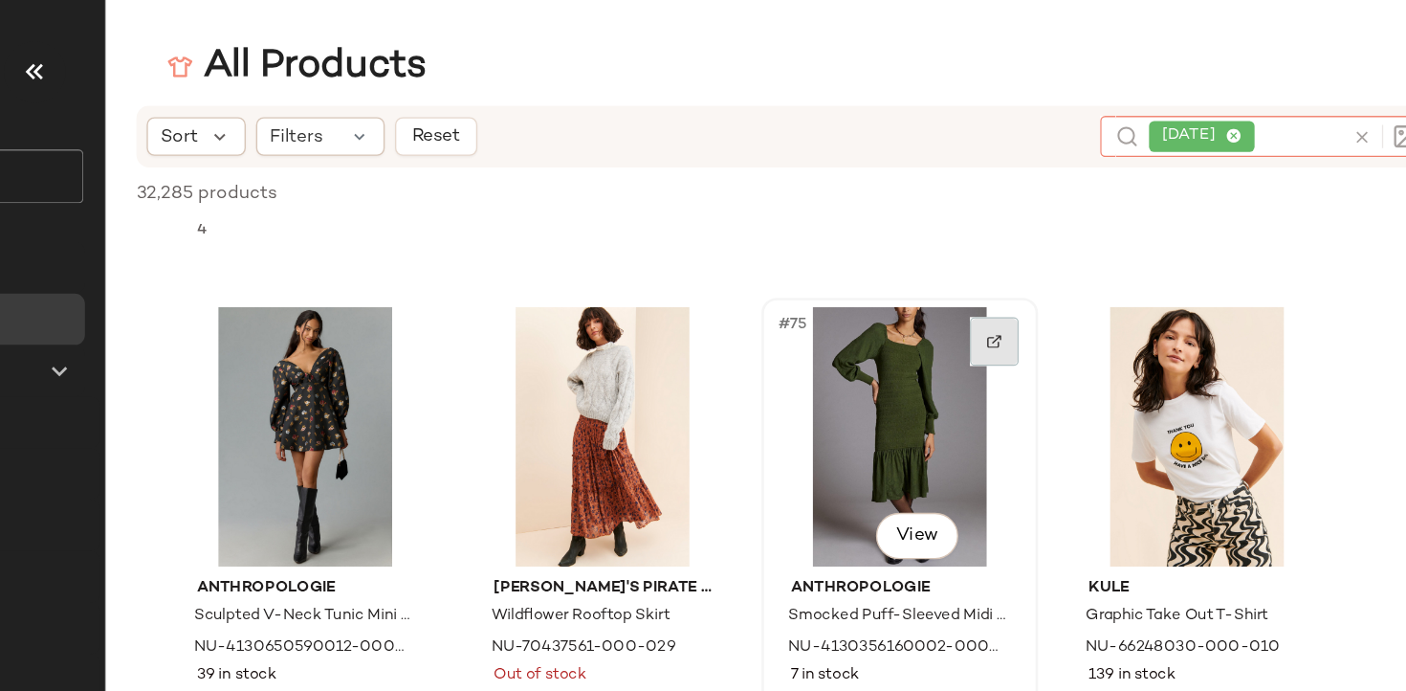
click at [980, 249] on img at bounding box center [985, 253] width 11 height 11
click at [973, 246] on div at bounding box center [986, 253] width 36 height 36
click at [1202, 101] on div "thanksgiving" at bounding box center [1172, 101] width 143 height 31
type input "*"
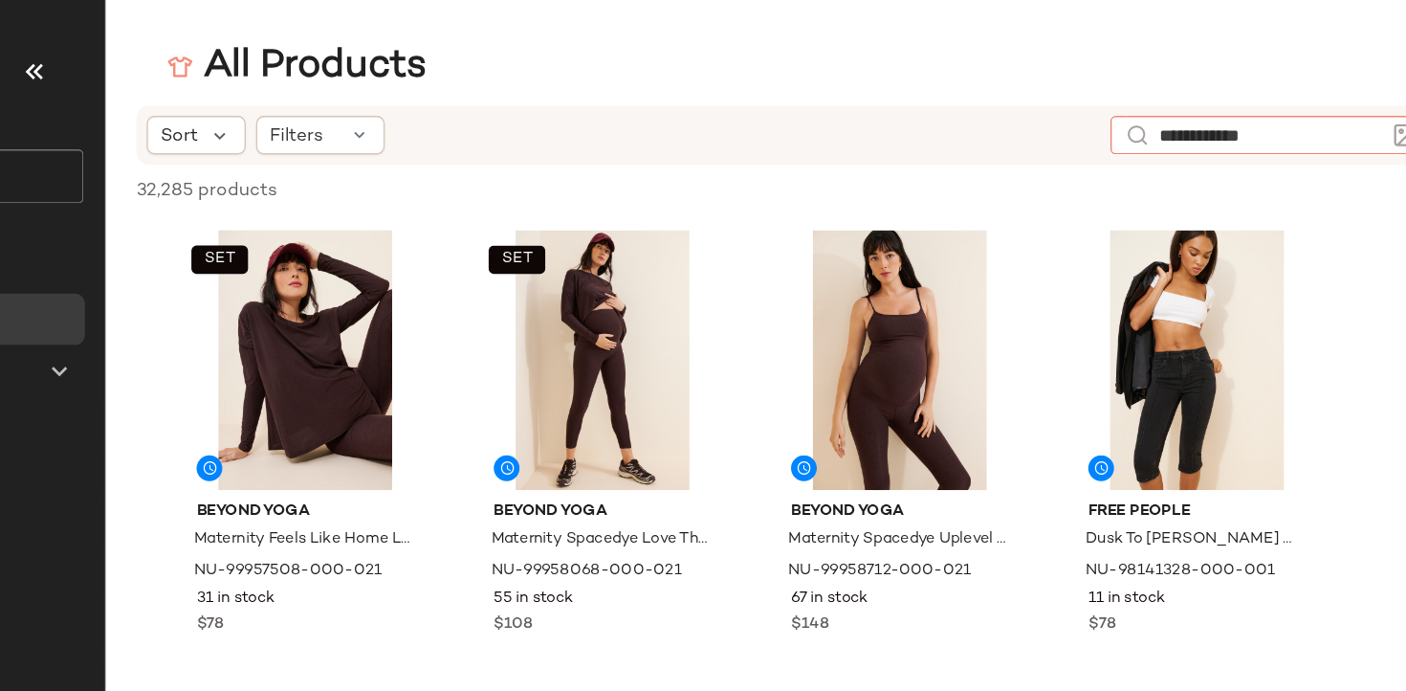
type input "**********"
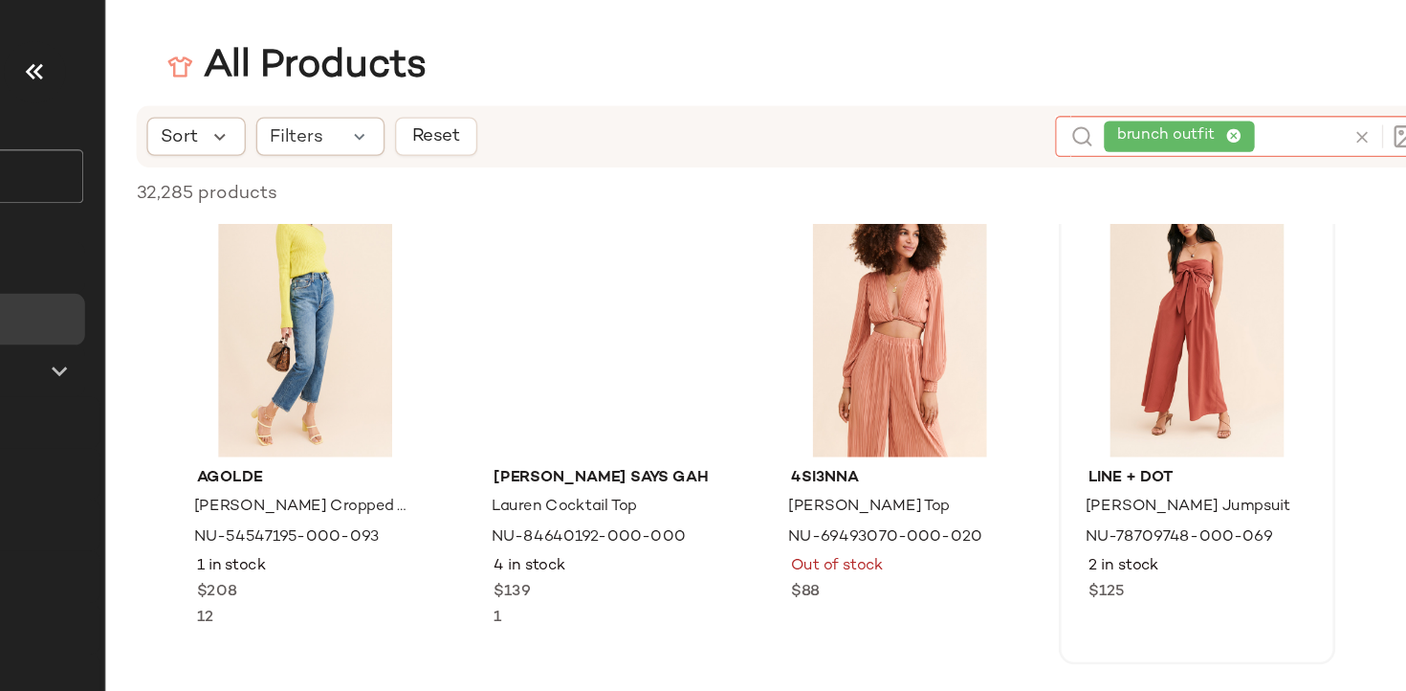
scroll to position [765, 0]
click at [1172, 108] on span "brunch outfit" at bounding box center [1123, 101] width 112 height 23
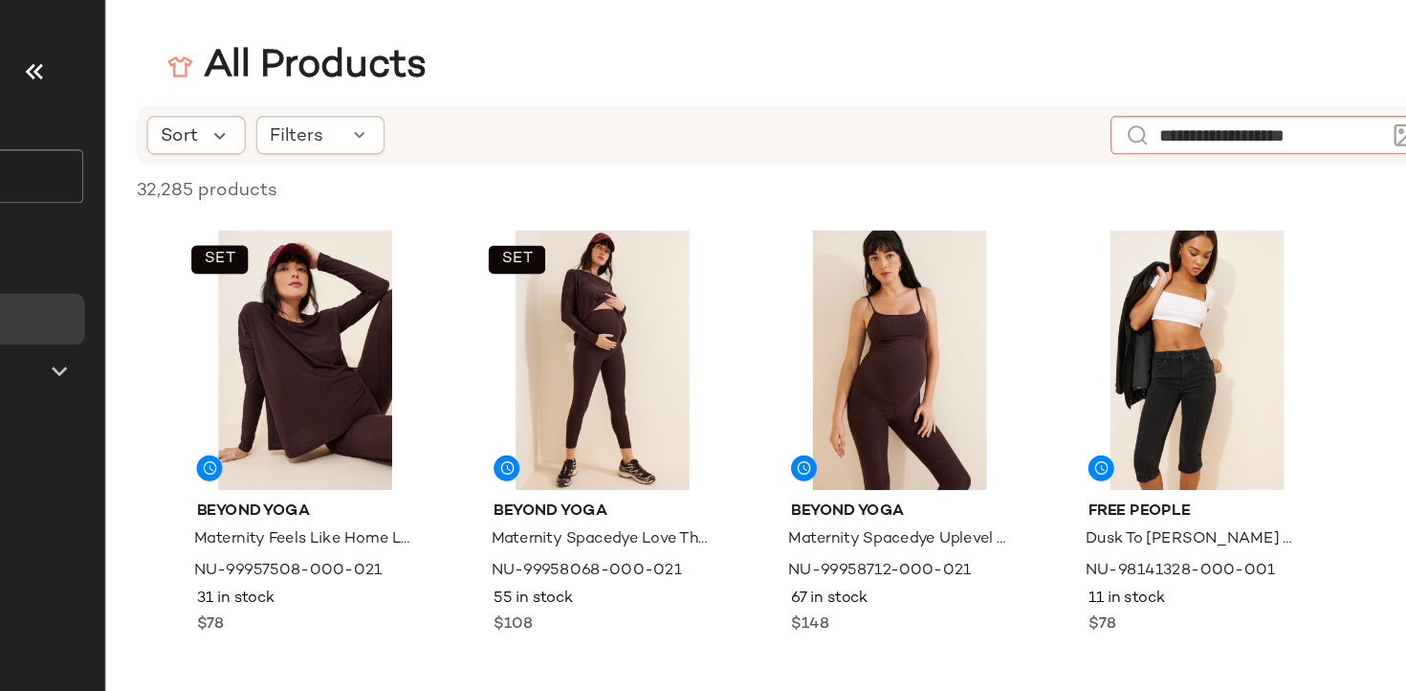
type input "**********"
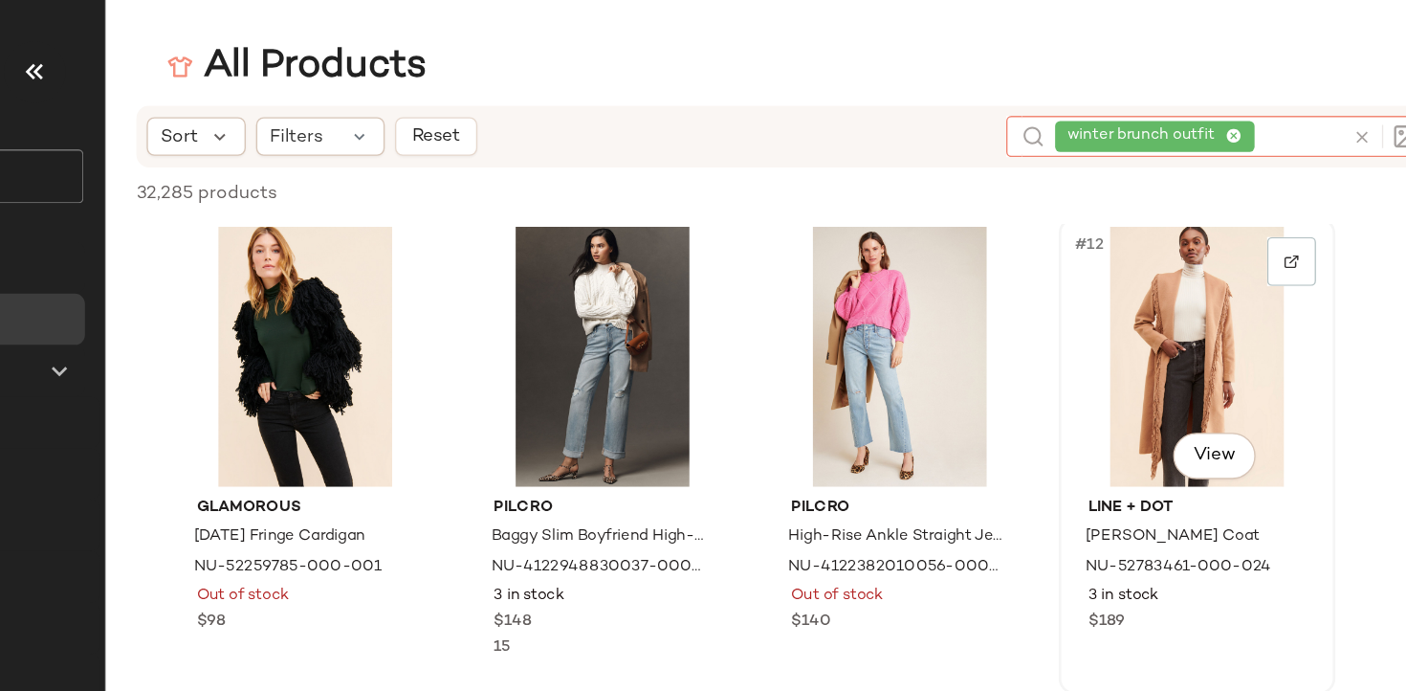
scroll to position [734, 0]
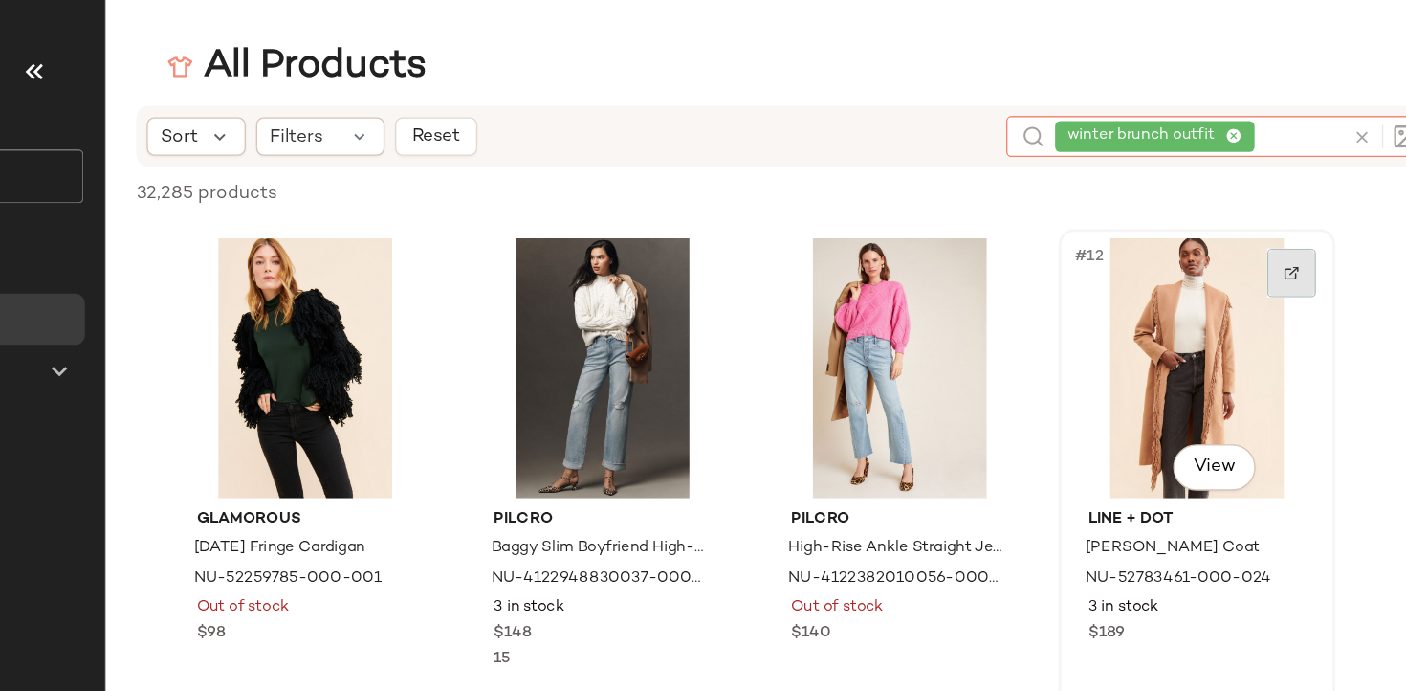
click at [1207, 207] on img at bounding box center [1206, 202] width 11 height 11
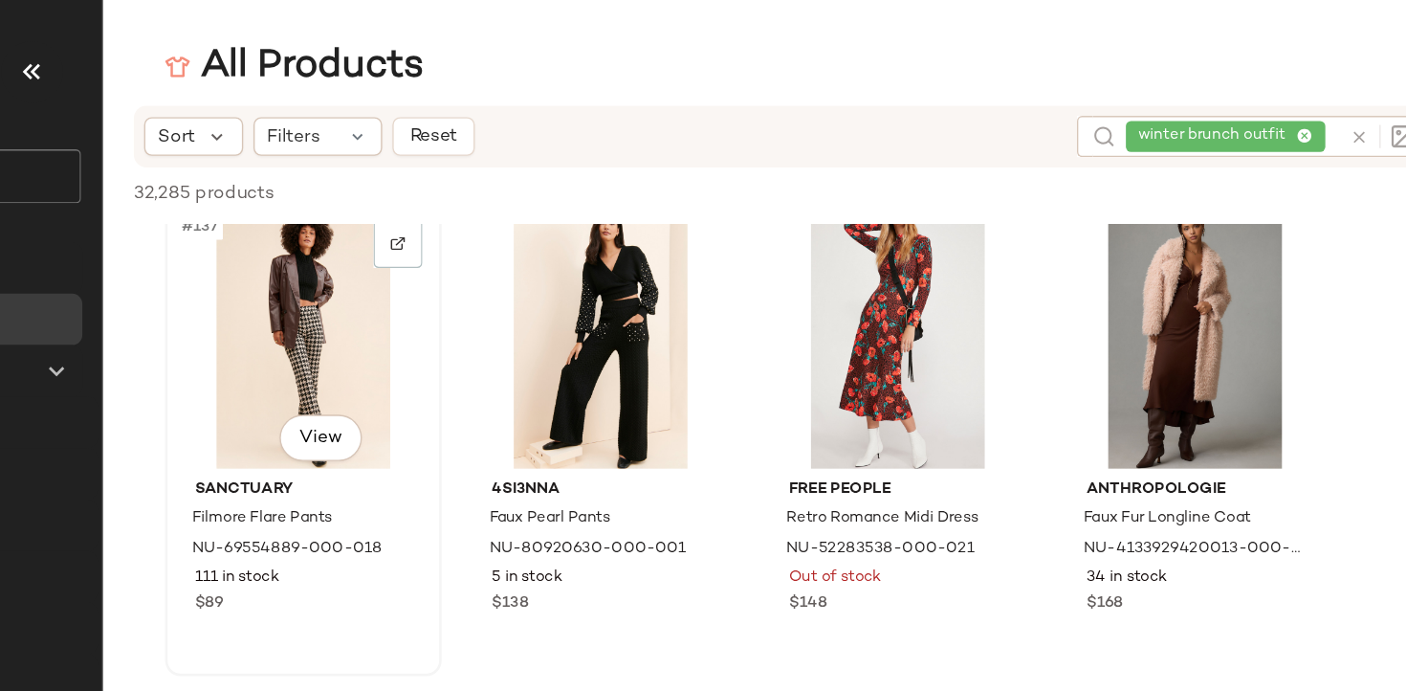
scroll to position [12532, 0]
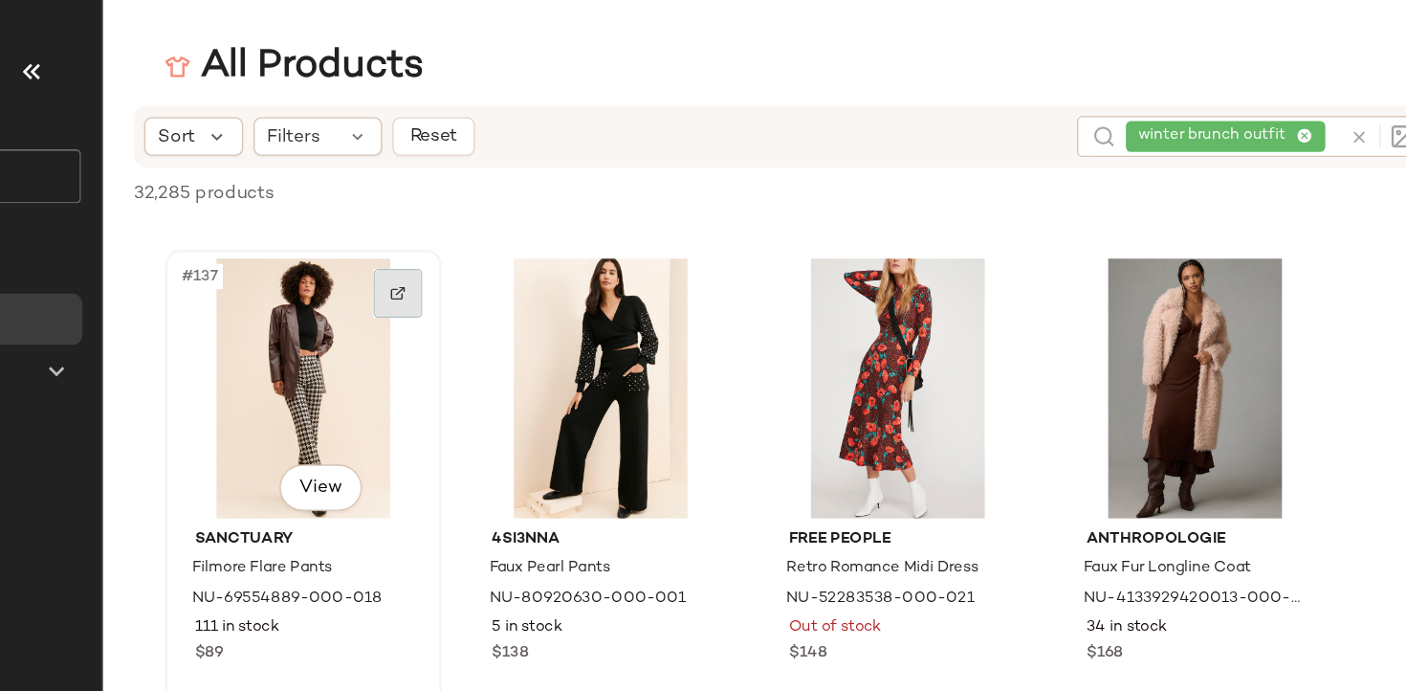
click at [556, 220] on div at bounding box center [544, 218] width 36 height 36
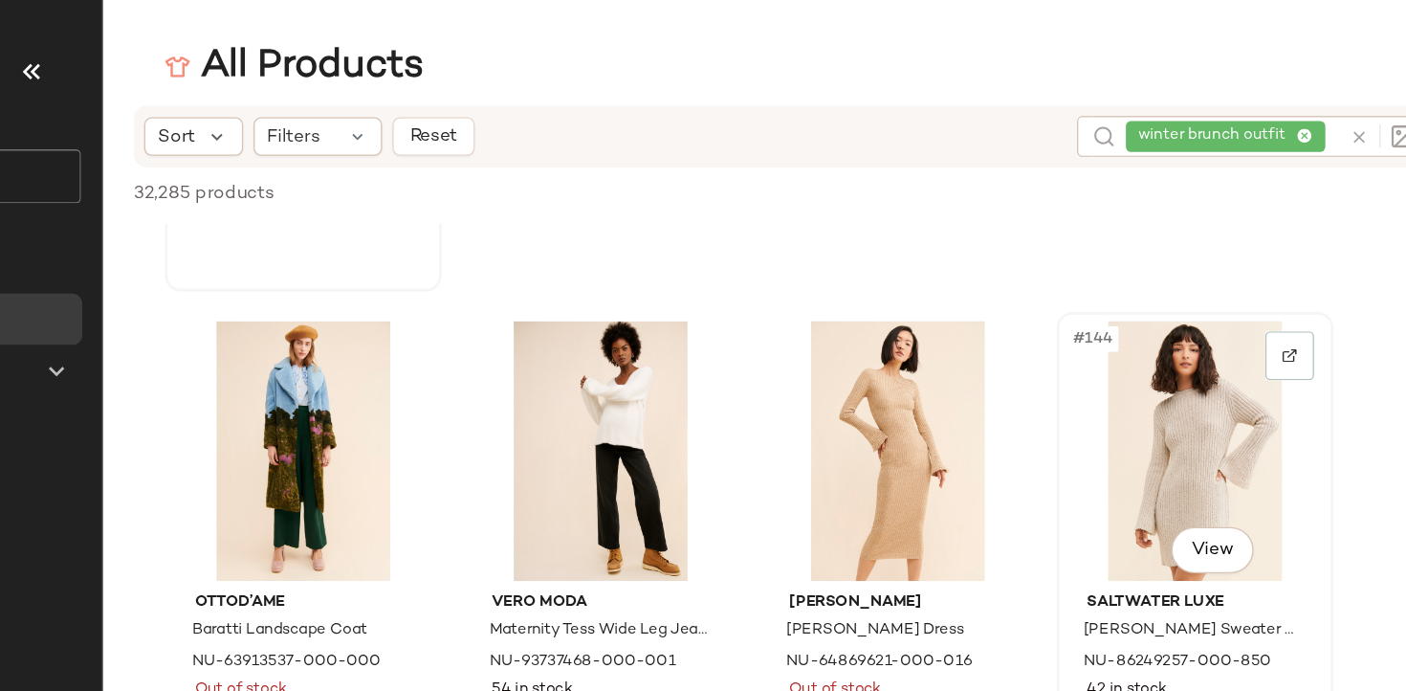
scroll to position [12873, 0]
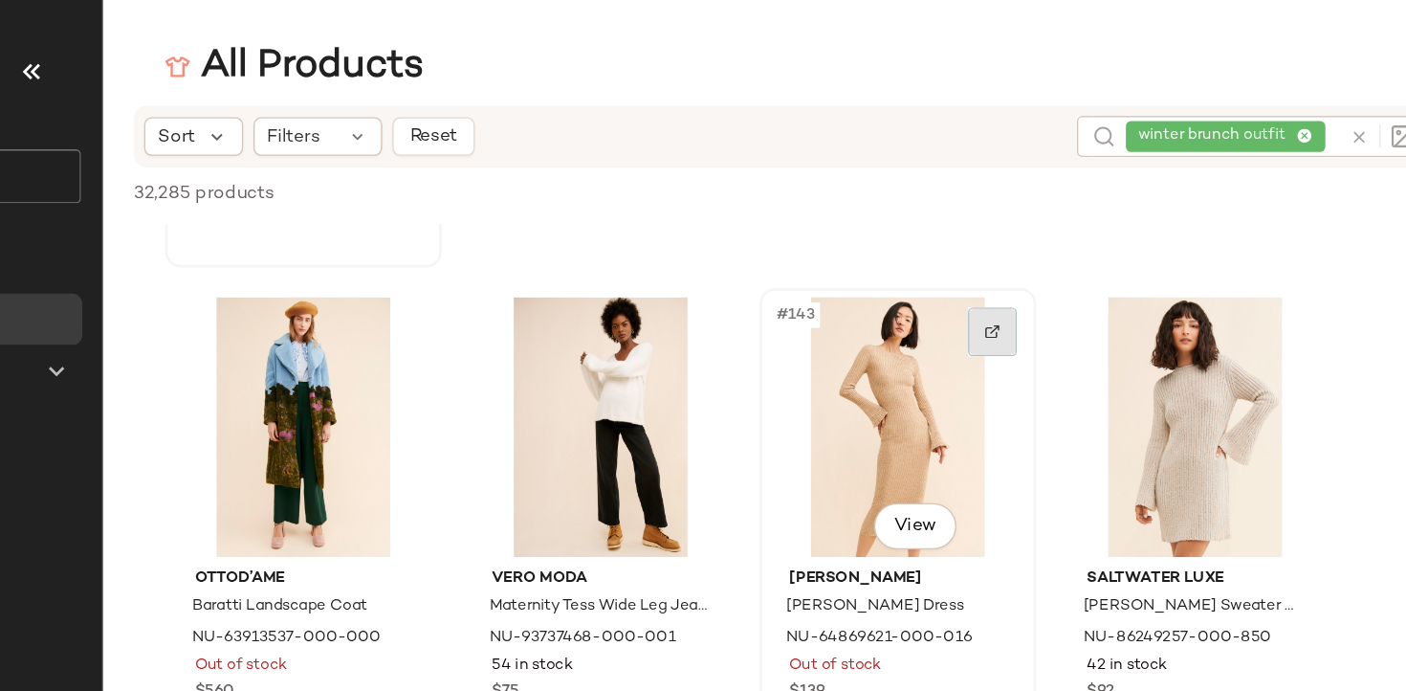
click at [983, 252] on img at bounding box center [985, 246] width 11 height 11
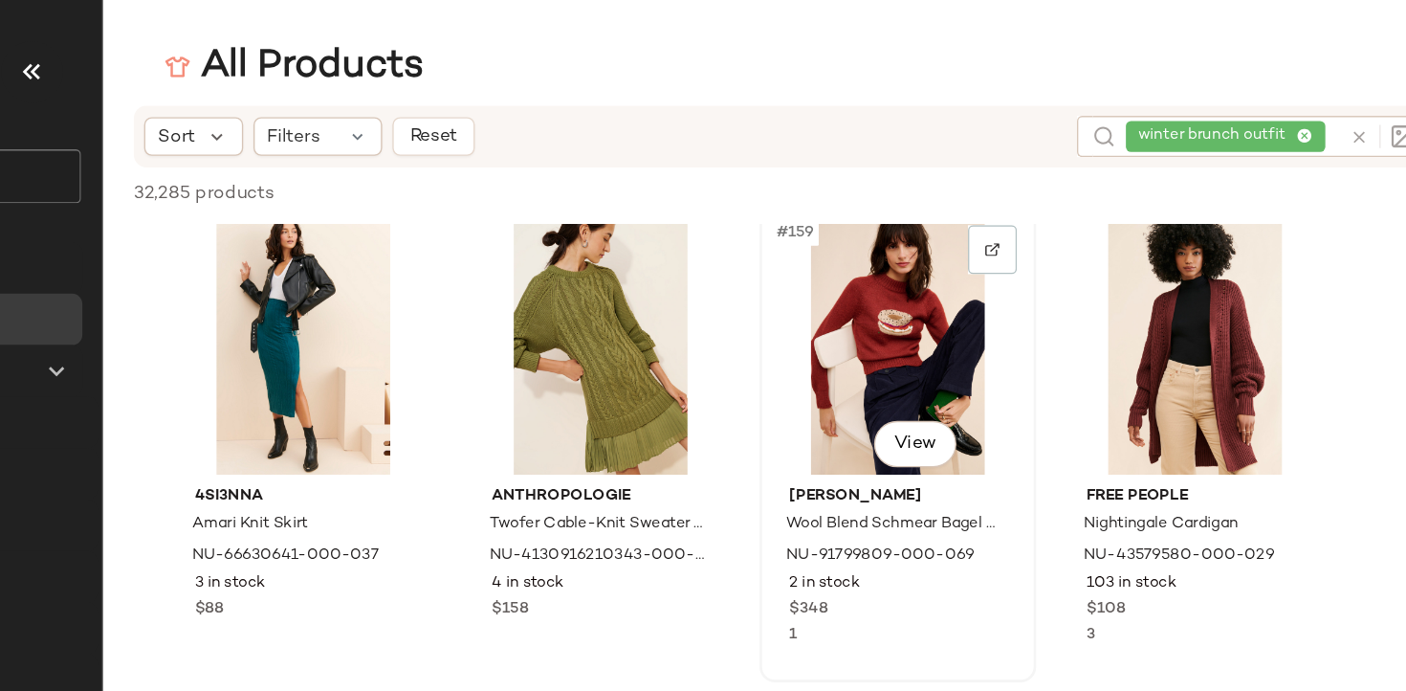
scroll to position [14405, 0]
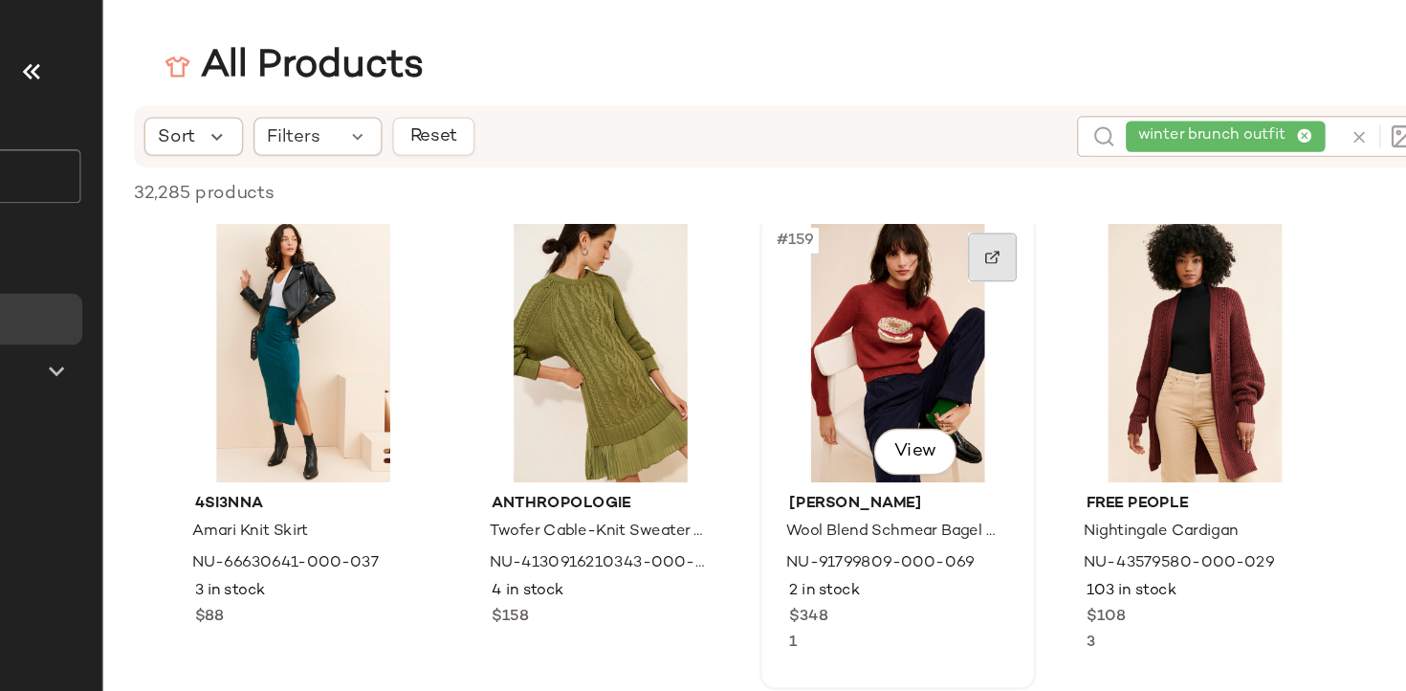
click at [991, 196] on img at bounding box center [985, 191] width 11 height 11
click at [1213, 100] on div "winter brunch outfit" at bounding box center [1164, 101] width 159 height 31
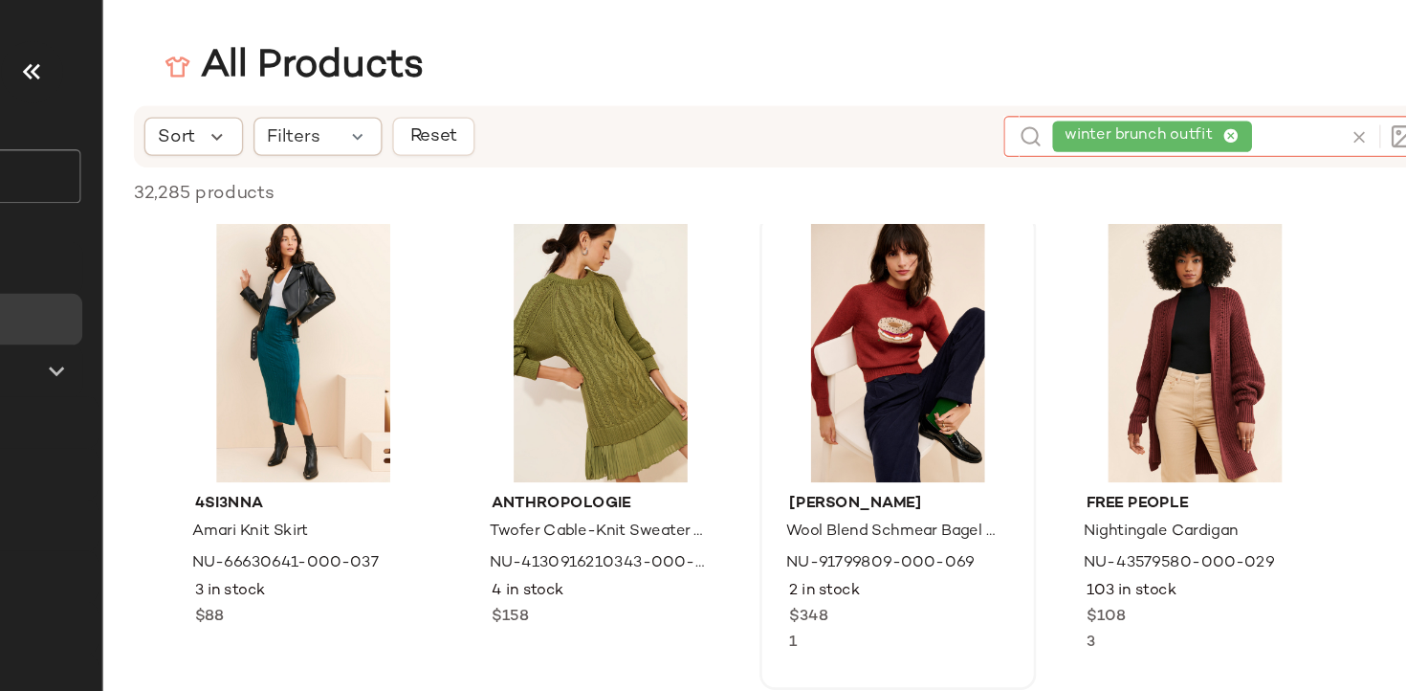
type input "*"
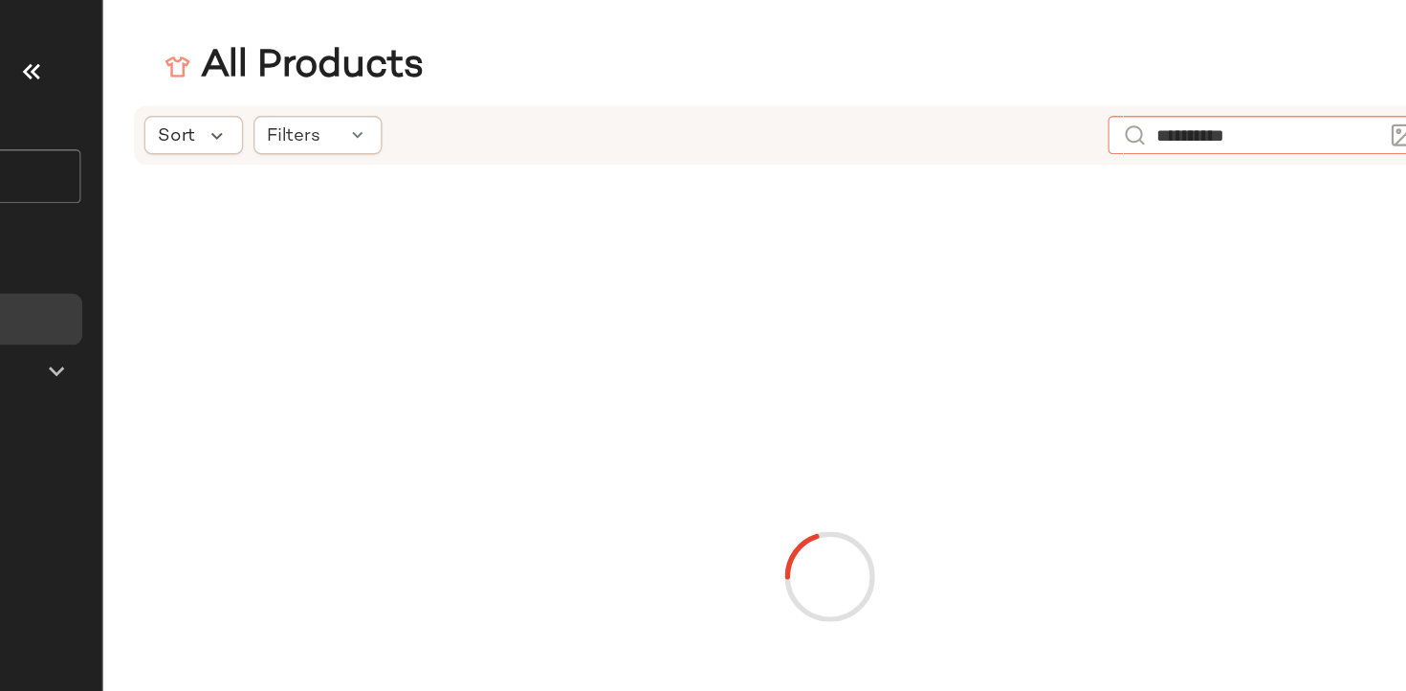
type input "**********"
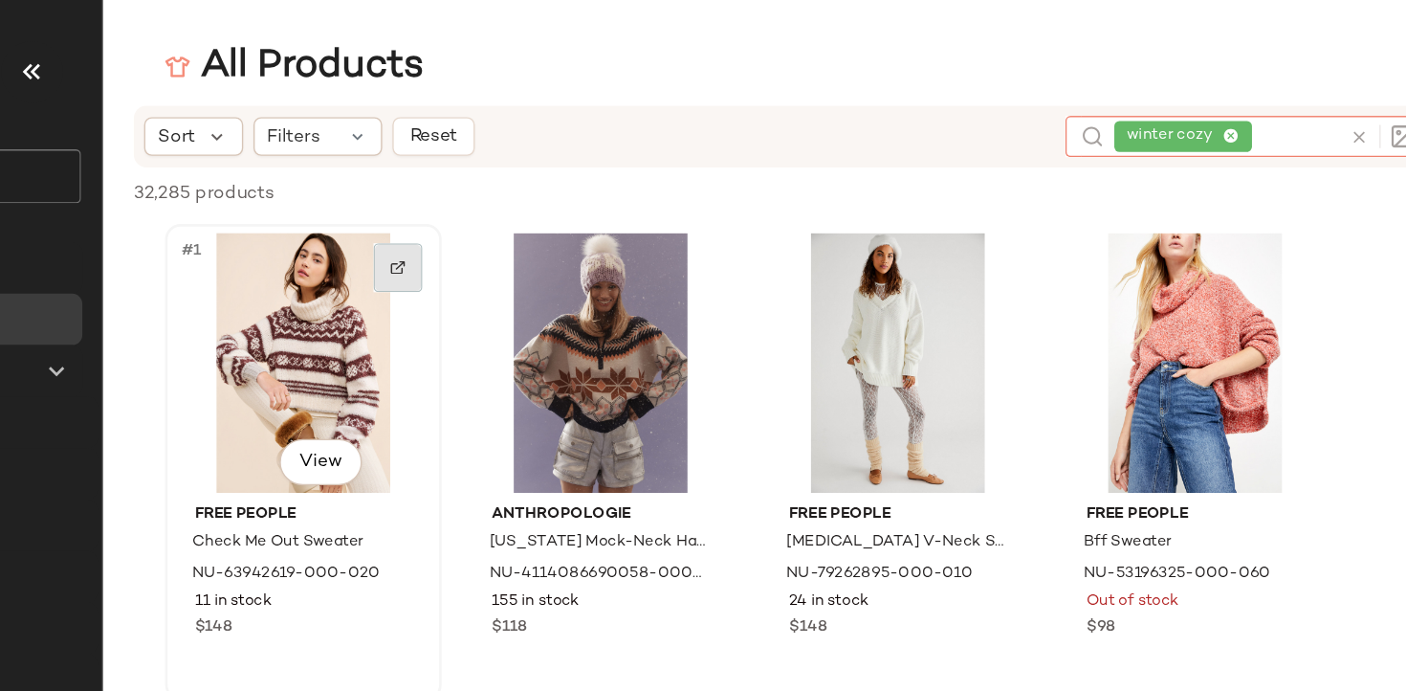
click at [555, 200] on div at bounding box center [544, 199] width 36 height 36
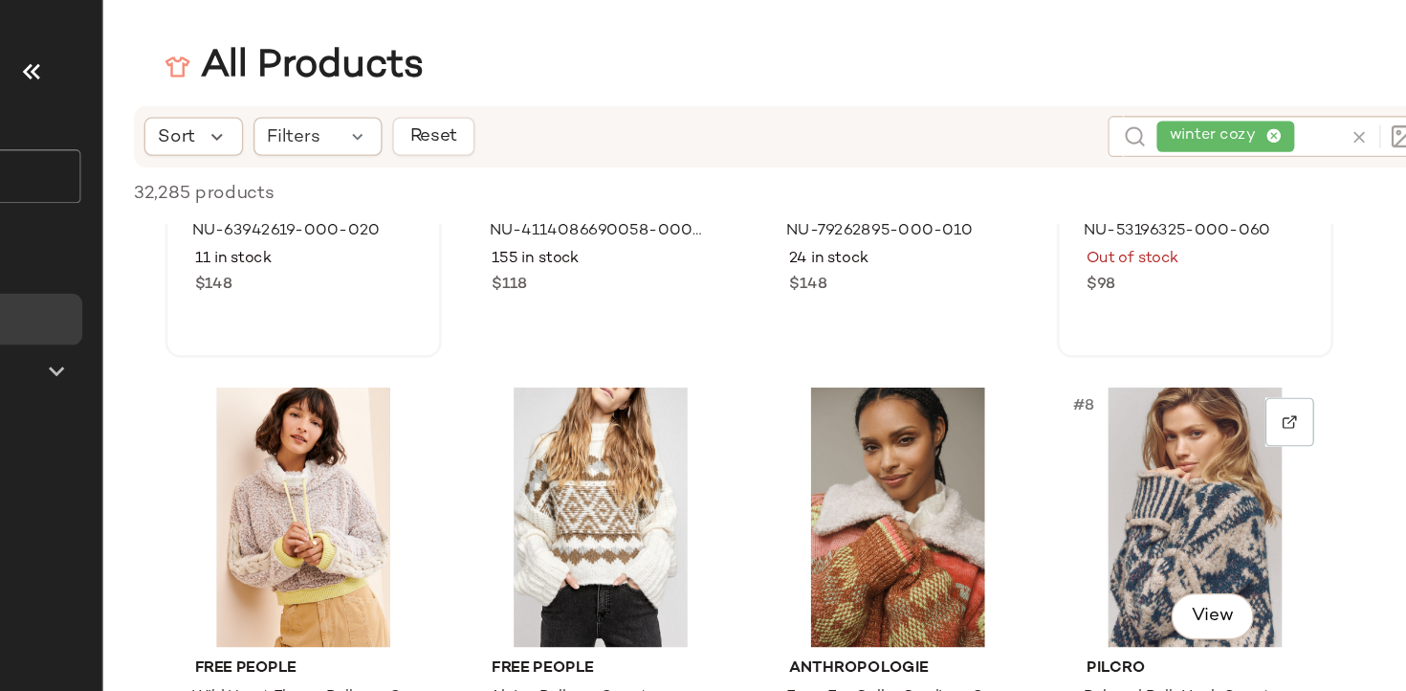
scroll to position [15, 0]
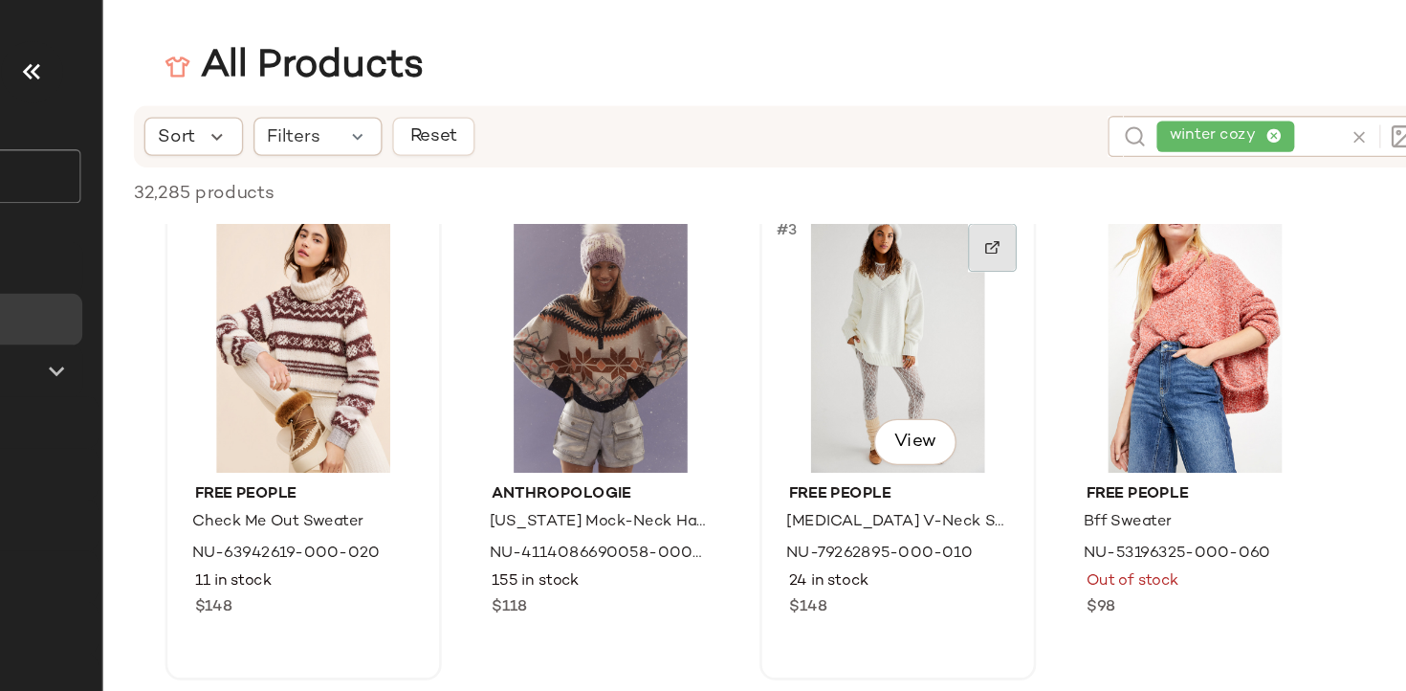
click at [989, 184] on img at bounding box center [985, 183] width 11 height 11
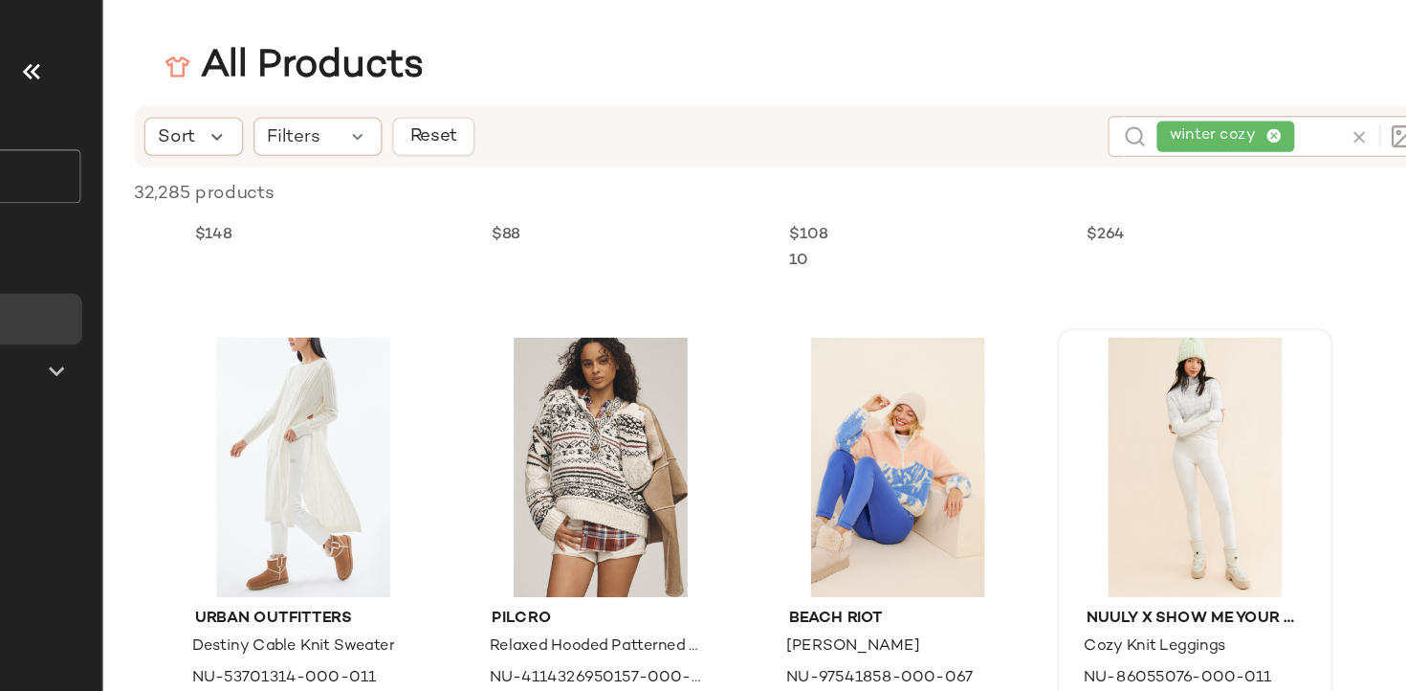
scroll to position [2488, 0]
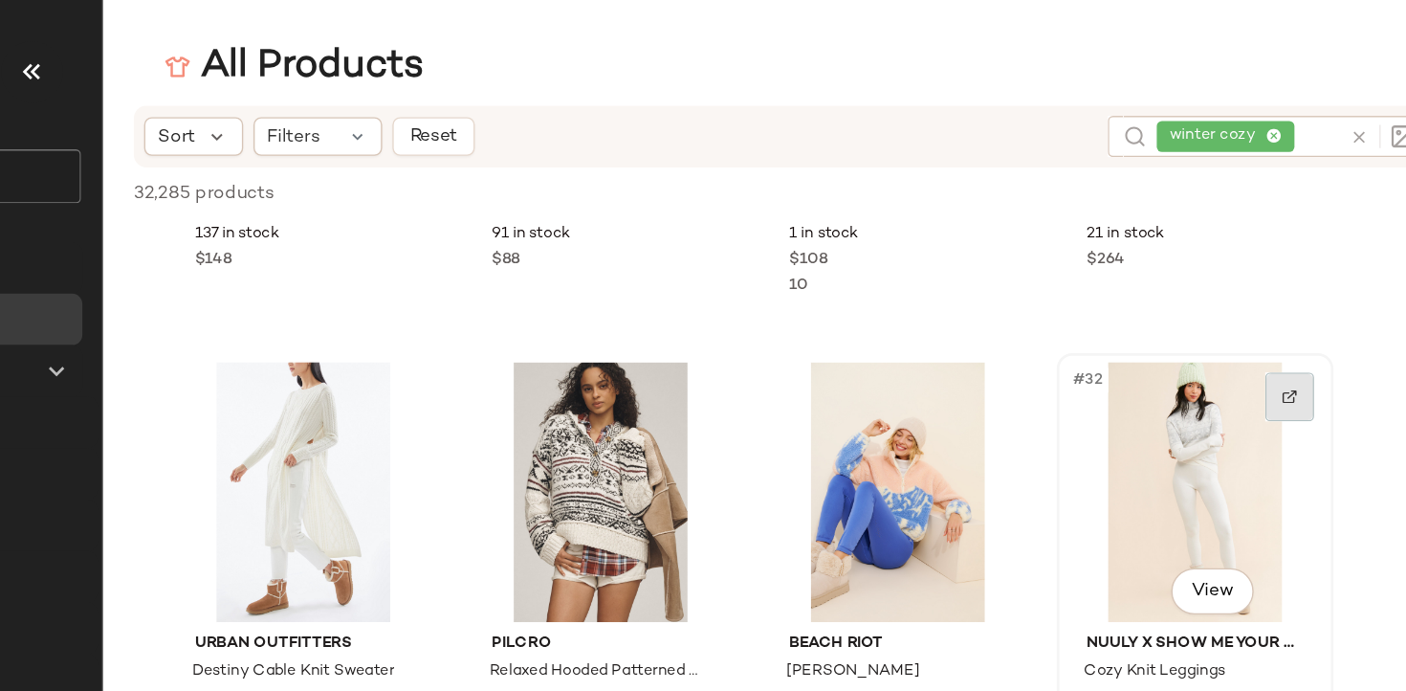
click at [1205, 304] on div at bounding box center [1207, 294] width 36 height 36
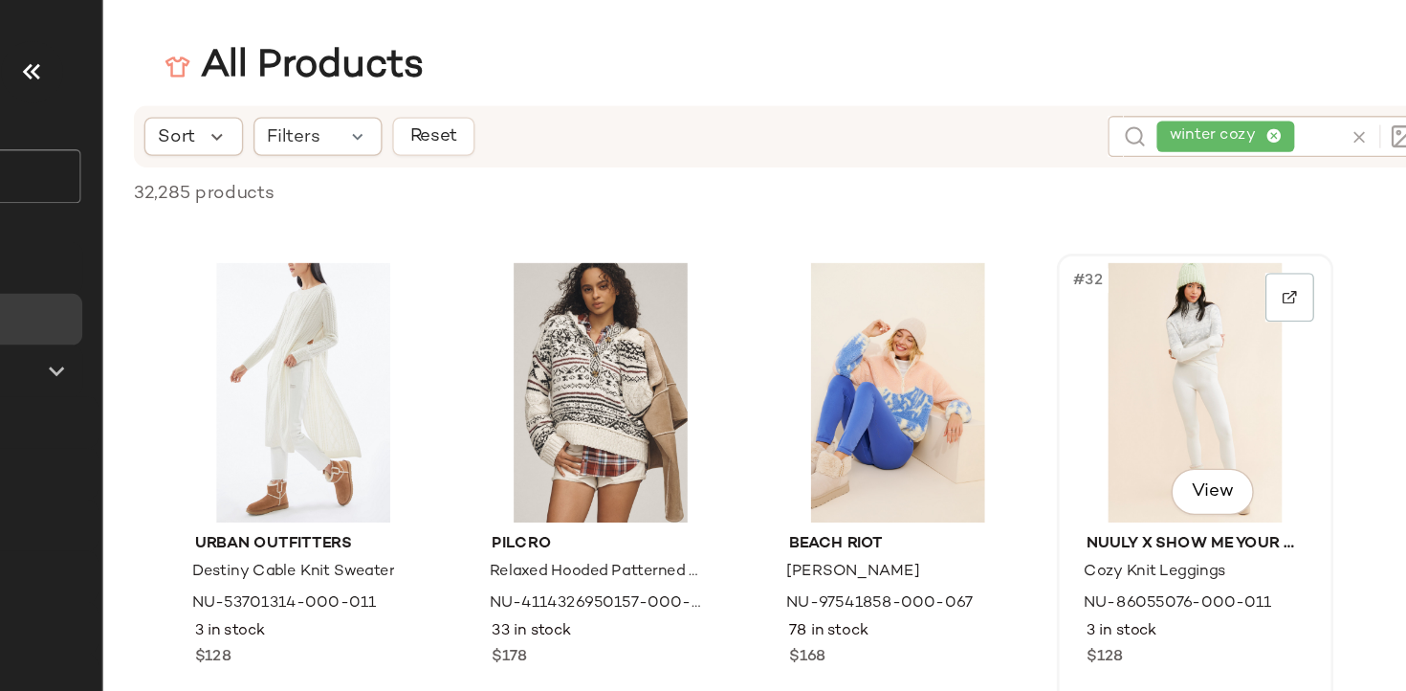
scroll to position [2581, 0]
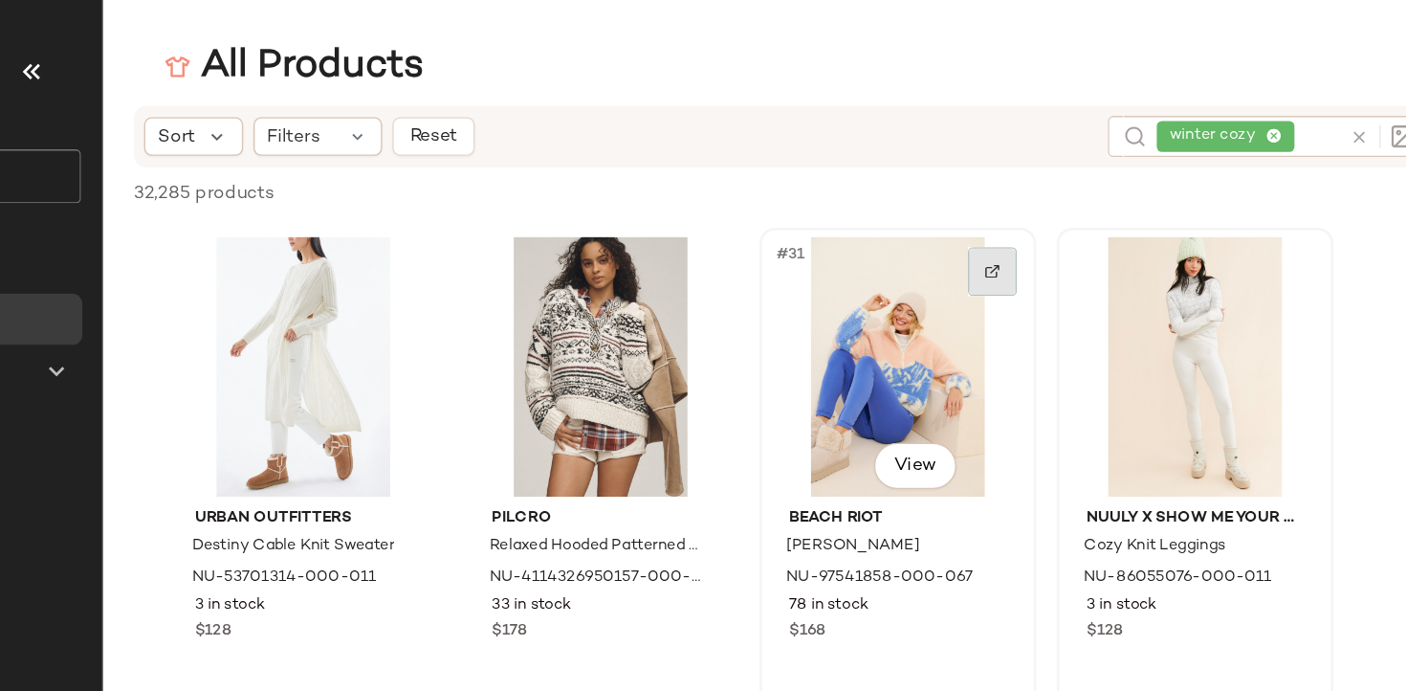
click at [992, 206] on div at bounding box center [986, 202] width 36 height 36
click at [1199, 100] on div "winter cozy" at bounding box center [1176, 101] width 136 height 31
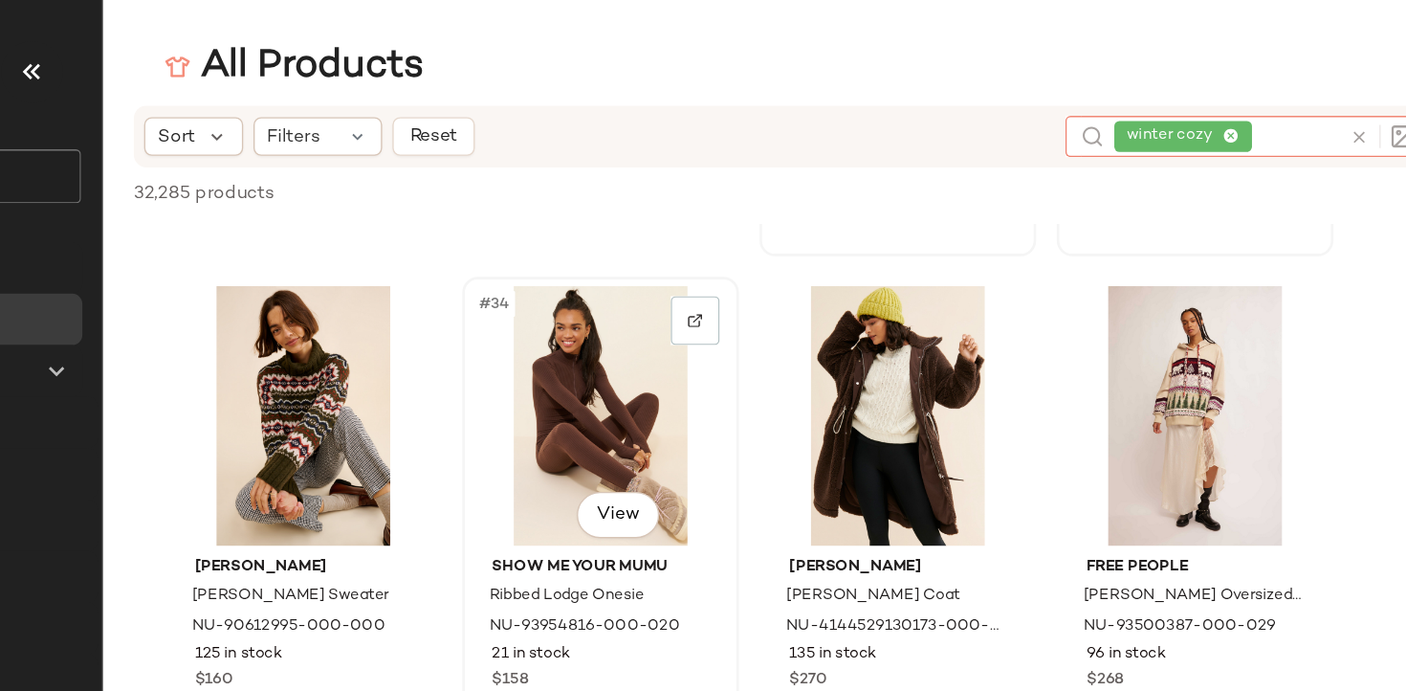
scroll to position [2949, 0]
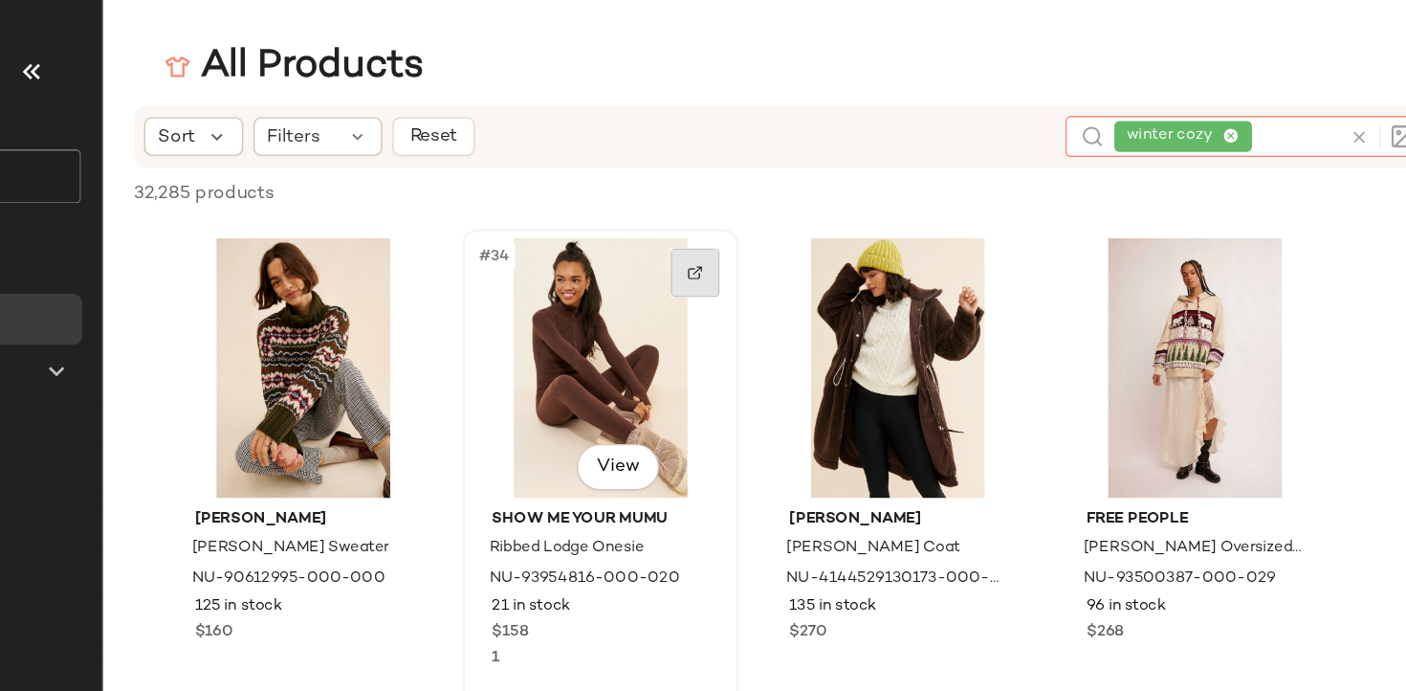
click at [762, 208] on img at bounding box center [764, 202] width 11 height 11
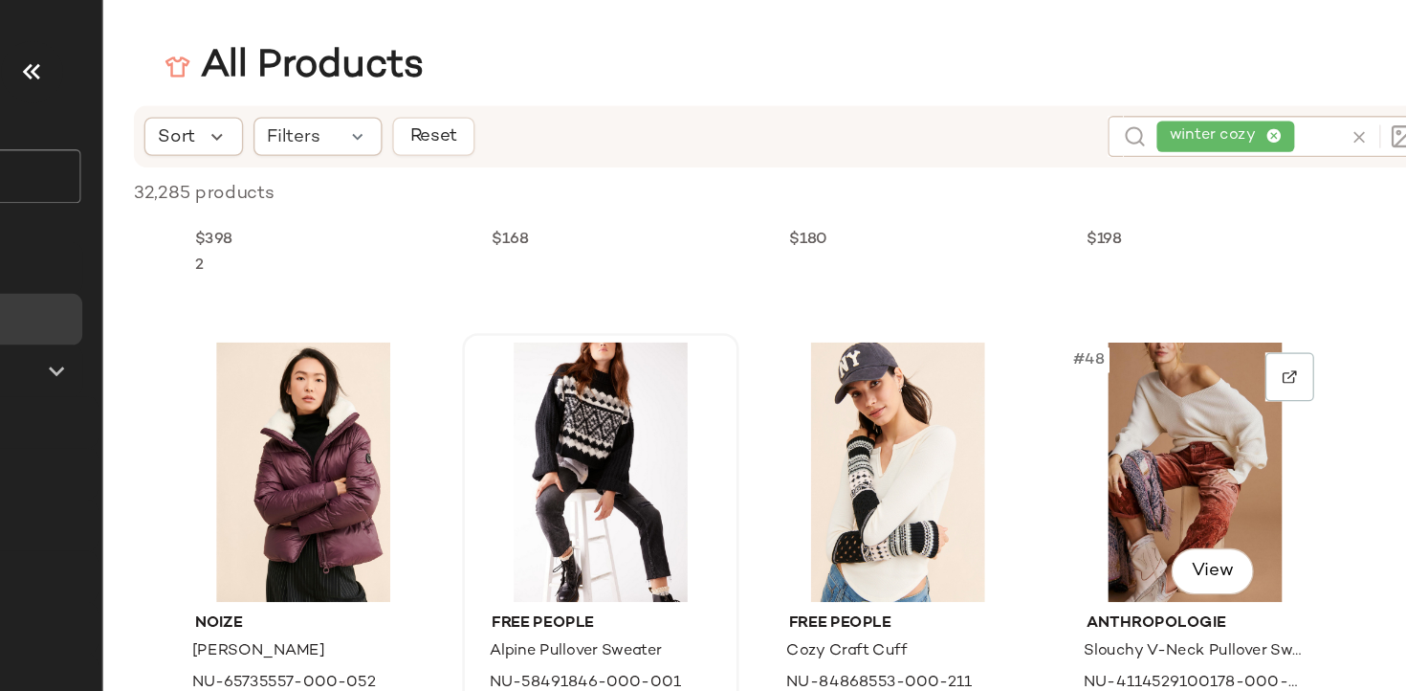
scroll to position [3975, 0]
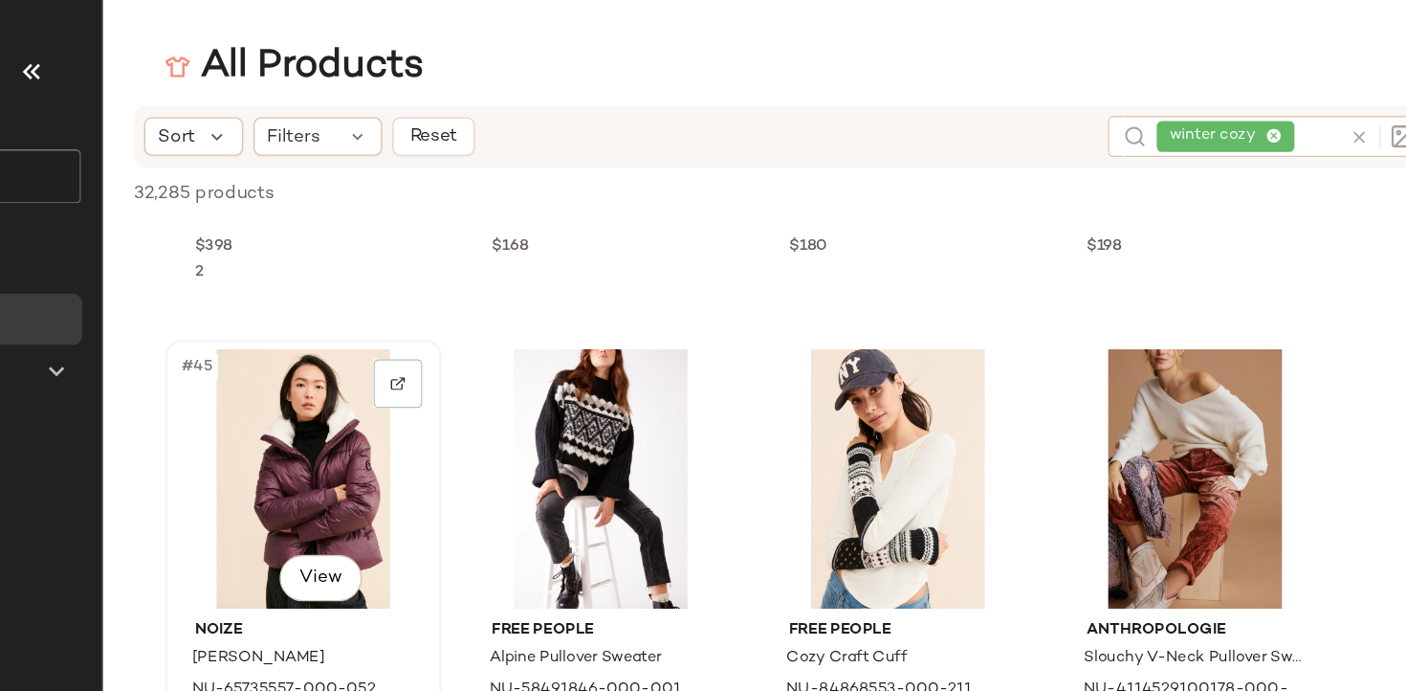
click at [522, 292] on div "#45 View" at bounding box center [474, 355] width 192 height 193
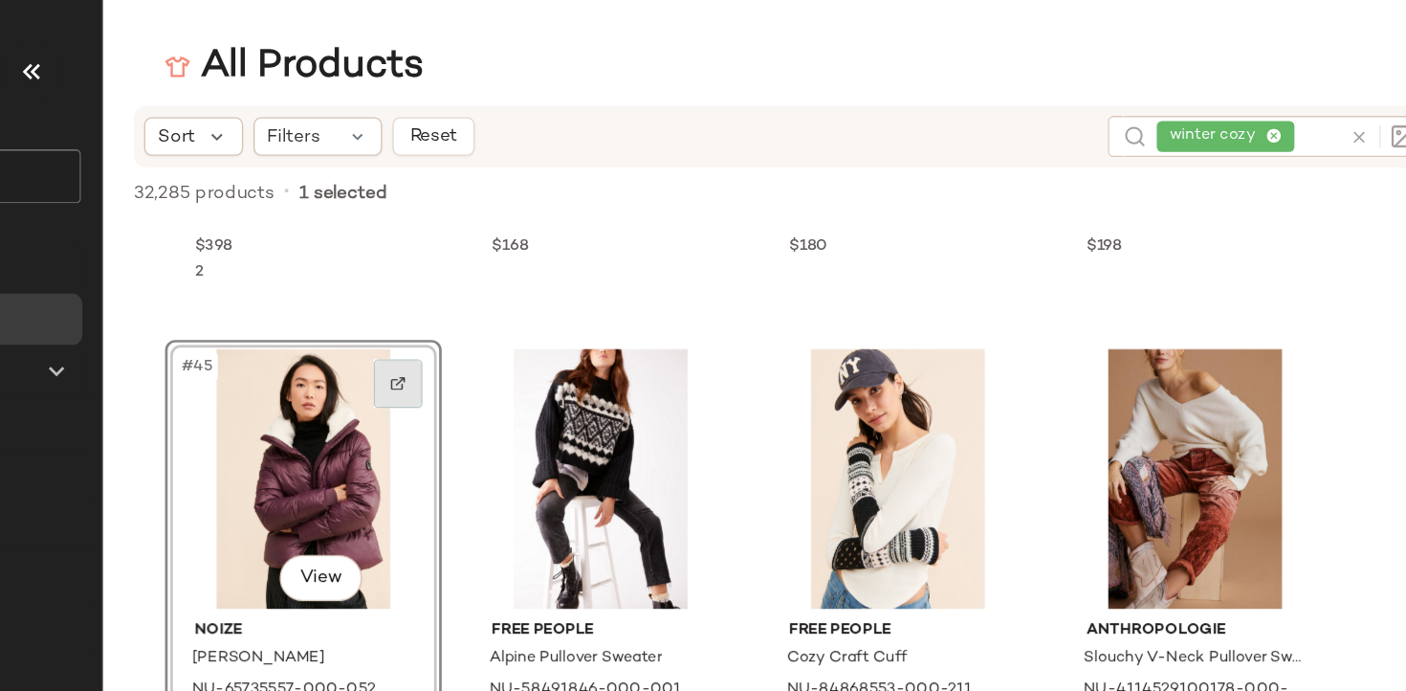
click at [539, 292] on div at bounding box center [544, 285] width 36 height 36
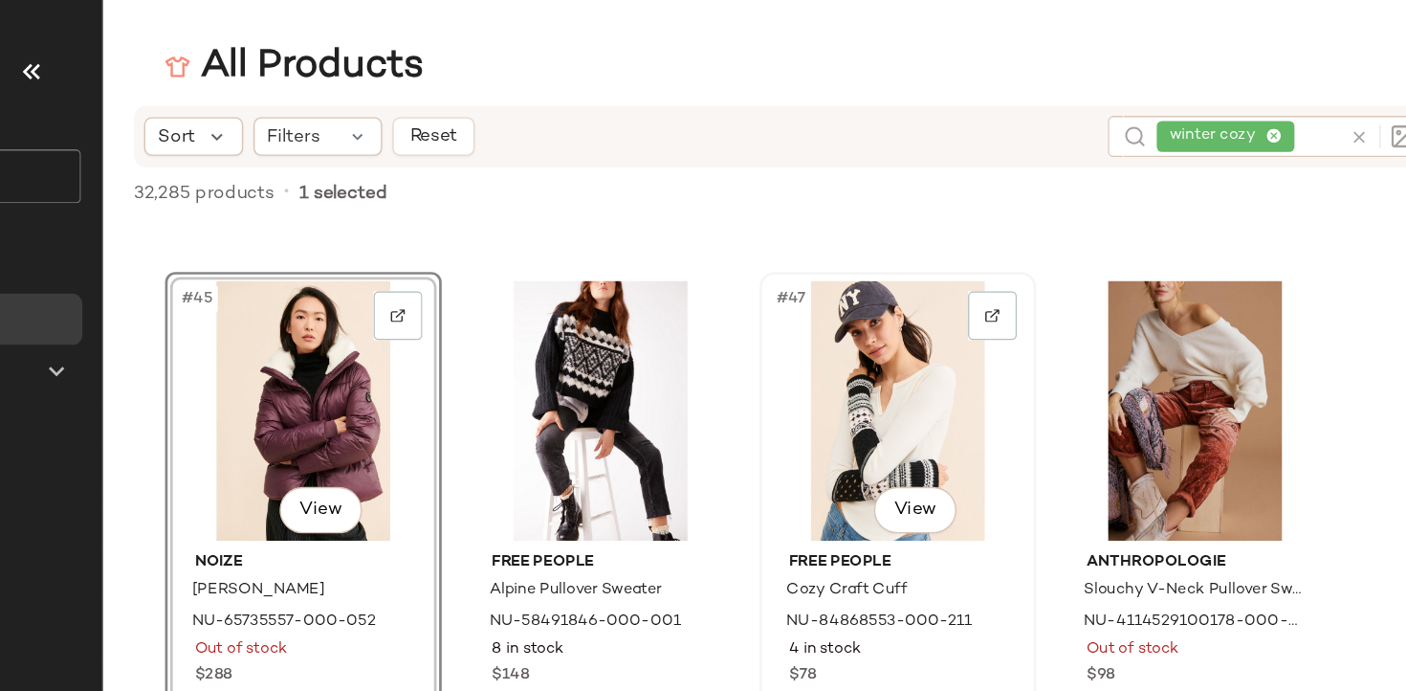
scroll to position [4023, 0]
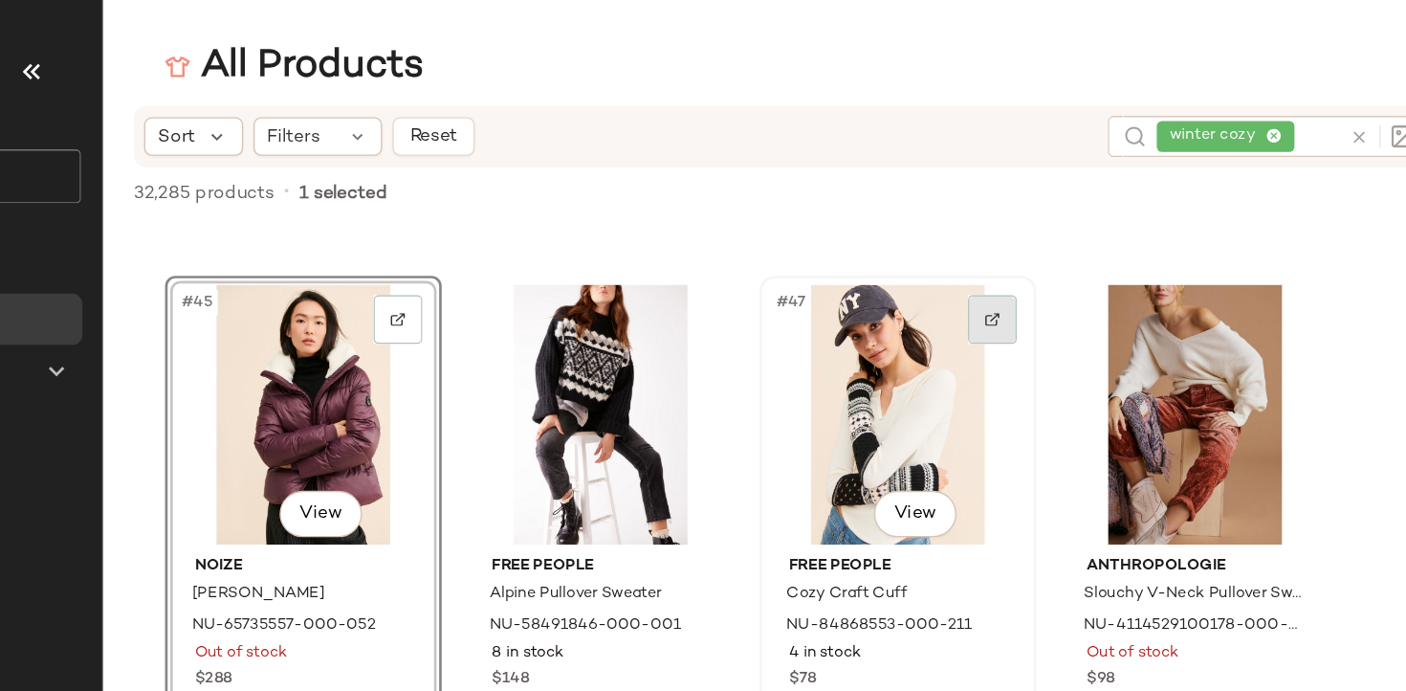
click at [996, 241] on div at bounding box center [986, 237] width 36 height 36
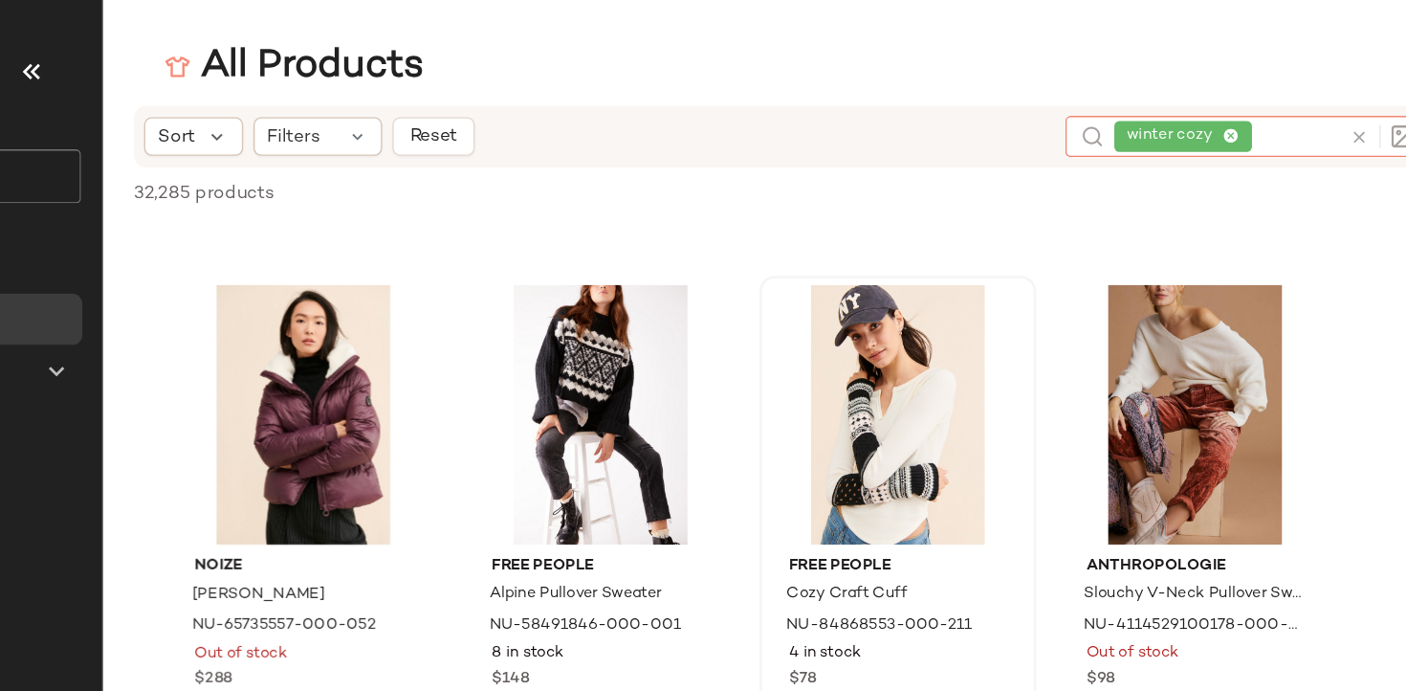
click at [1197, 105] on div "winter cozy" at bounding box center [1160, 101] width 167 height 31
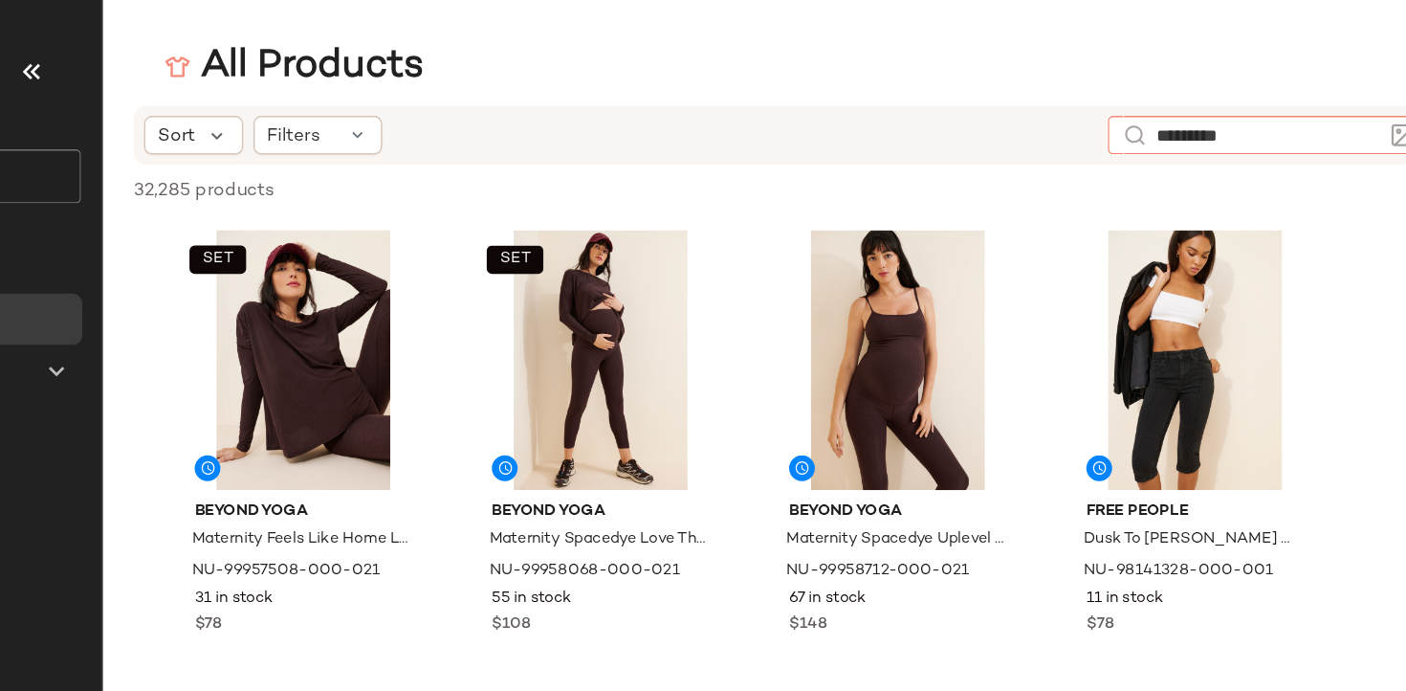
type input "**********"
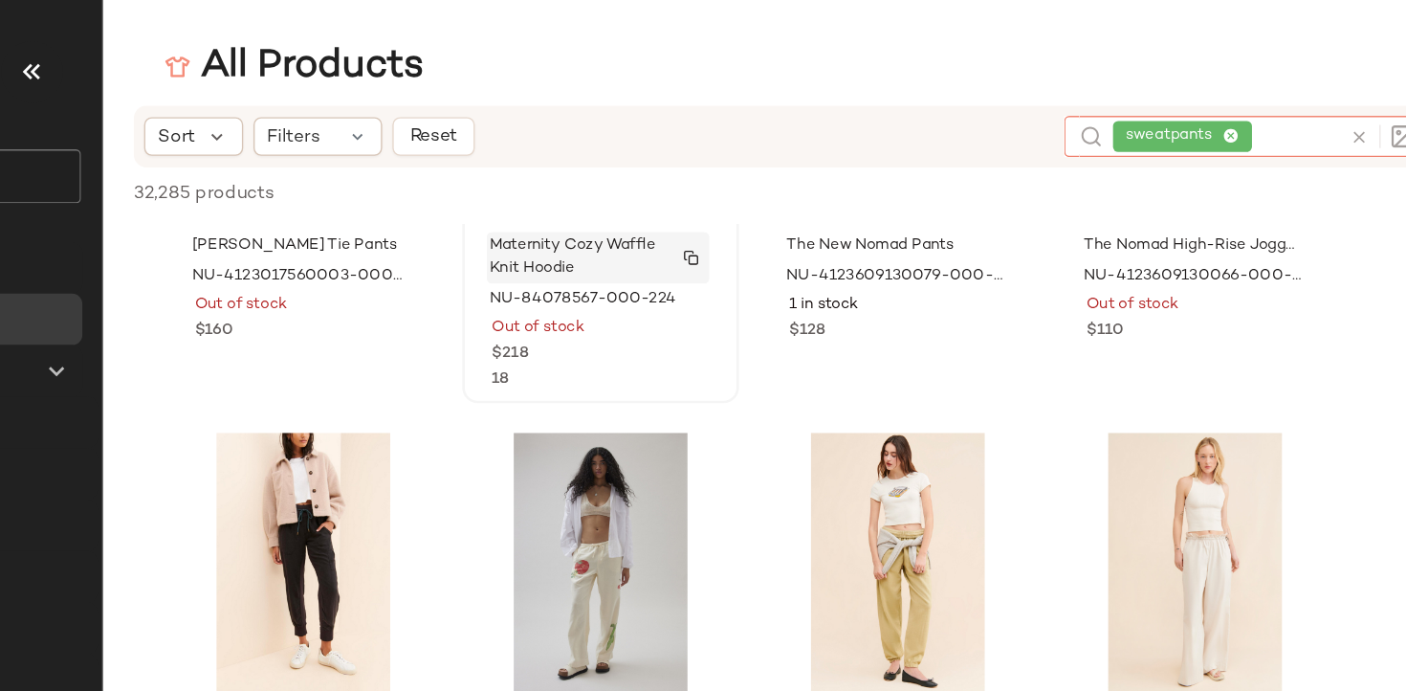
scroll to position [6309, 0]
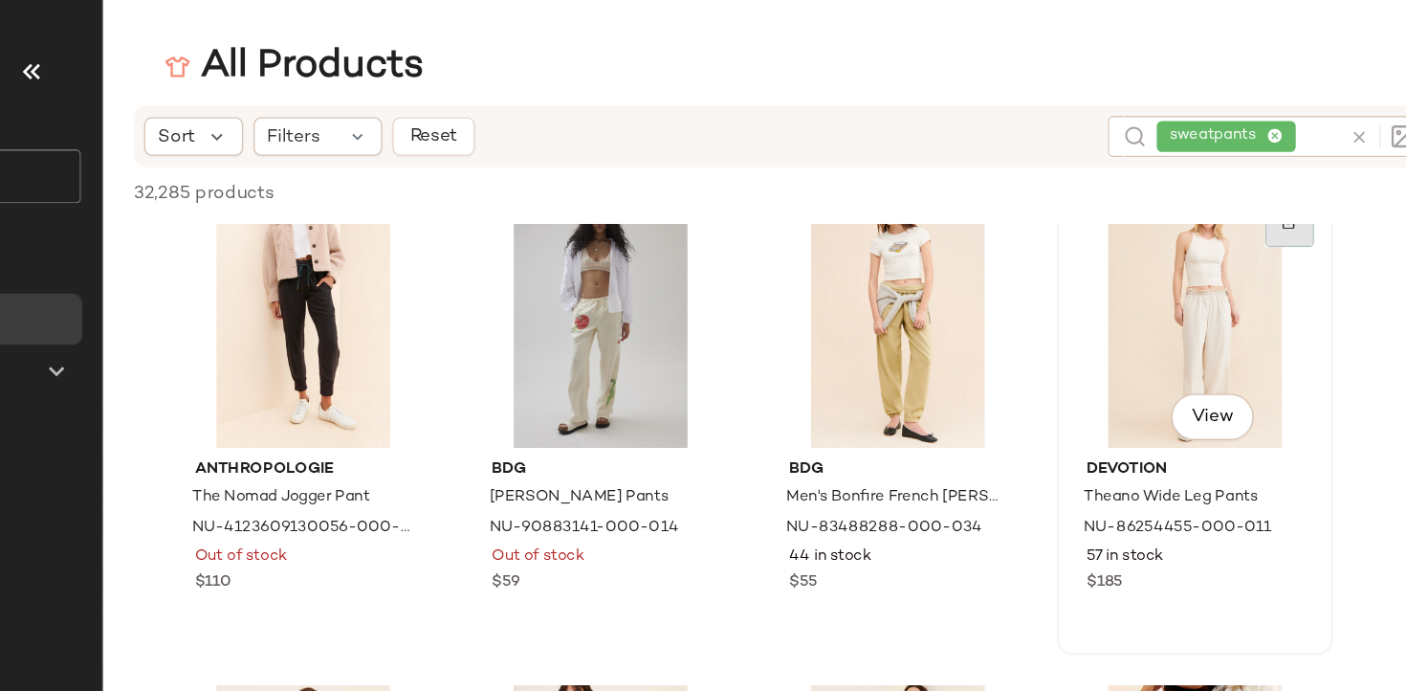
click at [1205, 178] on div at bounding box center [1207, 165] width 36 height 36
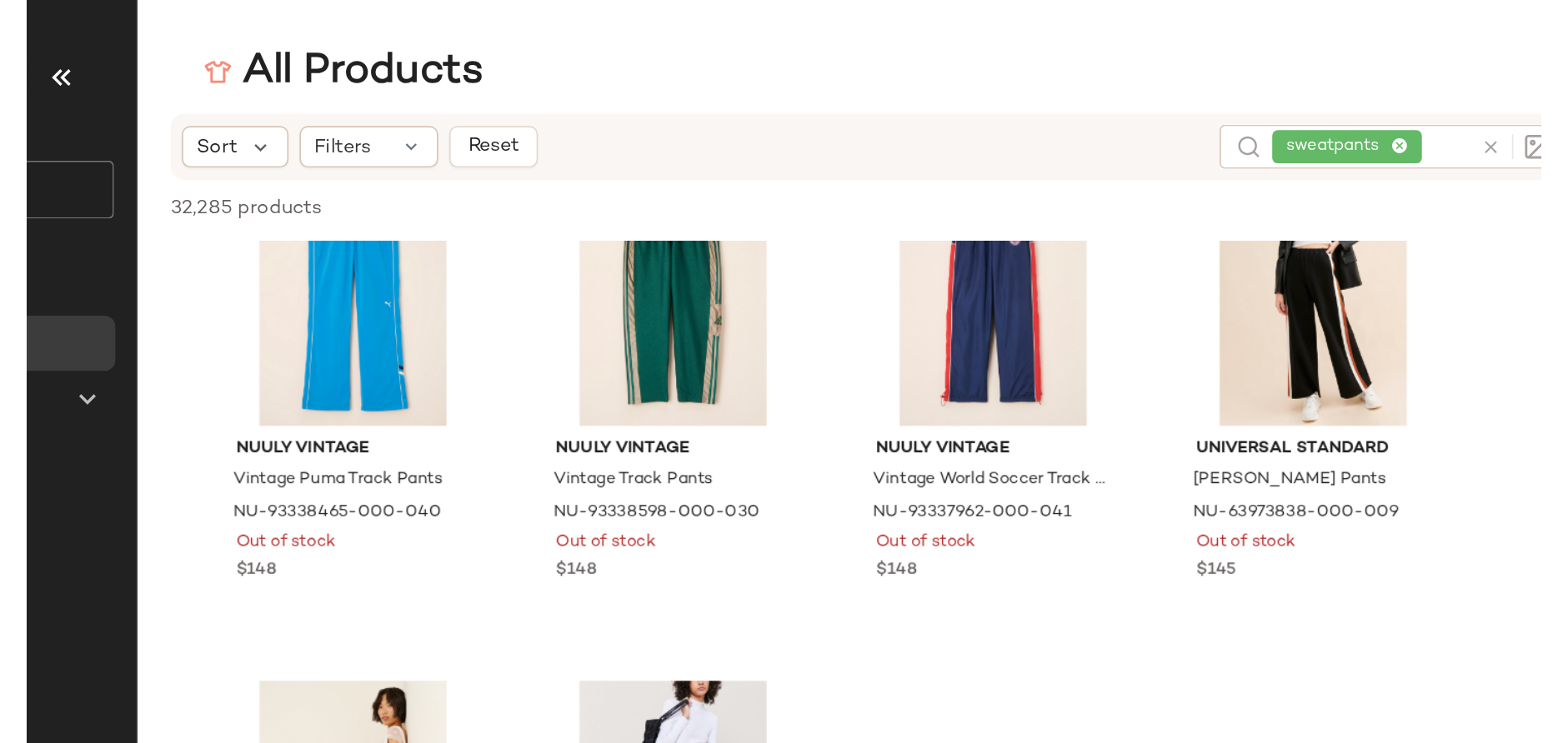
scroll to position [9484, 0]
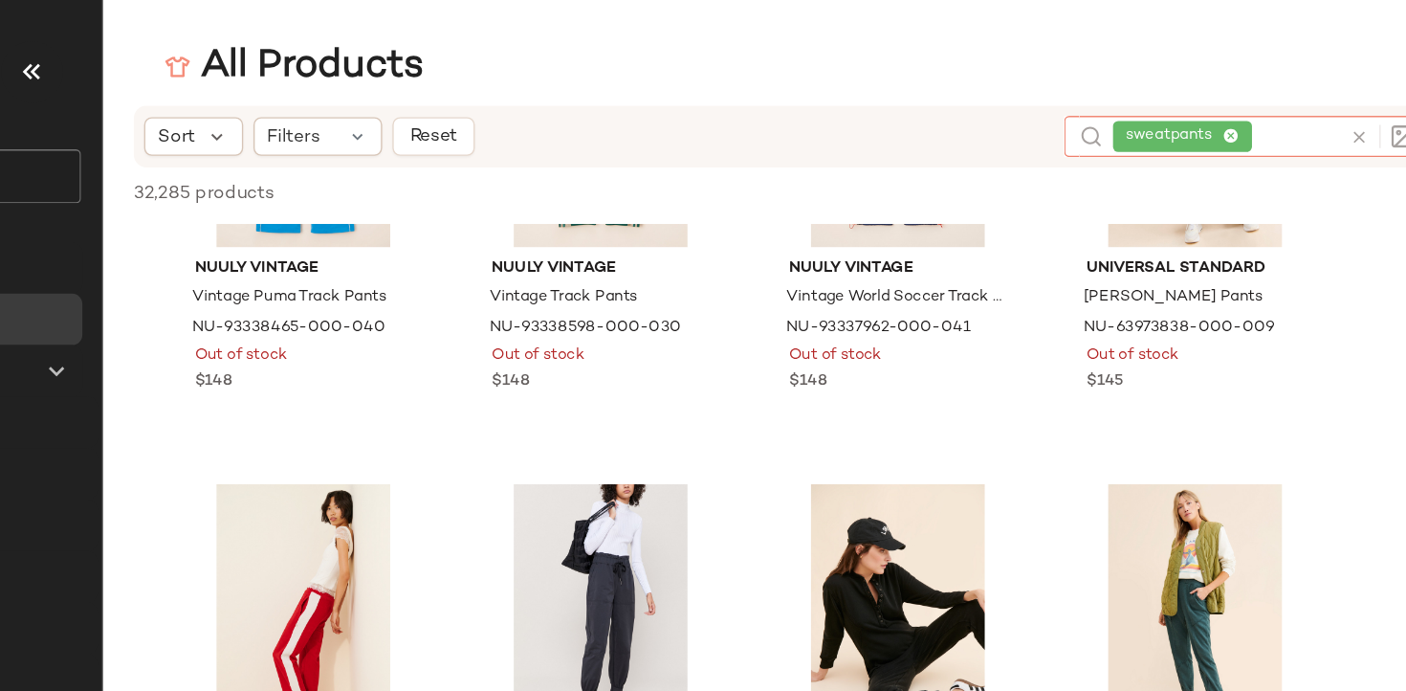
click at [1198, 98] on div "sweatpants" at bounding box center [1160, 101] width 168 height 31
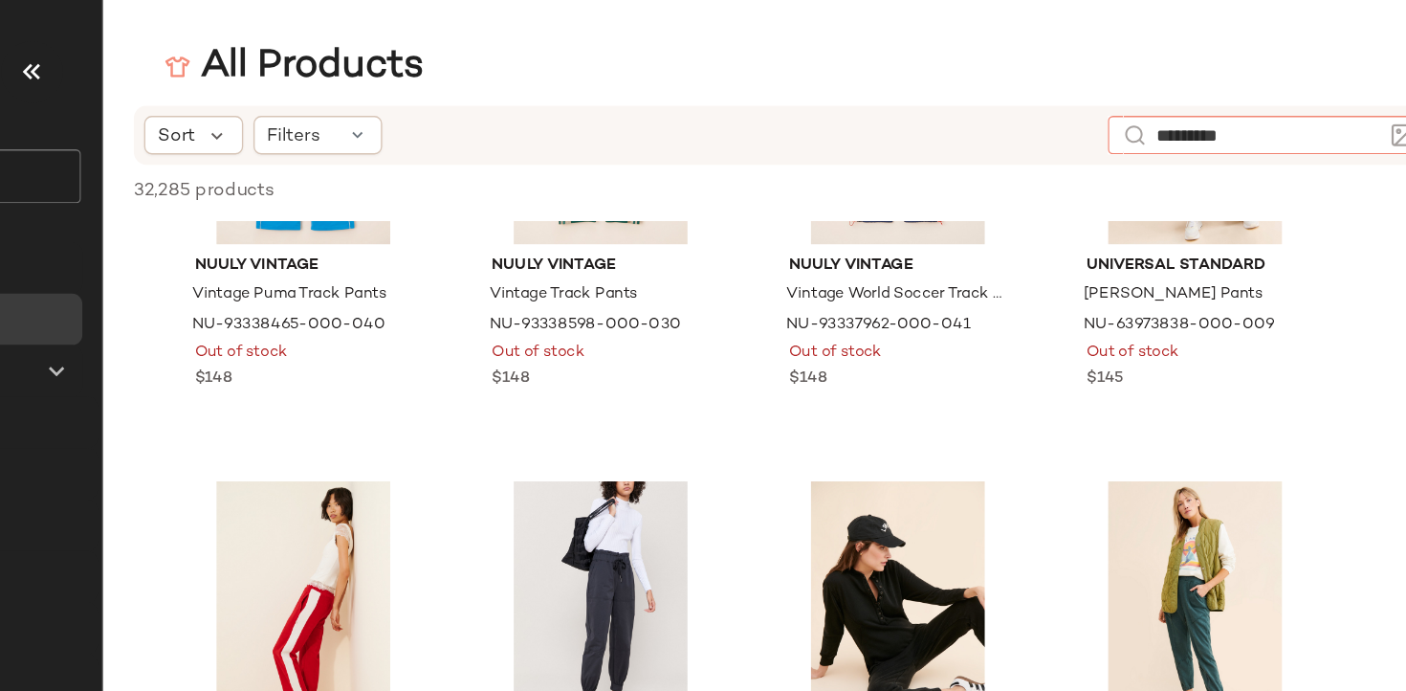
type input "**********"
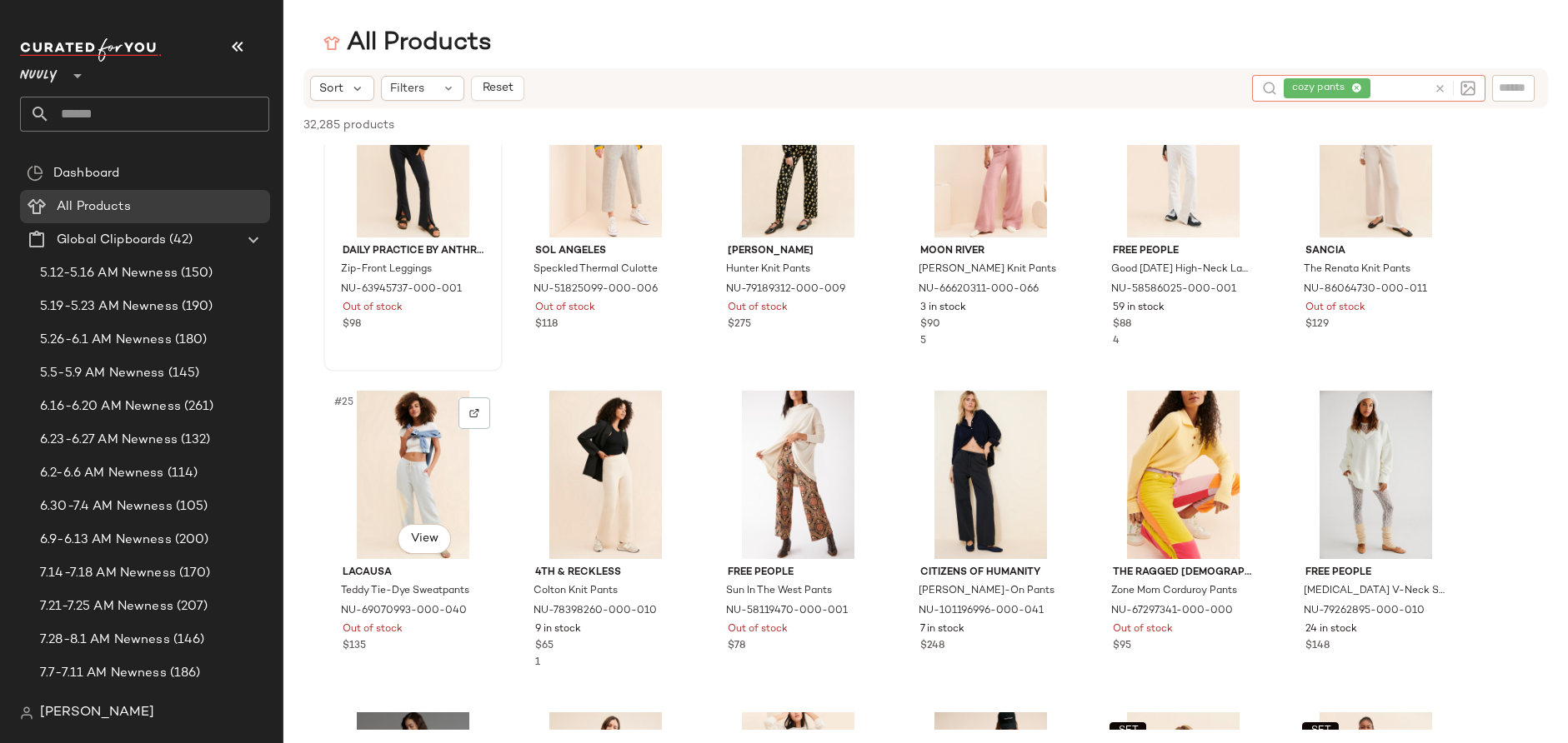
scroll to position [1044, 0]
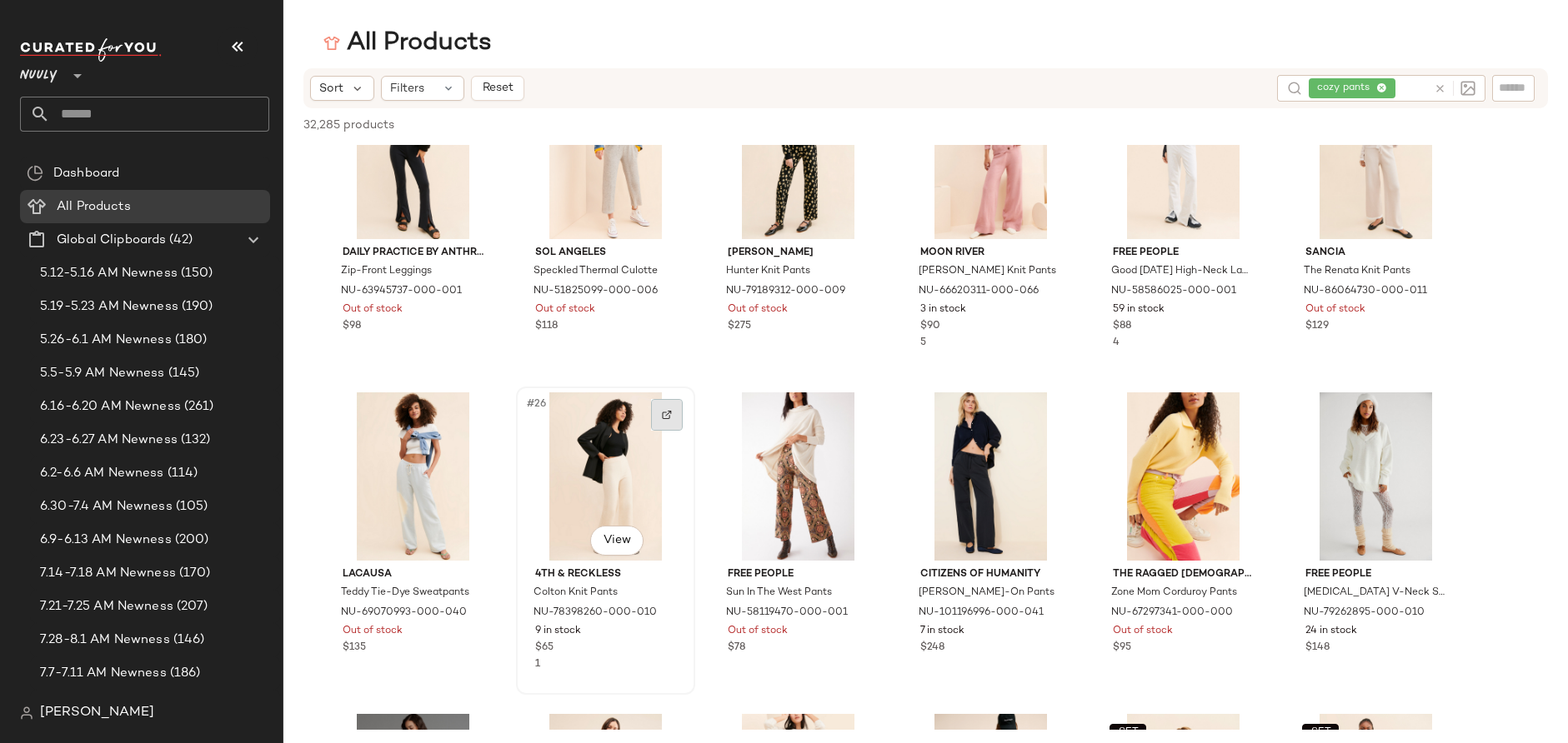
click at [664, 417] on img at bounding box center [666, 415] width 10 height 10
click at [1225, 86] on div "cozy pants" at bounding box center [1355, 88] width 143 height 27
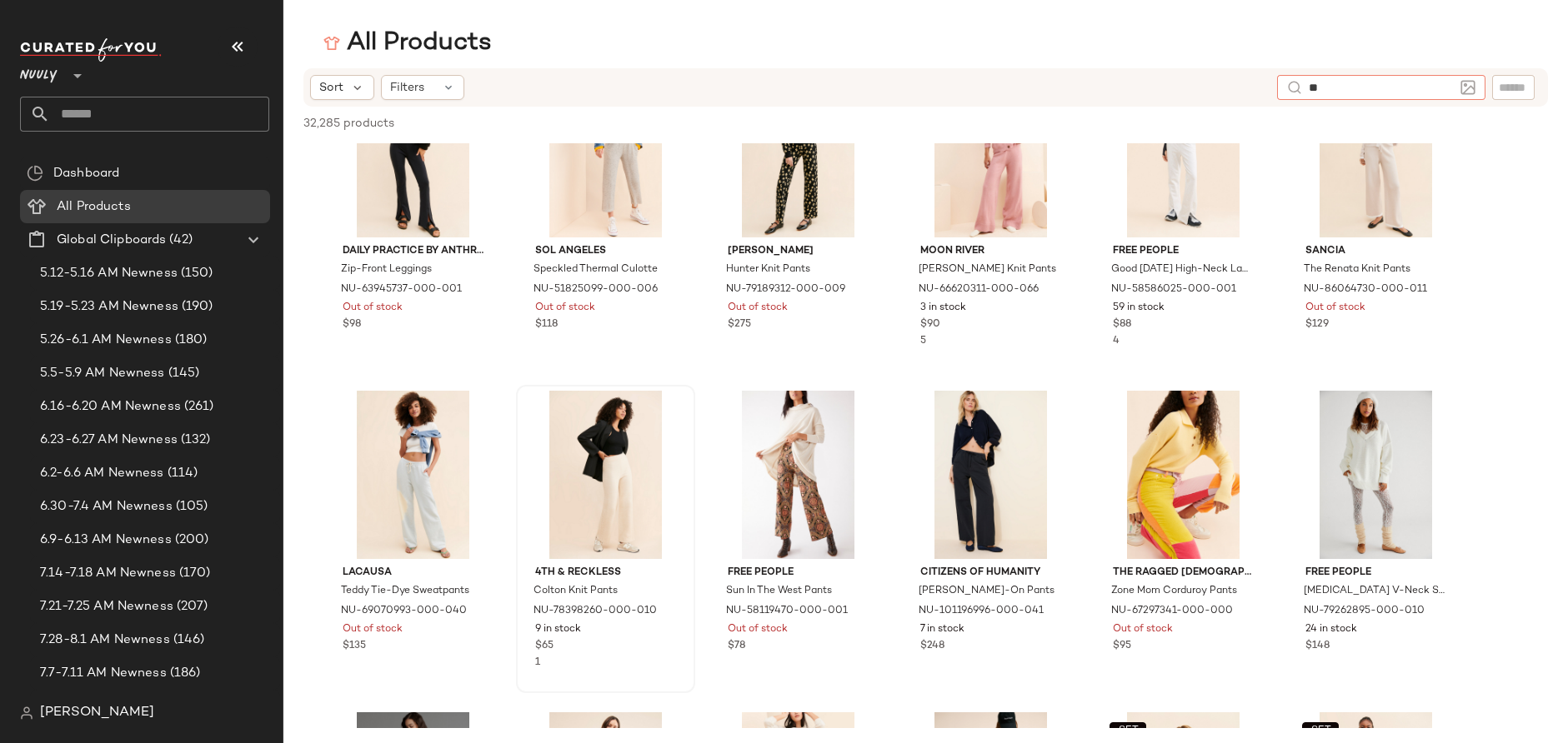
type input "***"
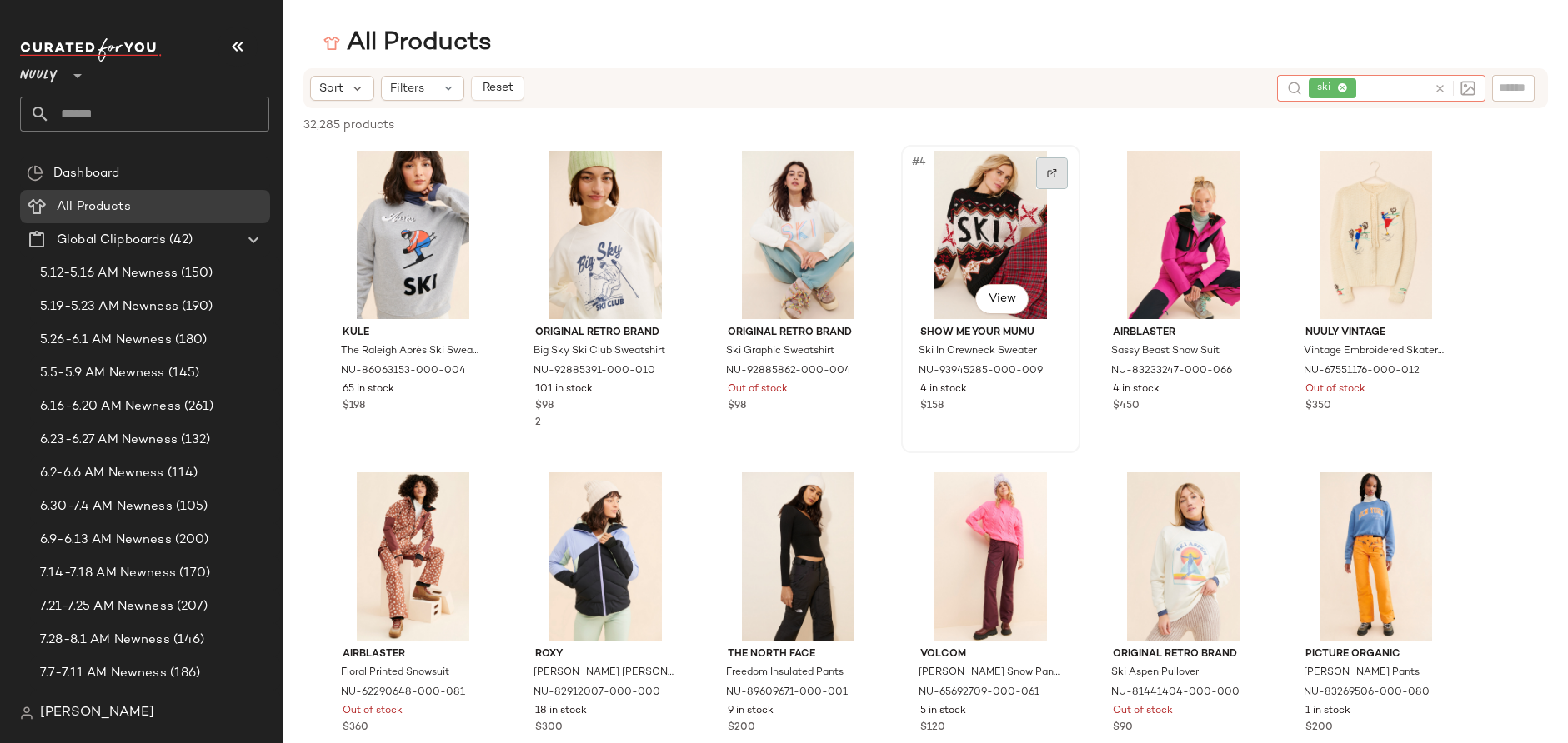
click at [1052, 177] on img at bounding box center [1051, 172] width 10 height 10
click at [1225, 91] on icon at bounding box center [1342, 89] width 10 height 10
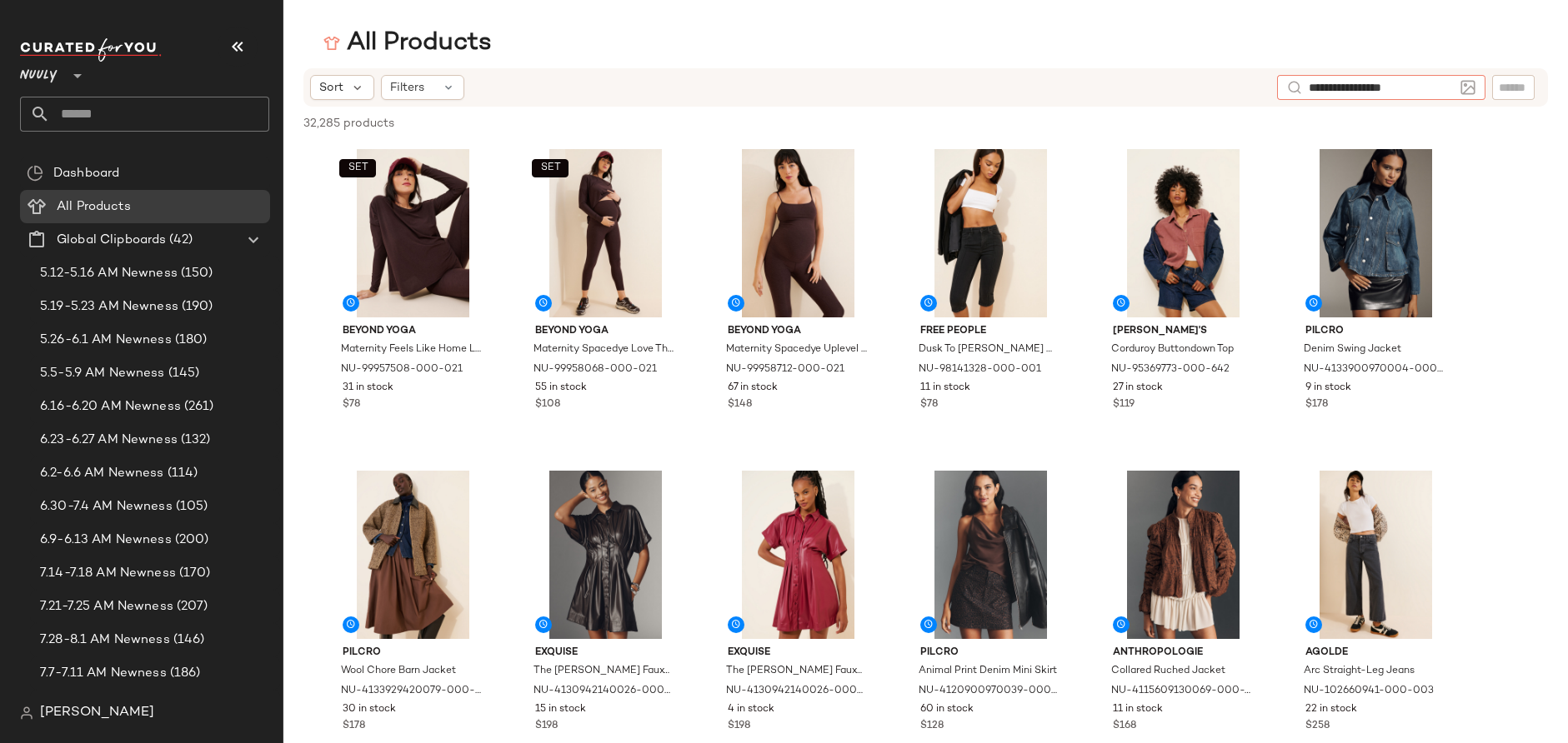
type input "**********"
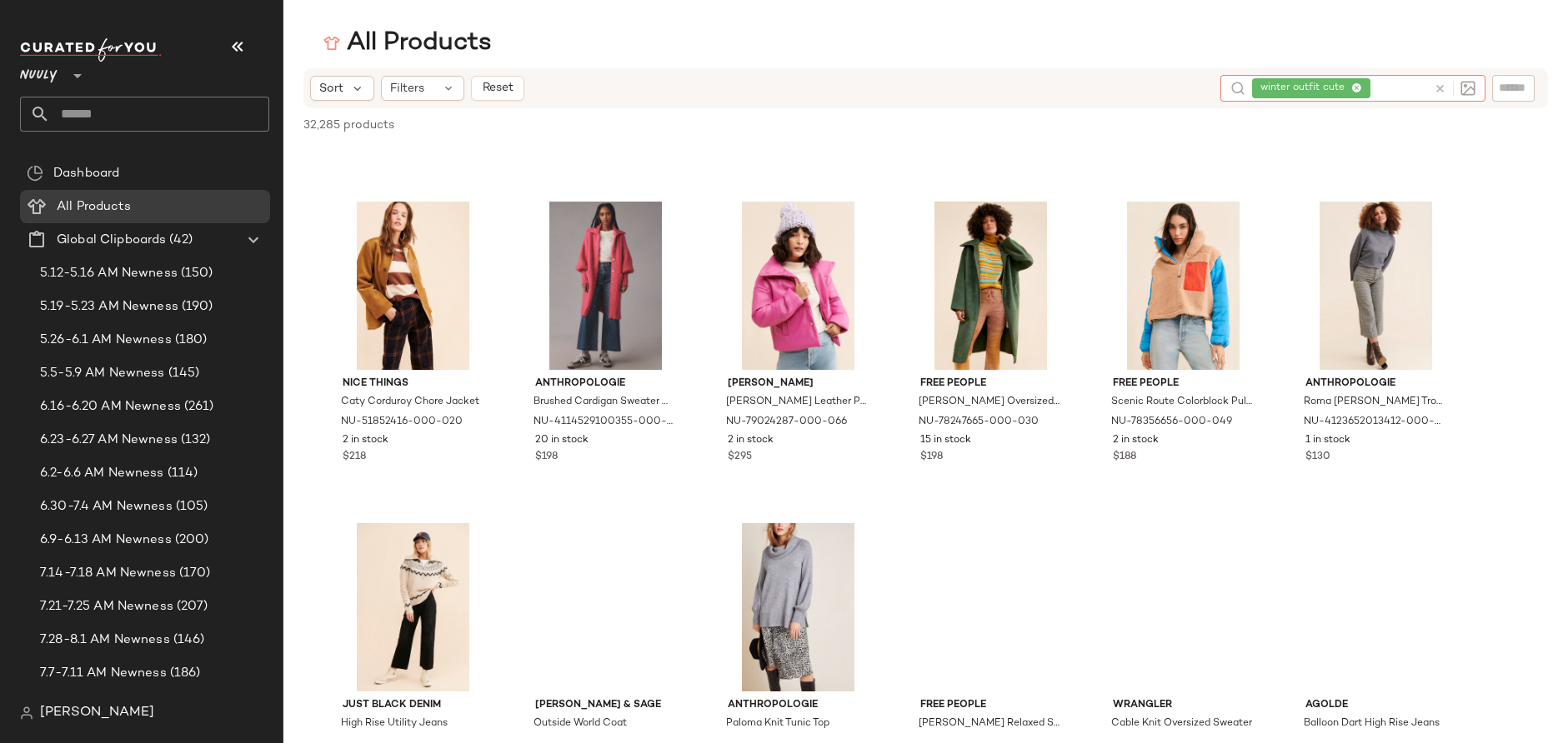
scroll to position [2204, 0]
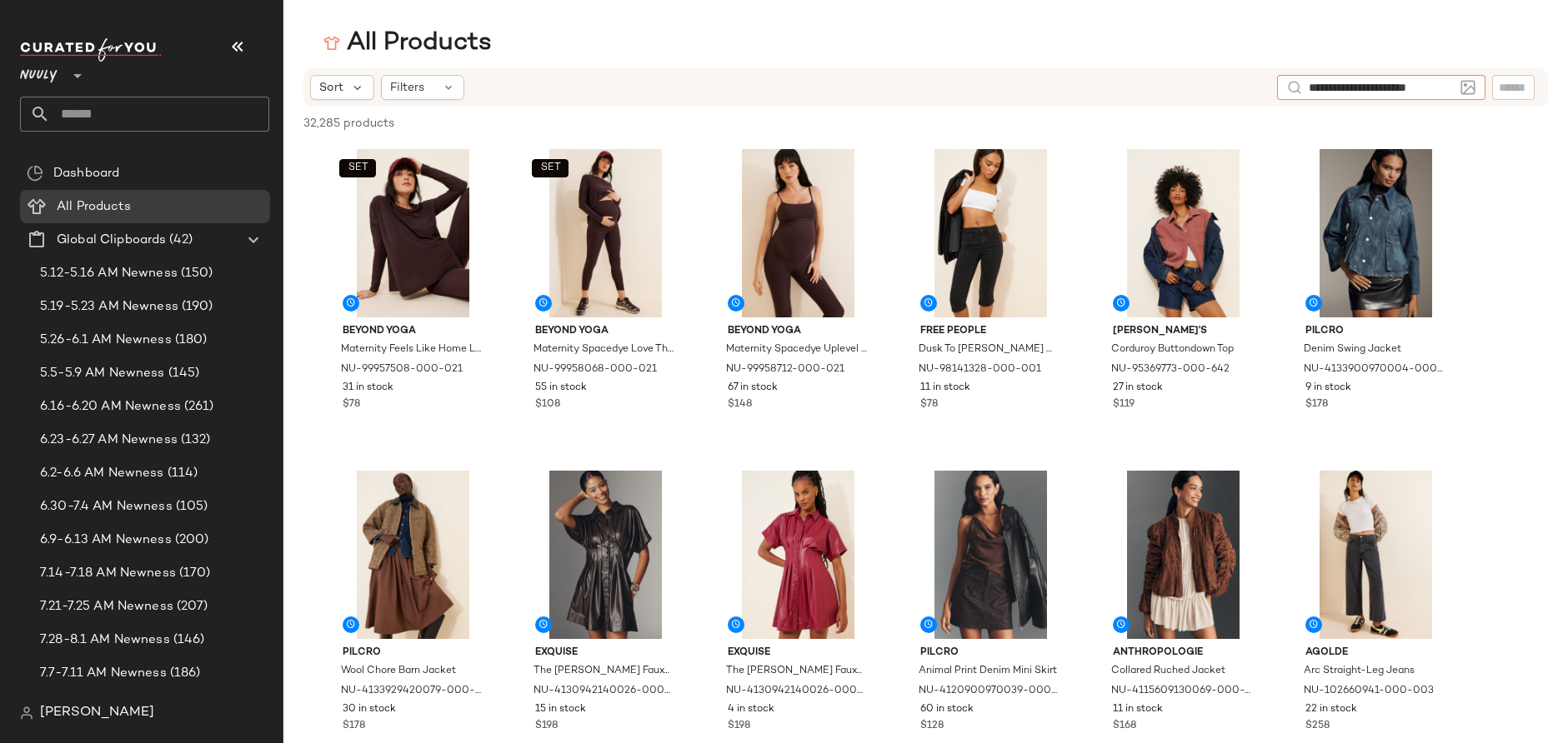
type input "**********"
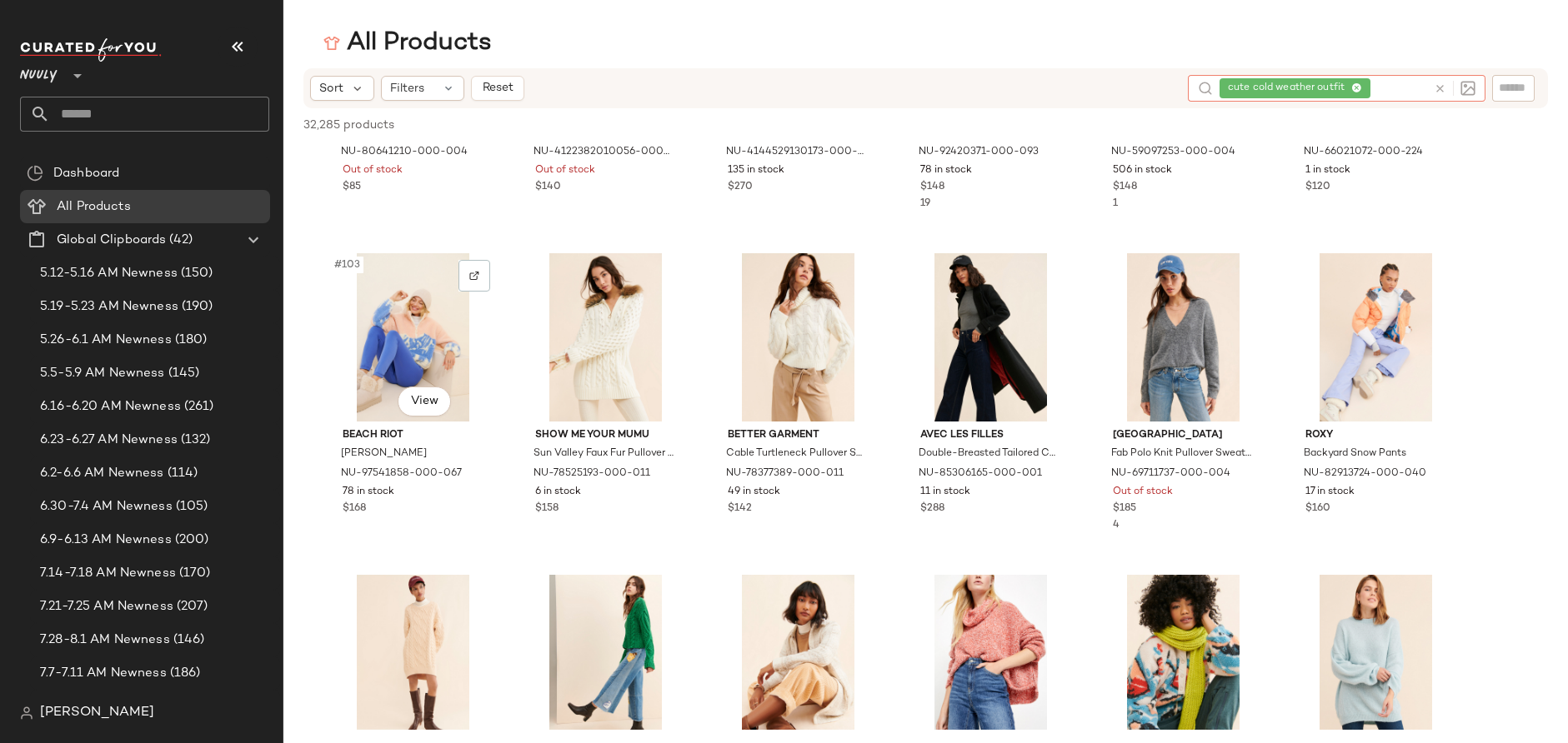
scroll to position [5363, 0]
click at [864, 274] on img at bounding box center [859, 276] width 10 height 10
click at [1051, 283] on div at bounding box center [1052, 276] width 31 height 31
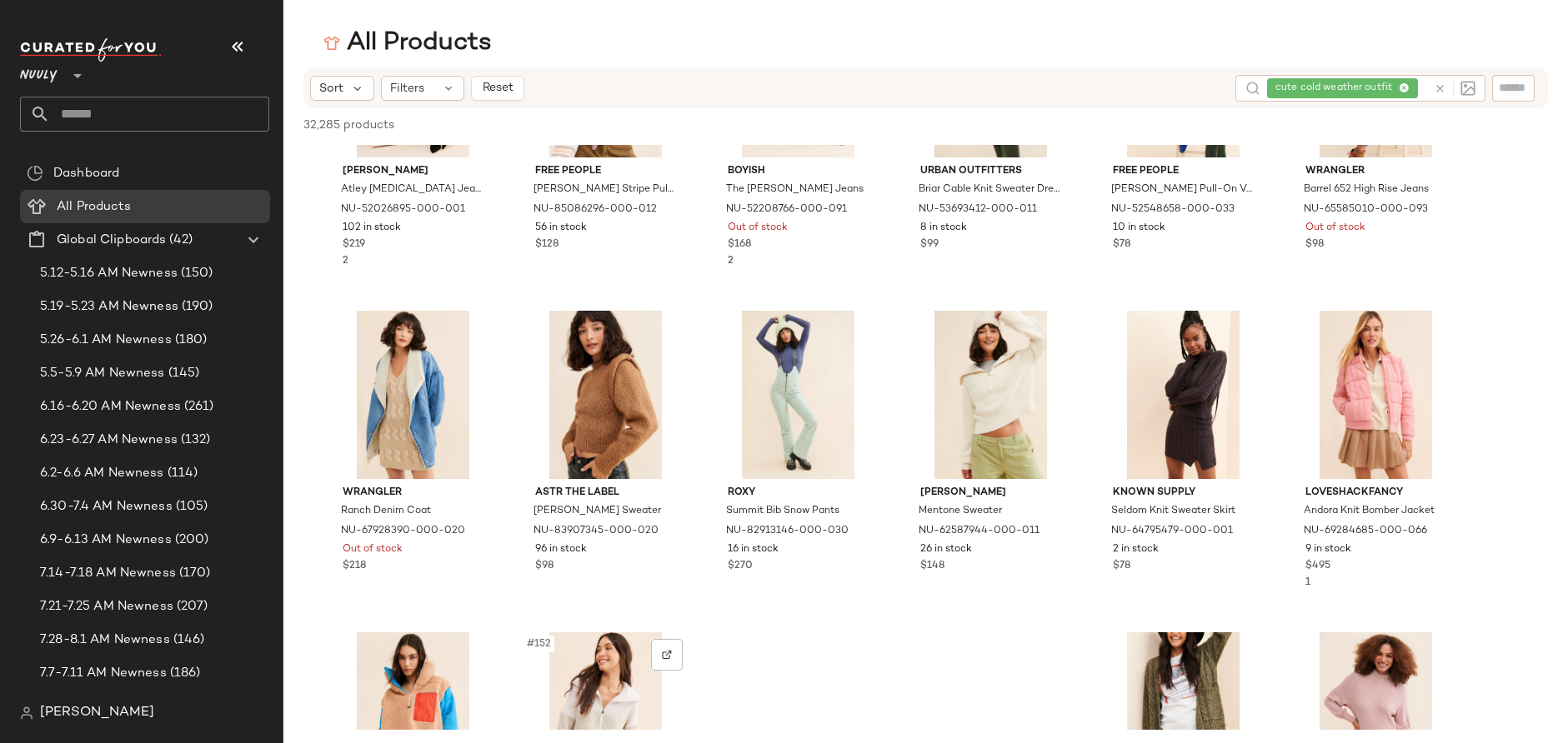
scroll to position [7619, 0]
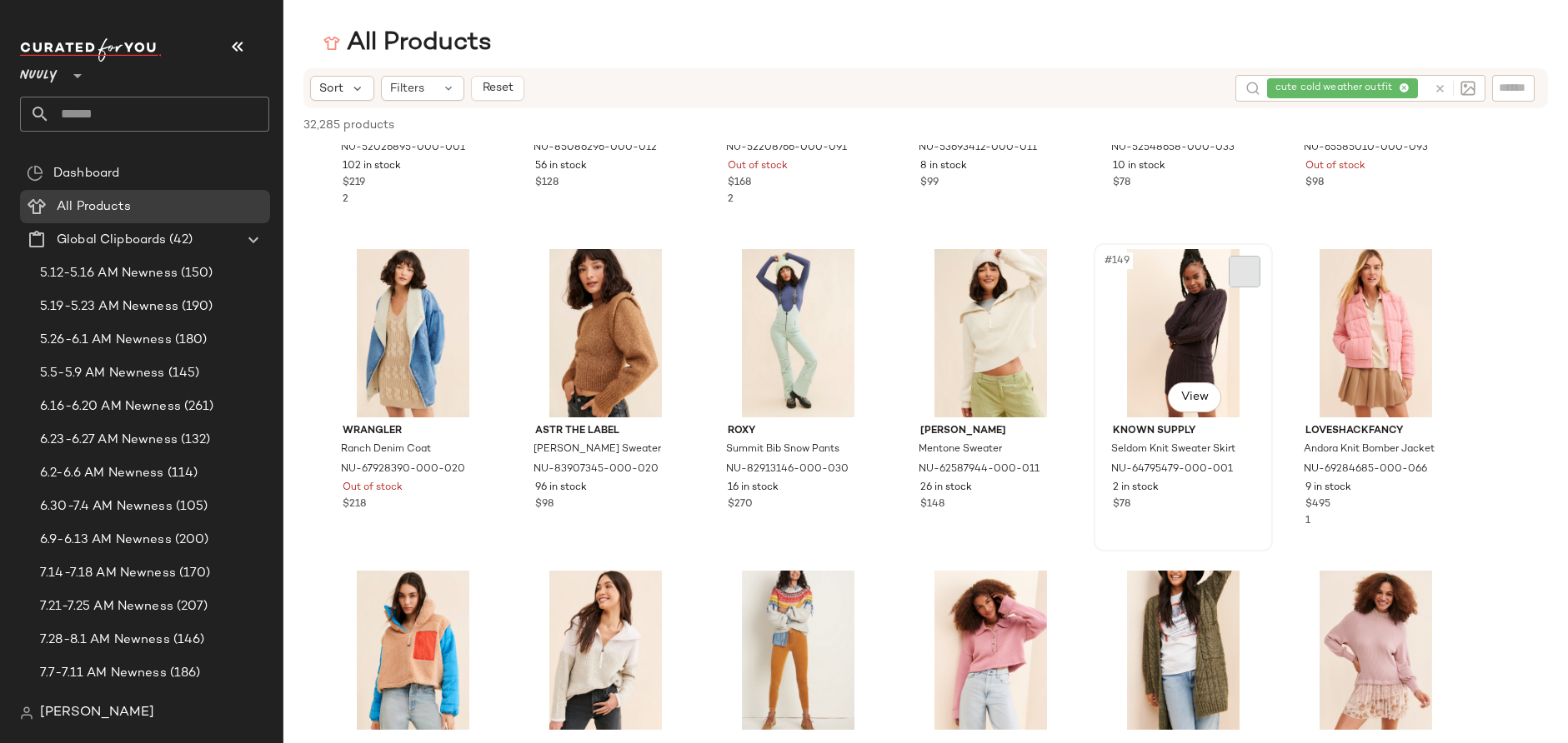
click at [1225, 272] on img at bounding box center [1244, 271] width 10 height 10
click at [1225, 88] on div "cute cold weather outfit" at bounding box center [1347, 88] width 160 height 27
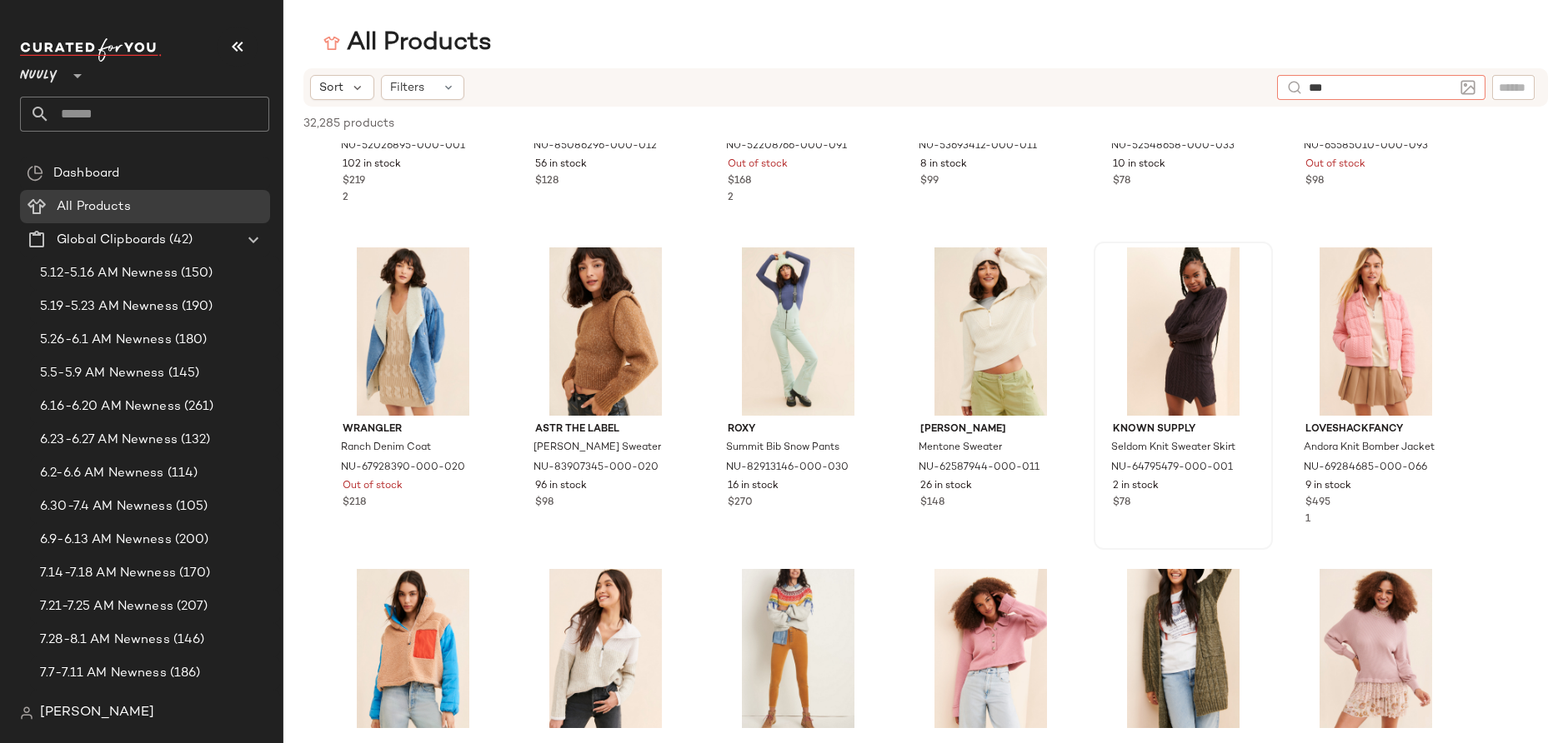
type input "****"
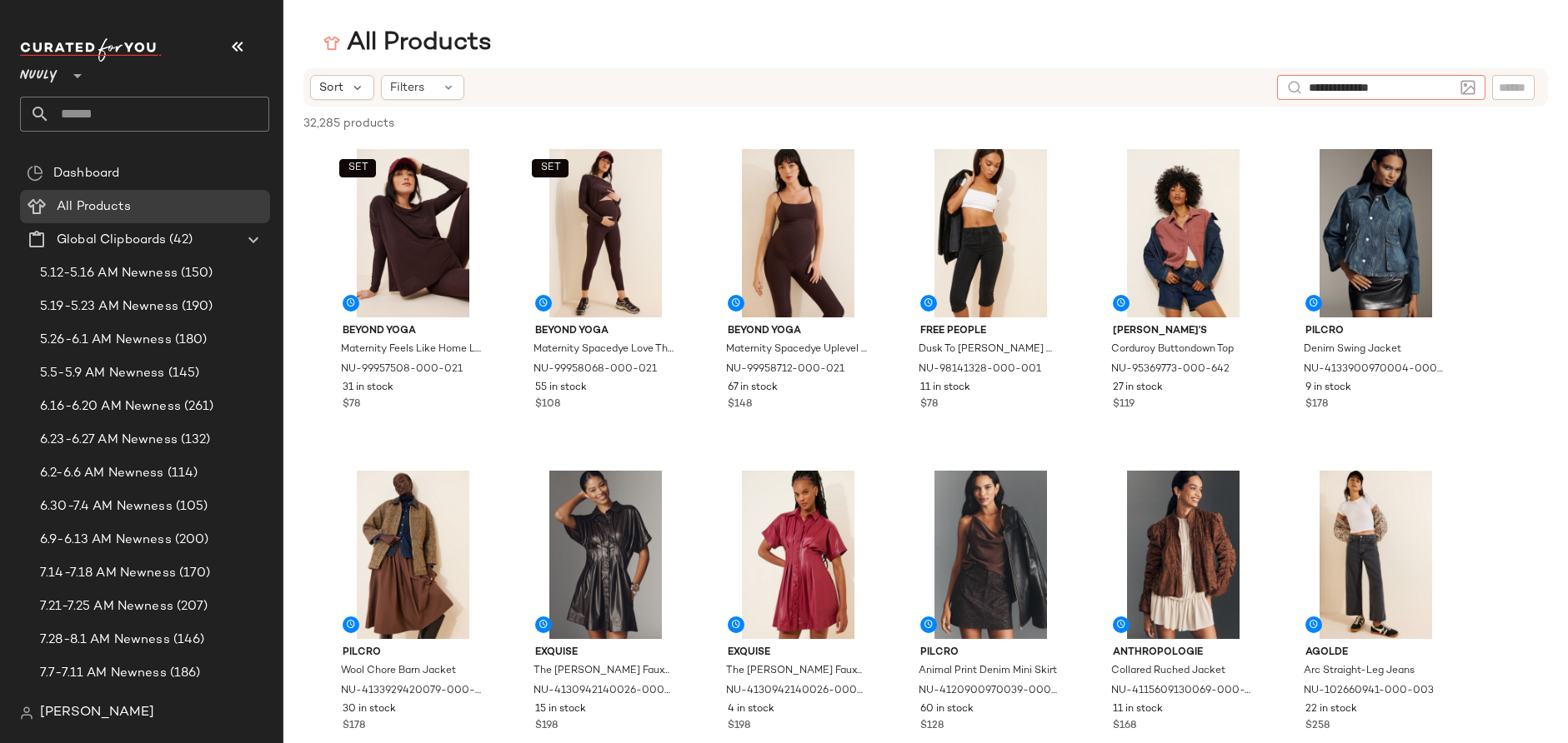
type input "**********"
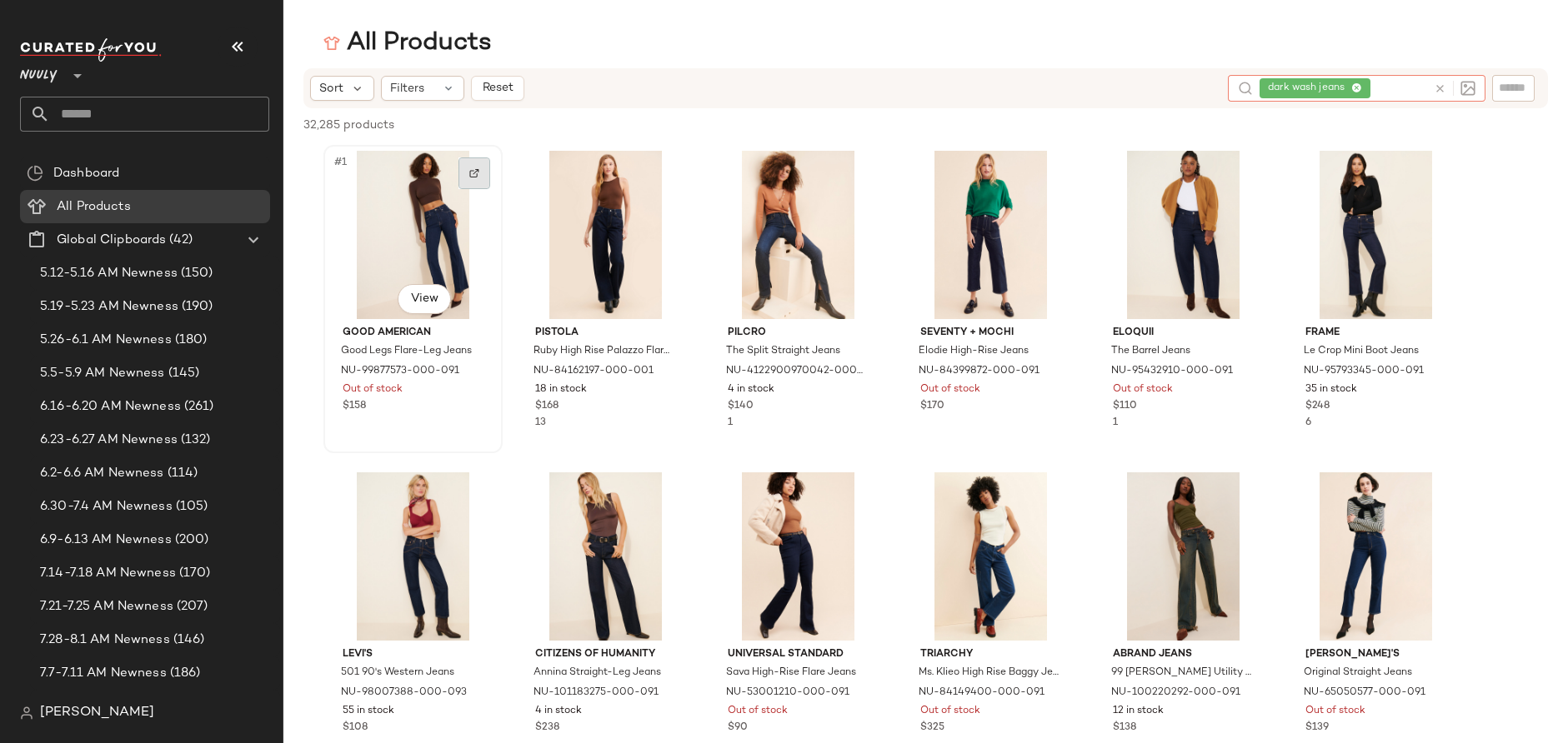
click at [478, 172] on img at bounding box center [473, 172] width 10 height 10
click at [1404, 84] on div "dark wash jeans" at bounding box center [1368, 88] width 120 height 27
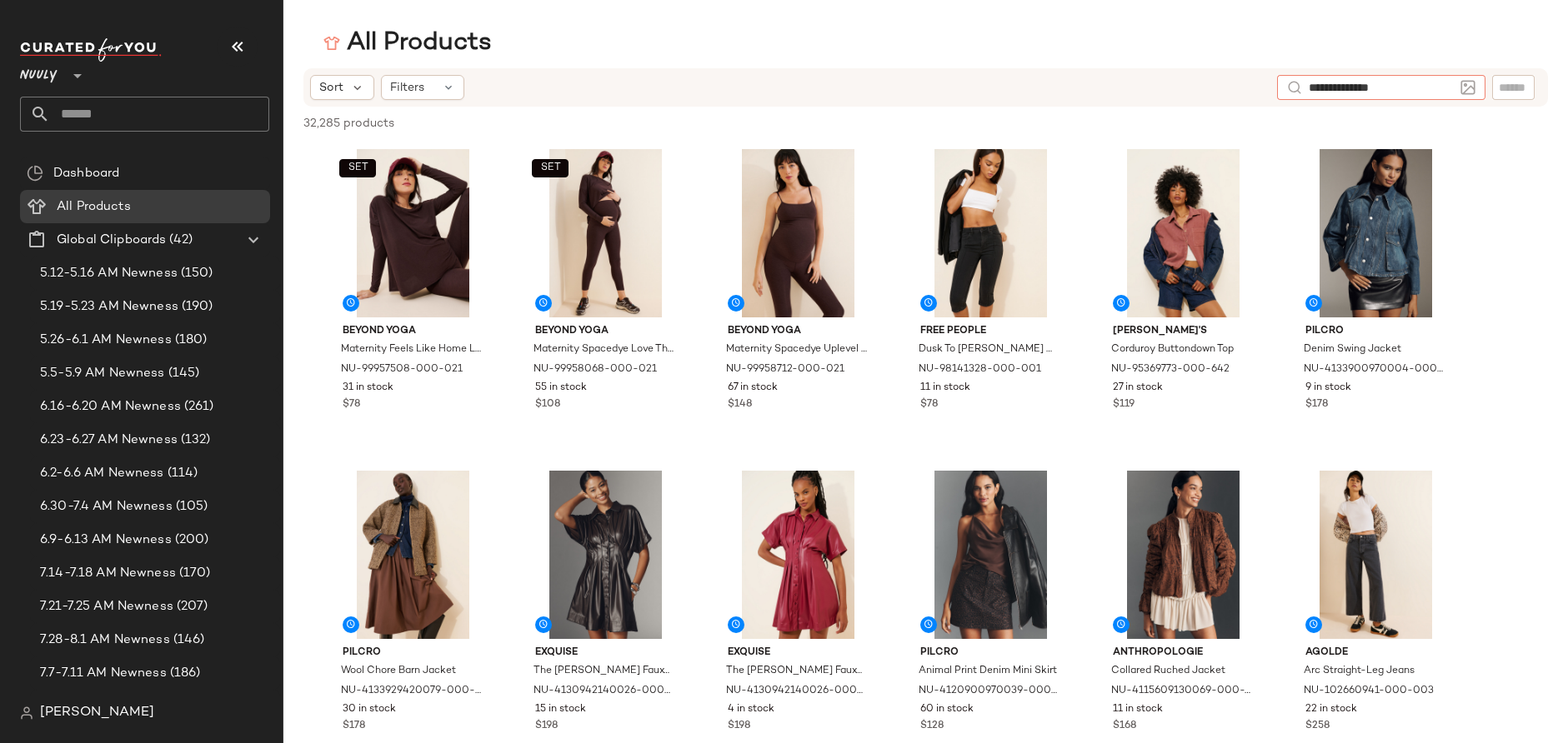
type input "**********"
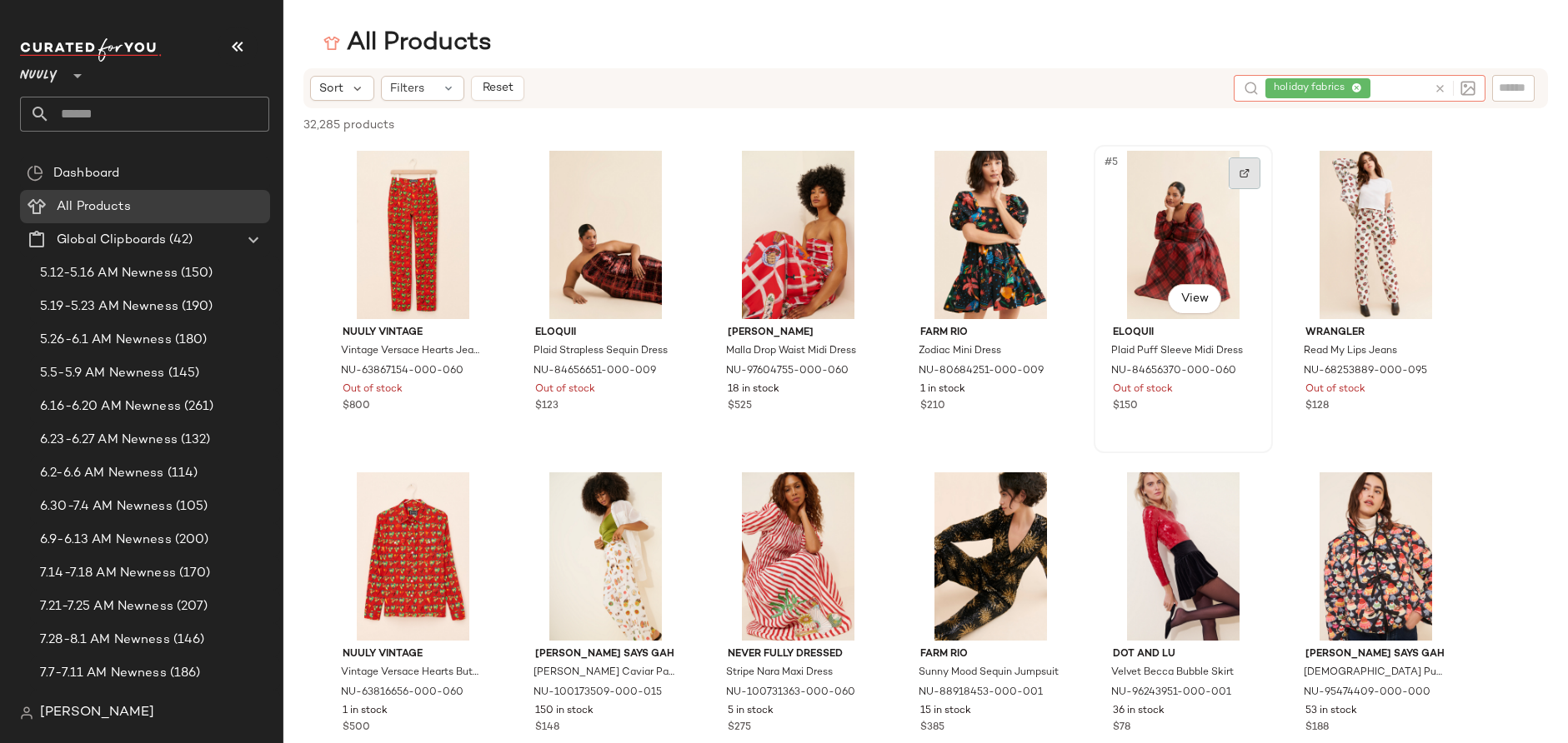
click at [1246, 173] on img at bounding box center [1244, 172] width 10 height 10
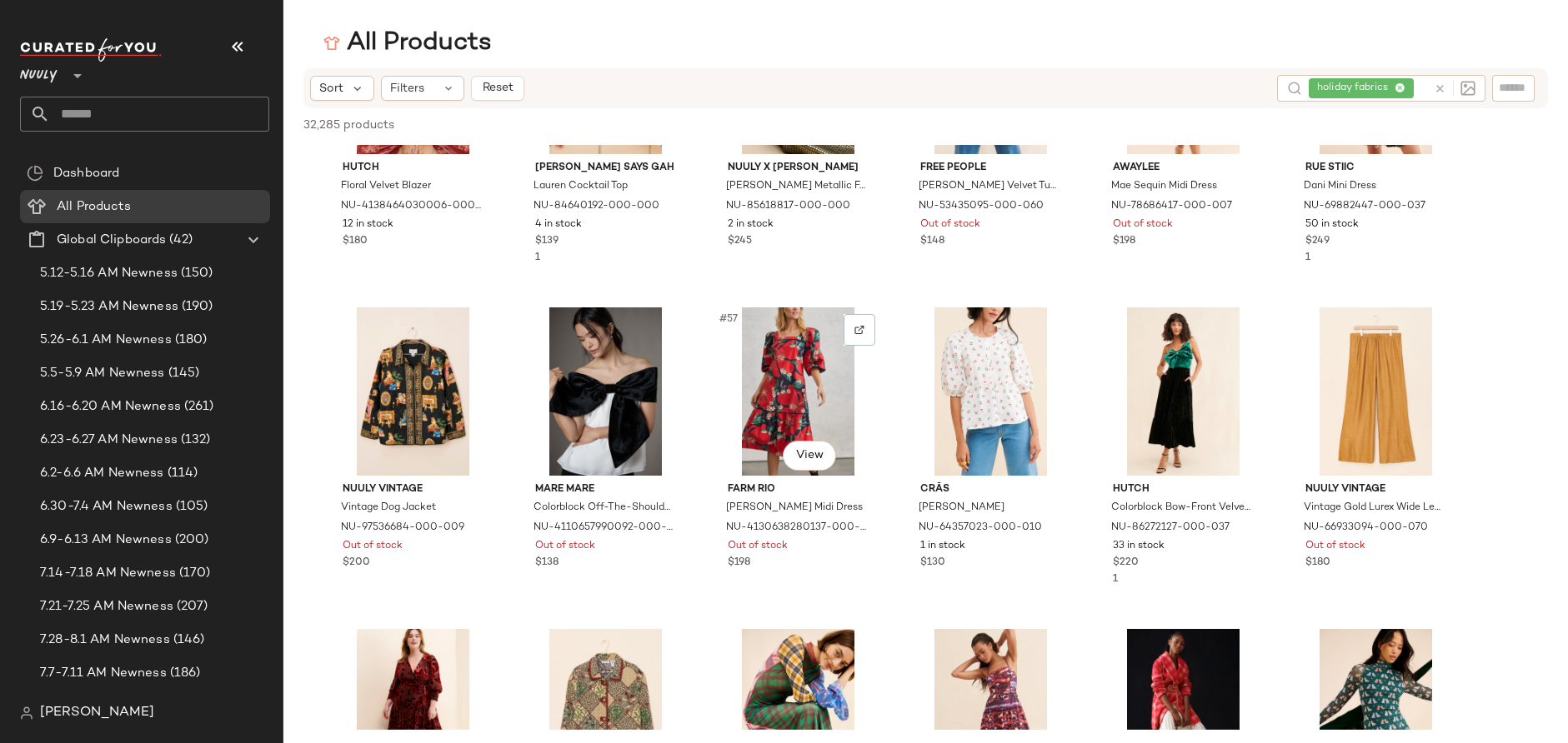
scroll to position [2740, 0]
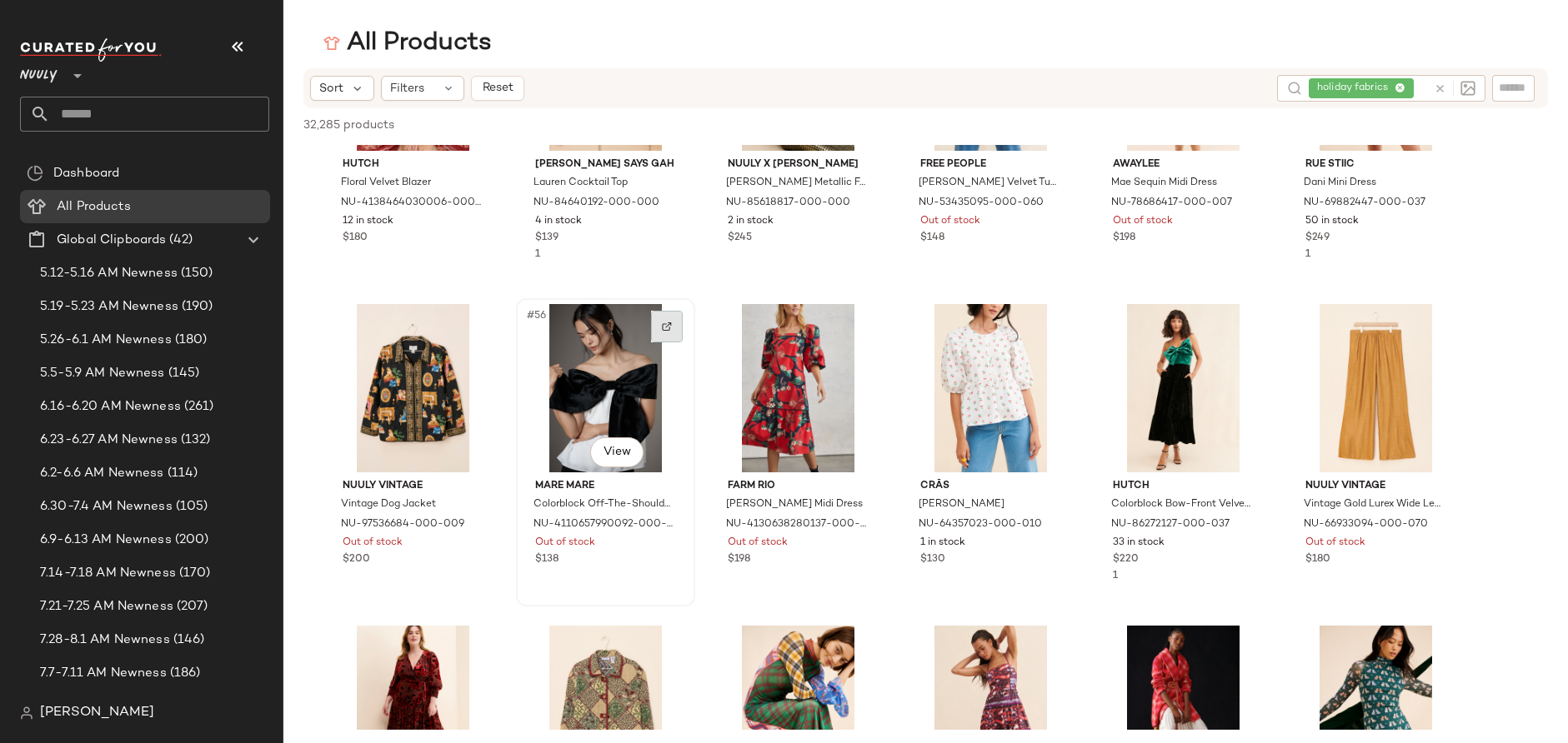
click at [669, 318] on div at bounding box center [667, 327] width 31 height 31
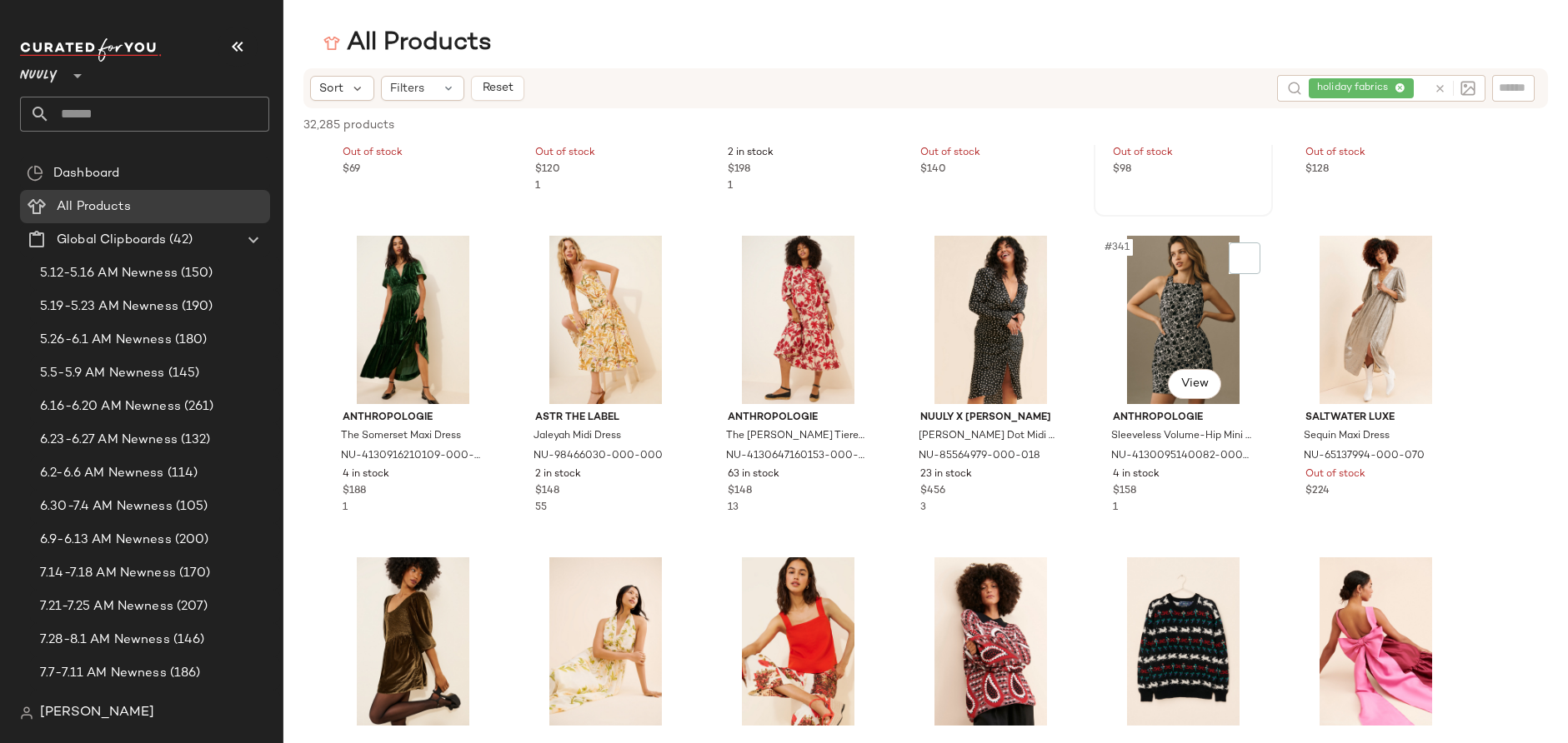
scroll to position [17924, 0]
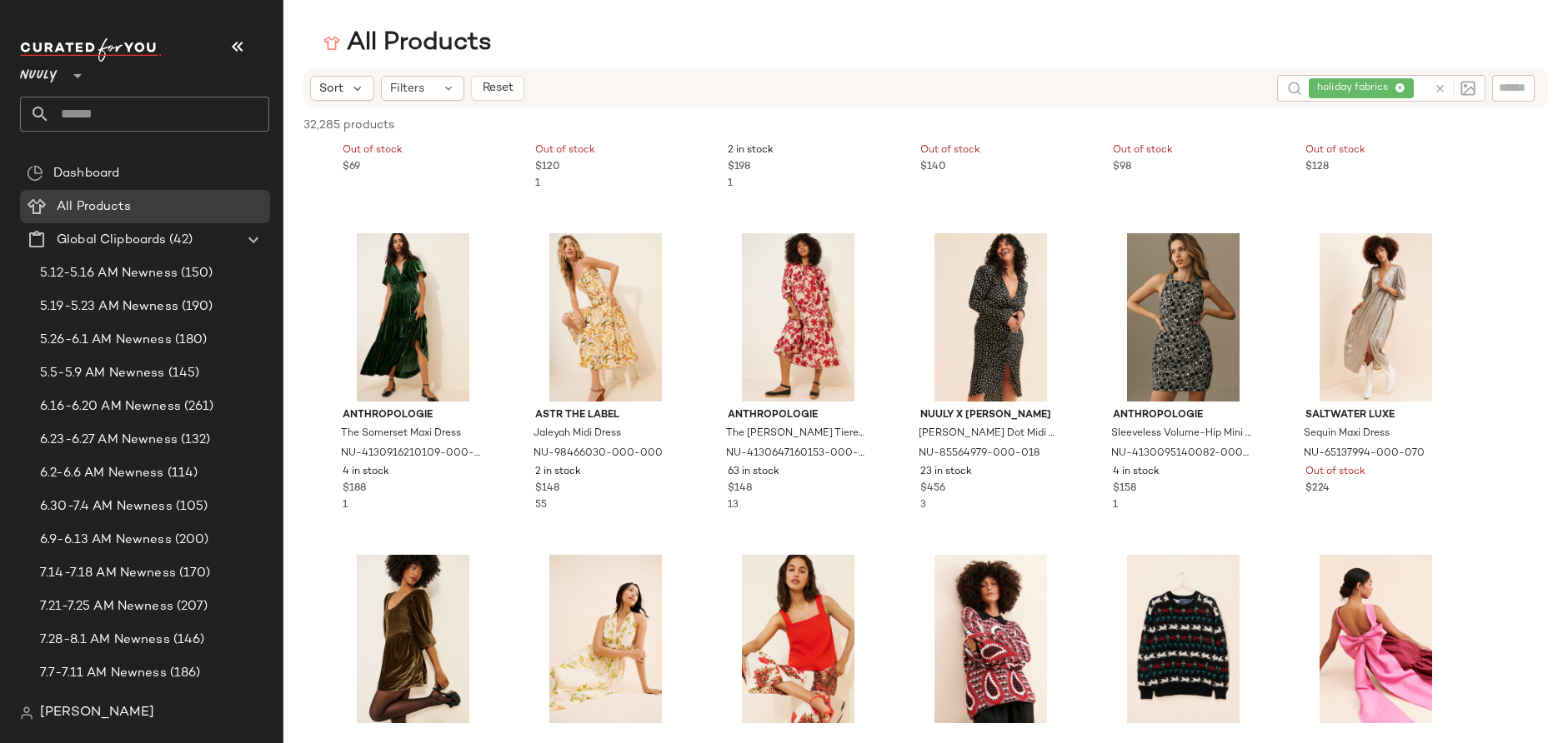
click at [1403, 84] on div "holiday fabrics" at bounding box center [1368, 88] width 119 height 27
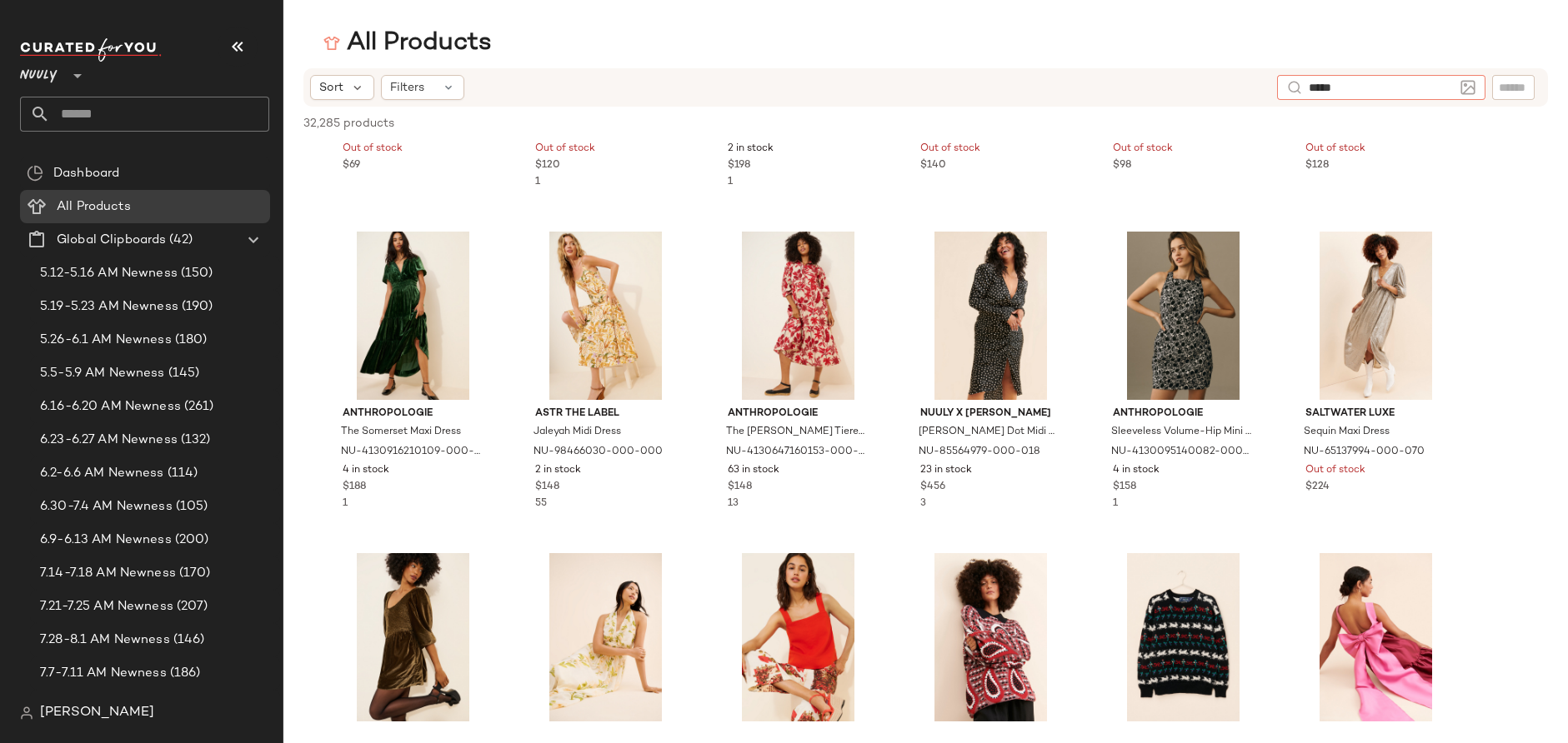
type input "******"
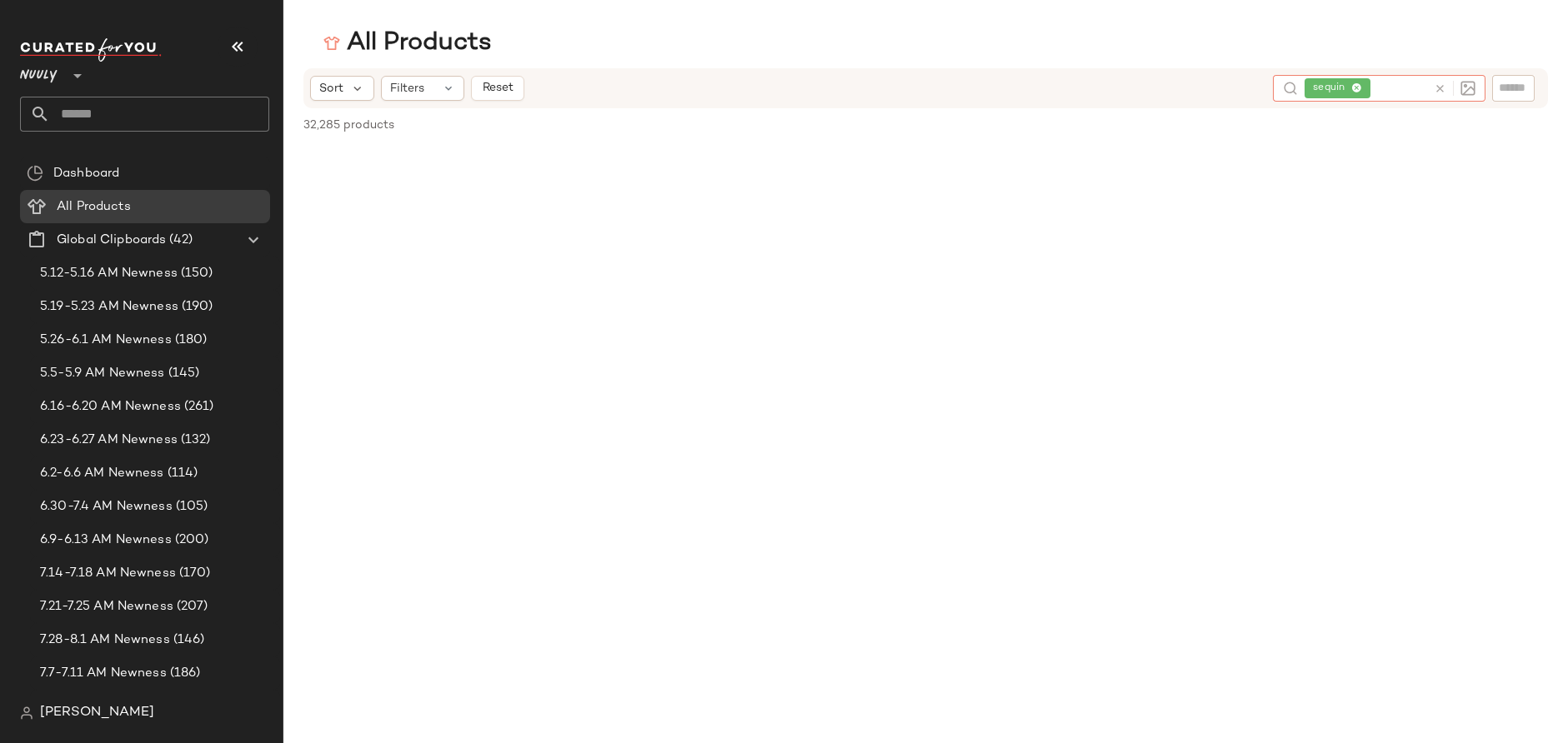
click at [1355, 91] on icon at bounding box center [1356, 89] width 10 height 10
type input "*******"
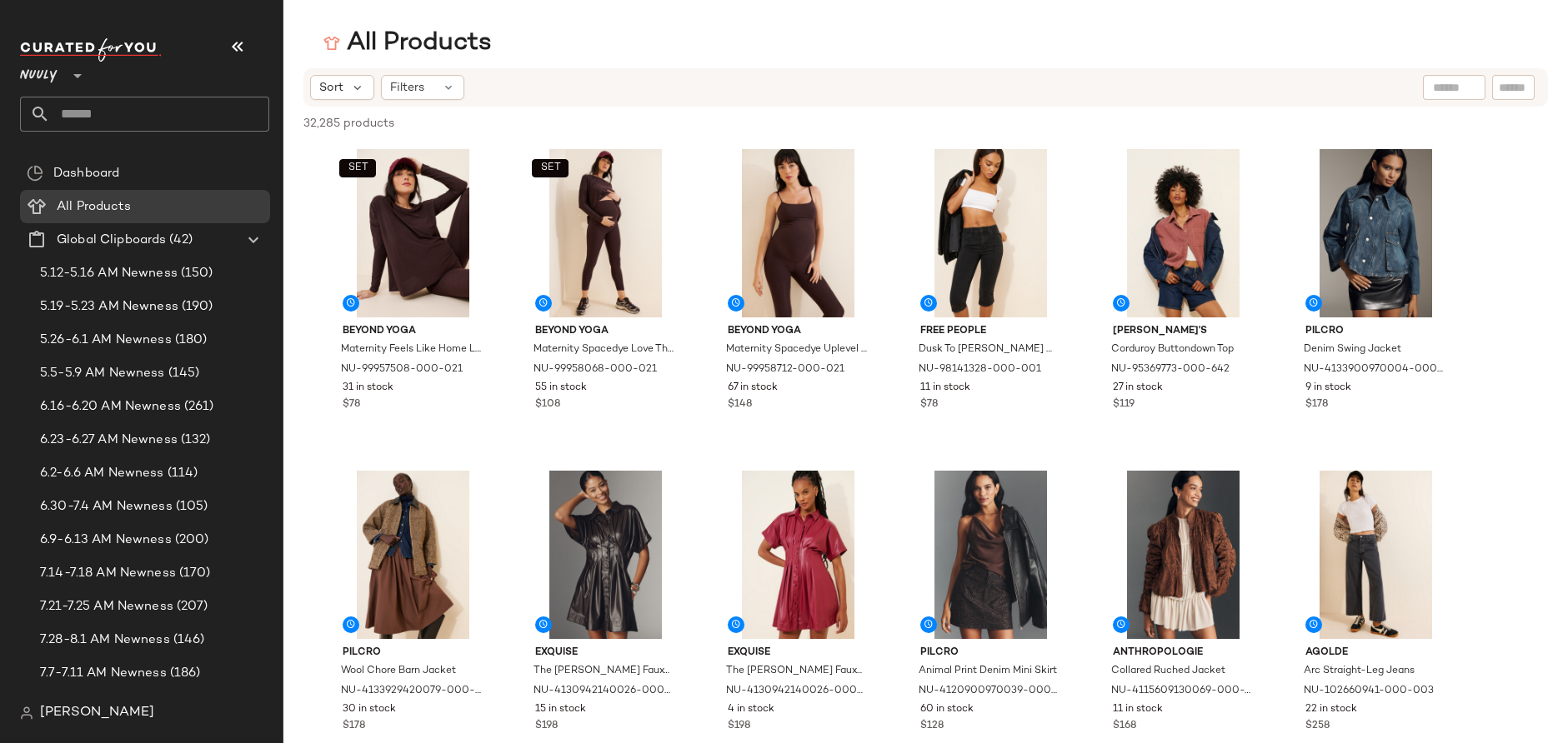
click at [1437, 79] on input "text" at bounding box center [1454, 88] width 43 height 17
type input "*******"
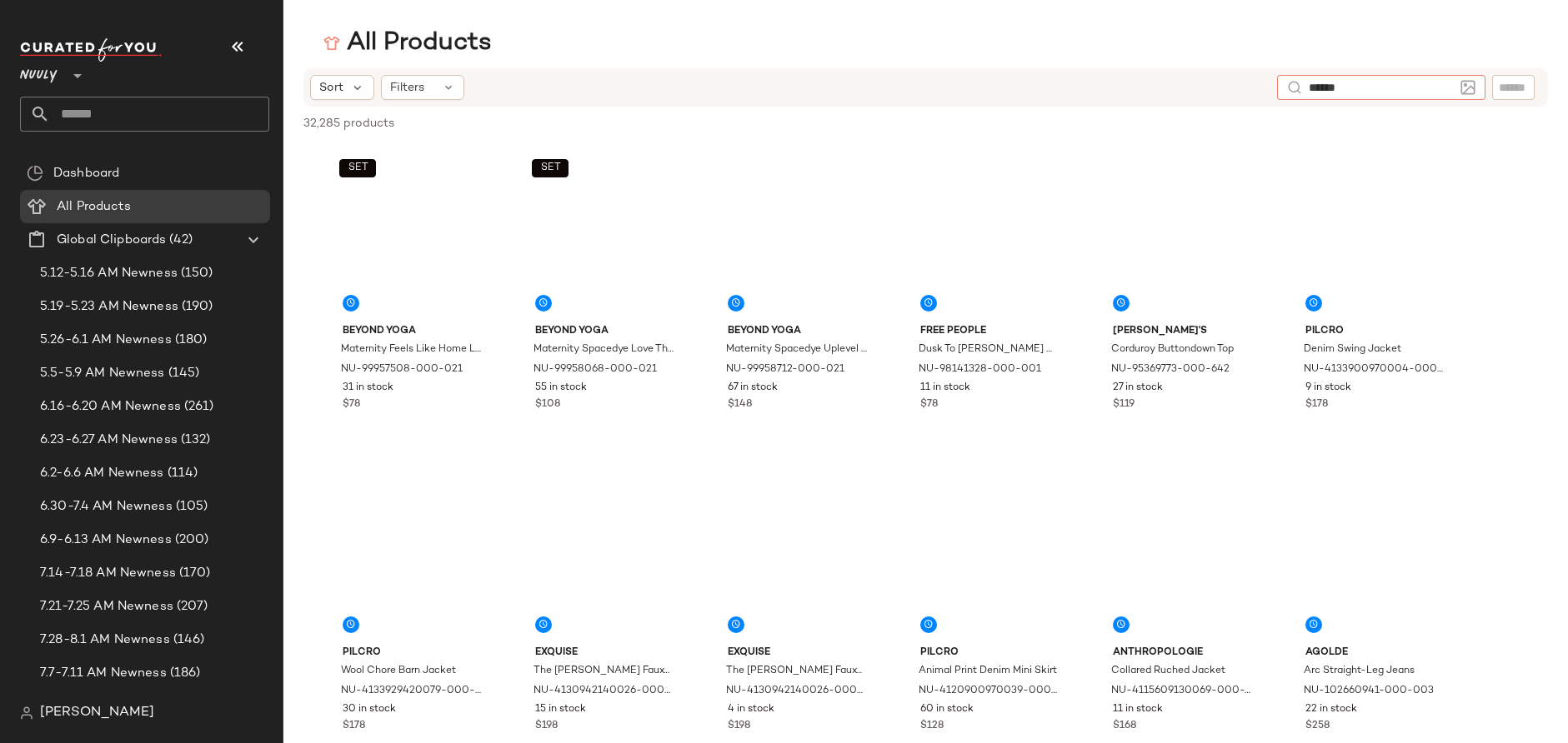
type input "*******"
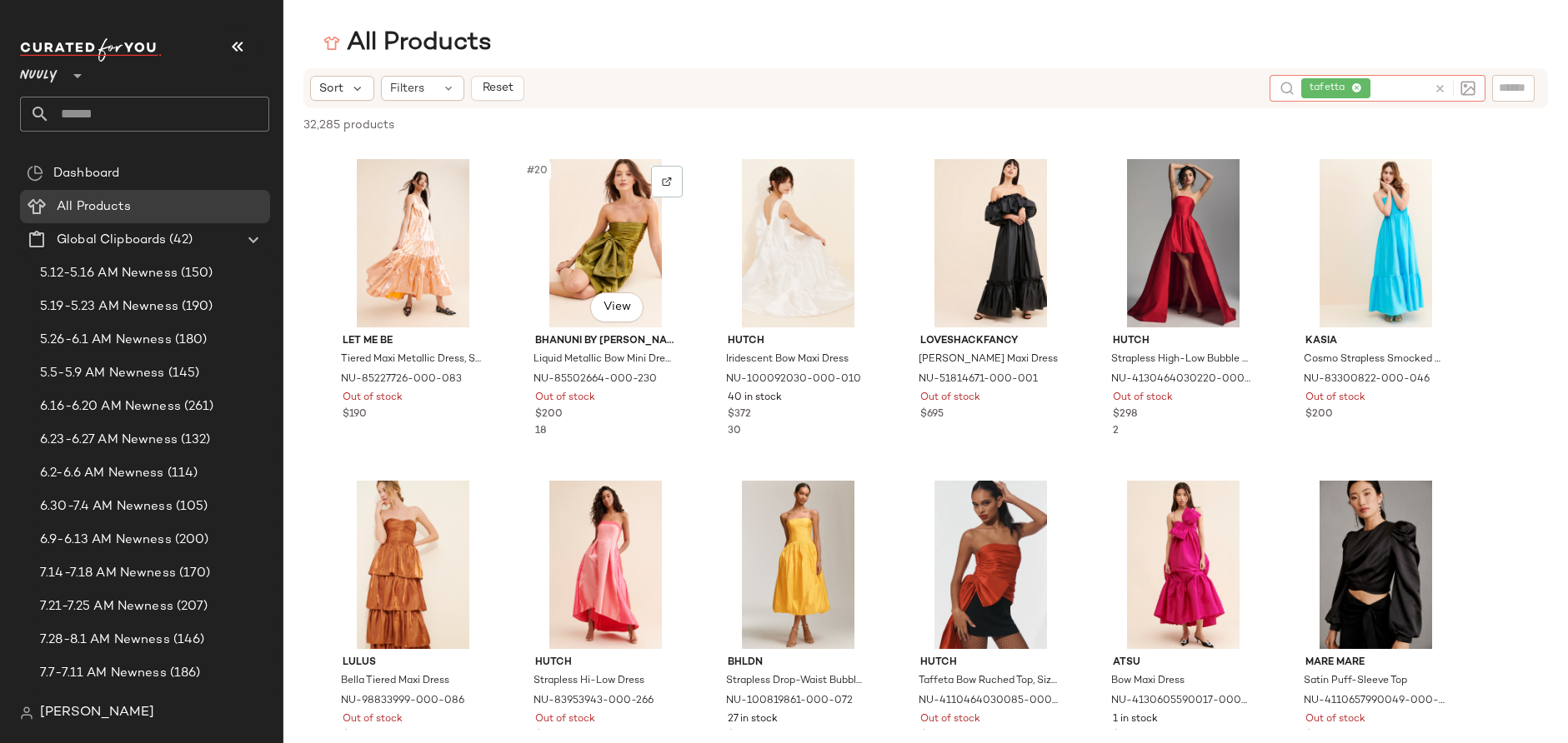
scroll to position [958, 0]
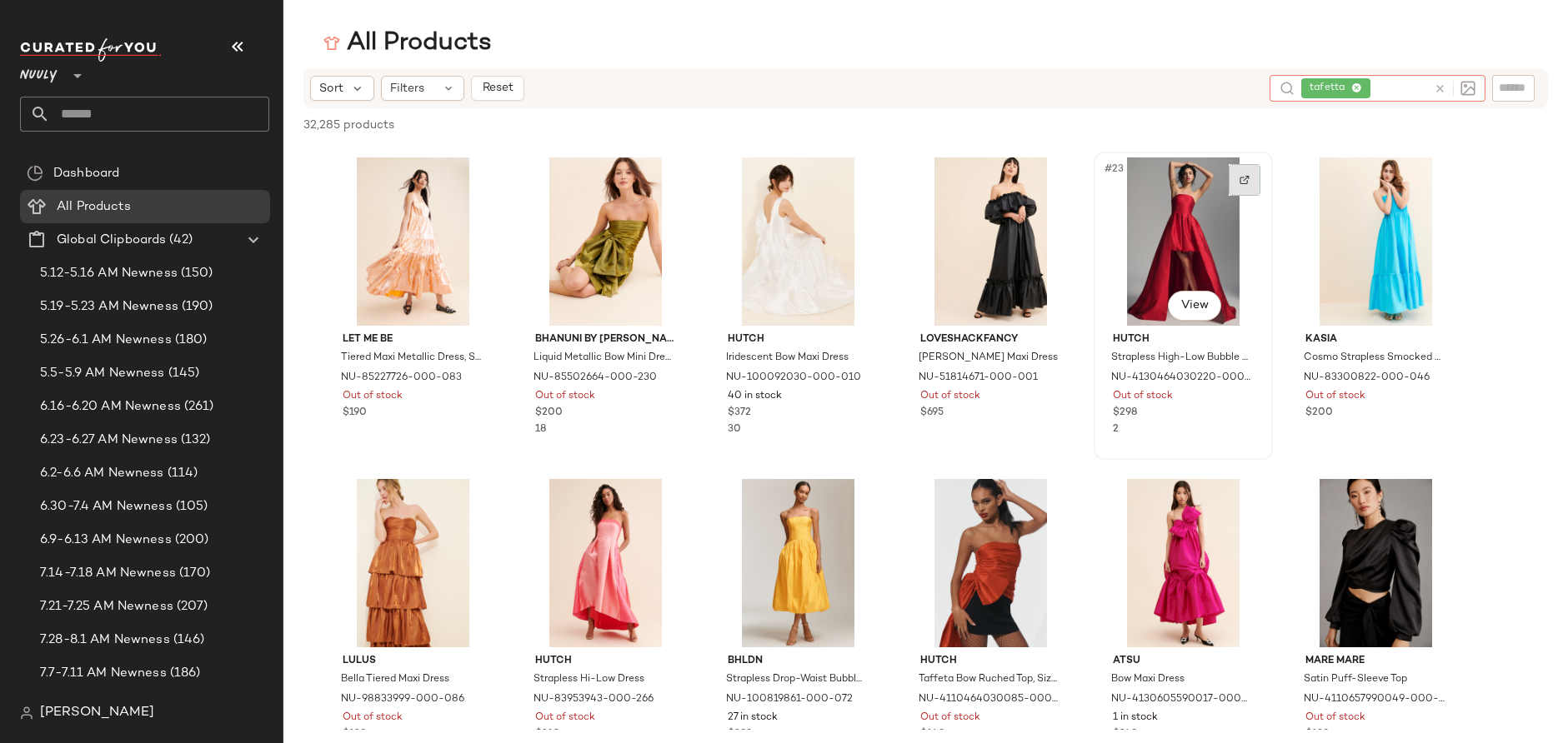
click at [1240, 181] on img at bounding box center [1244, 179] width 10 height 10
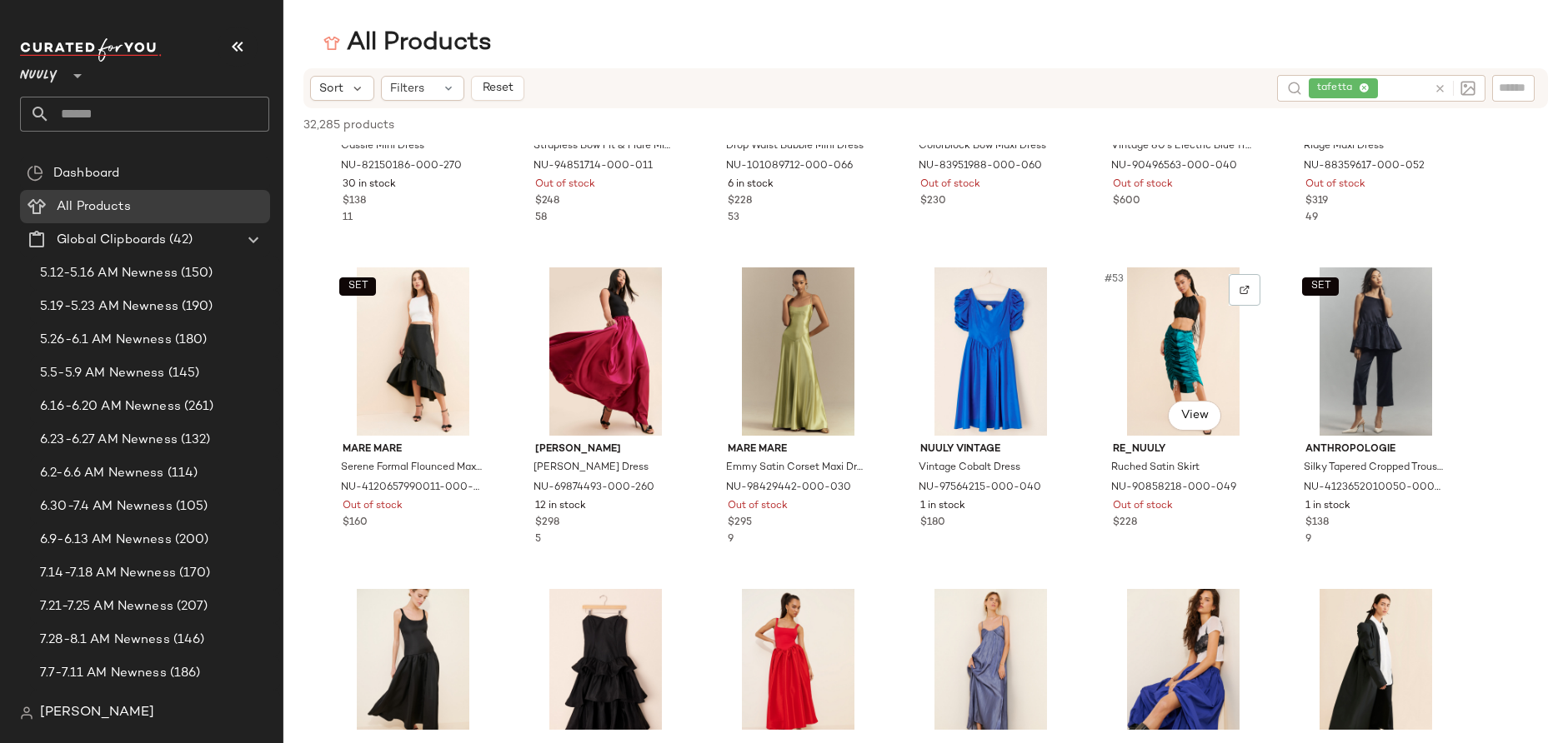
scroll to position [2843, 0]
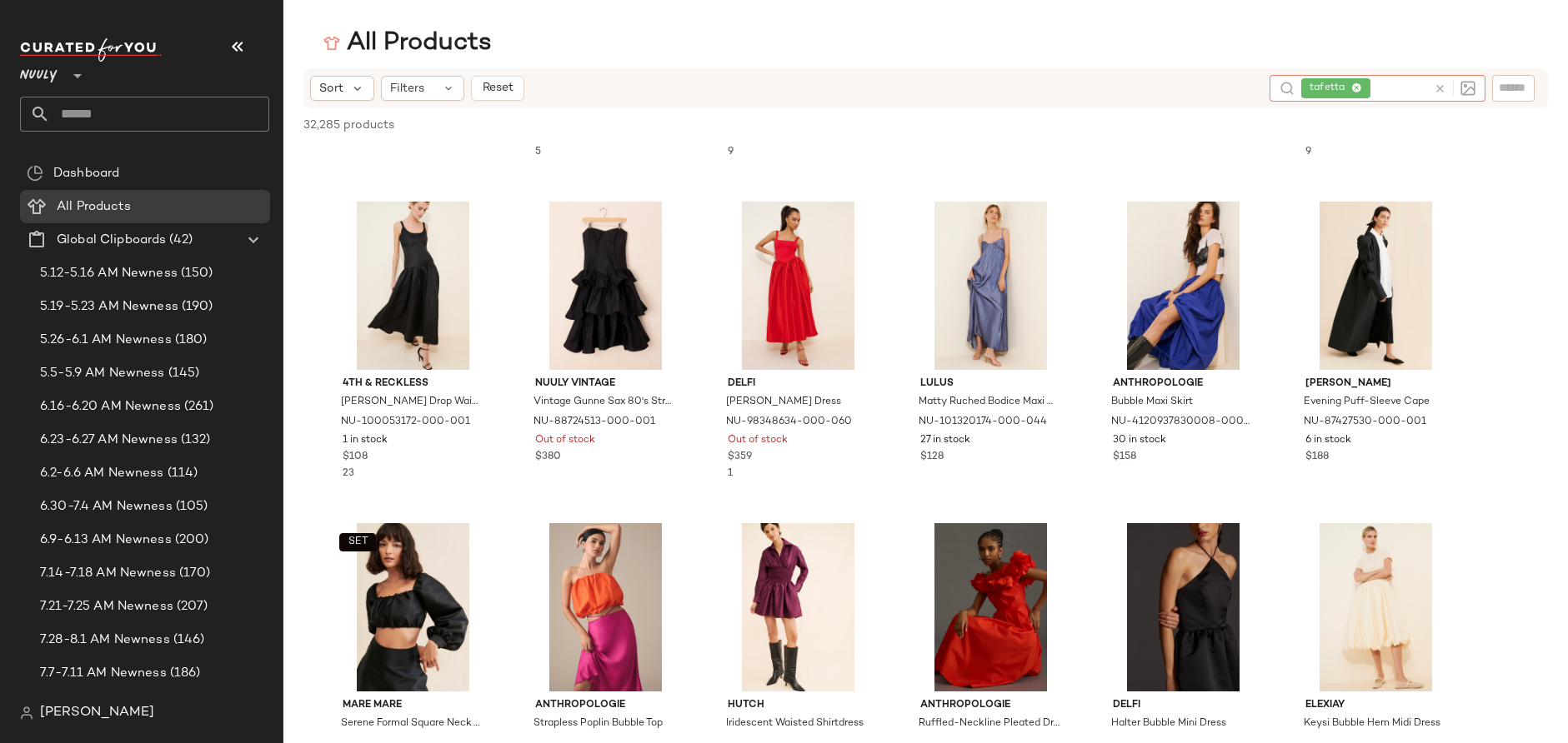
click at [1363, 92] on span "tafetta" at bounding box center [1335, 88] width 69 height 20
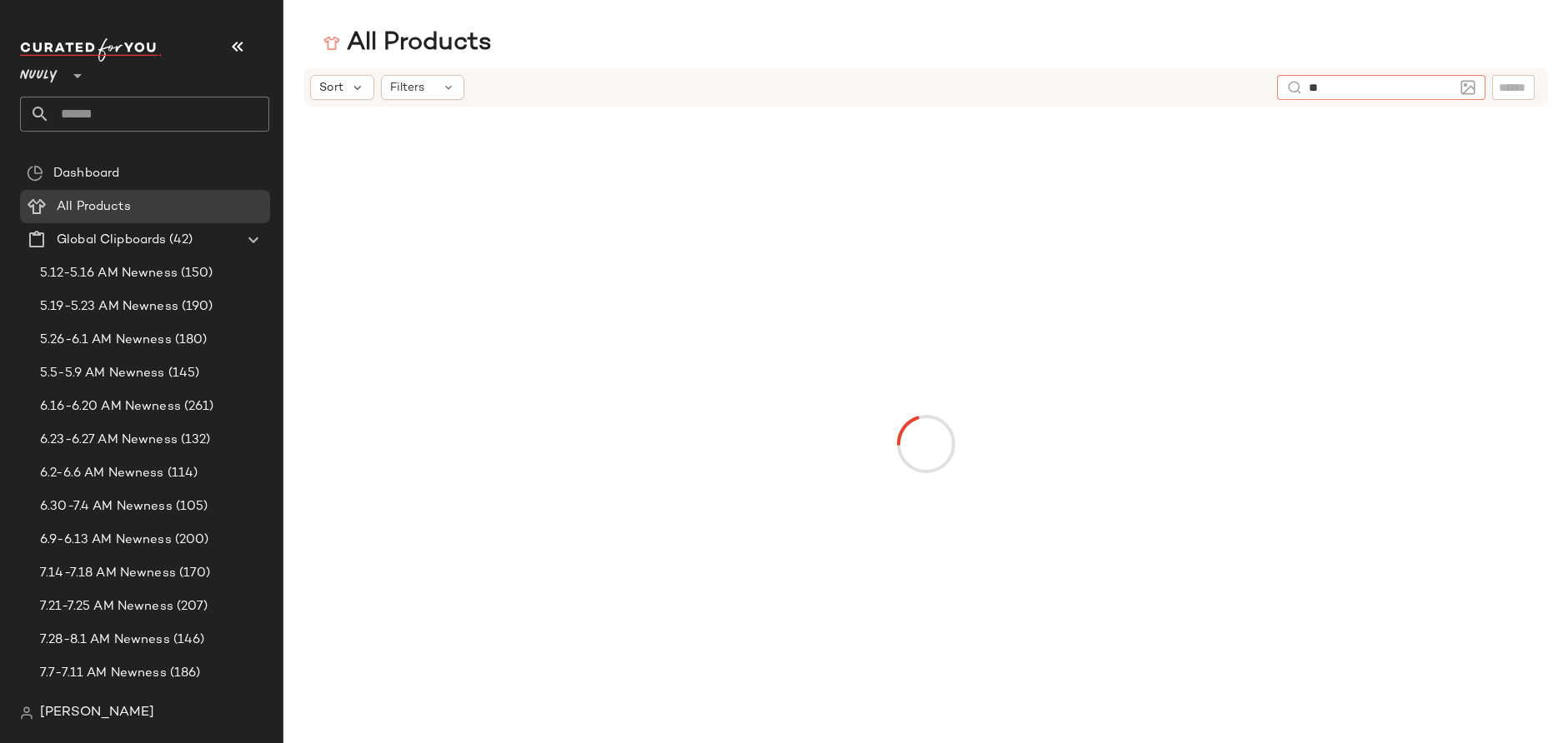
type input "*"
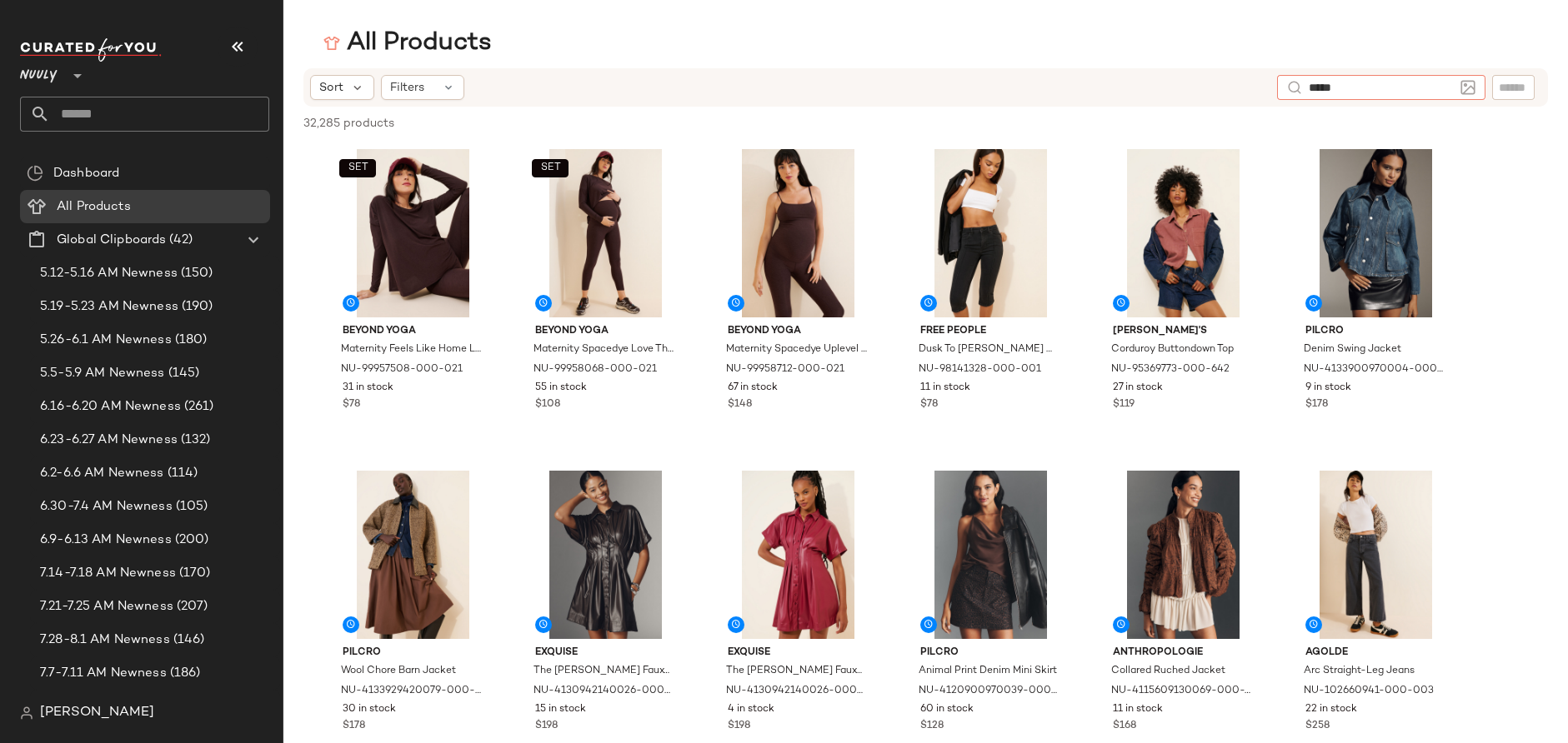
type input "******"
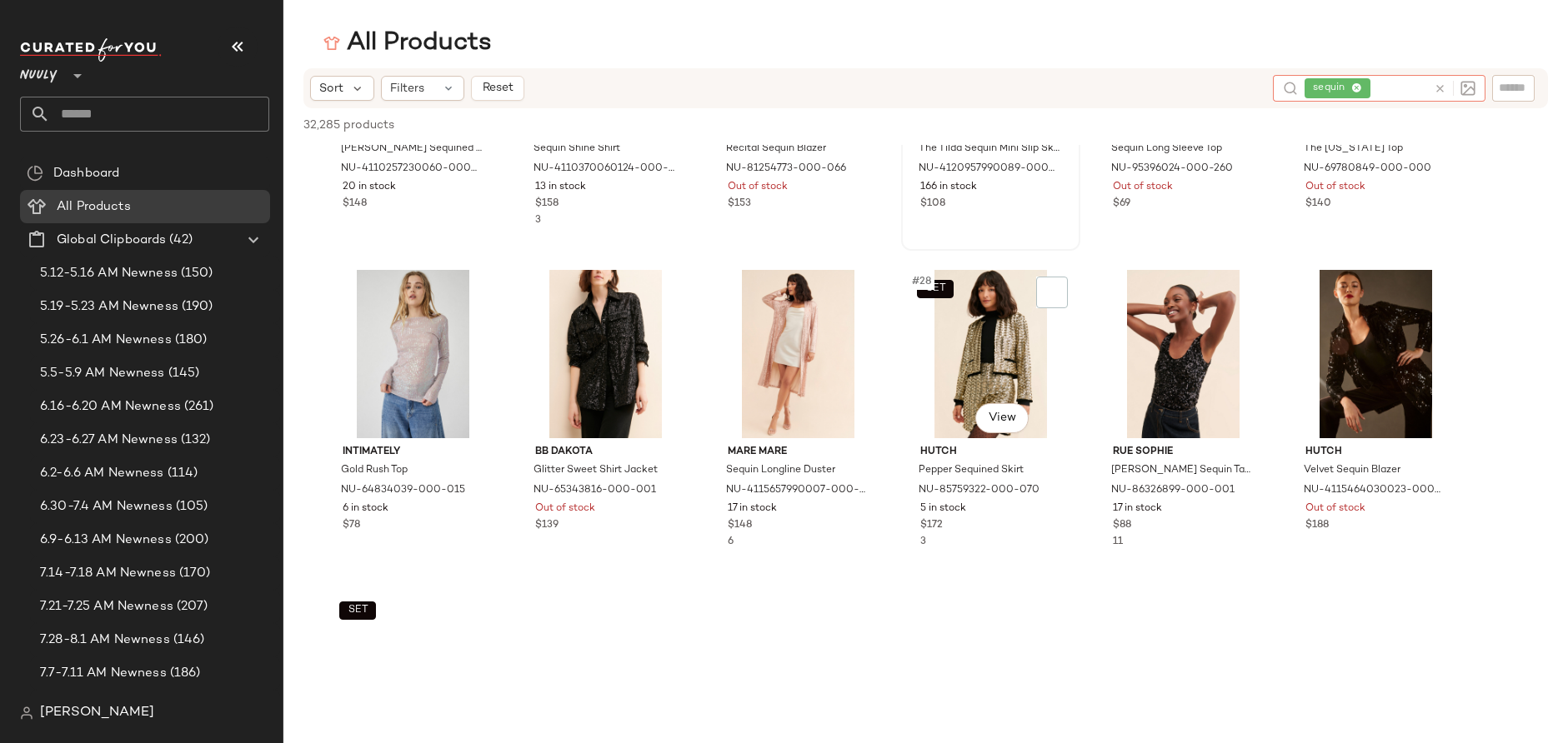
scroll to position [1169, 0]
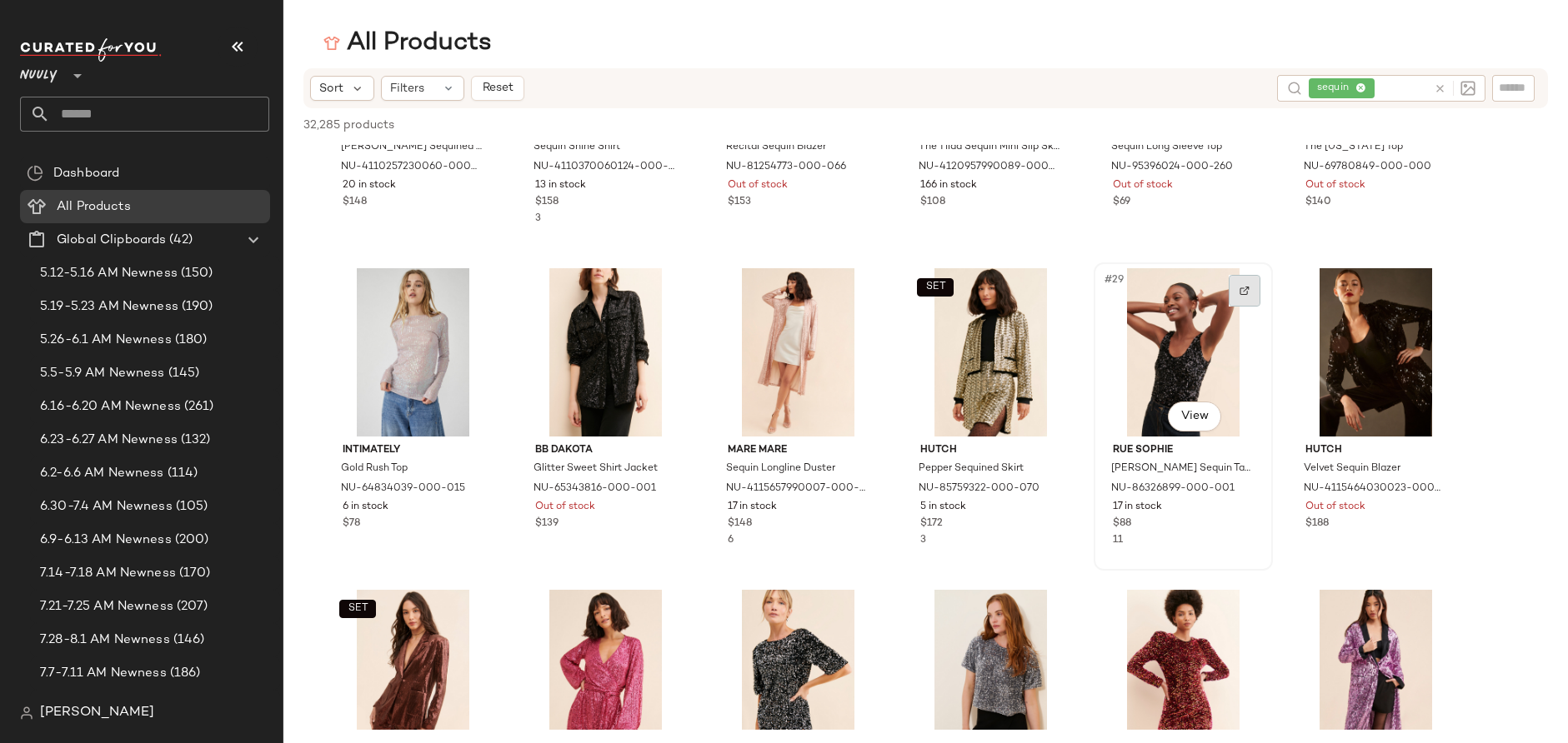
click at [1247, 287] on img at bounding box center [1244, 290] width 10 height 10
click at [1366, 89] on span "sequin" at bounding box center [1342, 88] width 66 height 20
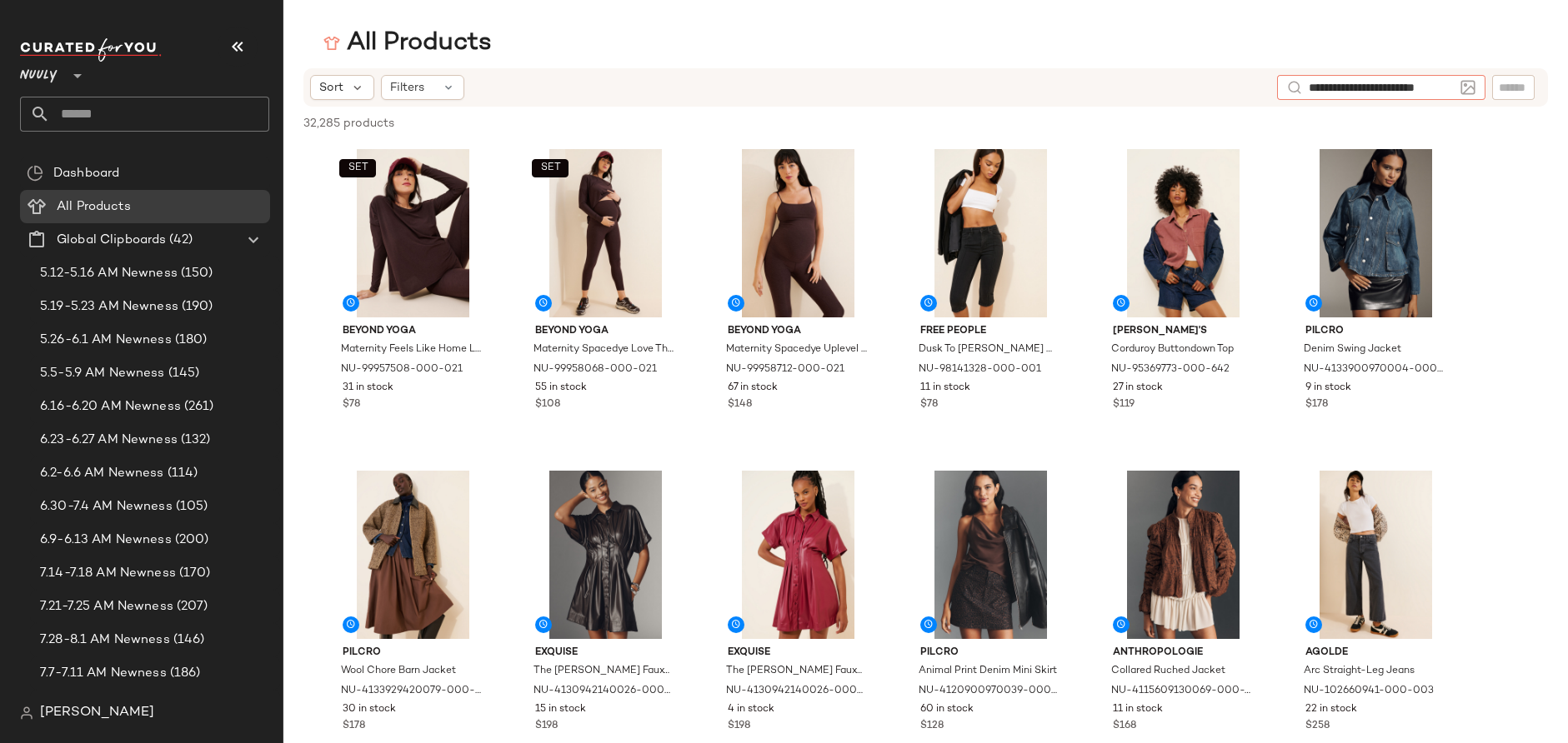
type input "**********"
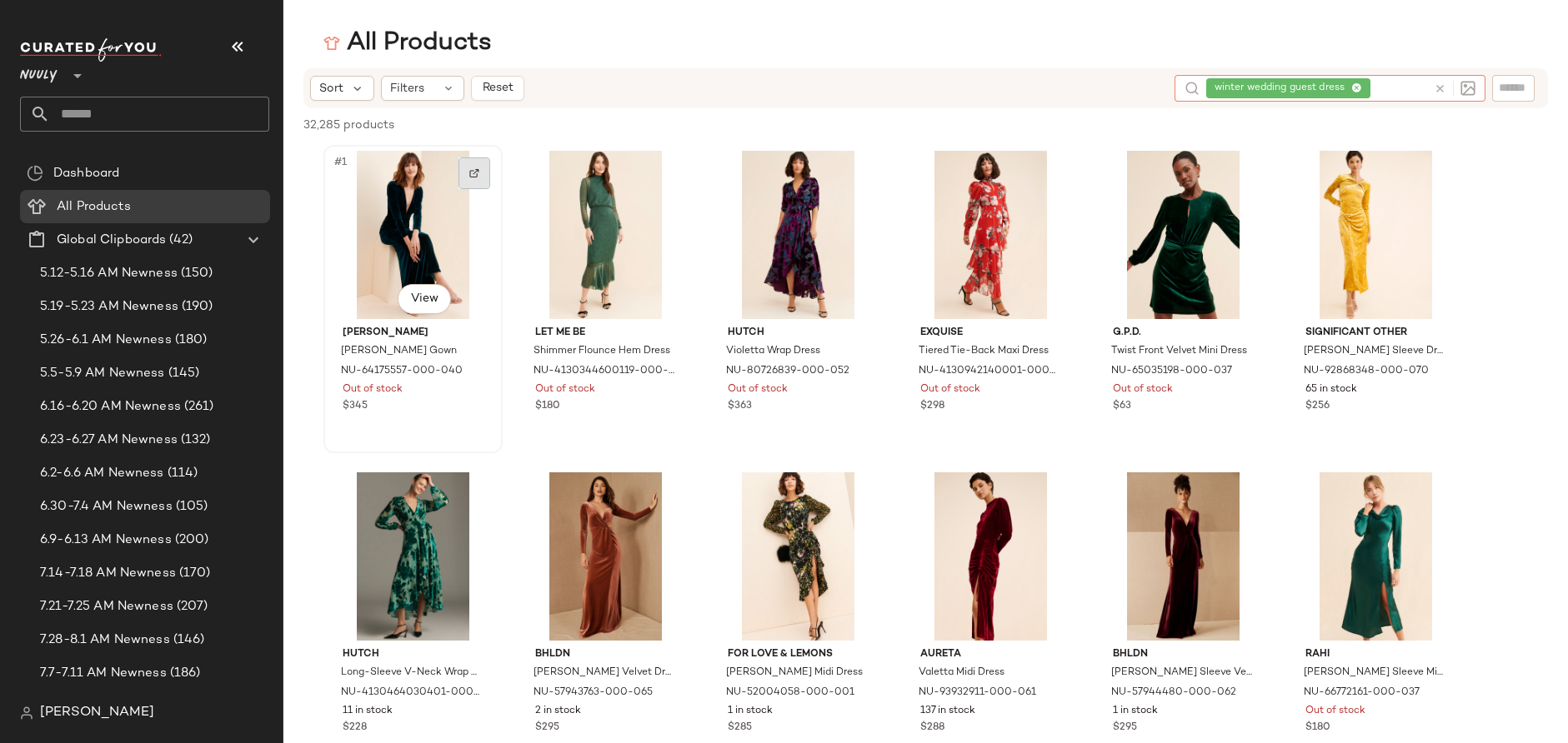
click at [476, 168] on img at bounding box center [473, 172] width 10 height 10
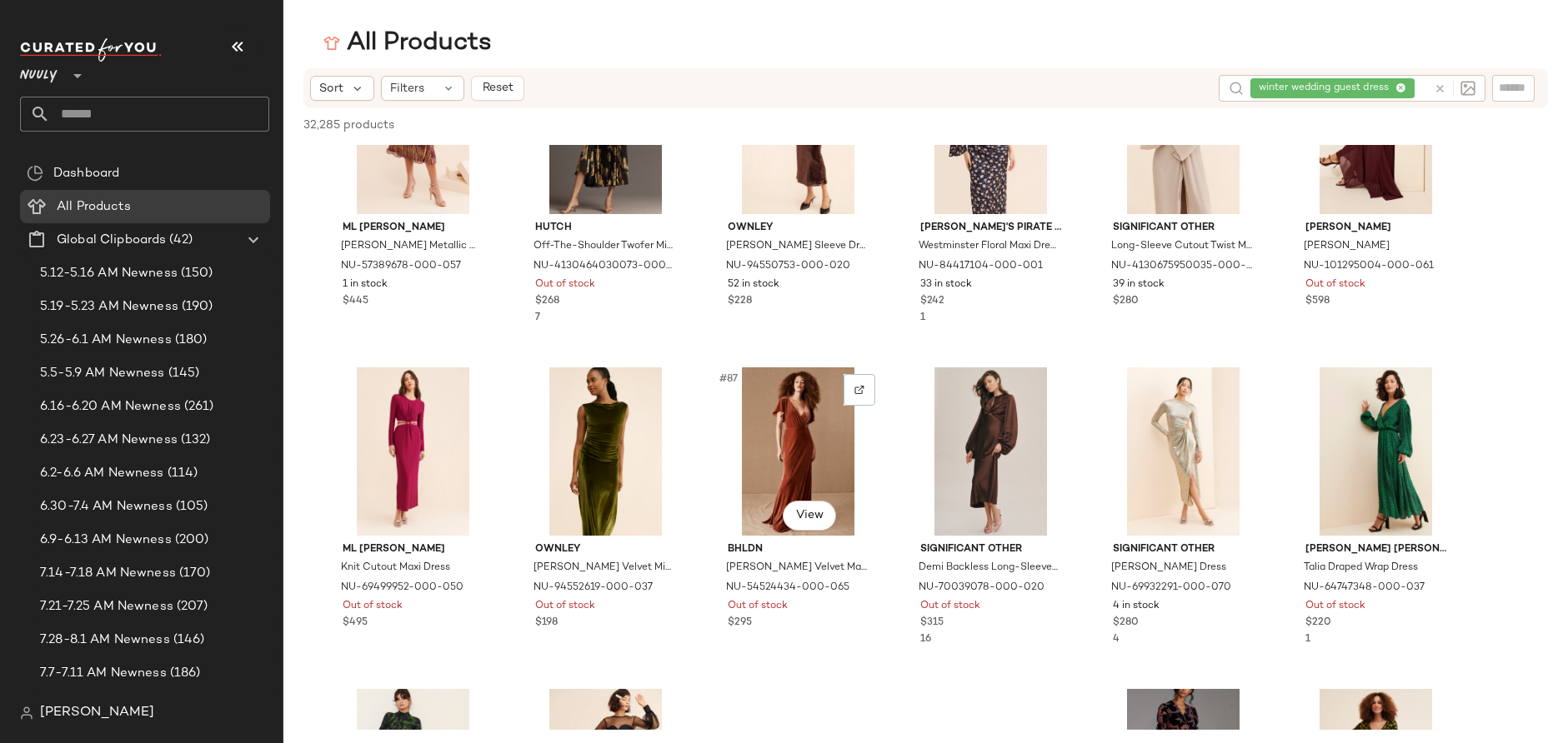
scroll to position [4285, 0]
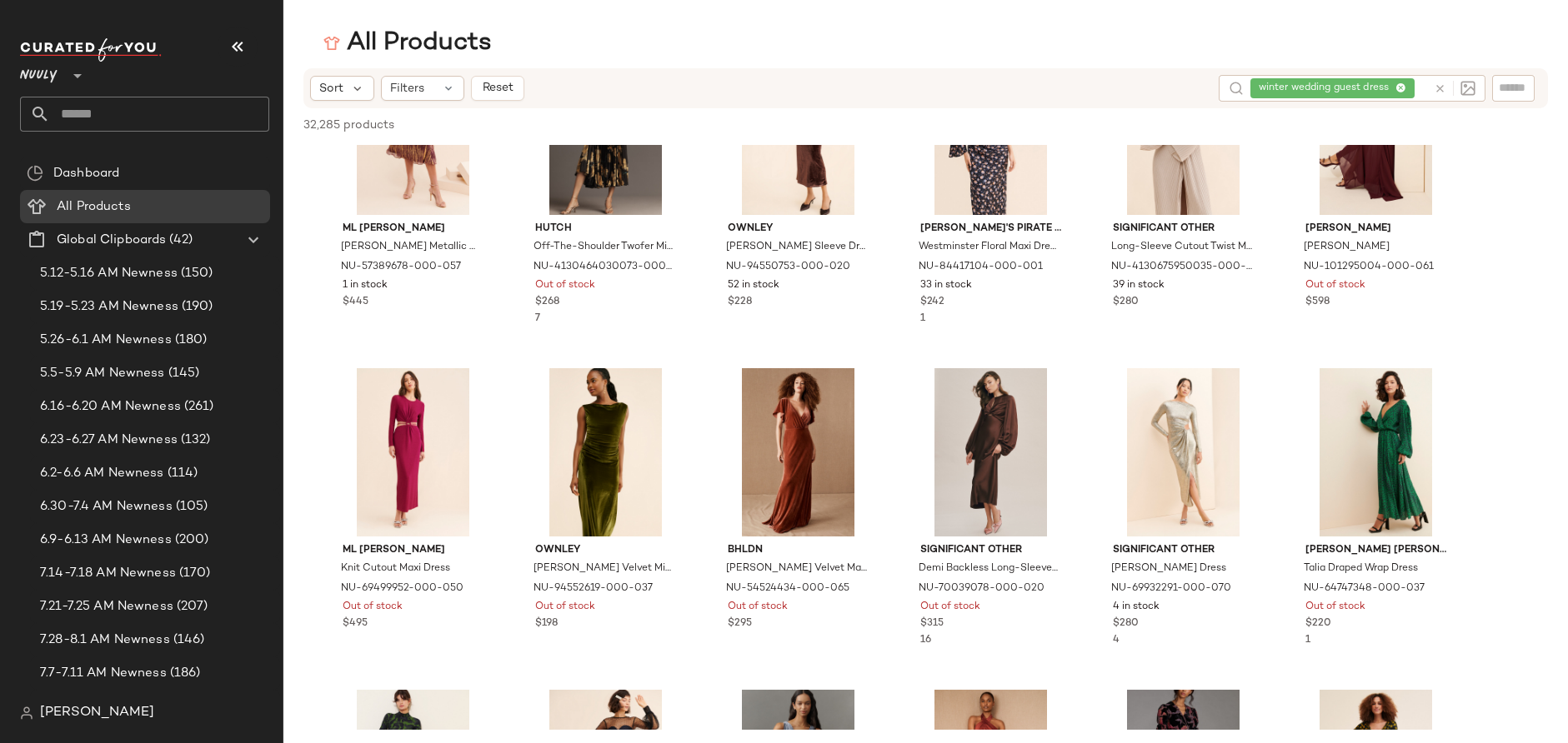
click at [1398, 88] on div "winter wedding guest dress" at bounding box center [1339, 88] width 177 height 27
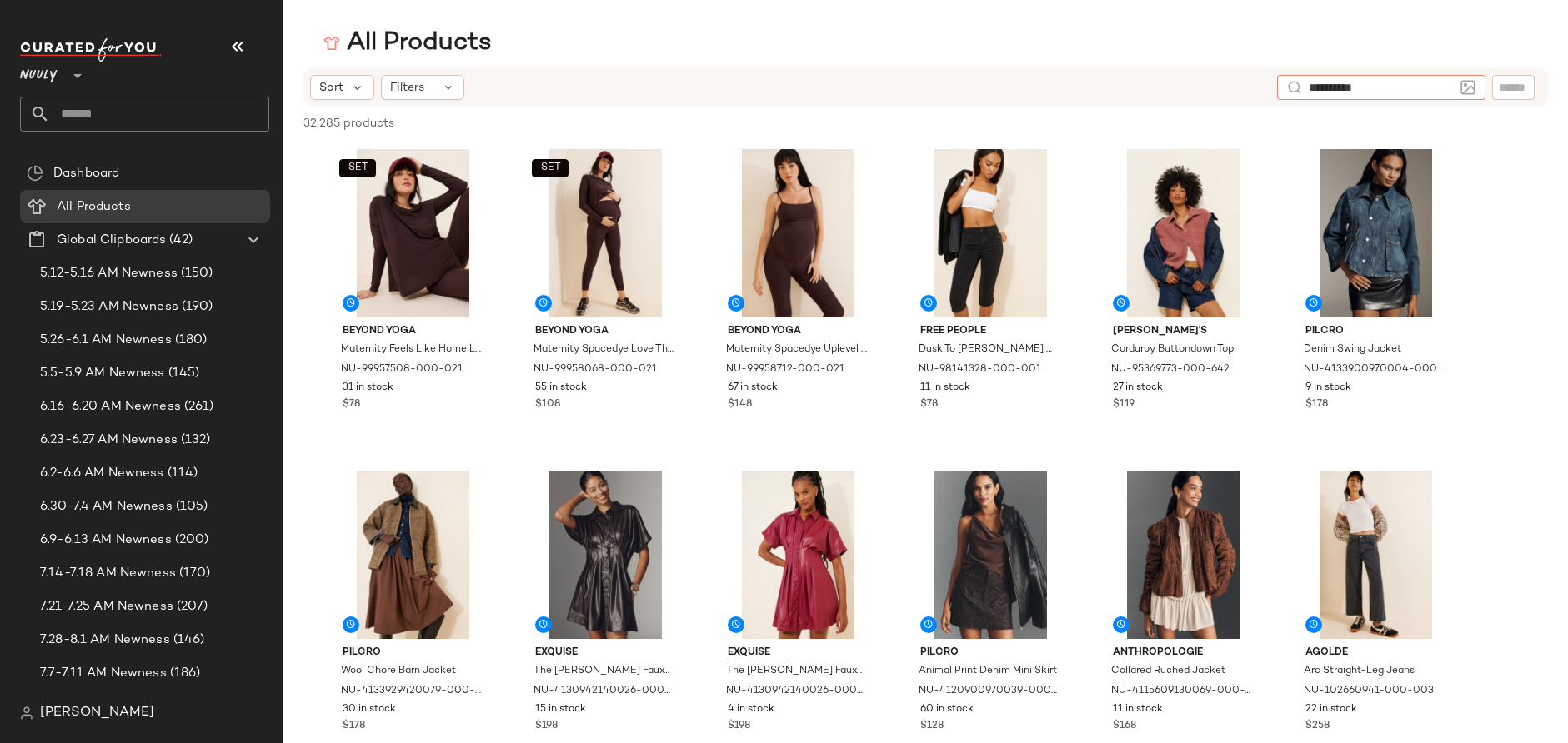
type input "**********"
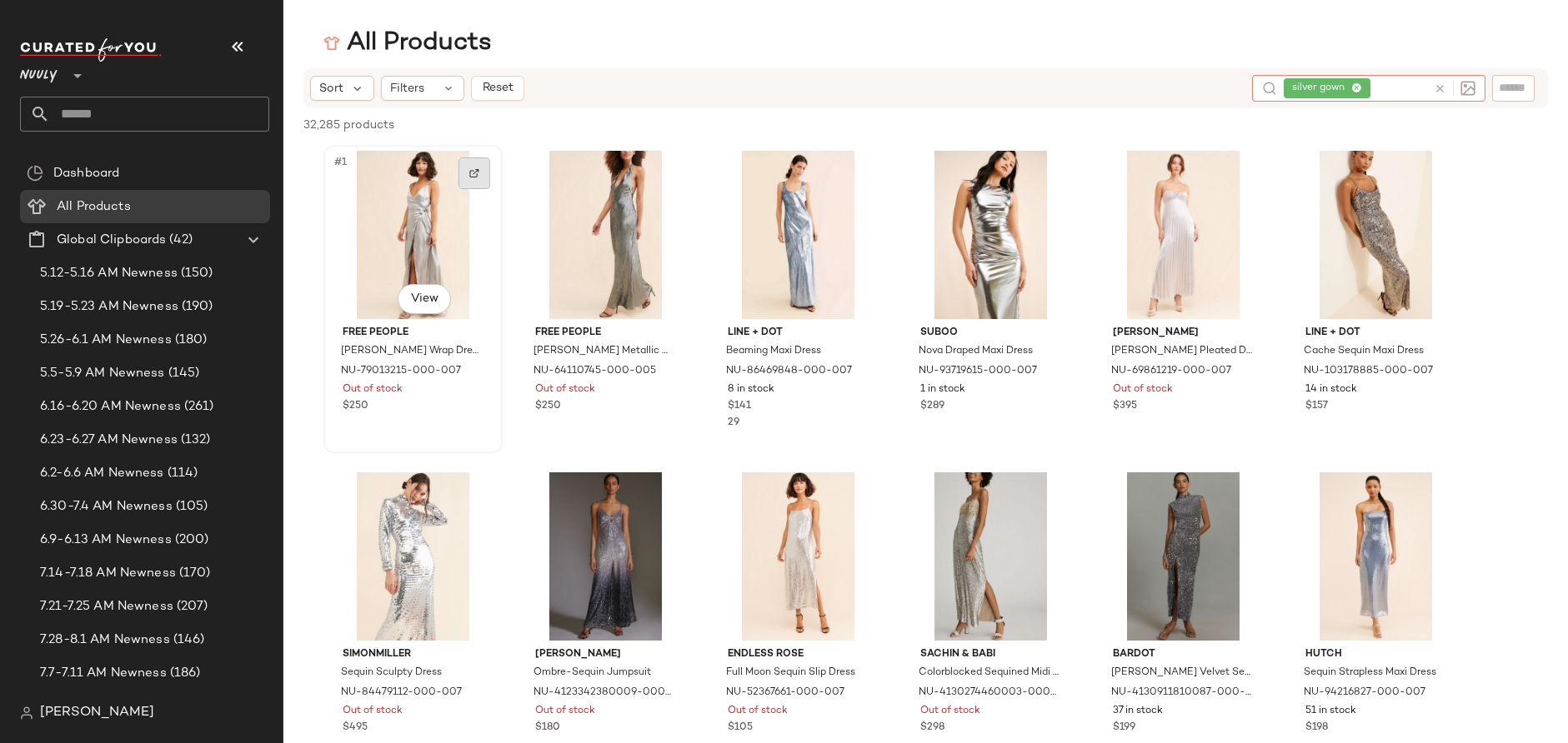
click at [478, 176] on img at bounding box center [473, 172] width 10 height 10
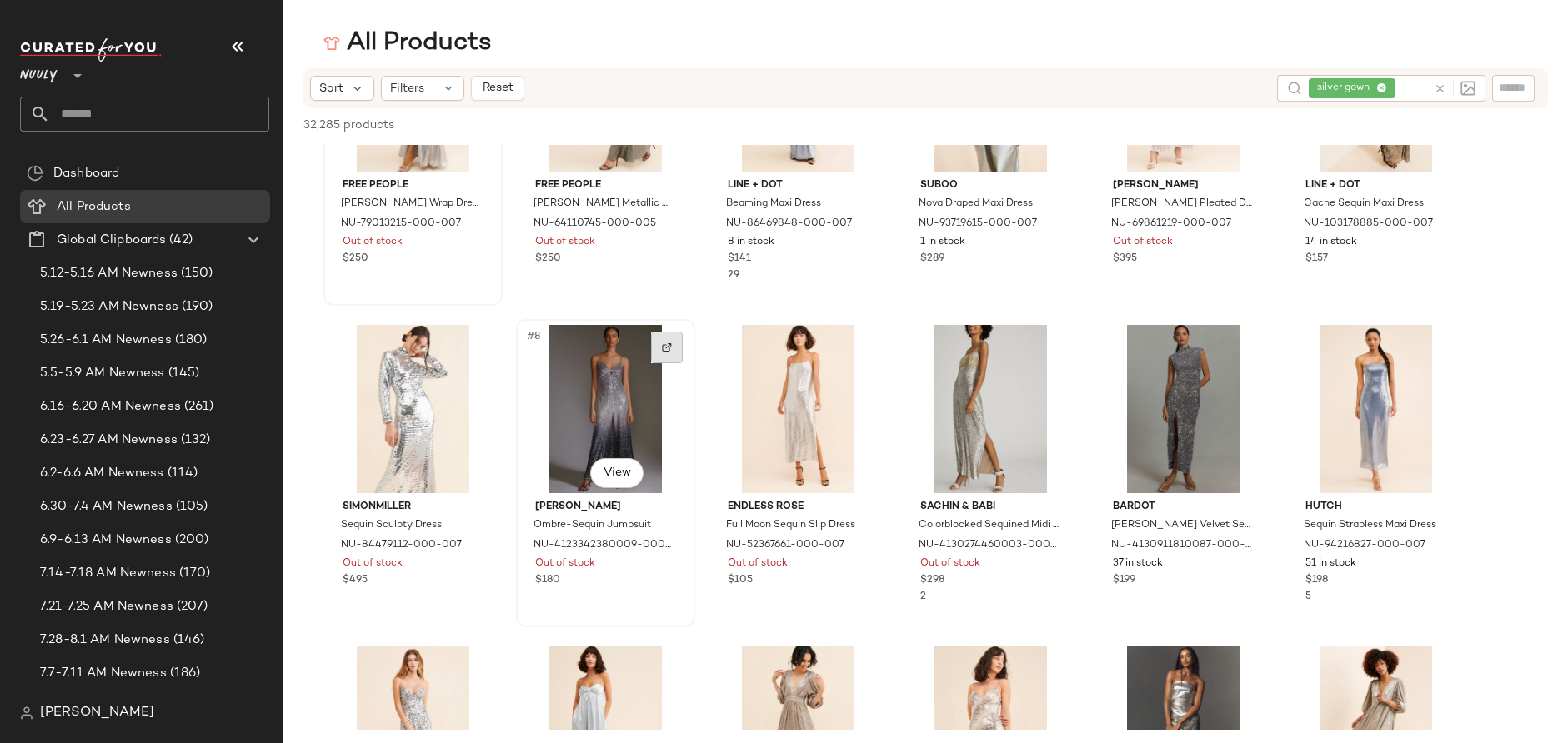
scroll to position [0, 0]
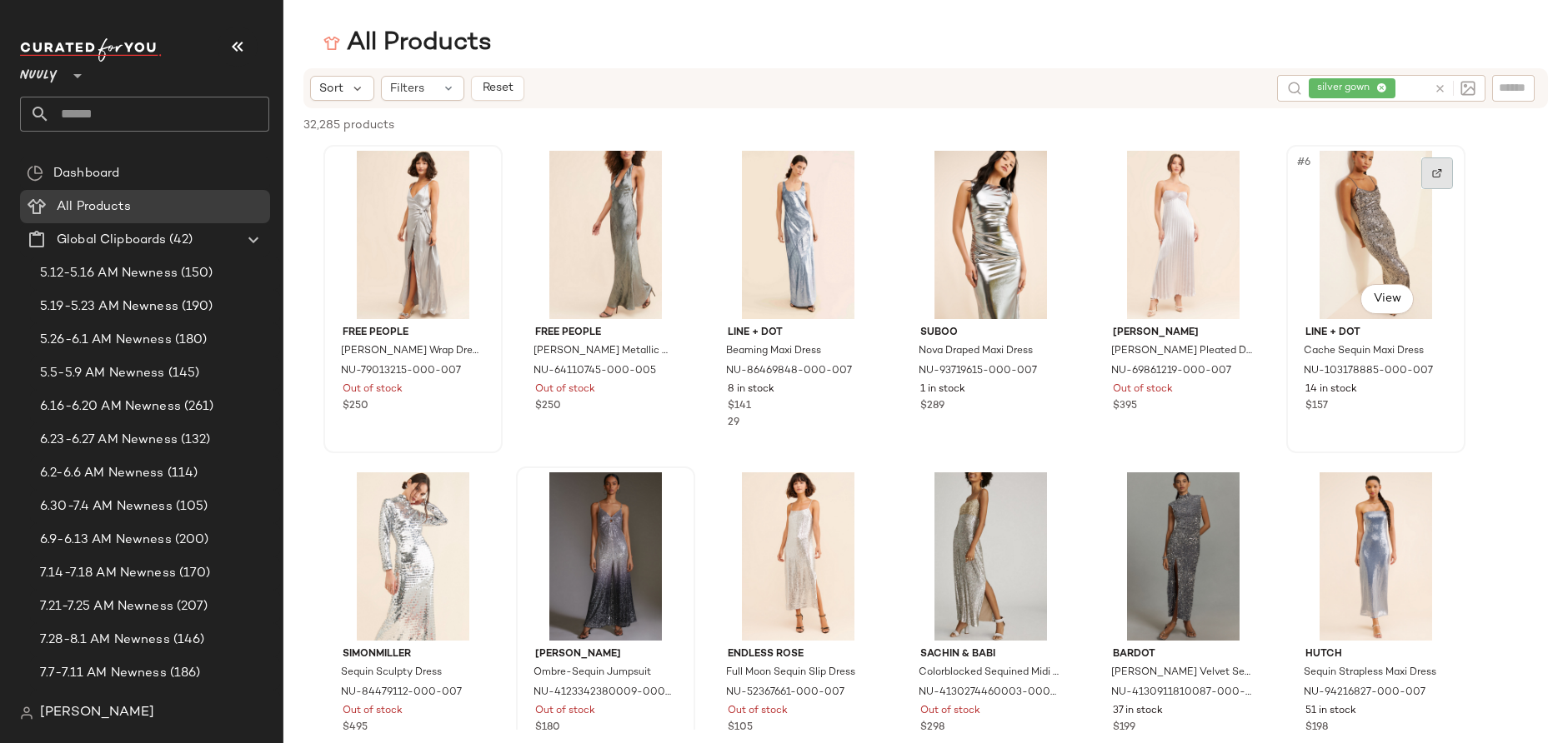
click at [1440, 174] on img at bounding box center [1436, 172] width 10 height 10
click at [1388, 84] on div "silver gown" at bounding box center [1368, 88] width 119 height 27
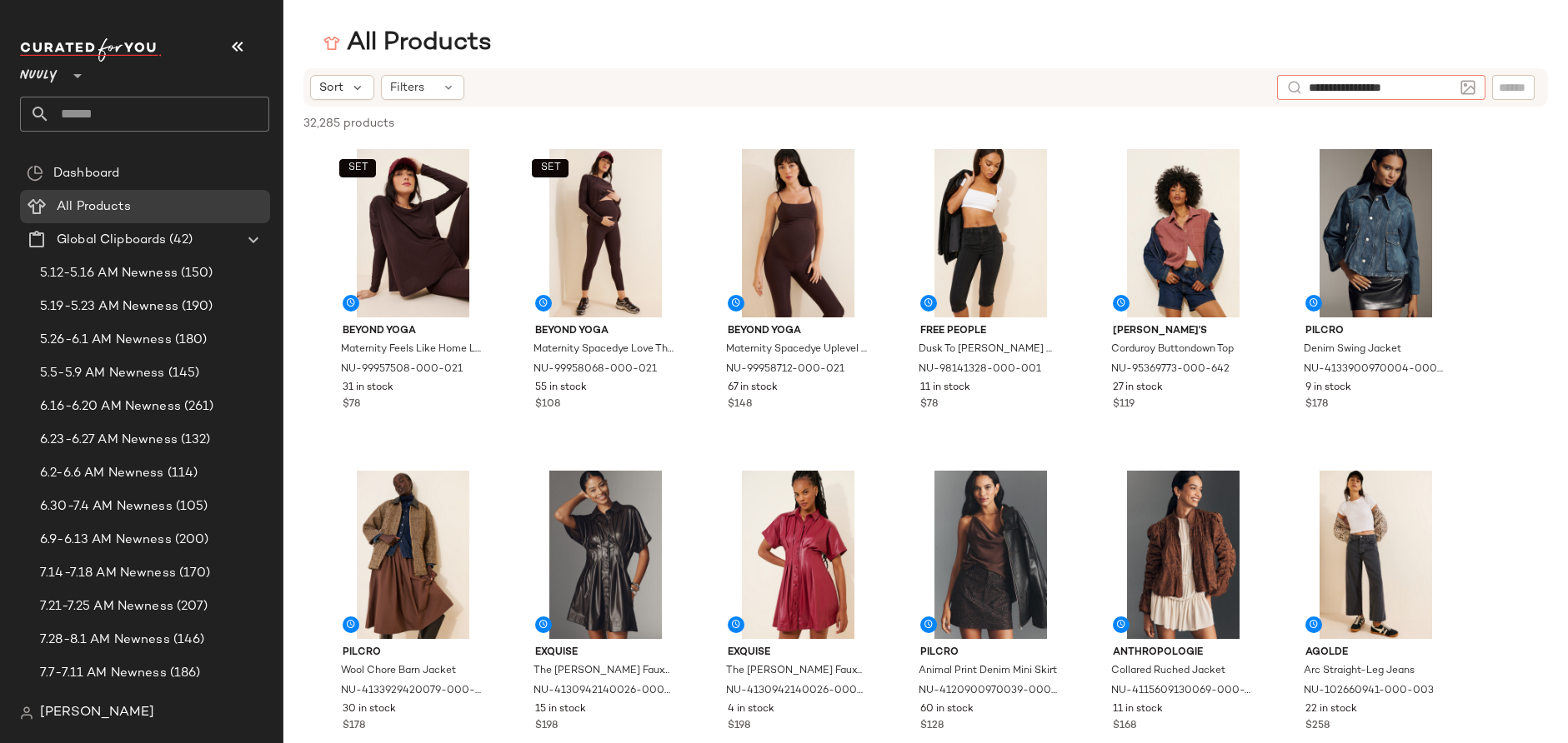
type input "**********"
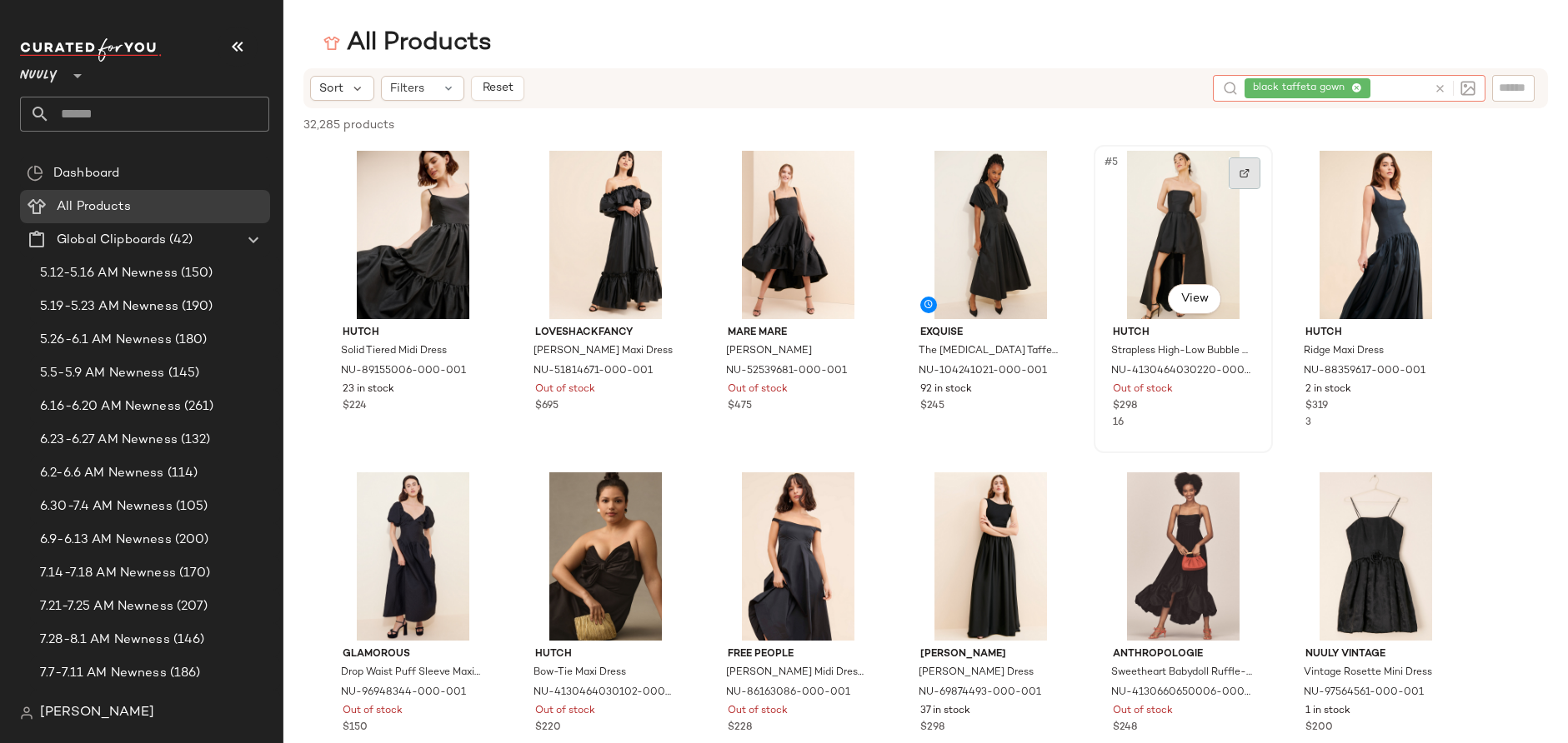
click at [1245, 175] on img at bounding box center [1244, 172] width 10 height 10
click at [1418, 88] on input "text" at bounding box center [1422, 89] width 10 height 17
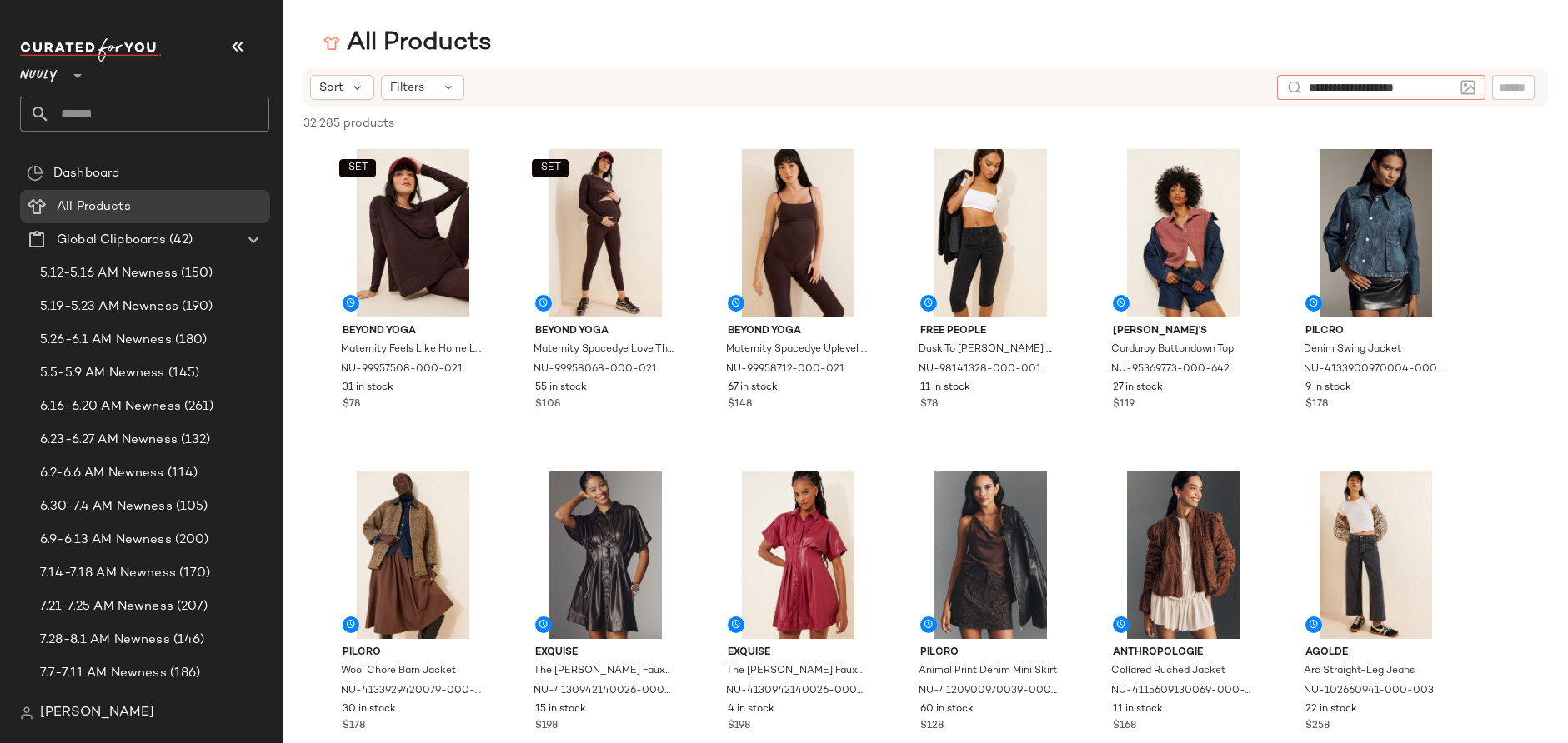
type input "**********"
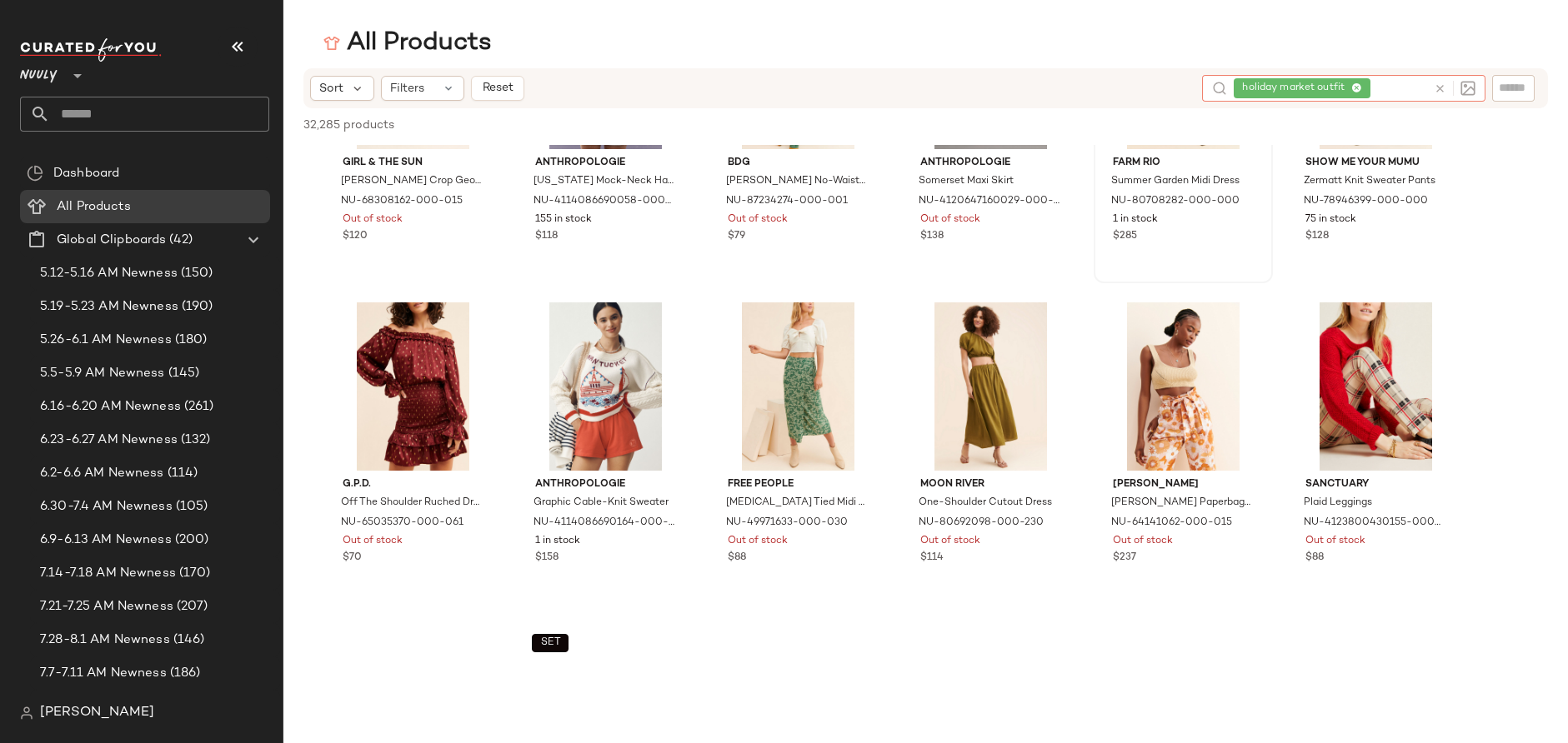
scroll to position [1793, 0]
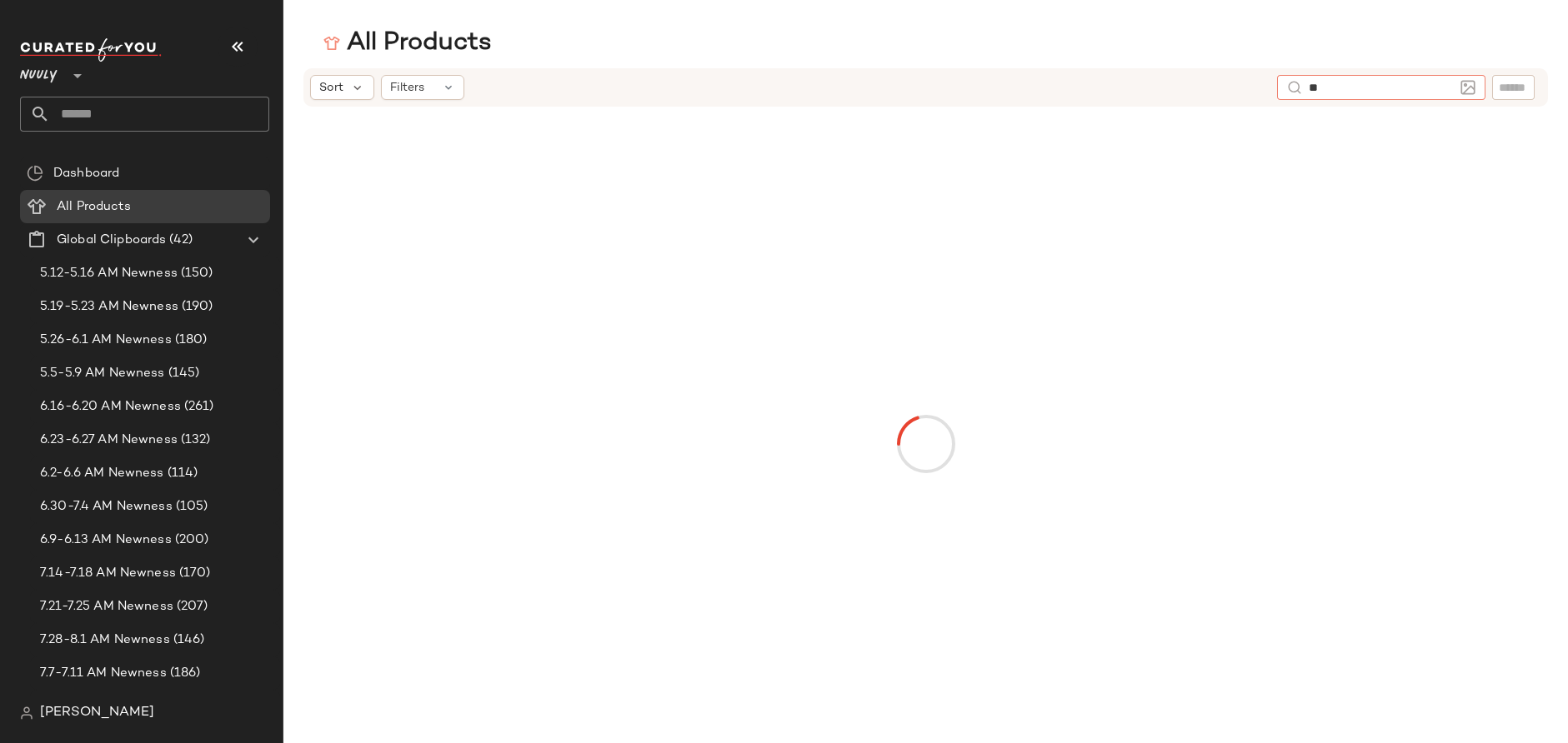
type input "*"
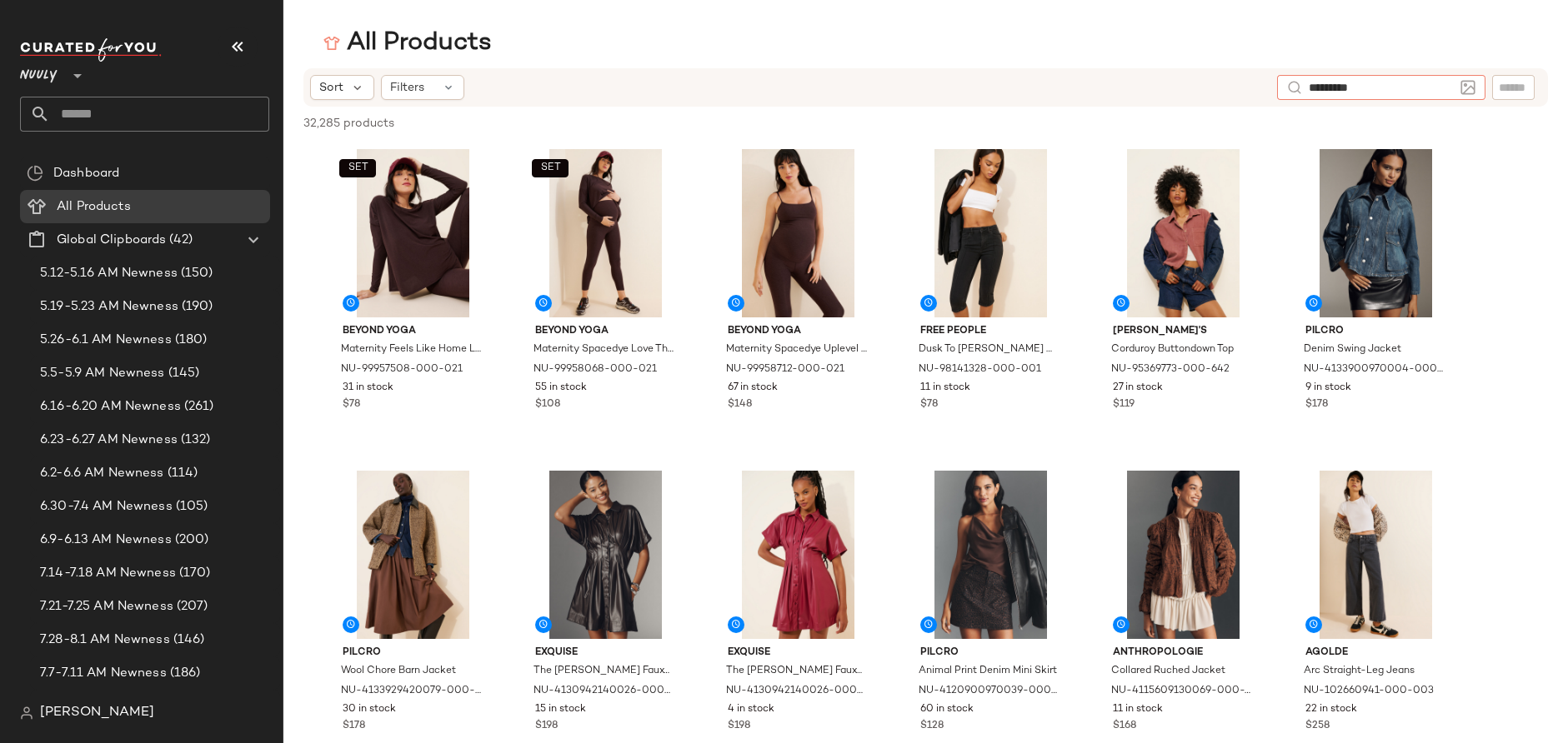
type input "**********"
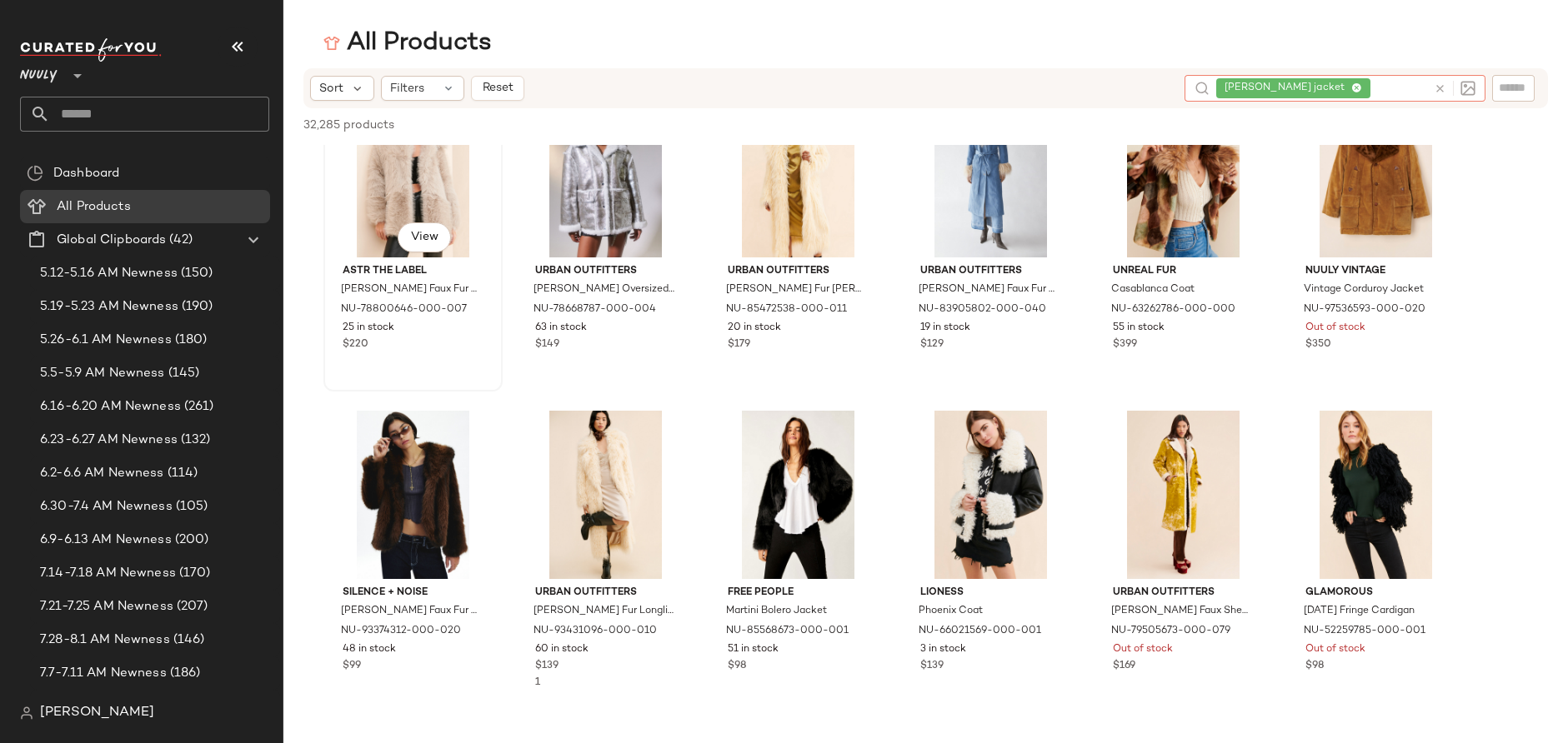
scroll to position [601, 0]
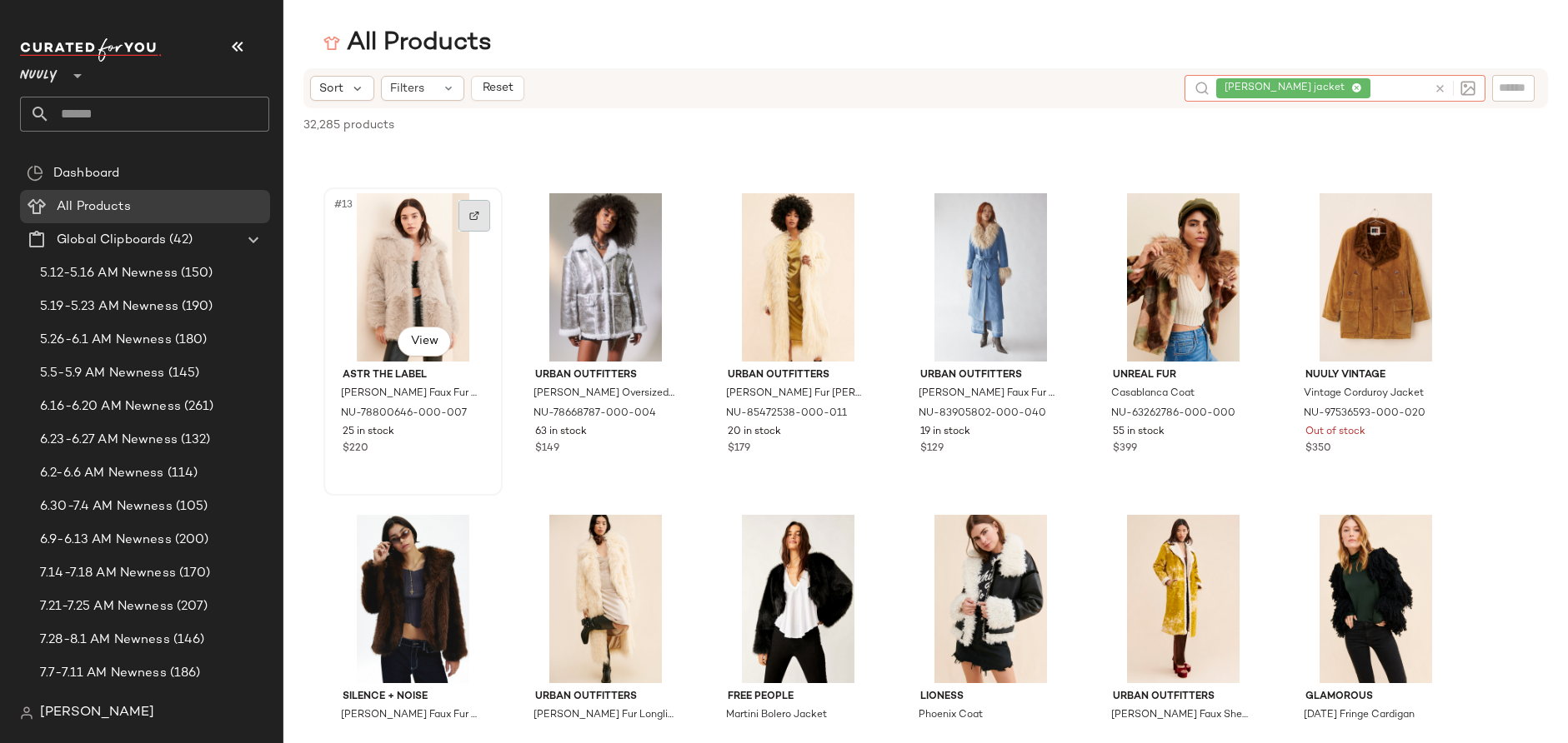
click at [473, 201] on div at bounding box center [474, 216] width 31 height 31
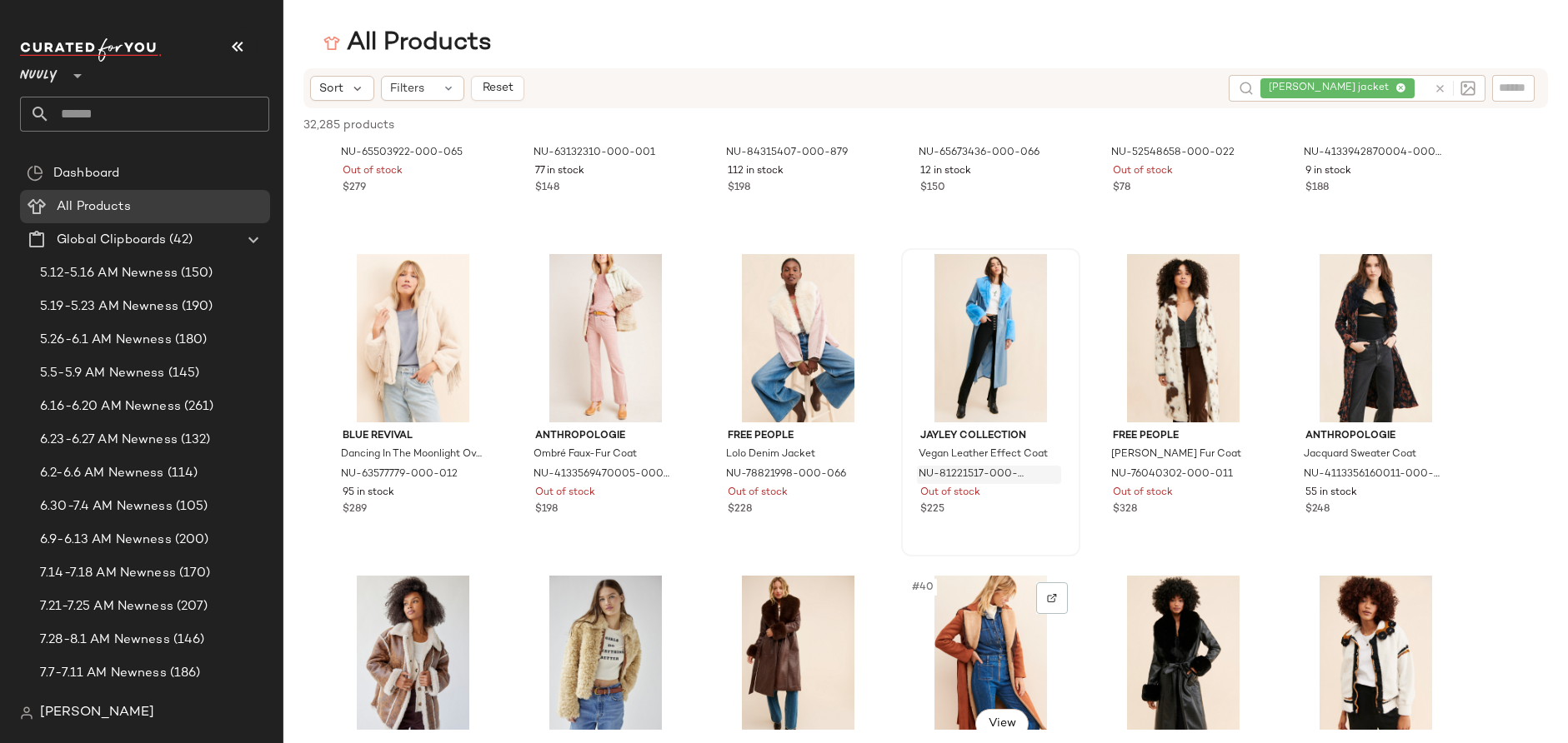
scroll to position [1506, 0]
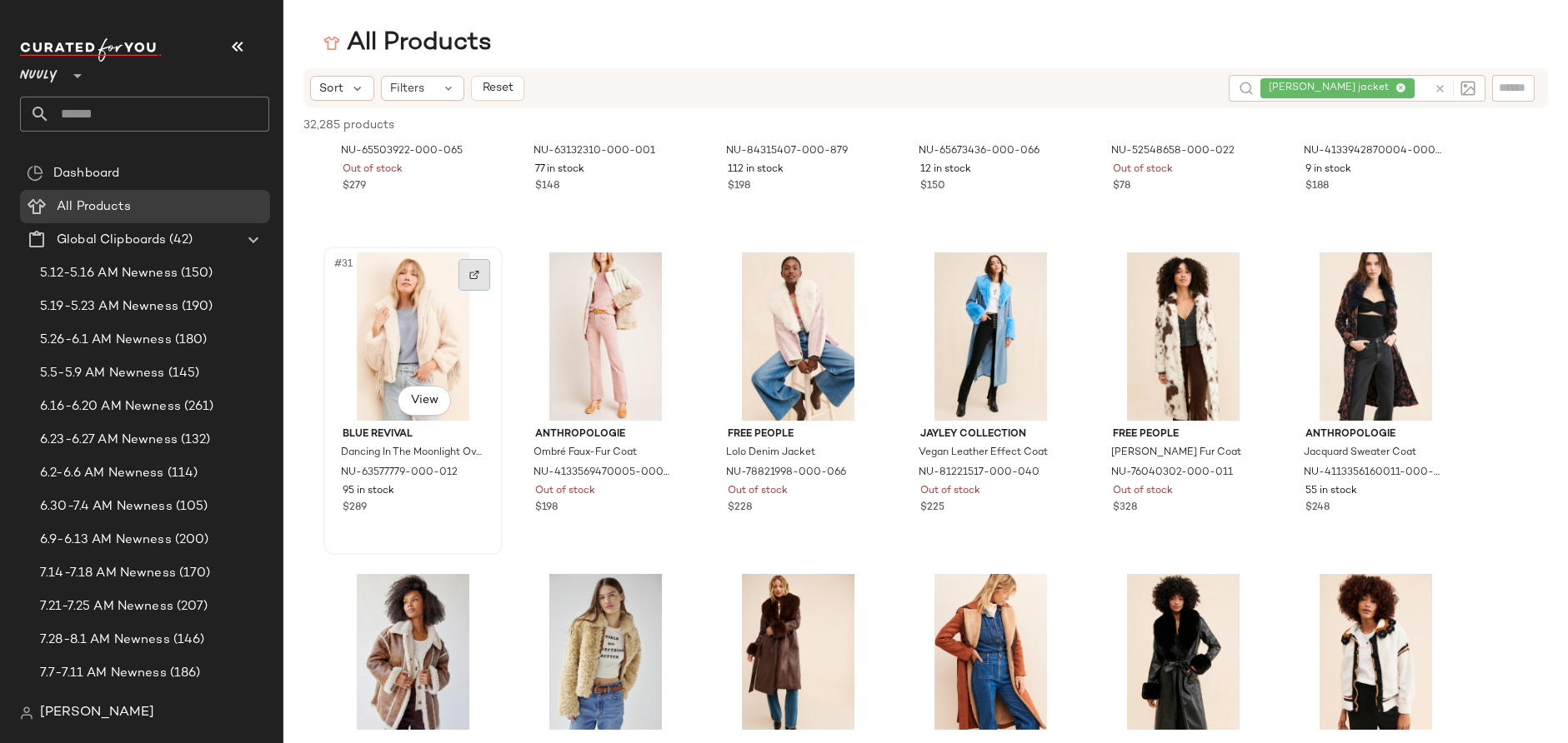
click at [465, 287] on div at bounding box center [474, 274] width 31 height 31
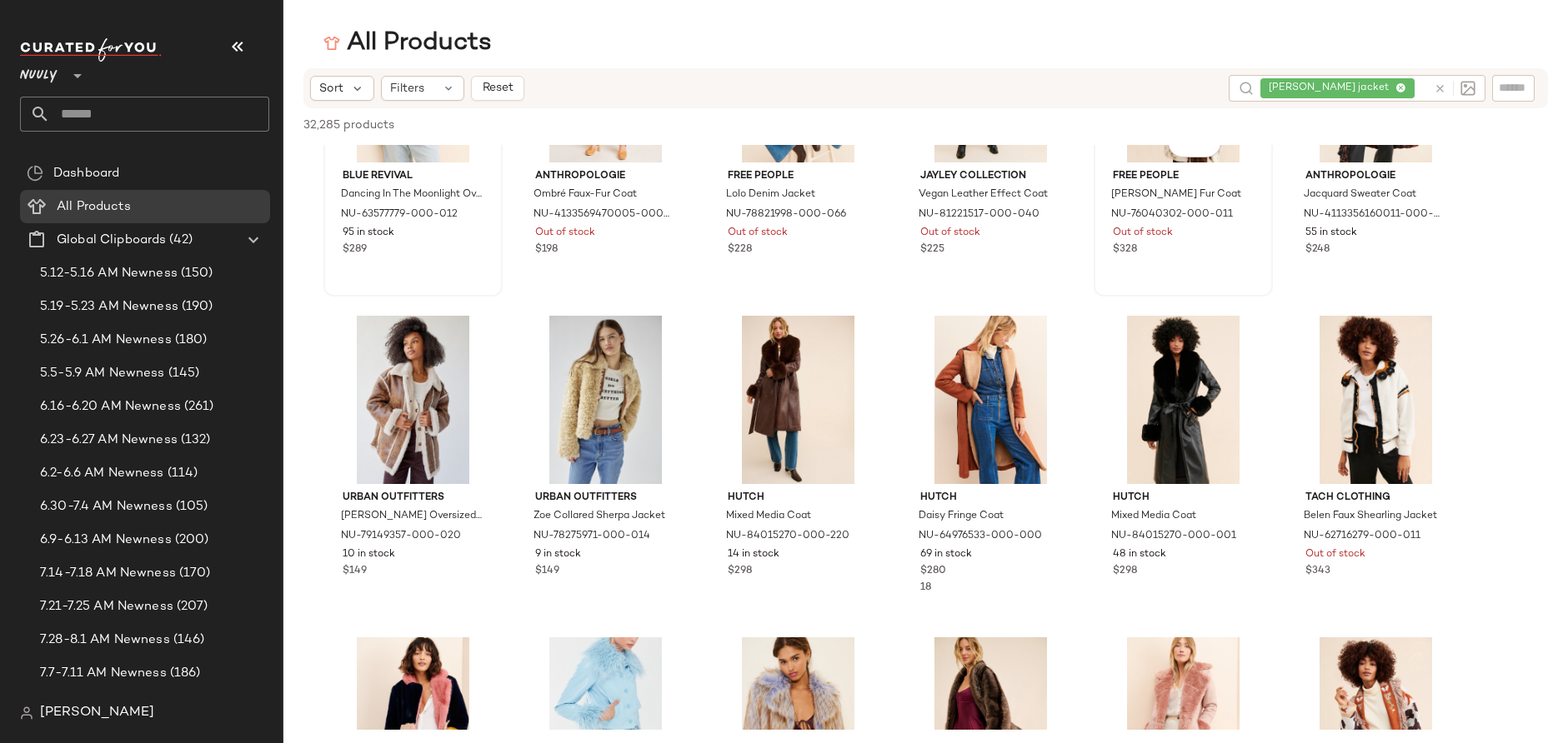
scroll to position [1795, 0]
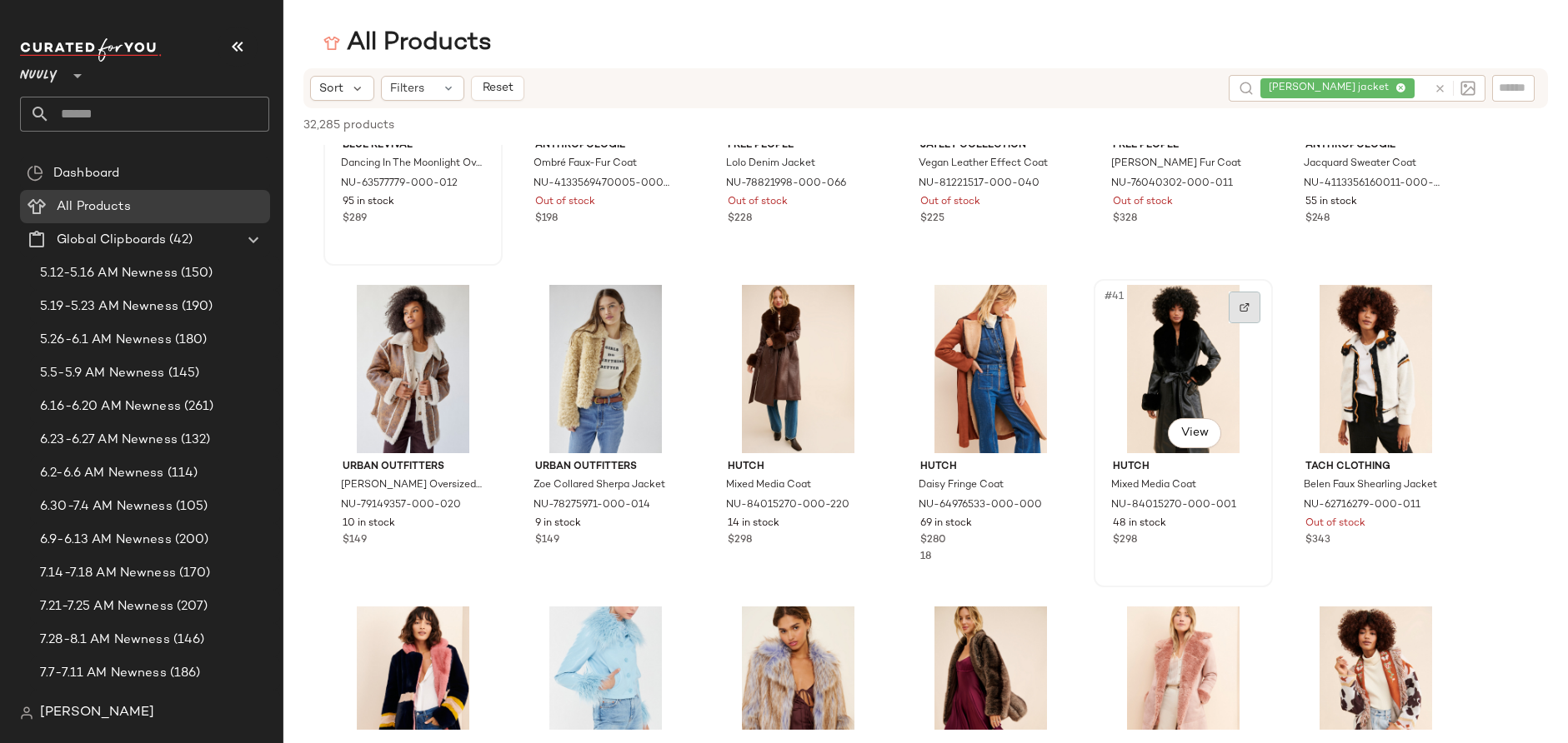
click at [1247, 319] on div at bounding box center [1245, 307] width 31 height 31
click at [1411, 85] on div "penny lane jacket" at bounding box center [1343, 88] width 166 height 27
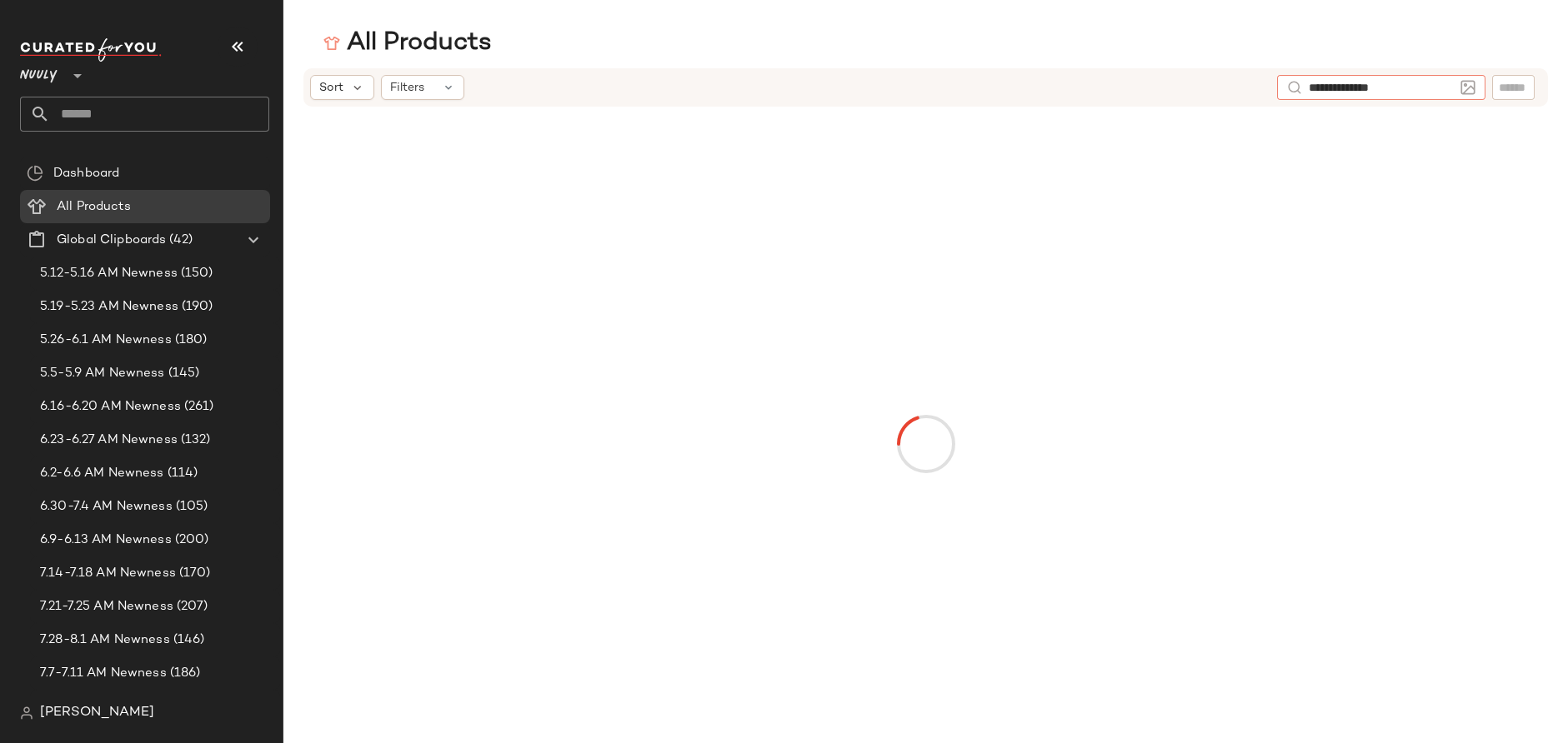
type input "**********"
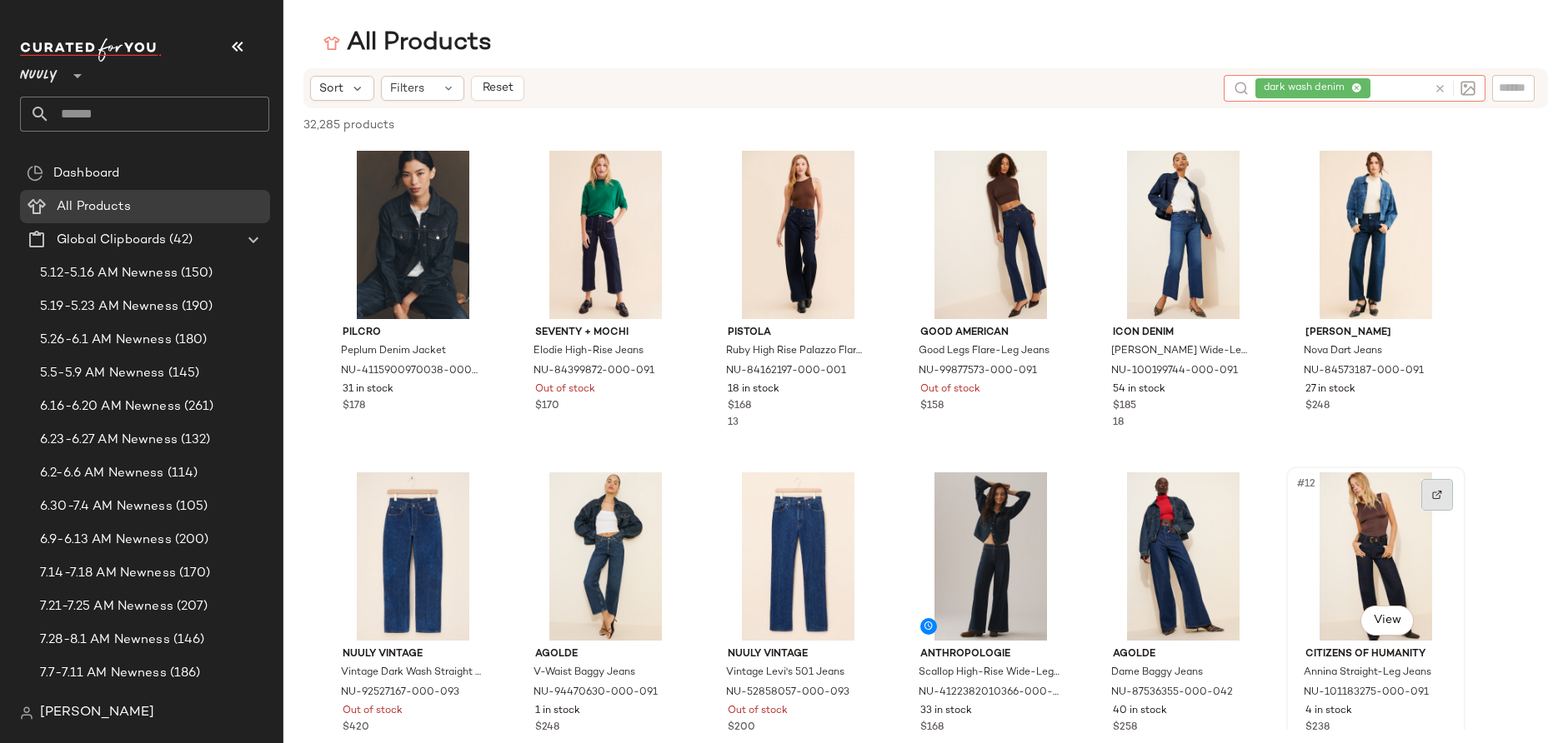
click at [1436, 494] on img at bounding box center [1436, 494] width 10 height 10
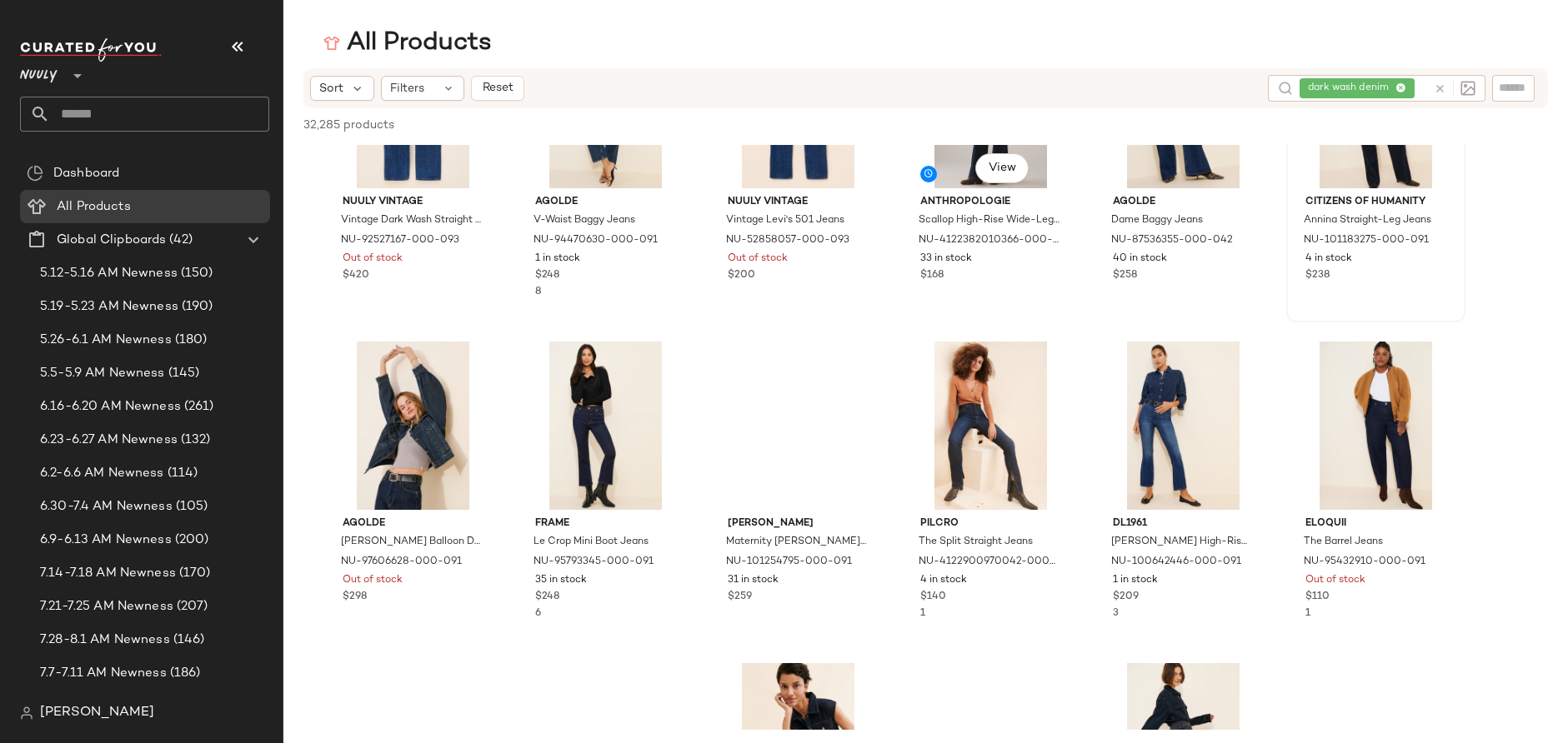
scroll to position [453, 0]
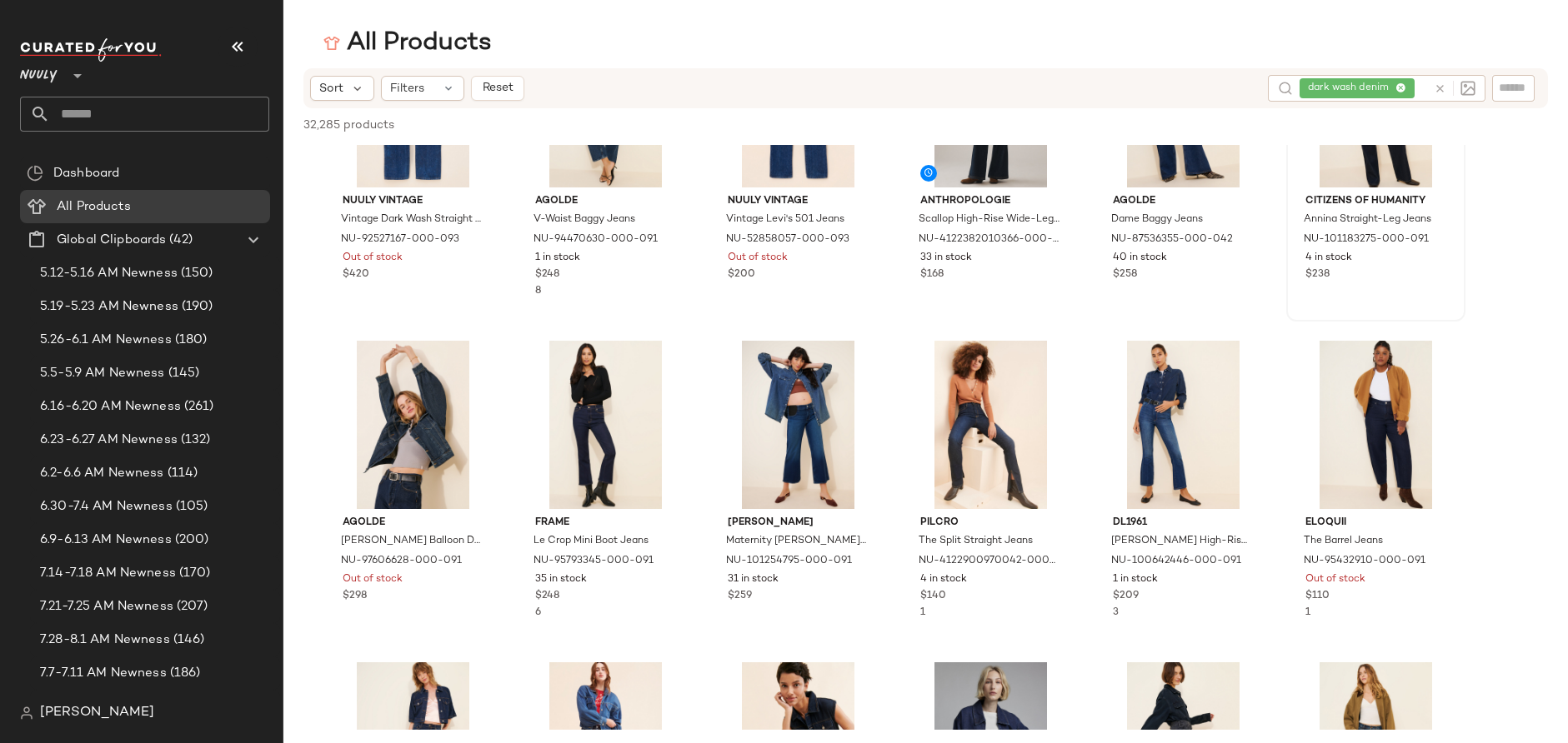
click at [1426, 94] on input "text" at bounding box center [1422, 89] width 10 height 17
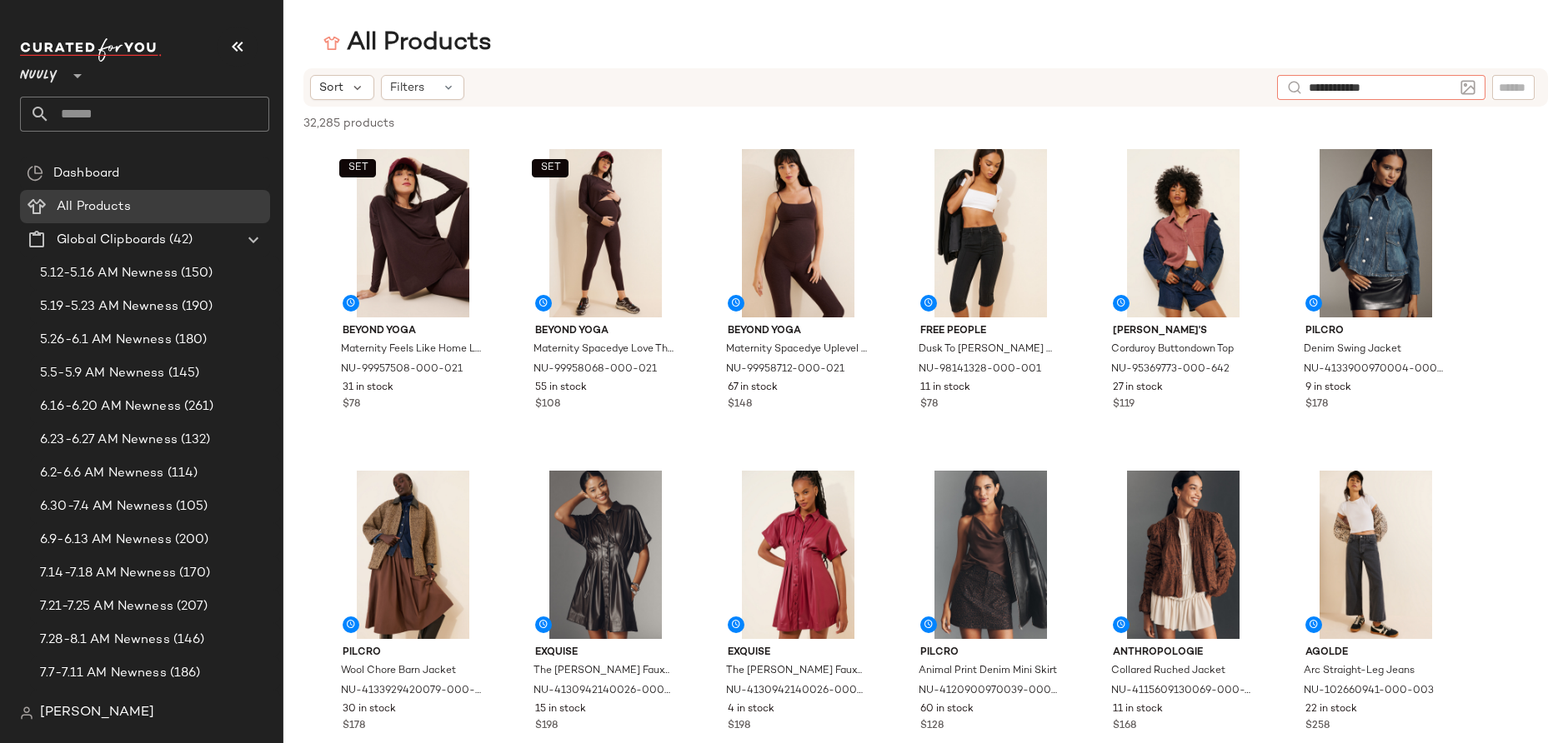
type input "**********"
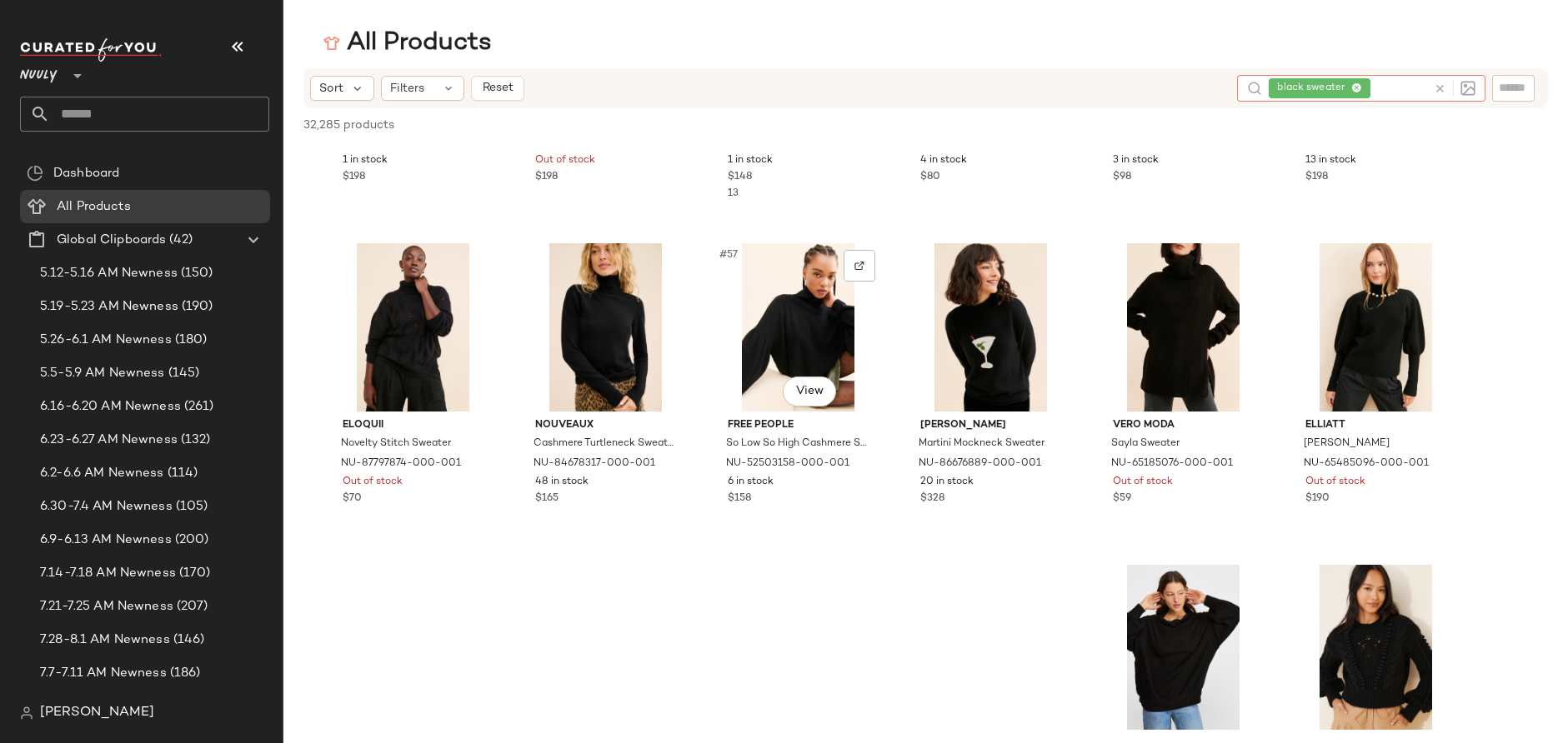
scroll to position [2527, 0]
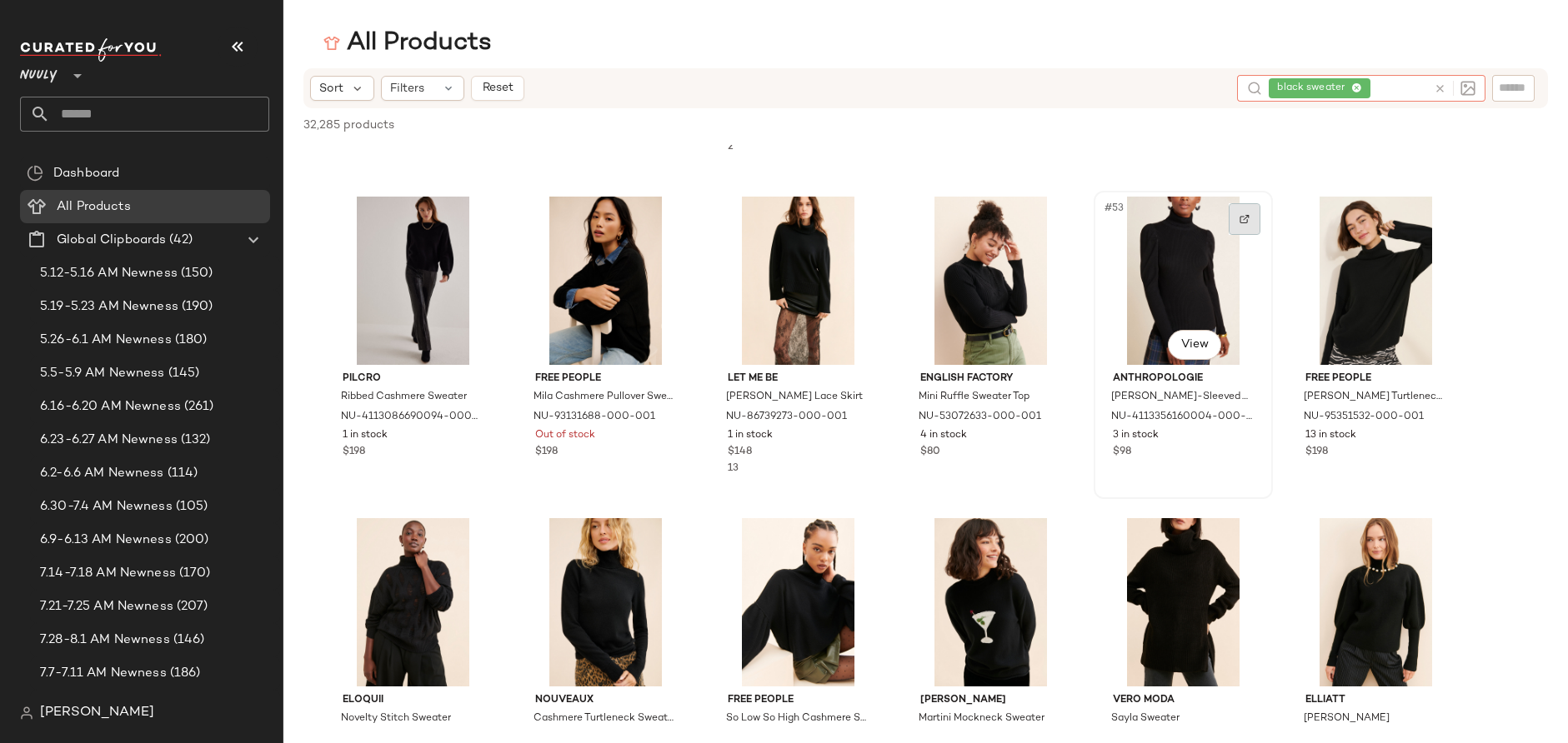
click at [1239, 219] on img at bounding box center [1244, 219] width 10 height 10
click at [1394, 93] on div "black sweater" at bounding box center [1368, 88] width 119 height 27
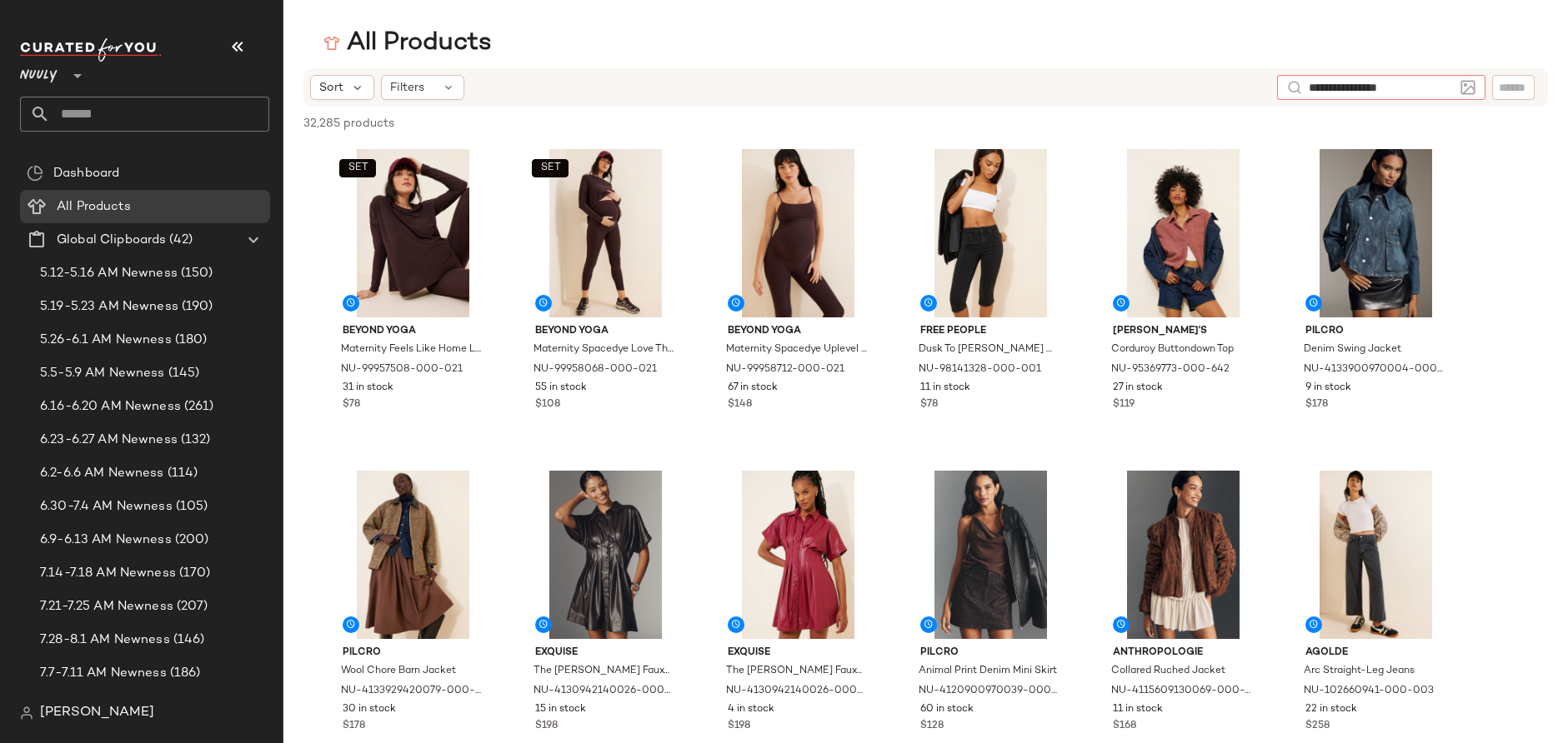
type input "**********"
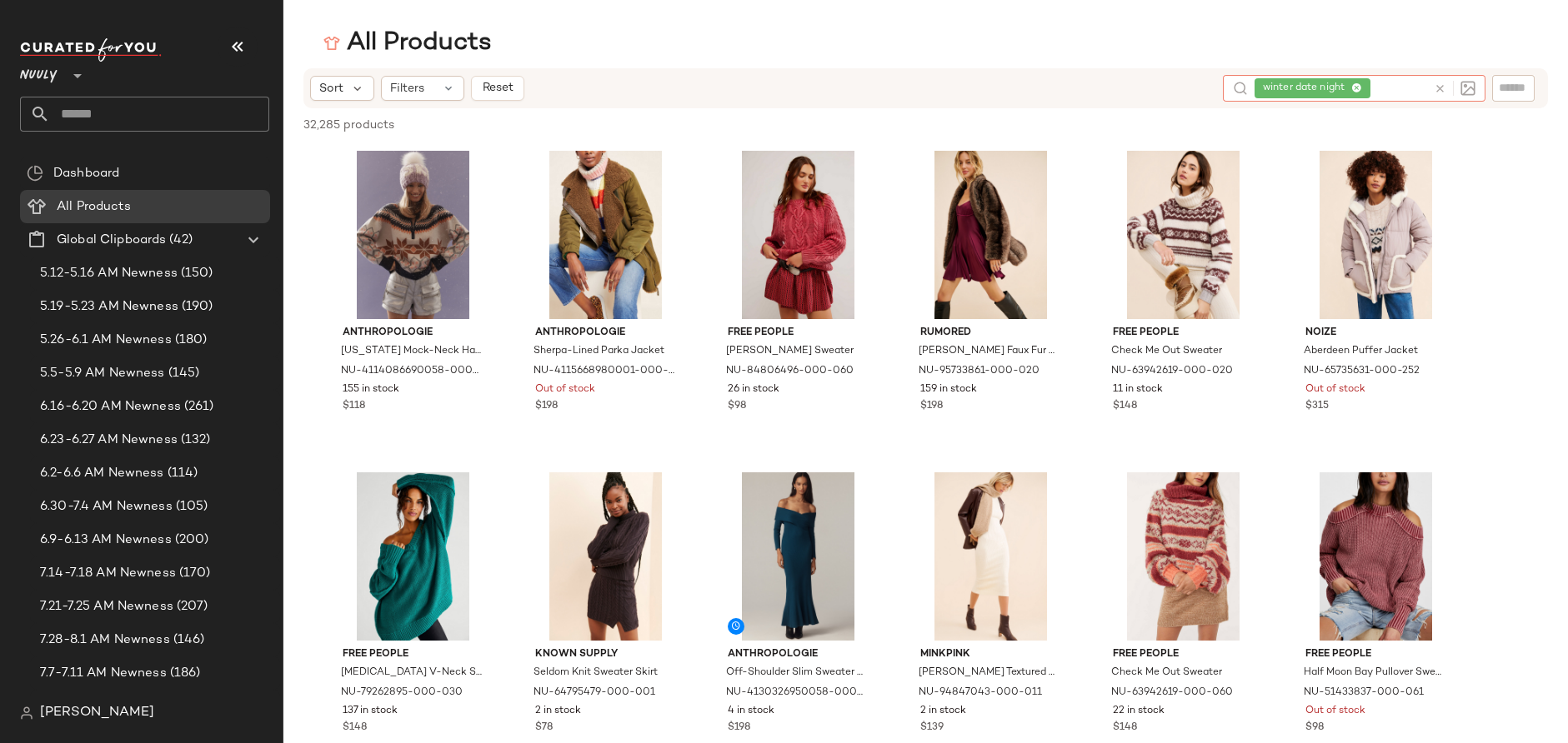
click at [1364, 82] on span "winter date night" at bounding box center [1312, 88] width 116 height 20
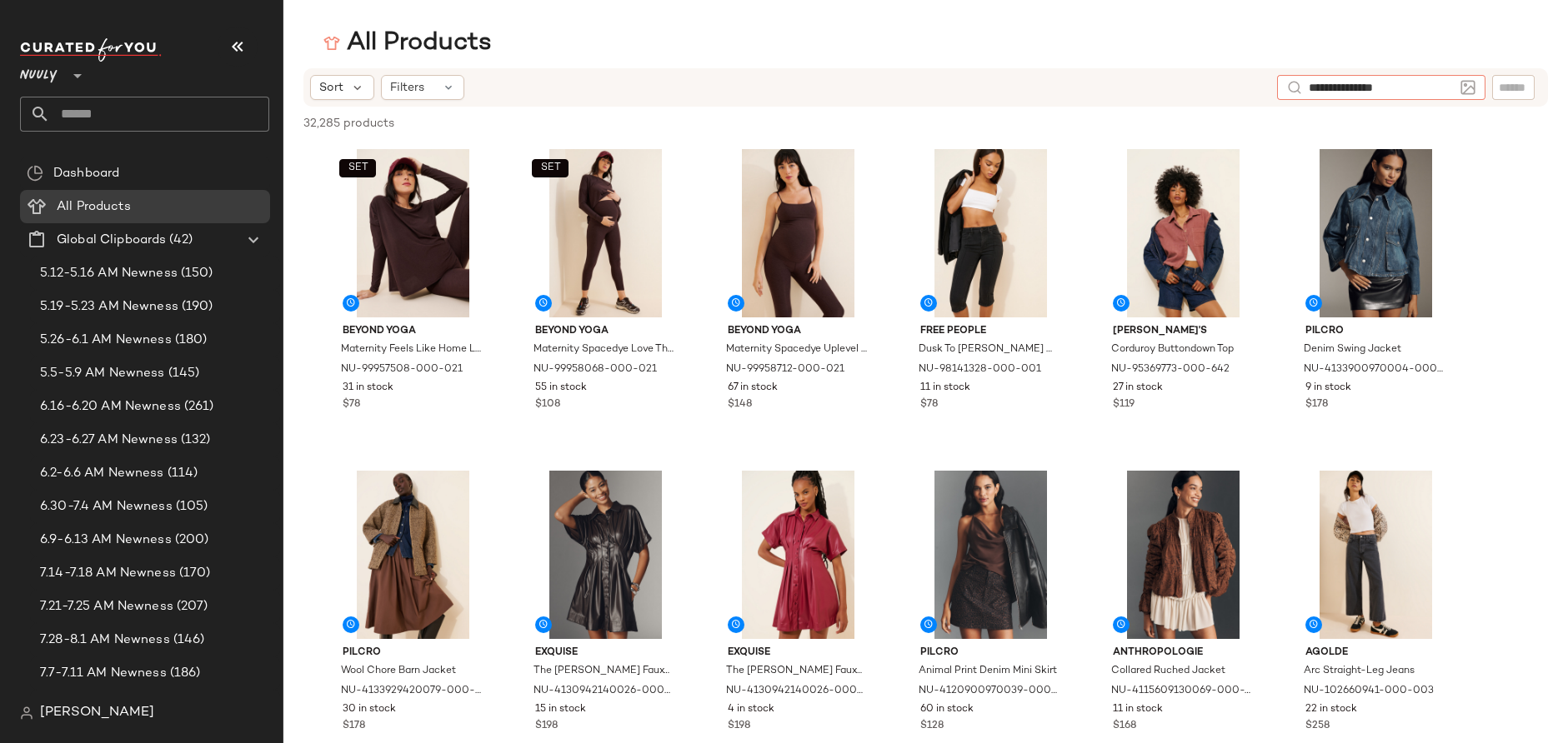
type input "**********"
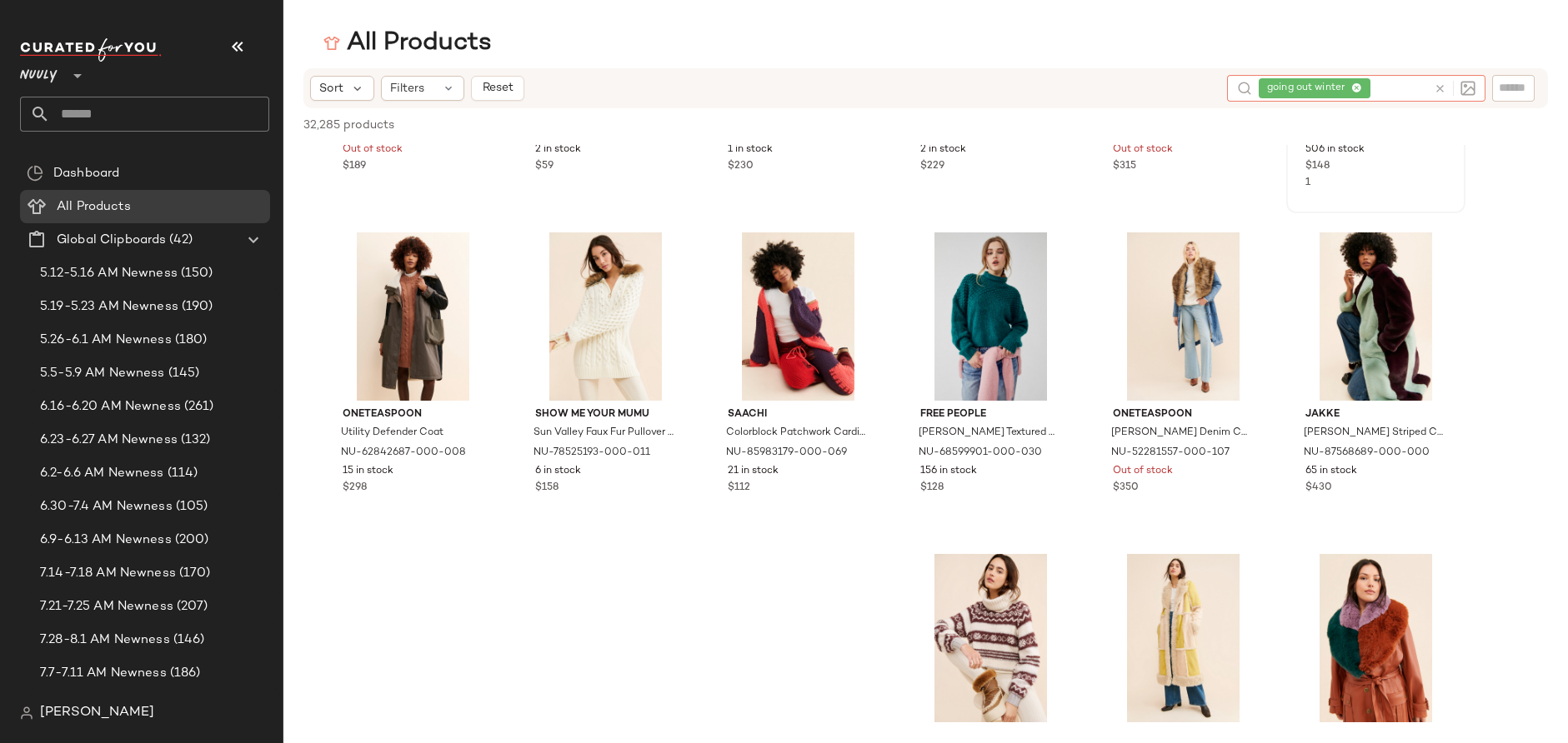
scroll to position [1206, 0]
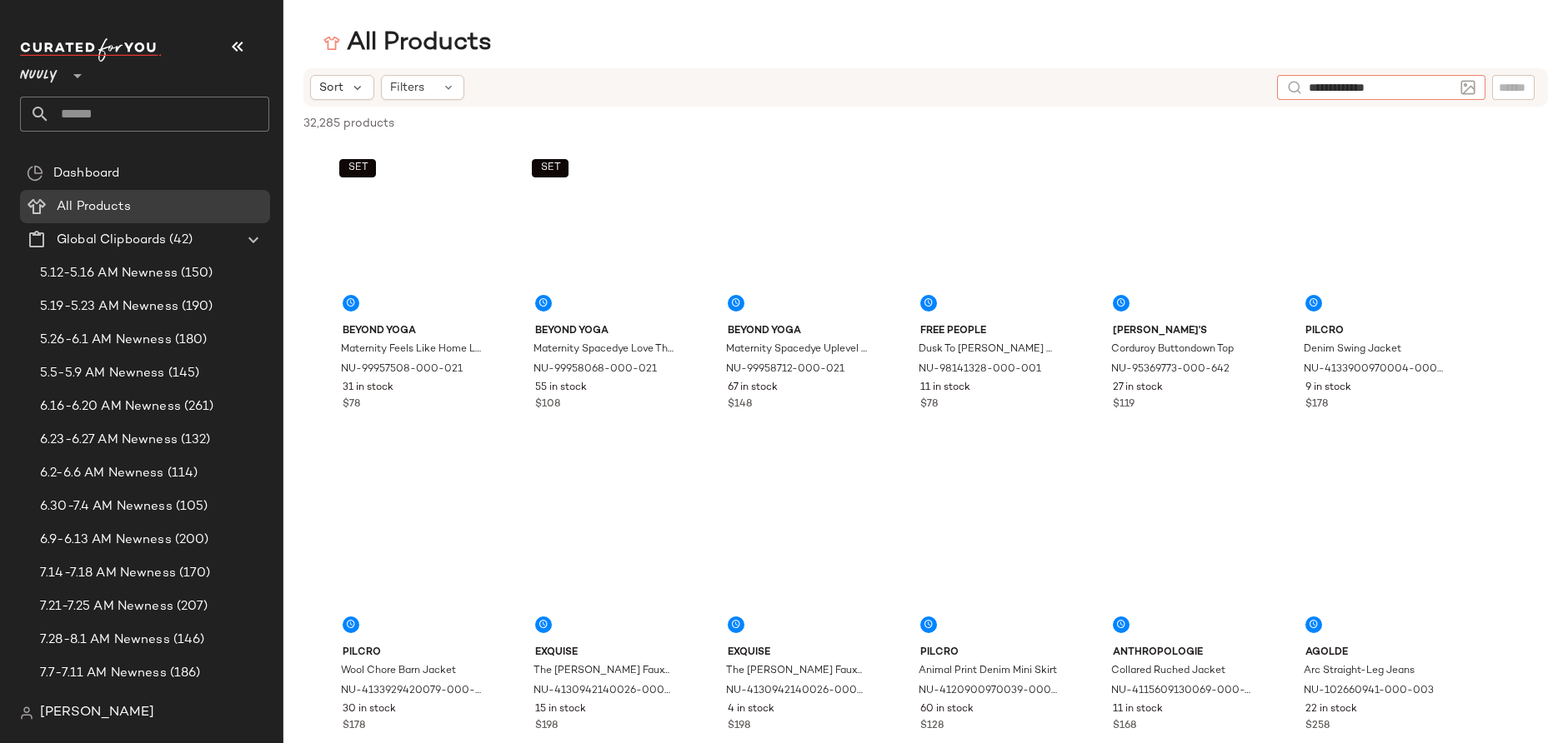
type input "**********"
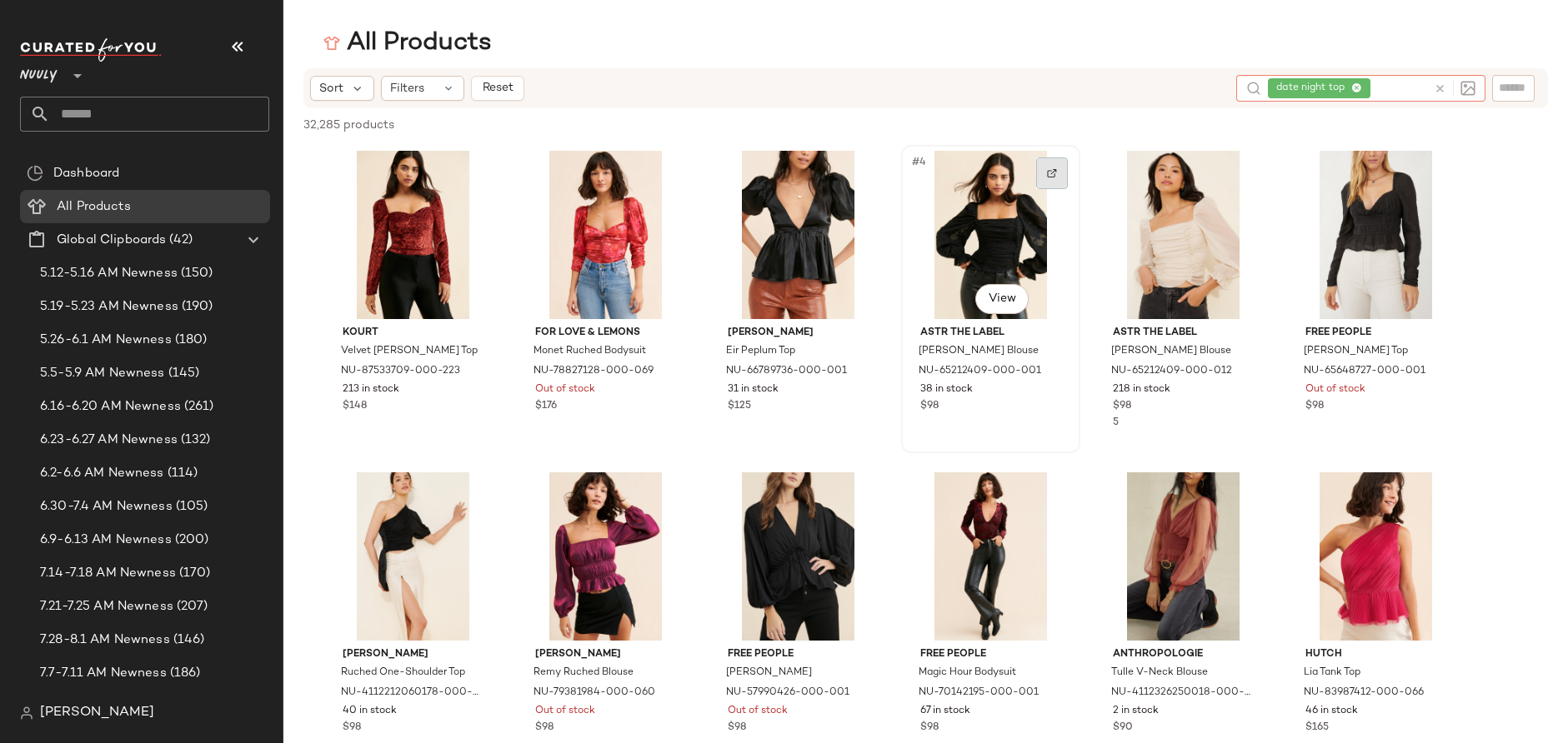
click at [1052, 176] on img at bounding box center [1051, 172] width 10 height 10
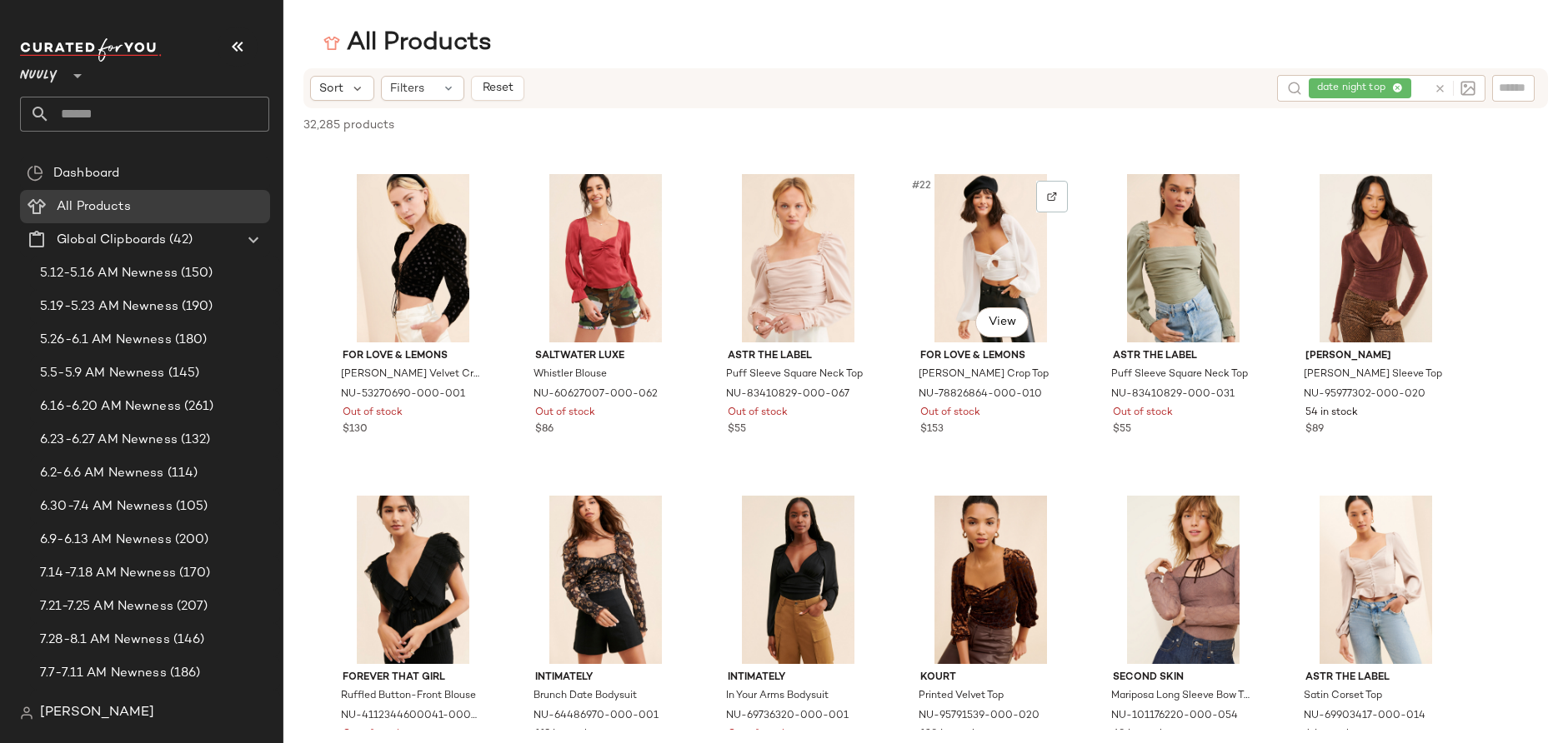
scroll to position [944, 0]
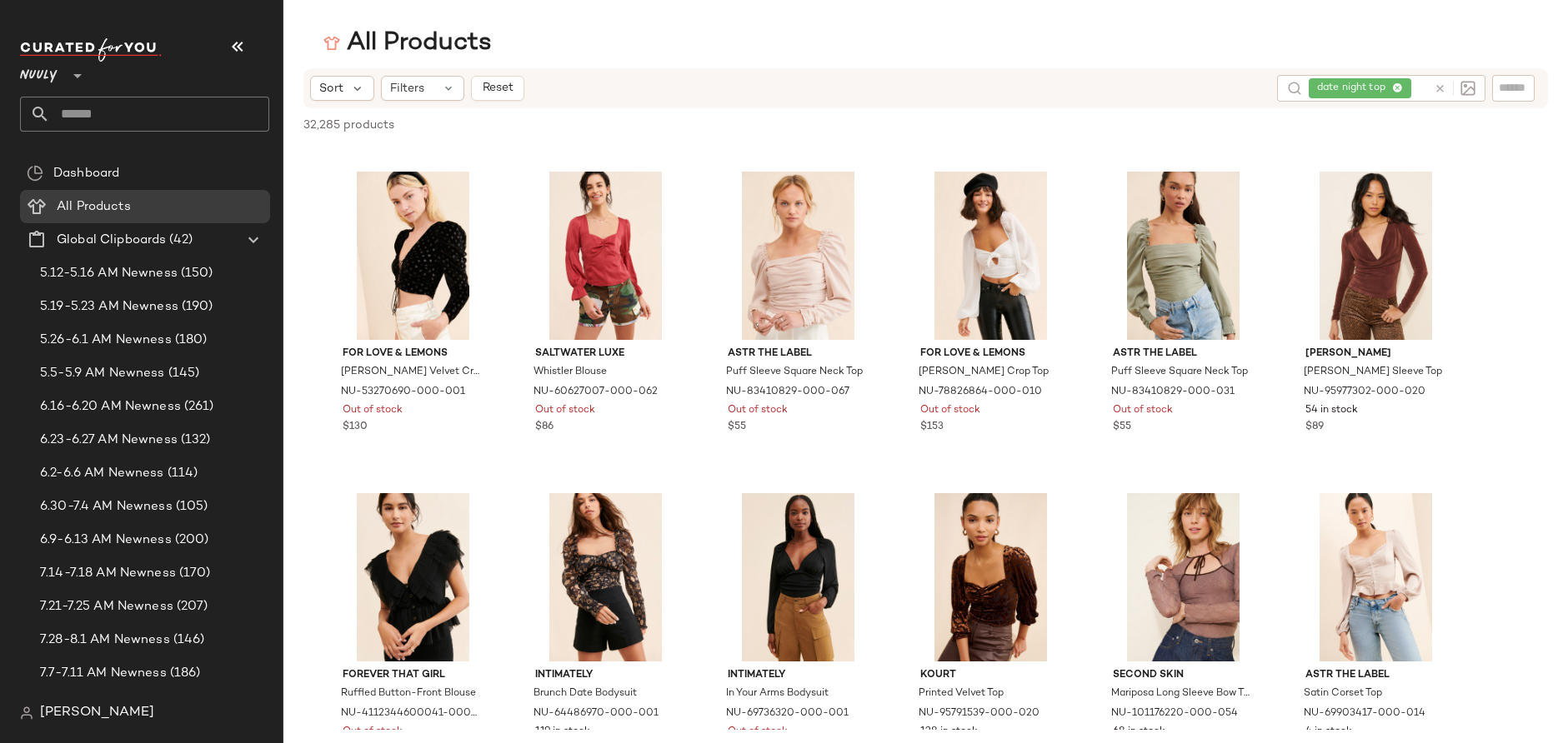
click at [1411, 86] on div "date night top" at bounding box center [1368, 88] width 119 height 27
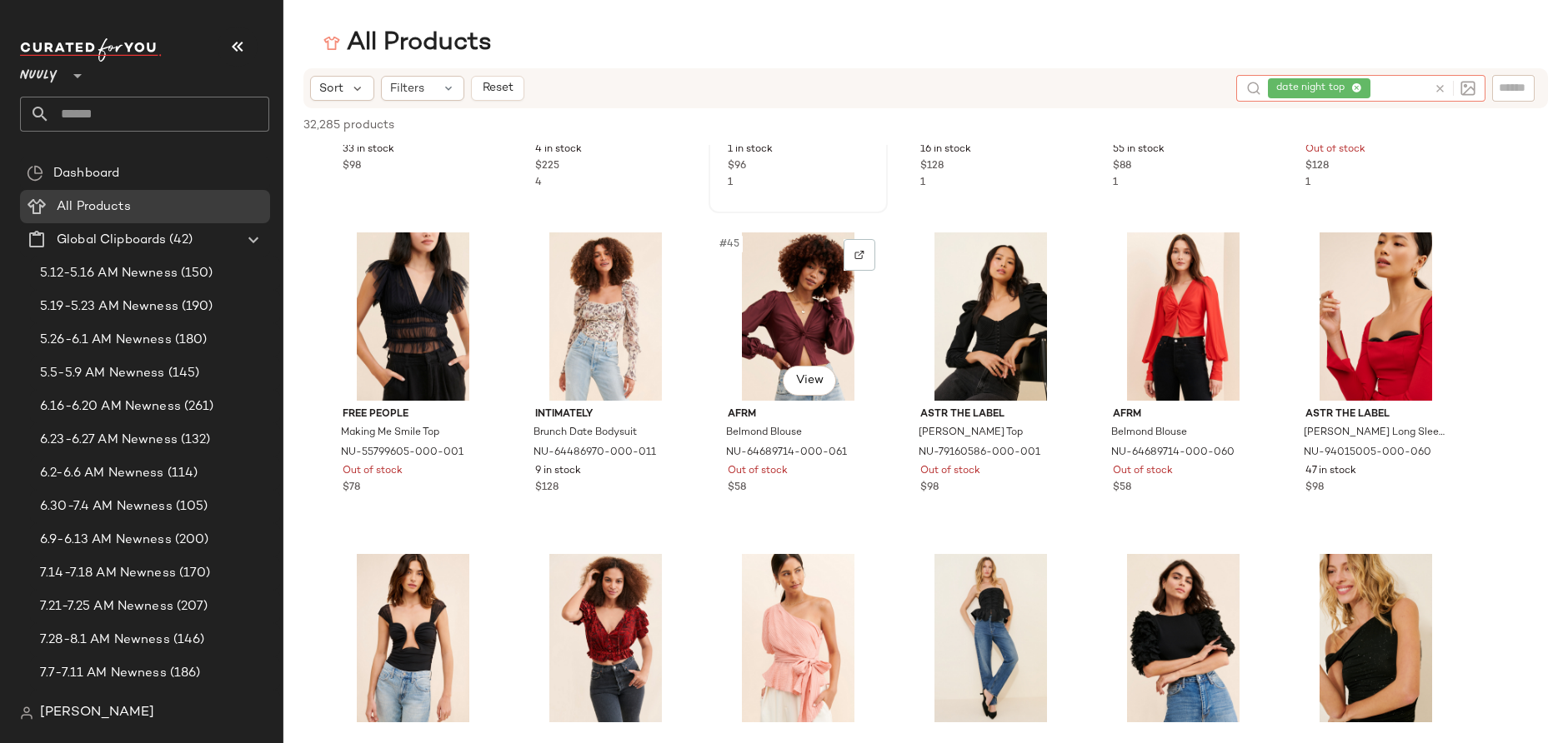
scroll to position [2160, 0]
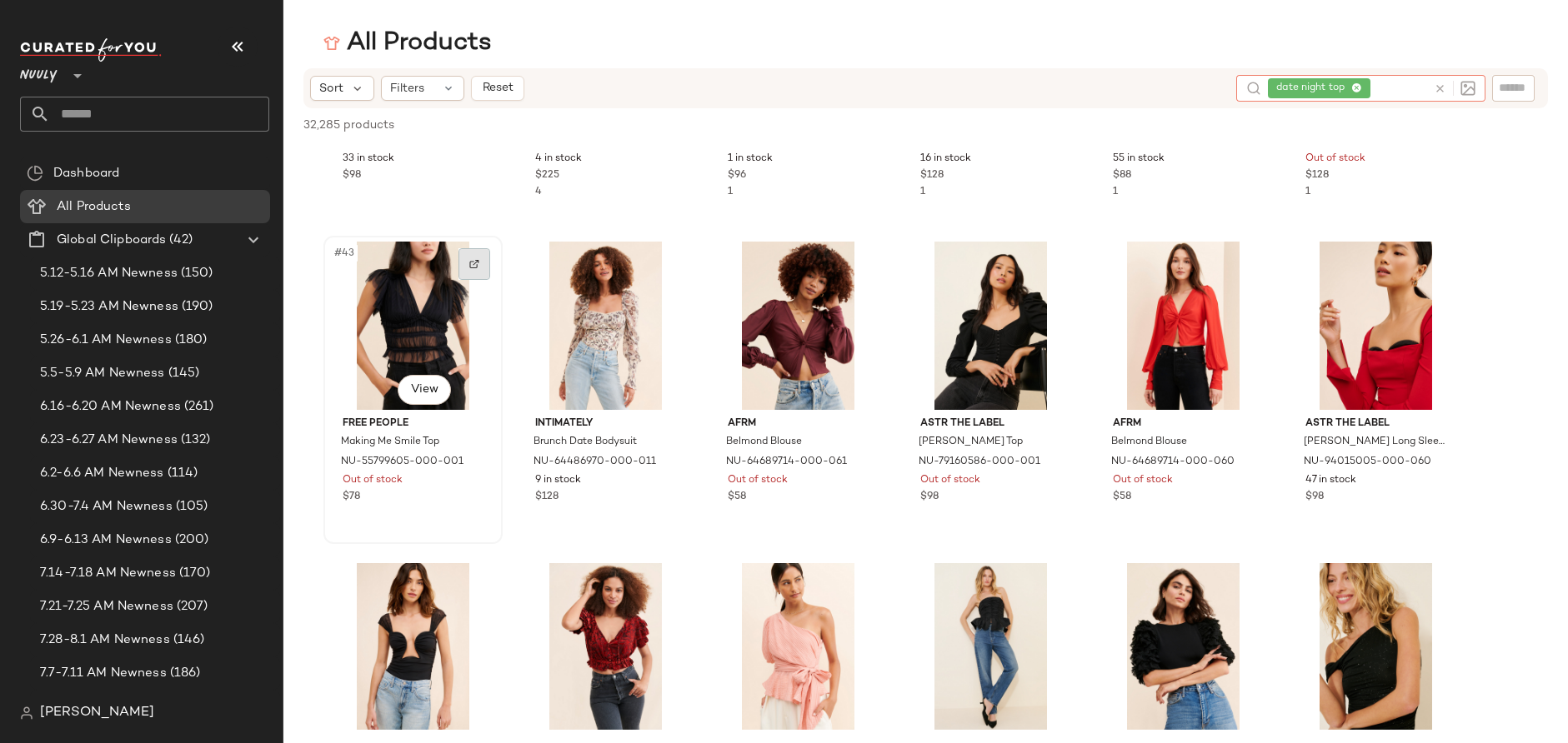
click at [475, 264] on img at bounding box center [473, 263] width 10 height 10
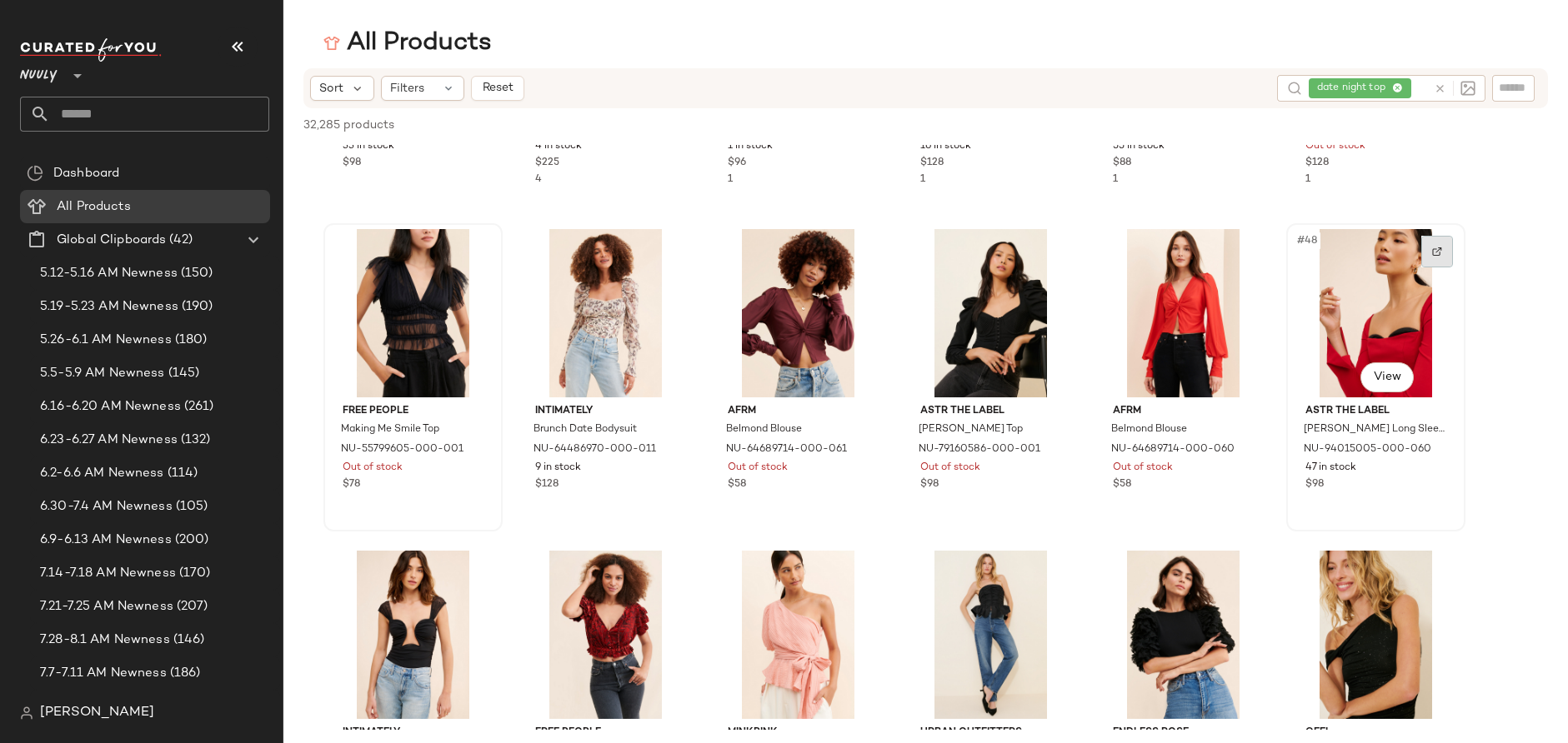
click at [1442, 250] on div at bounding box center [1437, 252] width 31 height 31
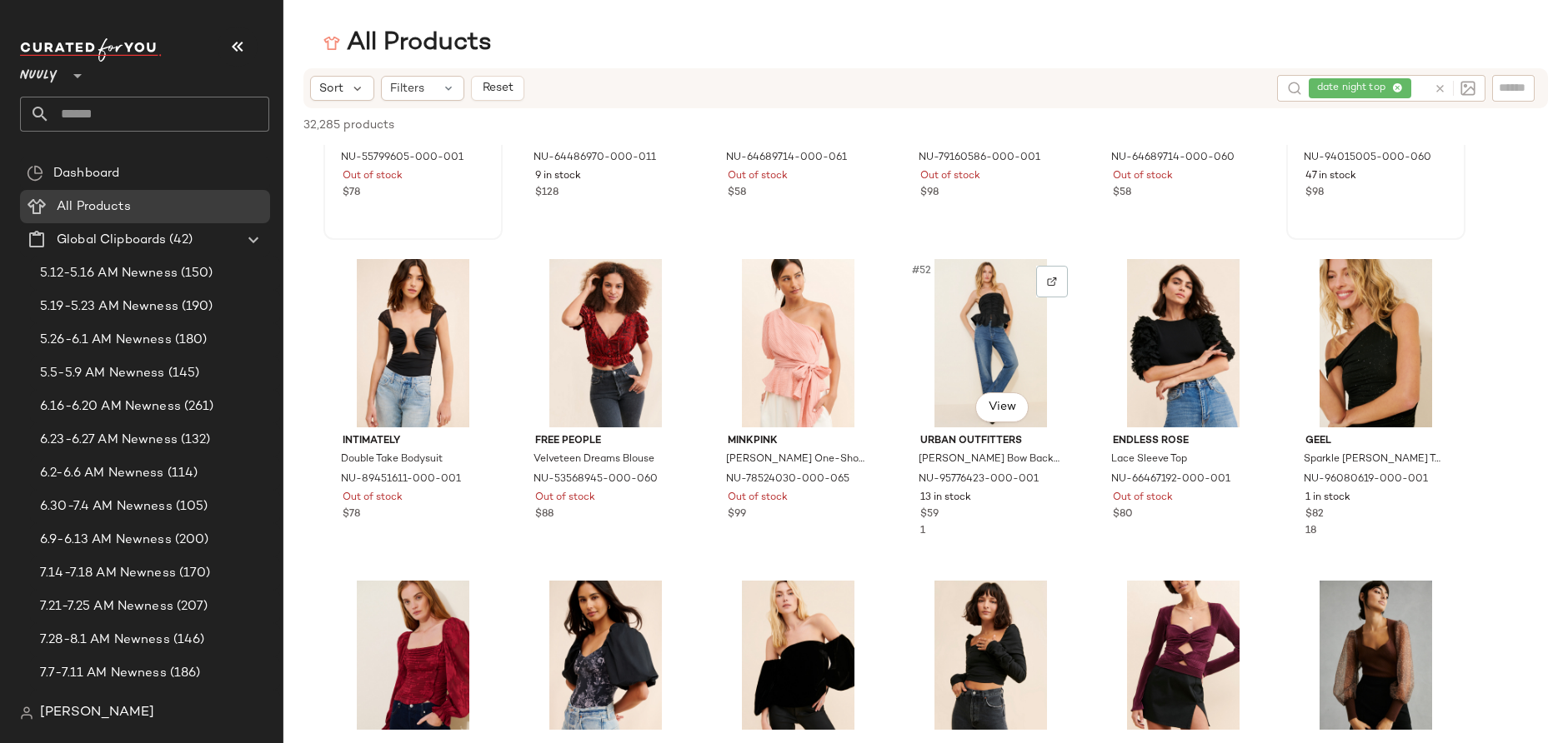
scroll to position [2469, 0]
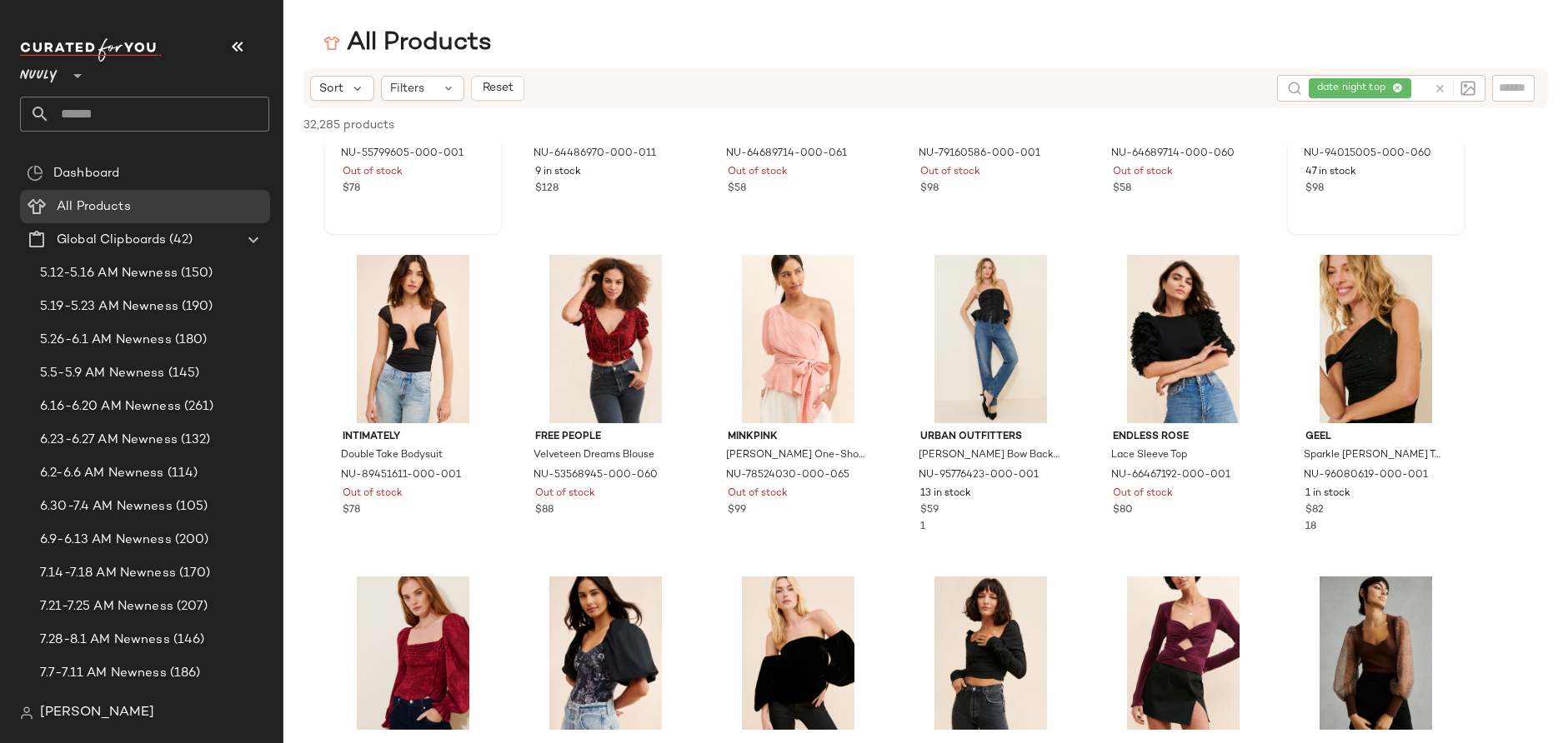
click at [1410, 85] on div "date night top" at bounding box center [1368, 88] width 119 height 27
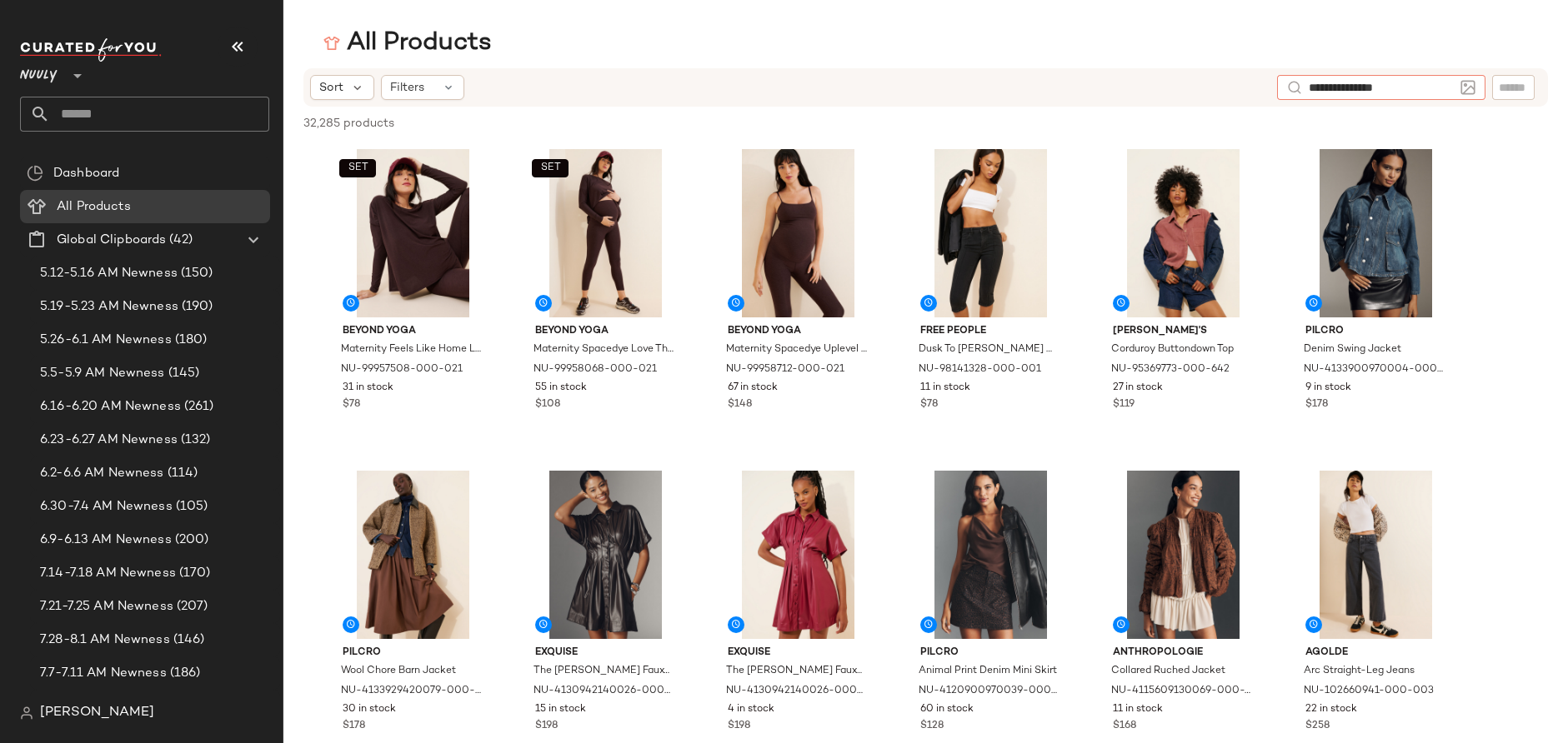
type input "**********"
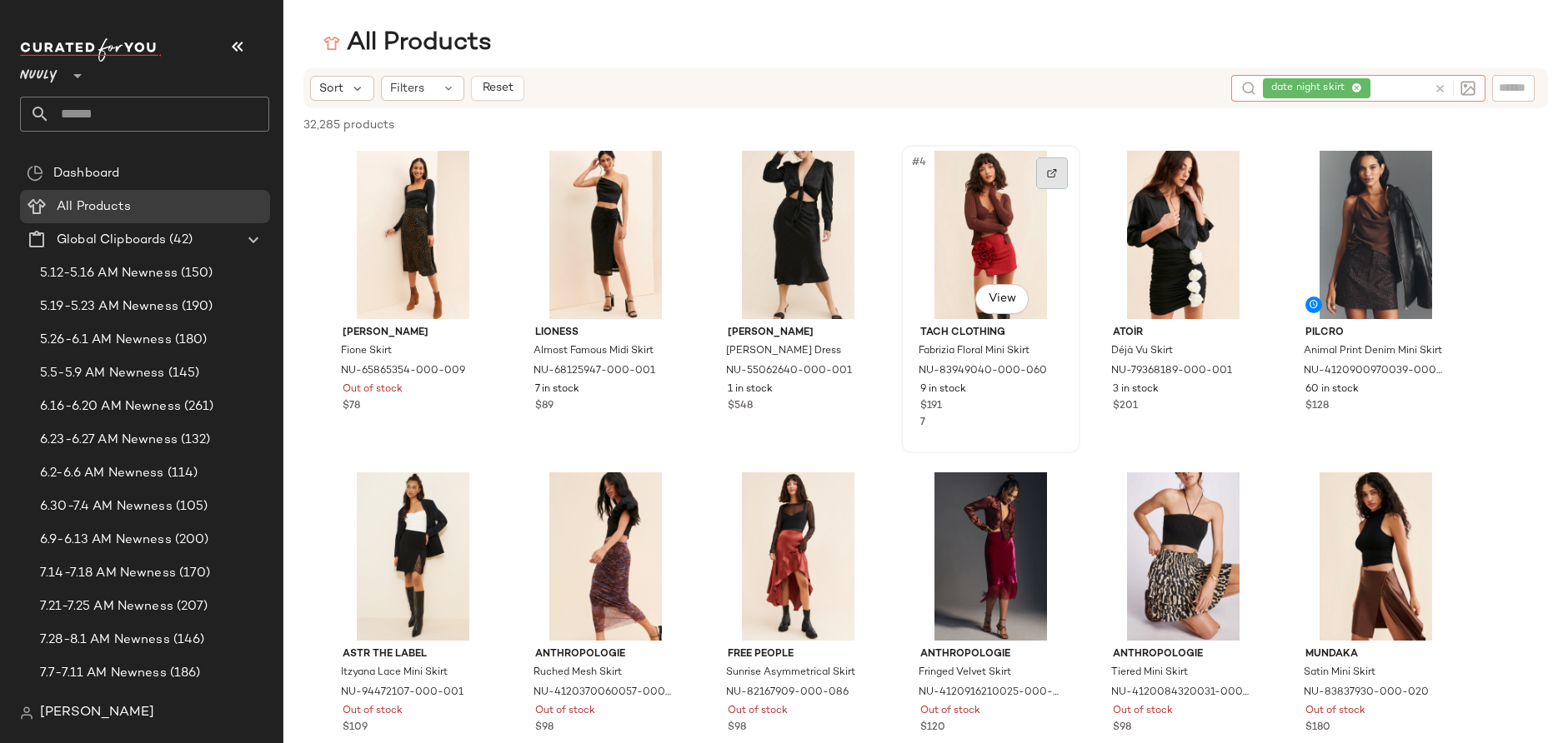
click at [1056, 166] on div at bounding box center [1052, 173] width 31 height 31
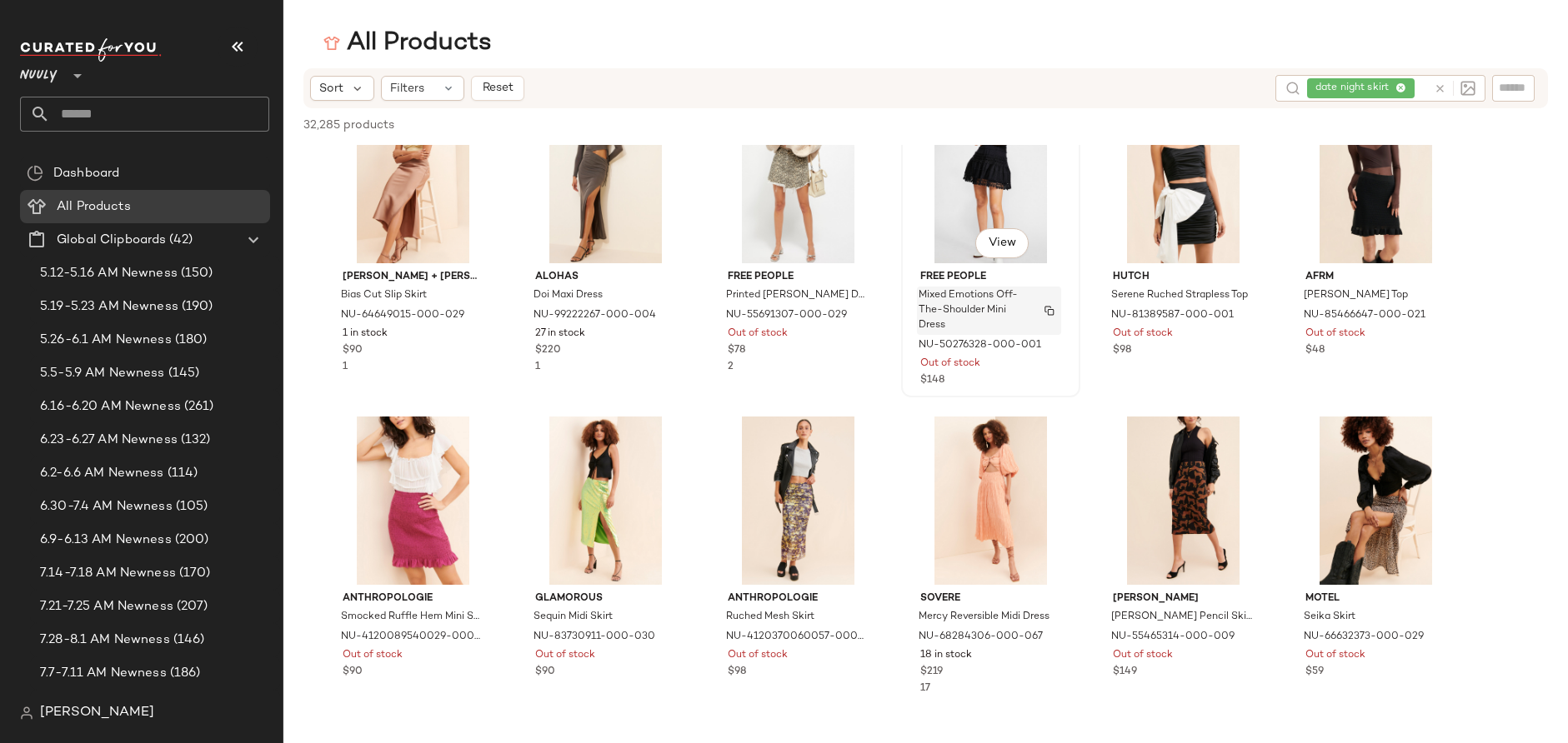
scroll to position [1996, 0]
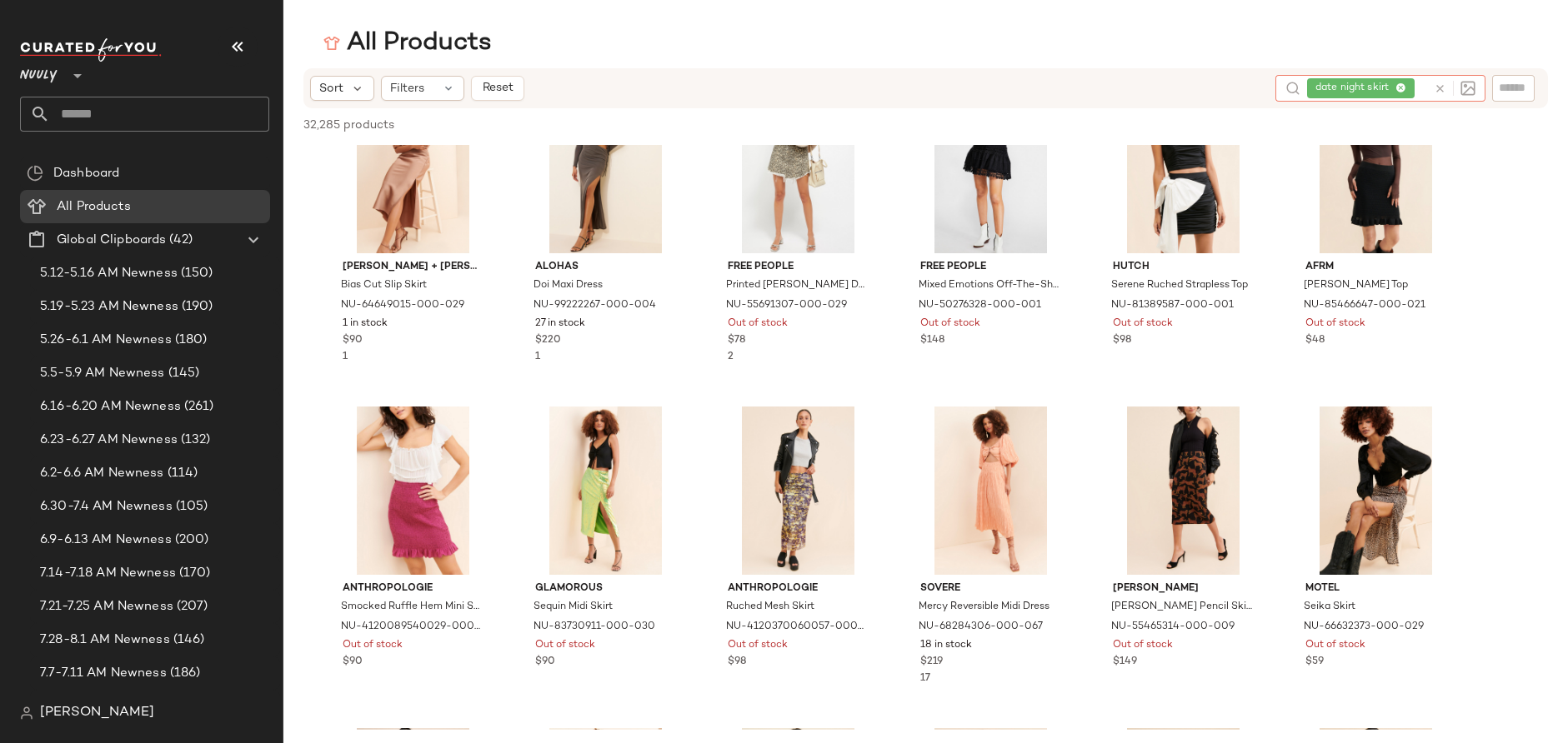
click at [1415, 84] on div "date night skirt" at bounding box center [1368, 88] width 120 height 27
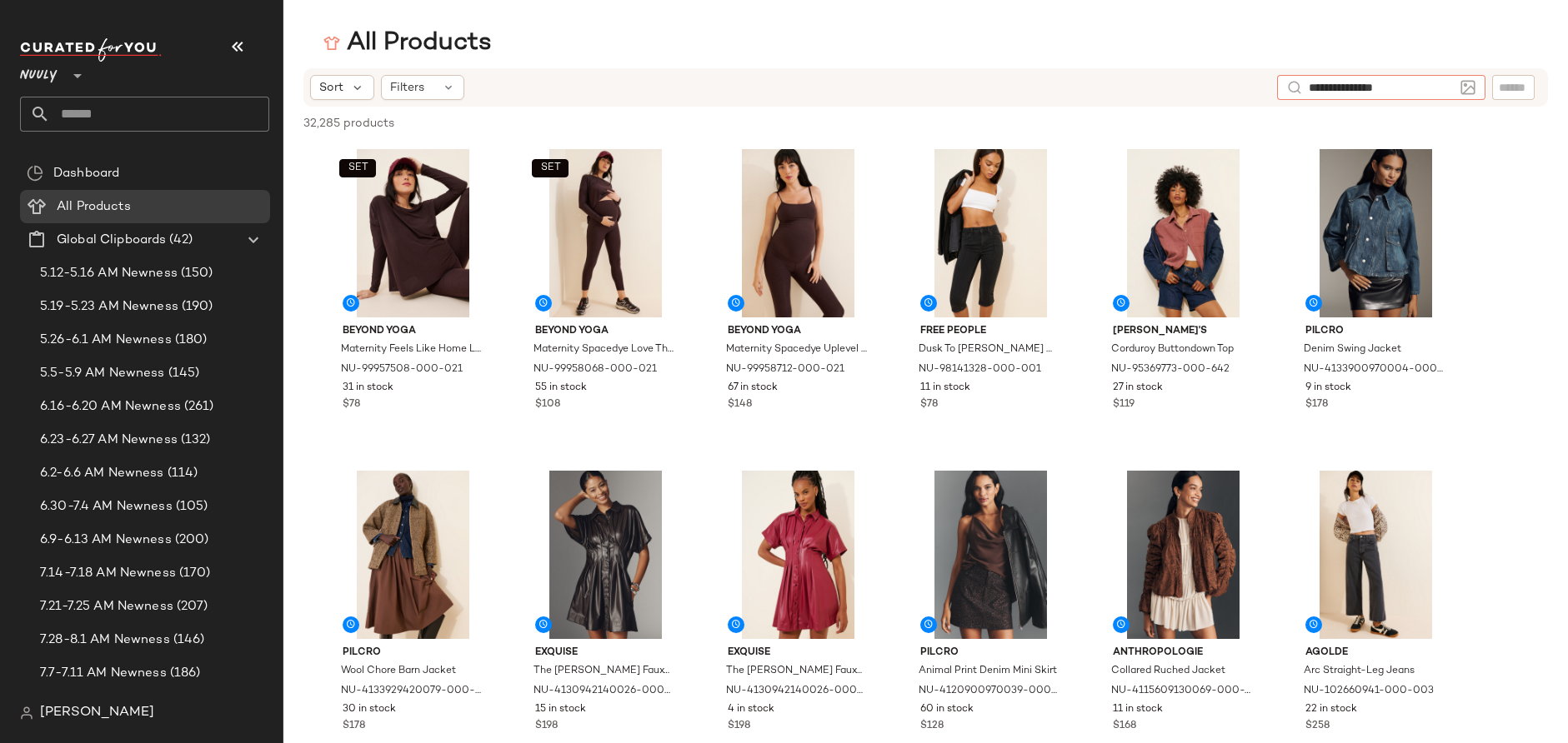
type input "**********"
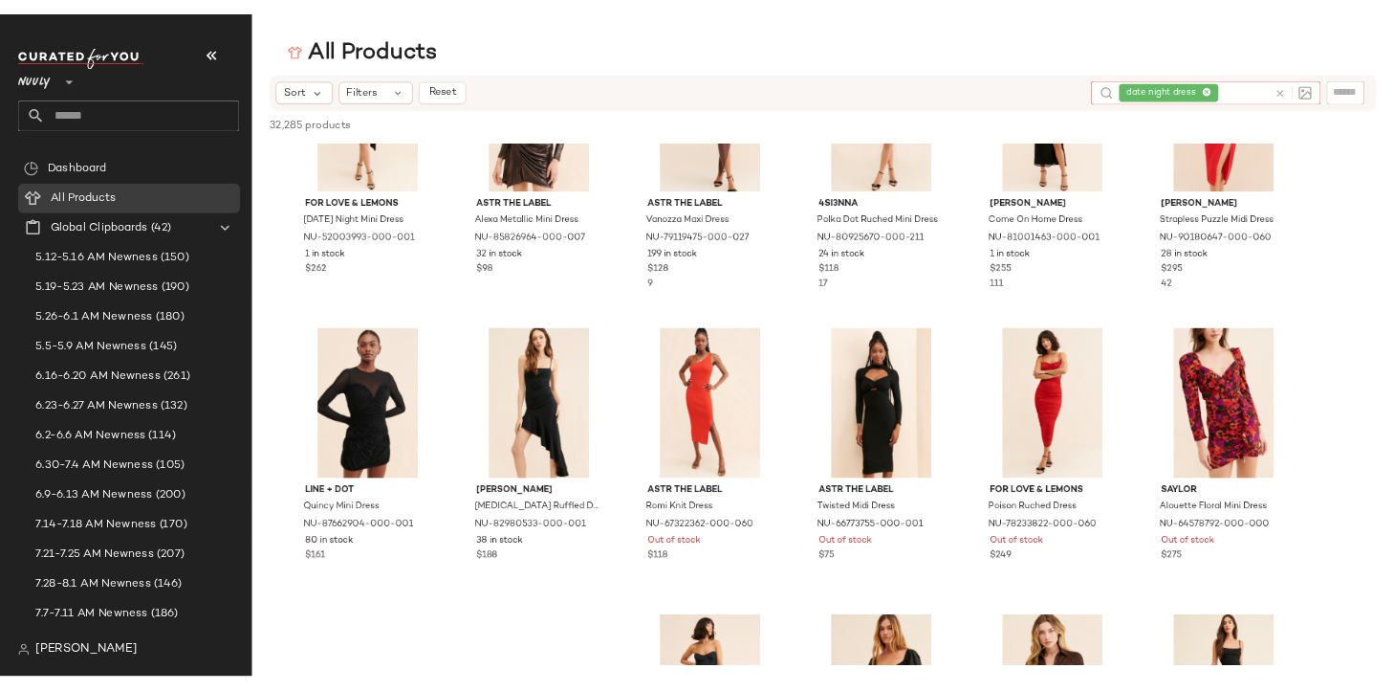
scroll to position [513, 0]
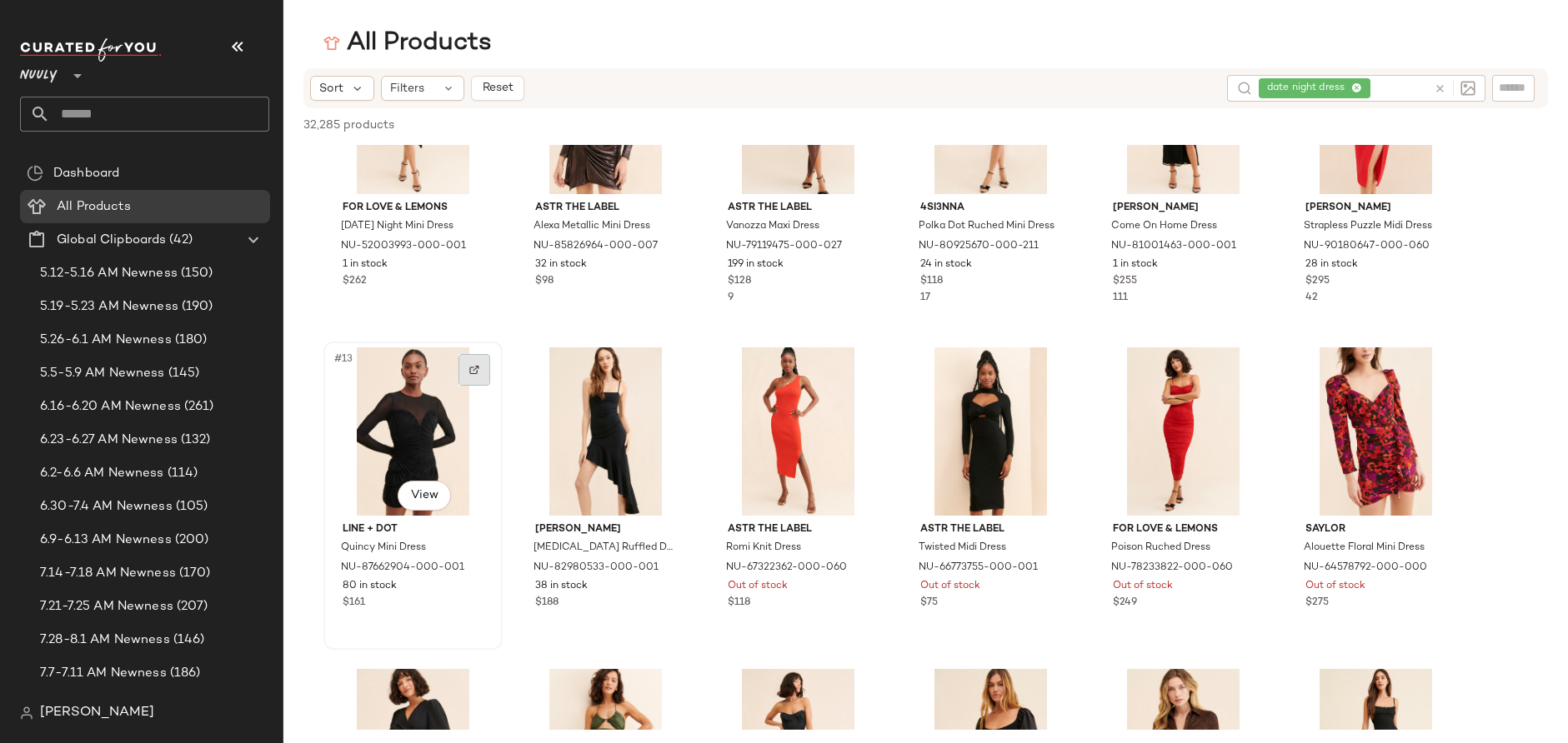
click at [465, 373] on div at bounding box center [474, 369] width 31 height 31
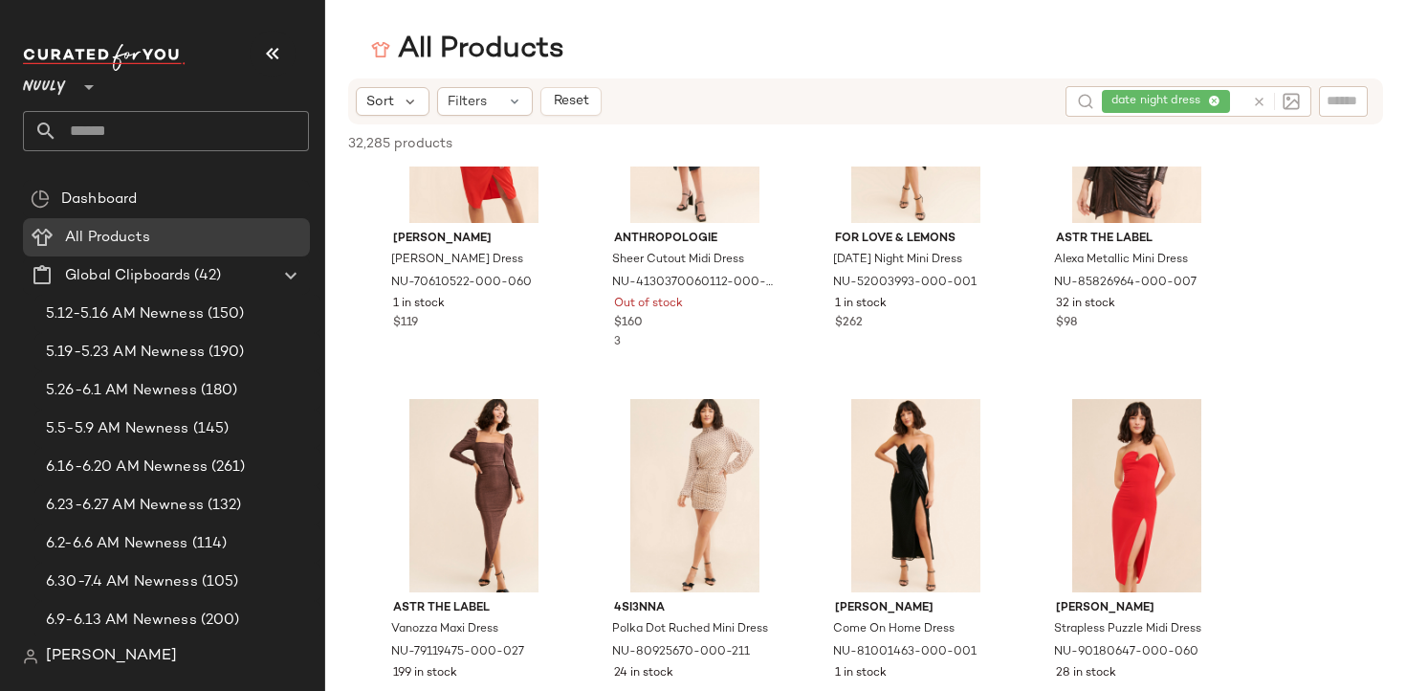
click at [1217, 99] on div "date night dress" at bounding box center [1173, 101] width 142 height 31
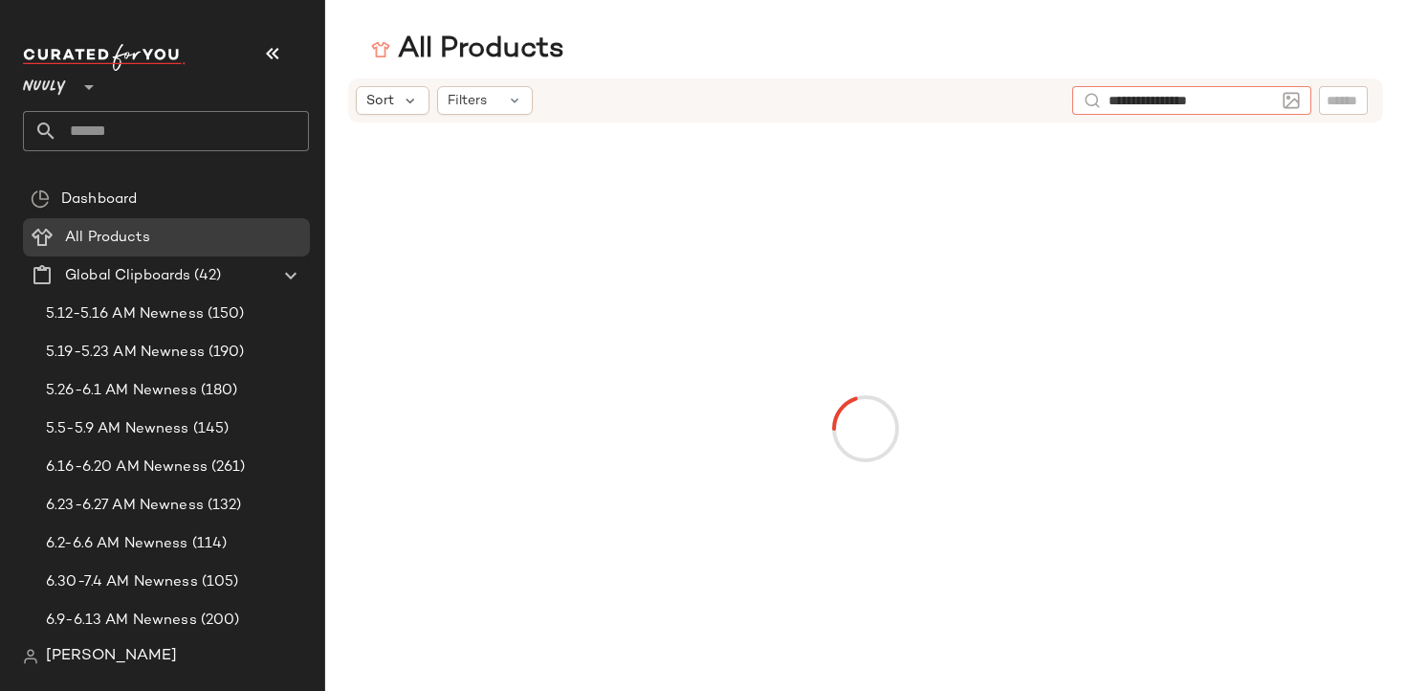
type input "**********"
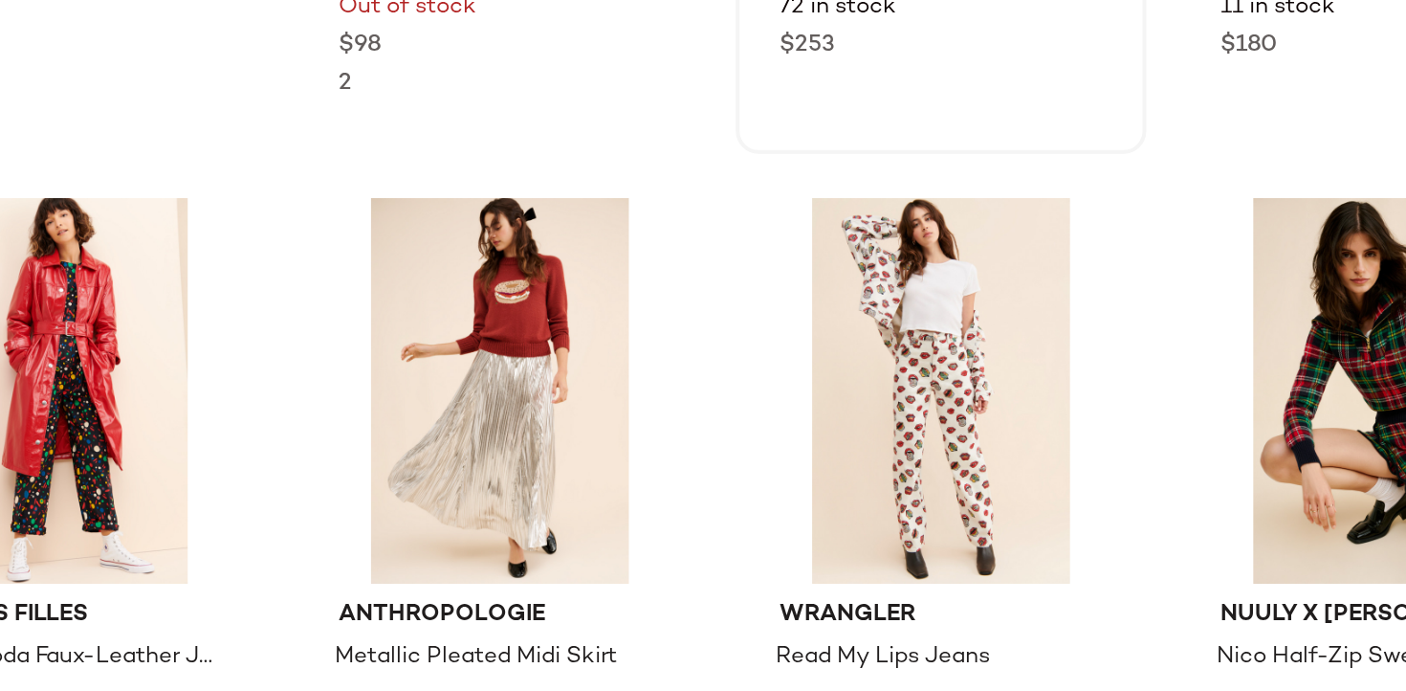
scroll to position [205, 0]
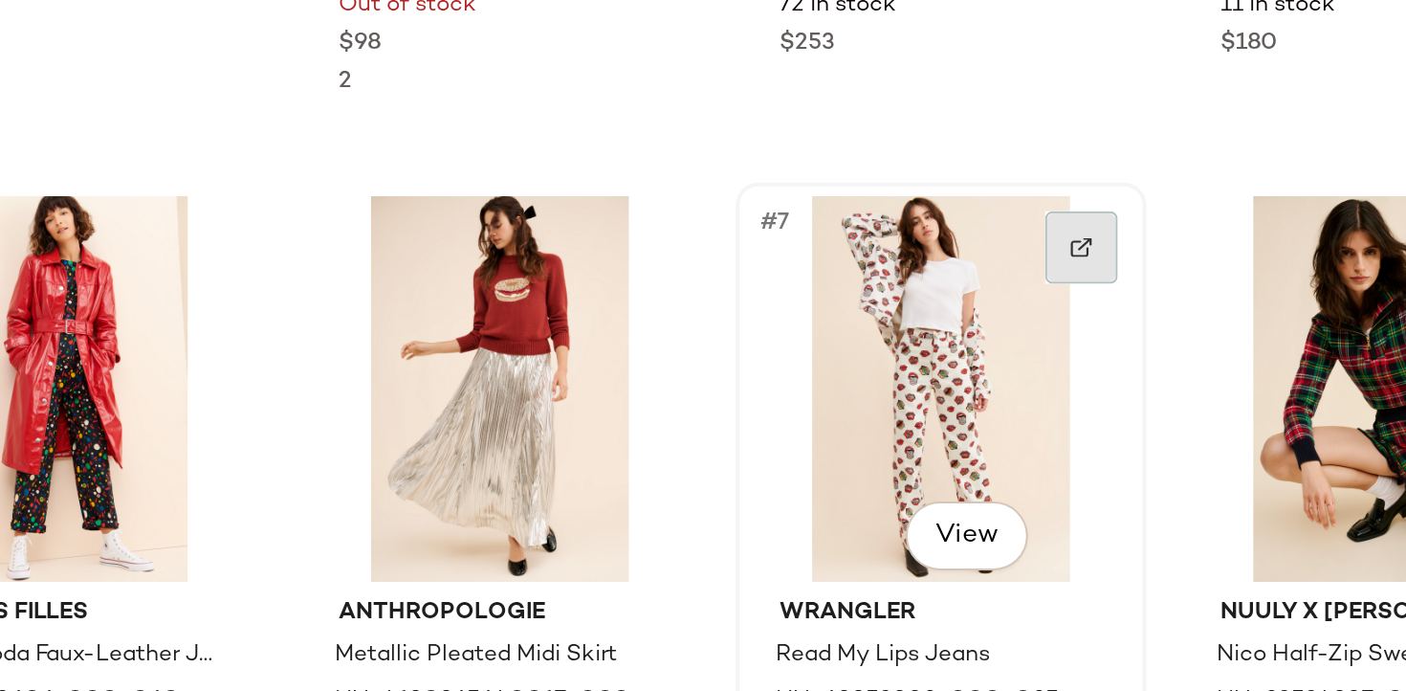
click at [982, 365] on img at bounding box center [985, 363] width 11 height 11
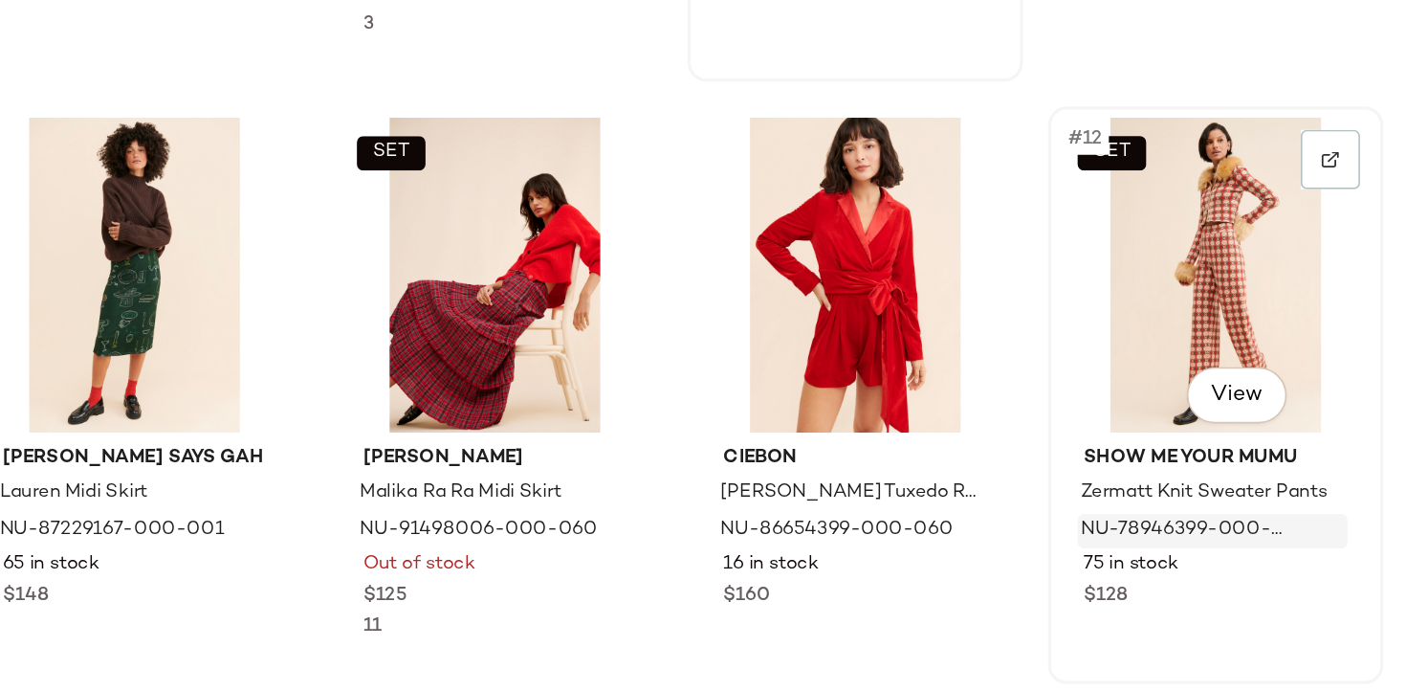
scroll to position [650, 0]
click at [1215, 291] on div at bounding box center [1207, 287] width 36 height 36
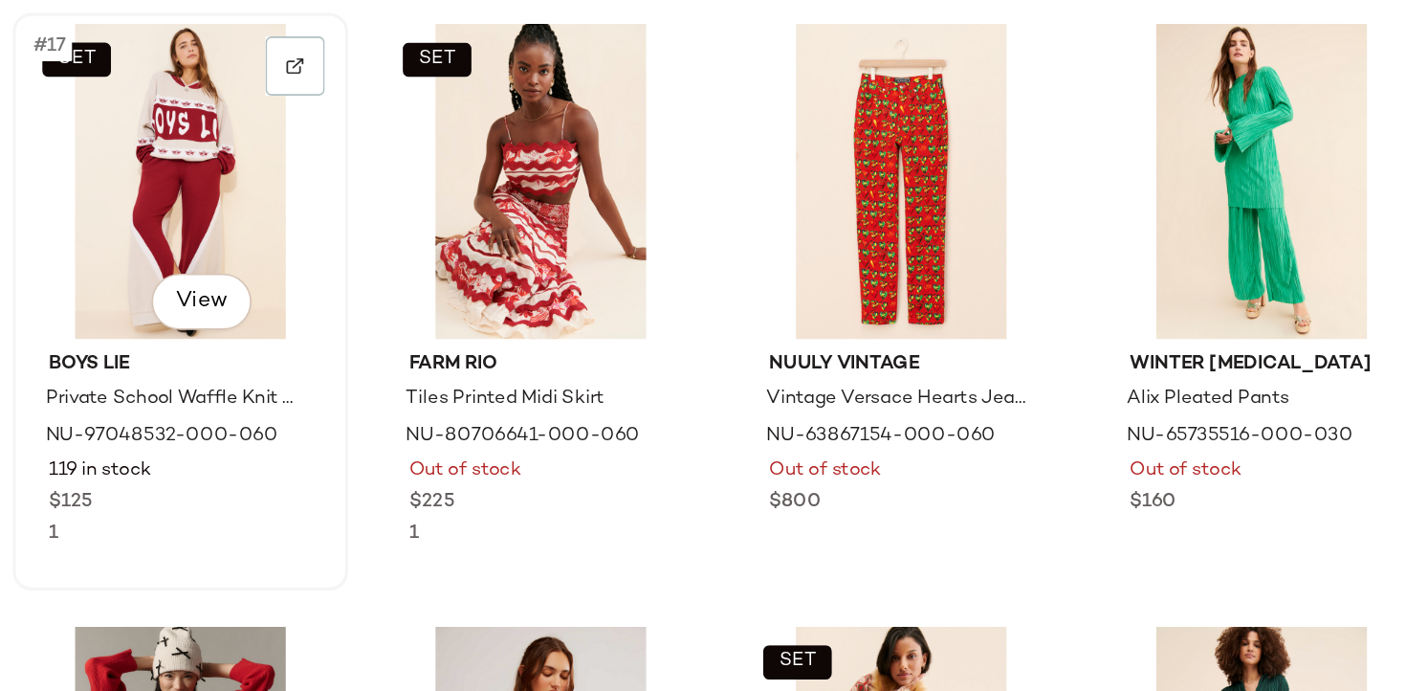
scroll to position [1409, 0]
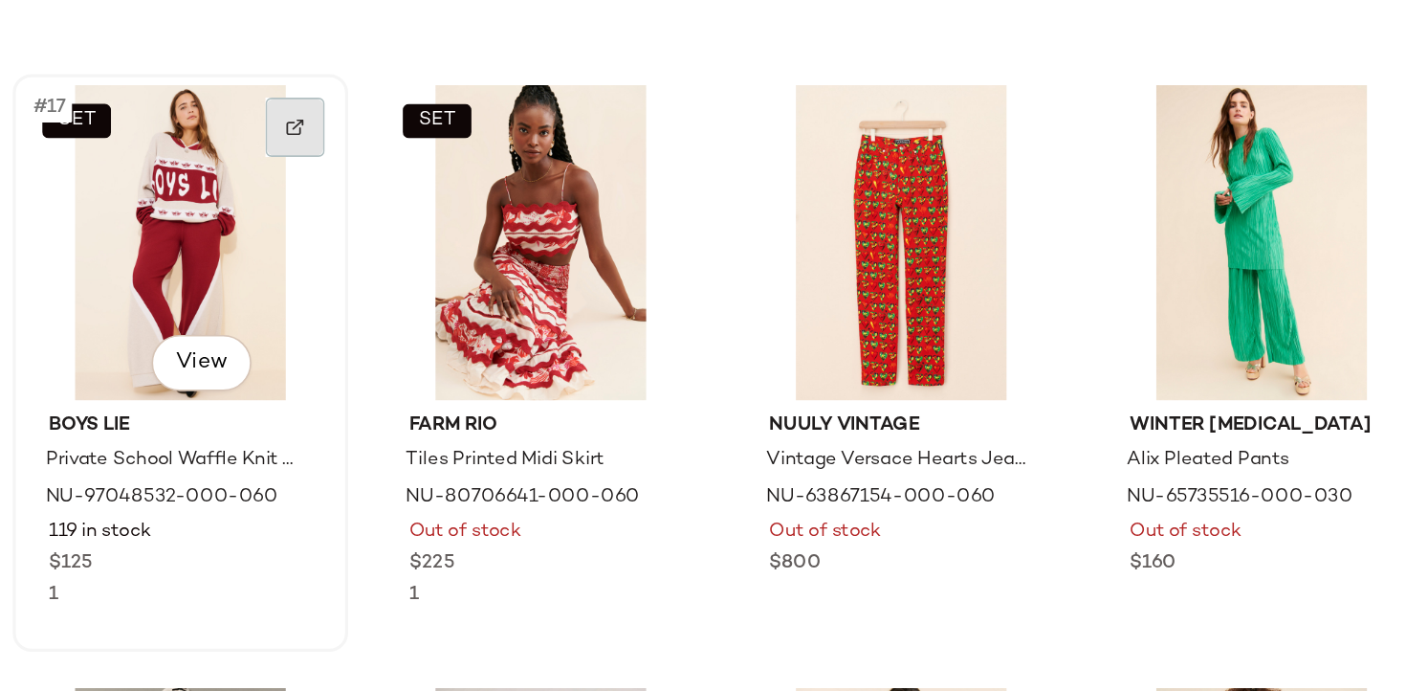
click at [549, 254] on div at bounding box center [544, 267] width 36 height 36
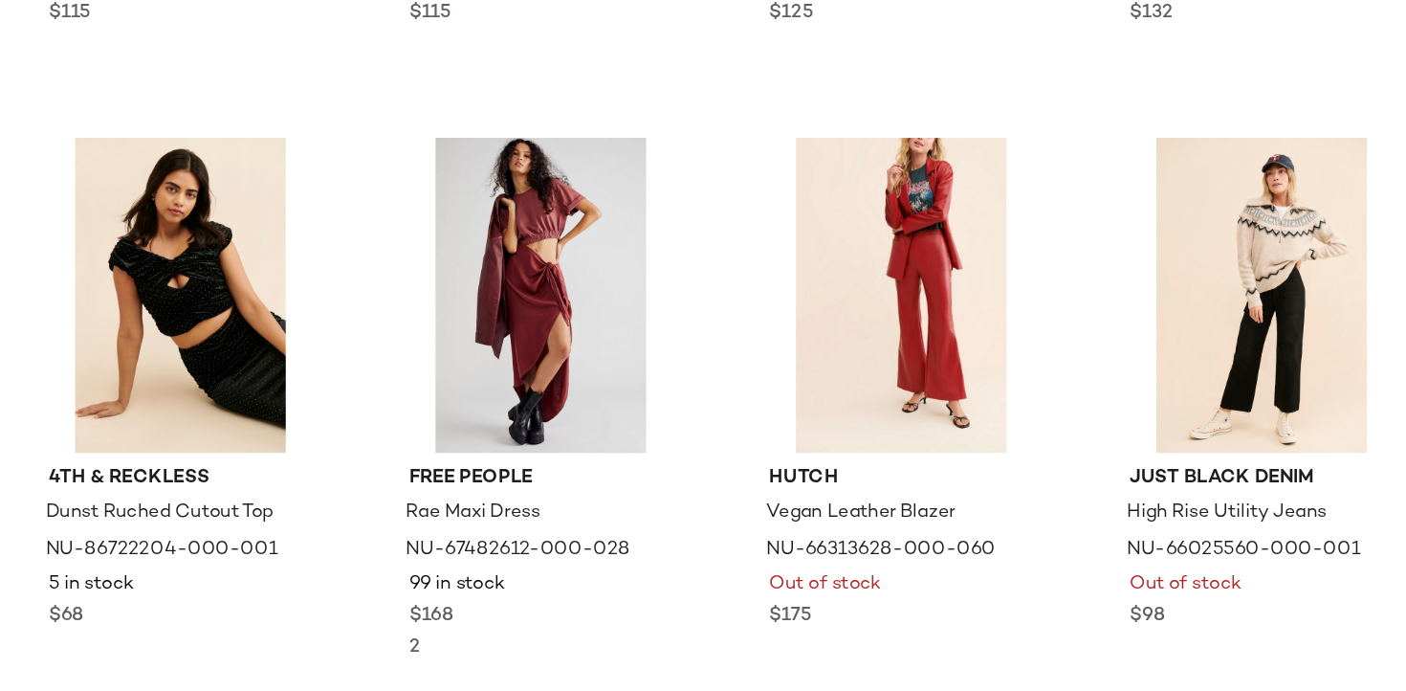
scroll to position [9486, 0]
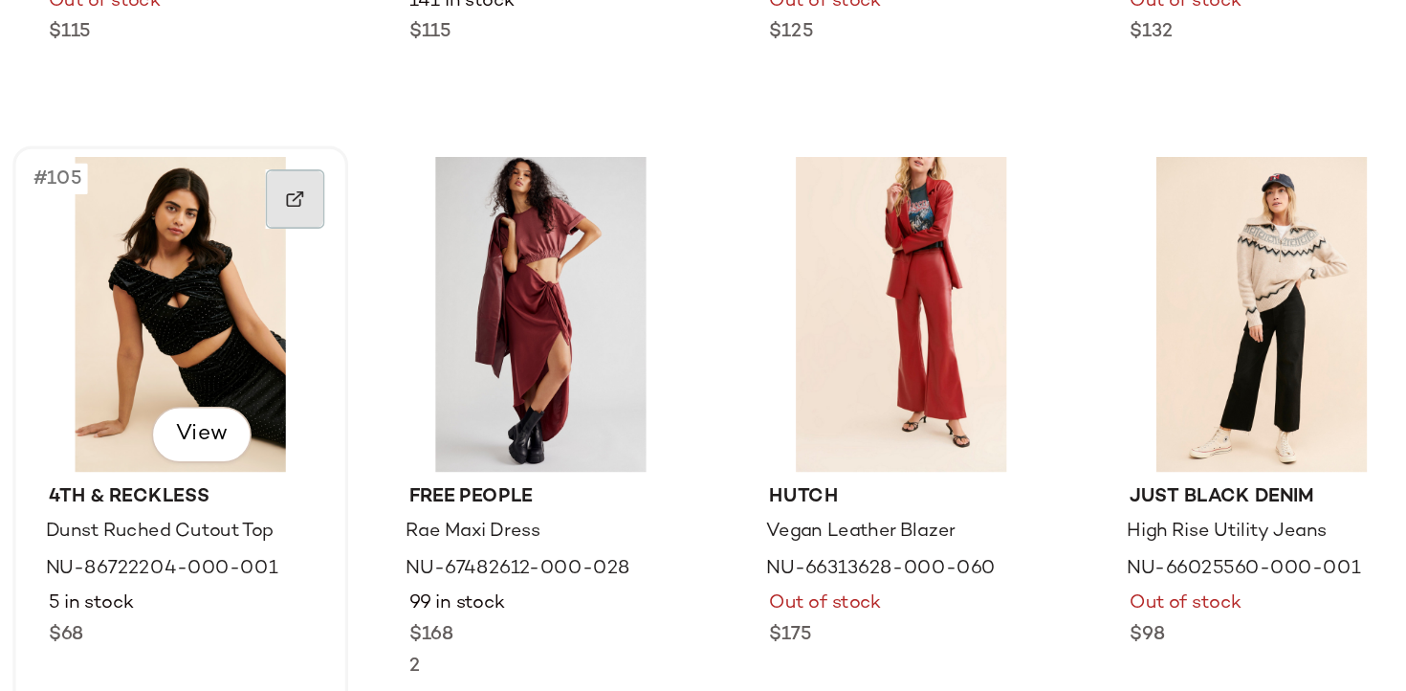
click at [537, 300] on div at bounding box center [544, 311] width 36 height 36
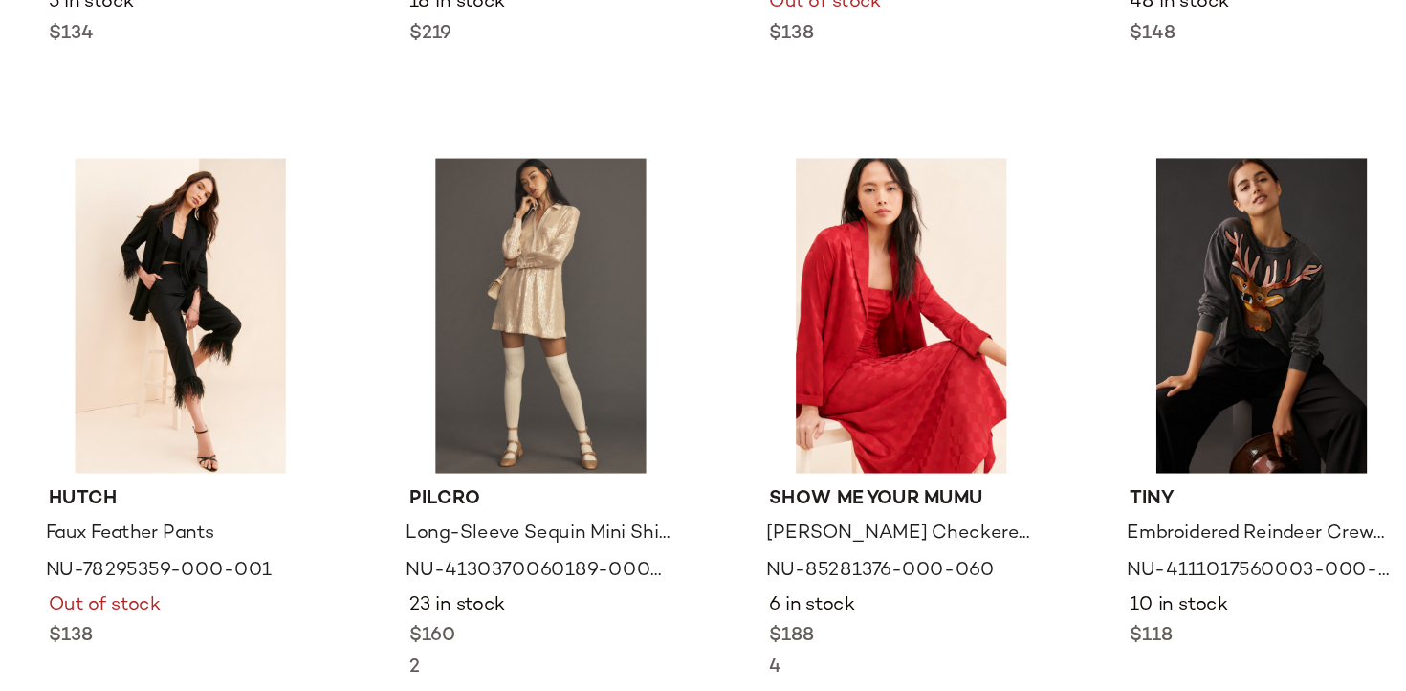
scroll to position [10225, 0]
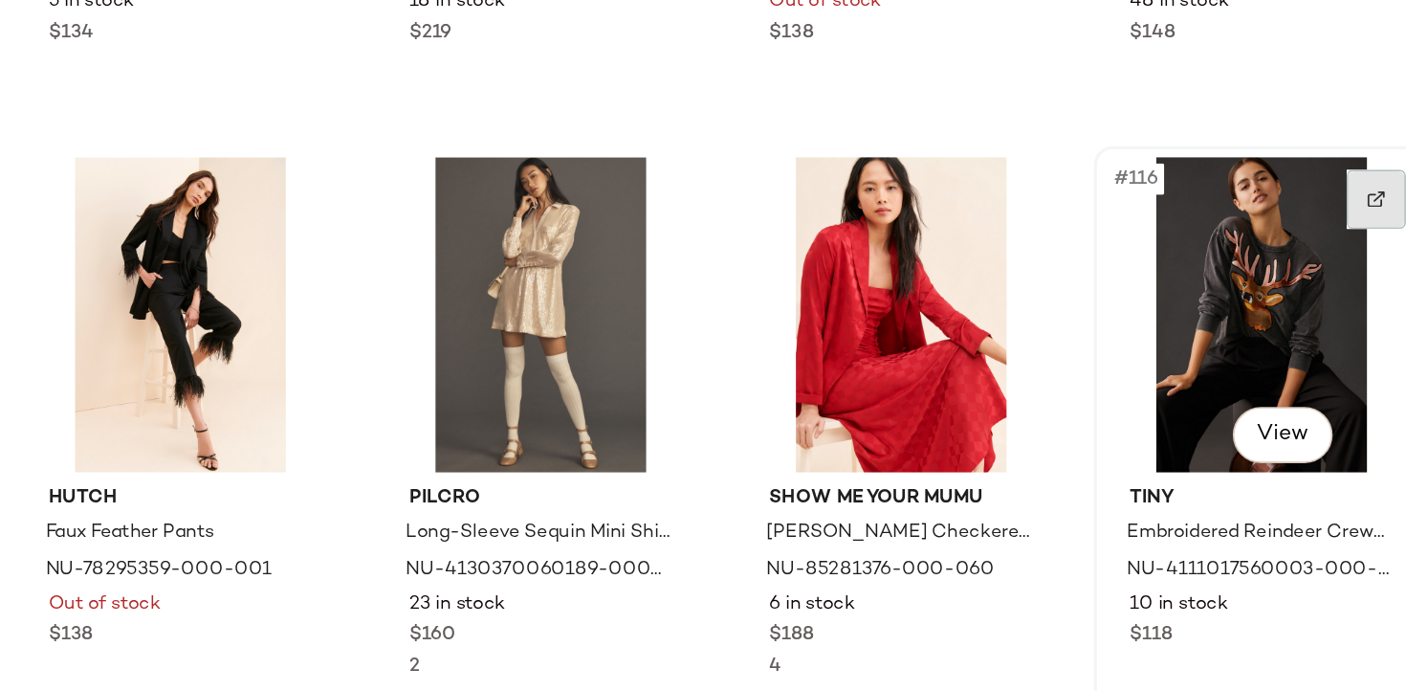
click at [1195, 321] on div at bounding box center [1207, 311] width 36 height 36
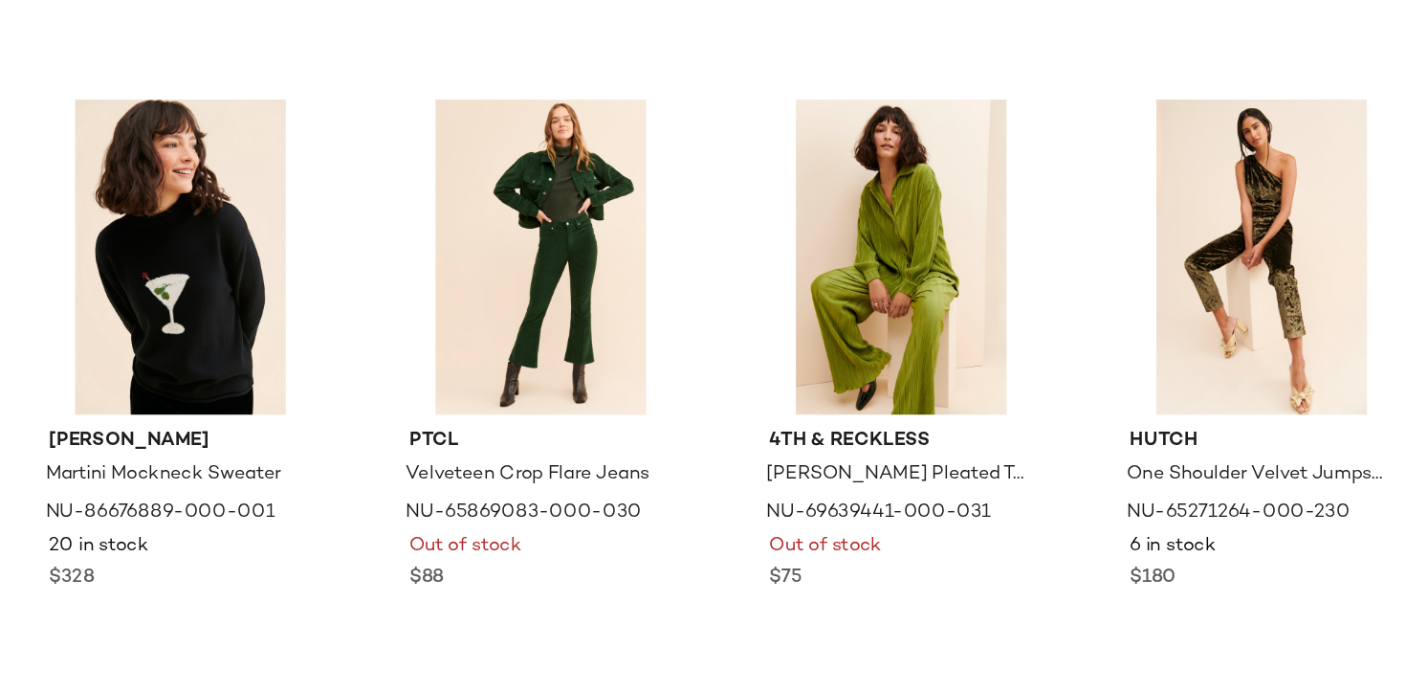
scroll to position [12478, 0]
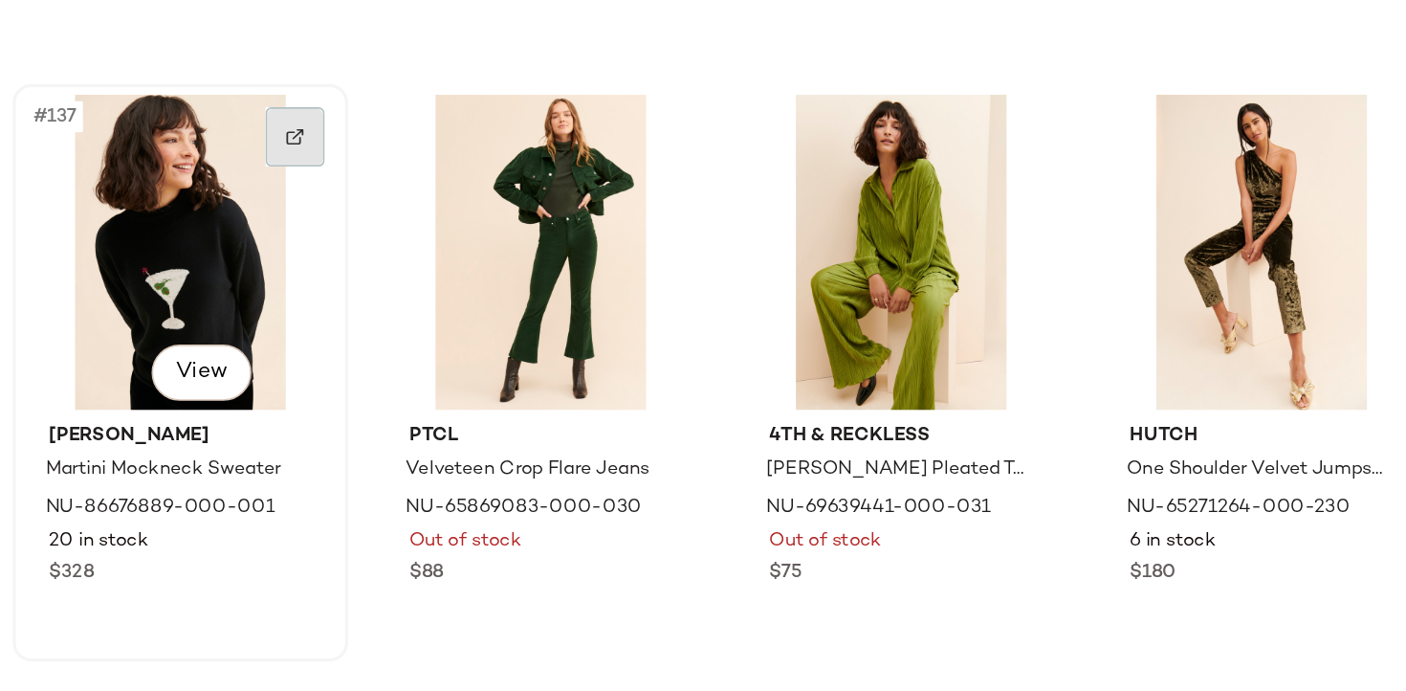
click at [540, 263] on div at bounding box center [544, 272] width 36 height 36
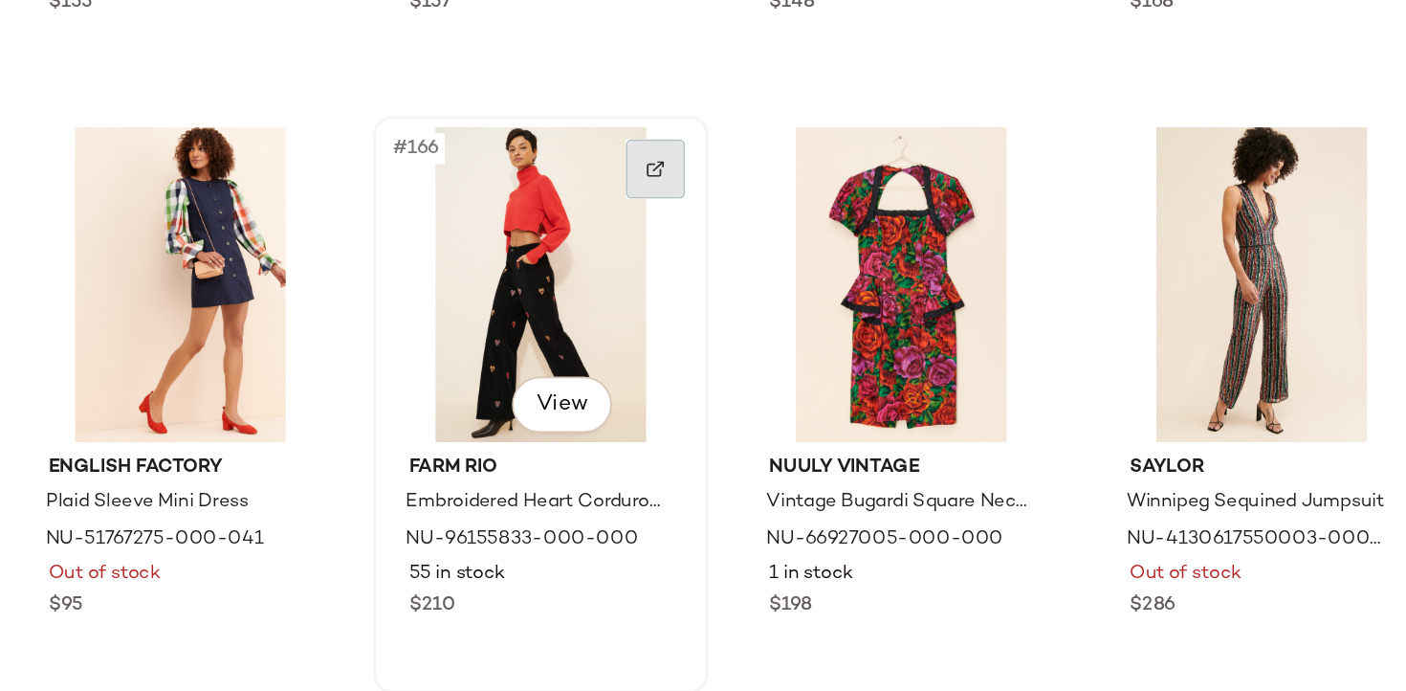
scroll to position [15036, 0]
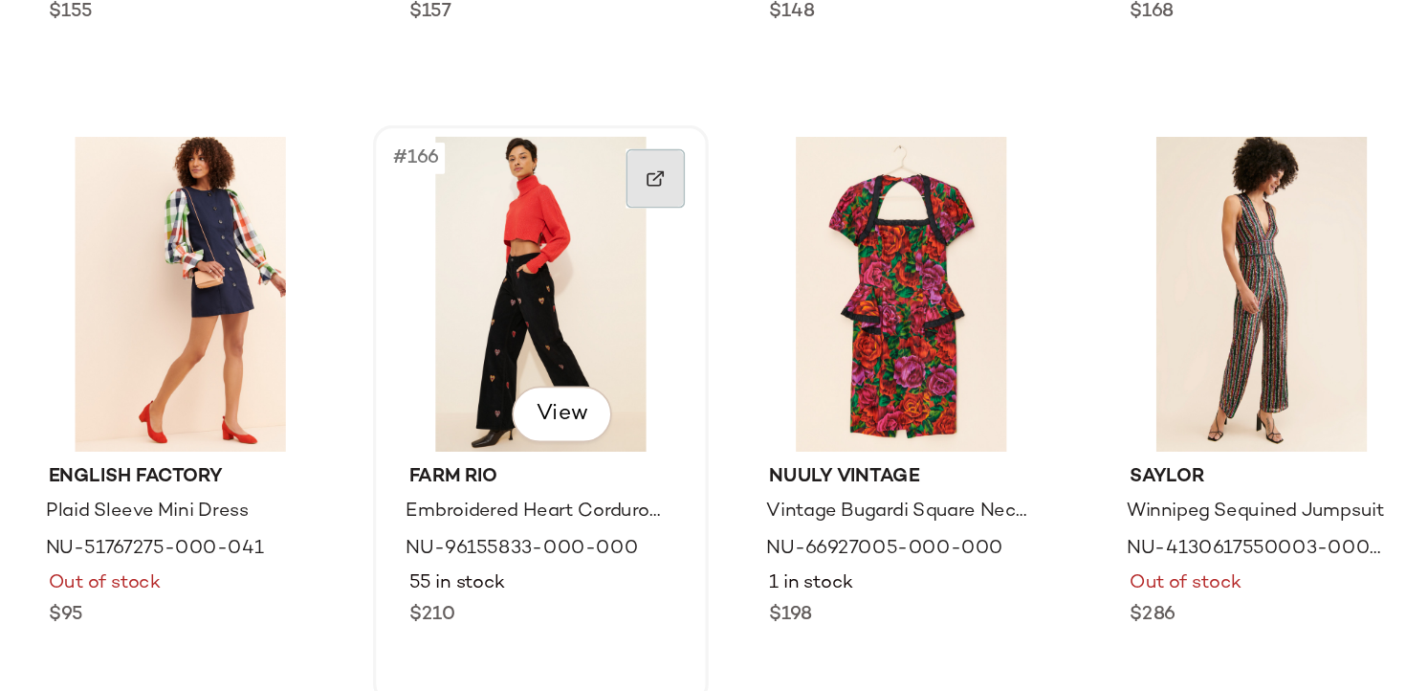
click at [767, 290] on div at bounding box center [765, 298] width 36 height 36
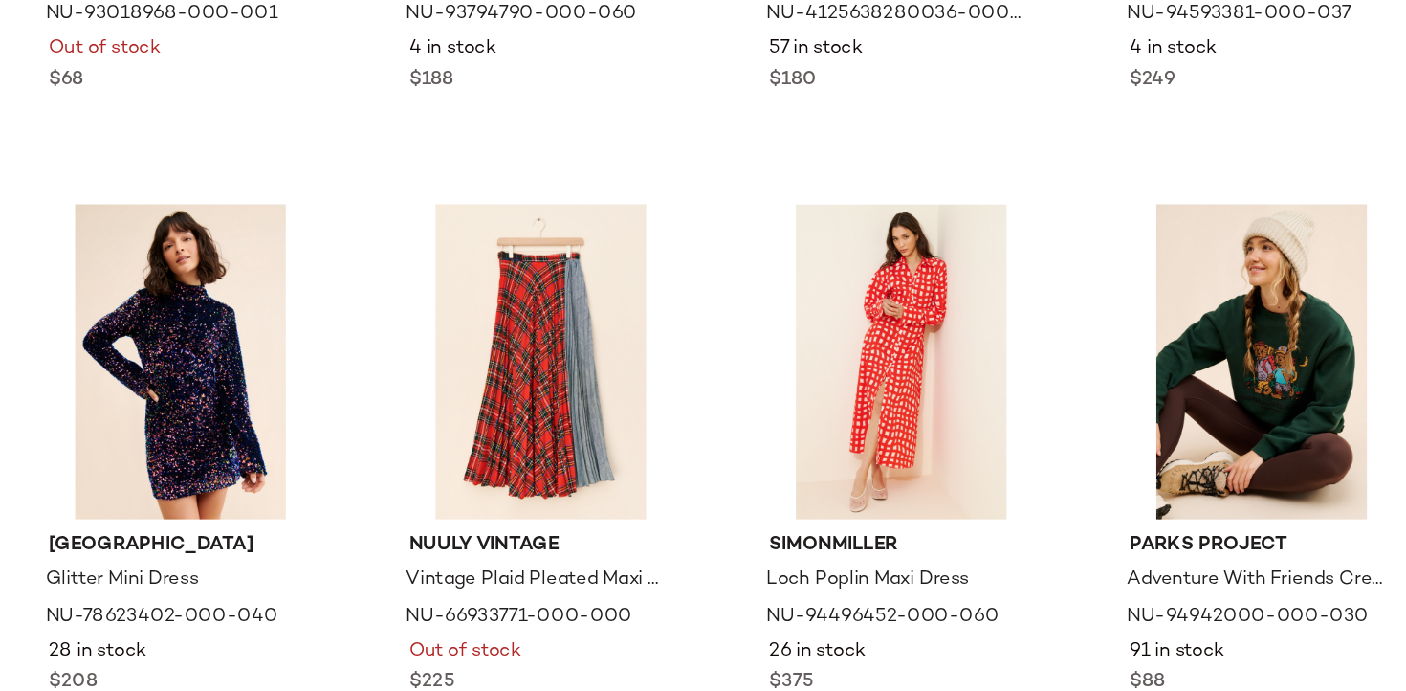
scroll to position [25603, 0]
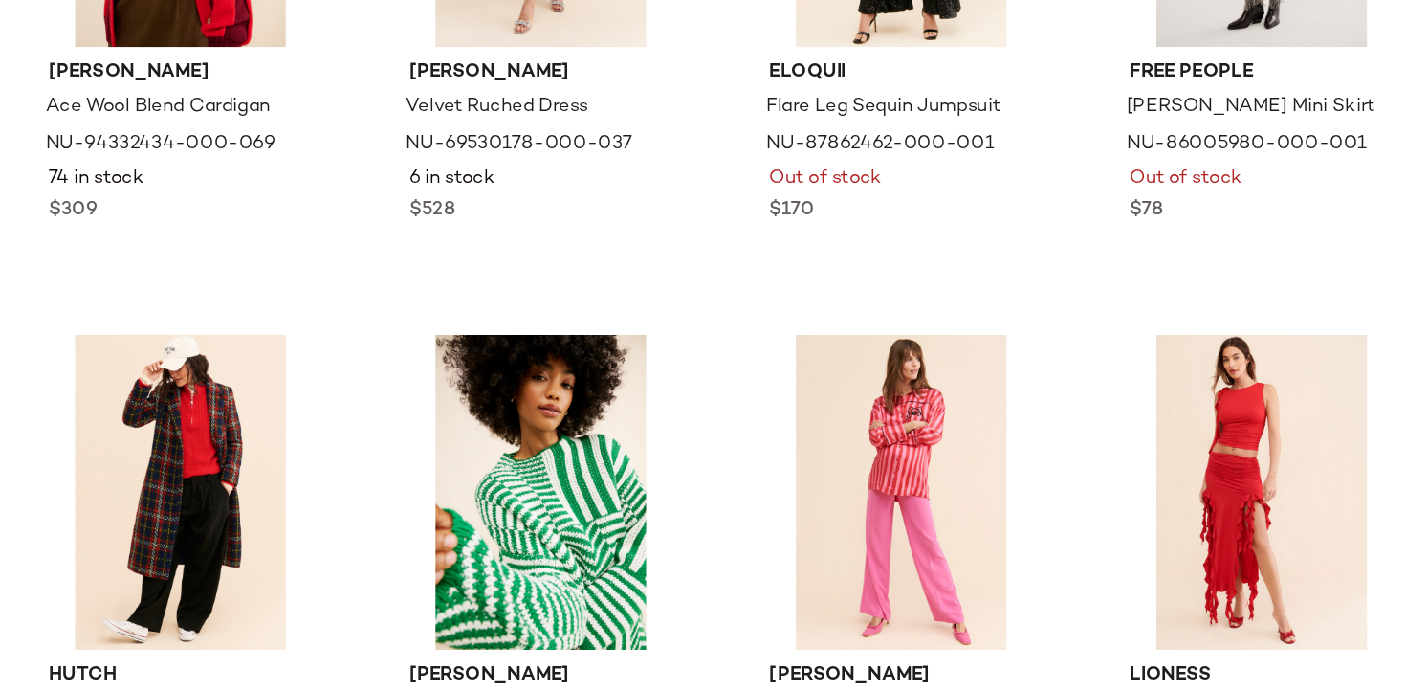
scroll to position [27141, 0]
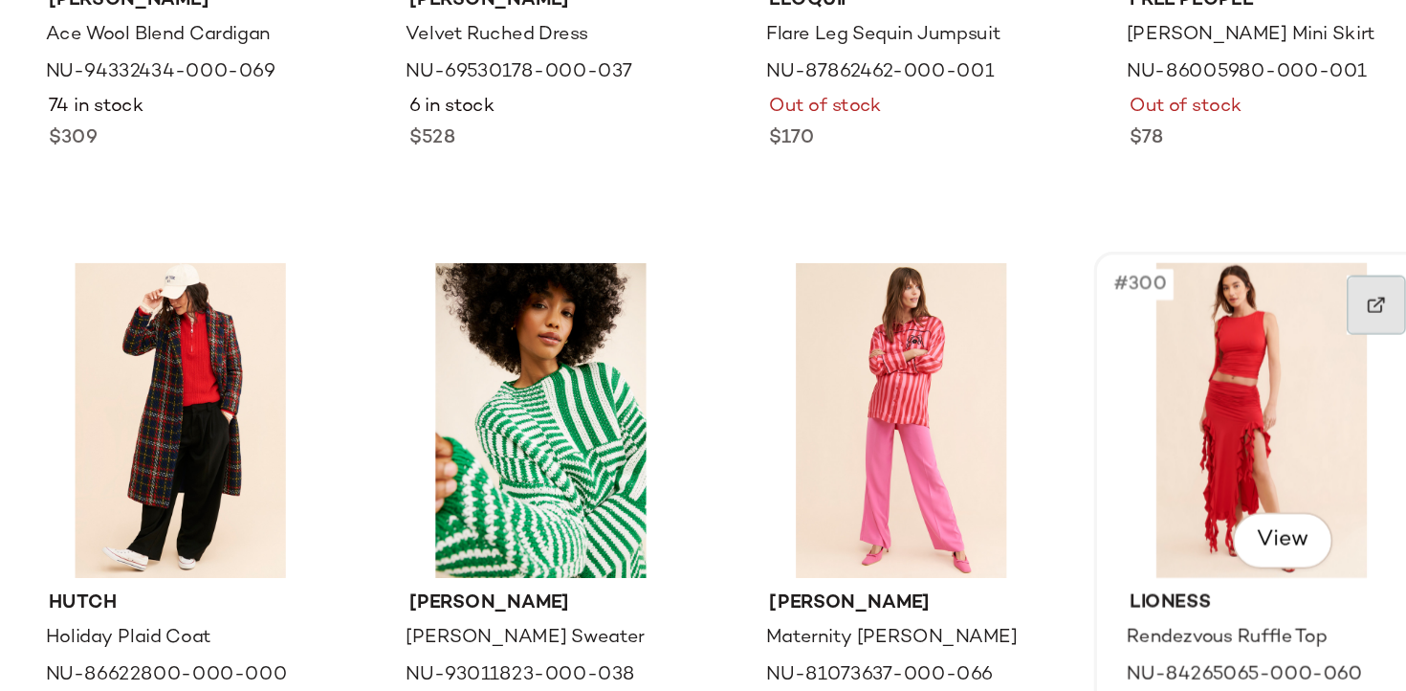
click at [1201, 380] on img at bounding box center [1206, 375] width 11 height 11
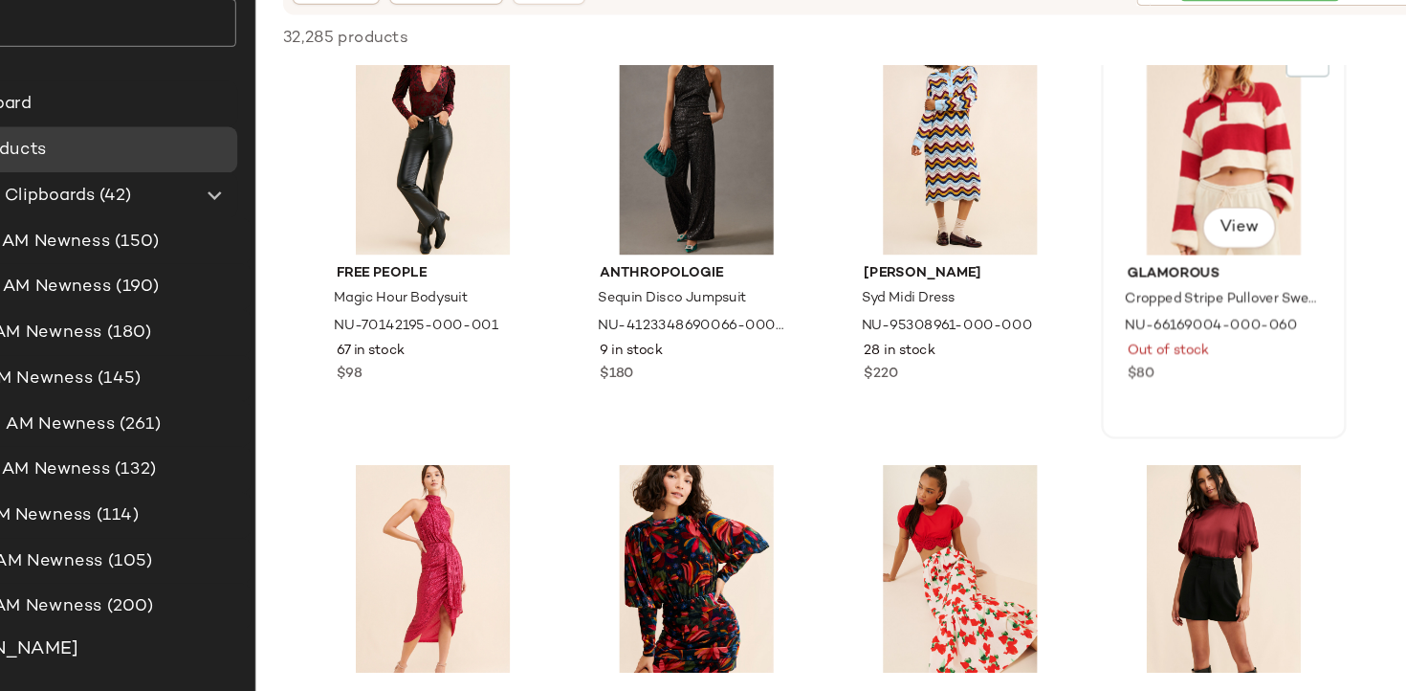
scroll to position [0, 0]
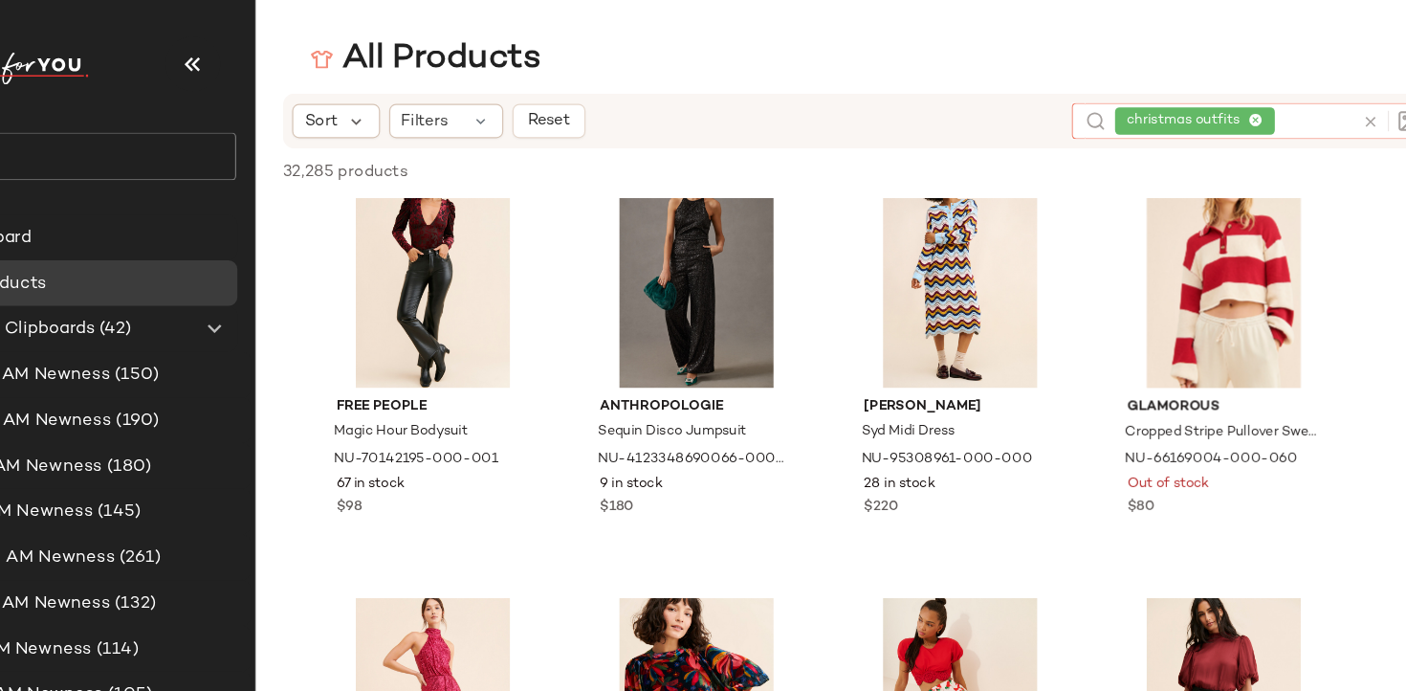
click at [1215, 99] on div "christmas outfits" at bounding box center [1144, 101] width 199 height 31
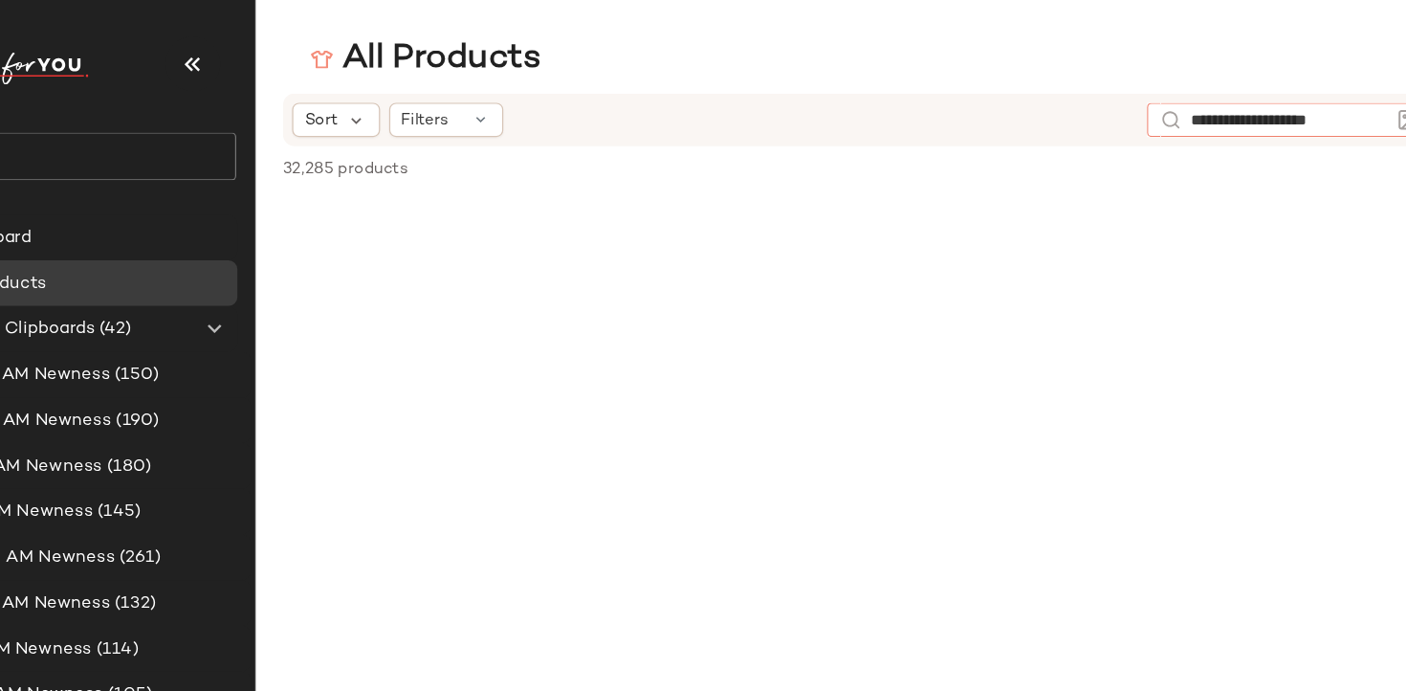
type input "**********"
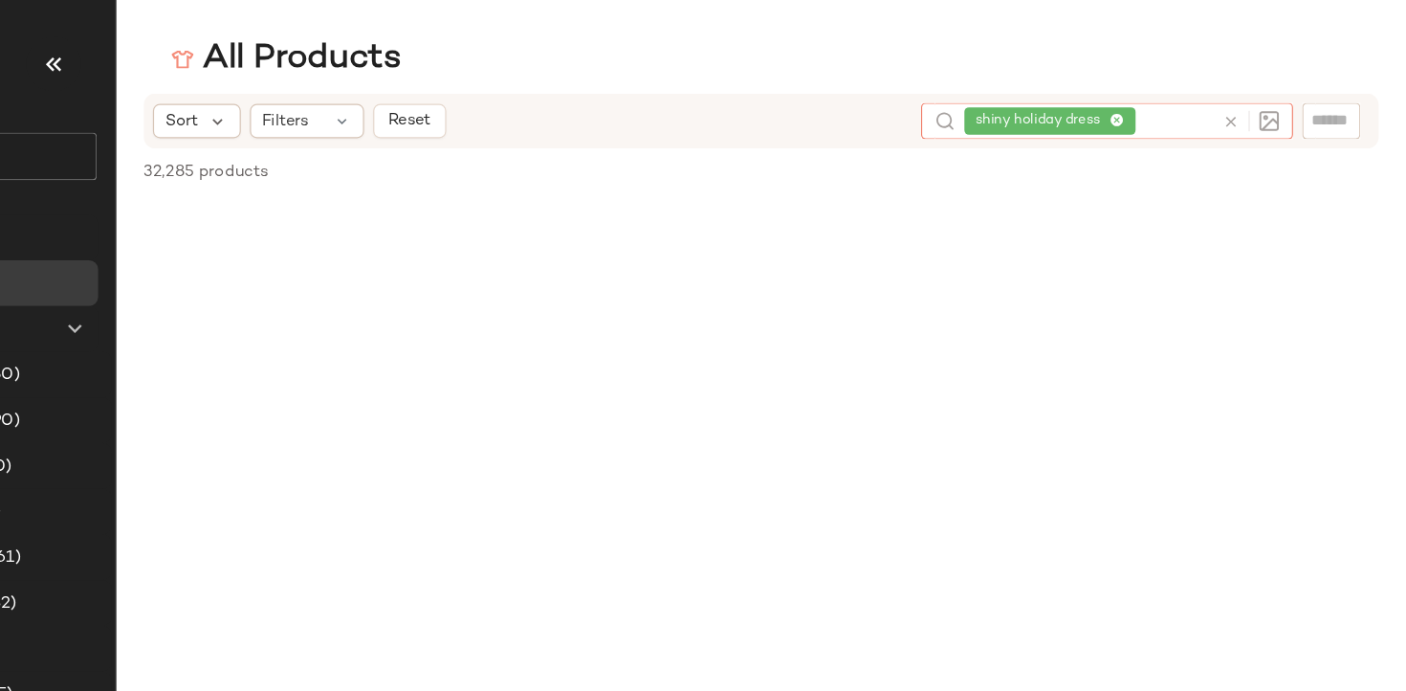
click at [1155, 101] on span "shiny holiday dress" at bounding box center [1101, 101] width 113 height 17
click at [1159, 101] on icon at bounding box center [1163, 102] width 12 height 12
type input "**********"
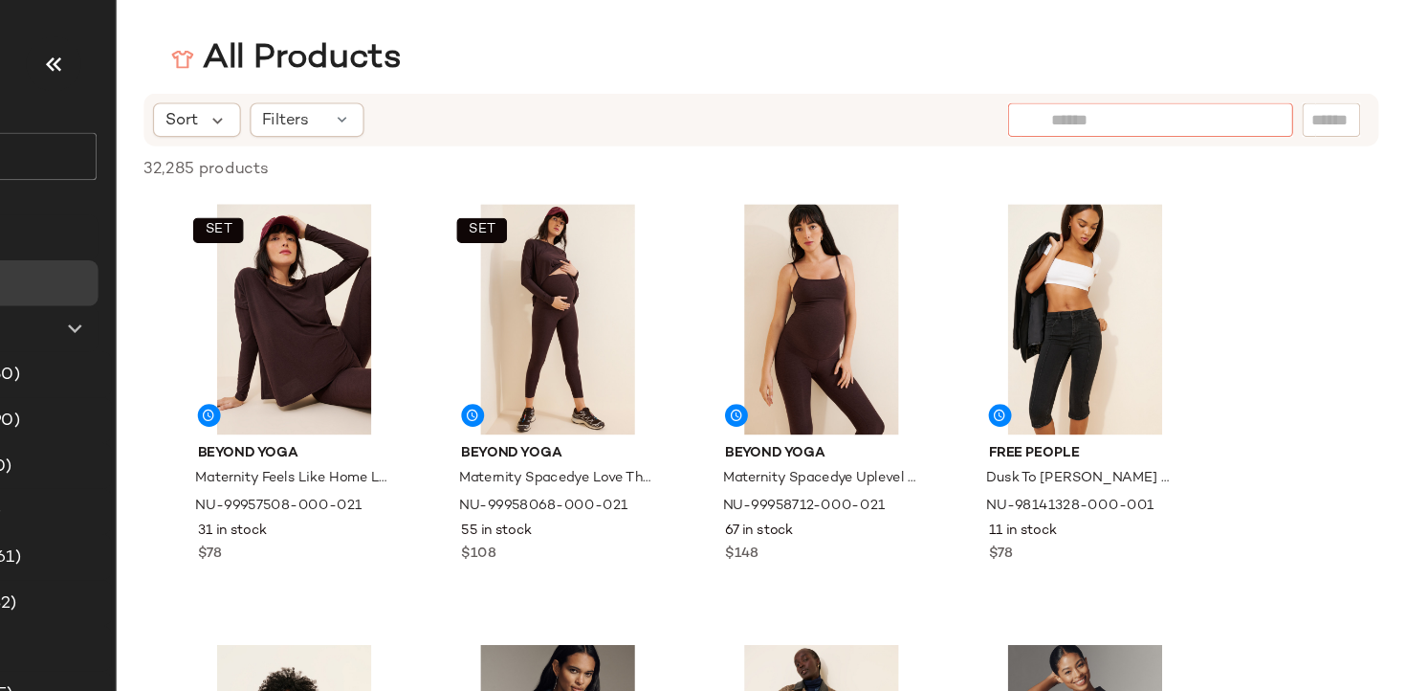
click at [1265, 107] on input "text" at bounding box center [1191, 101] width 166 height 20
type input "**********"
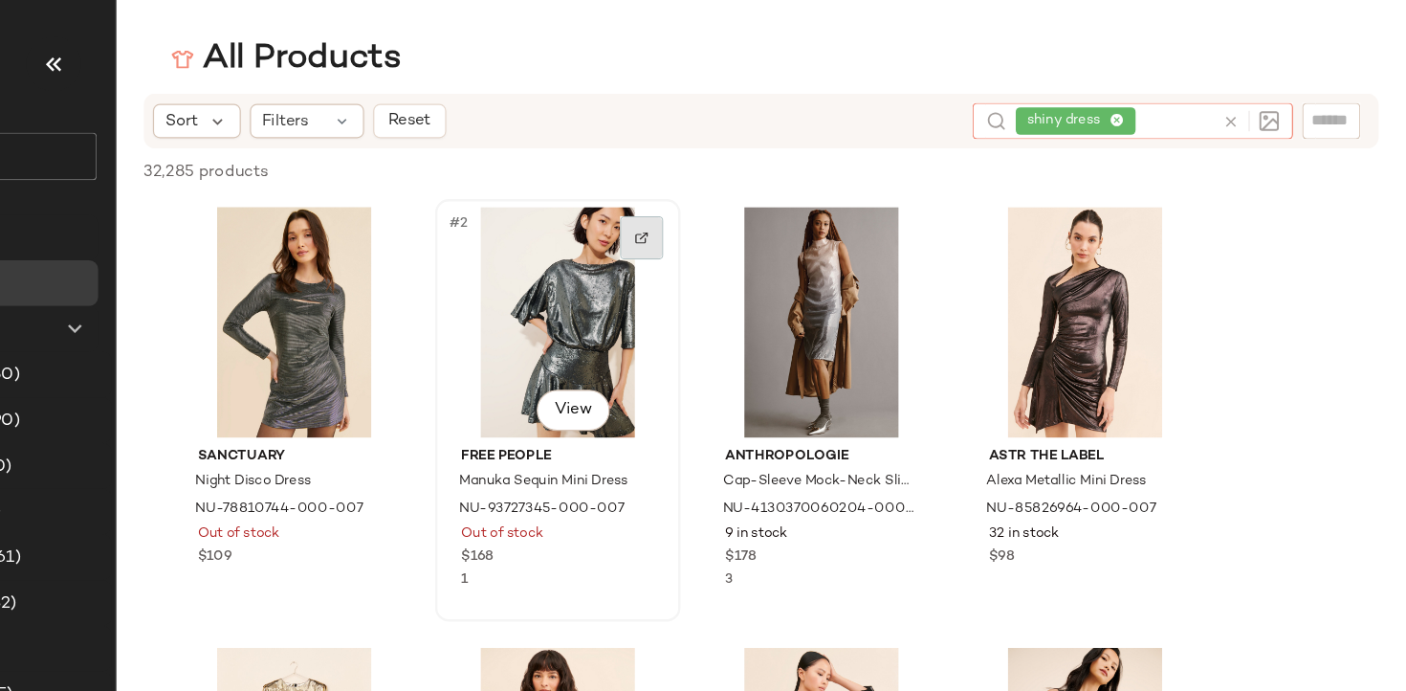
click at [764, 200] on img at bounding box center [764, 198] width 11 height 11
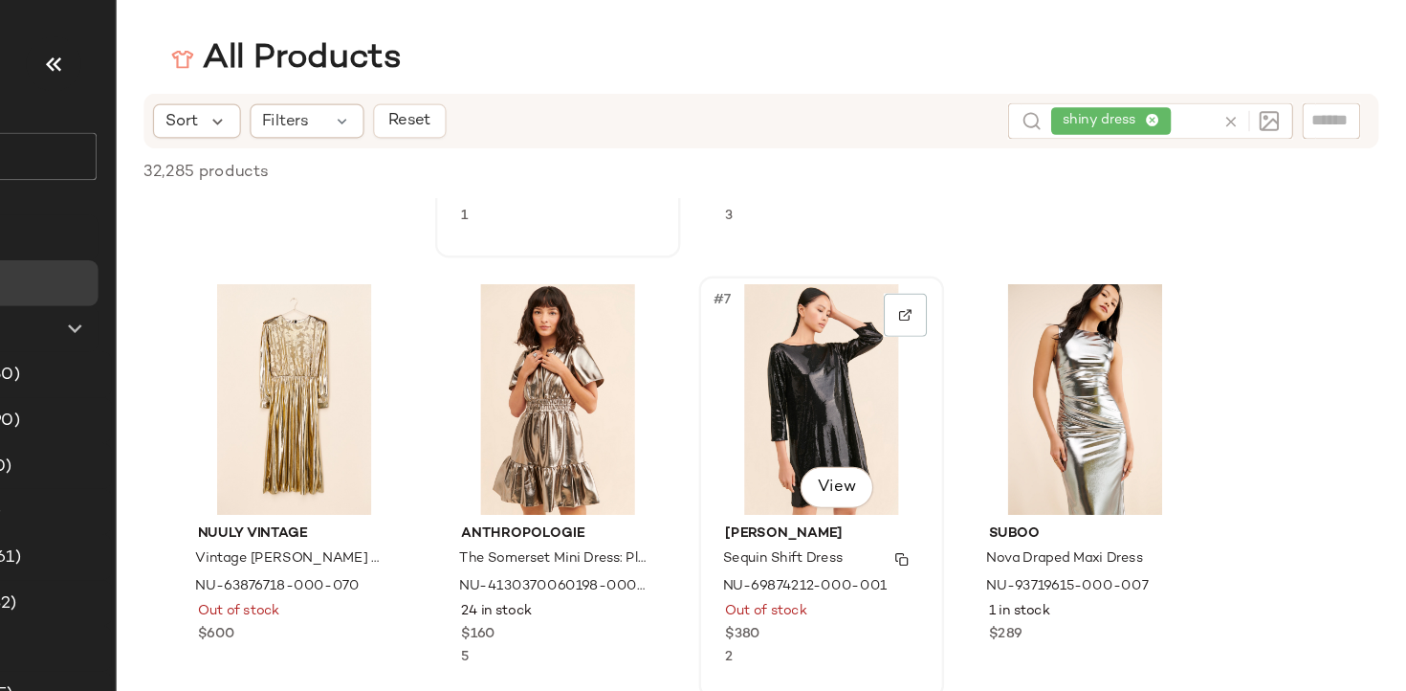
scroll to position [306, 0]
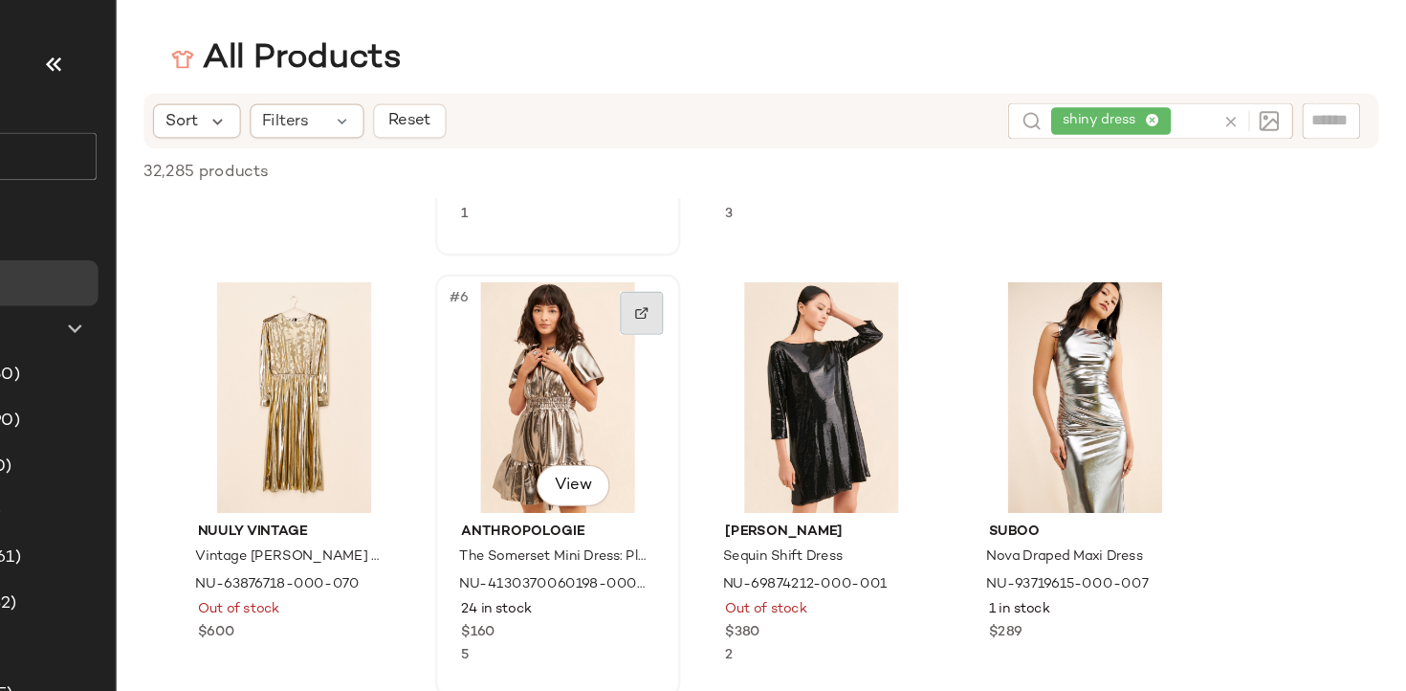
click at [772, 253] on div at bounding box center [765, 262] width 36 height 36
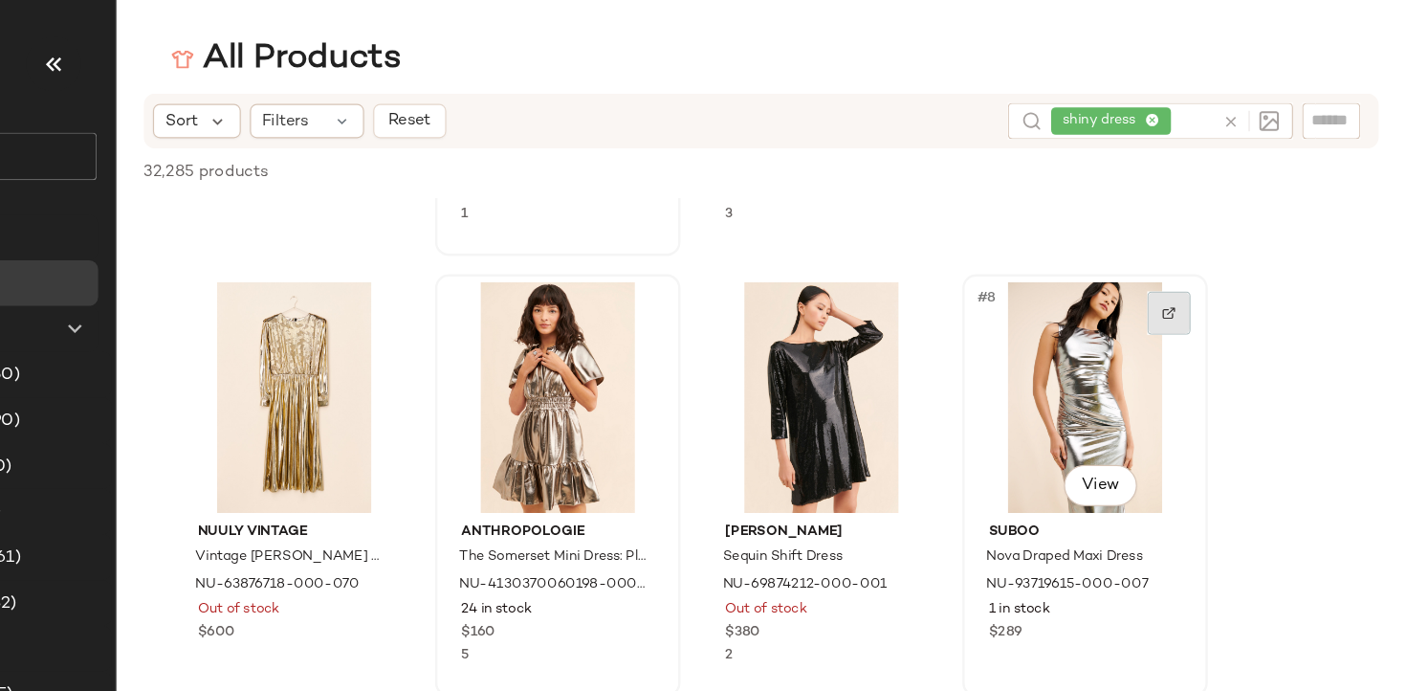
click at [1198, 263] on div at bounding box center [1207, 262] width 36 height 36
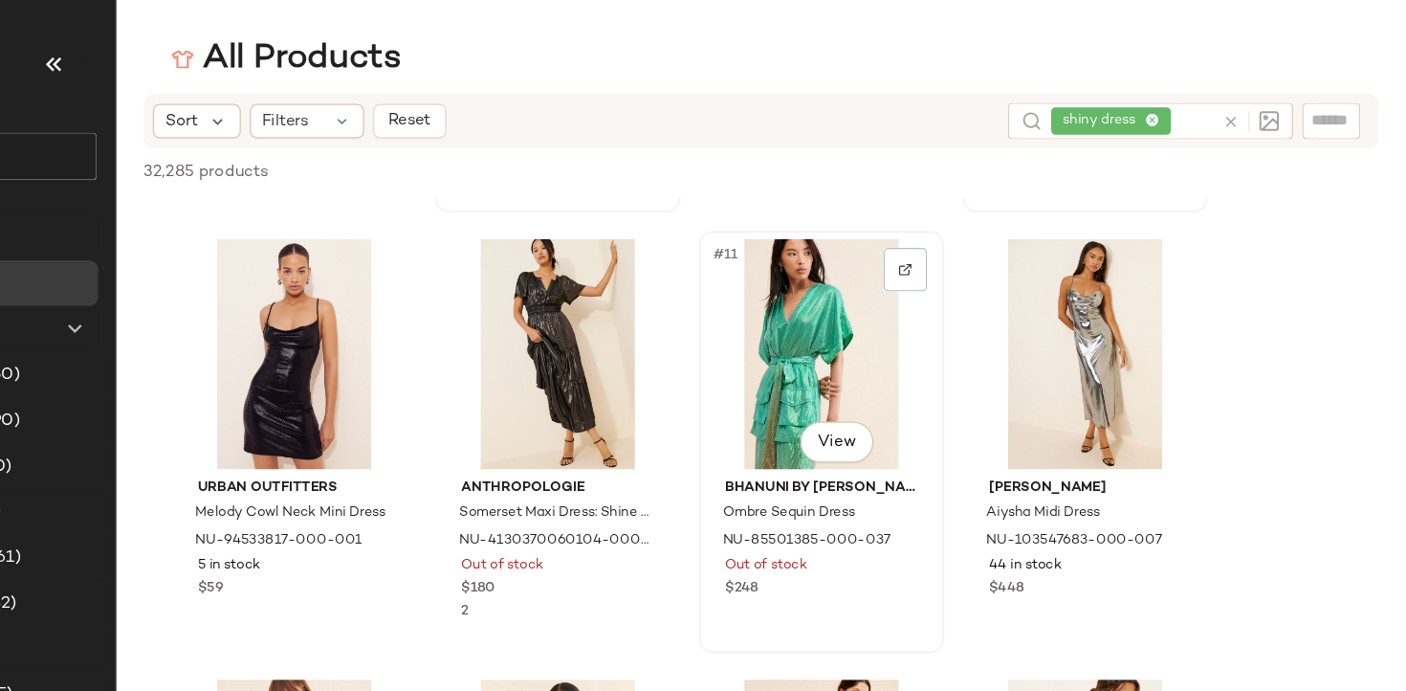
scroll to position [713, 0]
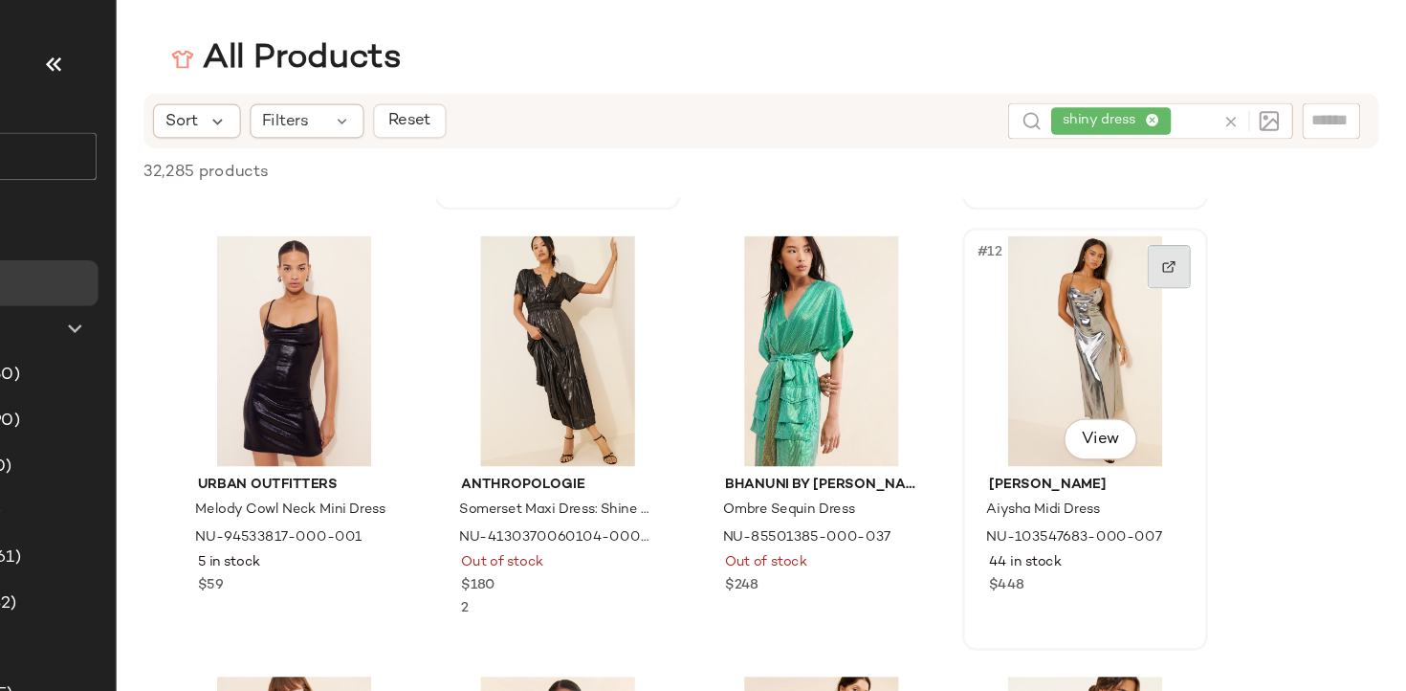
click at [1197, 223] on div at bounding box center [1207, 224] width 36 height 36
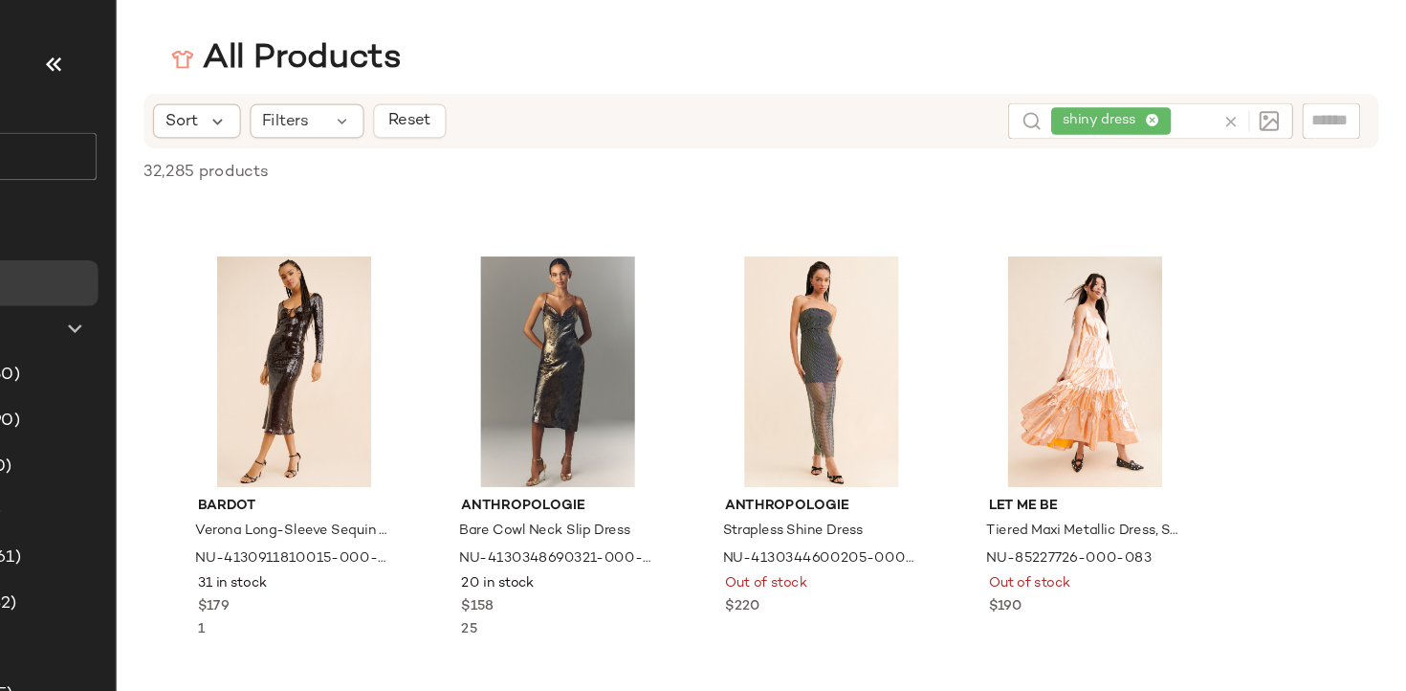
scroll to position [5036, 0]
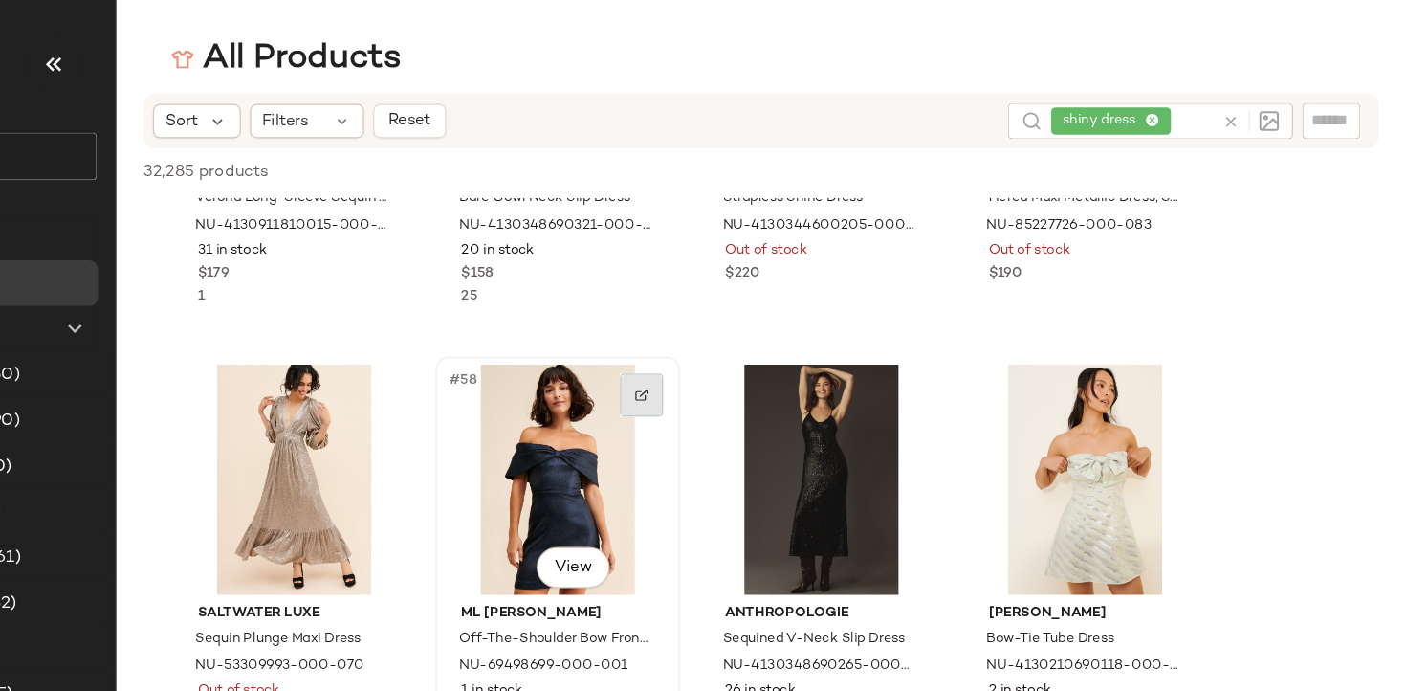
click at [771, 326] on div at bounding box center [765, 331] width 36 height 36
click at [1208, 103] on div "shiny dress" at bounding box center [1176, 101] width 136 height 31
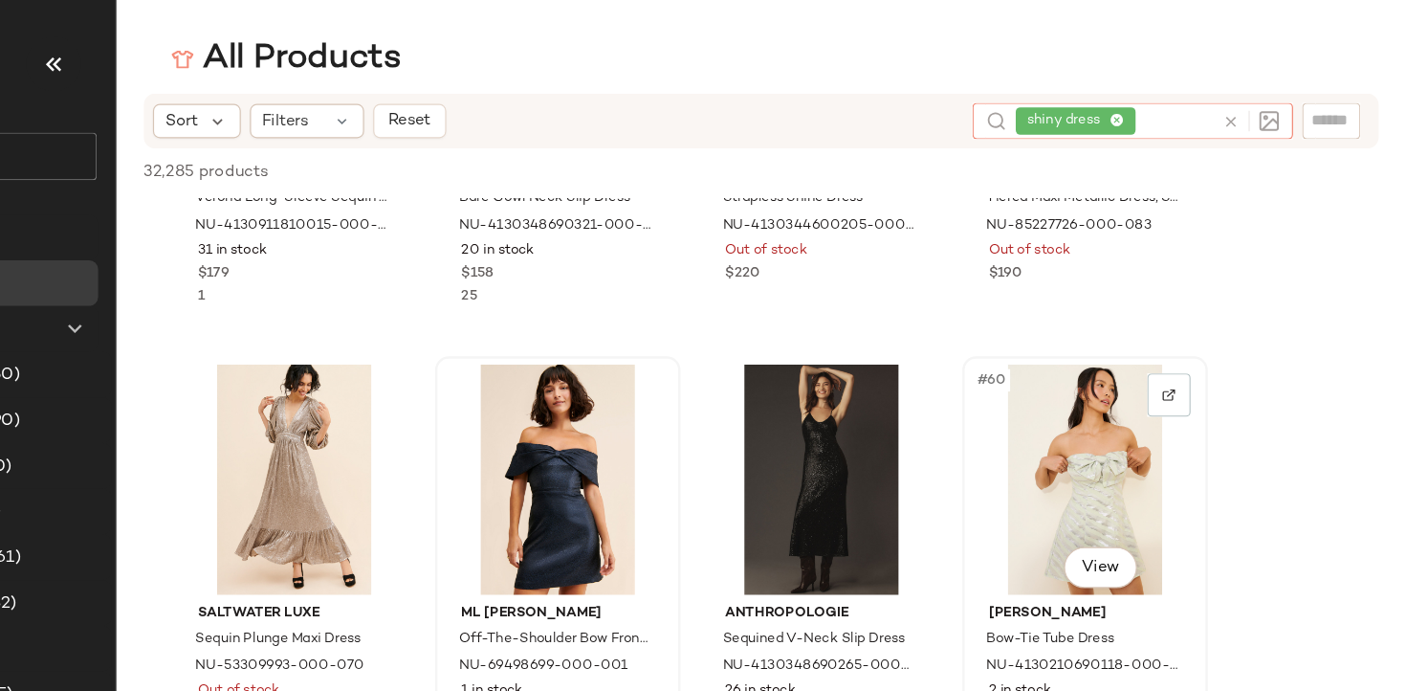
click at [1184, 340] on div "#60 View" at bounding box center [1137, 401] width 192 height 193
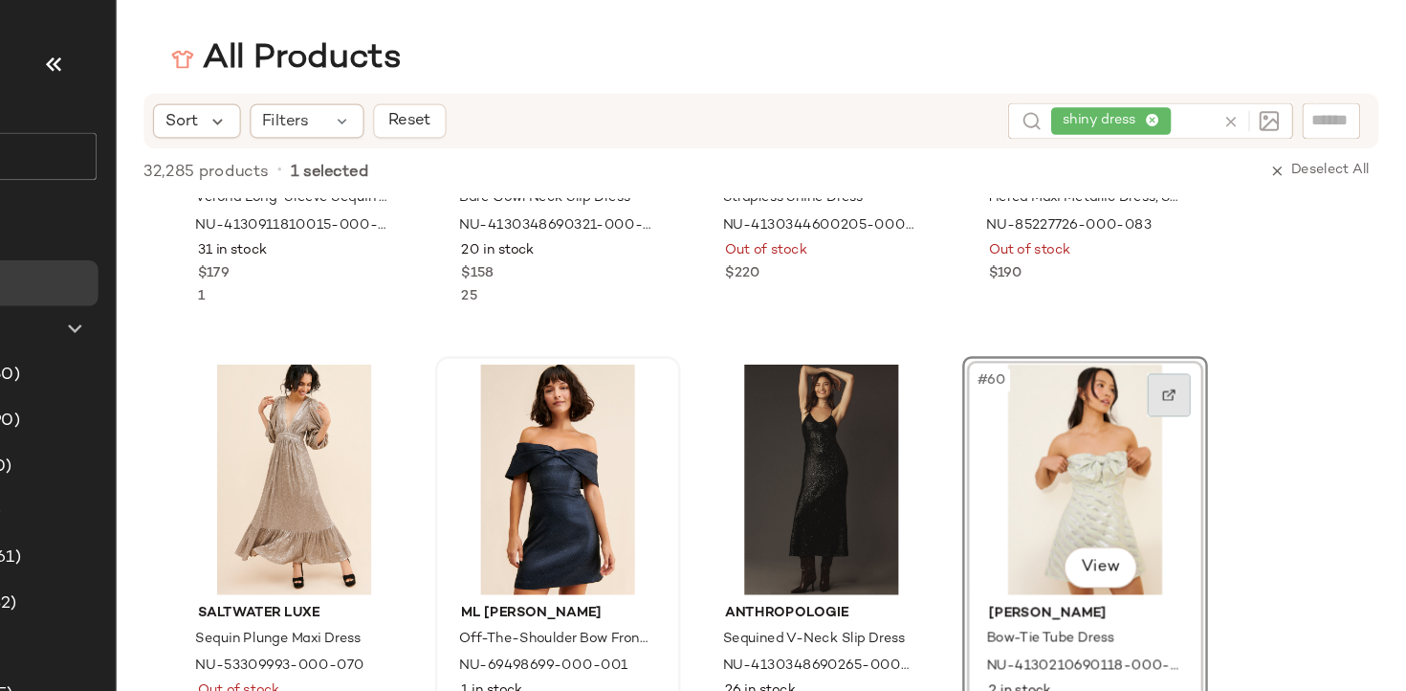
click at [1206, 334] on img at bounding box center [1206, 330] width 11 height 11
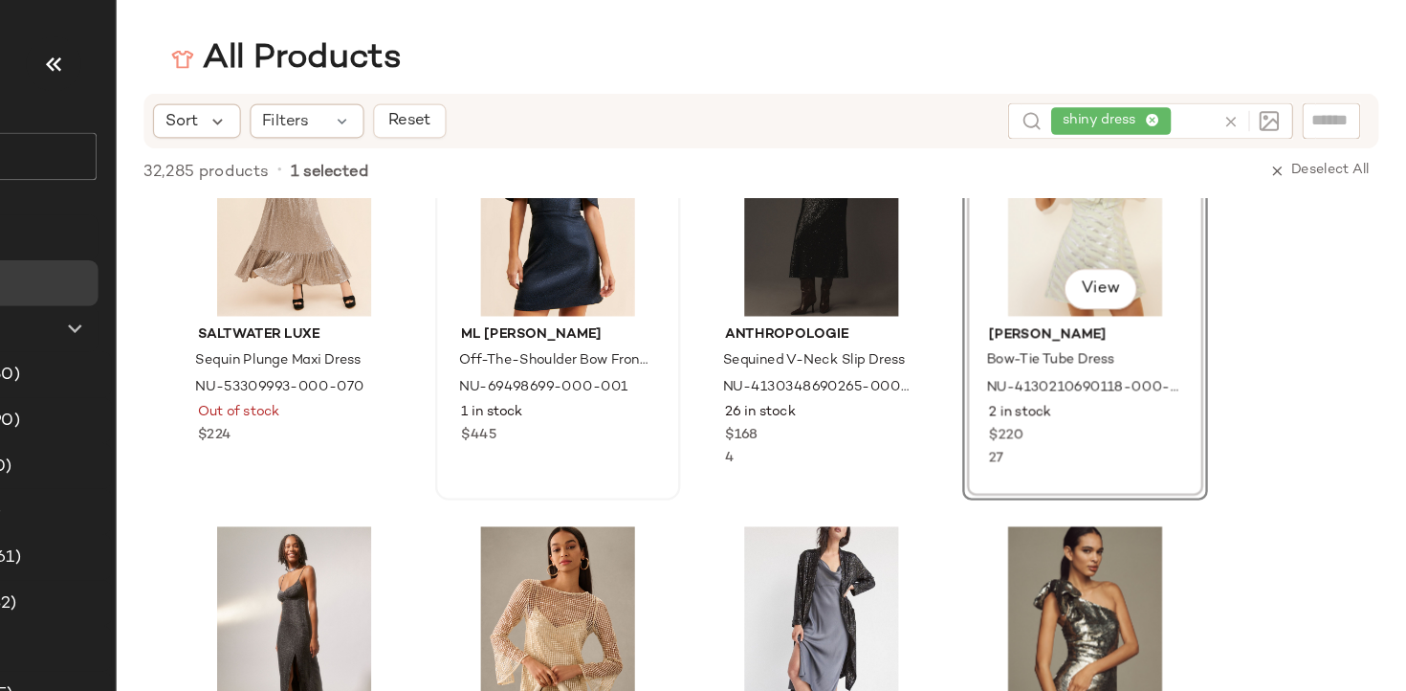
scroll to position [5305, 0]
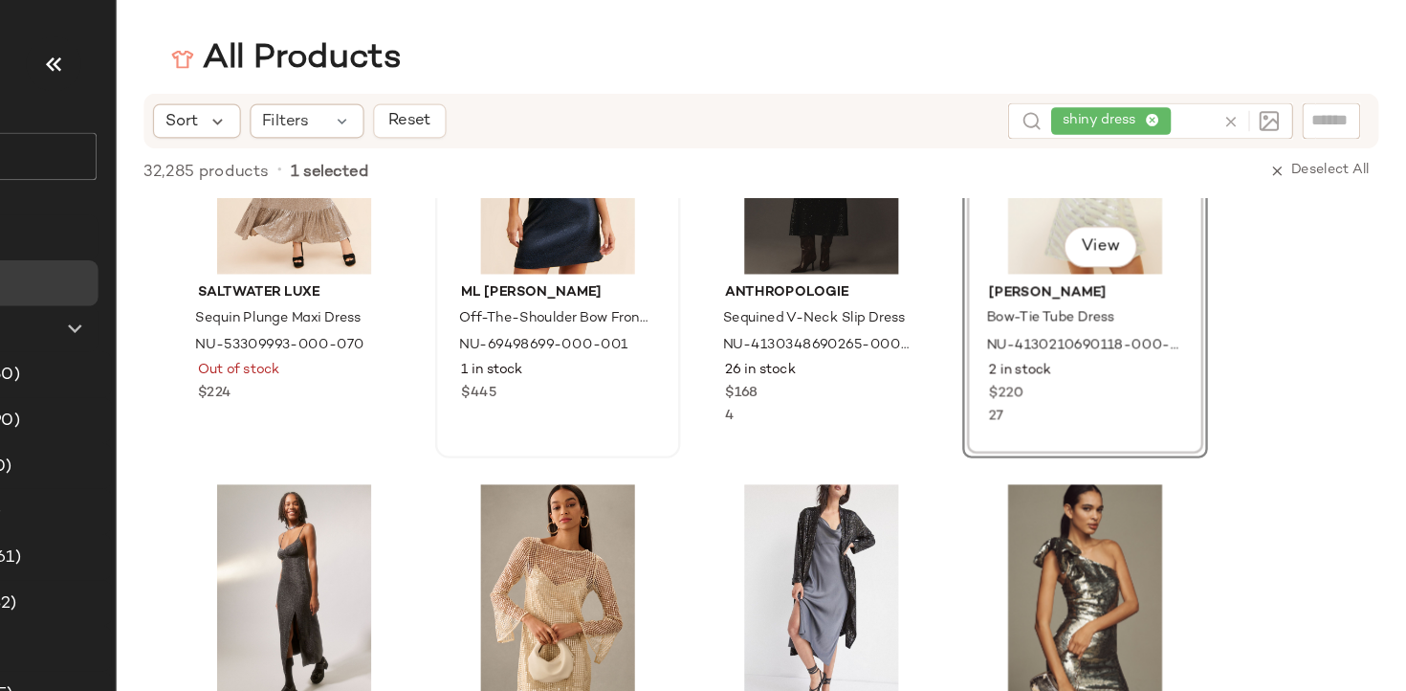
click at [1198, 97] on div "shiny dress" at bounding box center [1176, 101] width 136 height 31
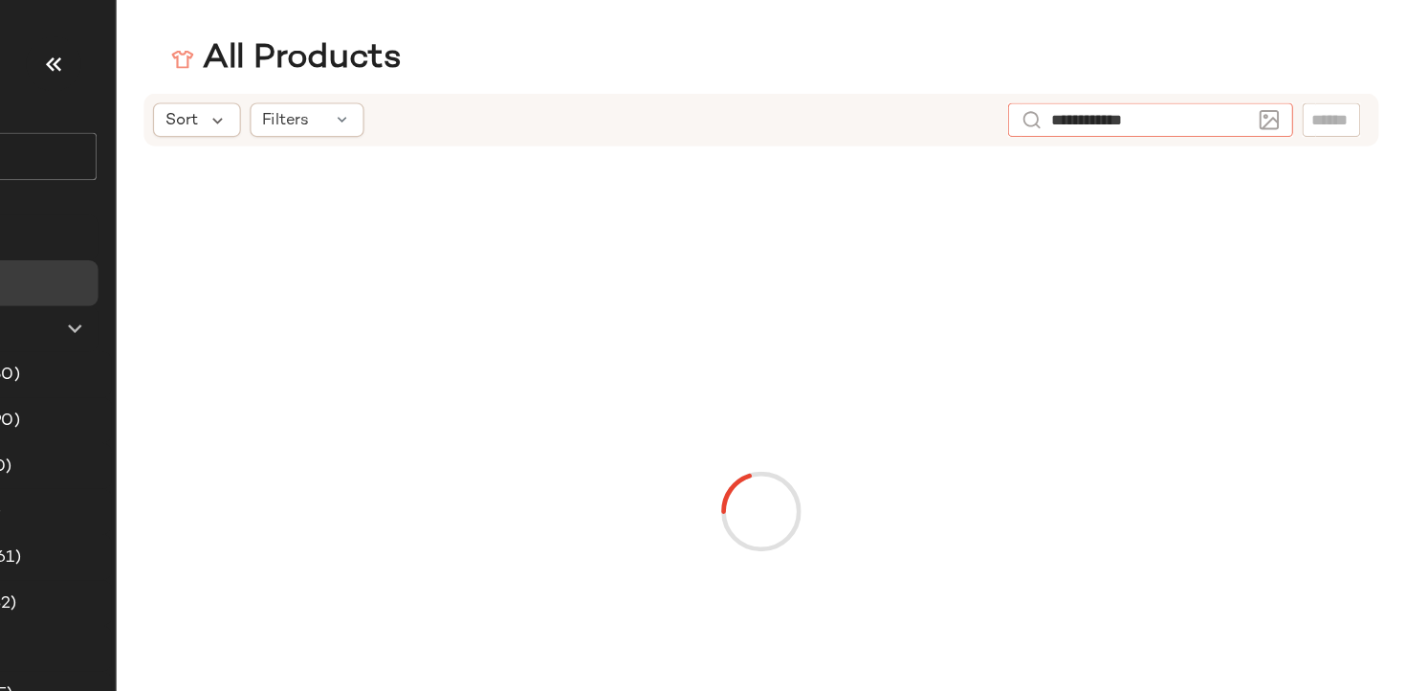
type input "**********"
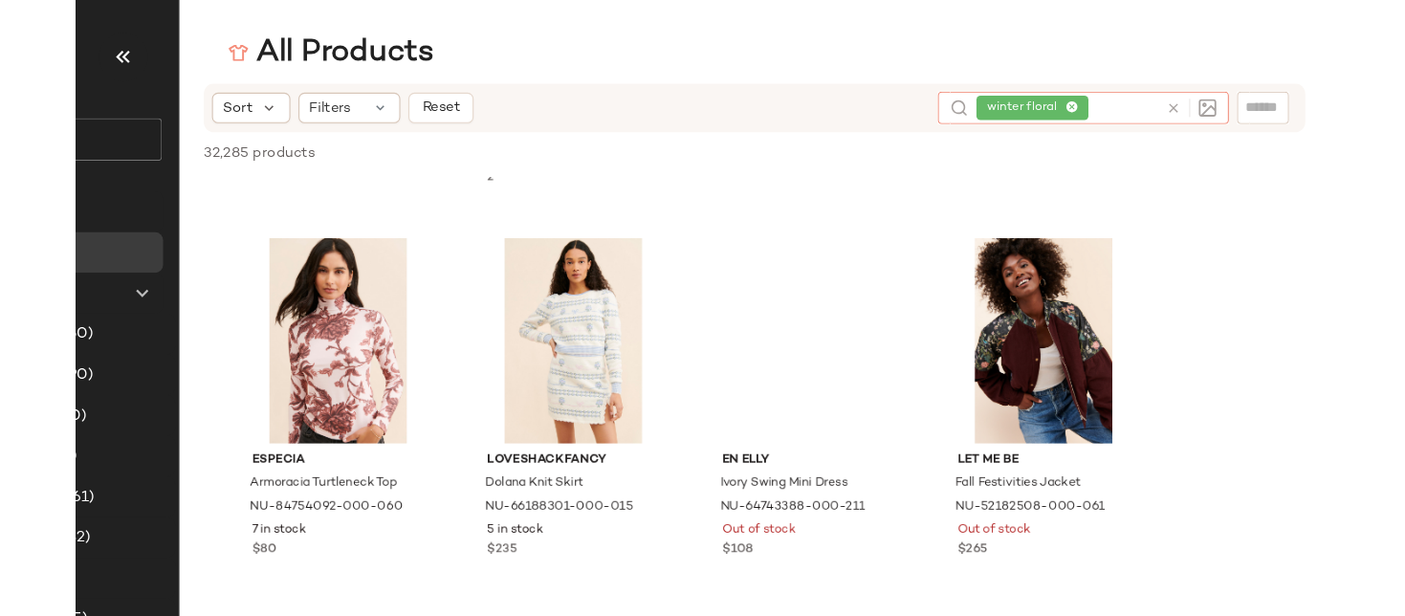
scroll to position [1427, 0]
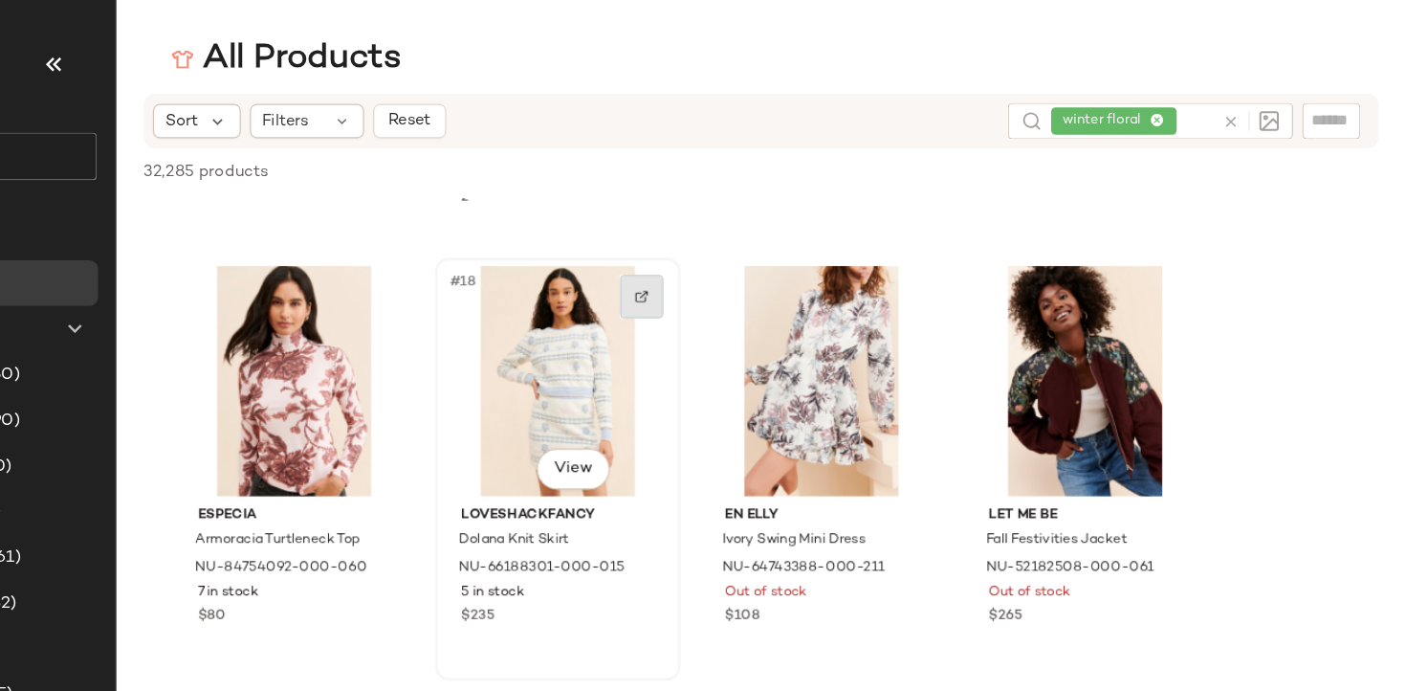
click at [767, 261] on div at bounding box center [765, 248] width 36 height 36
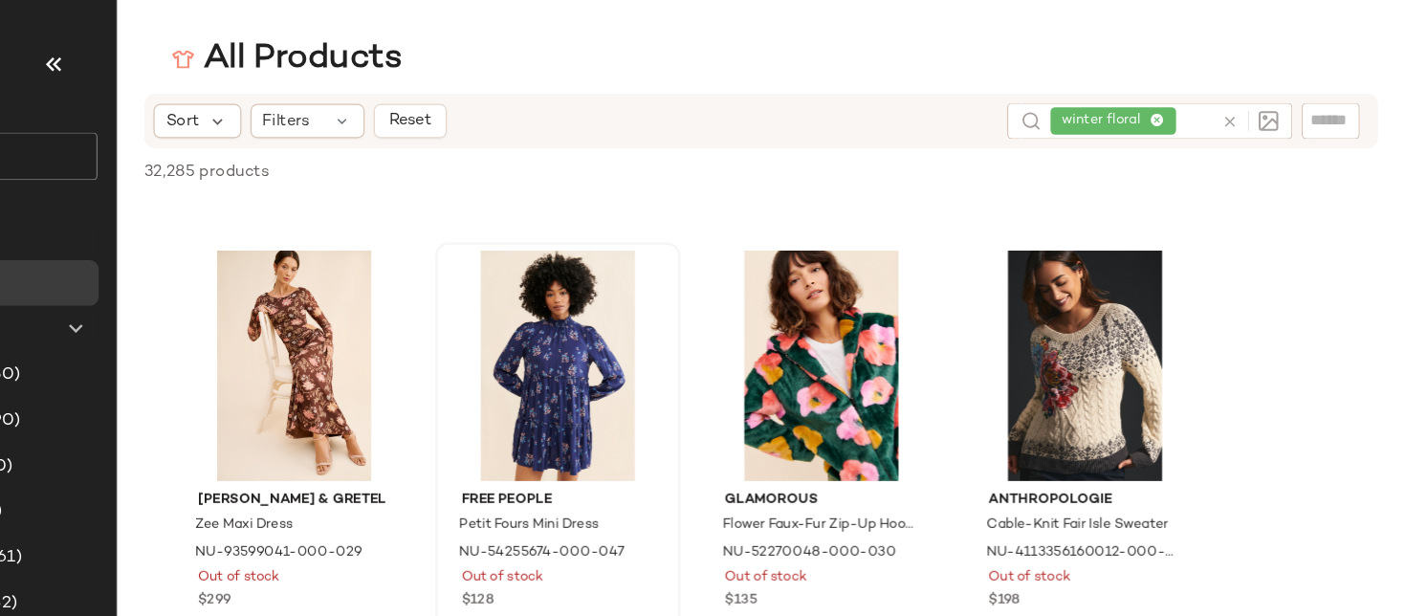
scroll to position [5856, 0]
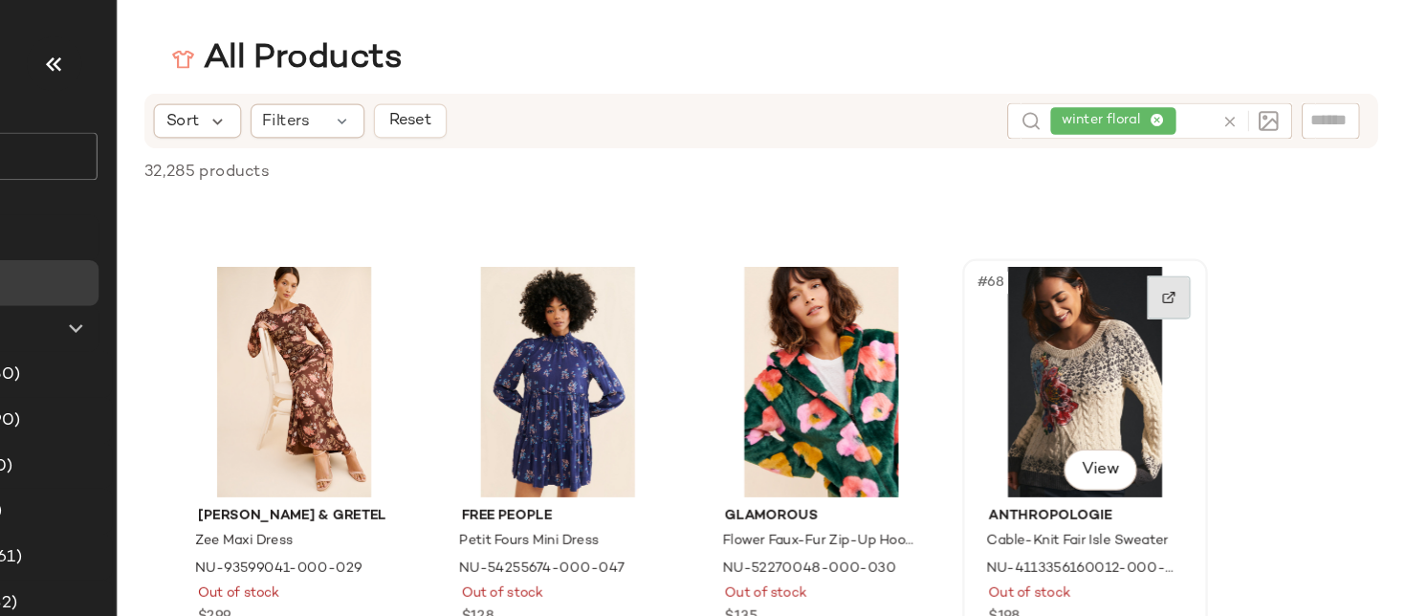
click at [1204, 256] on div at bounding box center [1207, 249] width 36 height 36
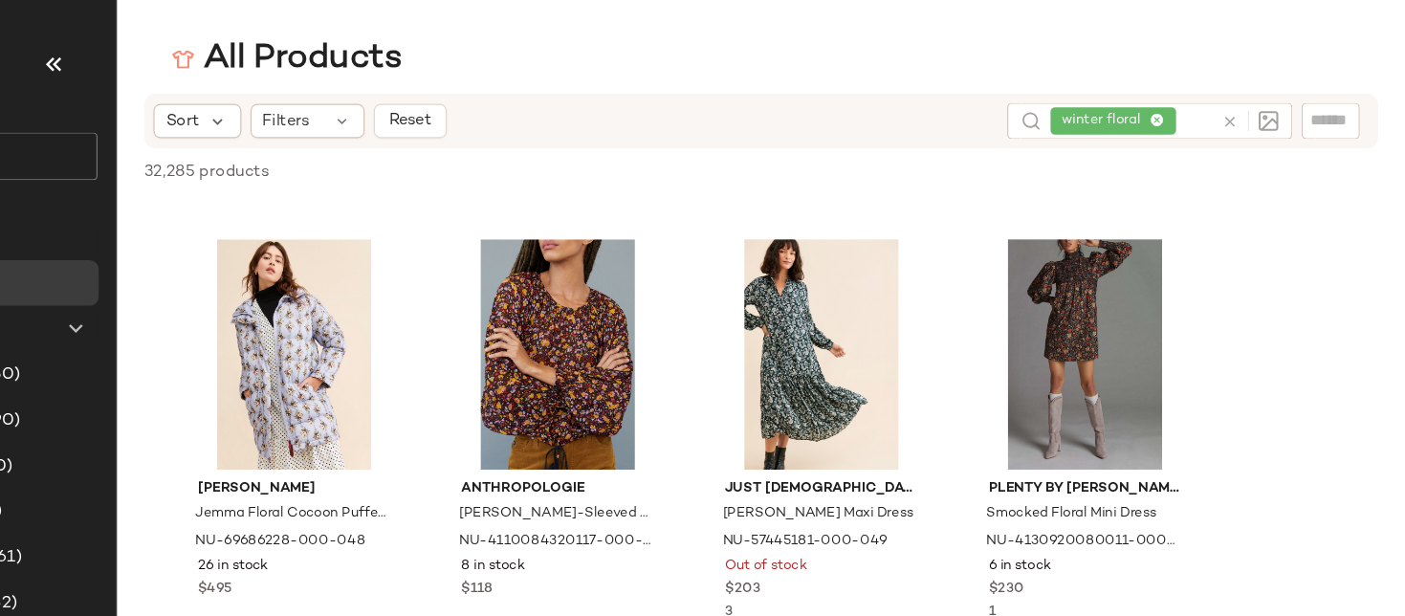
scroll to position [9202, 0]
click at [541, 226] on img at bounding box center [543, 225] width 11 height 11
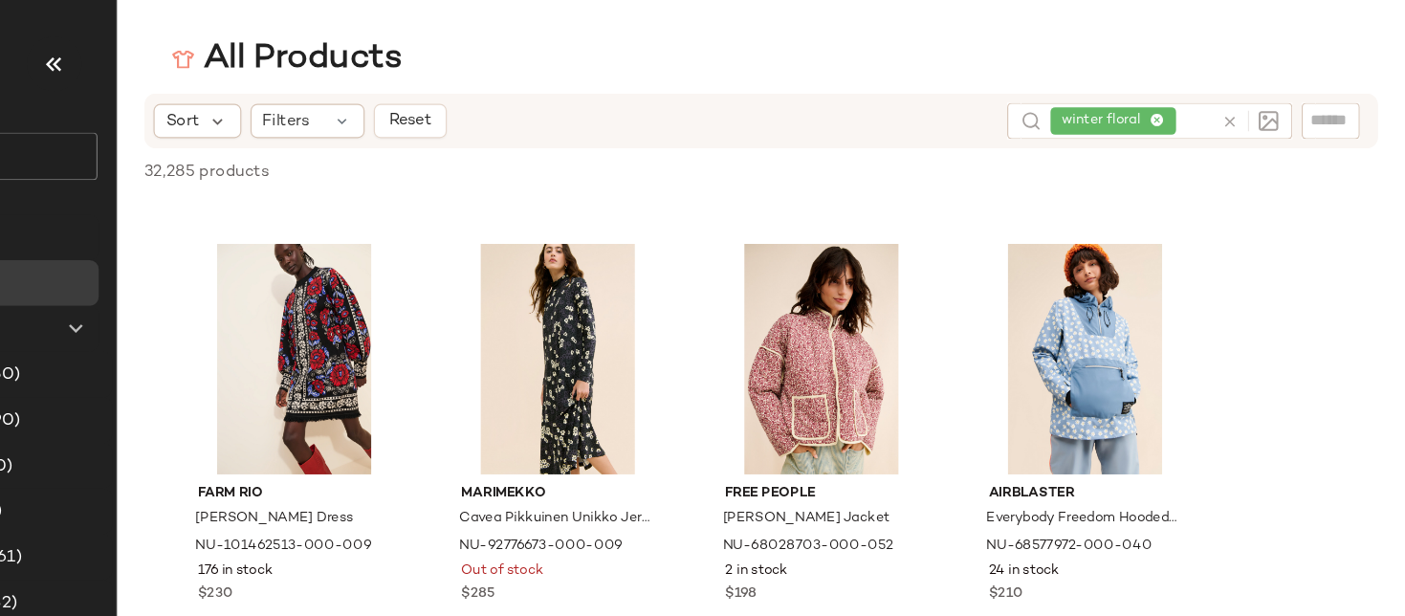
scroll to position [10308, 0]
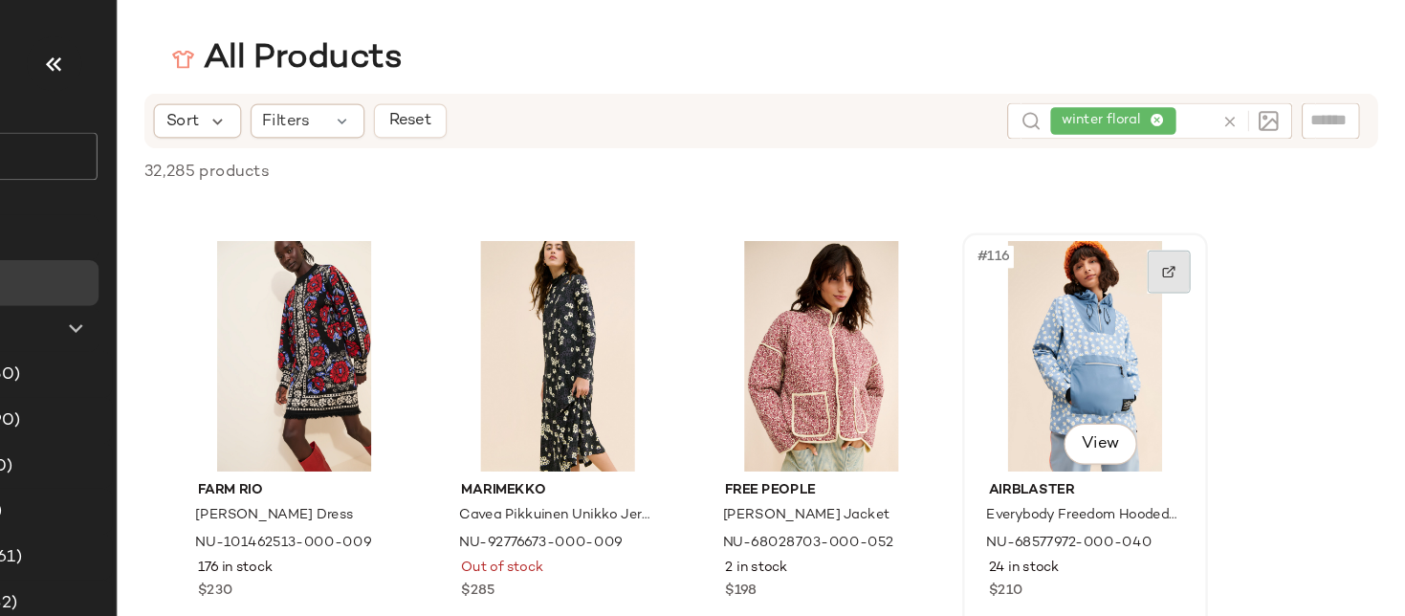
click at [1206, 230] on img at bounding box center [1206, 227] width 11 height 11
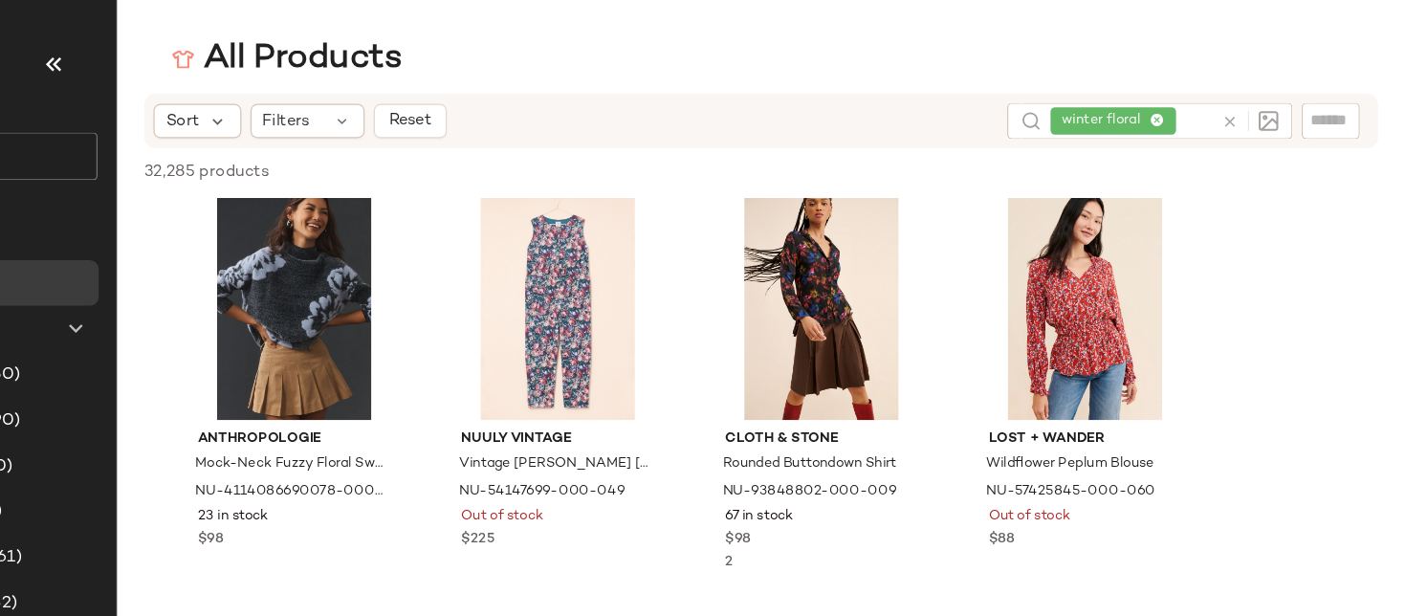
scroll to position [11828, 0]
click at [547, 185] on img at bounding box center [543, 183] width 11 height 11
click at [1206, 101] on div "winter floral" at bounding box center [1175, 101] width 136 height 31
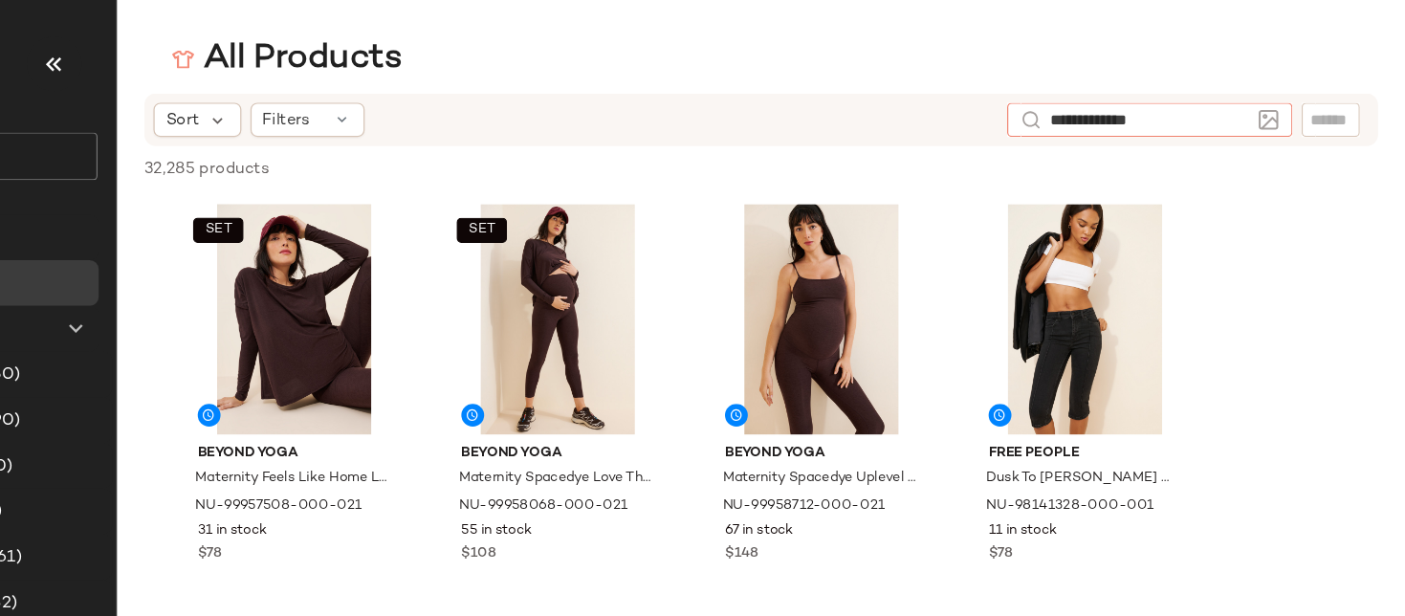
type input "**********"
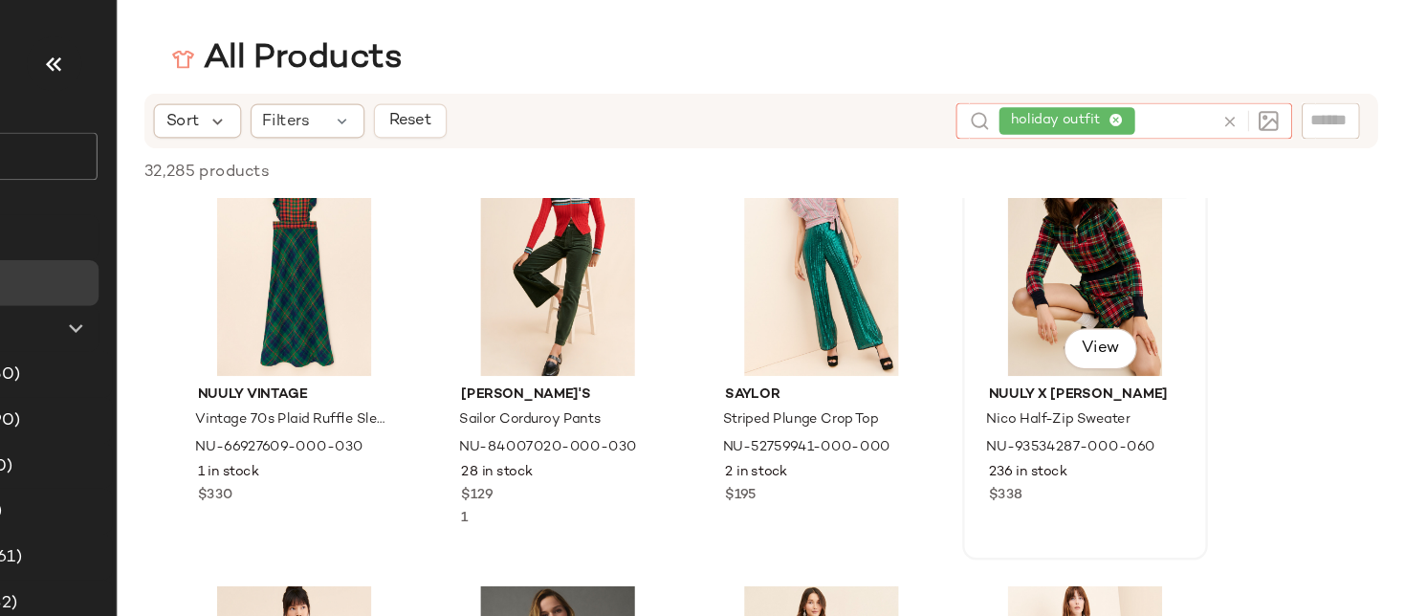
scroll to position [3698, 0]
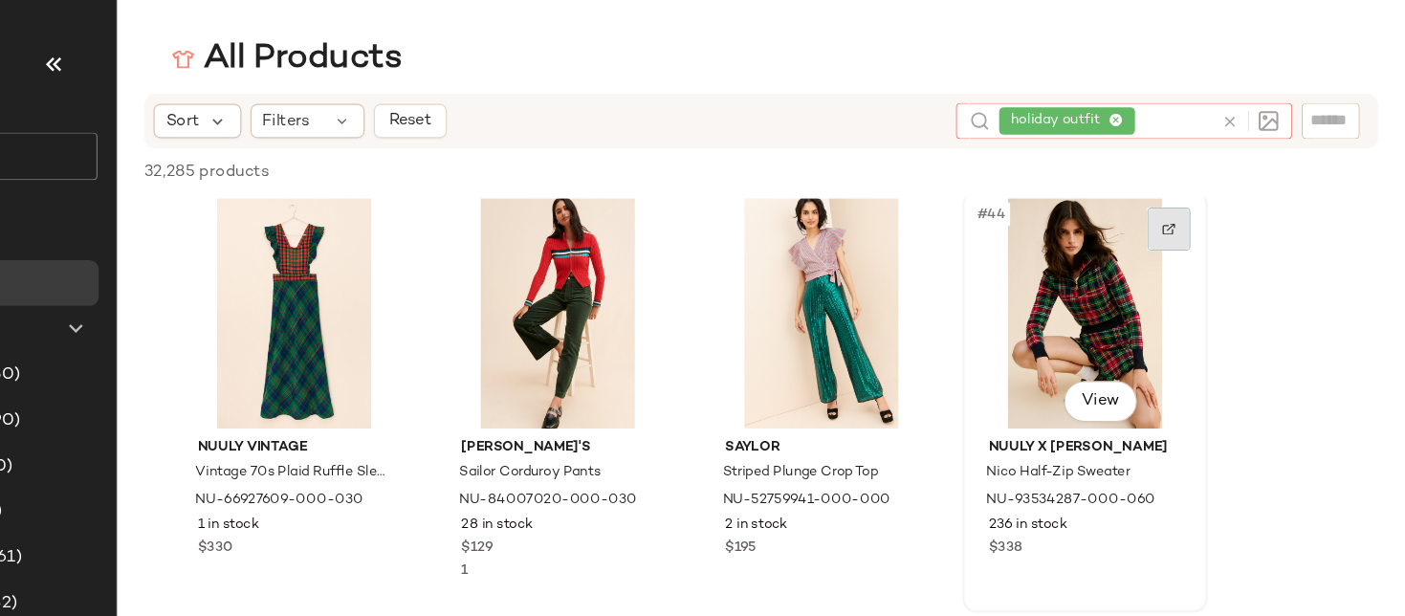
click at [1205, 192] on img at bounding box center [1206, 191] width 11 height 11
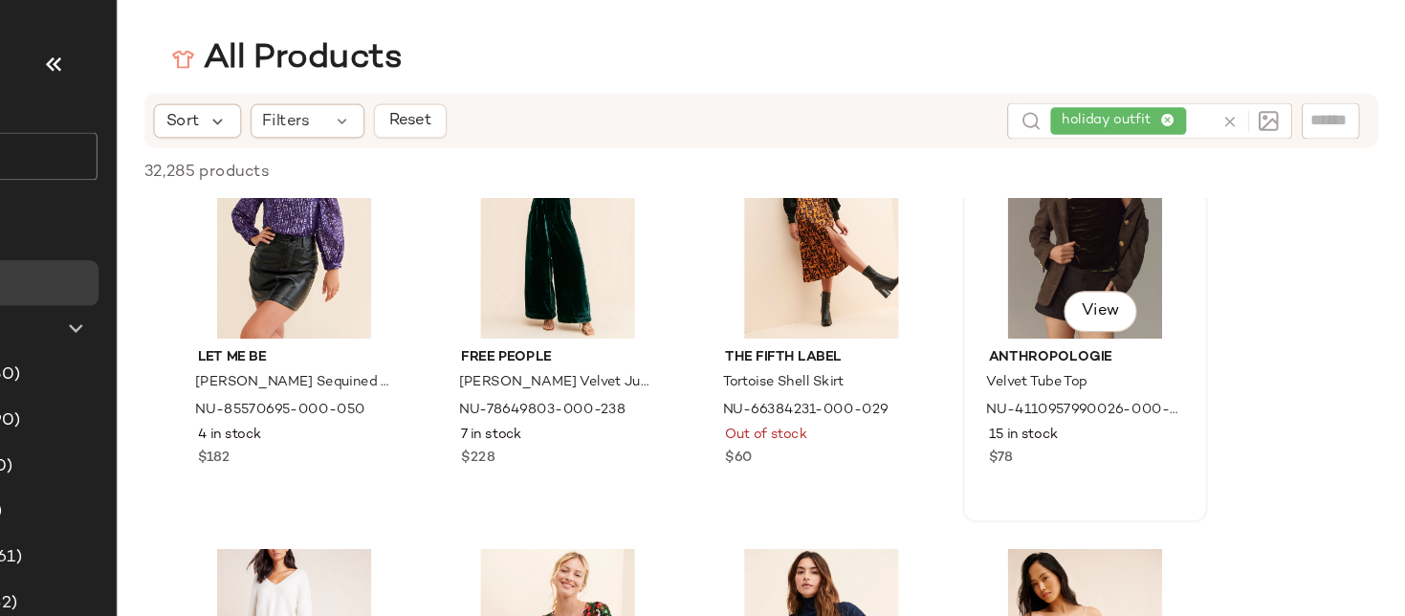
scroll to position [9928, 0]
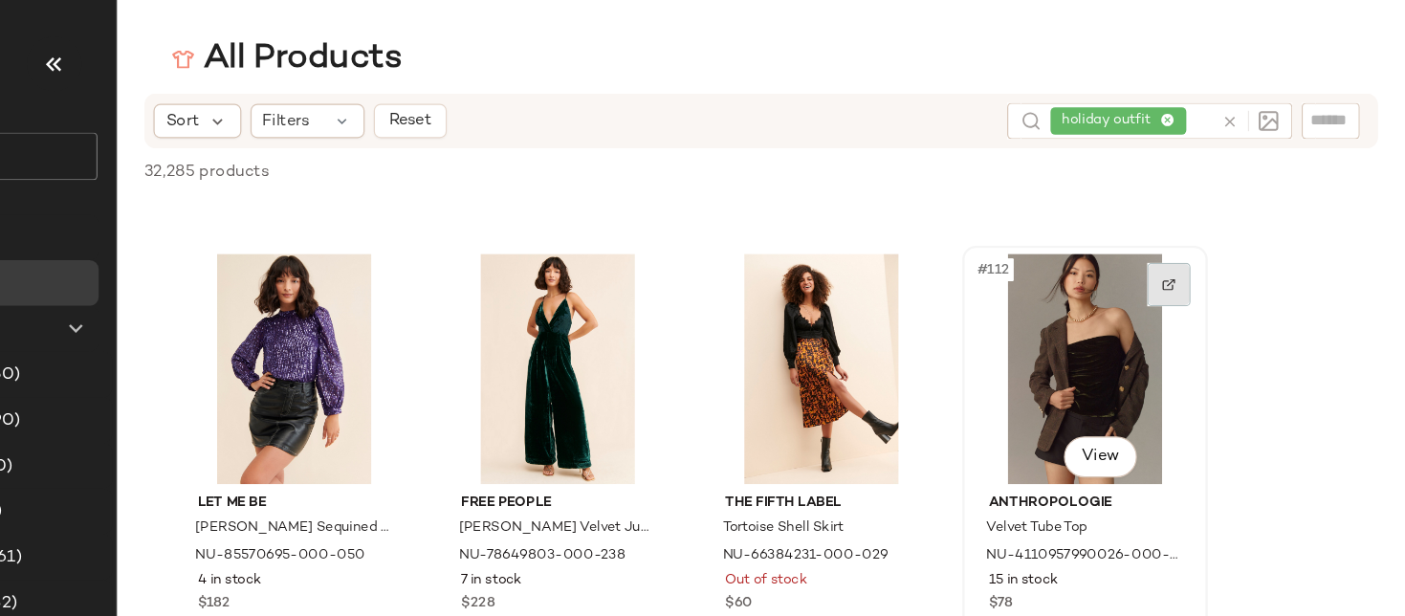
click at [1210, 245] on div at bounding box center [1207, 238] width 36 height 36
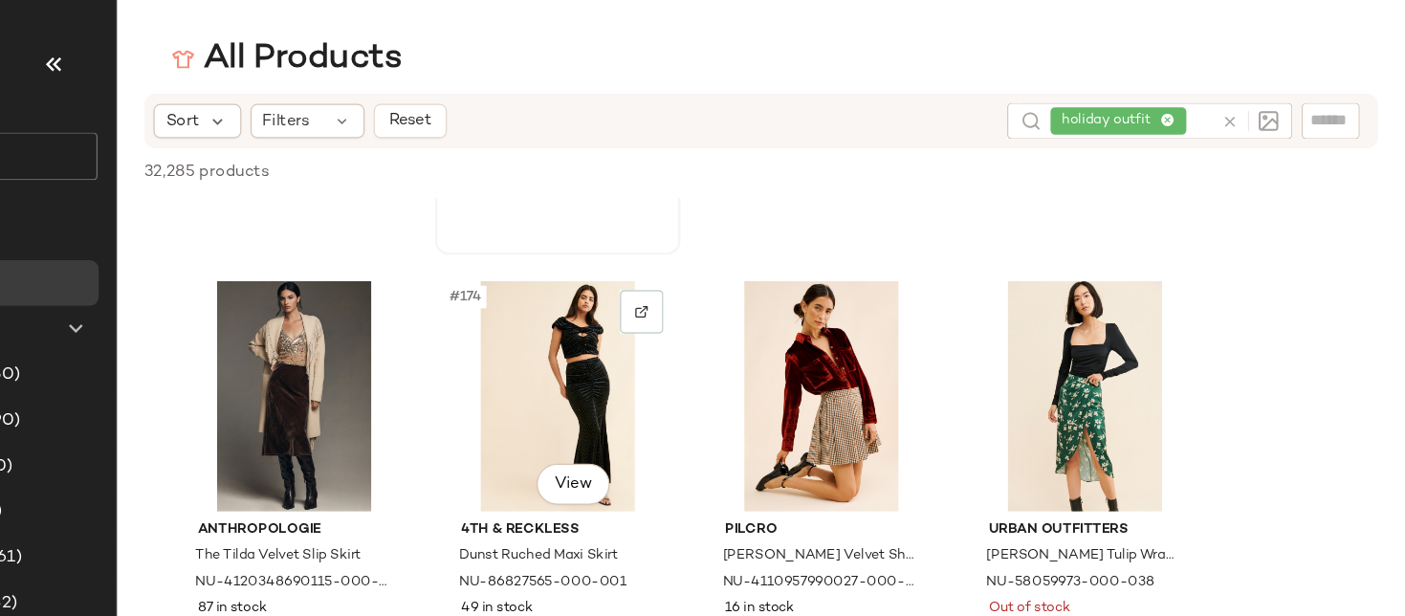
scroll to position [15811, 0]
click at [764, 260] on img at bounding box center [764, 261] width 11 height 11
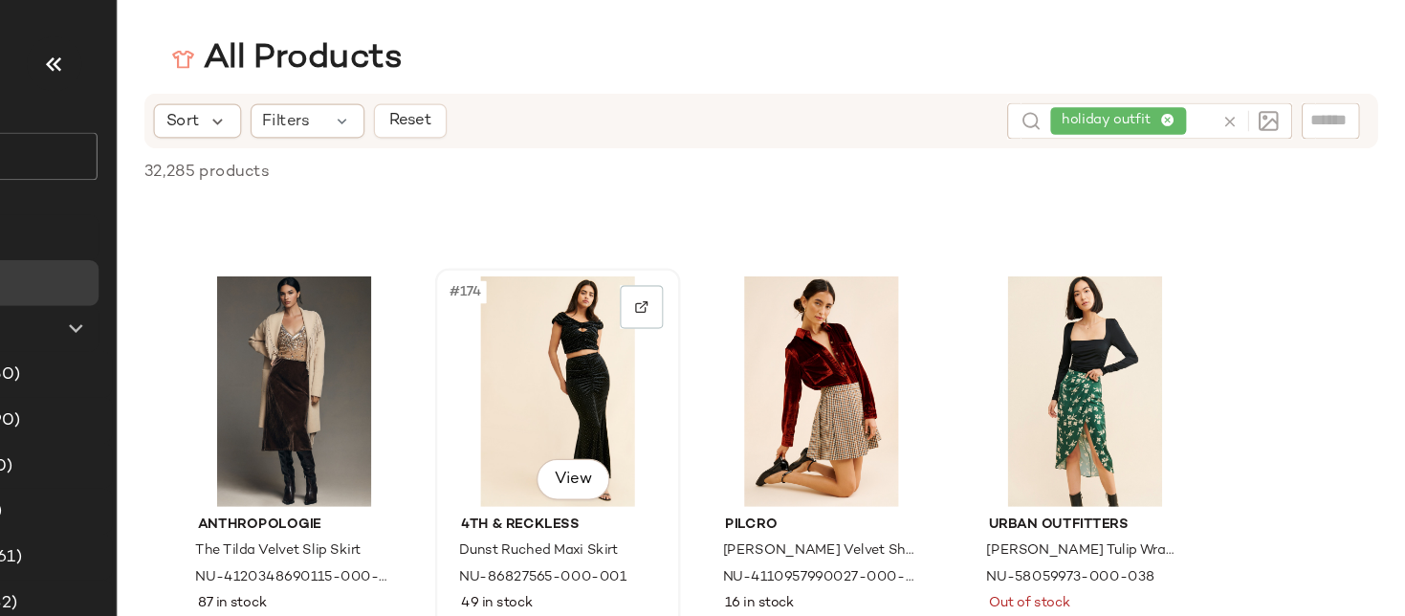
scroll to position [16191, 0]
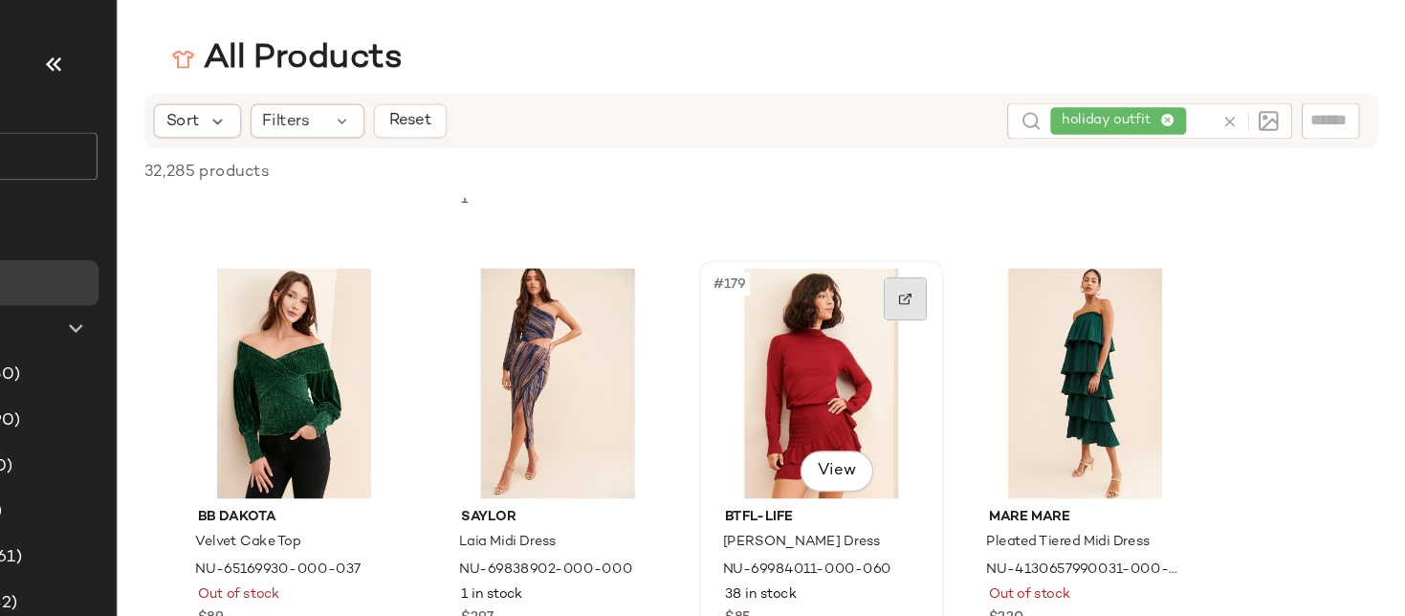
click at [976, 257] on div at bounding box center [986, 250] width 36 height 36
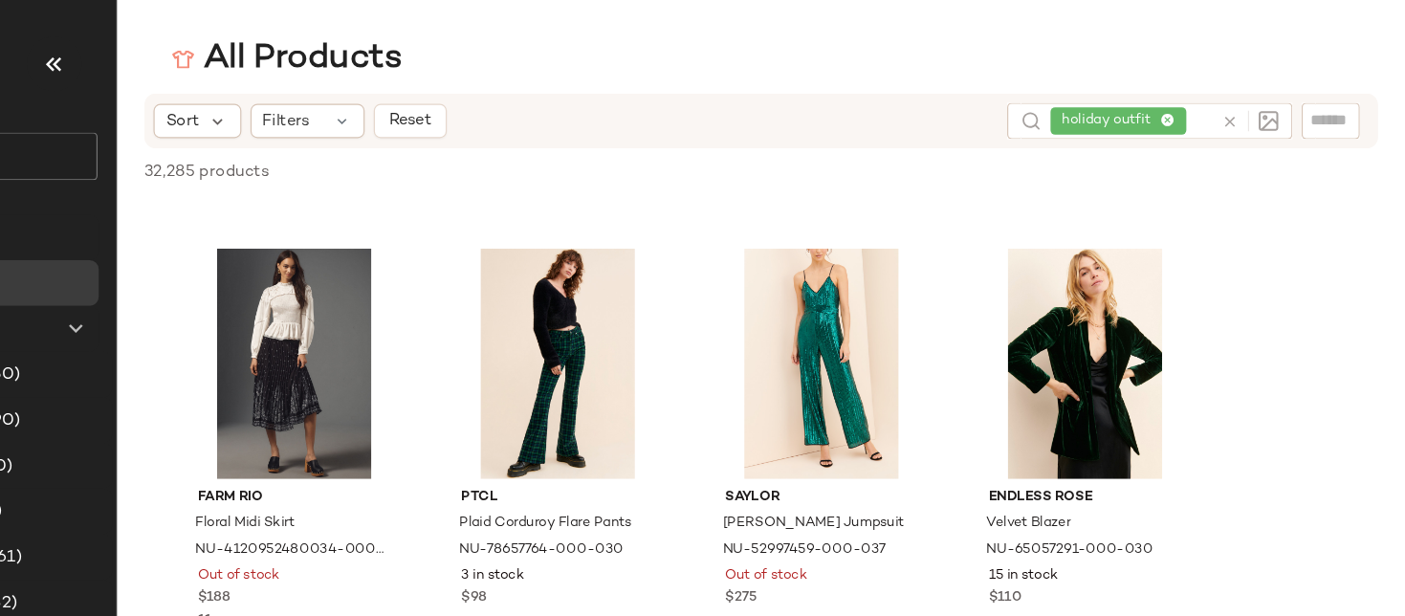
scroll to position [17673, 0]
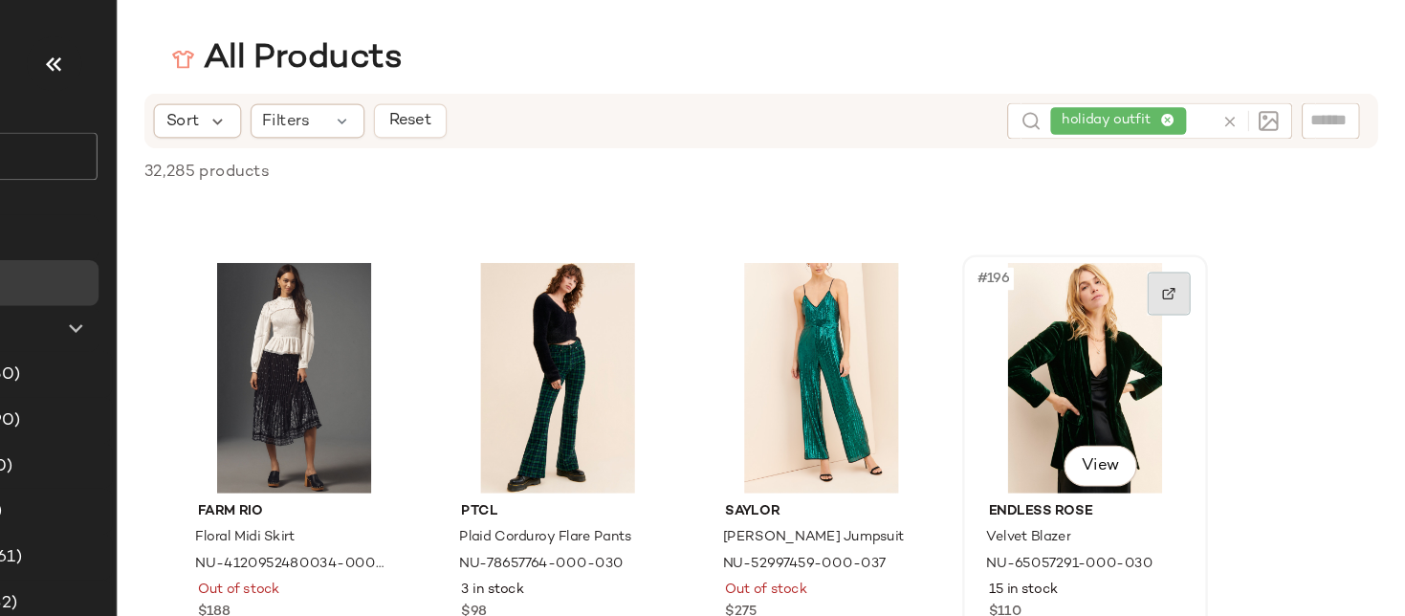
click at [1199, 242] on div at bounding box center [1207, 246] width 36 height 36
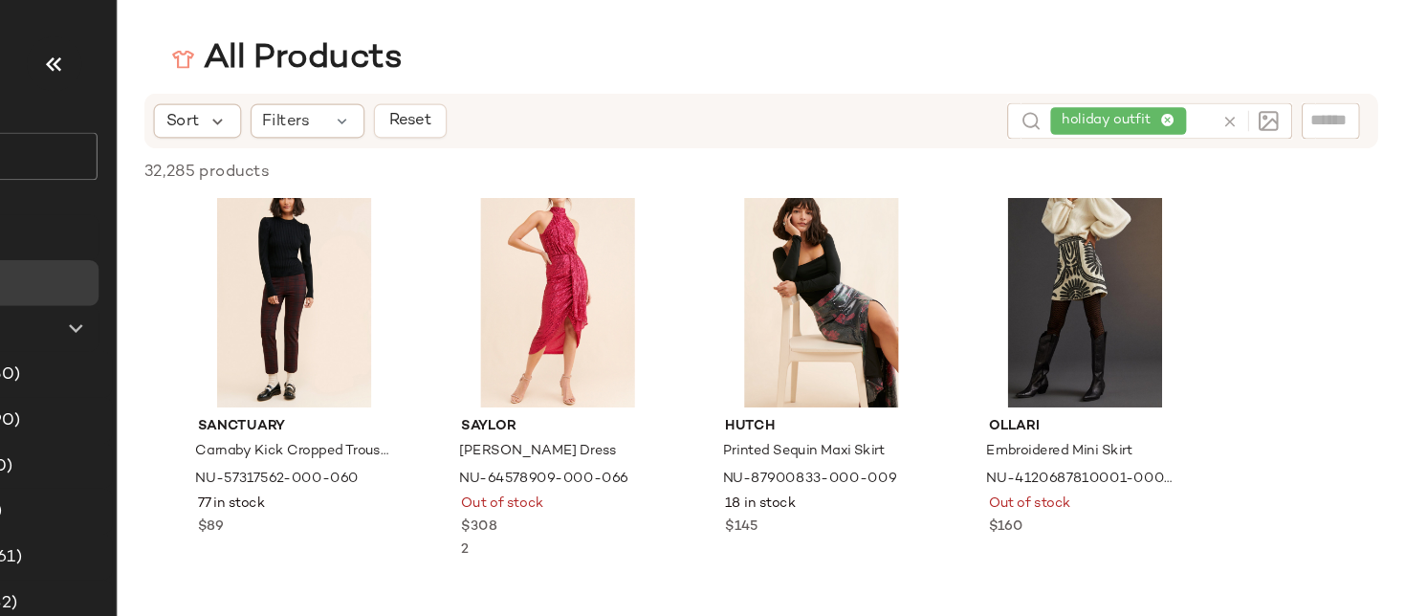
scroll to position [21064, 0]
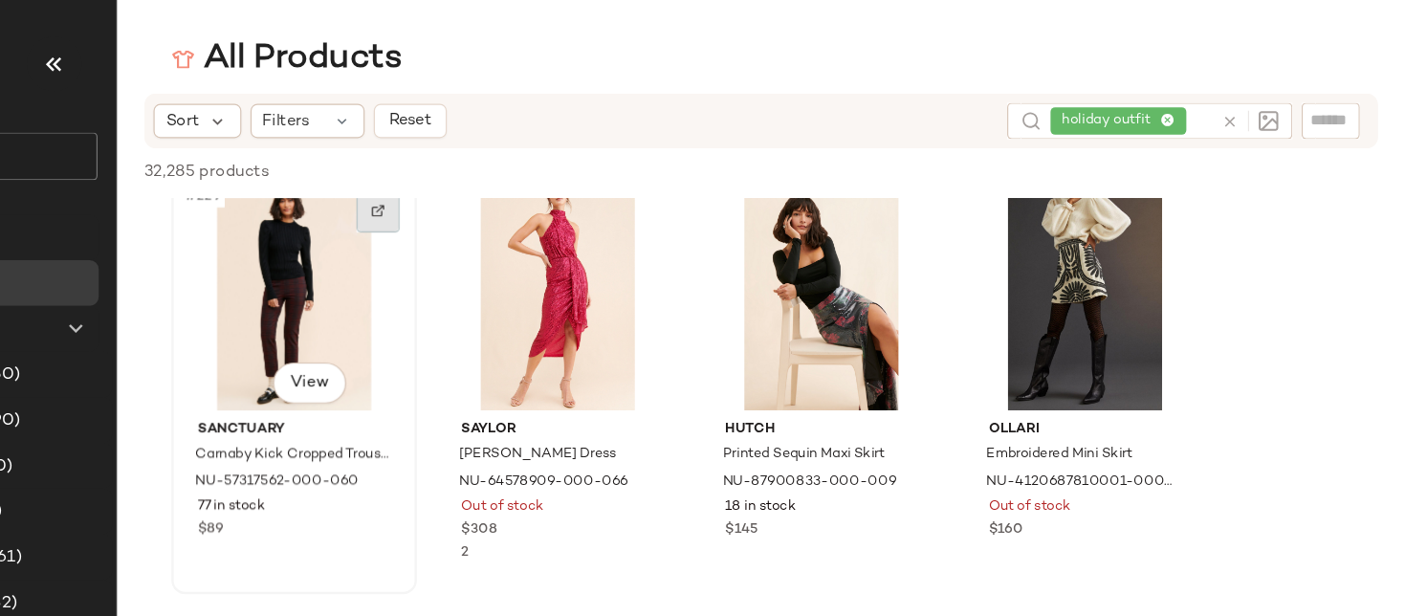
click at [542, 185] on div at bounding box center [544, 177] width 36 height 36
